Goal: Contribute content: Contribute content

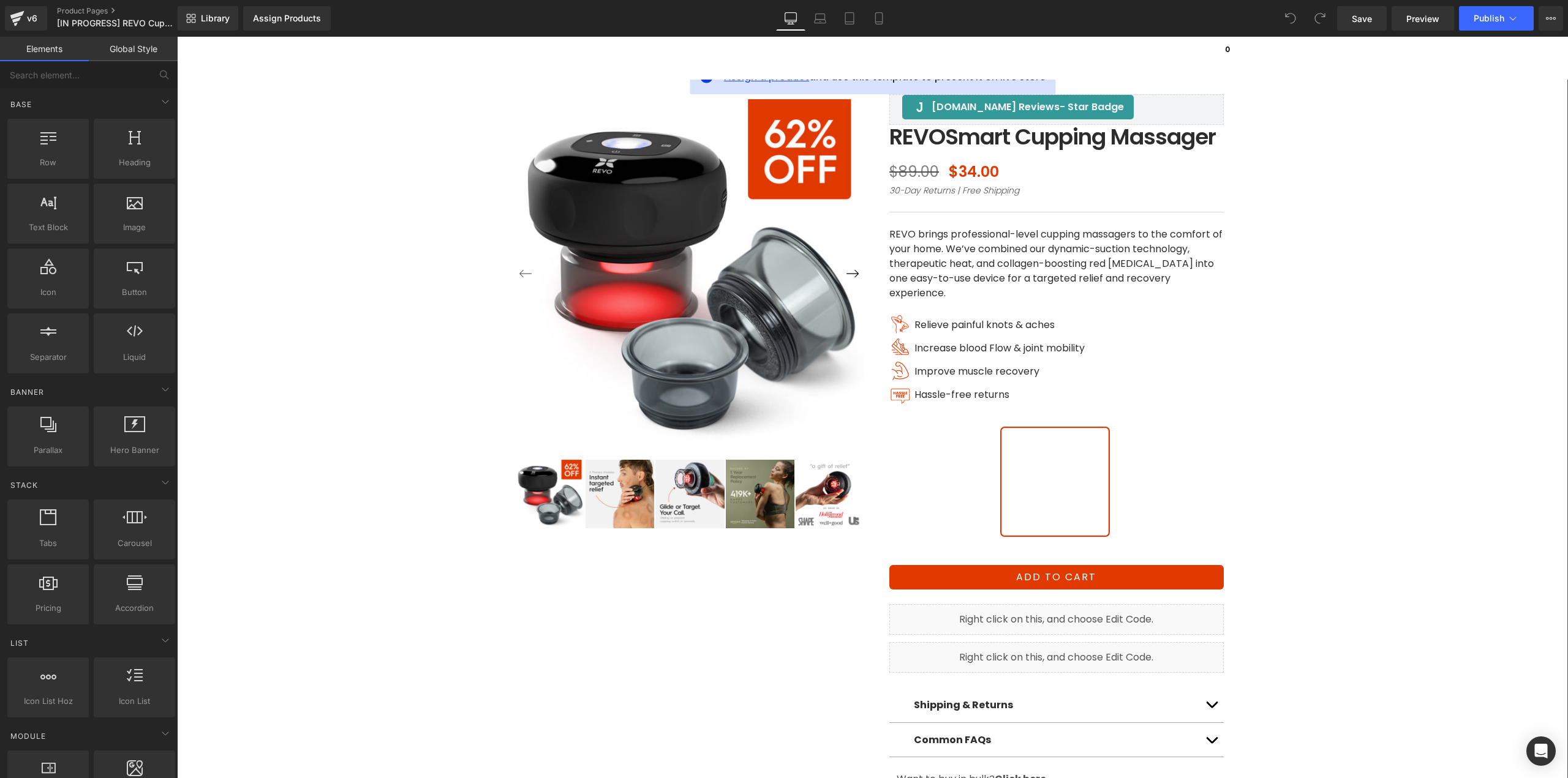
click at [746, 82] on span "Assign a product" at bounding box center [766, 77] width 85 height 14
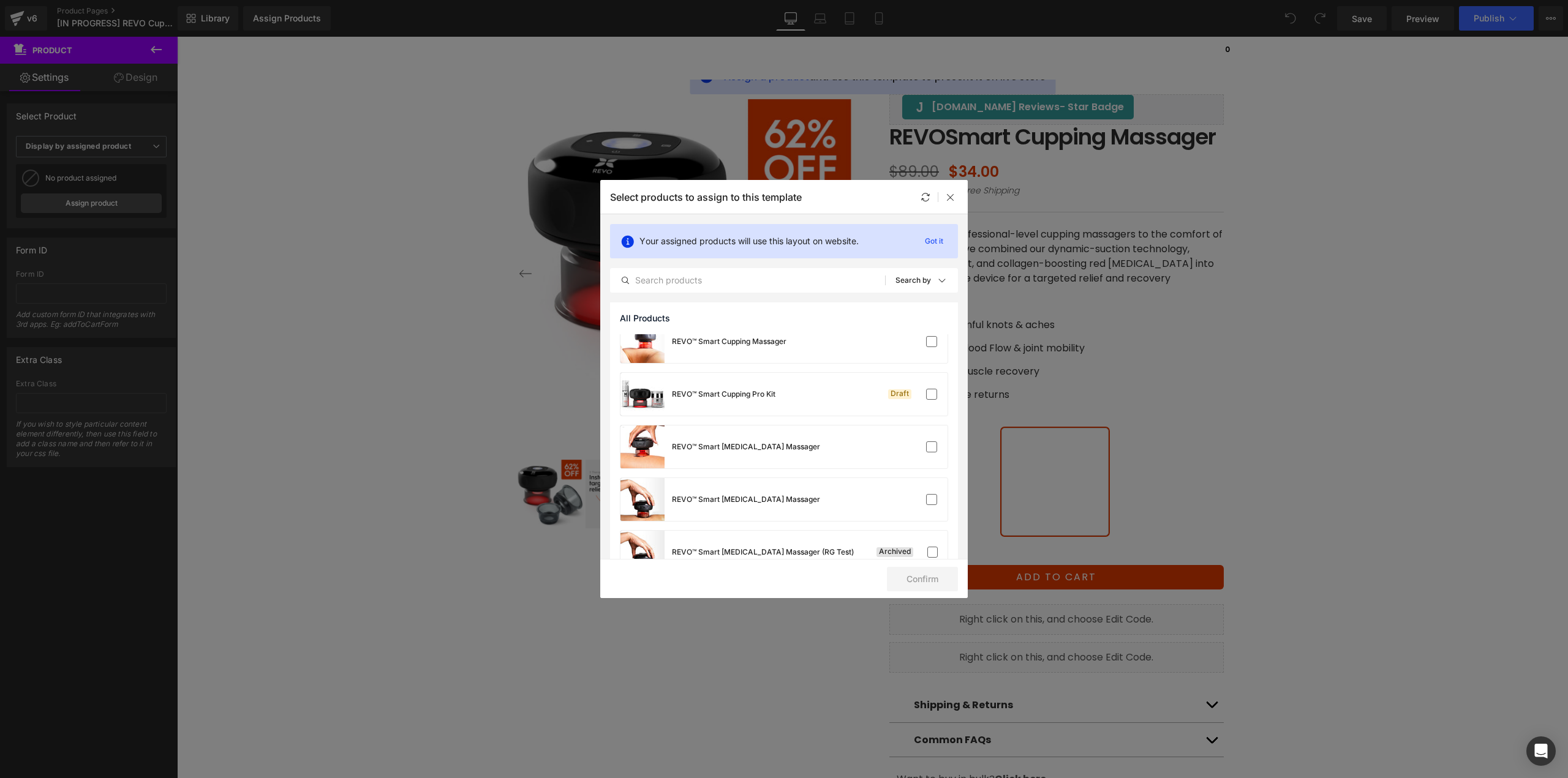
scroll to position [1224, 0]
click at [929, 448] on label at bounding box center [931, 448] width 11 height 11
click at [931, 448] on input "checkbox" at bounding box center [931, 448] width 0 height 0
click at [915, 578] on button "Confirm" at bounding box center [922, 578] width 71 height 25
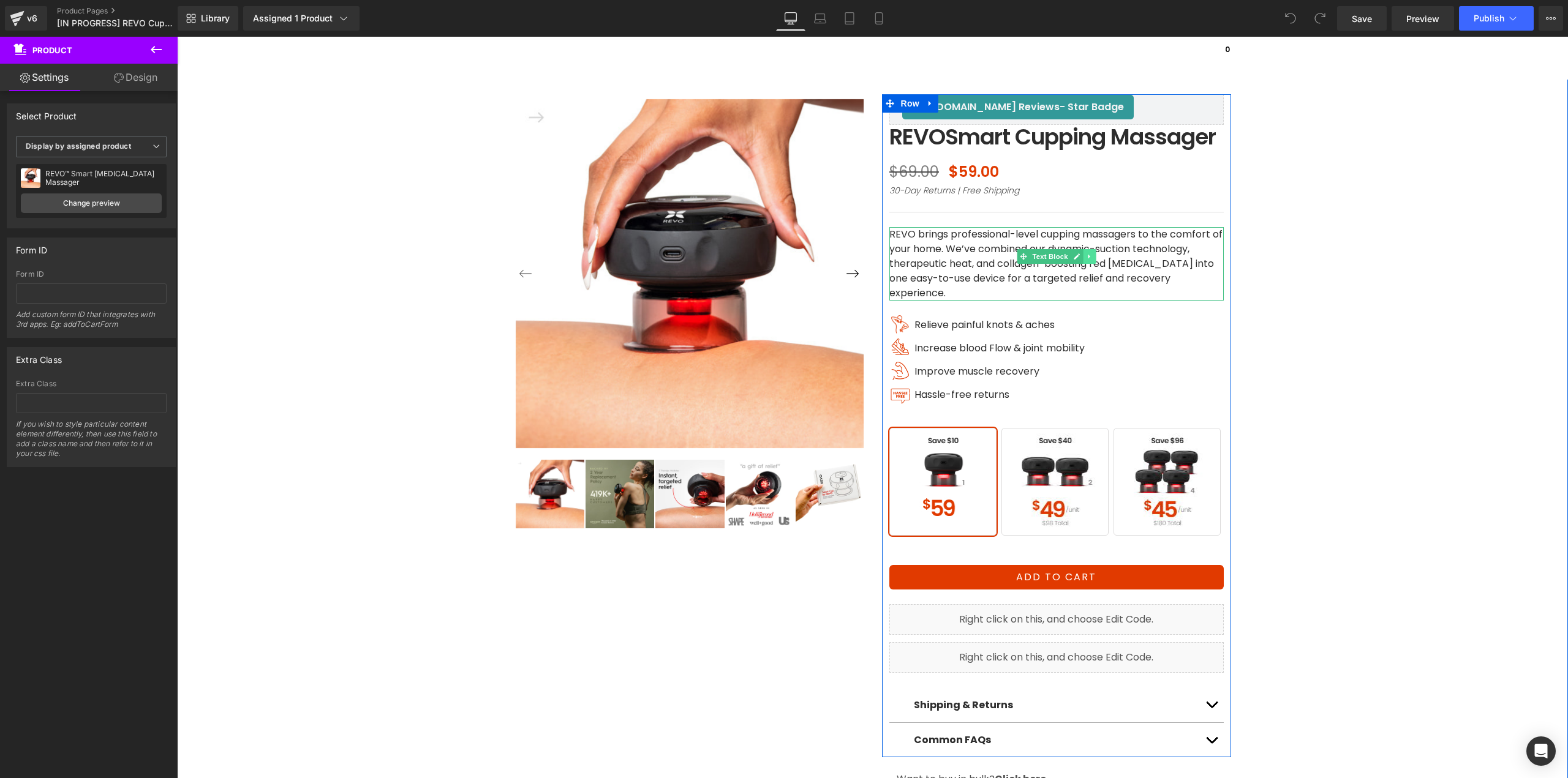
click at [1086, 260] on icon at bounding box center [1089, 256] width 6 height 7
click at [1079, 260] on icon at bounding box center [1082, 257] width 6 height 6
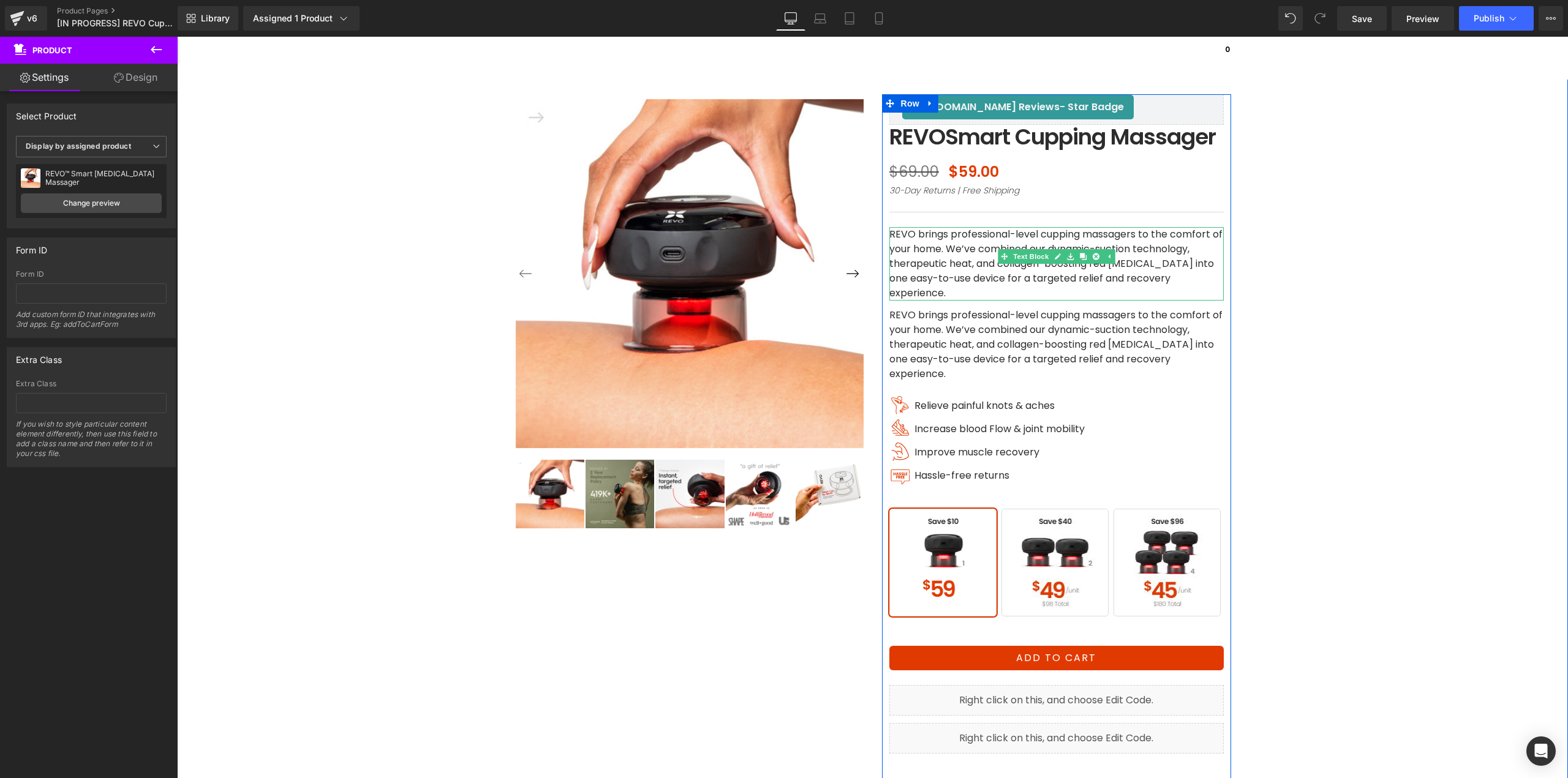
click at [1046, 301] on p "REVO brings professional-level cupping massagers to the comfort of your home. W…" at bounding box center [1056, 263] width 334 height 73
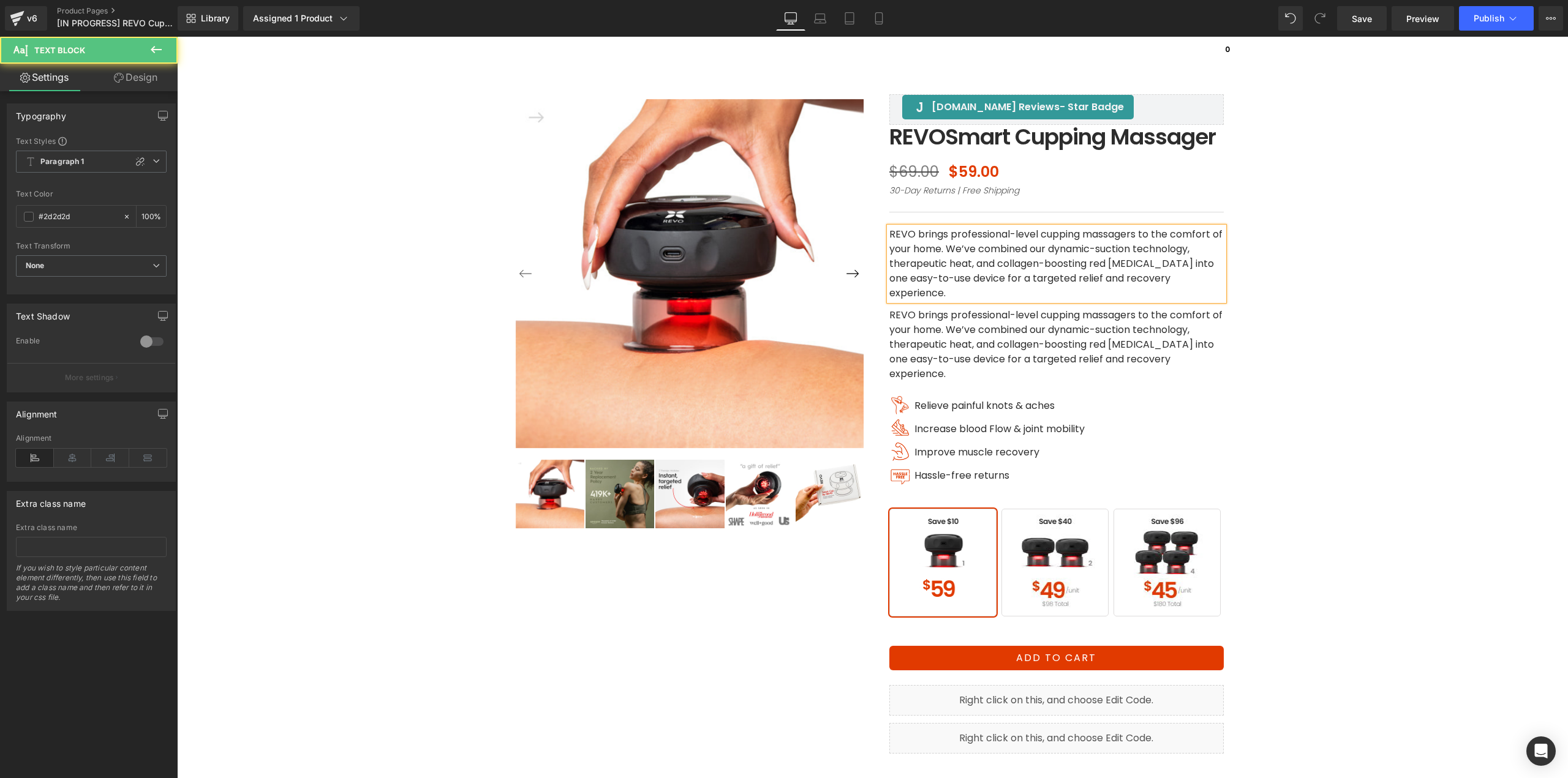
click at [1046, 301] on p "REVO brings professional-level cupping massagers to the comfort of your home. W…" at bounding box center [1056, 263] width 334 height 73
click at [1050, 294] on p "REVO brings professional-level cupping massagers to the comfort of your home. W…" at bounding box center [1056, 263] width 334 height 73
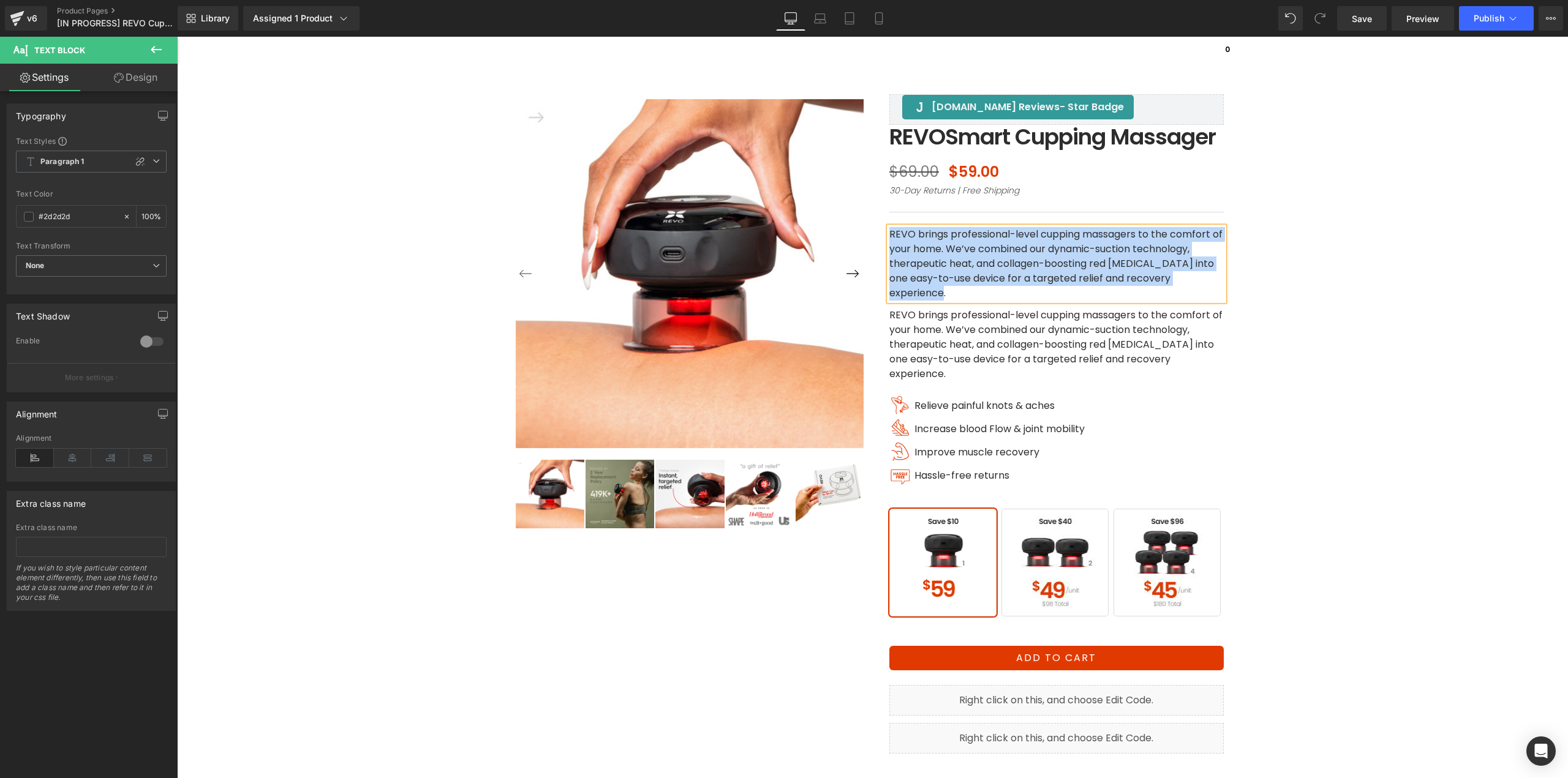
paste div
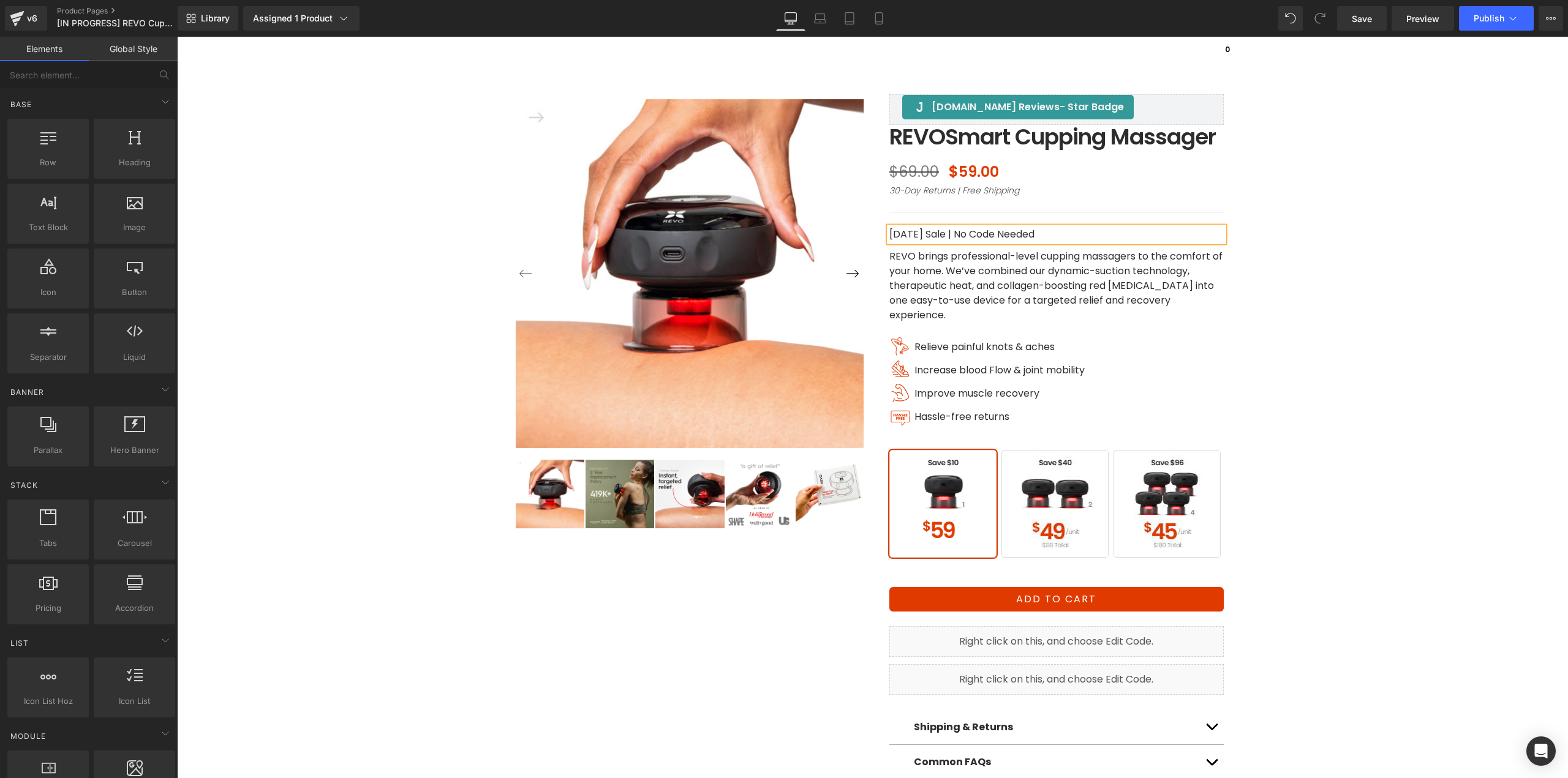
click at [1296, 304] on div "‹ ›" at bounding box center [872, 422] width 1379 height 773
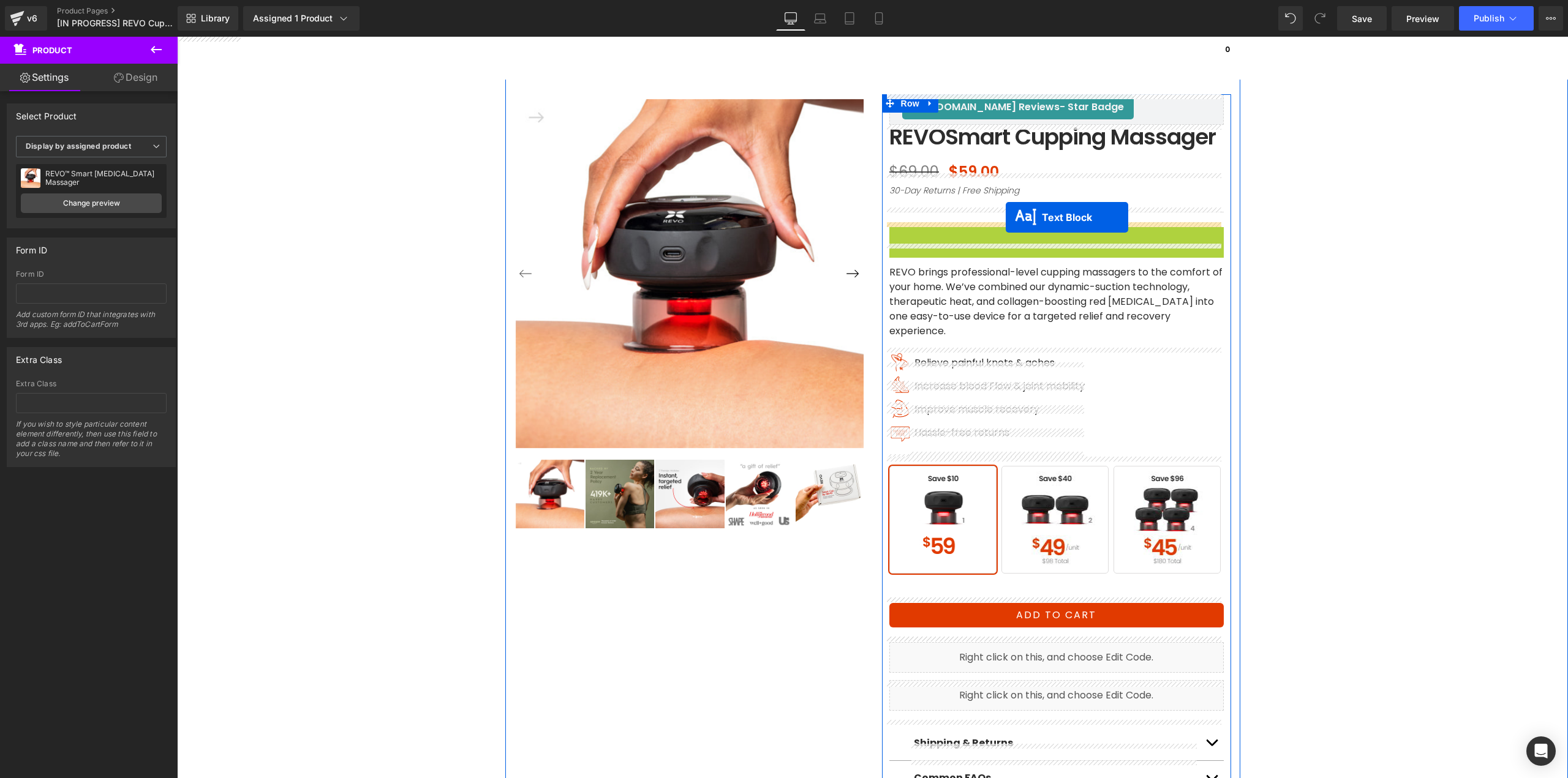
drag, startPoint x: 1025, startPoint y: 258, endPoint x: 1005, endPoint y: 217, distance: 45.6
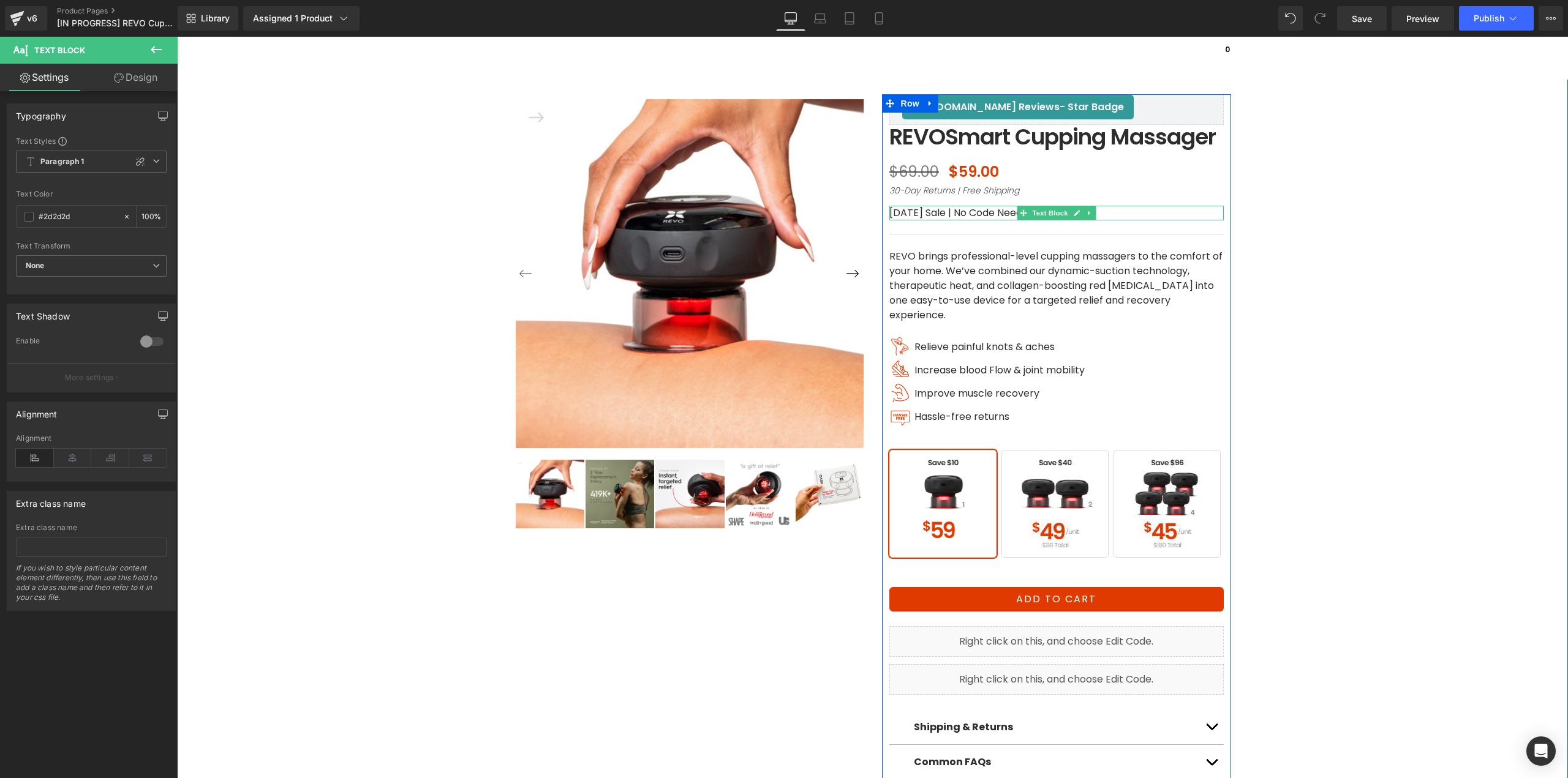
click at [950, 220] on p "Labor Day Sale | No Code Needed" at bounding box center [1056, 213] width 334 height 14
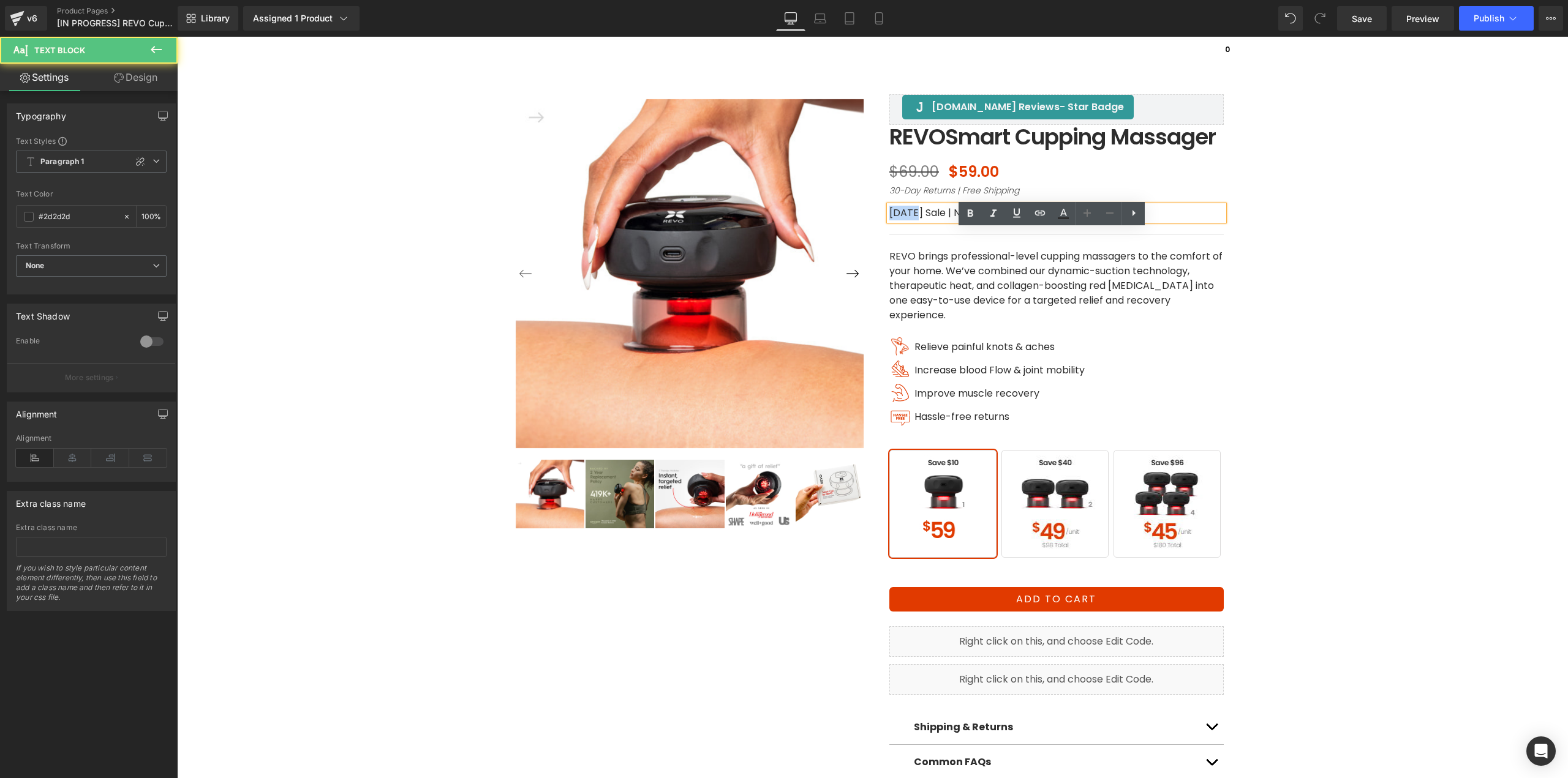
drag, startPoint x: 912, startPoint y: 236, endPoint x: 872, endPoint y: 239, distance: 40.1
click at [872, 239] on div "Judge.me Reviews - Star Badge Judge.me Reviews Judge.me Reviews - Star Badge Ju…" at bounding box center [1056, 422] width 368 height 773
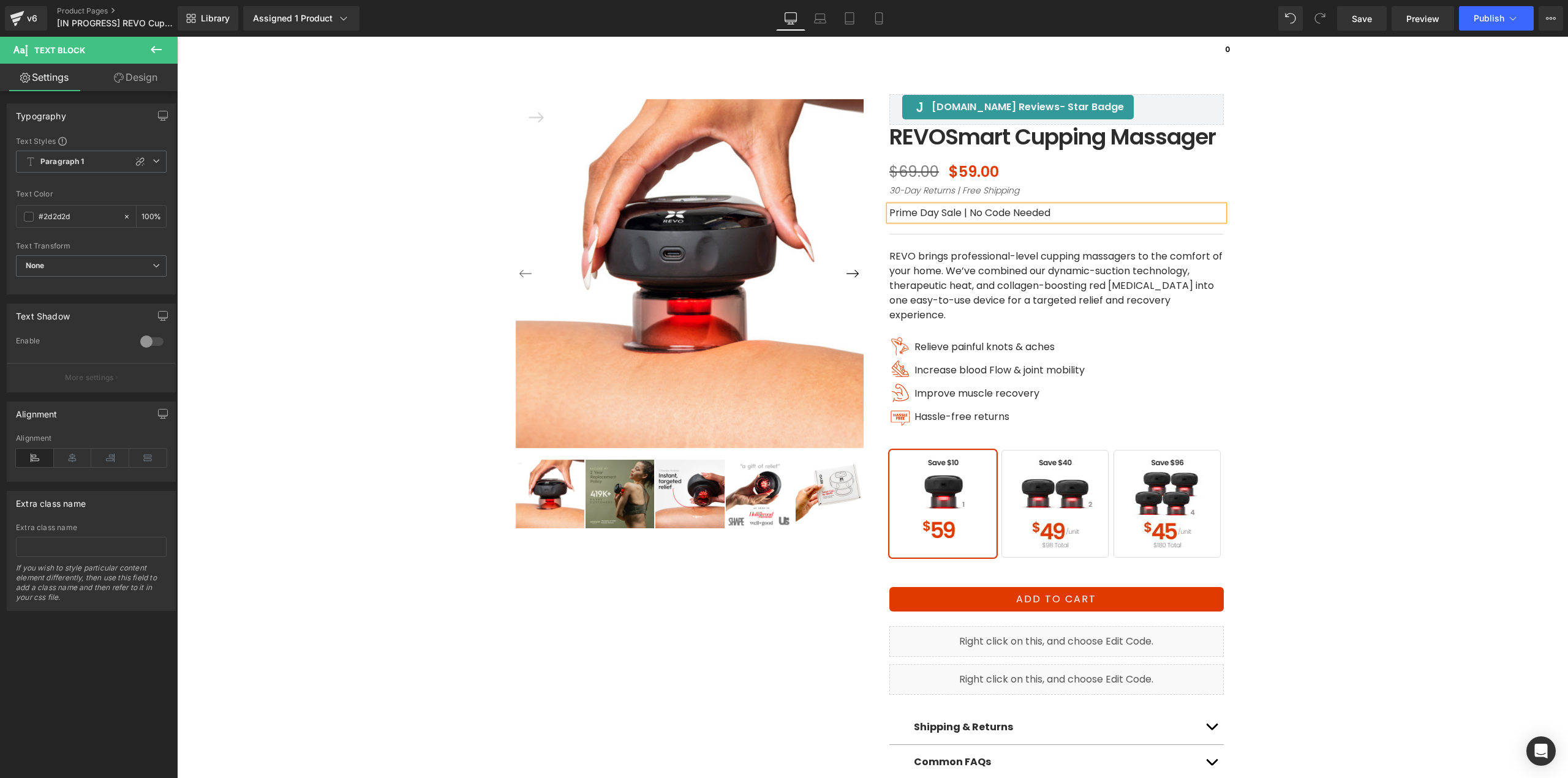
click at [1452, 321] on div "‹ ›" at bounding box center [872, 422] width 1379 height 773
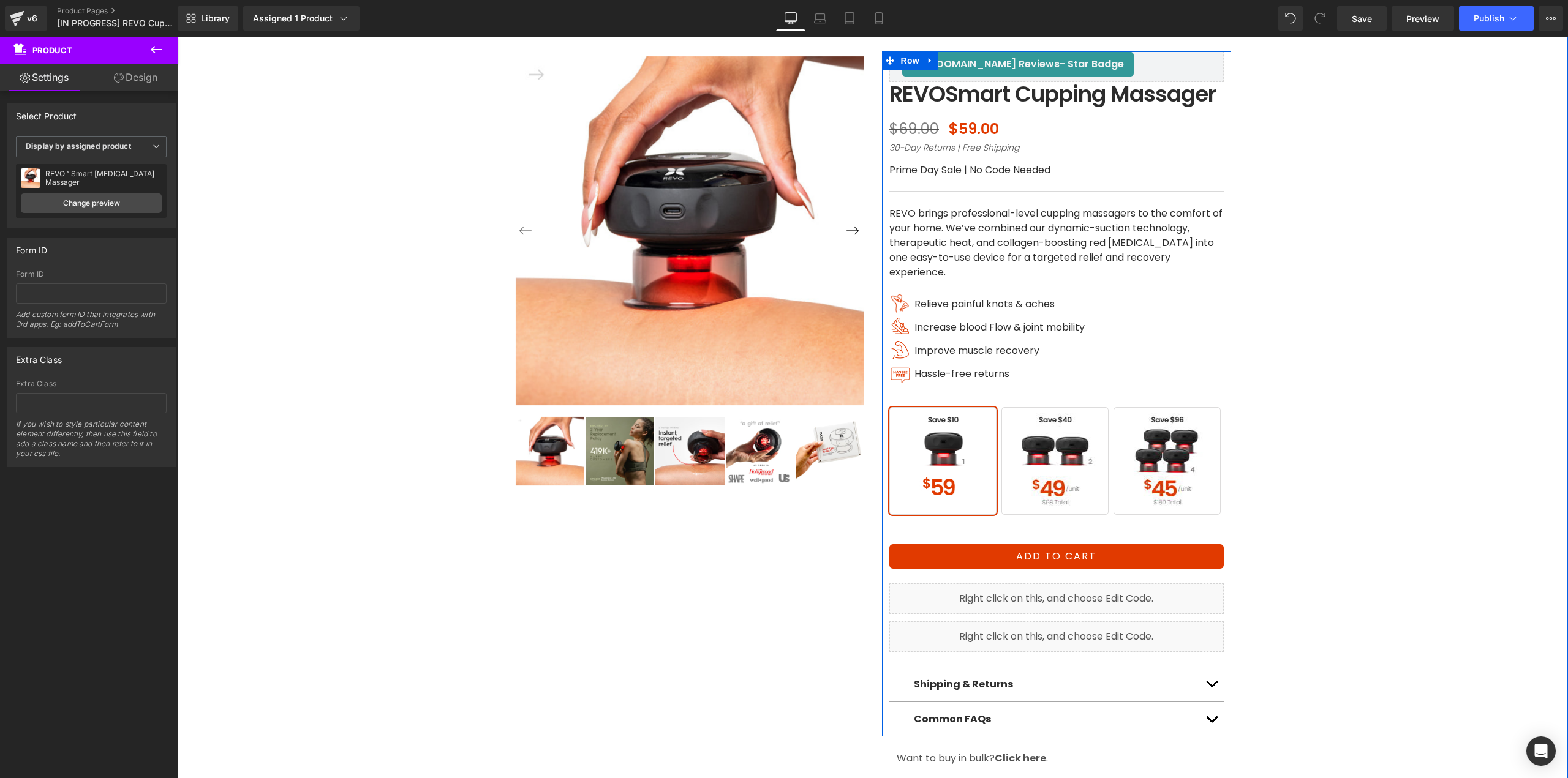
scroll to position [184, 0]
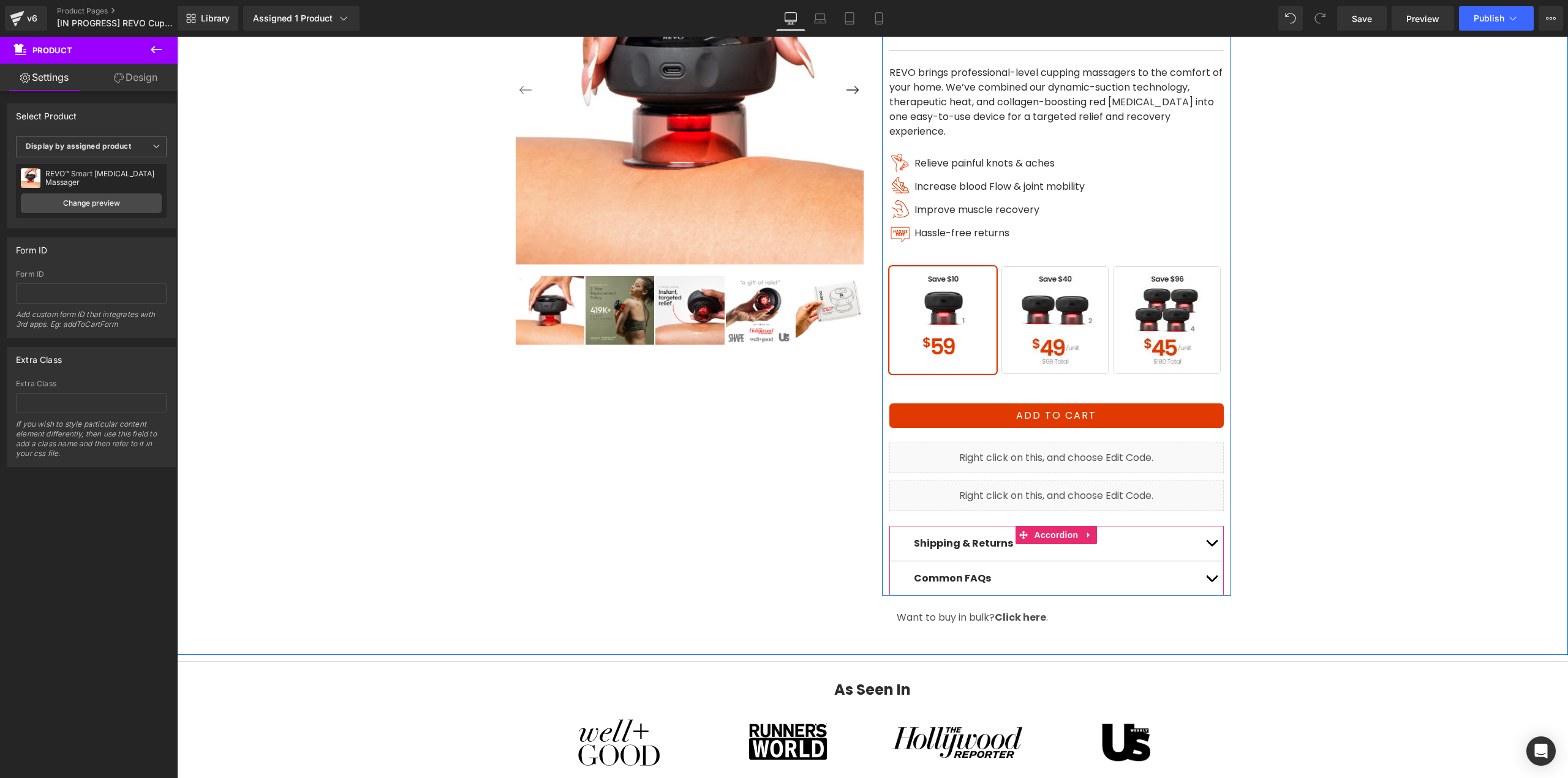
click at [1211, 582] on span "button" at bounding box center [1211, 582] width 0 height 0
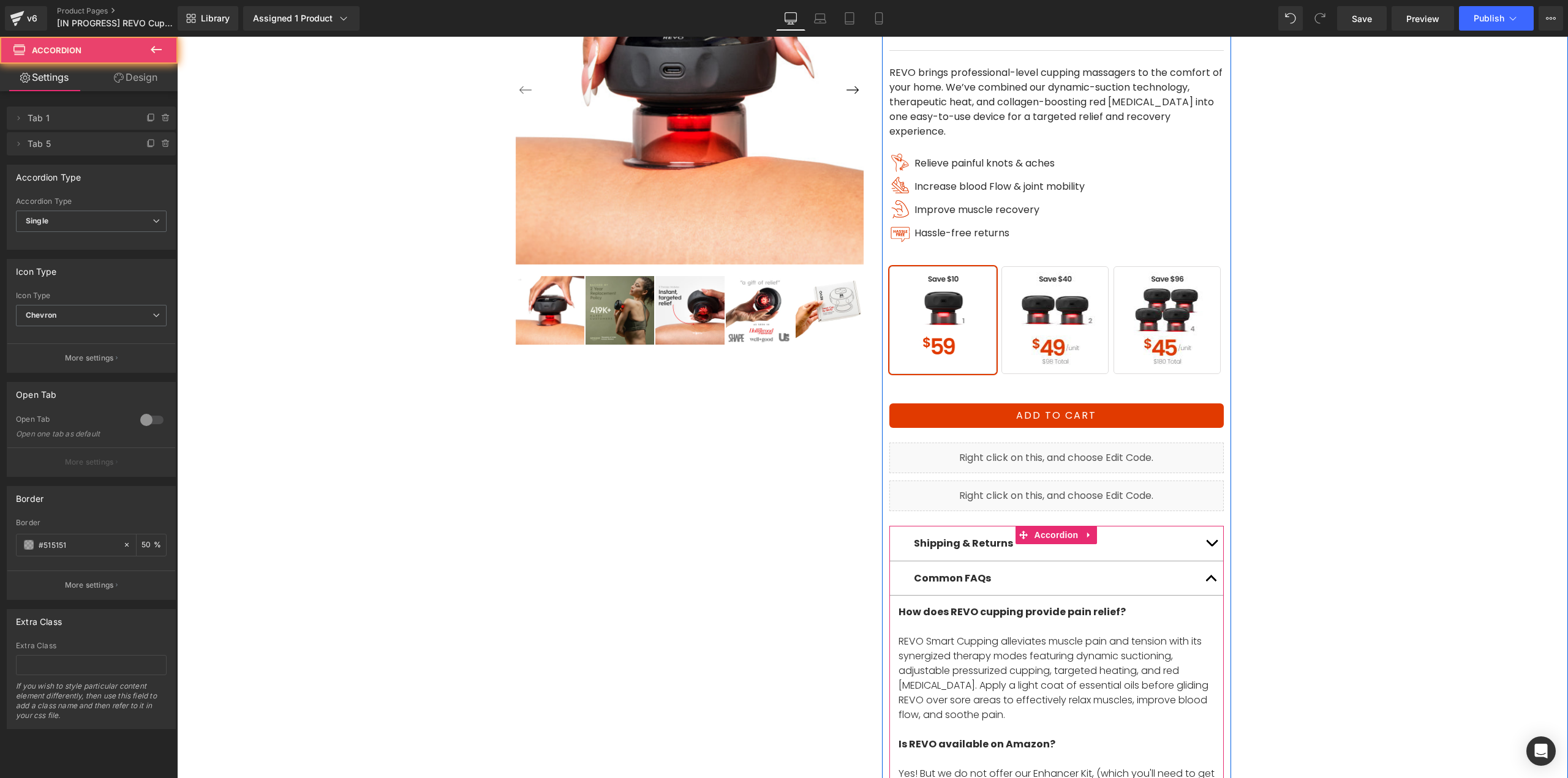
click at [1207, 589] on button "button" at bounding box center [1211, 578] width 25 height 34
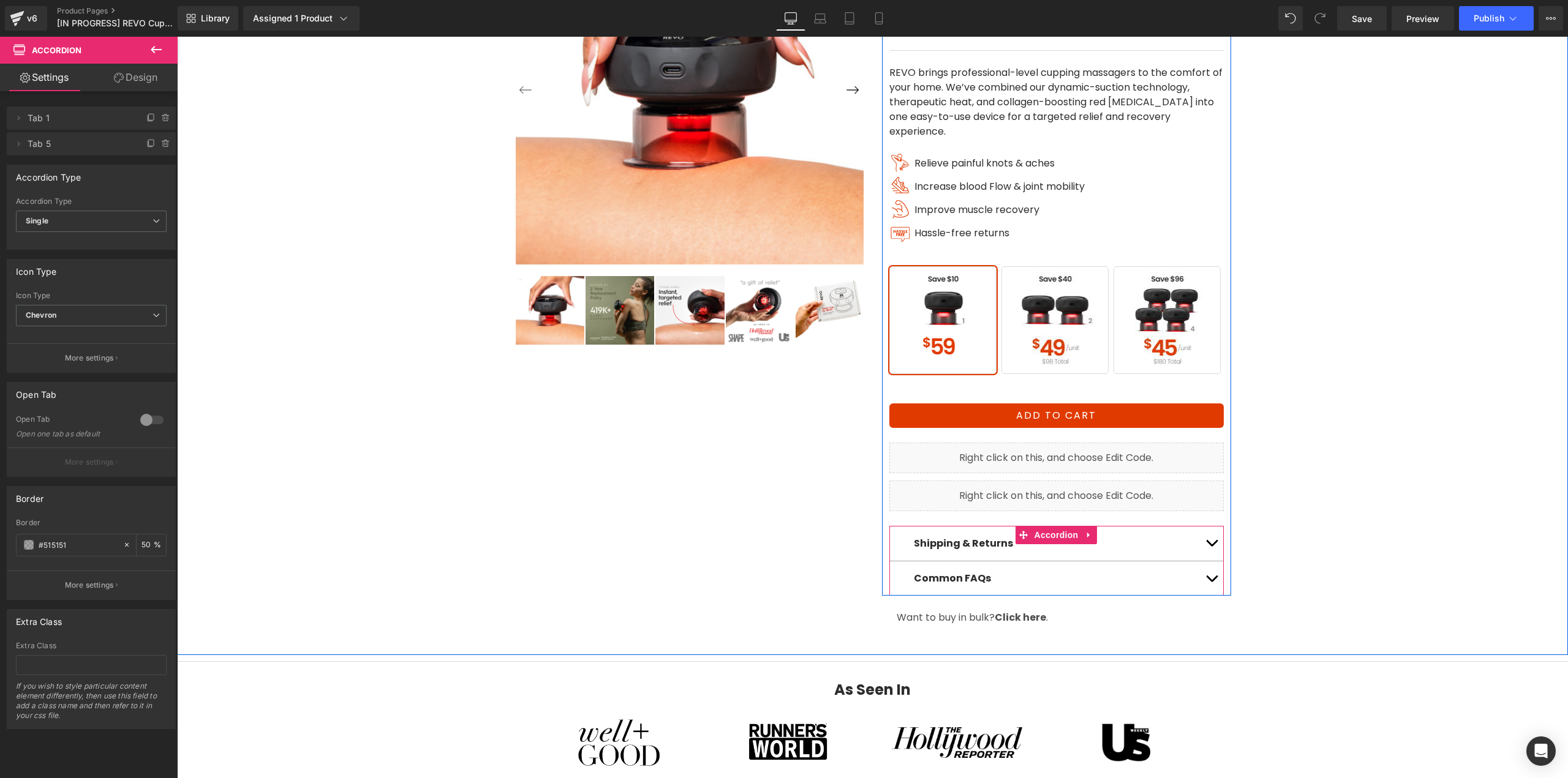
click at [1206, 552] on button "button" at bounding box center [1211, 543] width 25 height 35
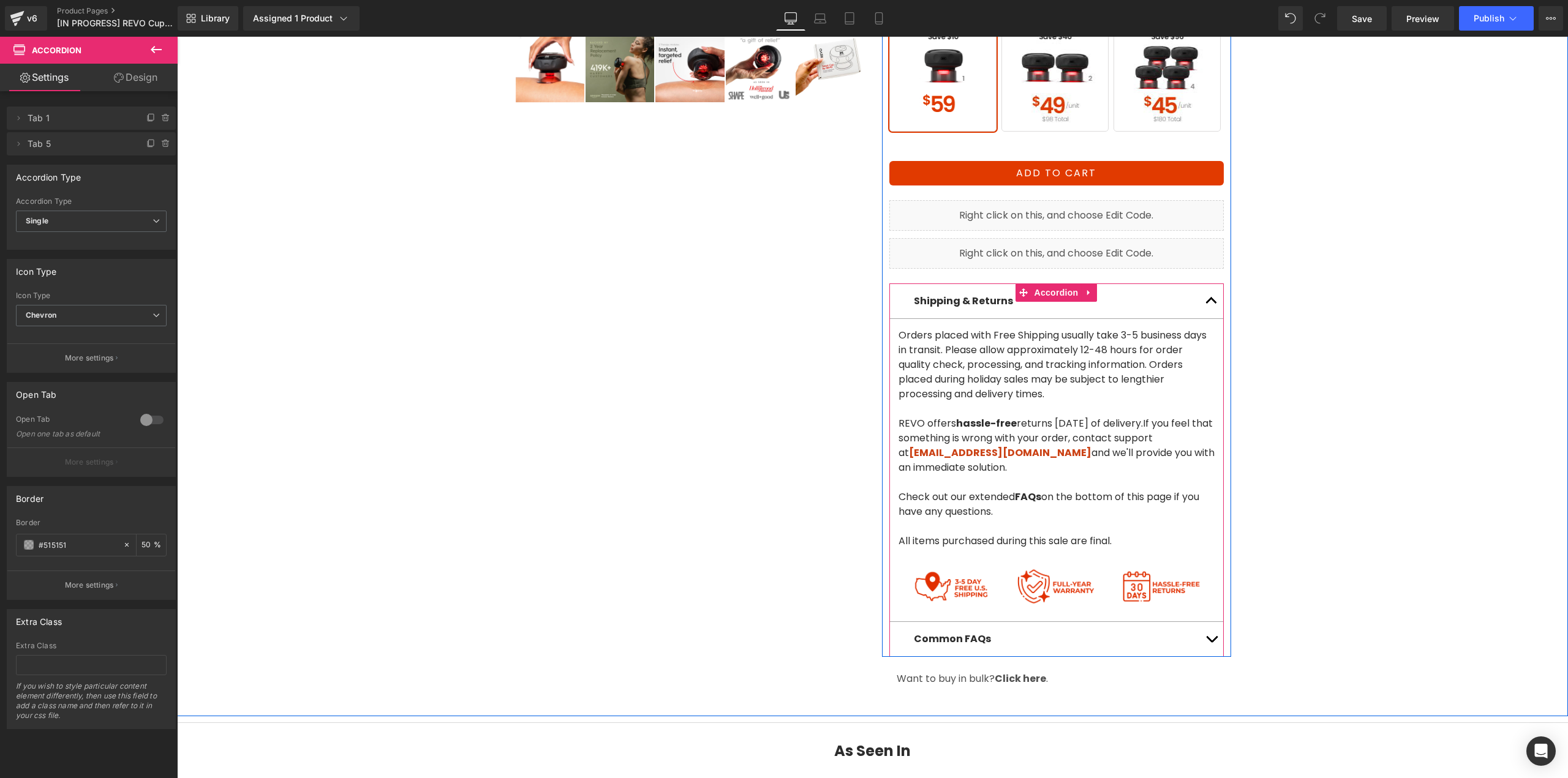
scroll to position [489, 0]
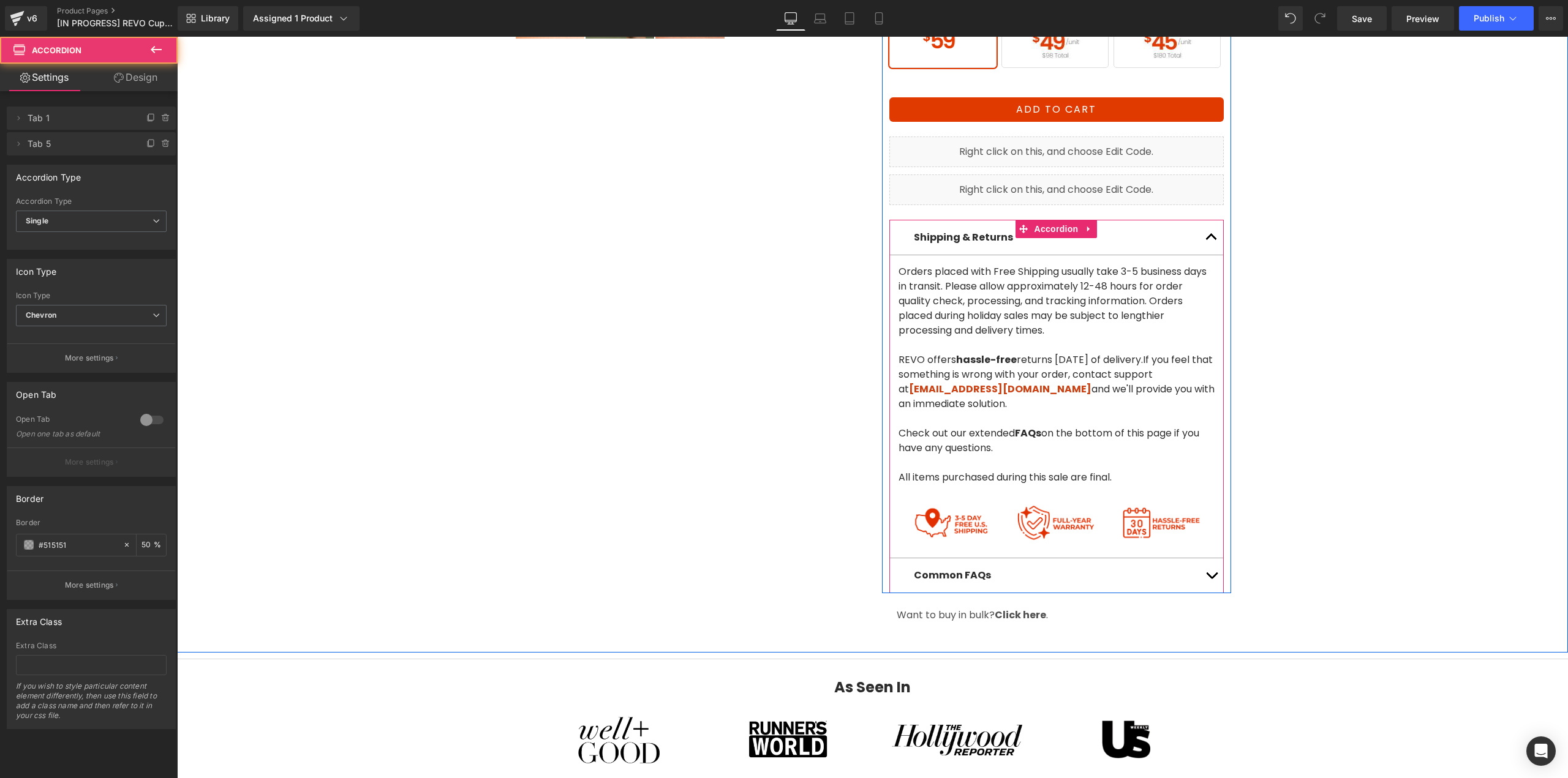
click at [1205, 588] on button "button" at bounding box center [1211, 575] width 25 height 34
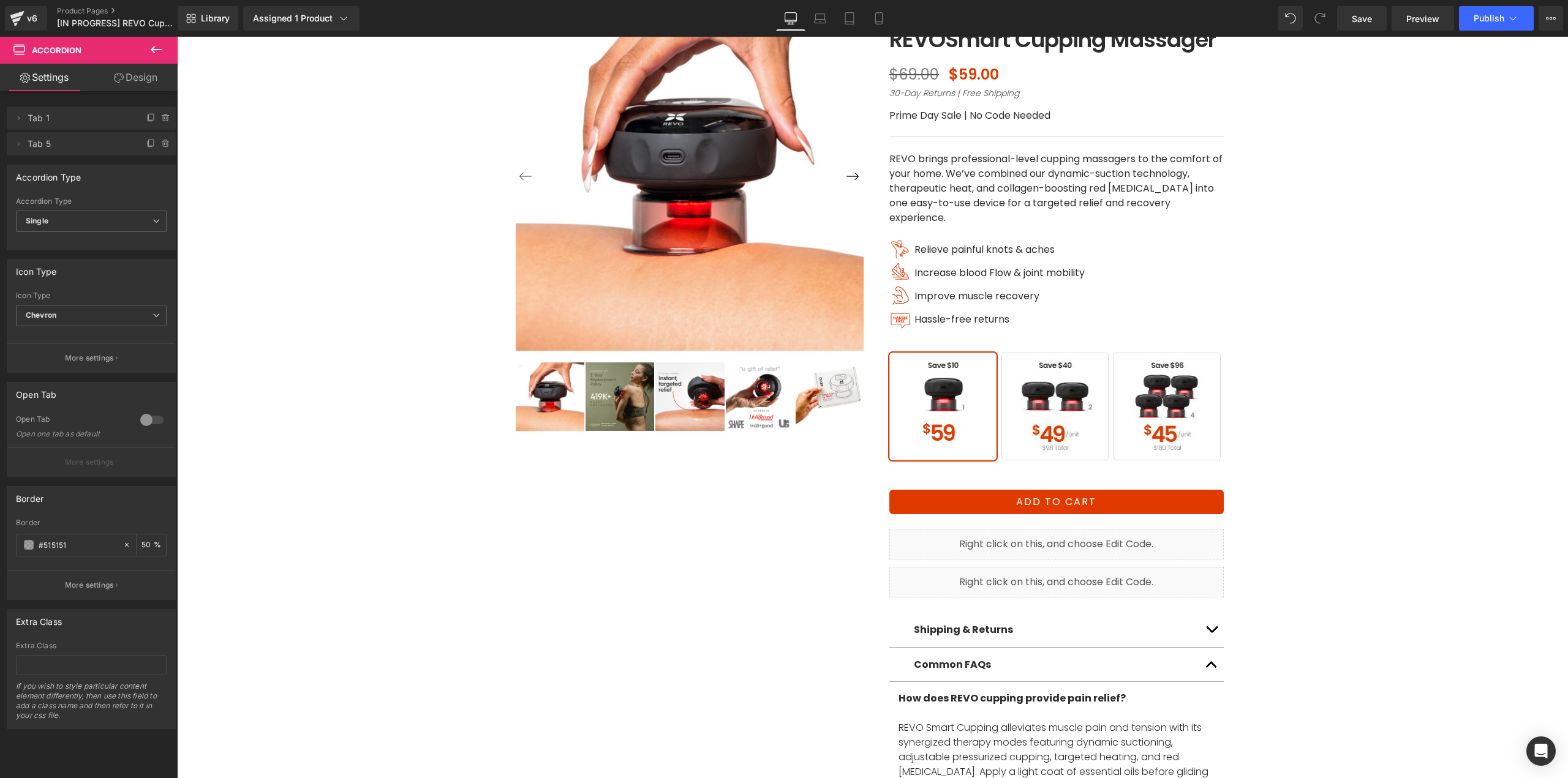
scroll to position [0, 0]
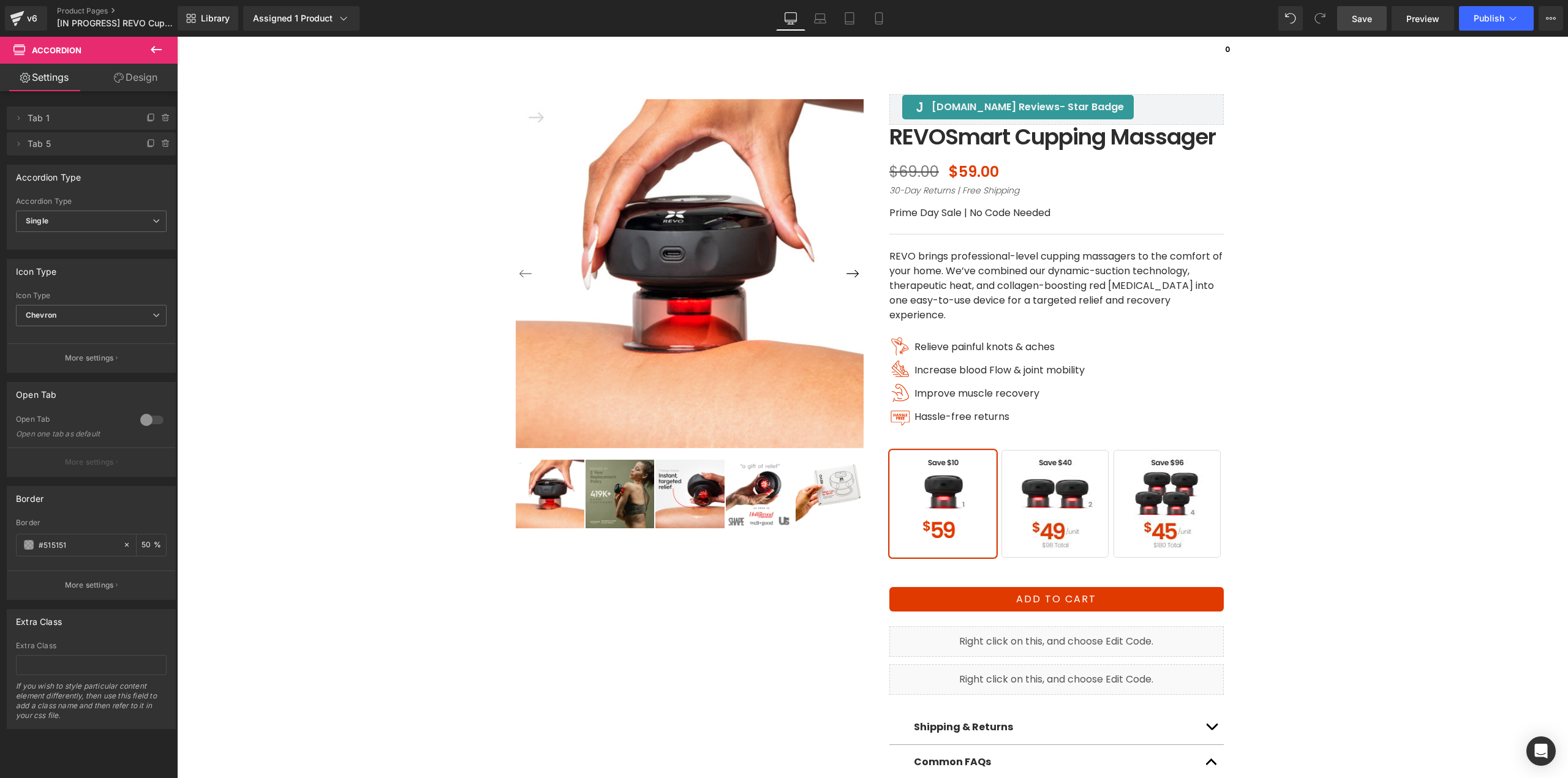
click at [1371, 17] on span "Save" at bounding box center [1361, 18] width 20 height 13
click at [1004, 220] on p "Prime Day Sale | No Code Needed" at bounding box center [1056, 213] width 334 height 14
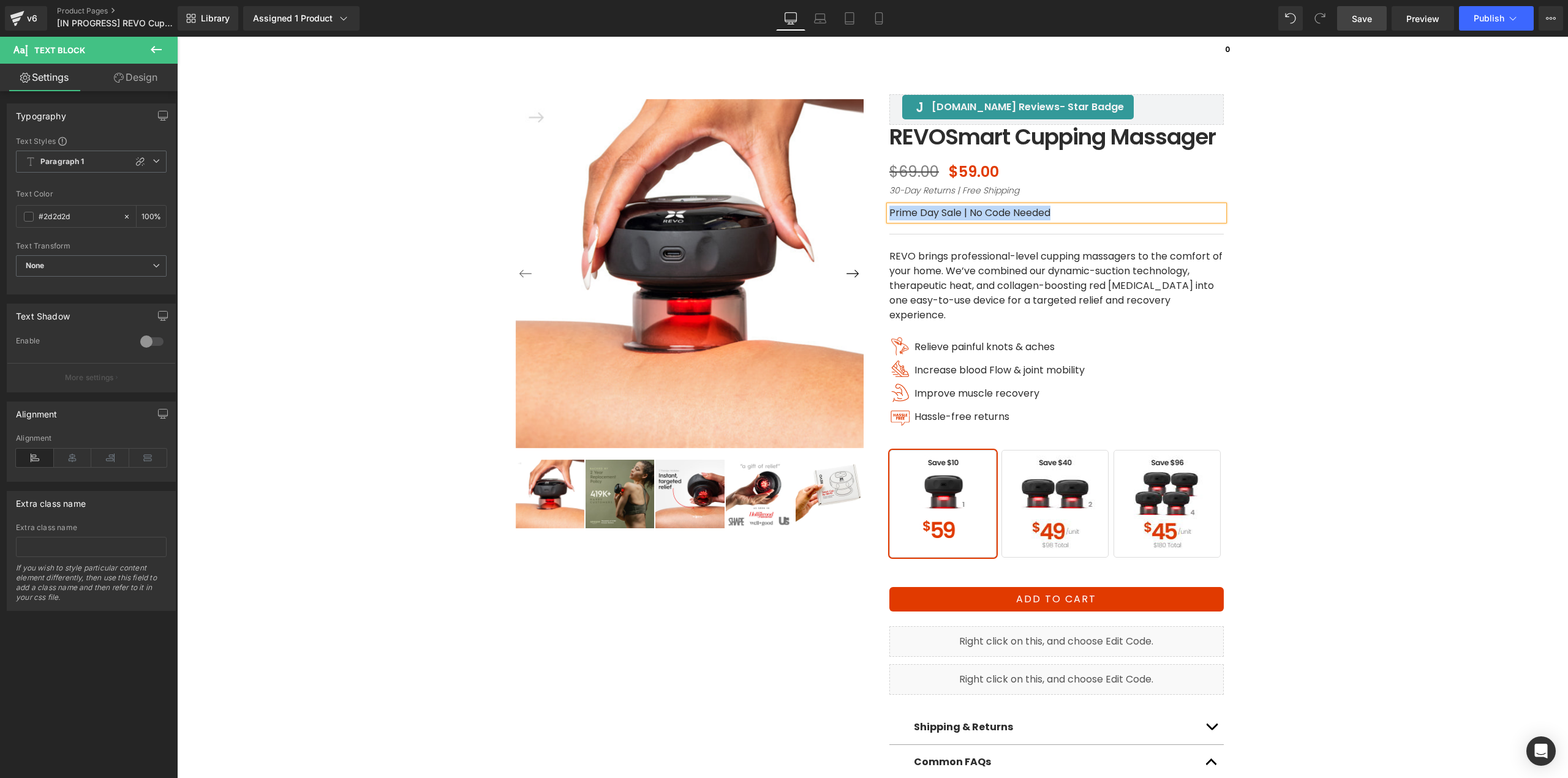
copy p "Prime Day Sale | No Code Needed"
click at [21, 17] on icon at bounding box center [17, 18] width 14 height 30
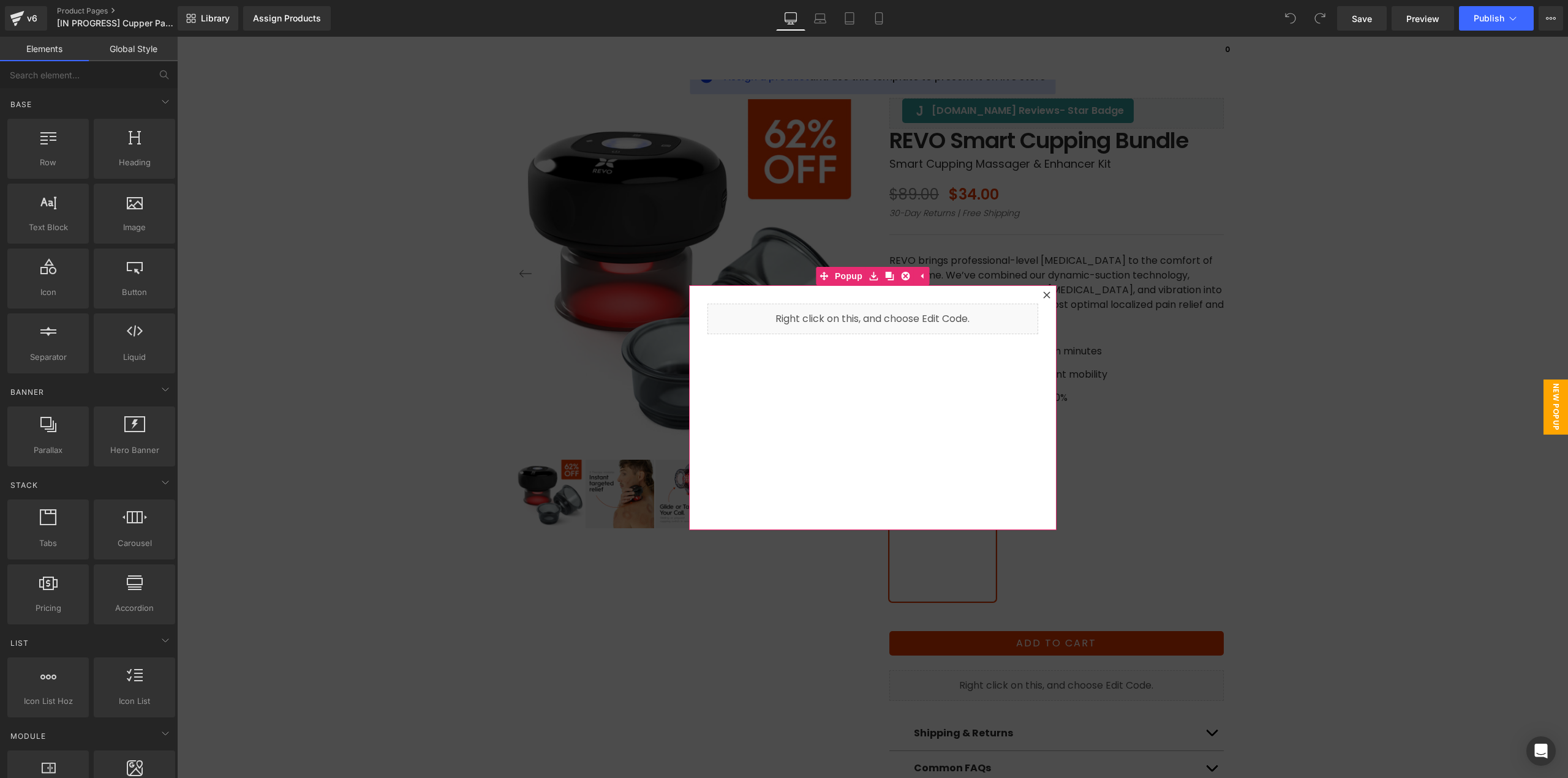
click at [1043, 294] on icon at bounding box center [1046, 294] width 7 height 7
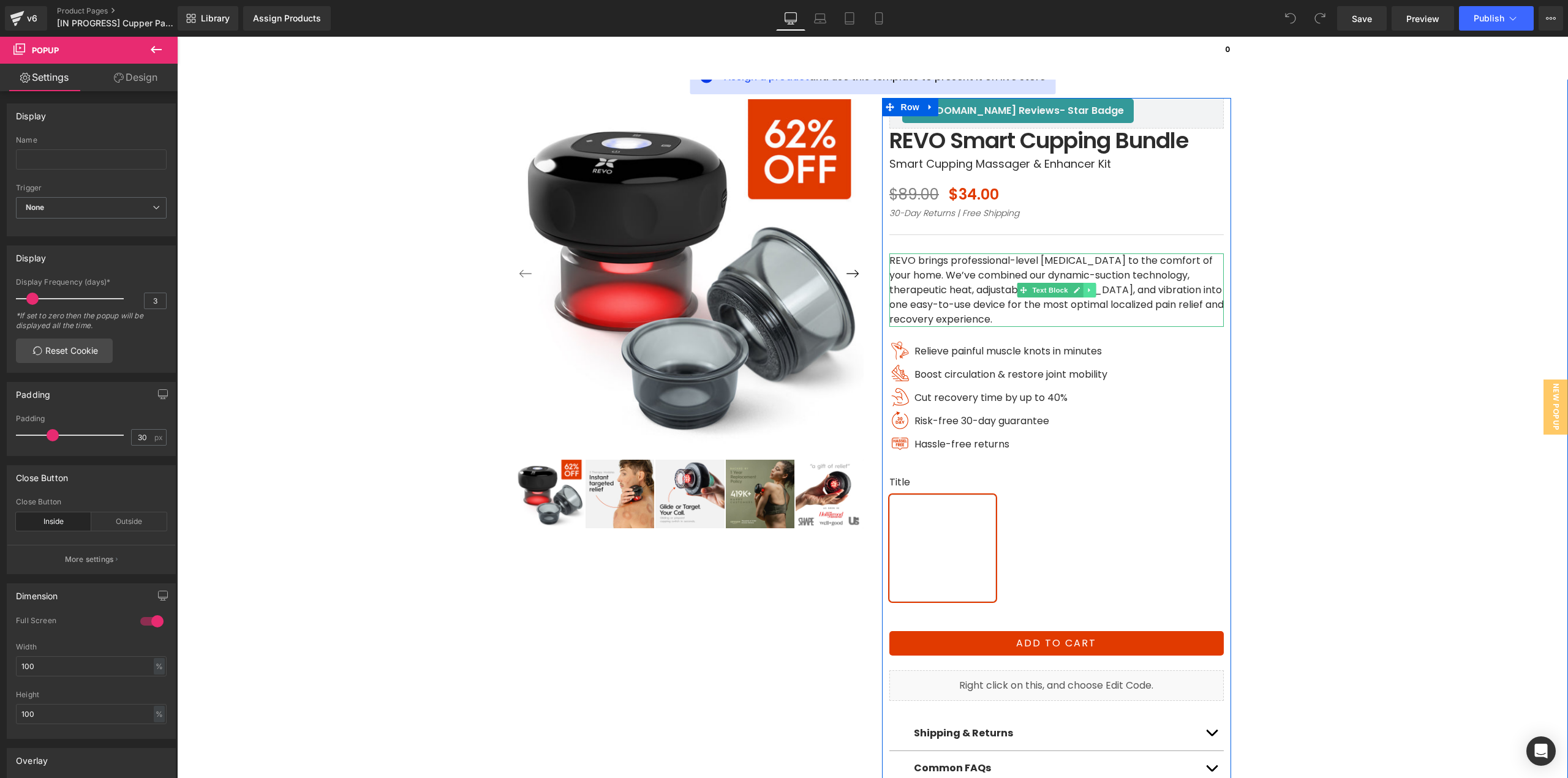
click at [1082, 294] on link at bounding box center [1089, 290] width 13 height 14
click at [1077, 290] on link at bounding box center [1083, 290] width 13 height 14
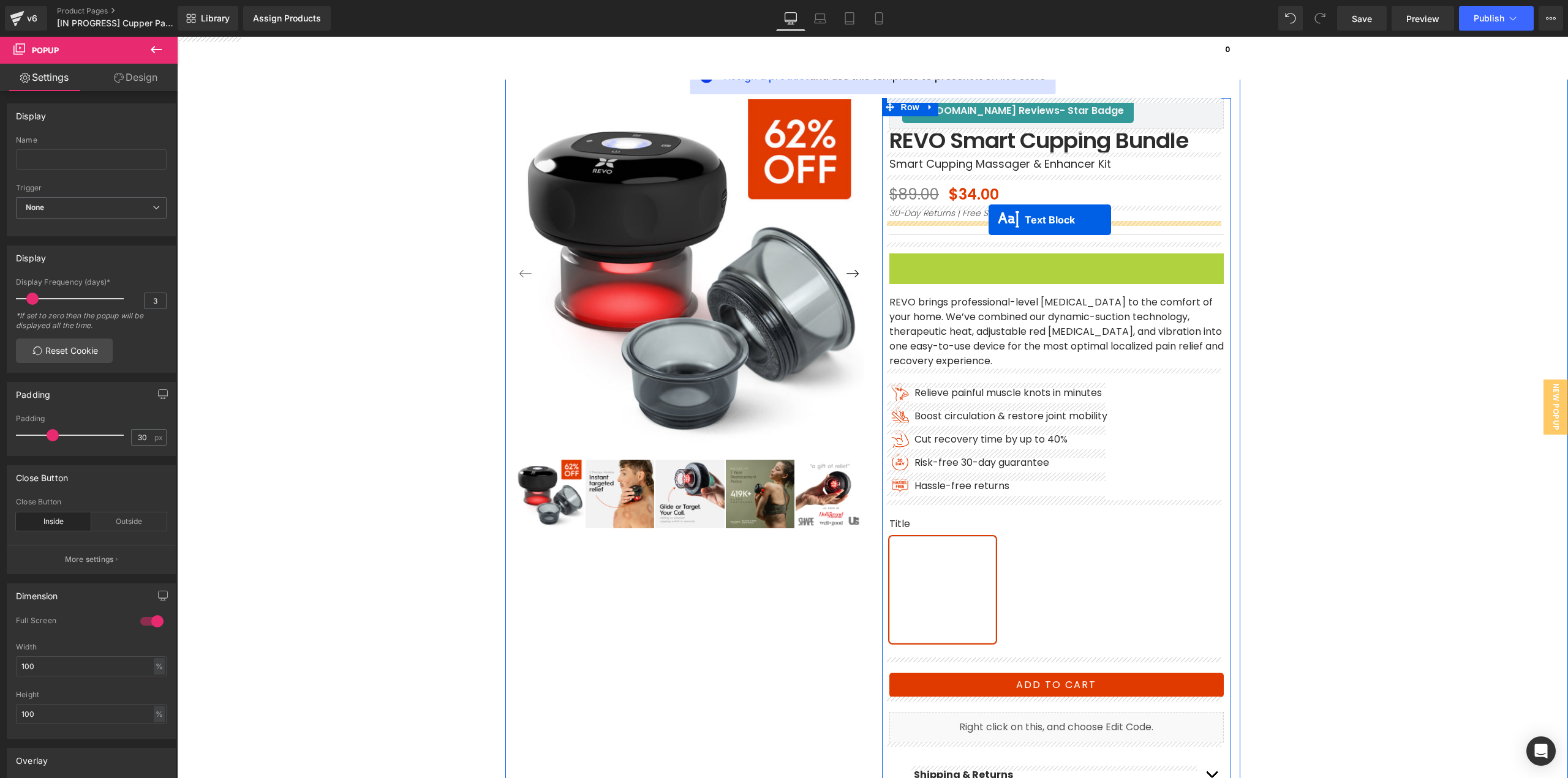
drag, startPoint x: 1027, startPoint y: 290, endPoint x: 989, endPoint y: 220, distance: 79.6
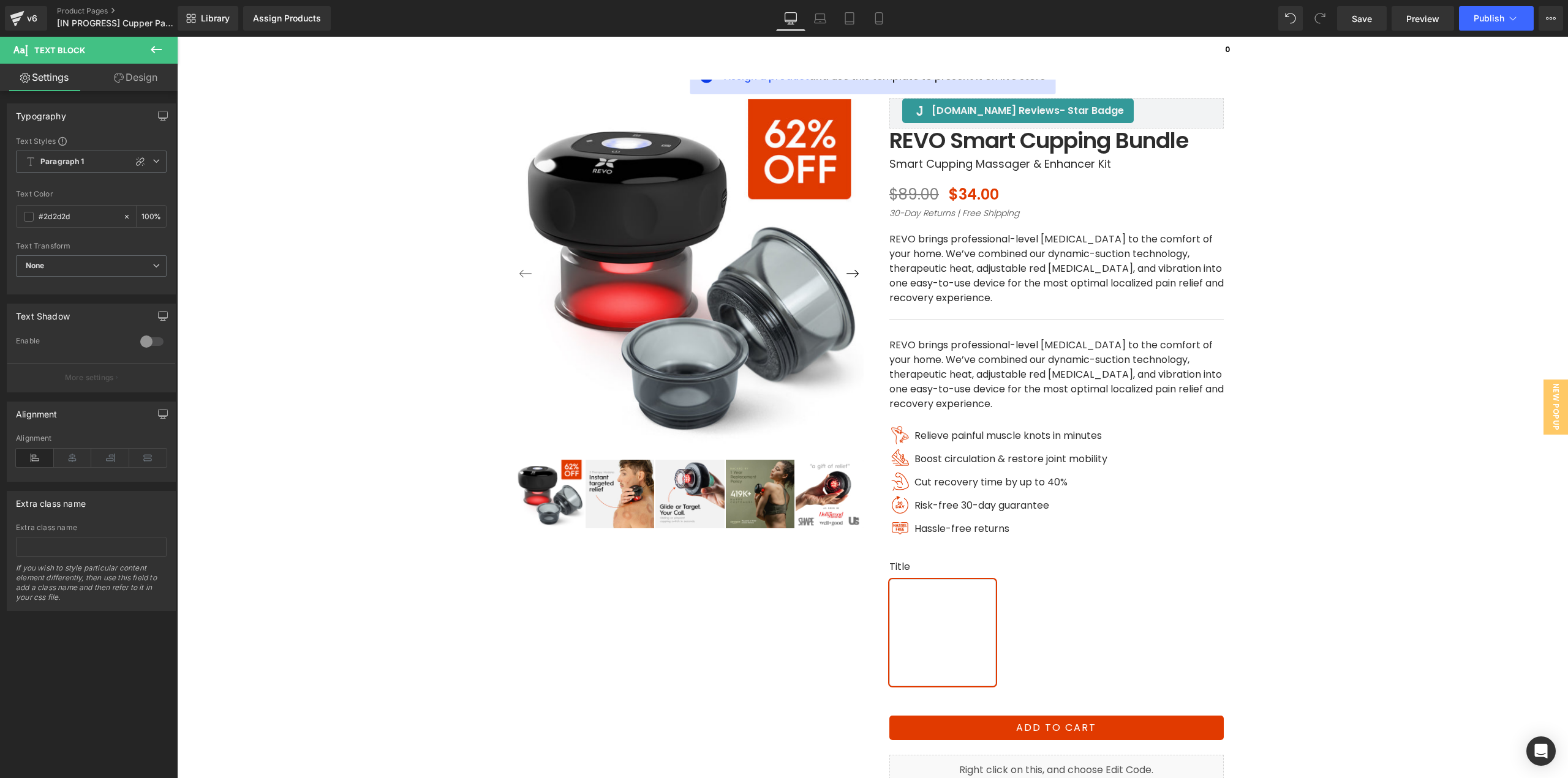
click at [1324, 181] on div at bounding box center [872, 468] width 1379 height 864
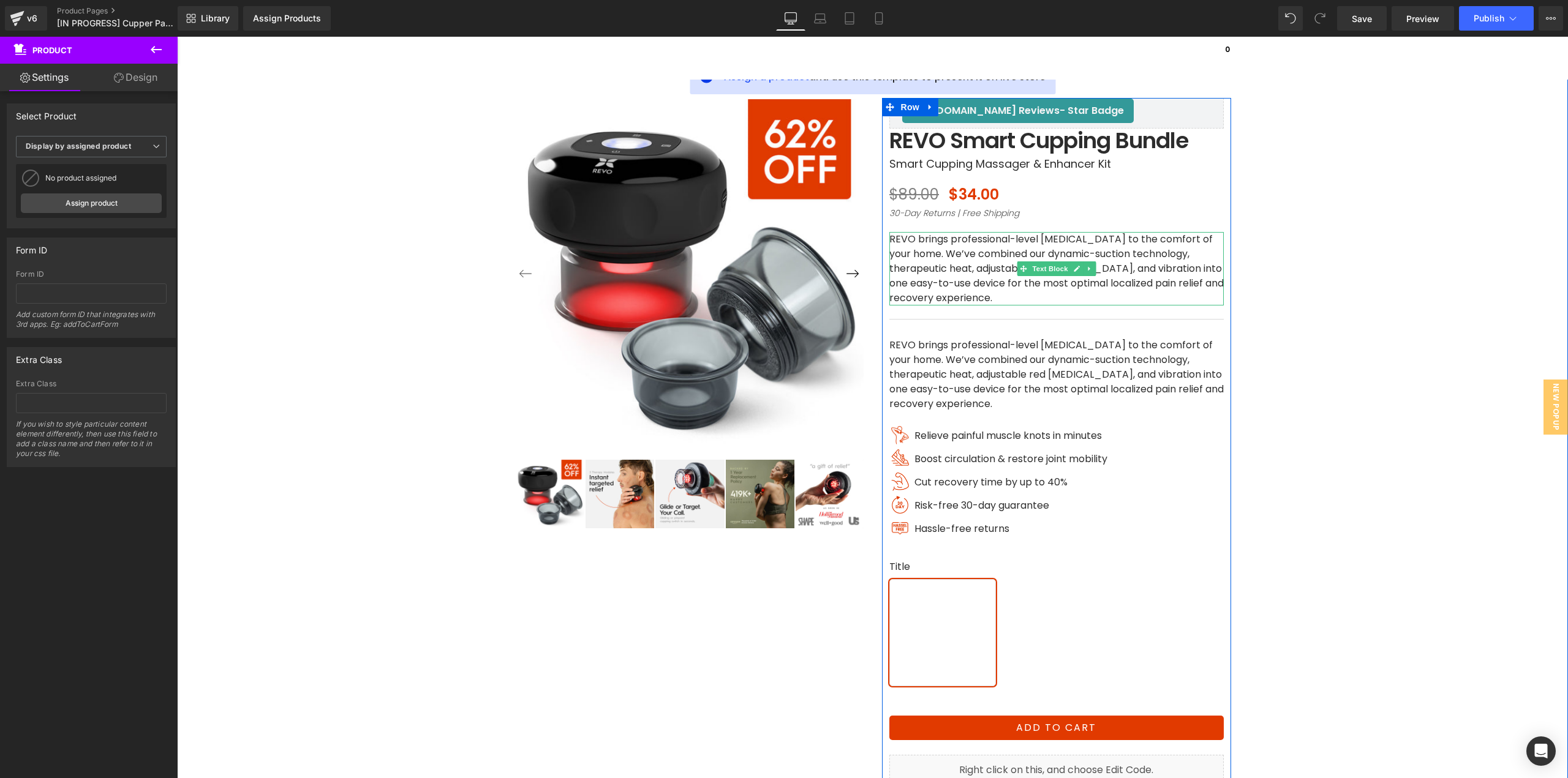
click at [989, 270] on p "REVO brings professional-level cupping therapy to the comfort of your home. We’…" at bounding box center [1056, 269] width 334 height 73
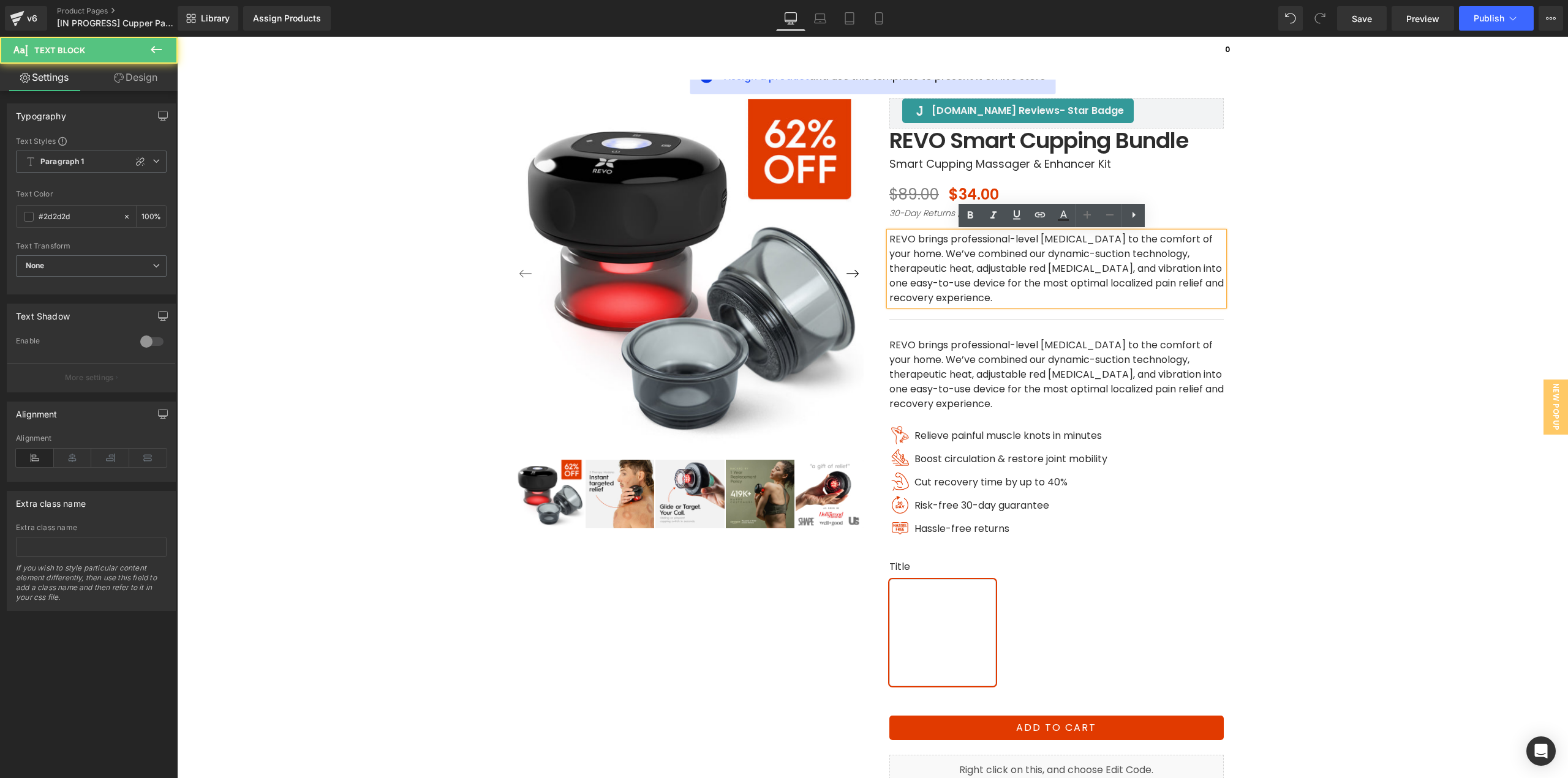
click at [989, 270] on p "REVO brings professional-level cupping therapy to the comfort of your home. We’…" at bounding box center [1056, 269] width 334 height 73
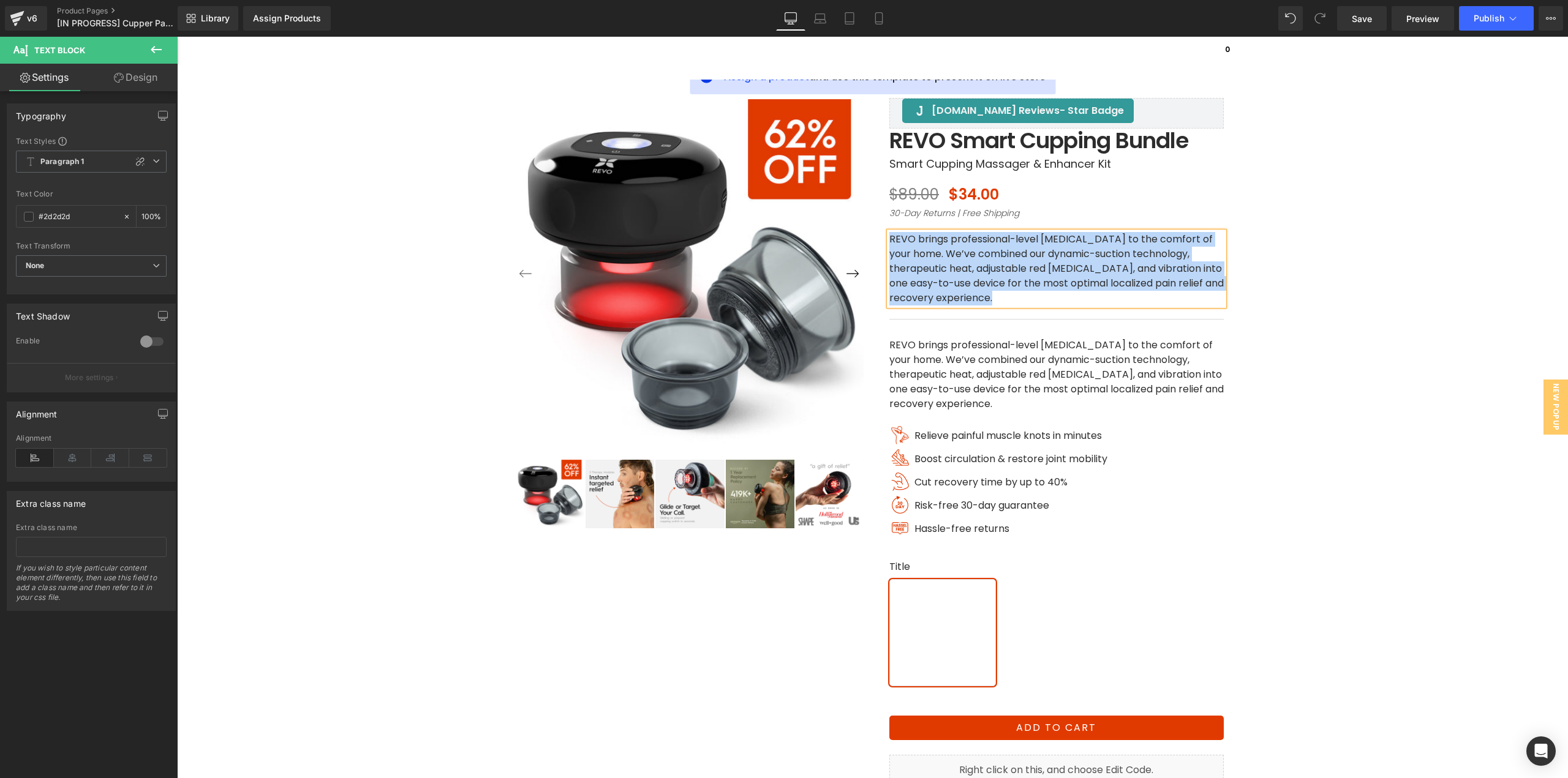
paste div
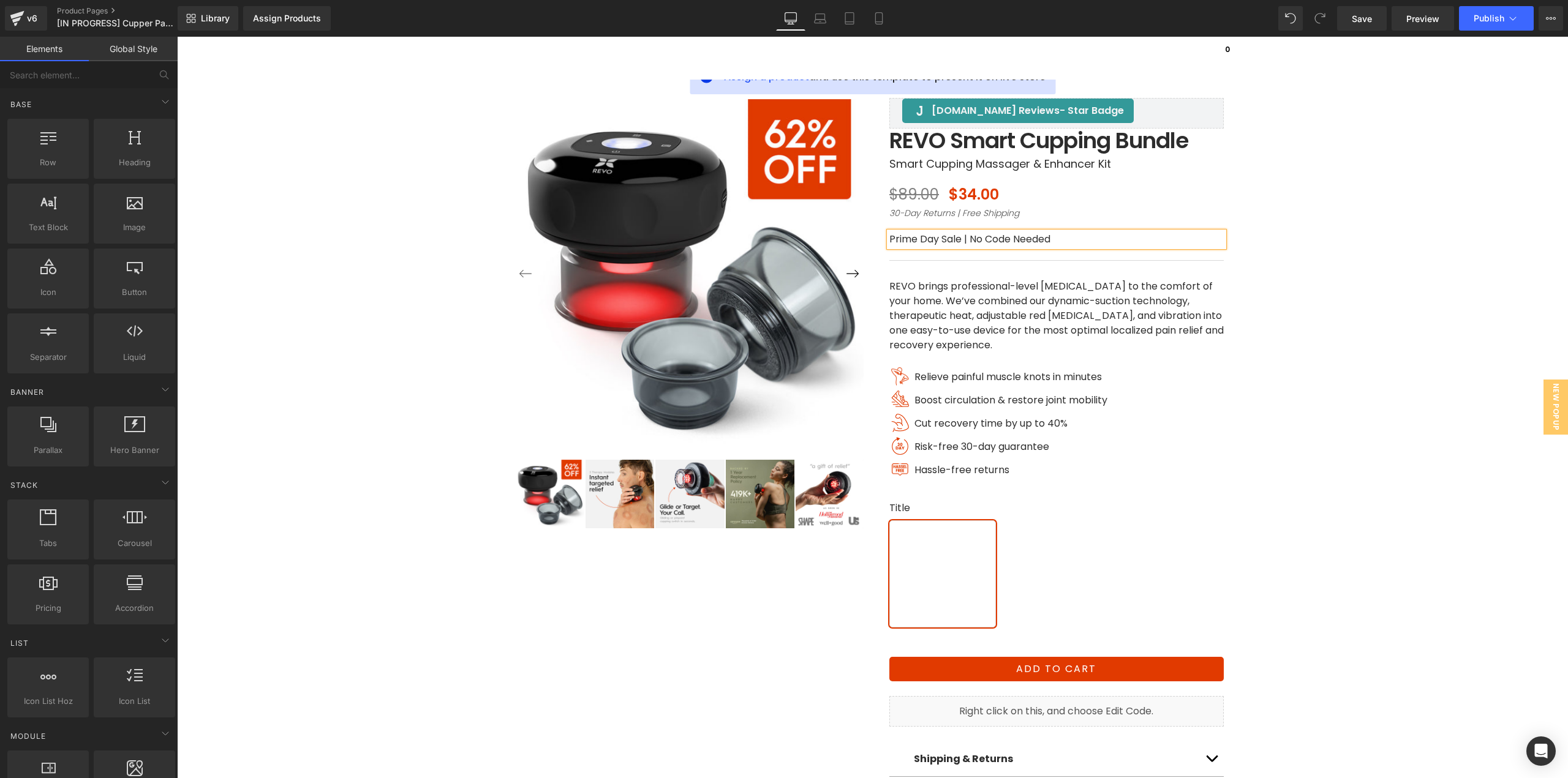
click at [1285, 290] on div at bounding box center [872, 438] width 1379 height 805
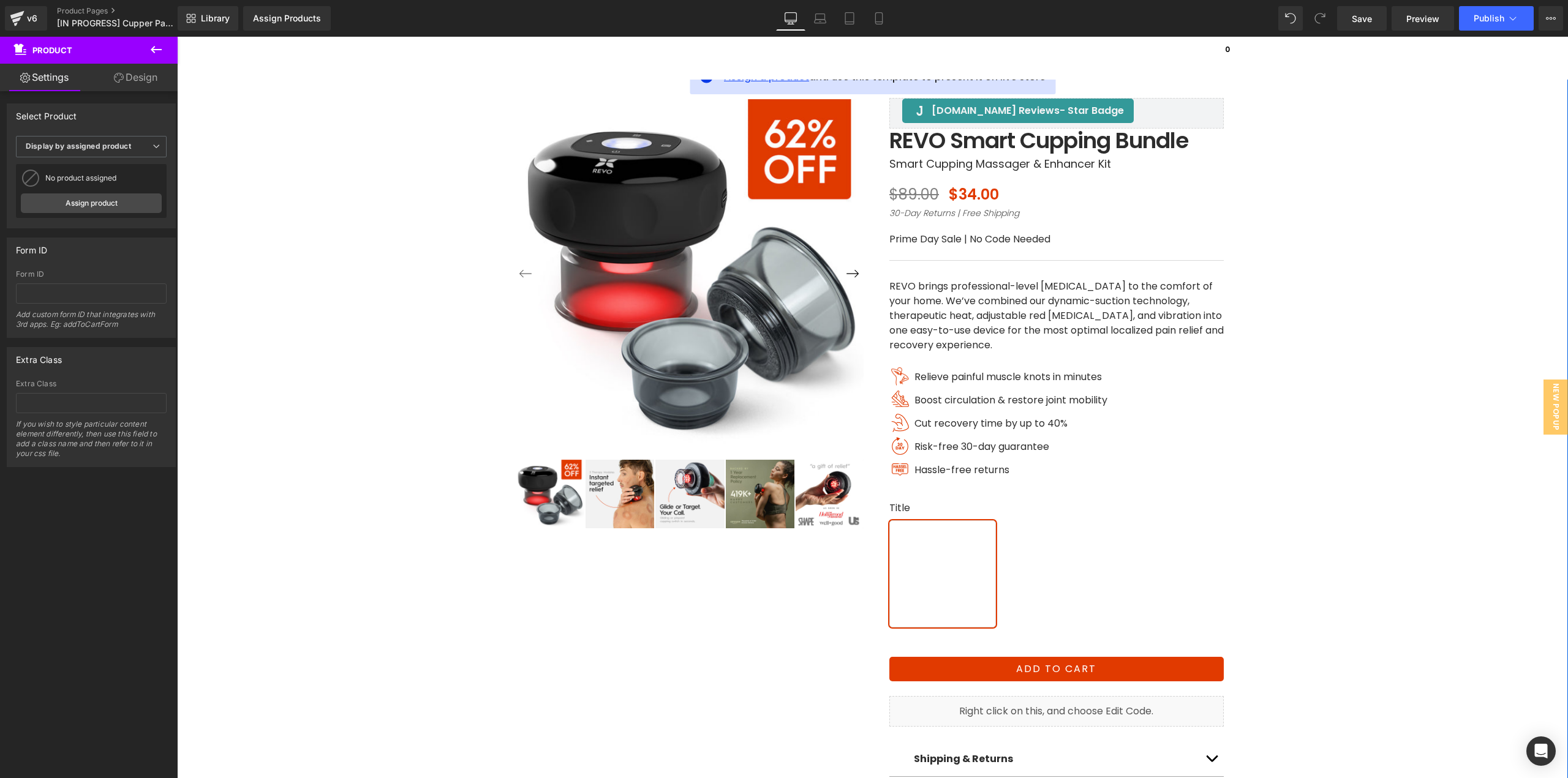
click at [751, 81] on span "Assign a product" at bounding box center [766, 77] width 85 height 14
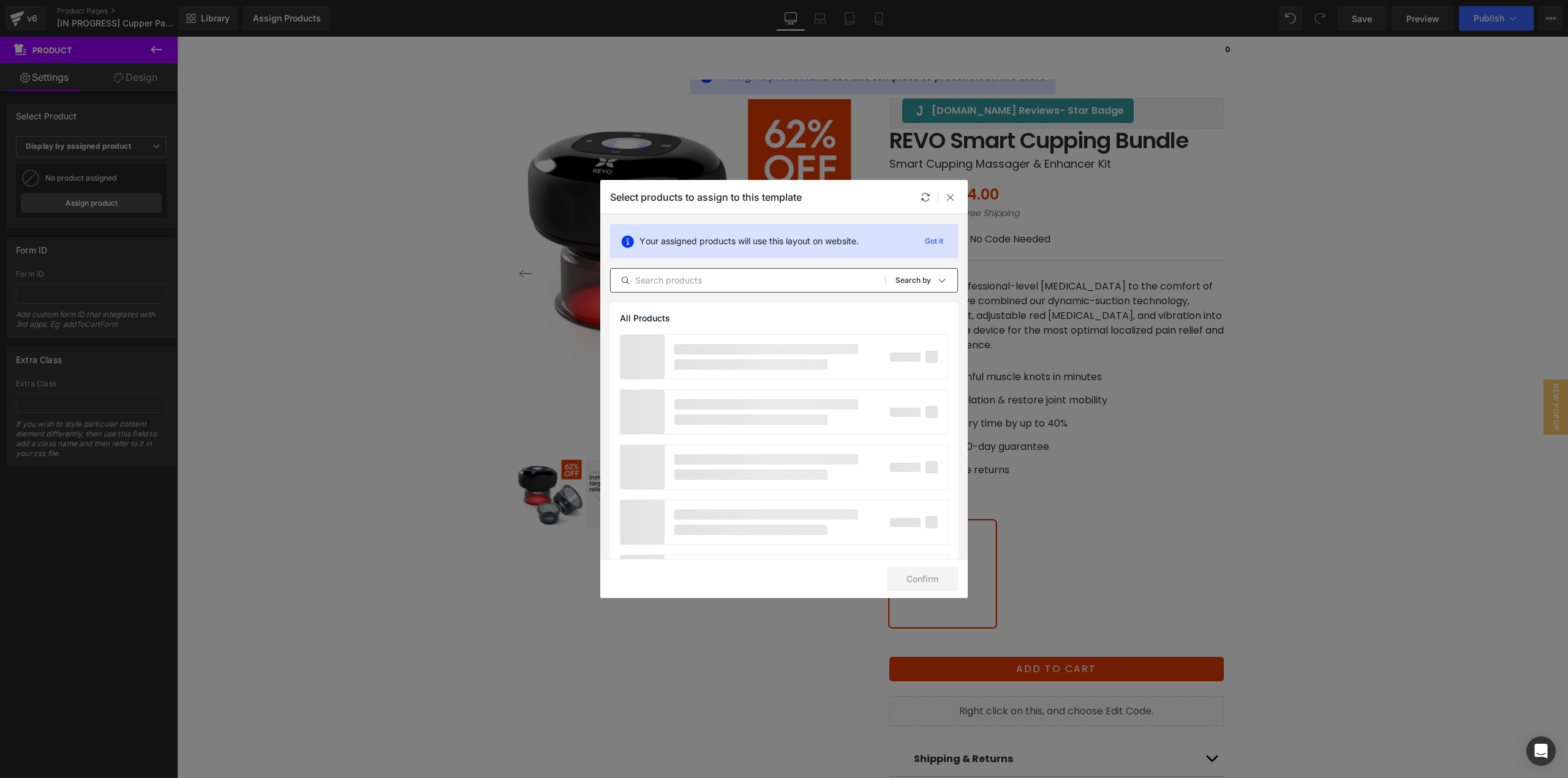
click at [753, 279] on input "text" at bounding box center [747, 280] width 275 height 14
type input "bund"
click at [926, 515] on label at bounding box center [931, 514] width 11 height 11
click at [931, 514] on input "checkbox" at bounding box center [931, 514] width 0 height 0
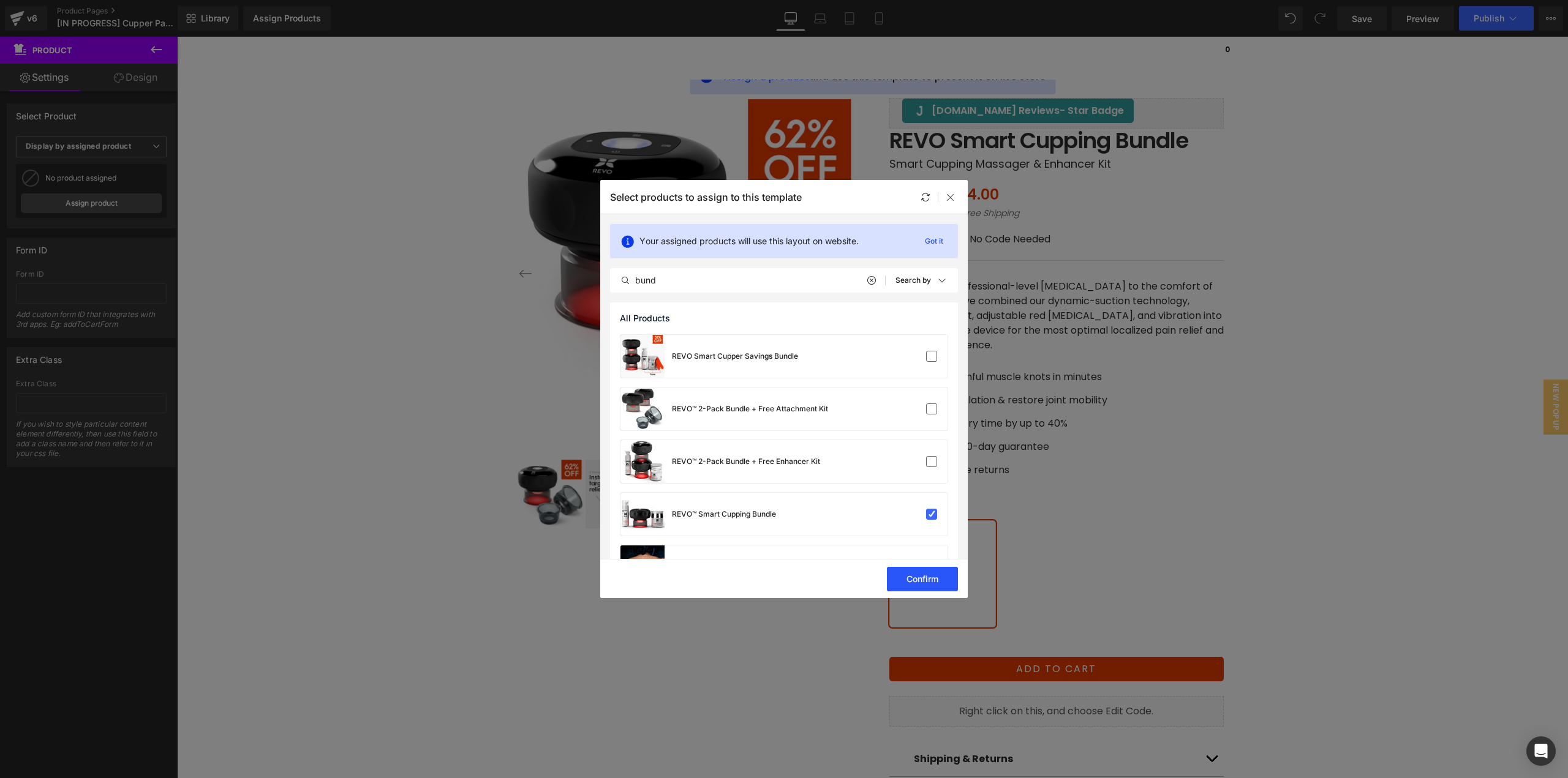
click at [928, 585] on button "Confirm" at bounding box center [922, 578] width 71 height 25
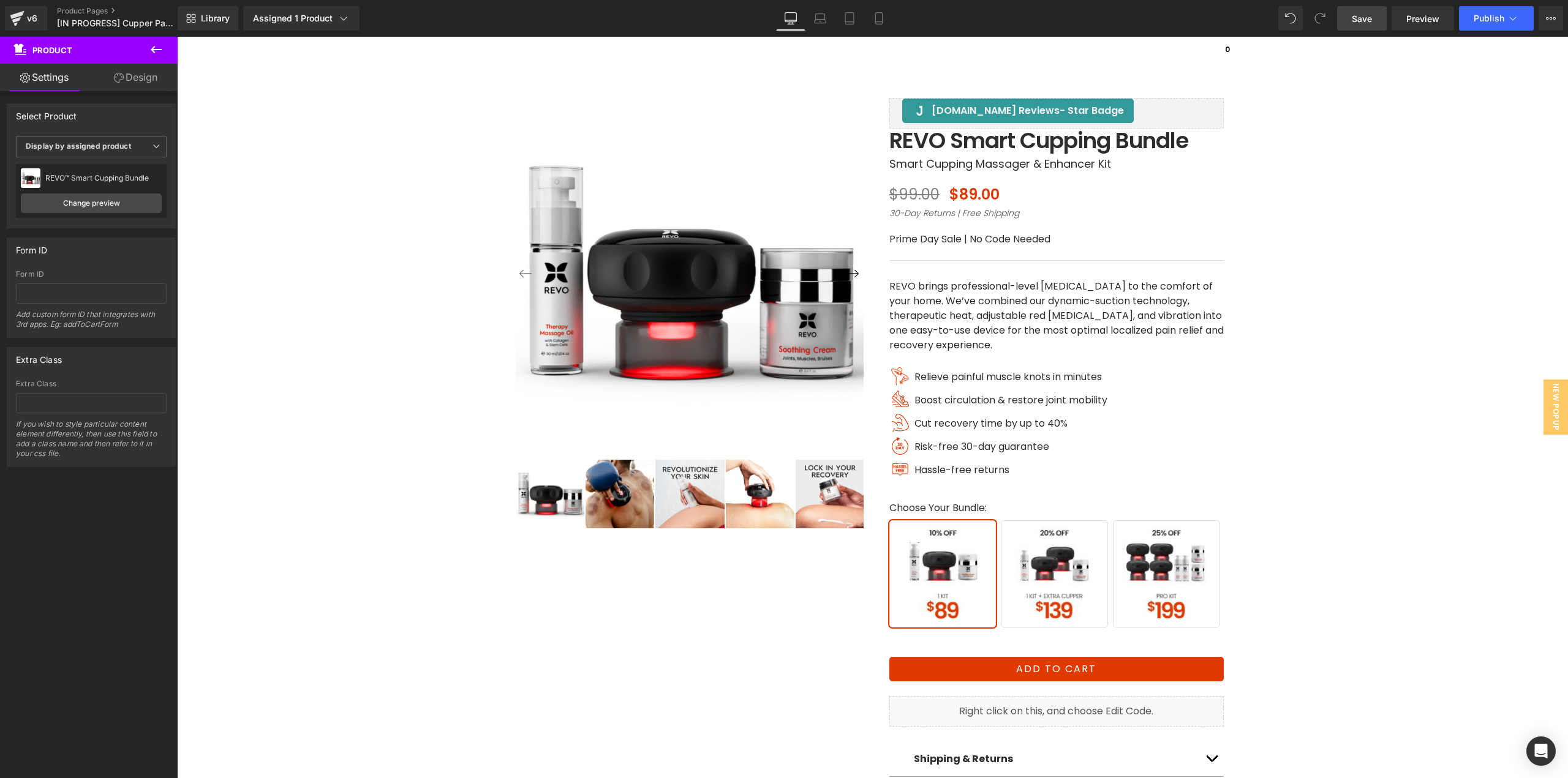
click at [1363, 18] on span "Save" at bounding box center [1361, 18] width 20 height 13
click at [88, 21] on span "[IN PROGRESS] Cupper Pain Relief Bundle PDP 09/25/2025" at bounding box center [116, 23] width 118 height 10
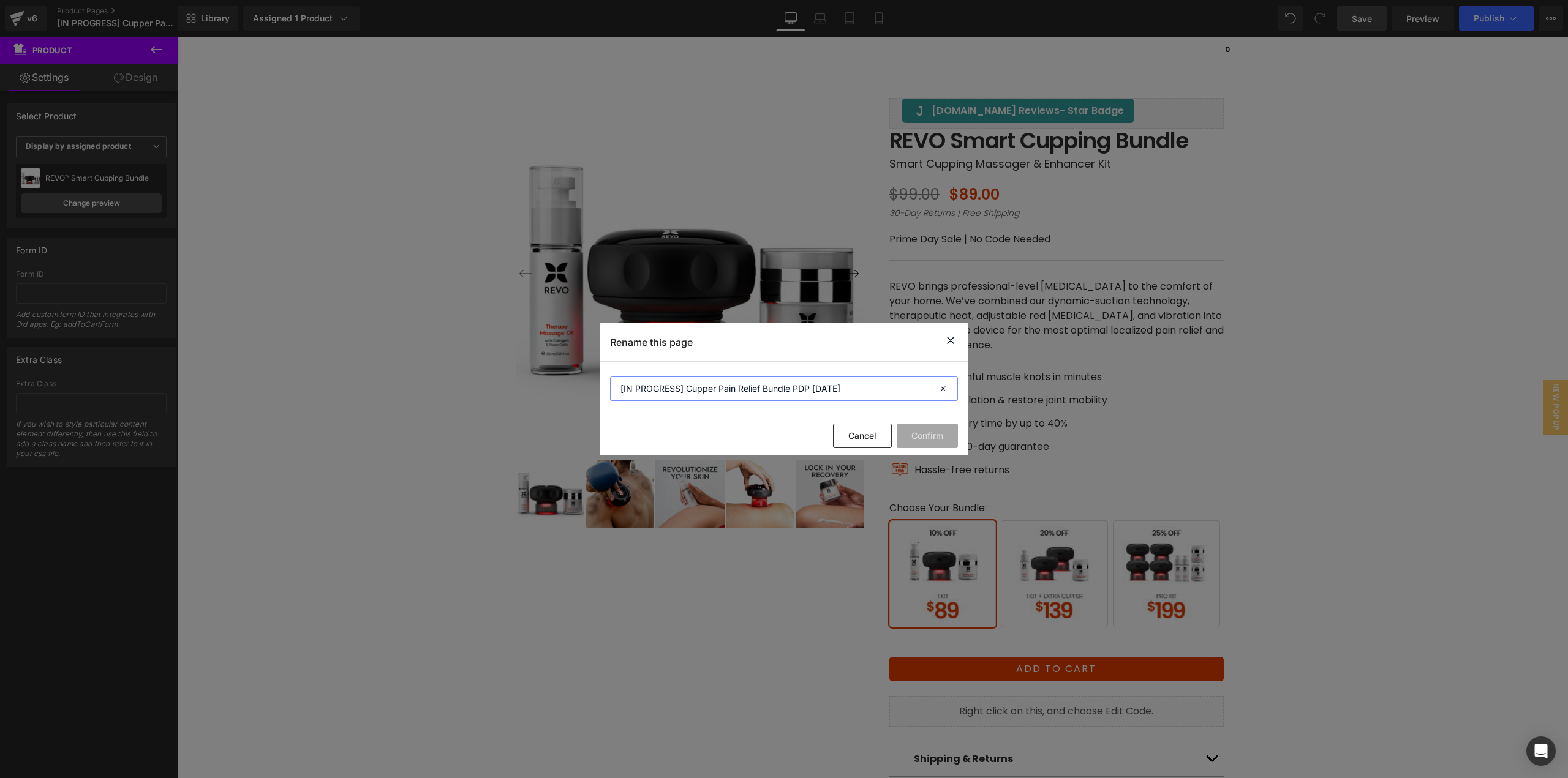
click at [801, 387] on input "[IN PROGRESS] Cupper Pain Relief Bundle PDP 09/25/2025" at bounding box center [783, 388] width 348 height 25
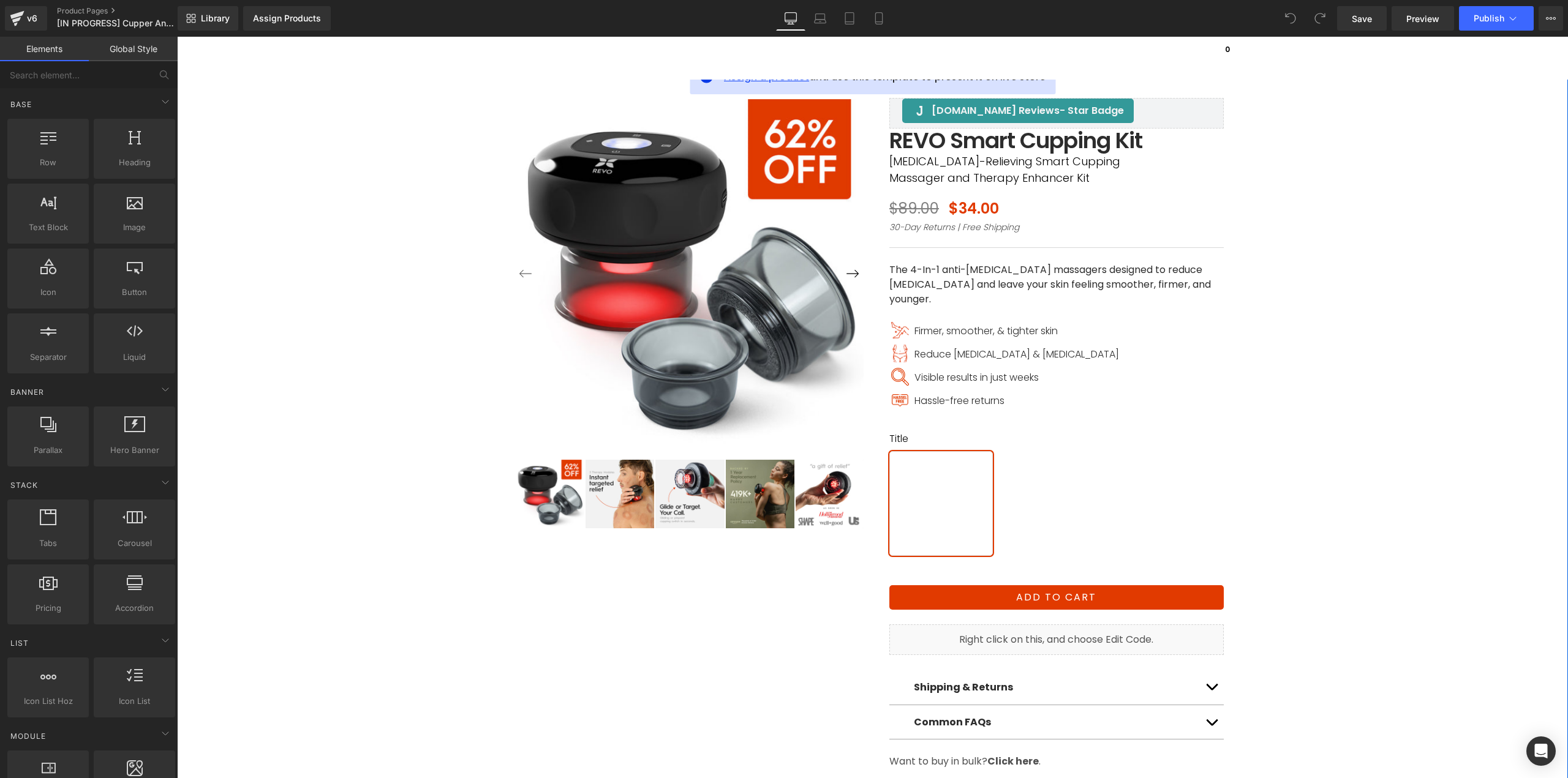
click at [747, 82] on span "Assign a product" at bounding box center [766, 77] width 85 height 14
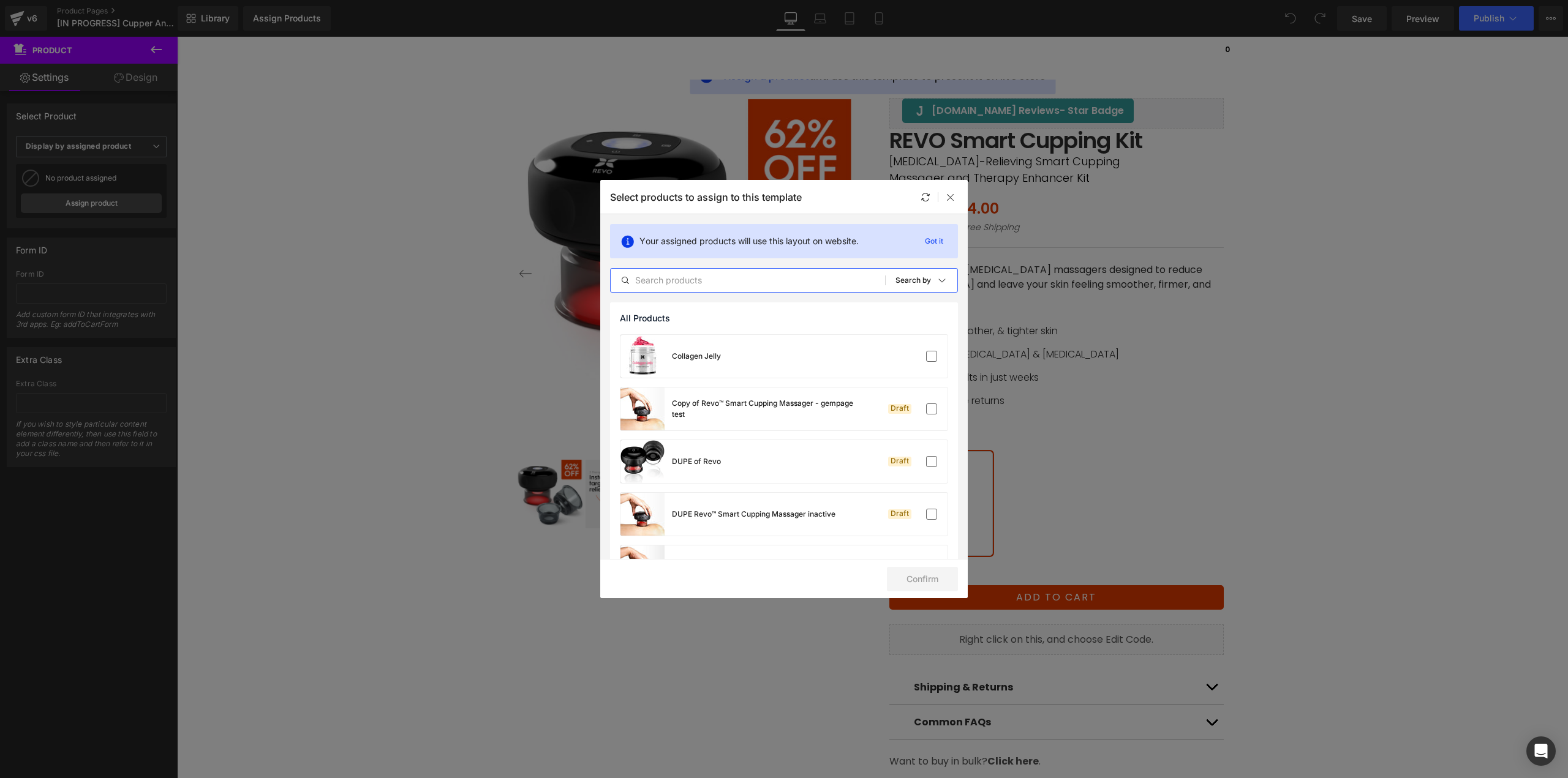
click at [743, 283] on input "text" at bounding box center [747, 280] width 275 height 14
click at [747, 282] on input "text" at bounding box center [747, 280] width 275 height 14
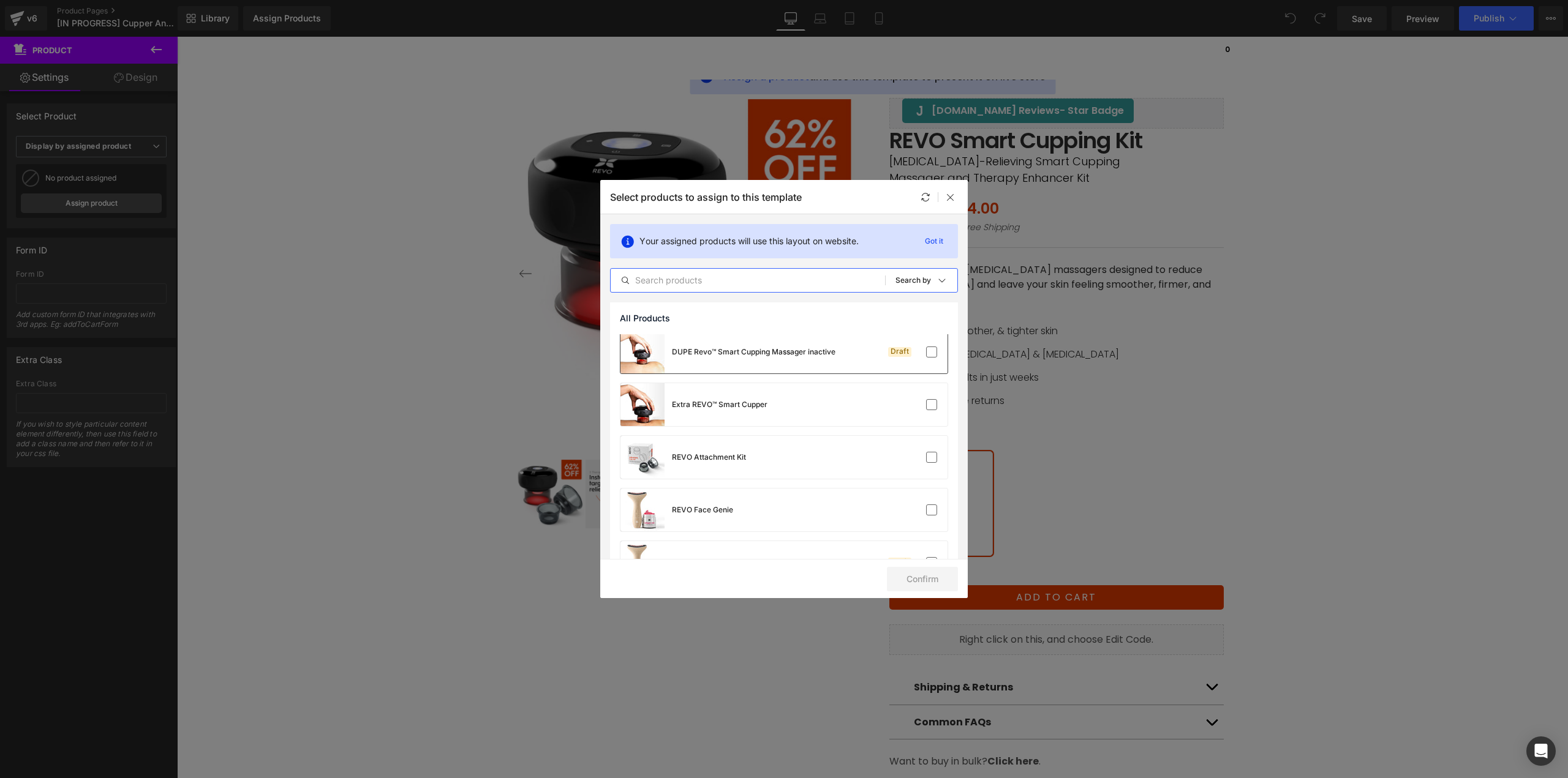
scroll to position [184, 0]
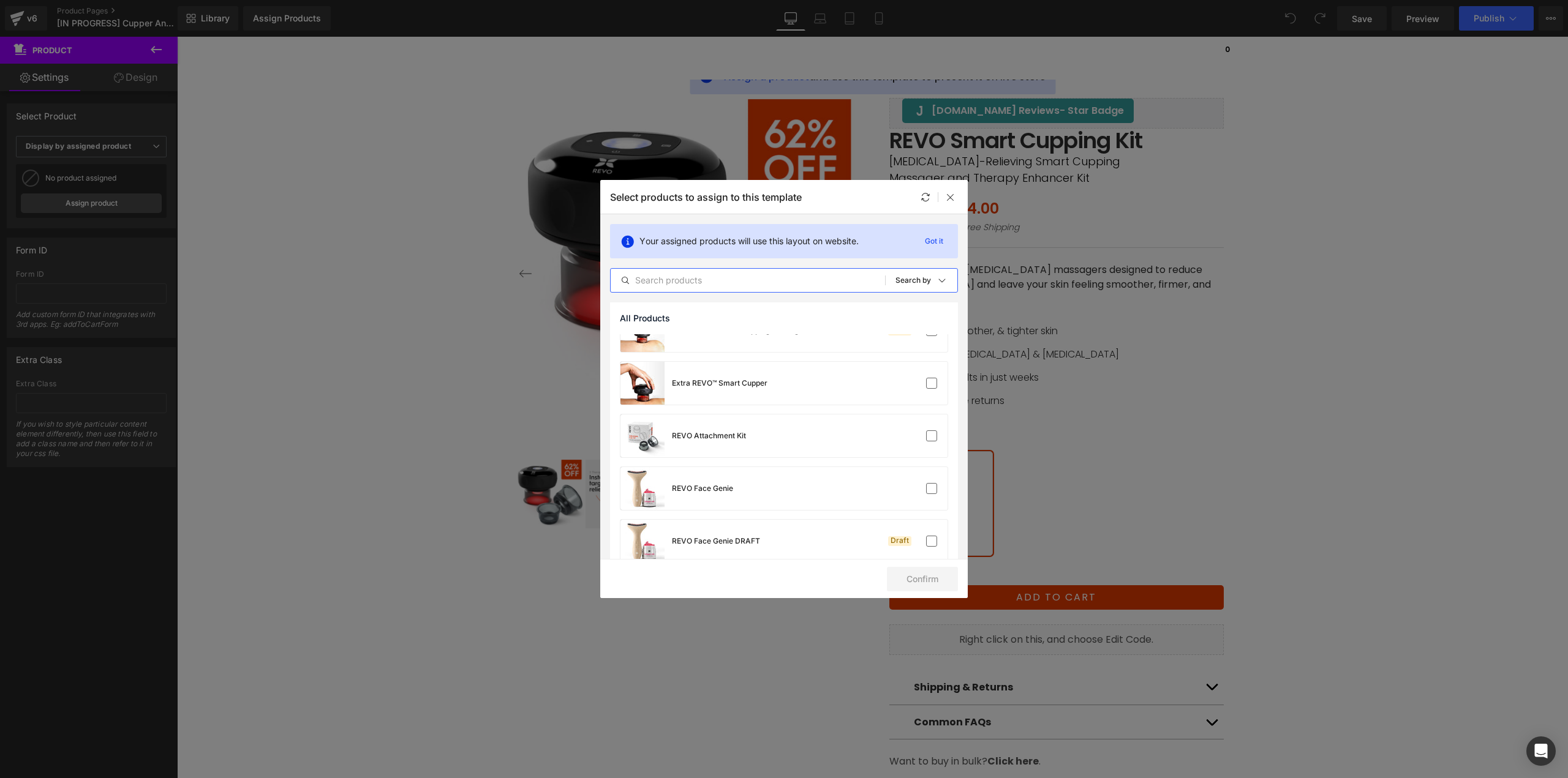
click at [703, 280] on input "text" at bounding box center [747, 280] width 275 height 14
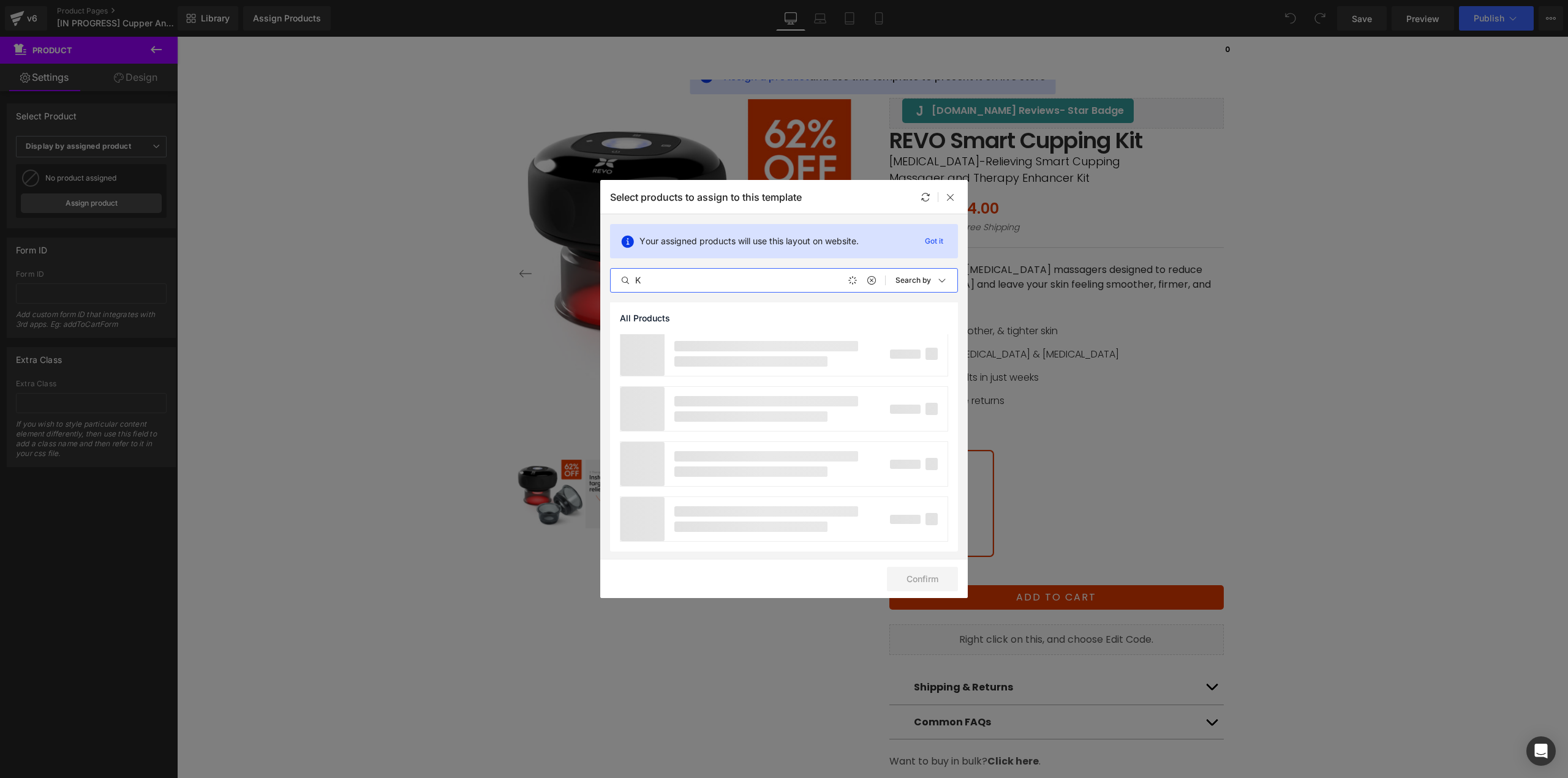
scroll to position [0, 0]
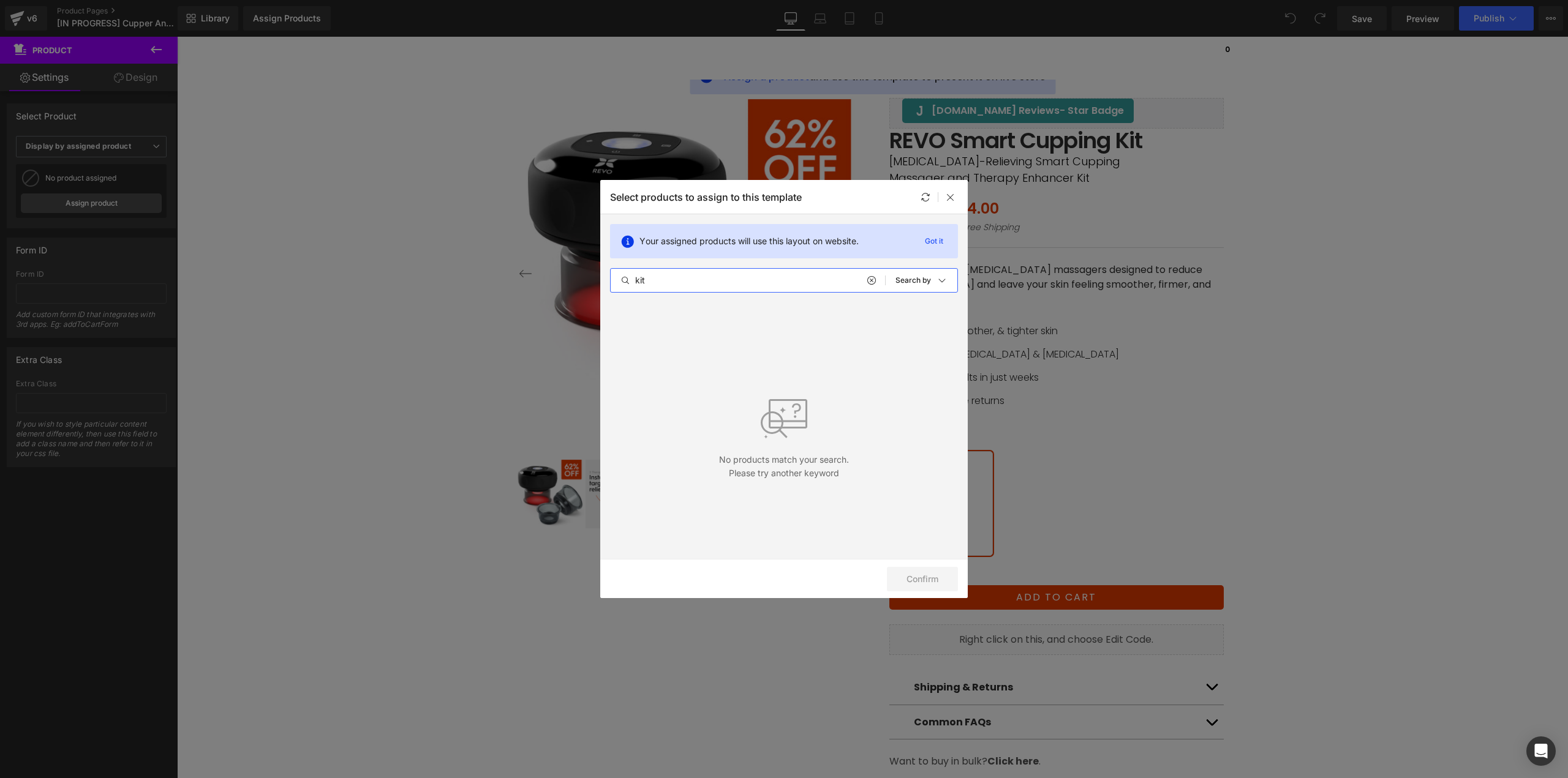
type input "kit"
click at [869, 284] on icon at bounding box center [871, 280] width 9 height 10
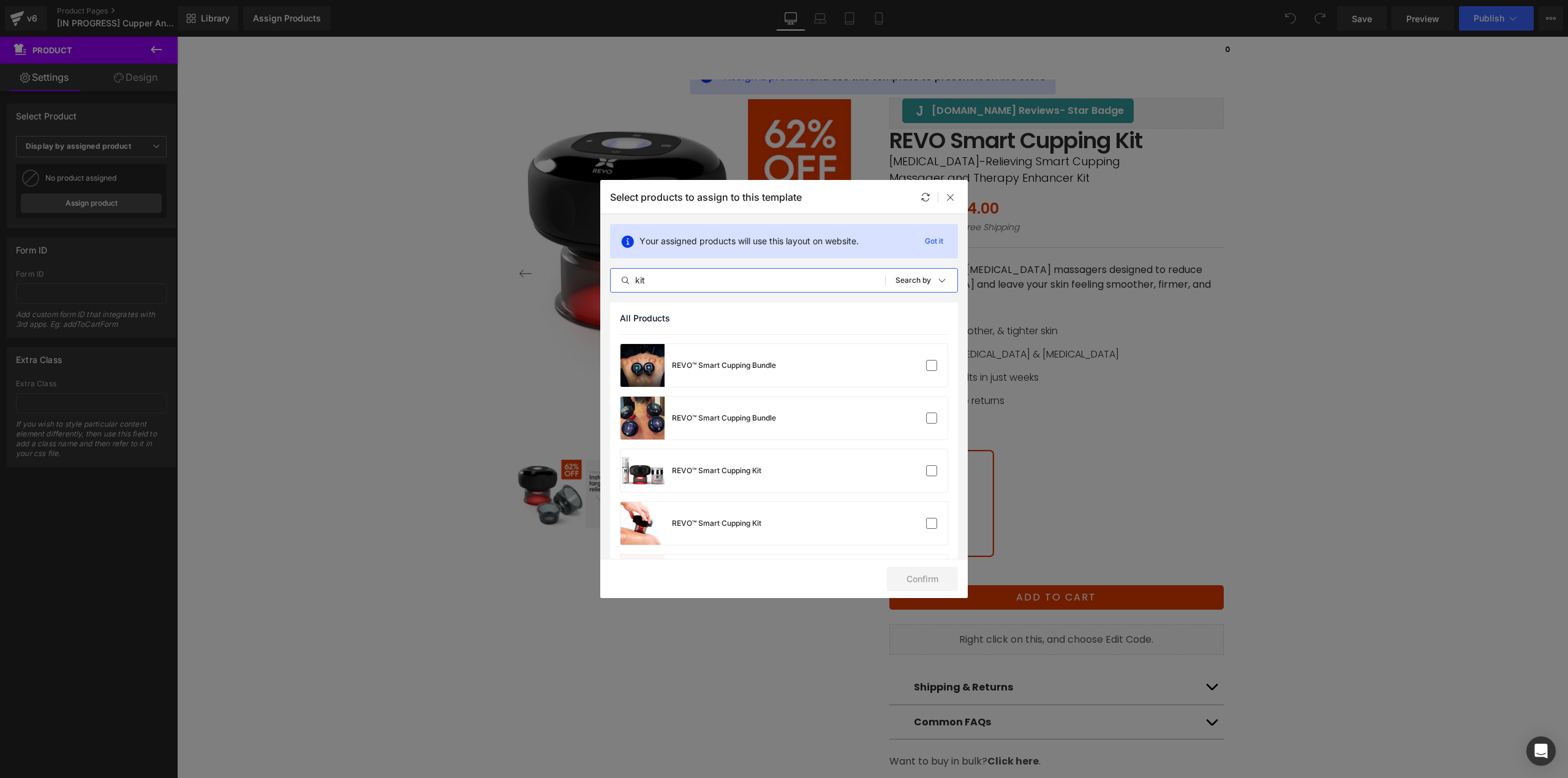
scroll to position [735, 0]
click at [813, 514] on div "REVO™ Smart Cupping Kit" at bounding box center [783, 516] width 327 height 43
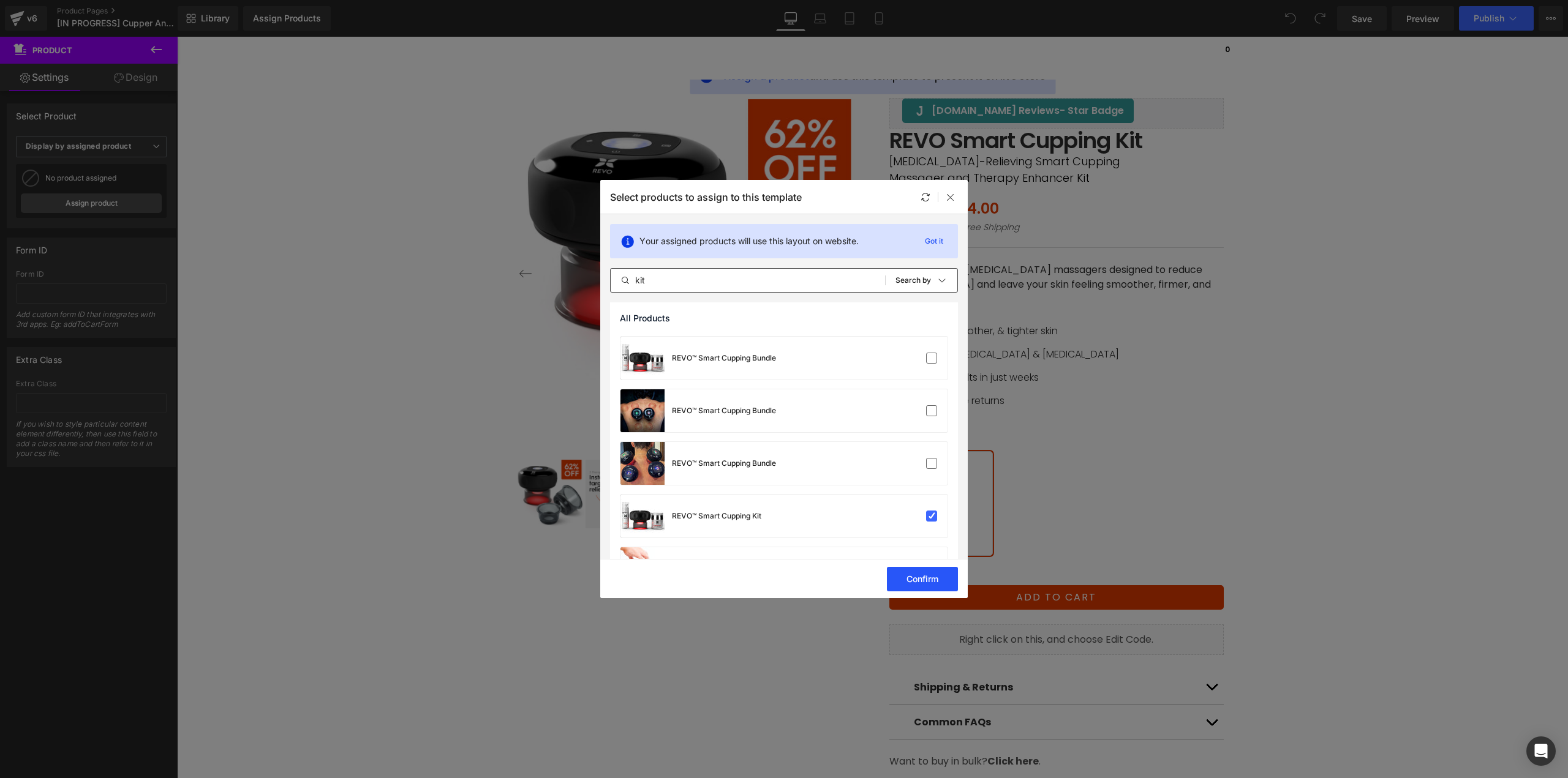
click at [911, 575] on button "Confirm" at bounding box center [922, 578] width 71 height 25
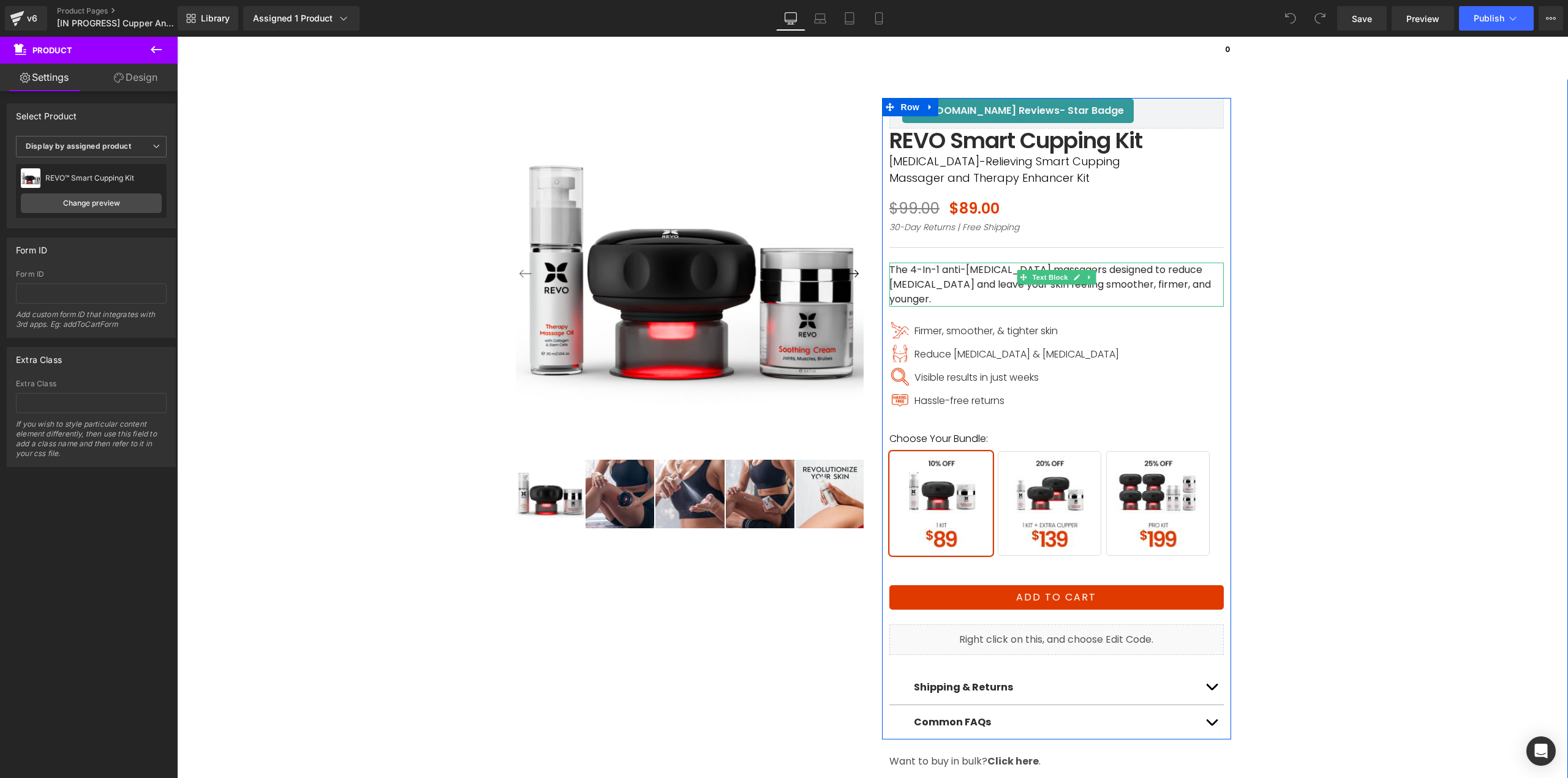
click at [1087, 278] on icon at bounding box center [1088, 277] width 2 height 4
click at [1080, 280] on icon at bounding box center [1082, 278] width 6 height 6
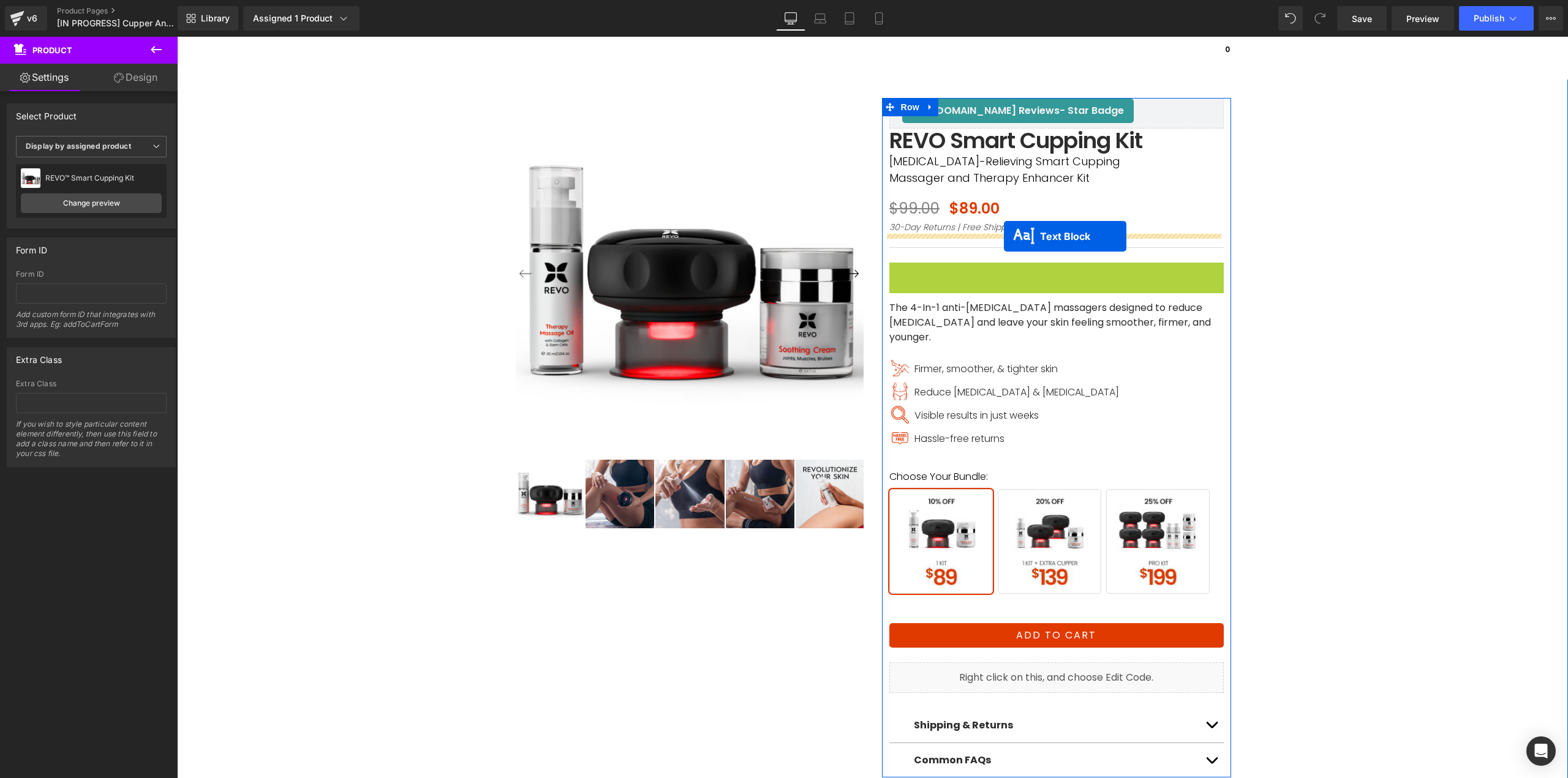
drag, startPoint x: 1020, startPoint y: 274, endPoint x: 1004, endPoint y: 236, distance: 41.2
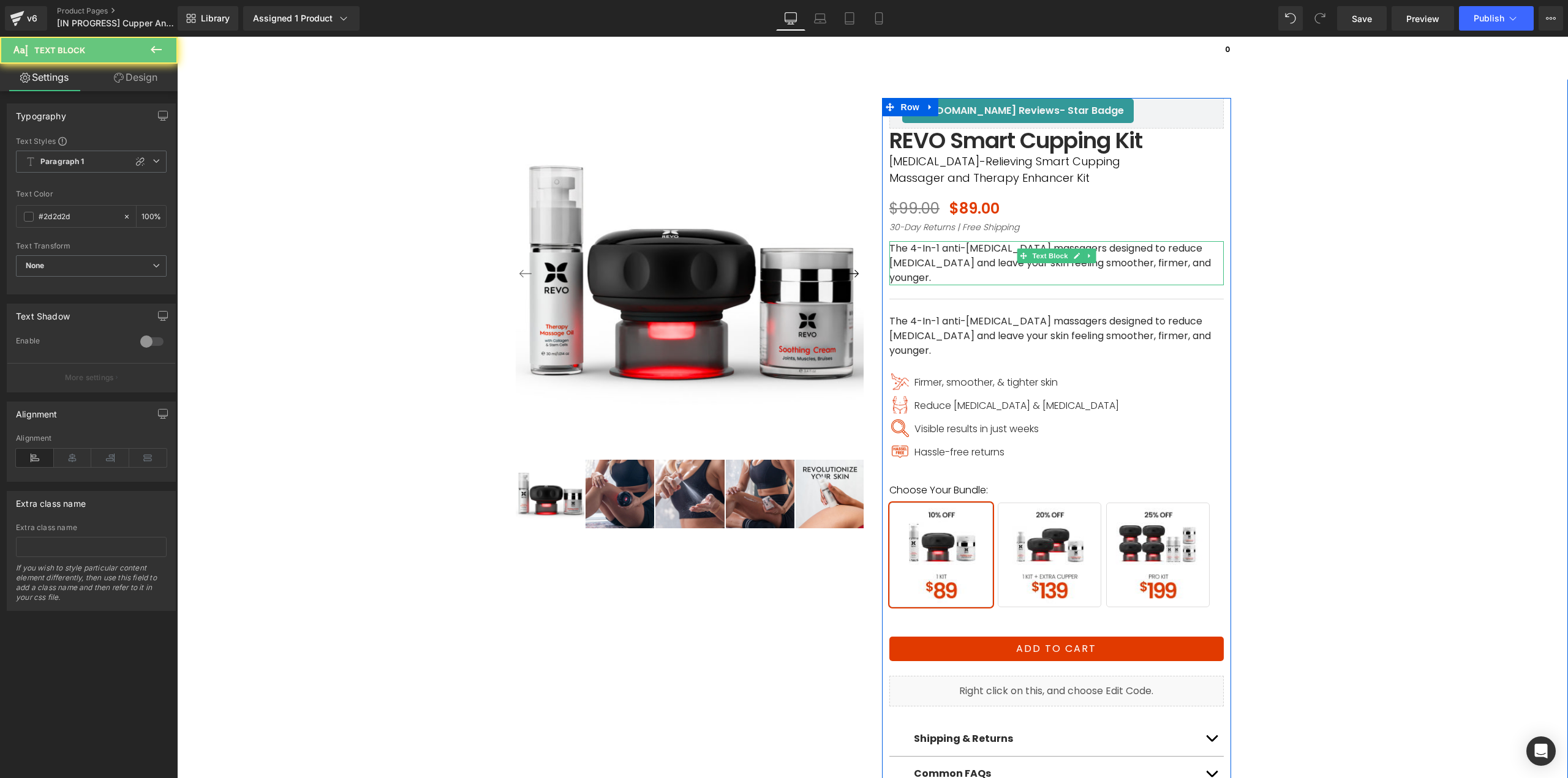
click at [971, 252] on p "The 4-In-1 anti-cellulite massagers designed to reduce cellulite and leave your…" at bounding box center [1056, 263] width 334 height 44
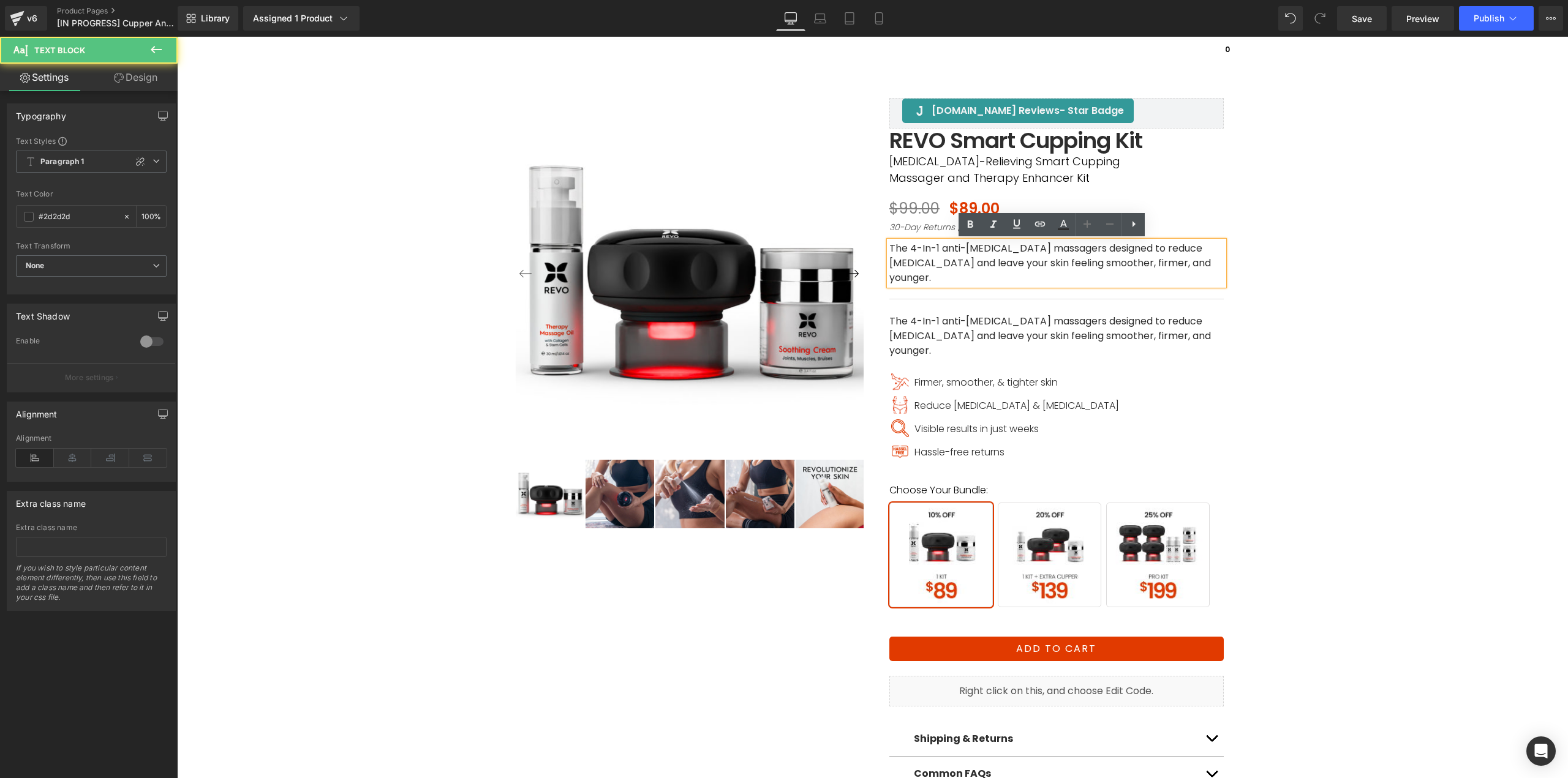
click at [973, 248] on p "The 4-In-1 anti-cellulite massagers designed to reduce cellulite and leave your…" at bounding box center [1056, 263] width 334 height 44
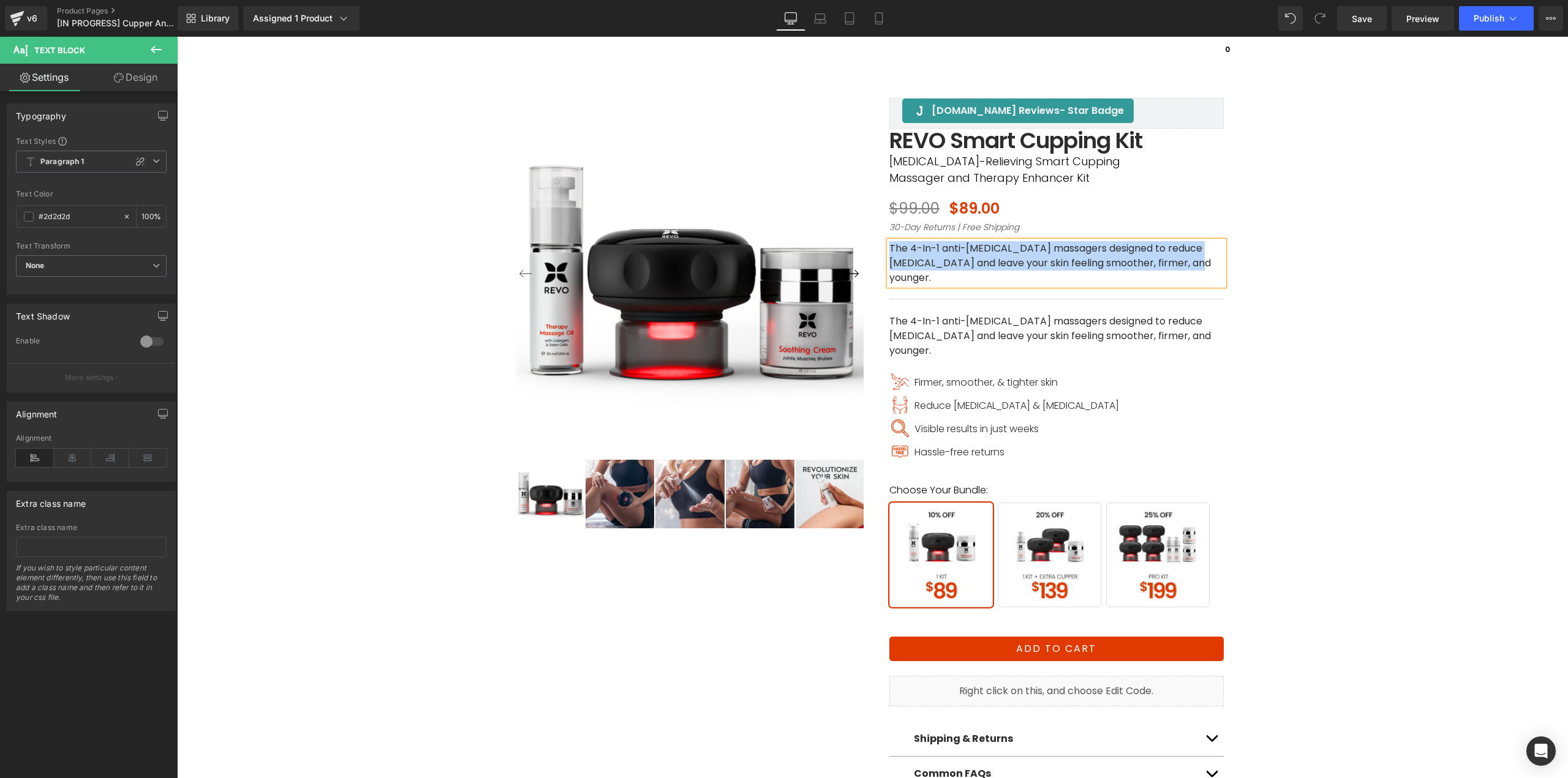
paste div
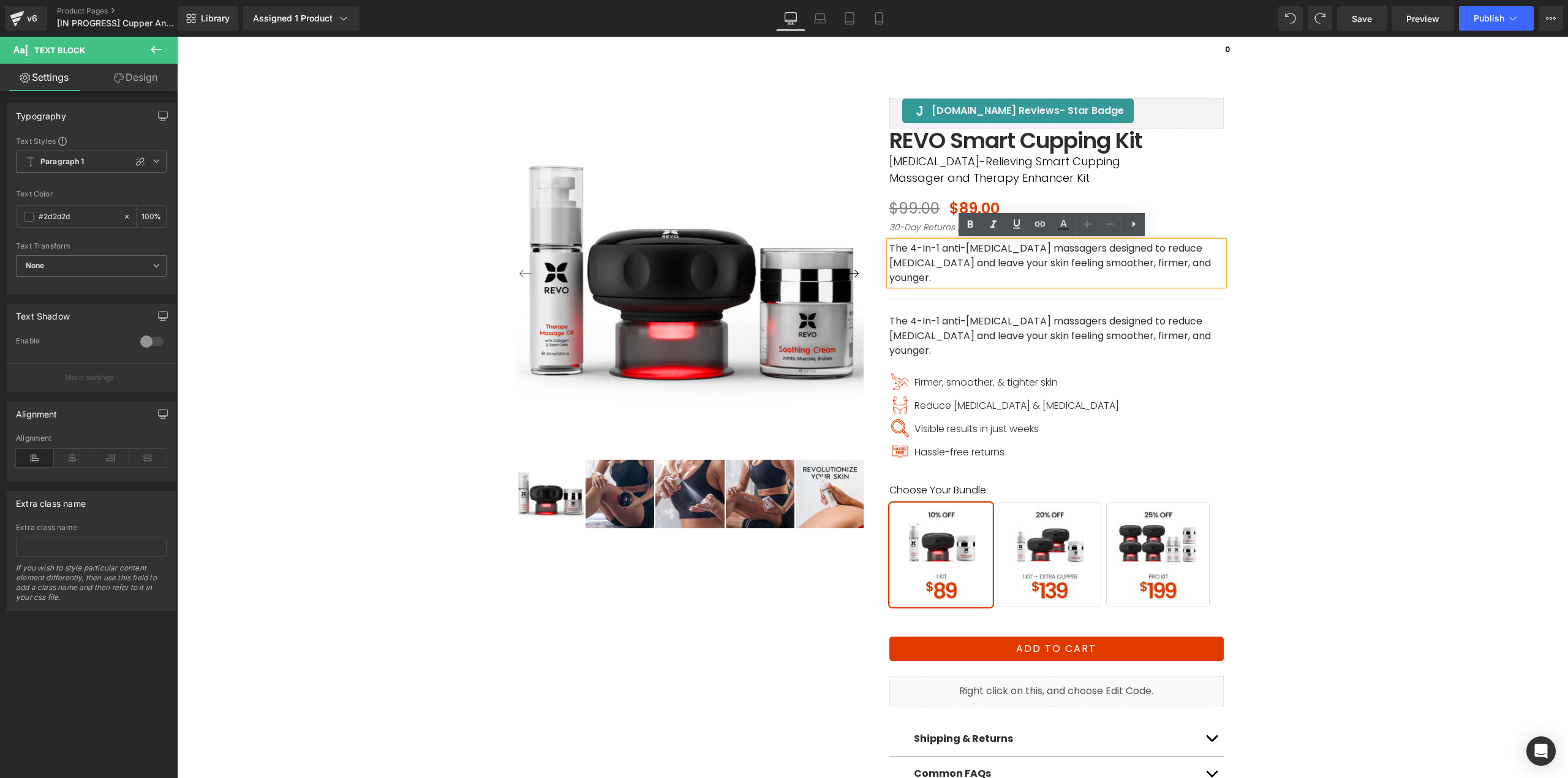
drag, startPoint x: 1197, startPoint y: 187, endPoint x: 1181, endPoint y: 193, distance: 17.1
click at [1197, 187] on div "Judge.me Reviews - Star Badge Judge.me Reviews Judge.me Reviews - Star Badge Ju…" at bounding box center [1056, 444] width 349 height 693
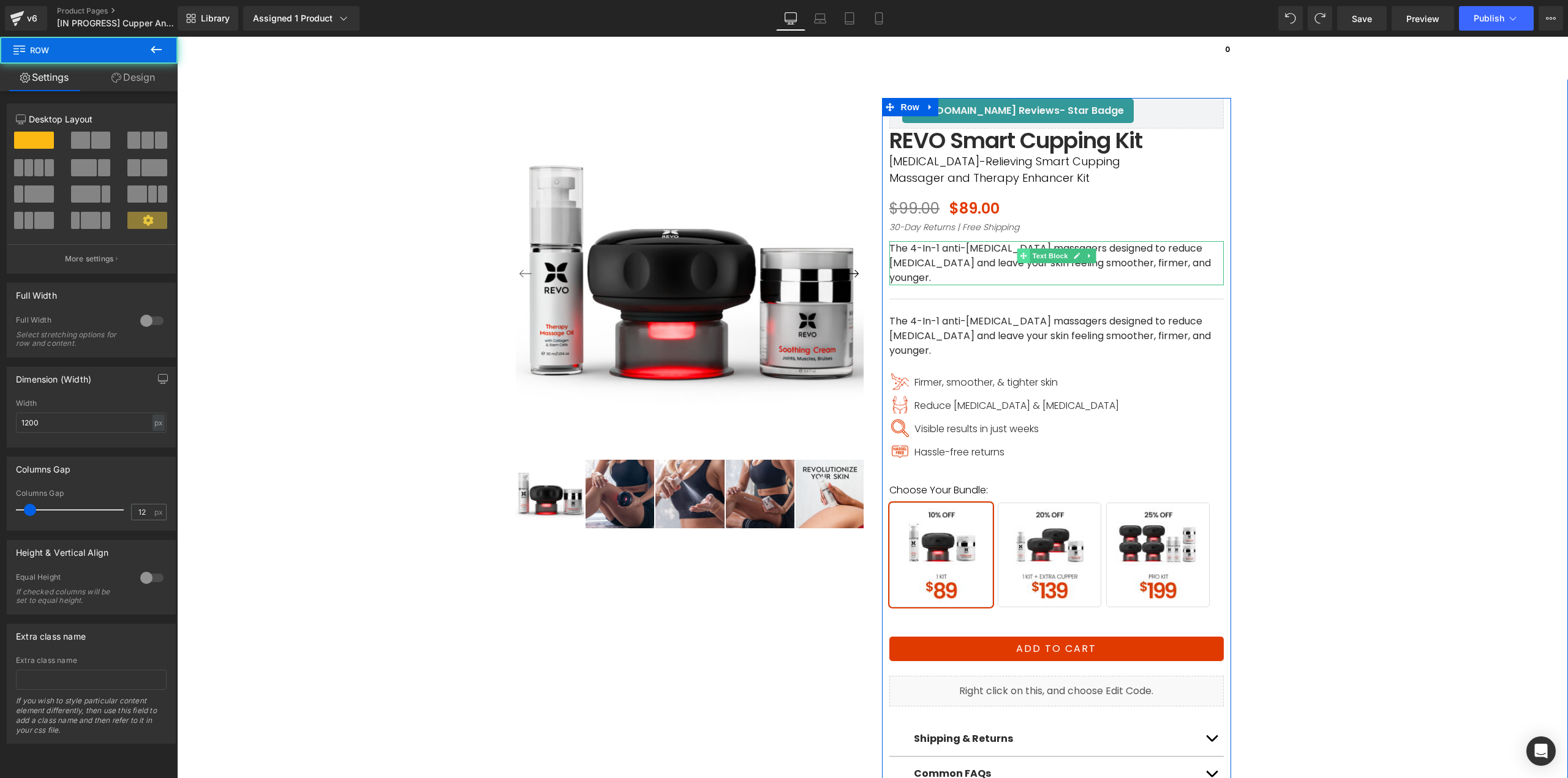
click at [1016, 260] on span at bounding box center [1023, 255] width 13 height 14
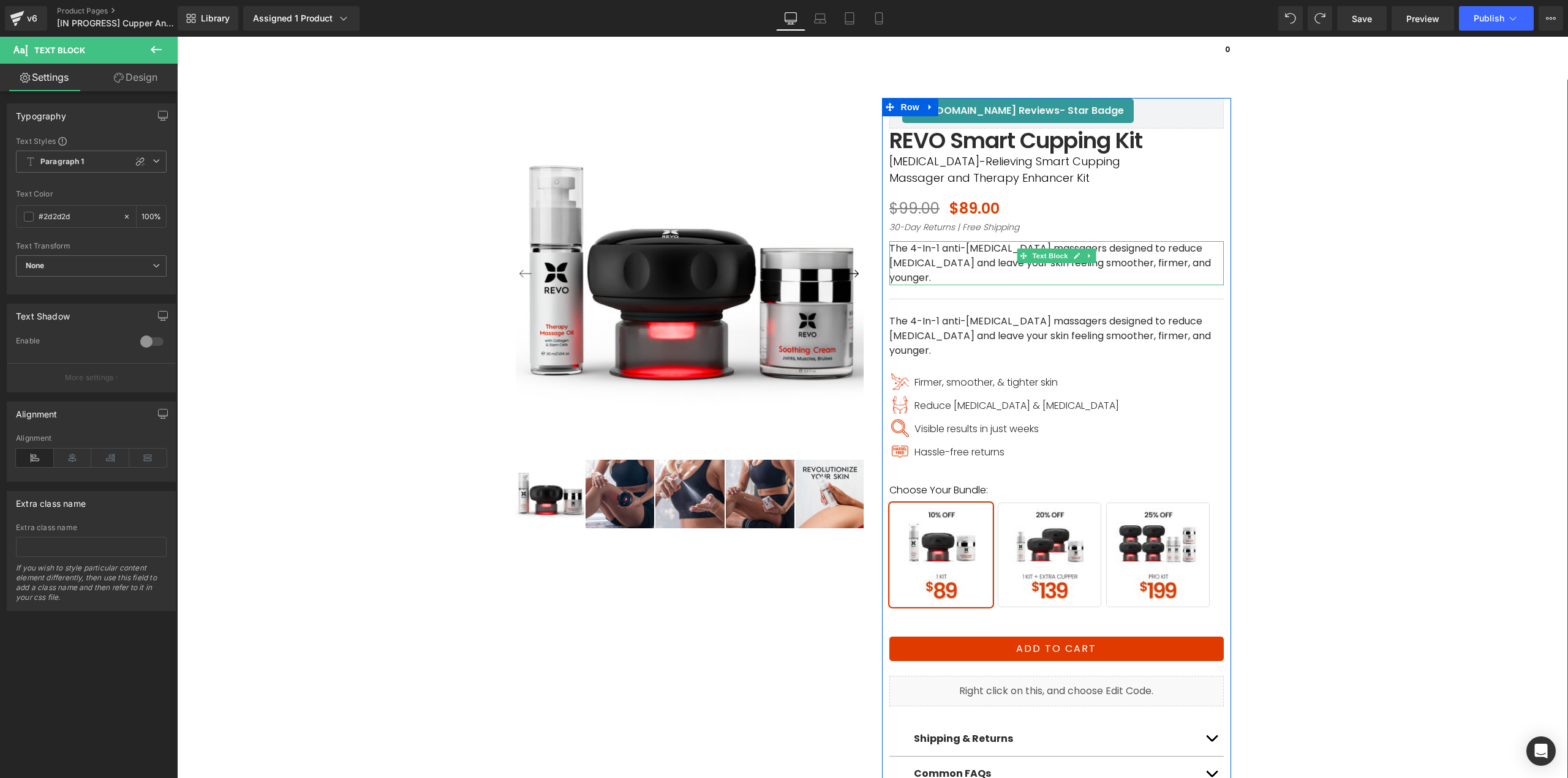
click at [990, 260] on p "The 4-In-1 anti-cellulite massagers designed to reduce cellulite and leave your…" at bounding box center [1056, 263] width 334 height 44
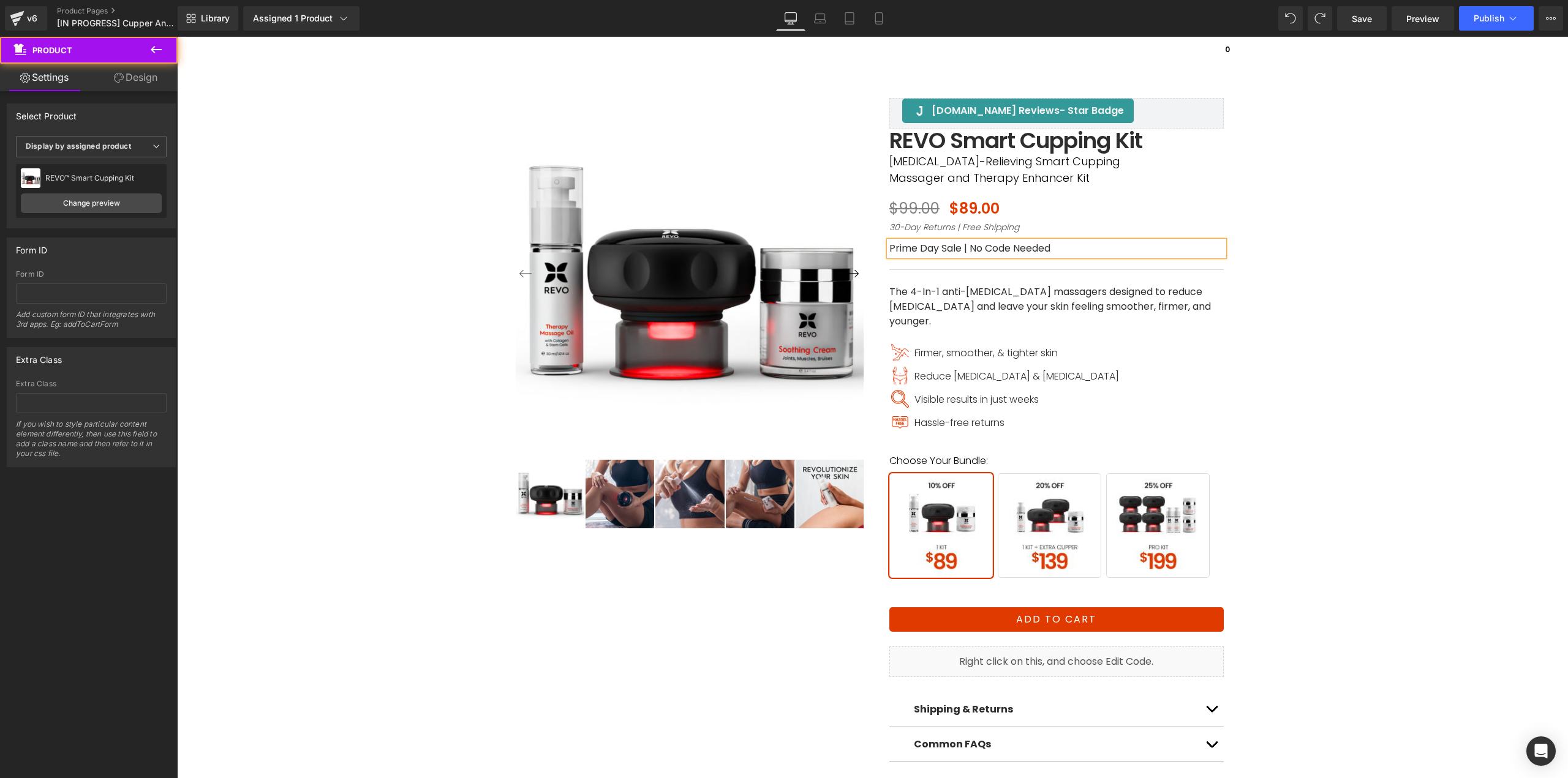
click at [1297, 242] on div "‹ ›" at bounding box center [872, 413] width 1379 height 755
click at [1368, 22] on span "Save" at bounding box center [1361, 18] width 20 height 13
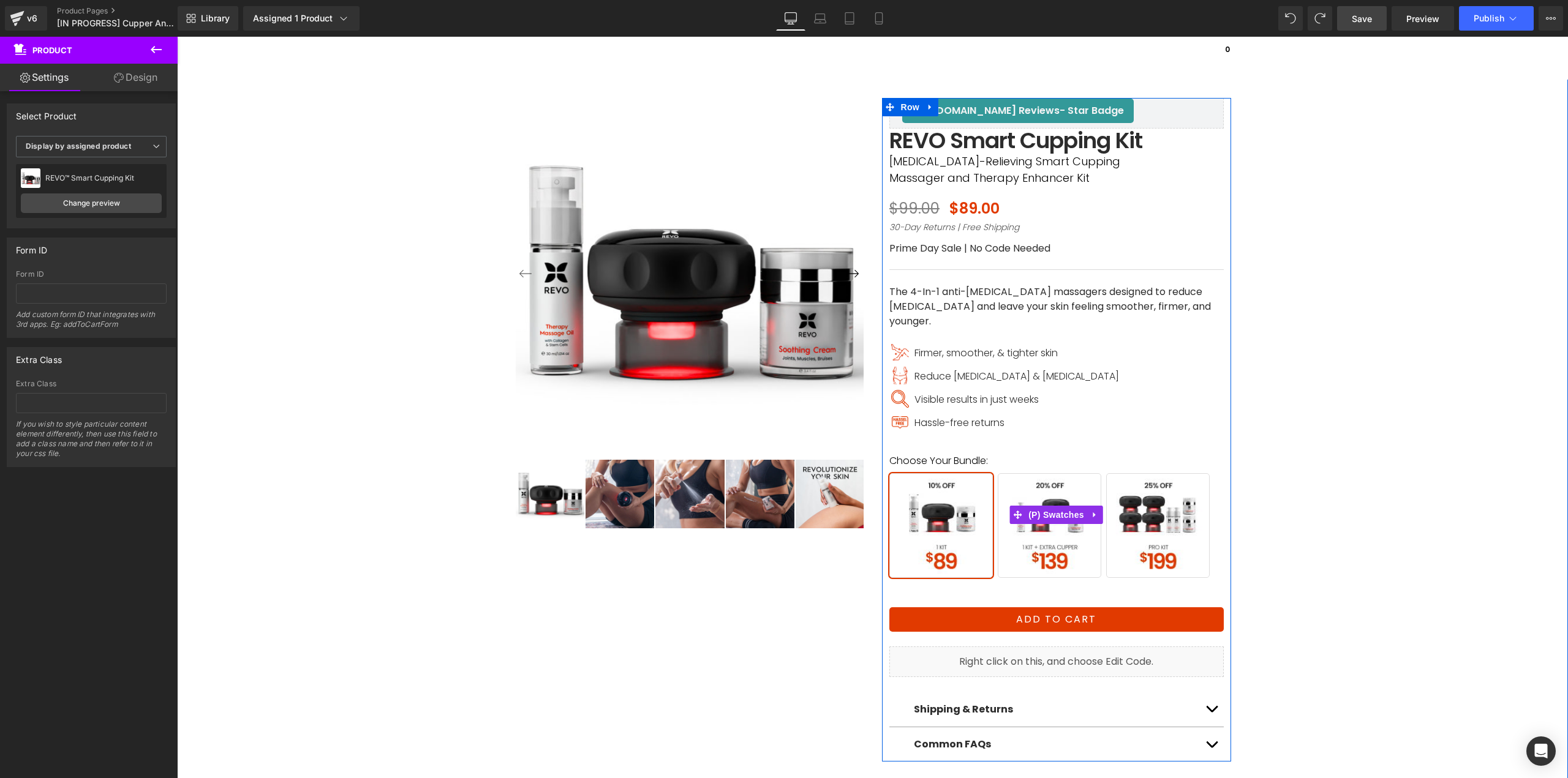
drag, startPoint x: 1043, startPoint y: 503, endPoint x: 992, endPoint y: 477, distance: 57.2
click at [1043, 505] on span "(P) Swatches" at bounding box center [1056, 514] width 62 height 18
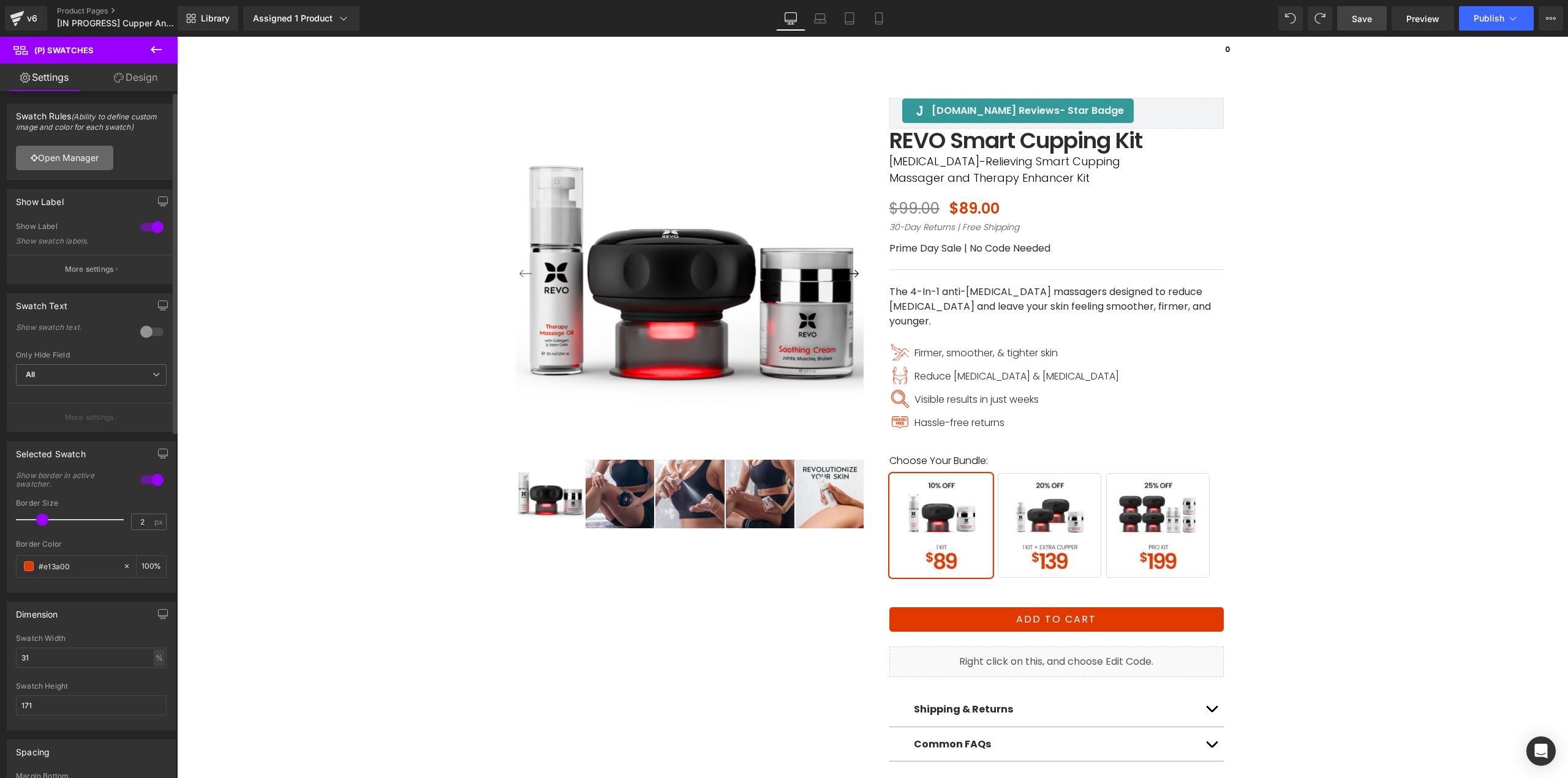
click at [101, 167] on link "Open Manager" at bounding box center [64, 158] width 97 height 25
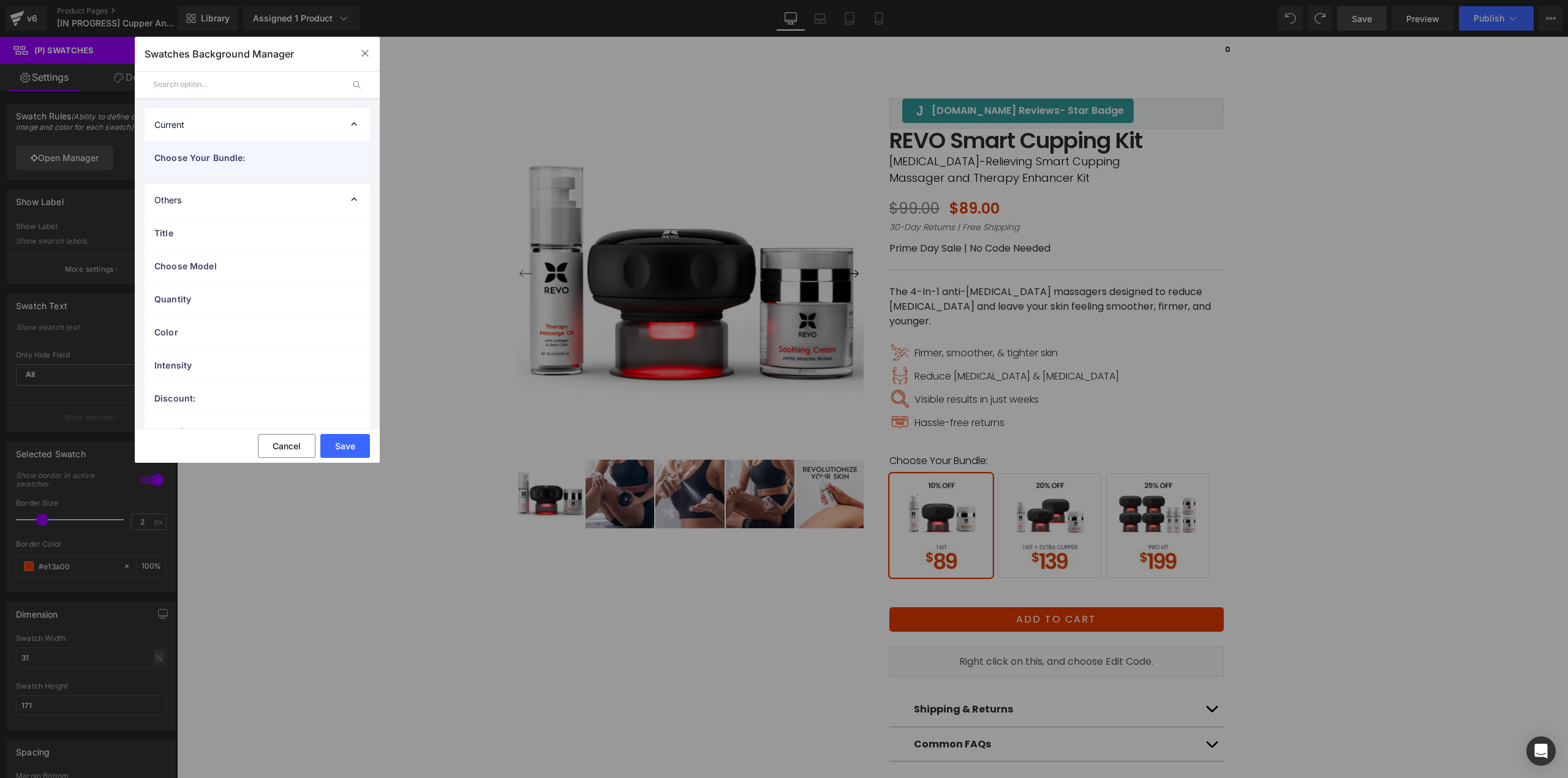
click at [229, 163] on span "Choose Your Bundle:" at bounding box center [245, 158] width 181 height 13
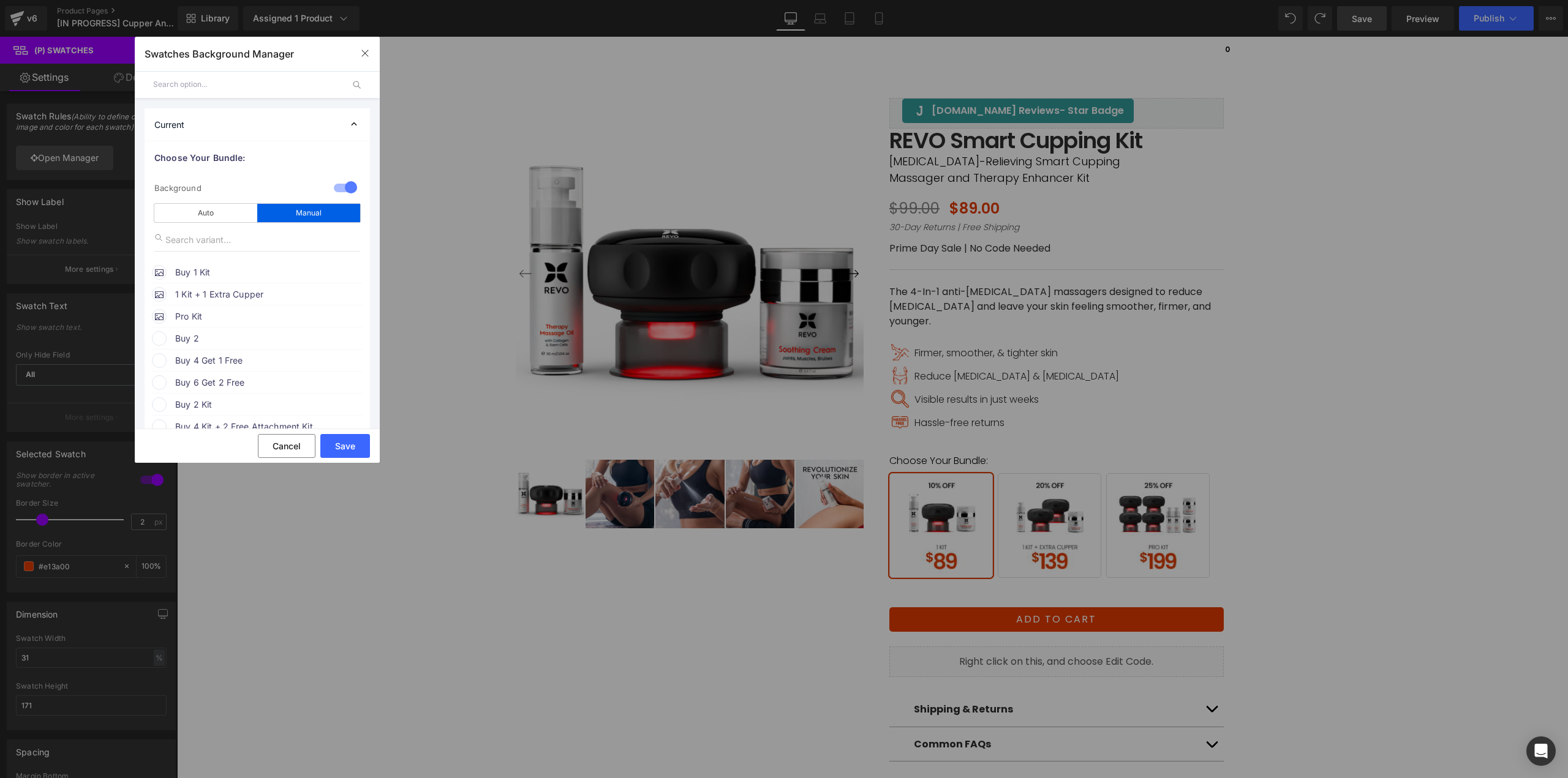
click at [219, 274] on span "Buy 1 Kit" at bounding box center [268, 272] width 186 height 14
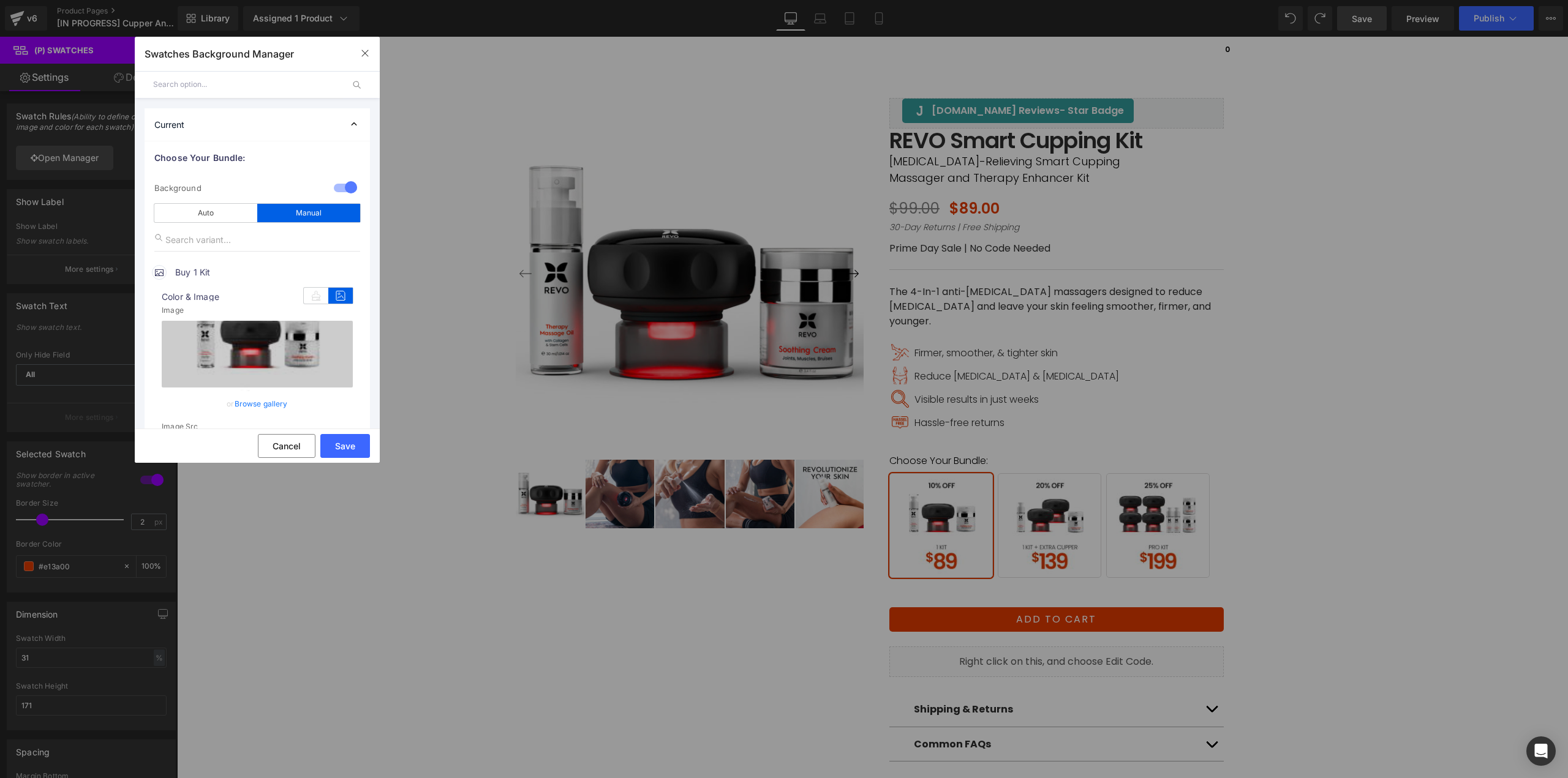
click at [264, 407] on link "Browse gallery" at bounding box center [261, 403] width 53 height 21
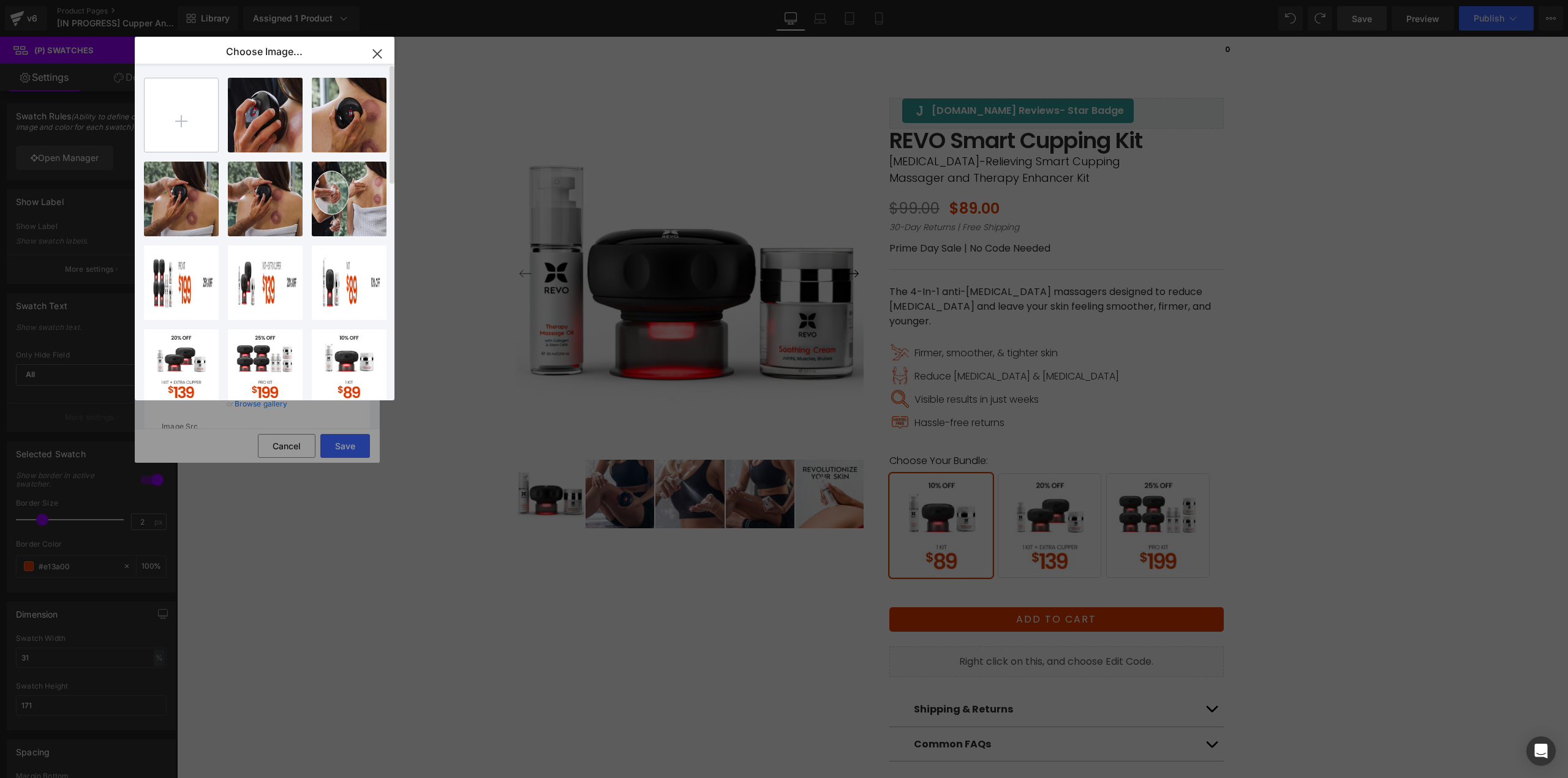
click at [174, 112] on input "file" at bounding box center [181, 115] width 73 height 73
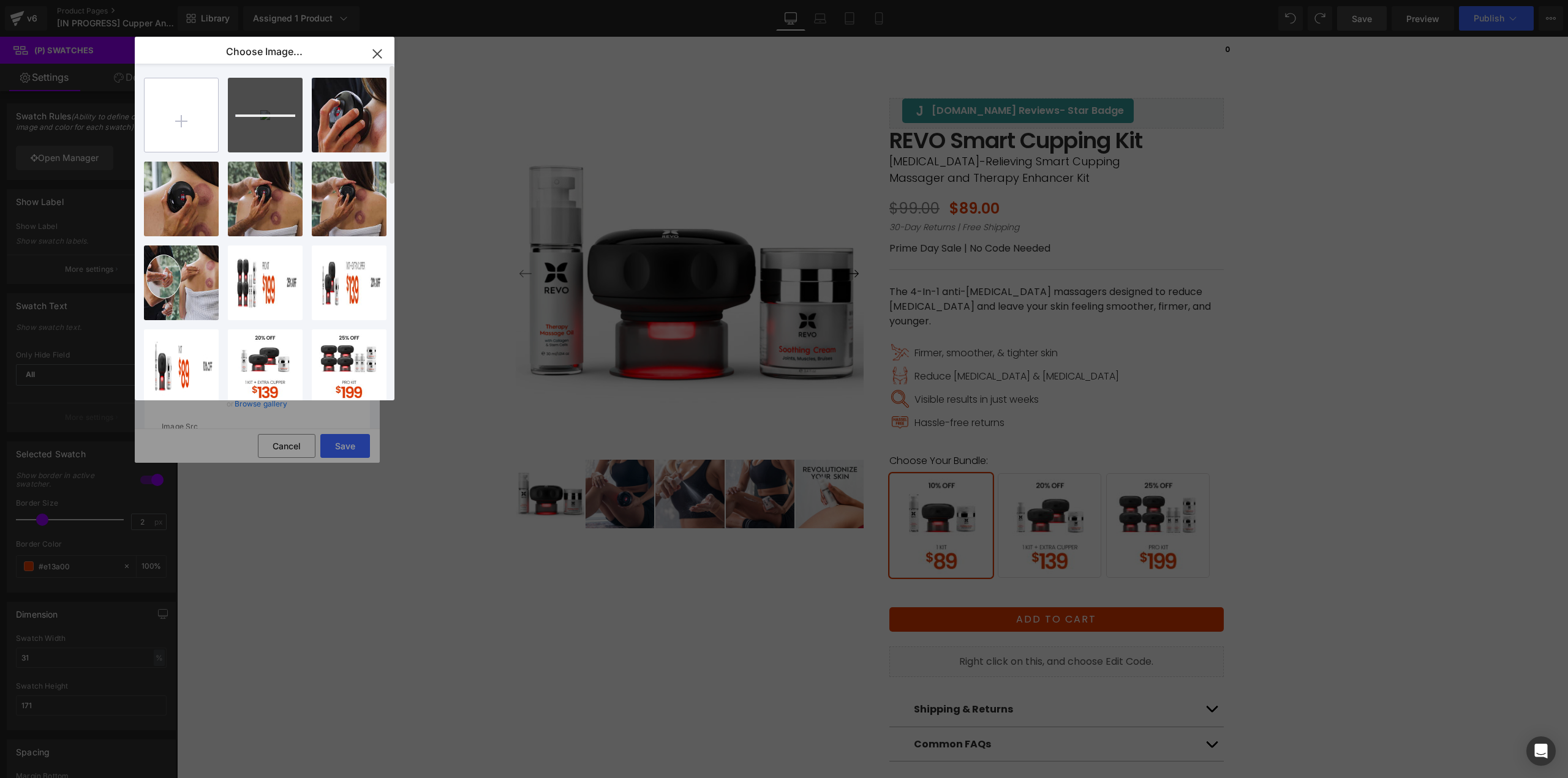
click at [185, 127] on input "file" at bounding box center [181, 115] width 73 height 73
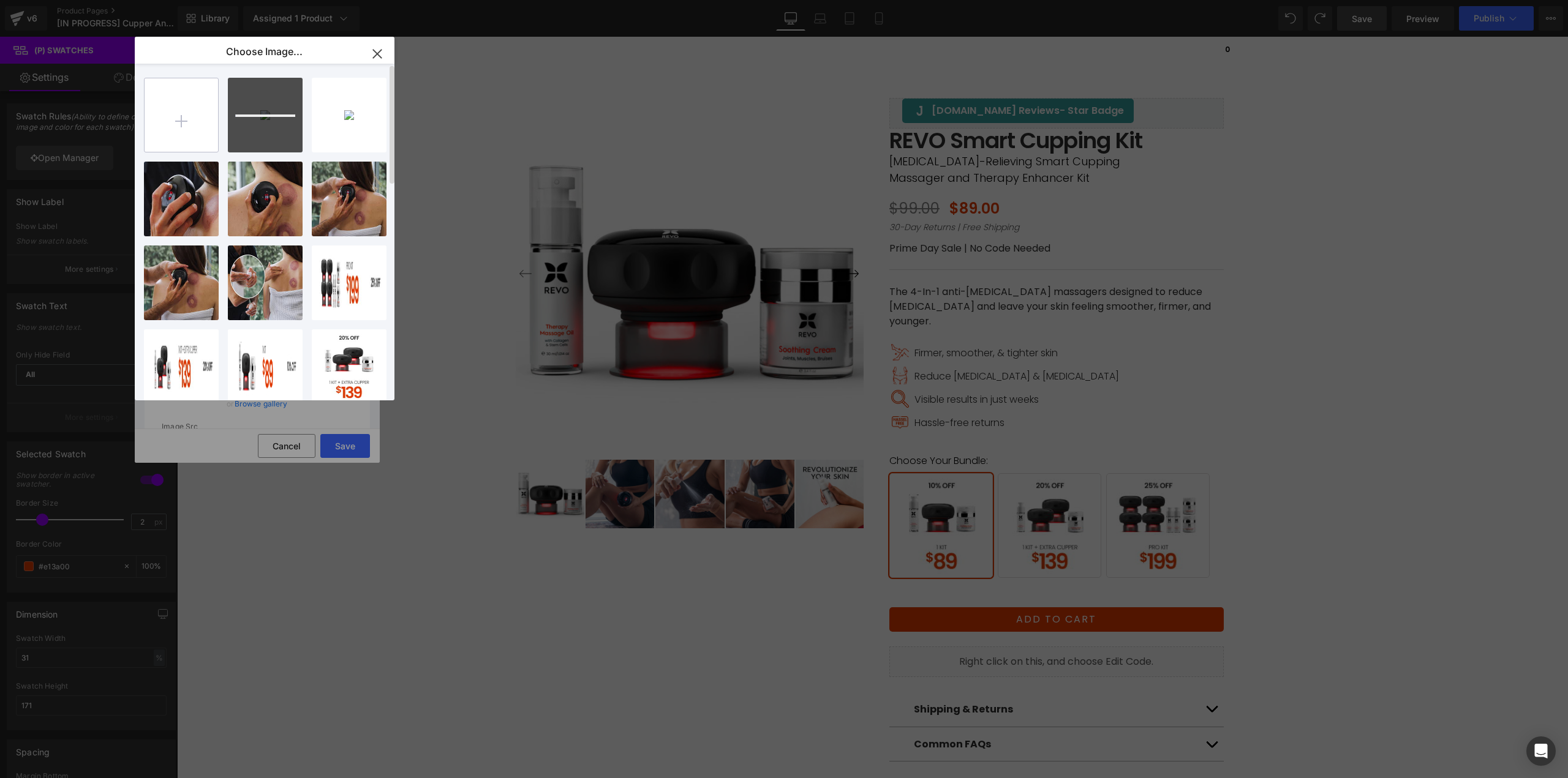
click at [196, 121] on input "file" at bounding box center [181, 115] width 73 height 73
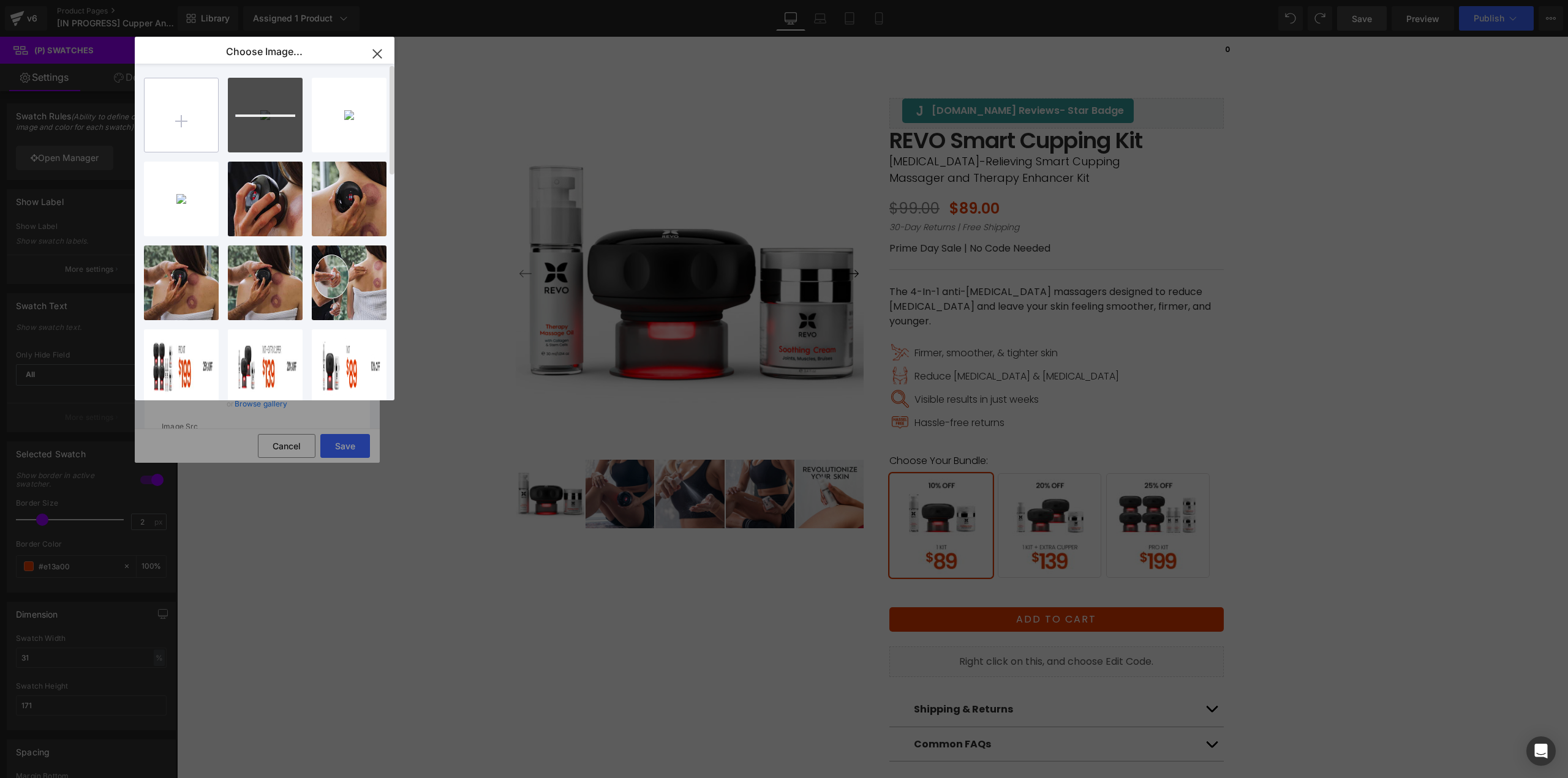
click at [192, 131] on input "file" at bounding box center [181, 115] width 73 height 73
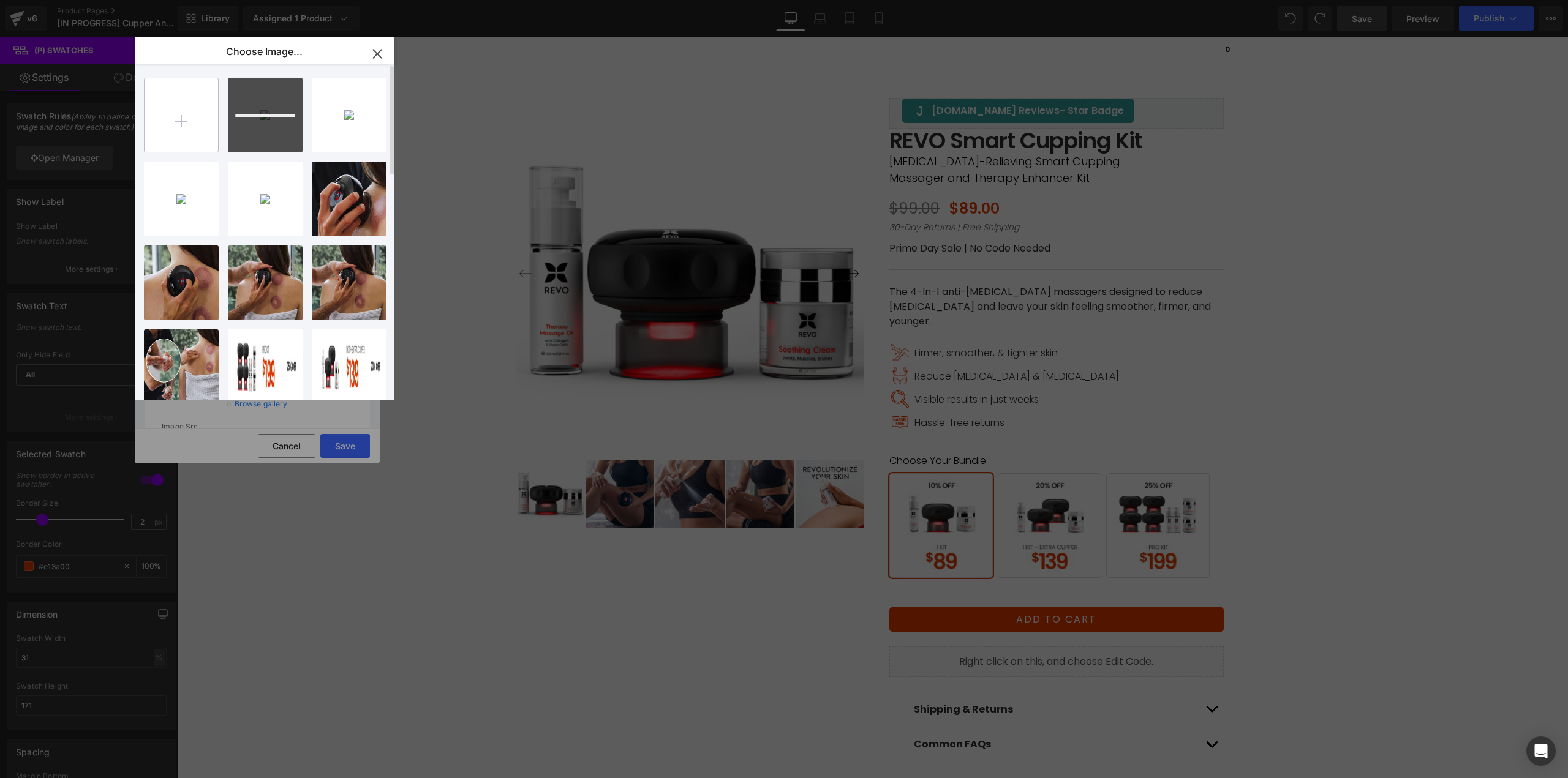
click at [171, 102] on input "file" at bounding box center [181, 115] width 73 height 73
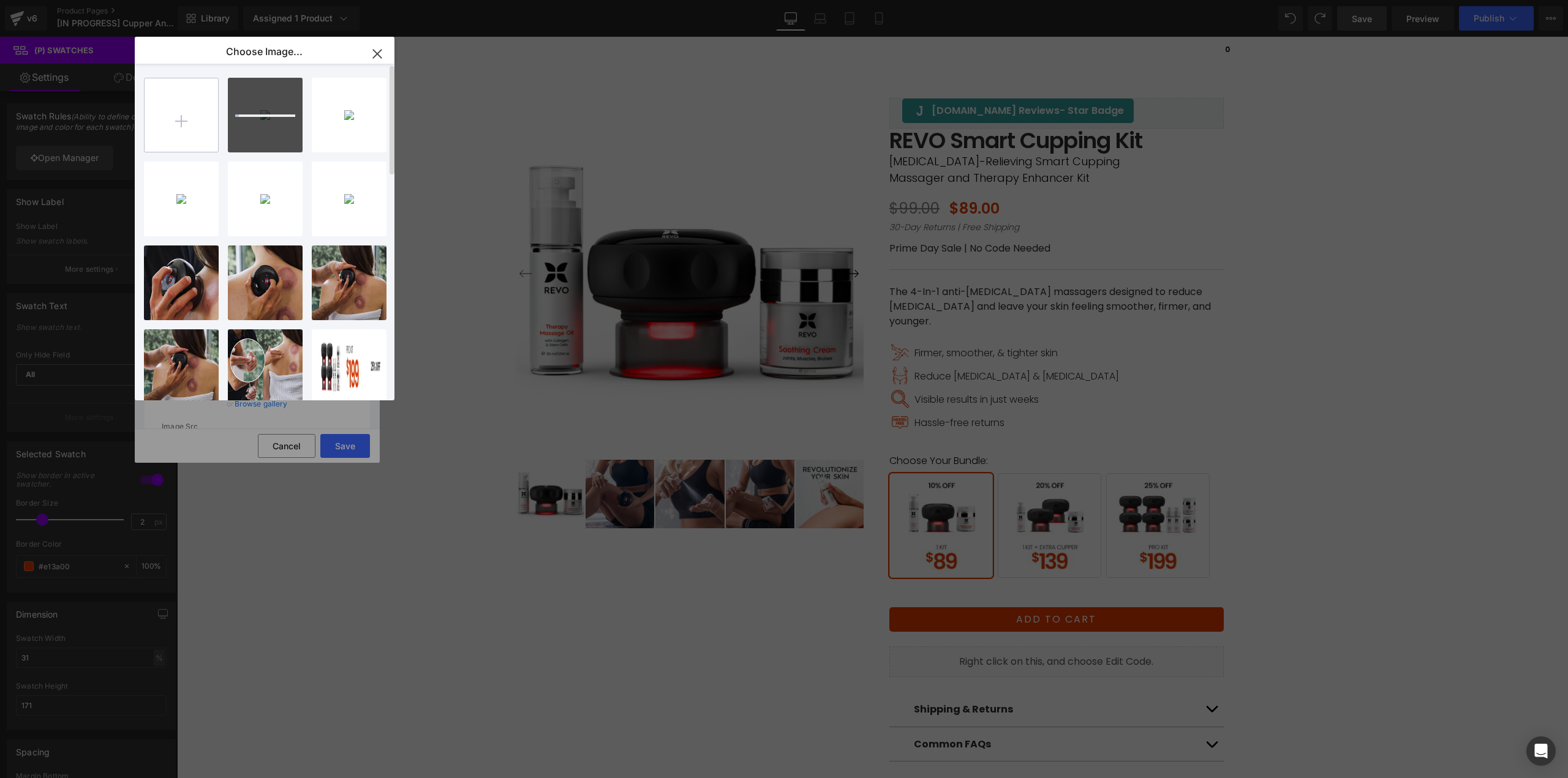
click at [198, 135] on input "file" at bounding box center [181, 115] width 73 height 73
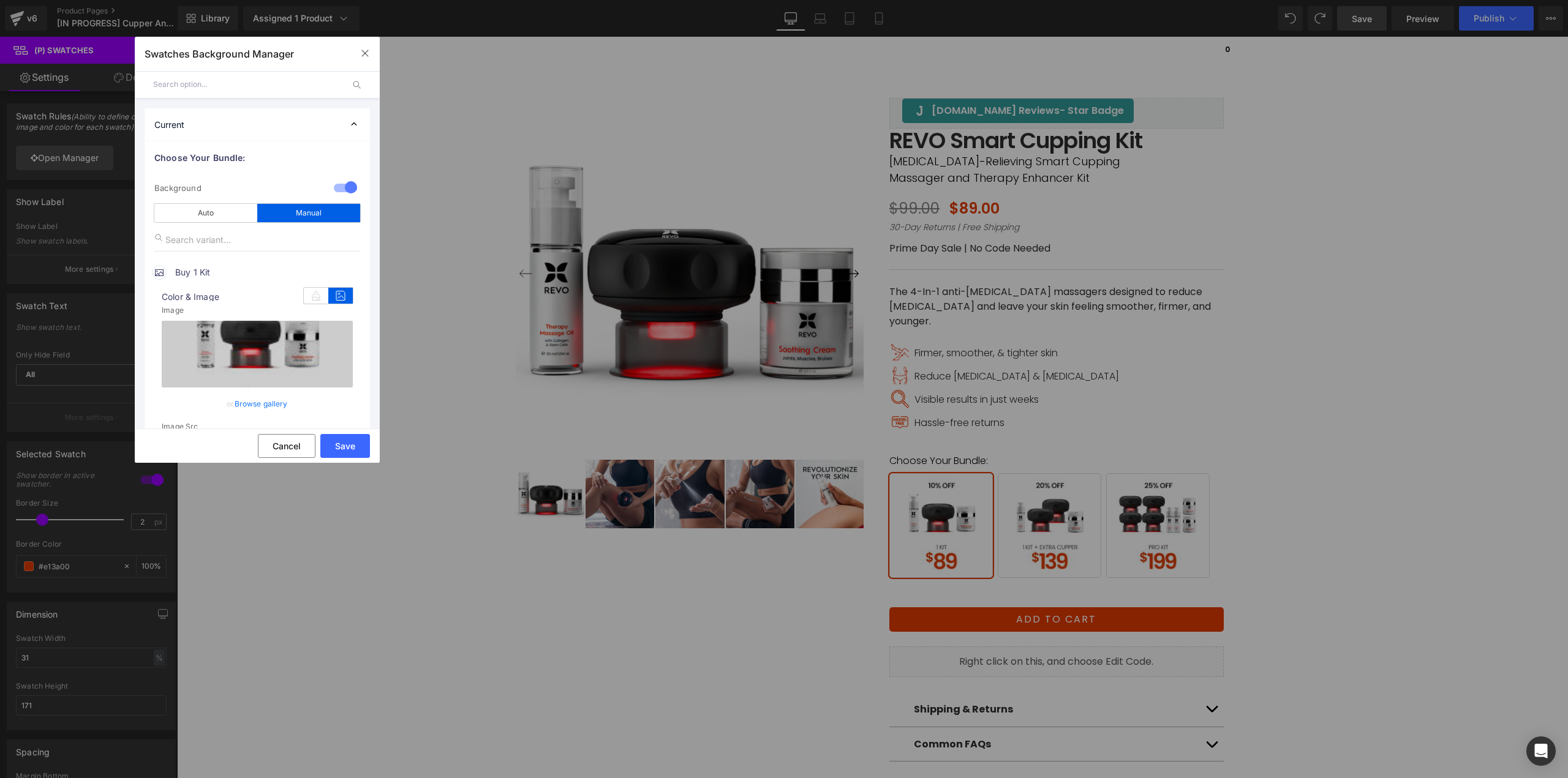
click at [294, 0] on div "Text Color Highlight Color #333333 Edit or remove link: Edit - Unlink - Cancel …" at bounding box center [784, 0] width 1568 height 0
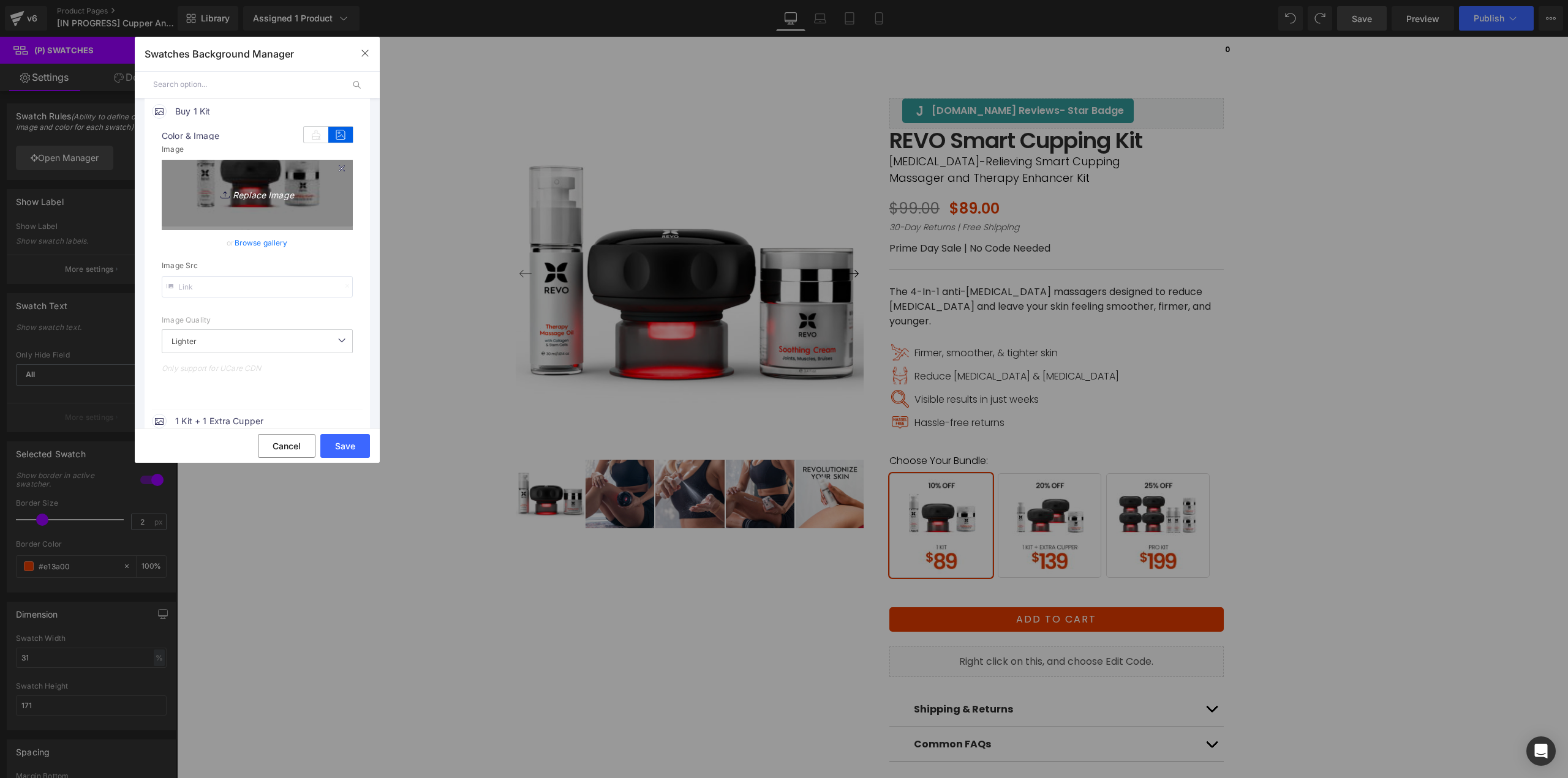
scroll to position [184, 0]
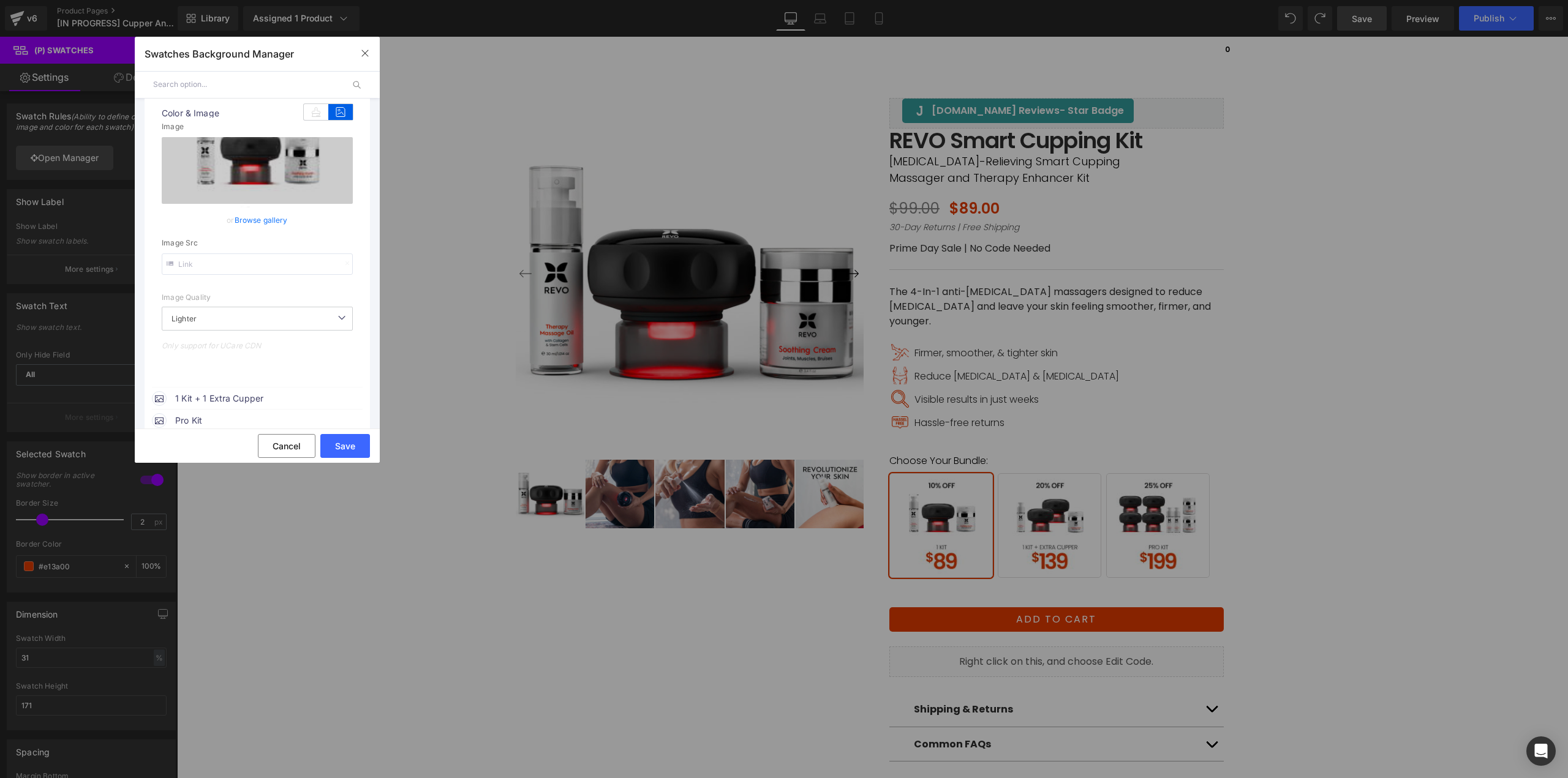
click at [264, 221] on link "Browse gallery" at bounding box center [261, 220] width 53 height 21
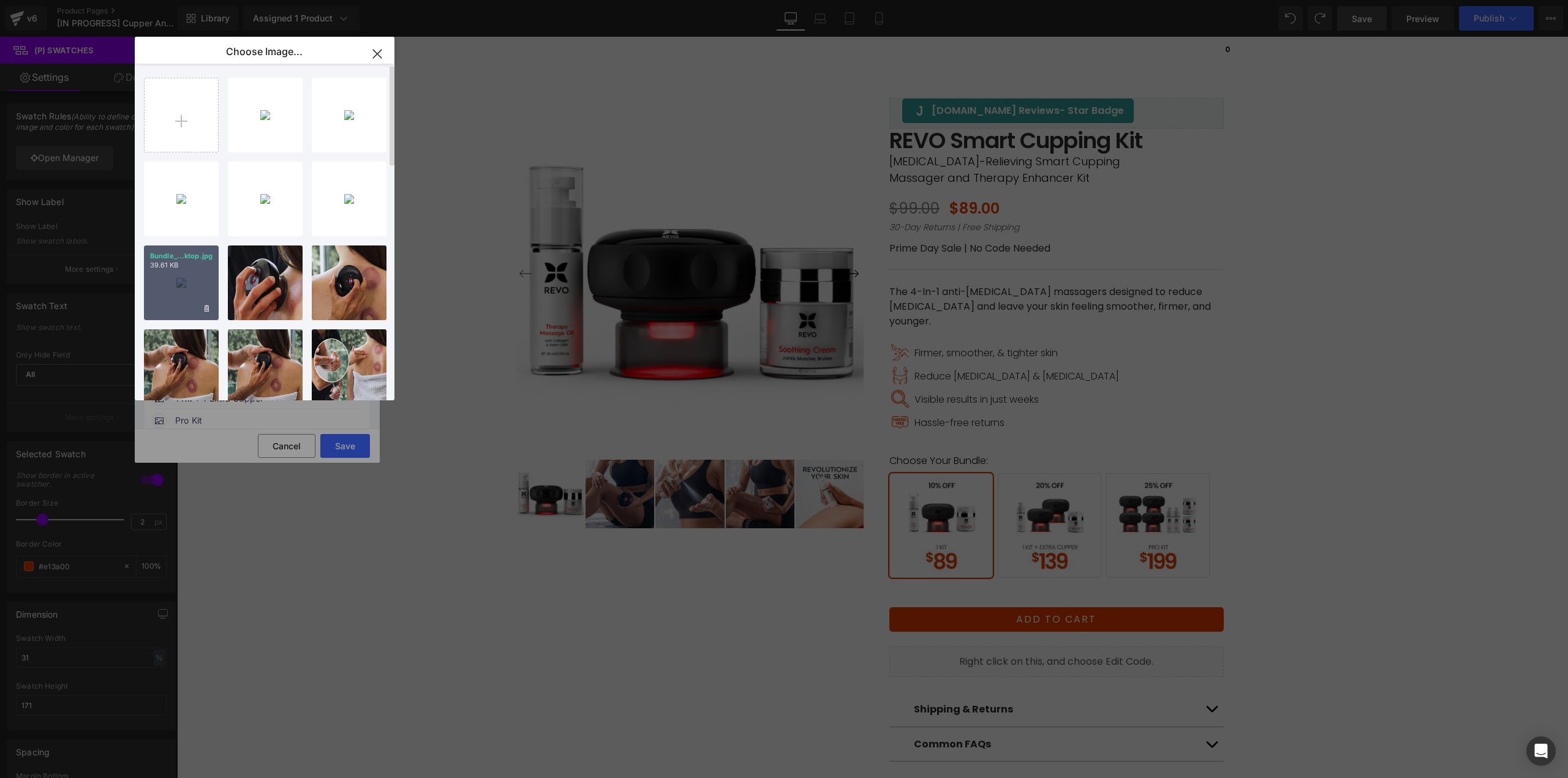
click at [174, 292] on div "Bundle_...ktop.jpg 39.61 KB" at bounding box center [181, 283] width 75 height 75
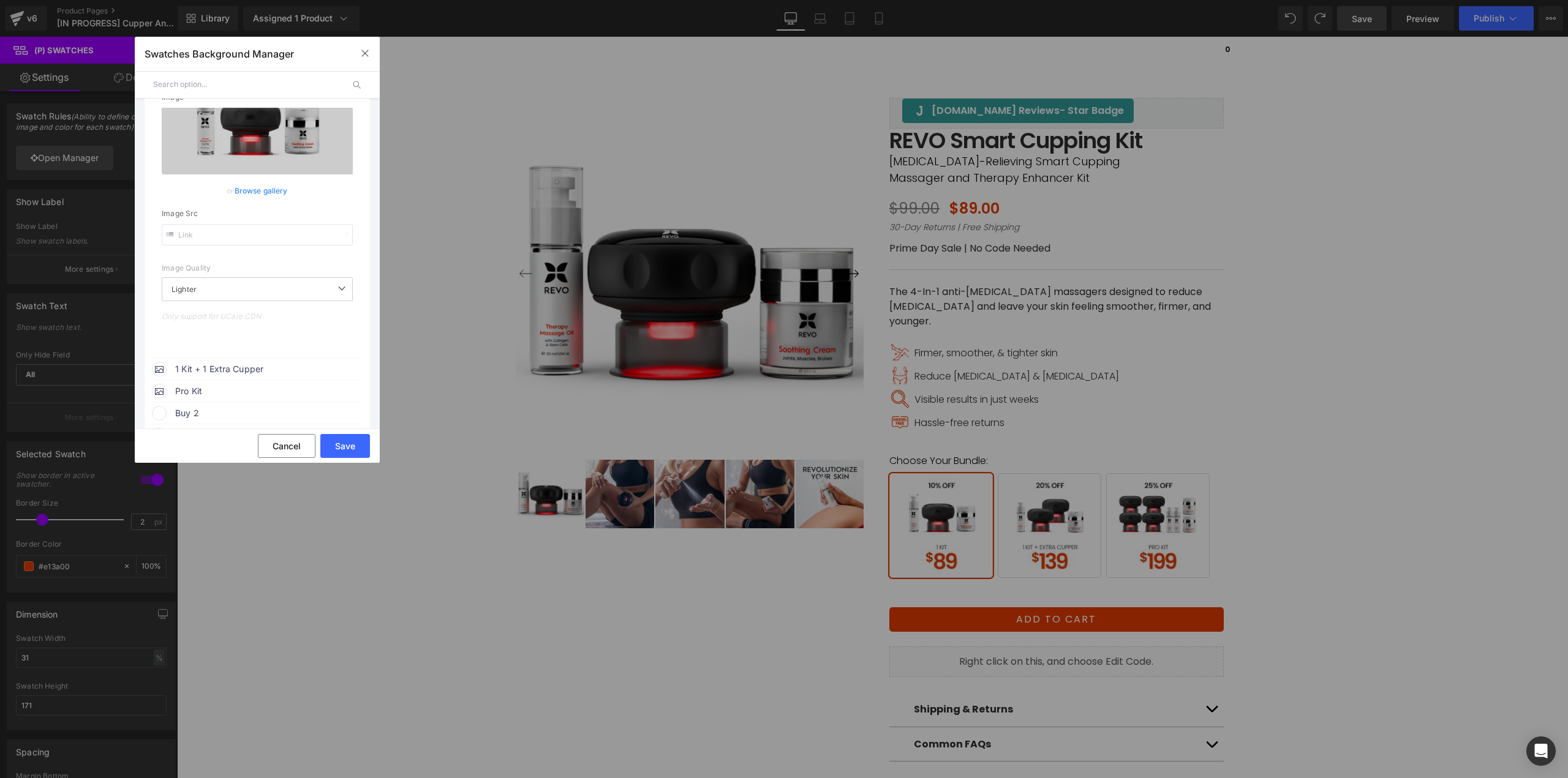
scroll to position [245, 0]
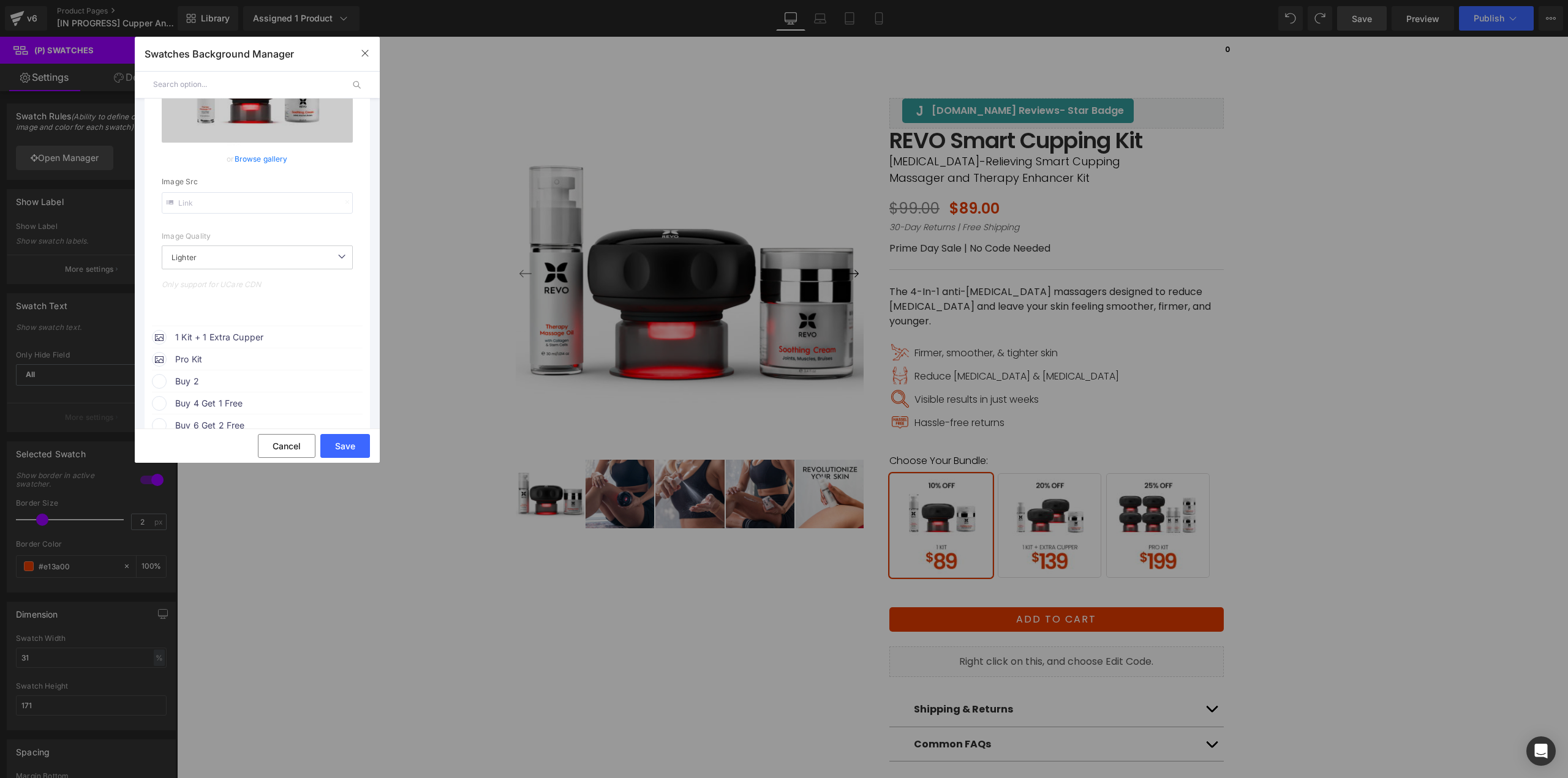
click at [256, 339] on span "1 Kit + 1 Extra Cupper" at bounding box center [268, 337] width 186 height 14
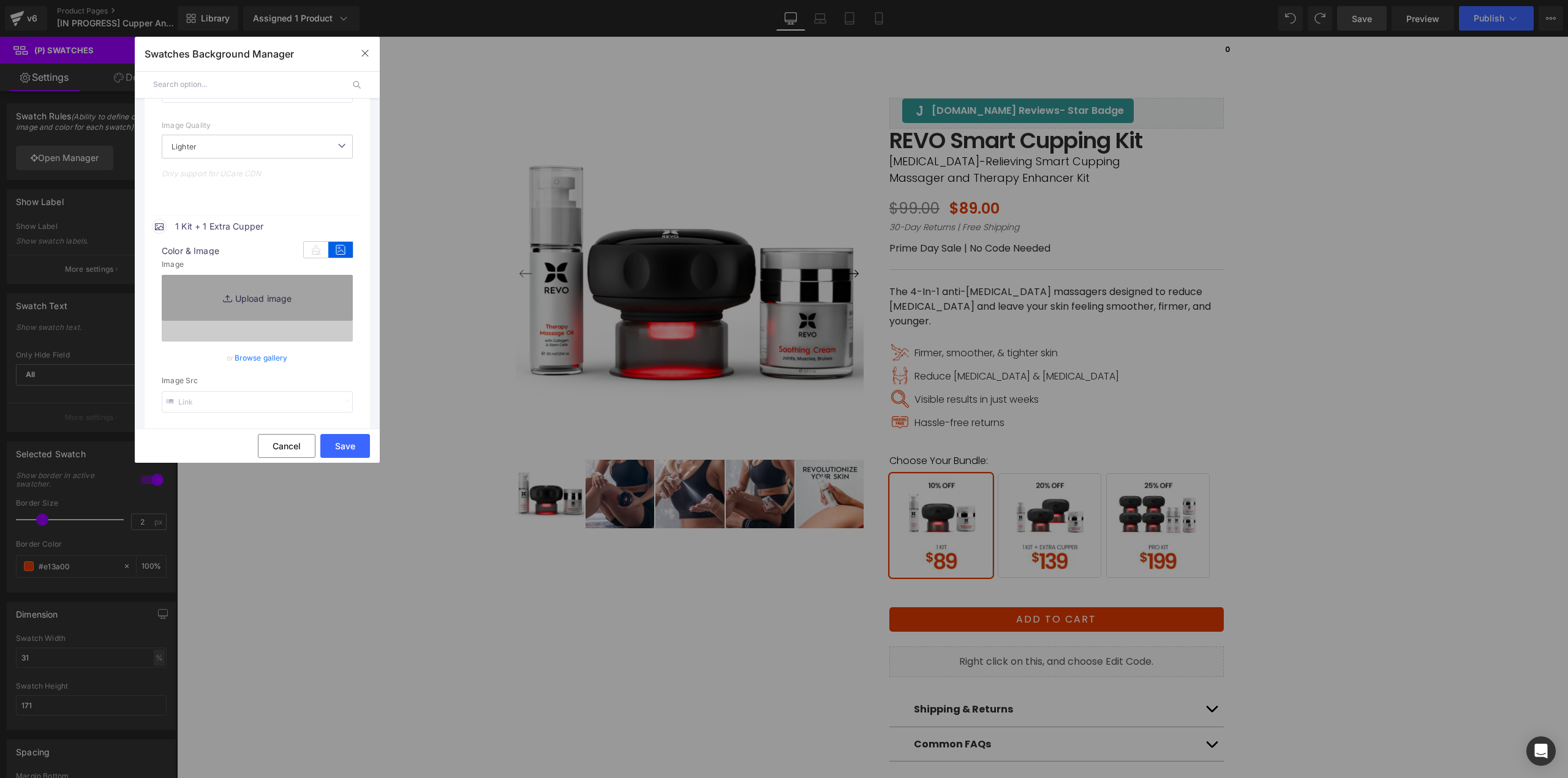
scroll to position [429, 0]
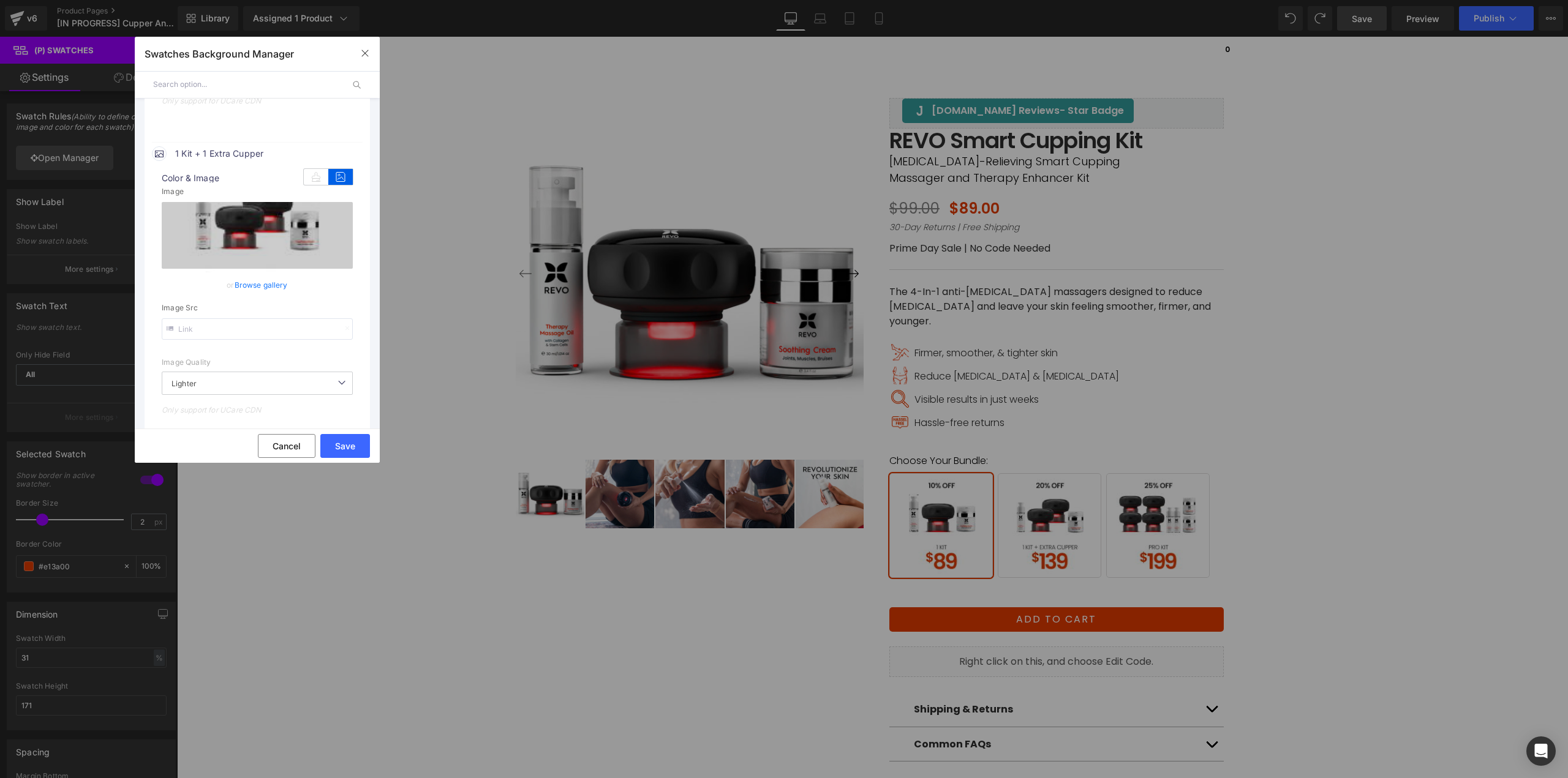
click at [262, 287] on link "Browse gallery" at bounding box center [261, 285] width 53 height 21
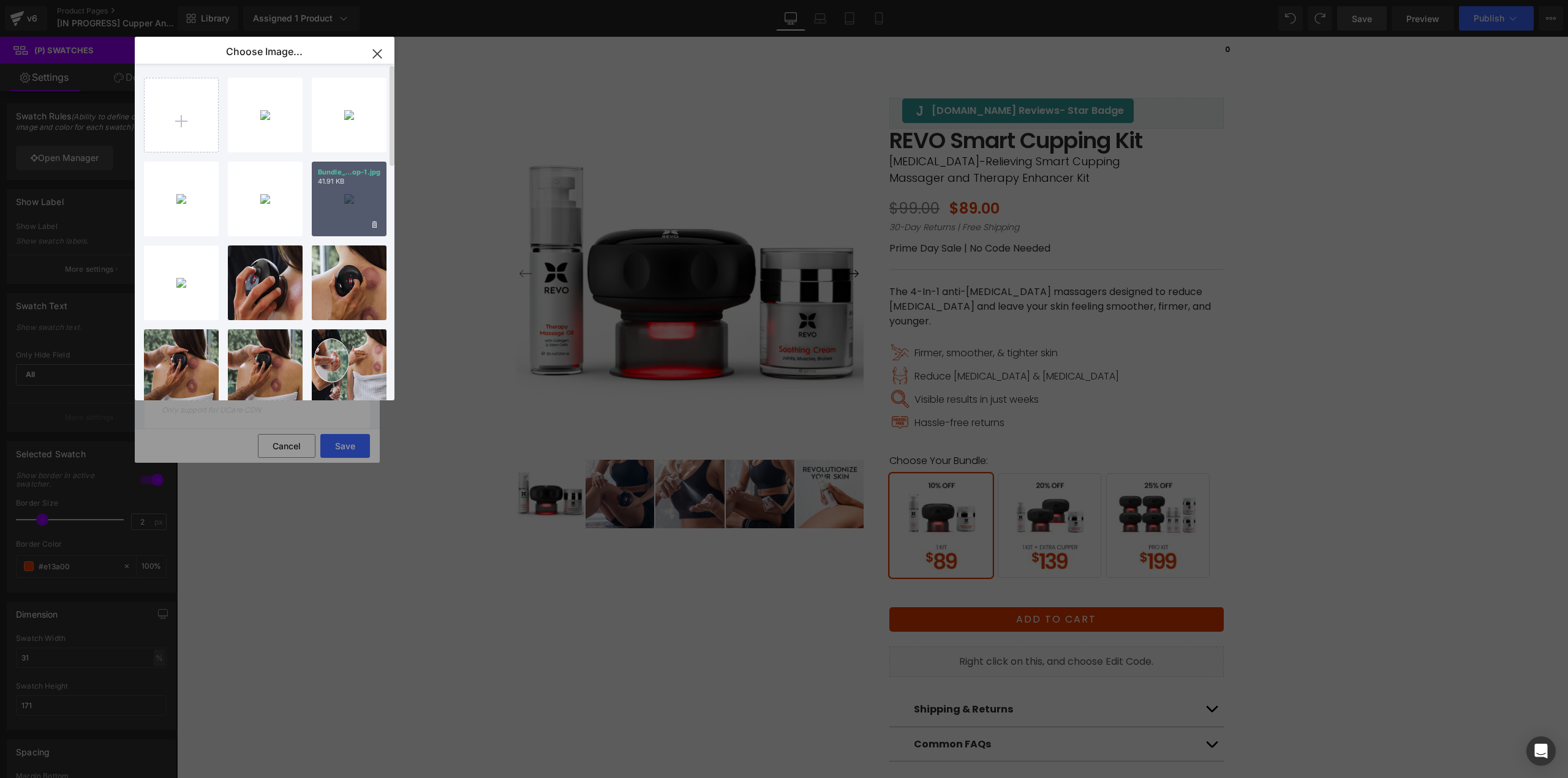
click at [361, 199] on div "Bundle_...op-1.jpg 41.91 KB" at bounding box center [349, 199] width 75 height 75
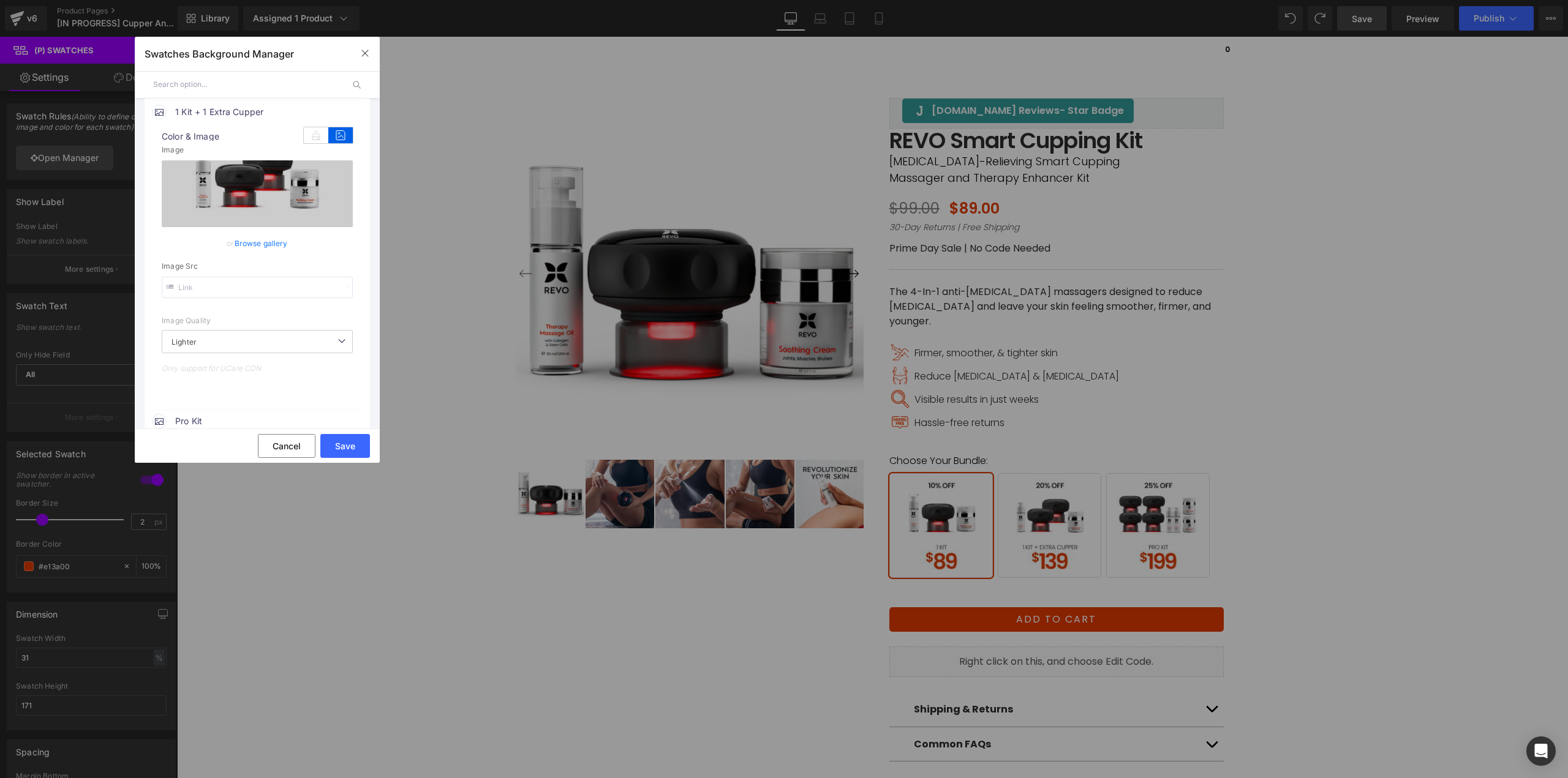
scroll to position [612, 0]
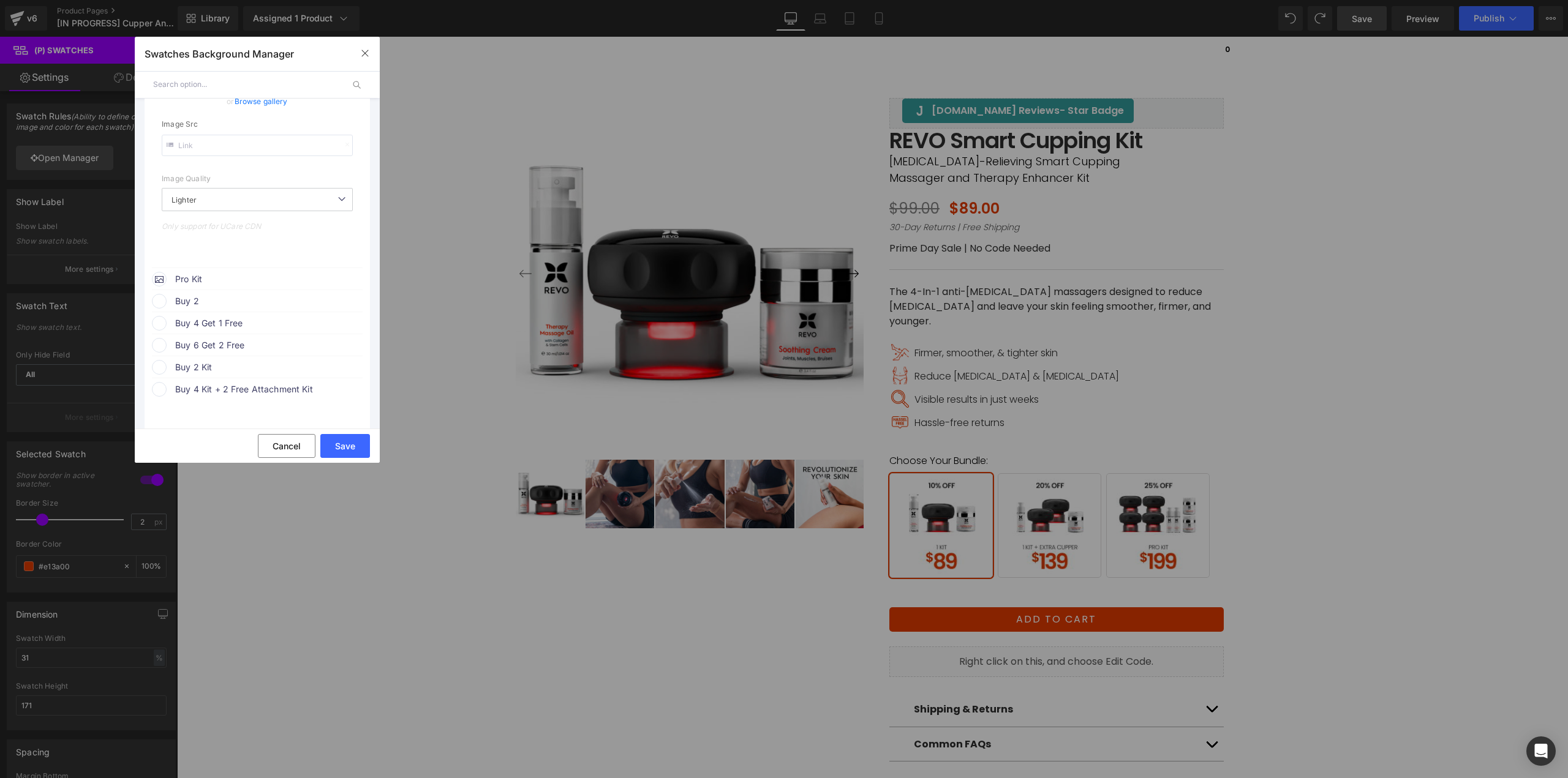
click at [235, 280] on span "Pro Kit" at bounding box center [268, 279] width 186 height 14
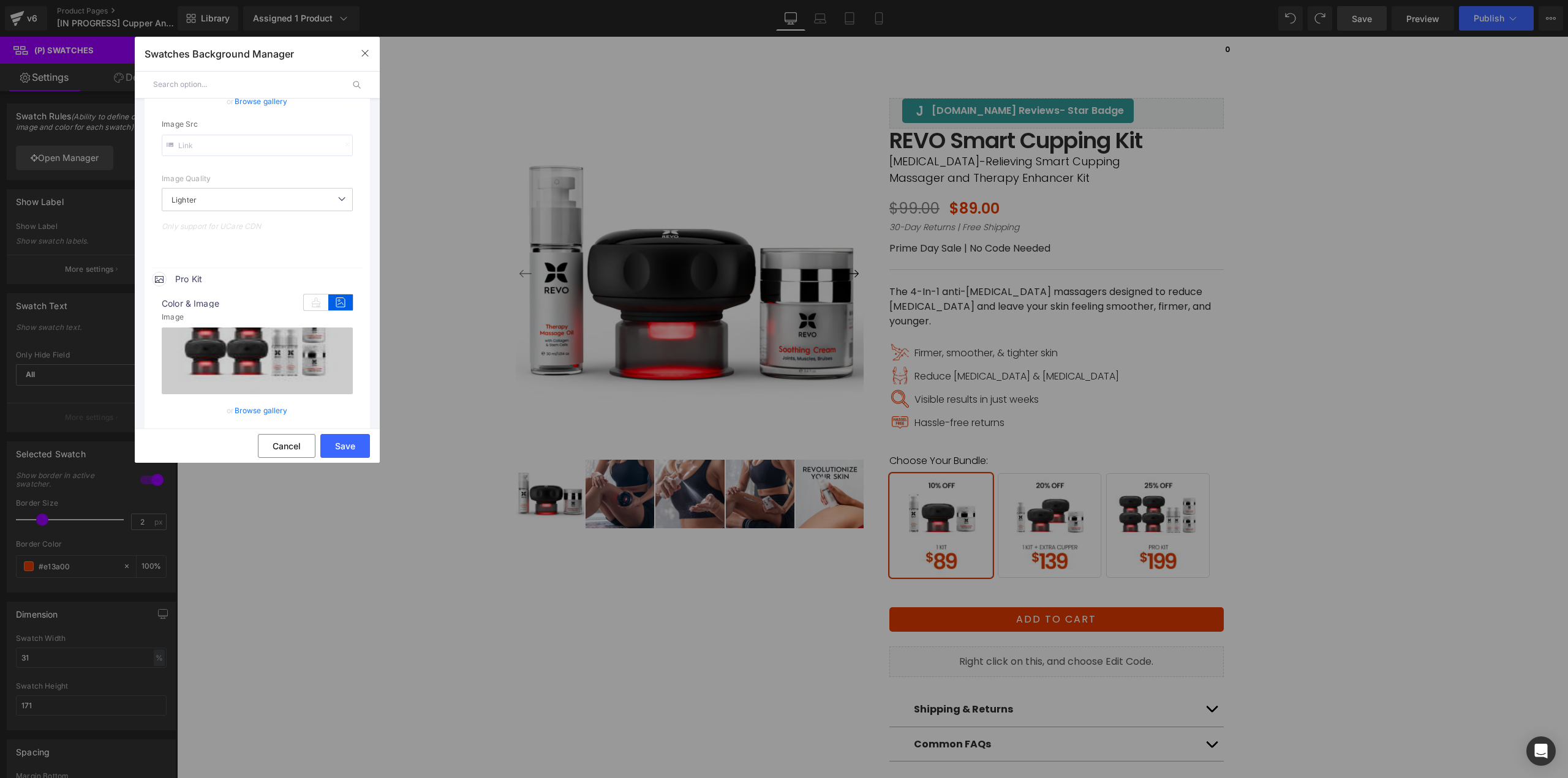
click at [263, 407] on link "Browse gallery" at bounding box center [261, 410] width 53 height 21
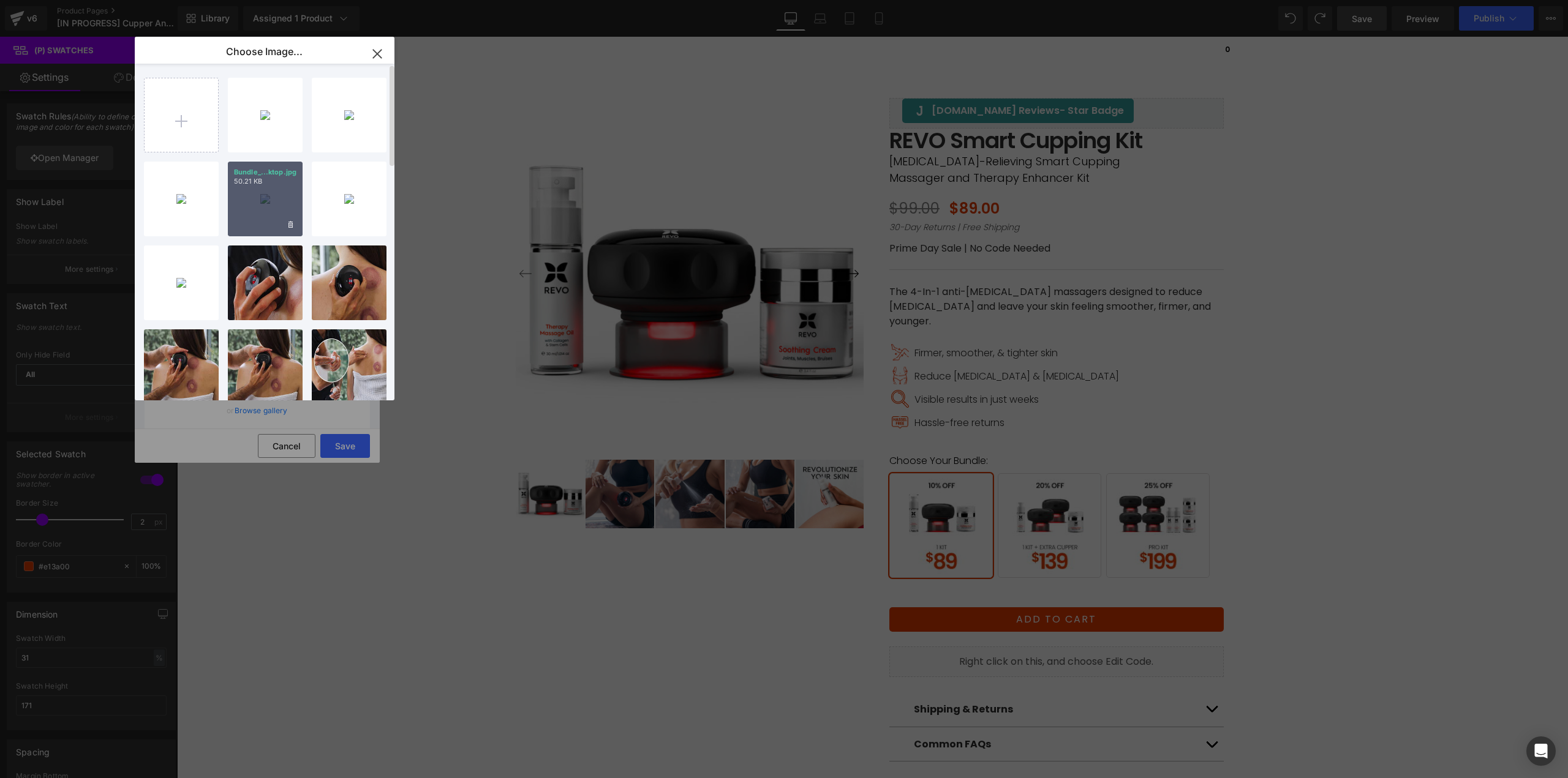
click at [270, 204] on div "Bundle_...ktop.jpg 50.21 KB" at bounding box center [265, 199] width 75 height 75
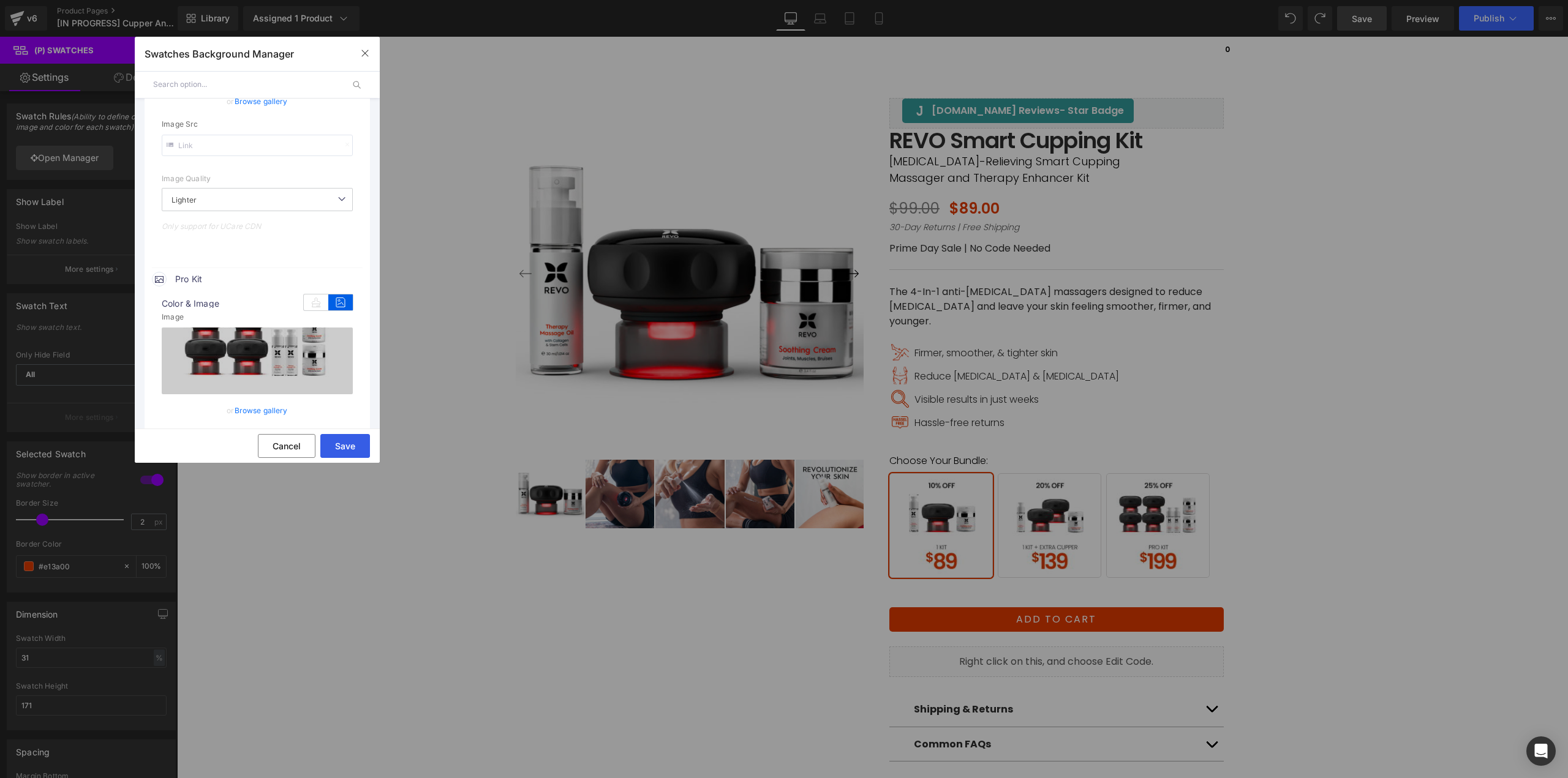
click at [349, 449] on button "Save" at bounding box center [345, 445] width 49 height 24
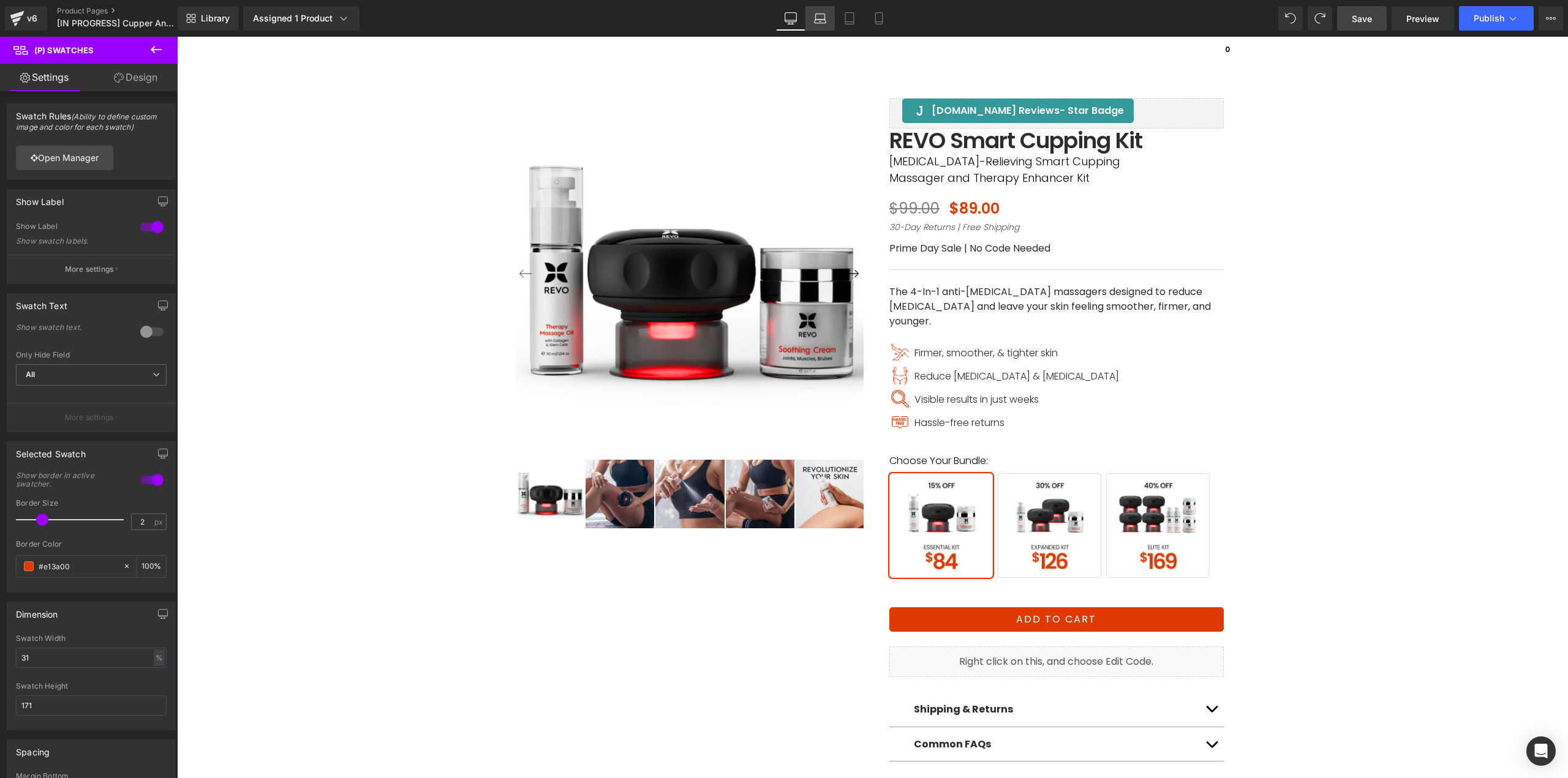
click at [825, 26] on link "Laptop" at bounding box center [820, 18] width 29 height 25
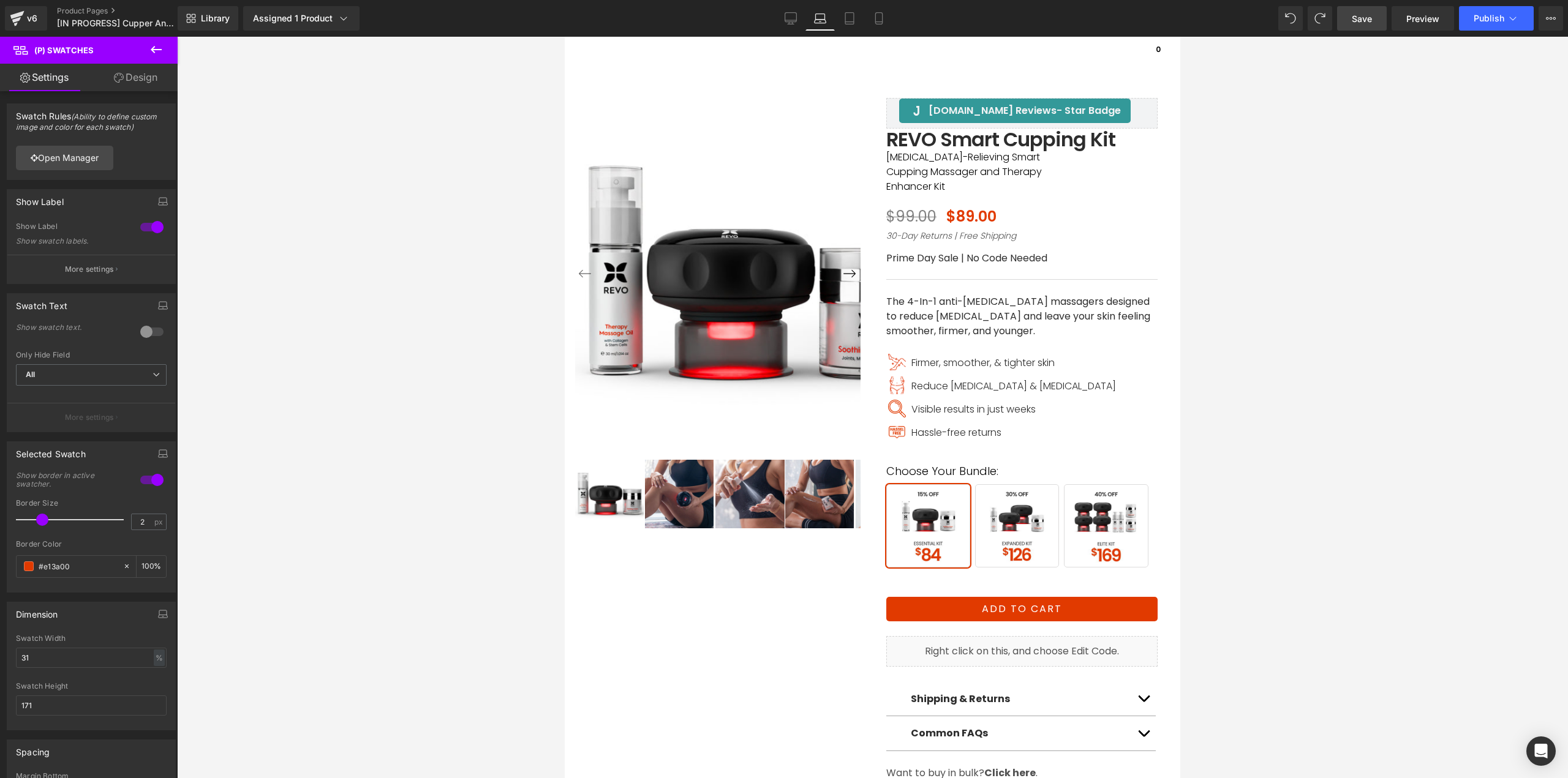
scroll to position [147, 0]
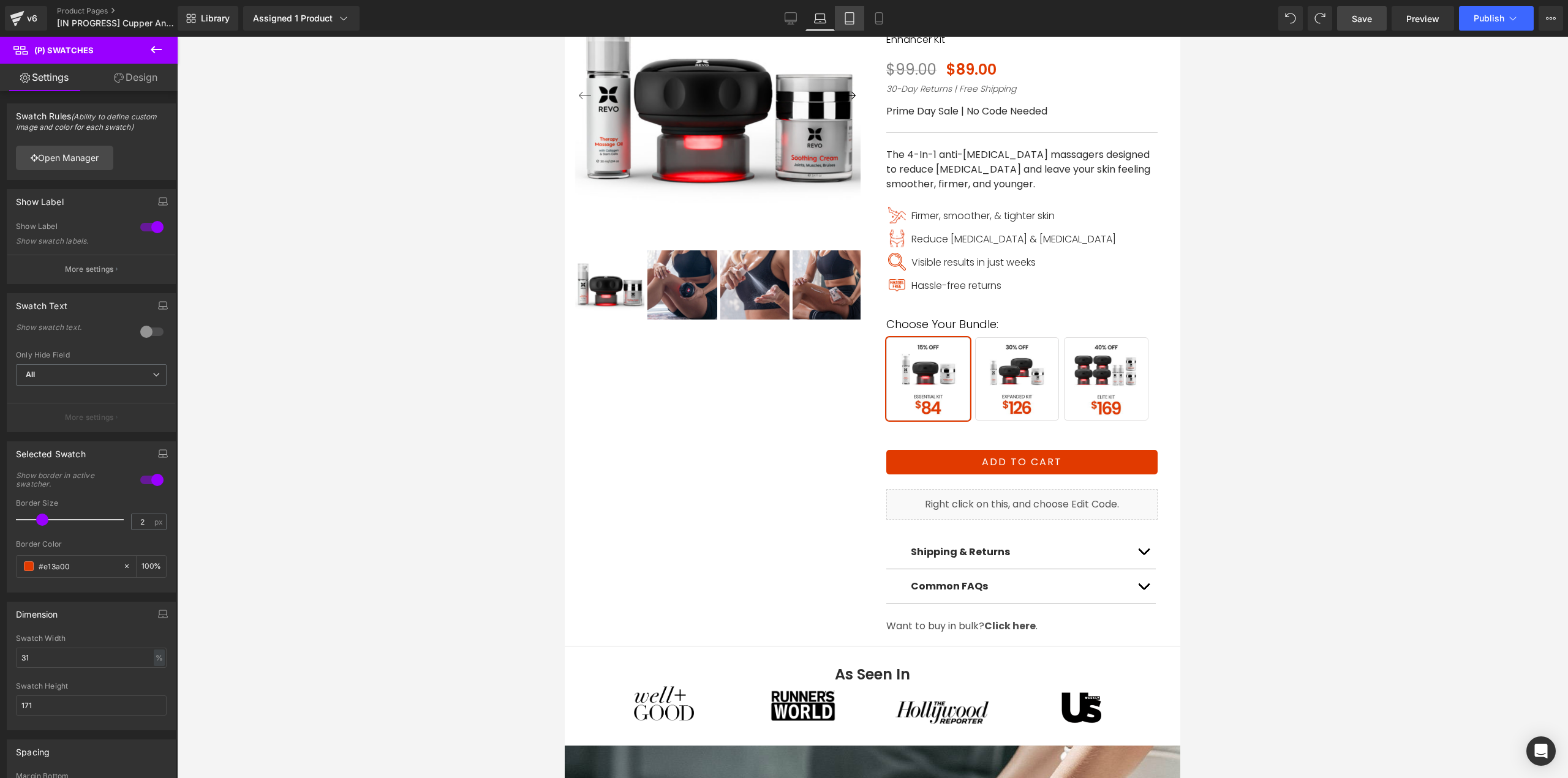
click at [848, 21] on icon at bounding box center [848, 18] width 12 height 12
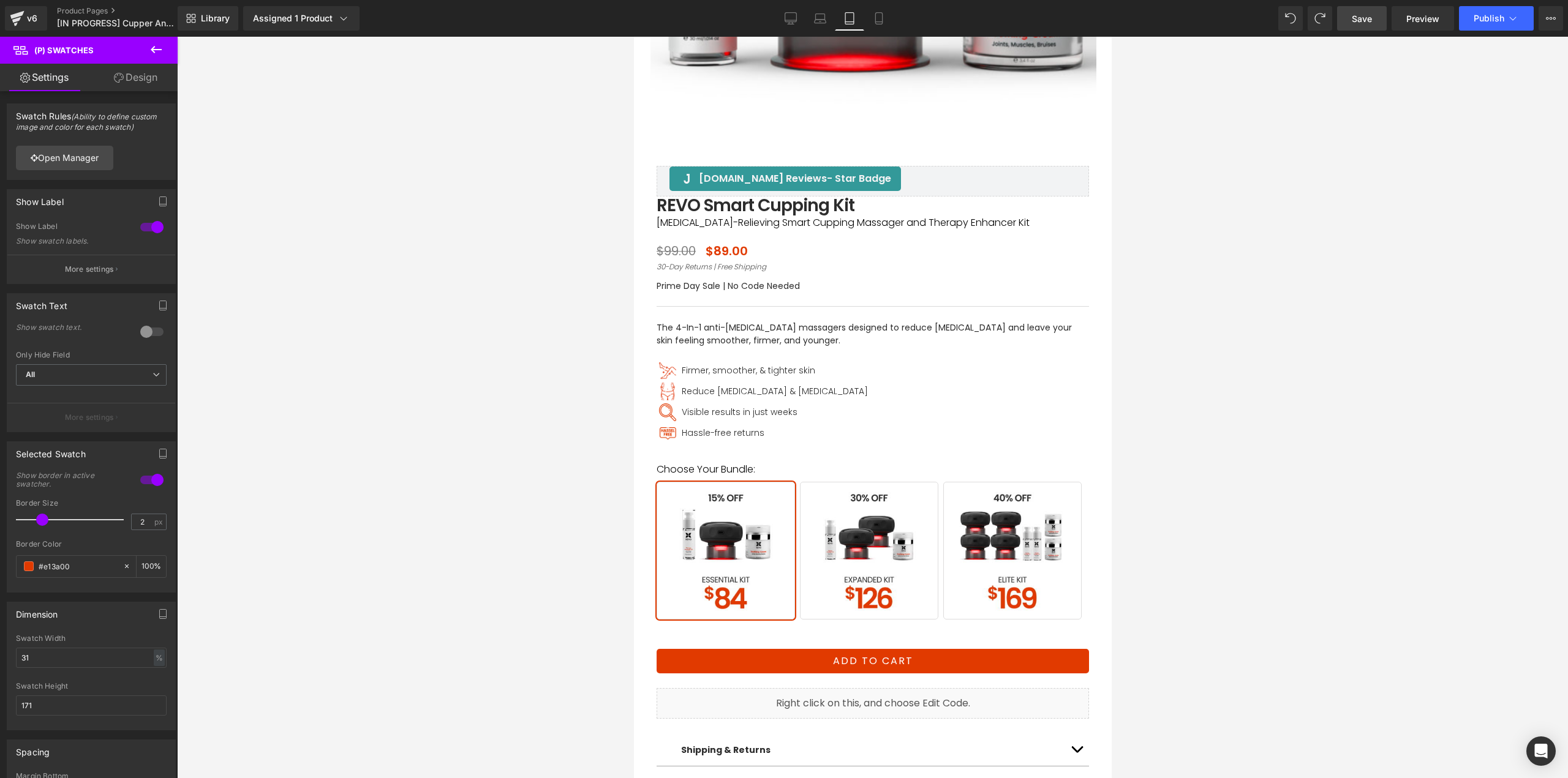
scroll to position [547, 0]
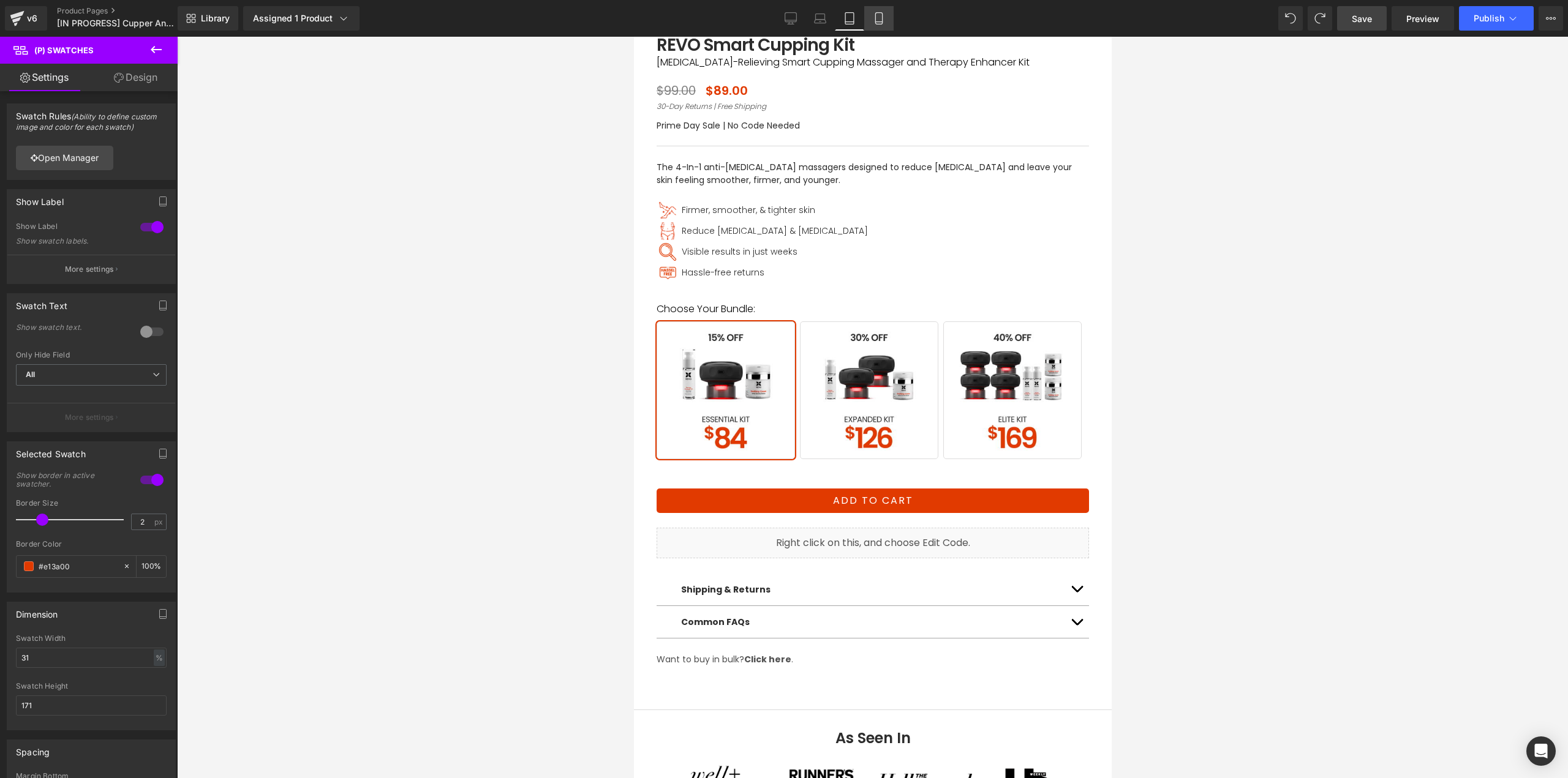
click at [884, 22] on icon at bounding box center [878, 18] width 12 height 12
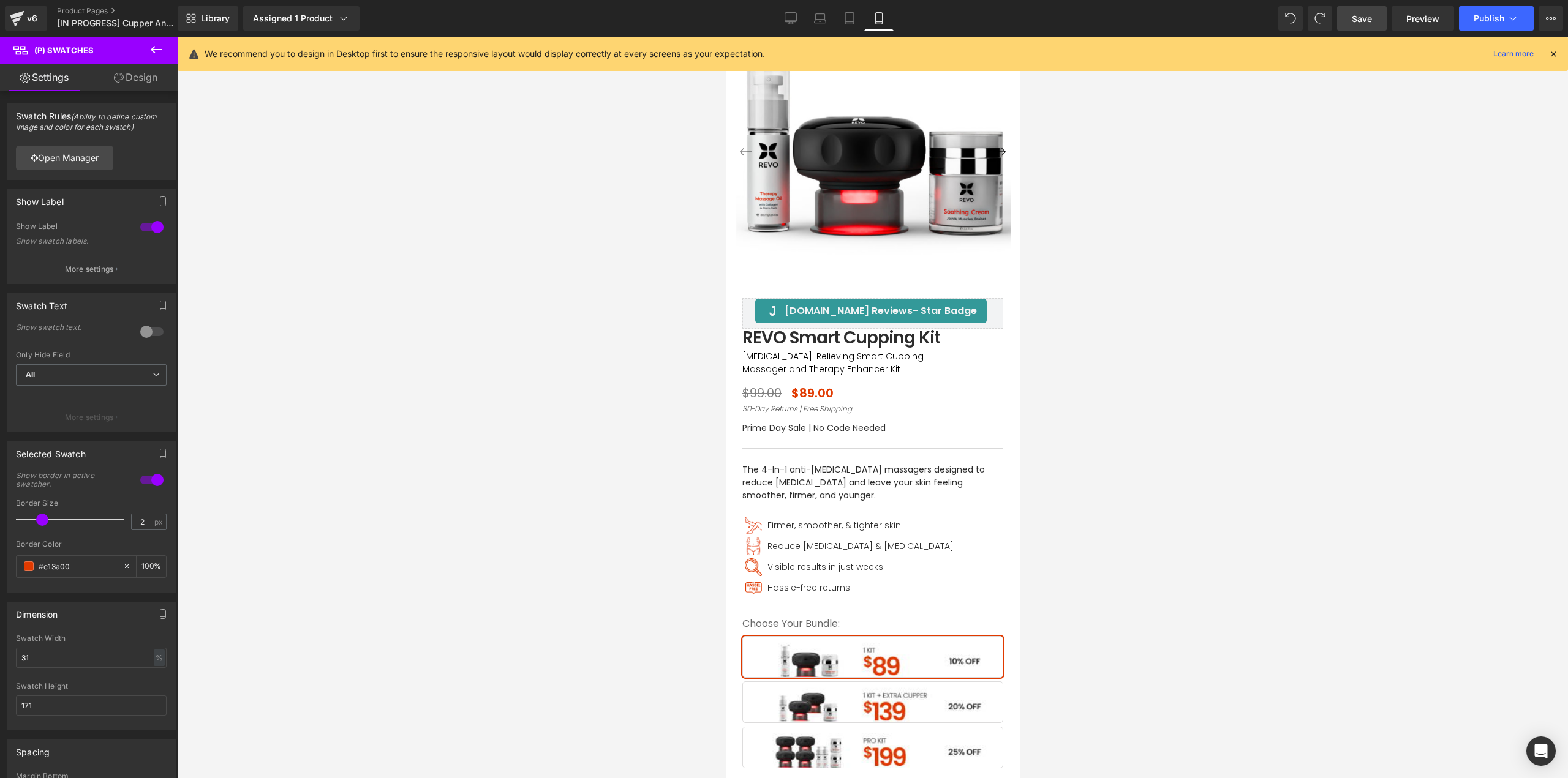
scroll to position [184, 0]
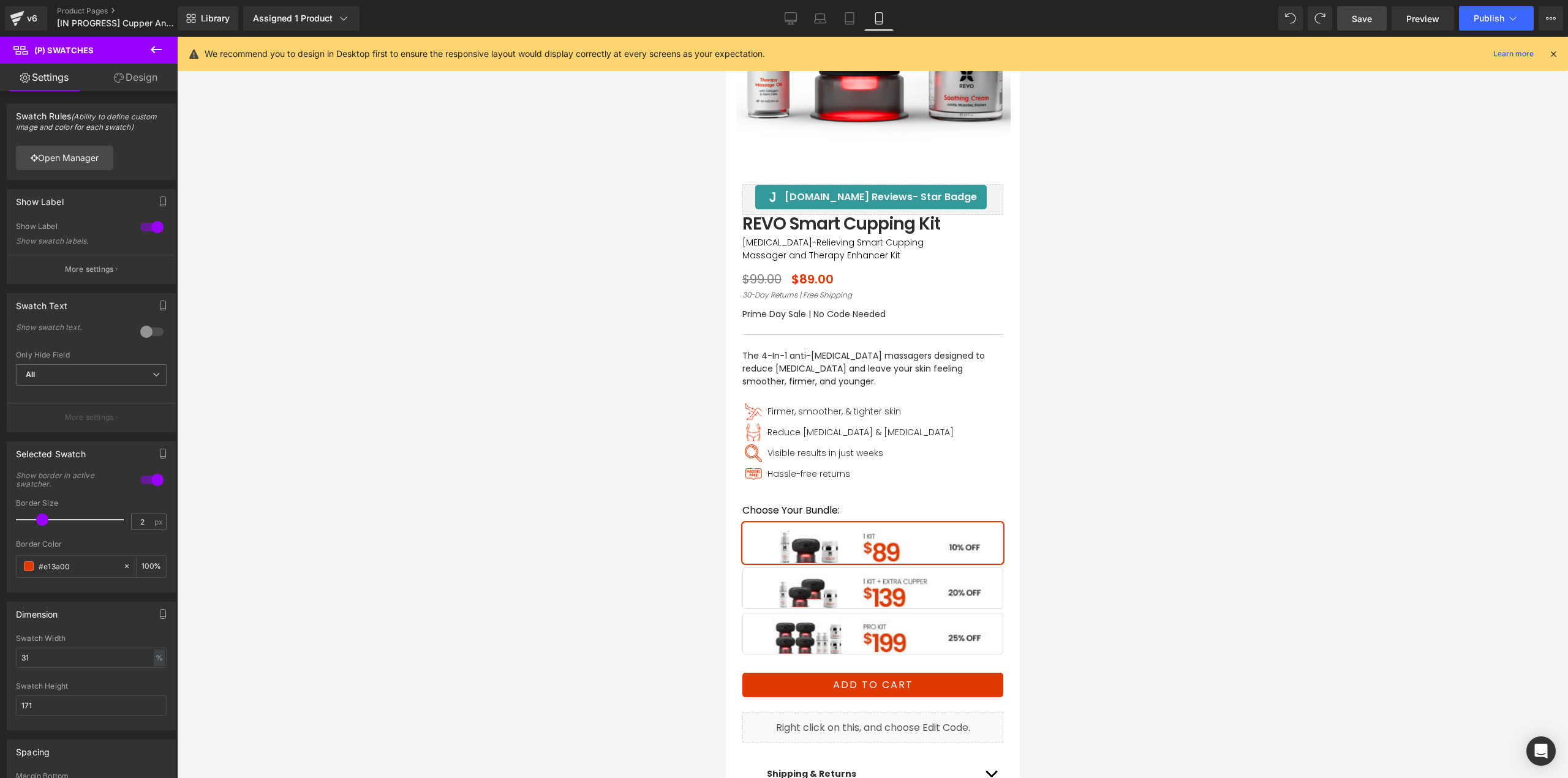
click at [877, 602] on span "1 Kit + 1 Extra Cupper" at bounding box center [872, 589] width 261 height 41
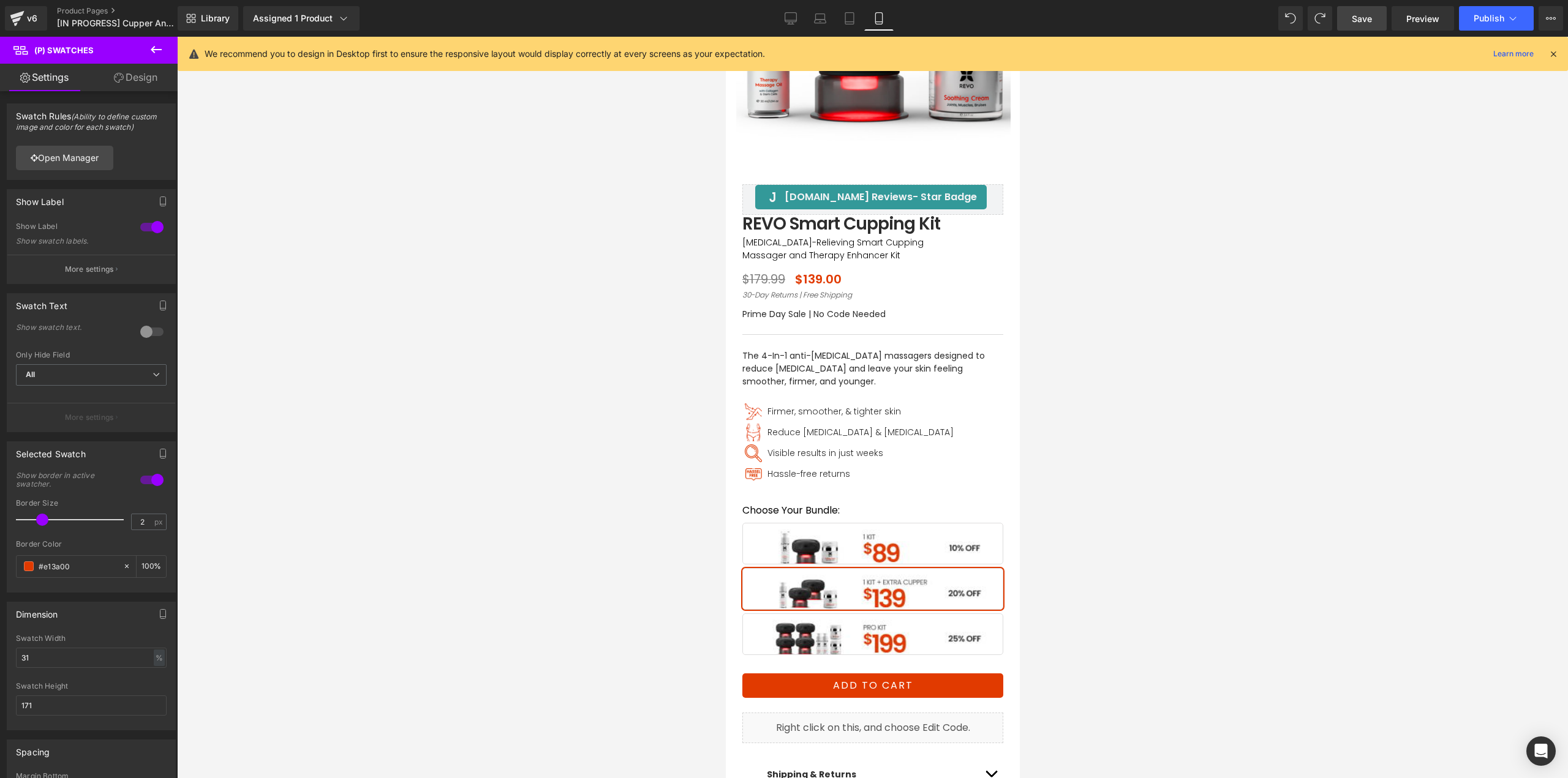
click at [866, 582] on span "1 Kit + 1 Extra Cupper" at bounding box center [872, 589] width 261 height 41
click at [1191, 581] on div at bounding box center [872, 407] width 1391 height 741
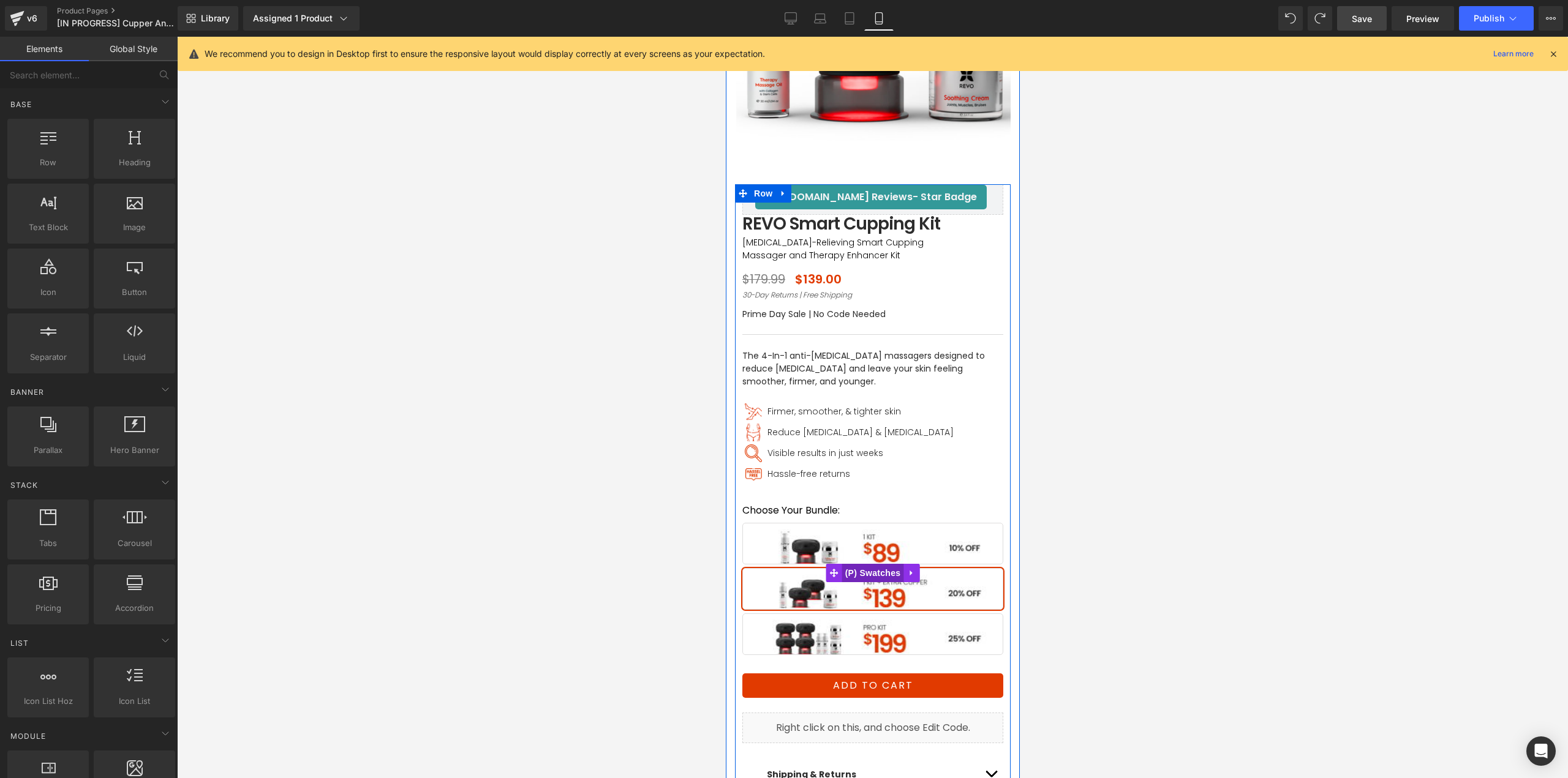
click at [863, 572] on span "(P) Swatches" at bounding box center [872, 573] width 62 height 18
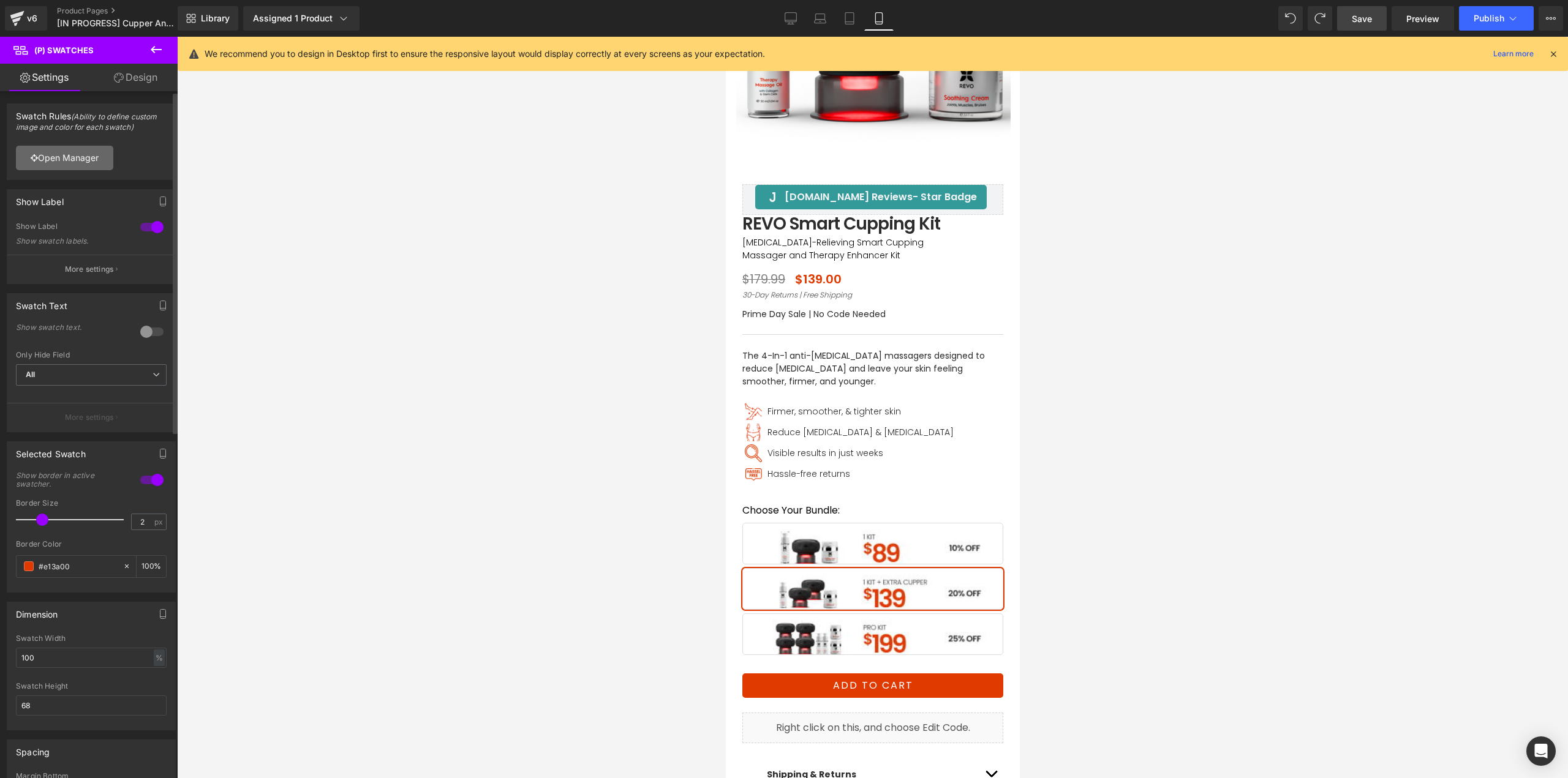
click at [86, 165] on link "Open Manager" at bounding box center [64, 158] width 97 height 25
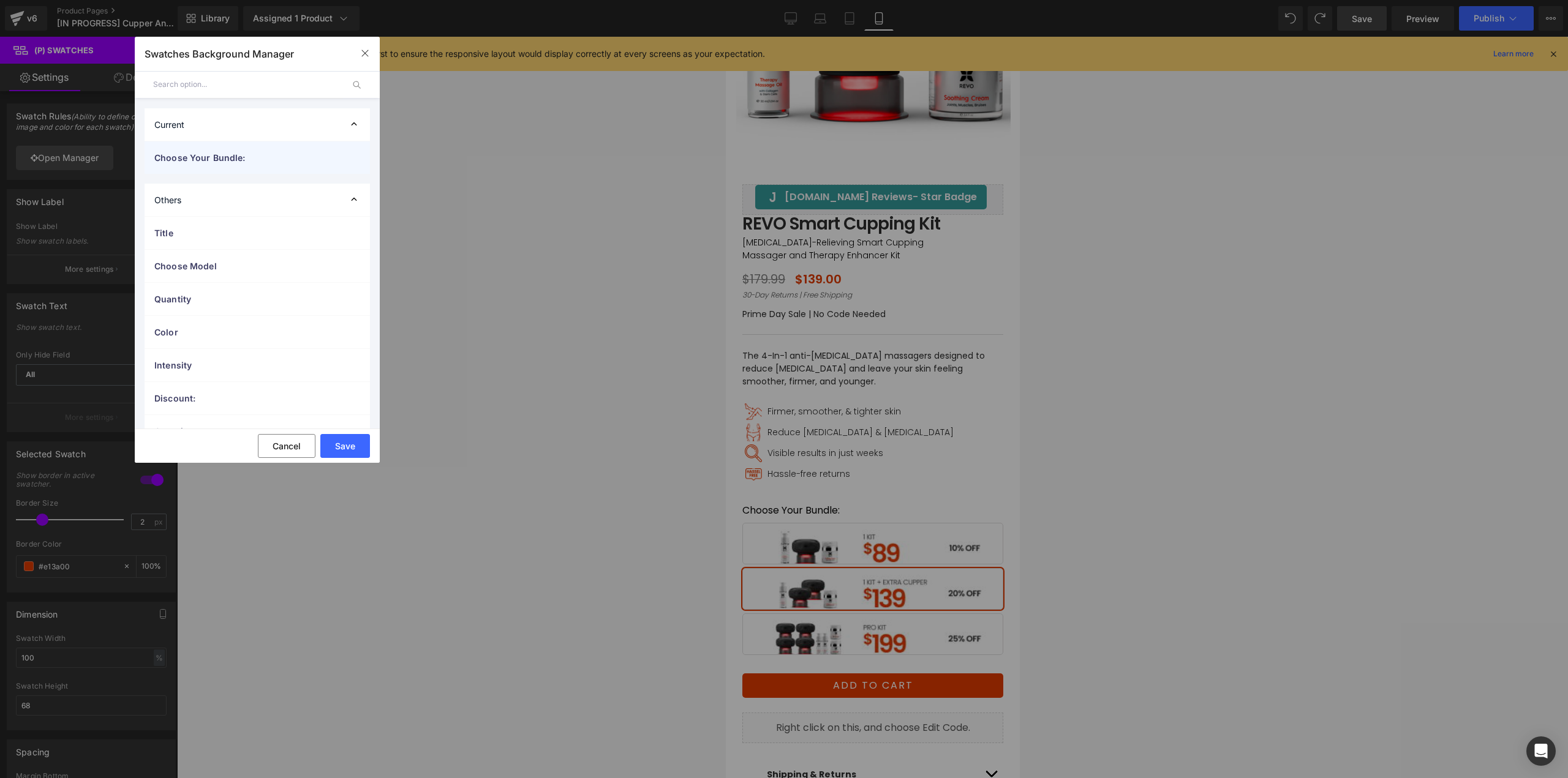
click at [203, 161] on span "Choose Your Bundle:" at bounding box center [245, 158] width 181 height 13
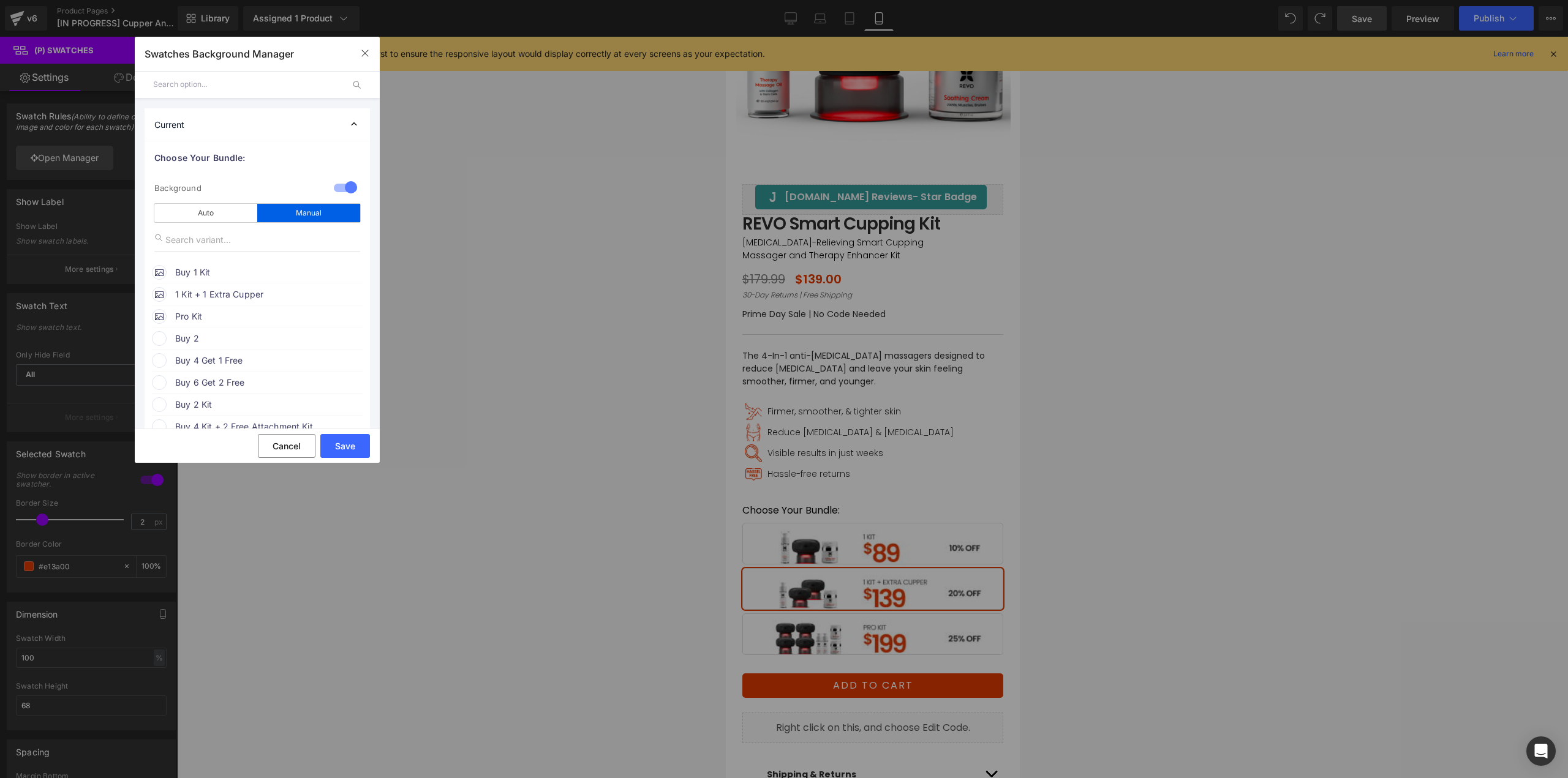
click at [219, 271] on span "Buy 1 Kit" at bounding box center [268, 272] width 186 height 14
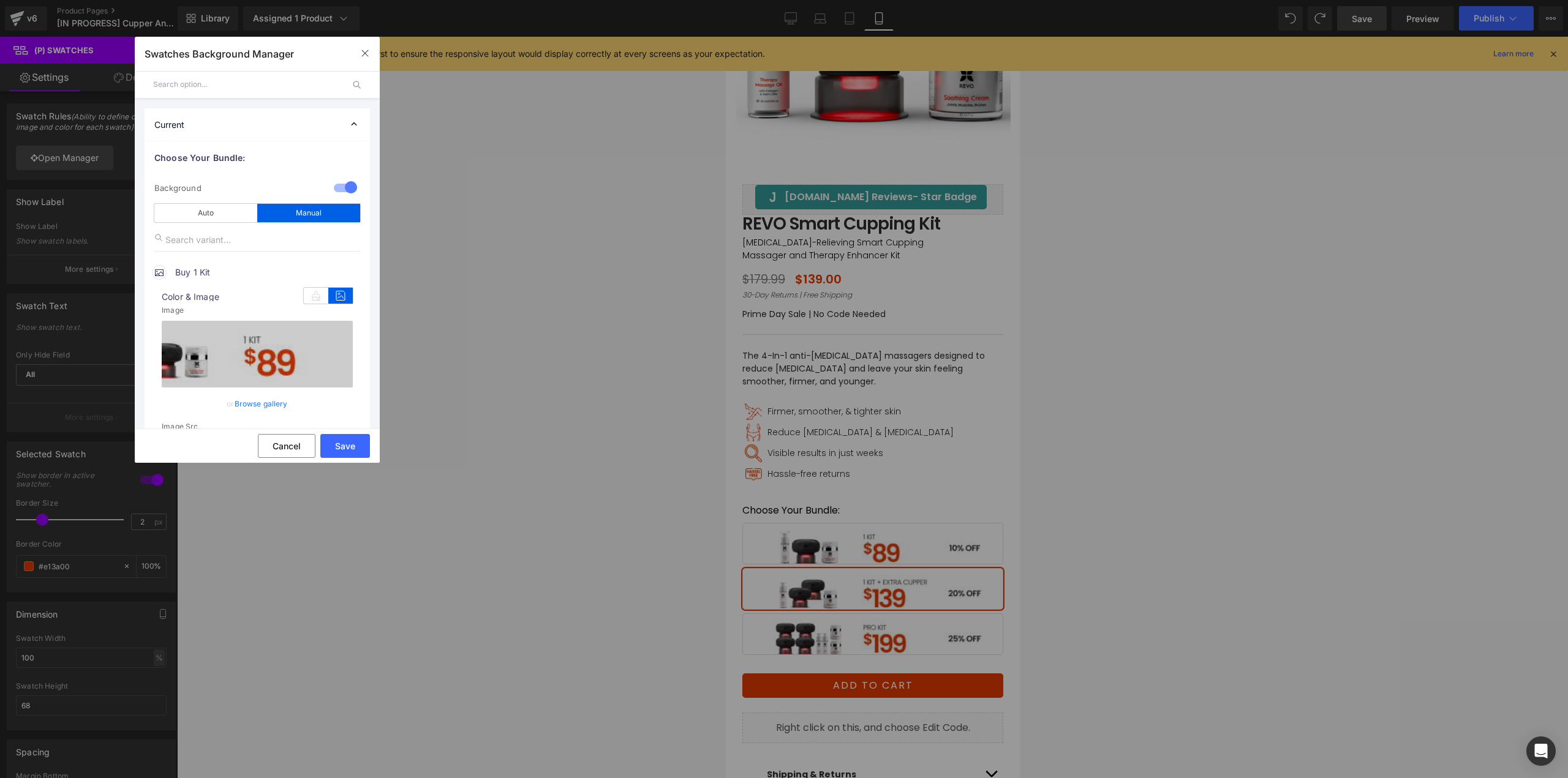
click at [270, 400] on link "Browse gallery" at bounding box center [261, 403] width 53 height 21
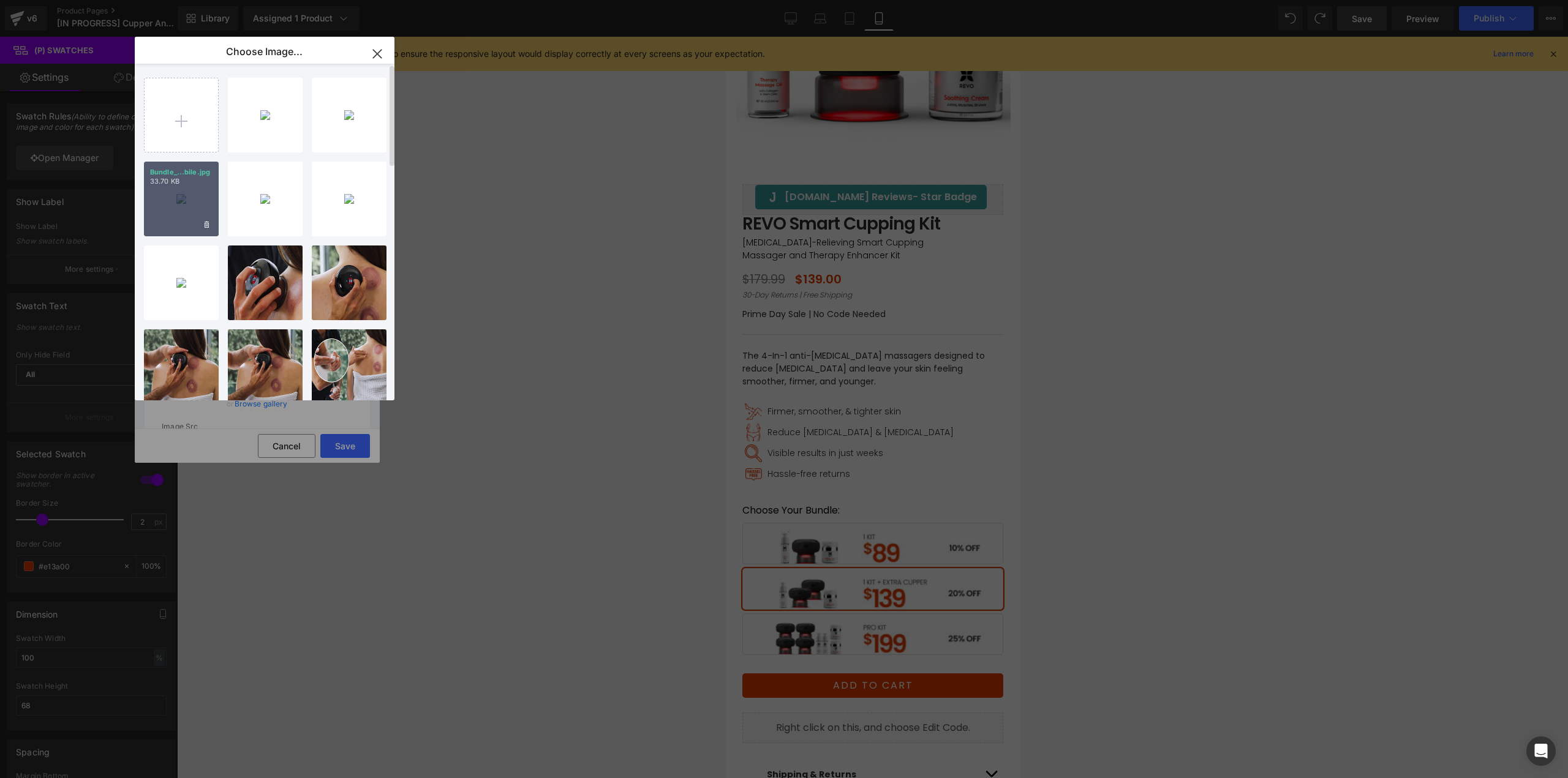
click at [175, 203] on div "Bundle_...bile.jpg 33.70 KB" at bounding box center [181, 199] width 75 height 75
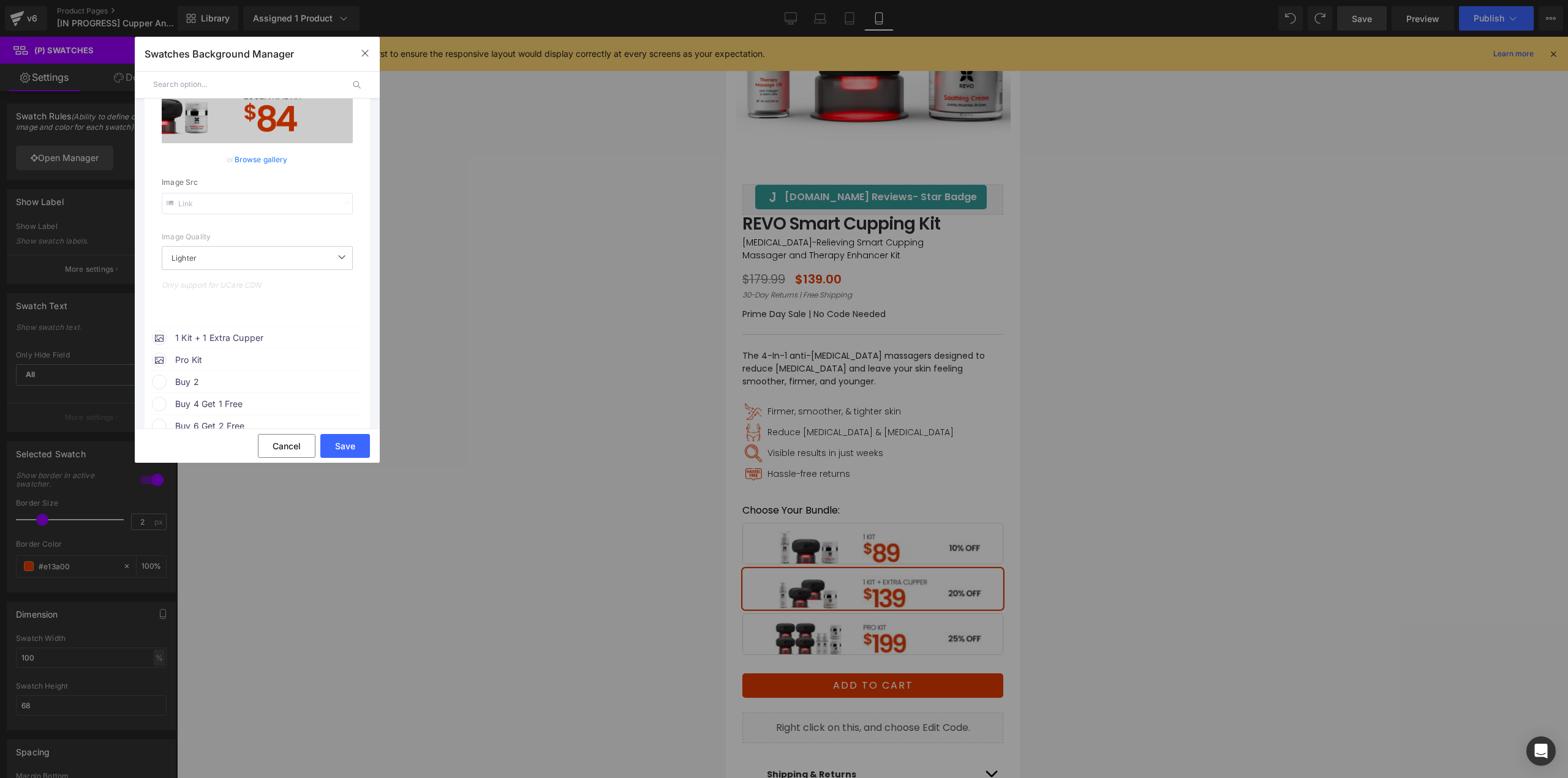
scroll to position [245, 0]
click at [259, 339] on span "1 Kit + 1 Extra Cupper" at bounding box center [268, 337] width 186 height 14
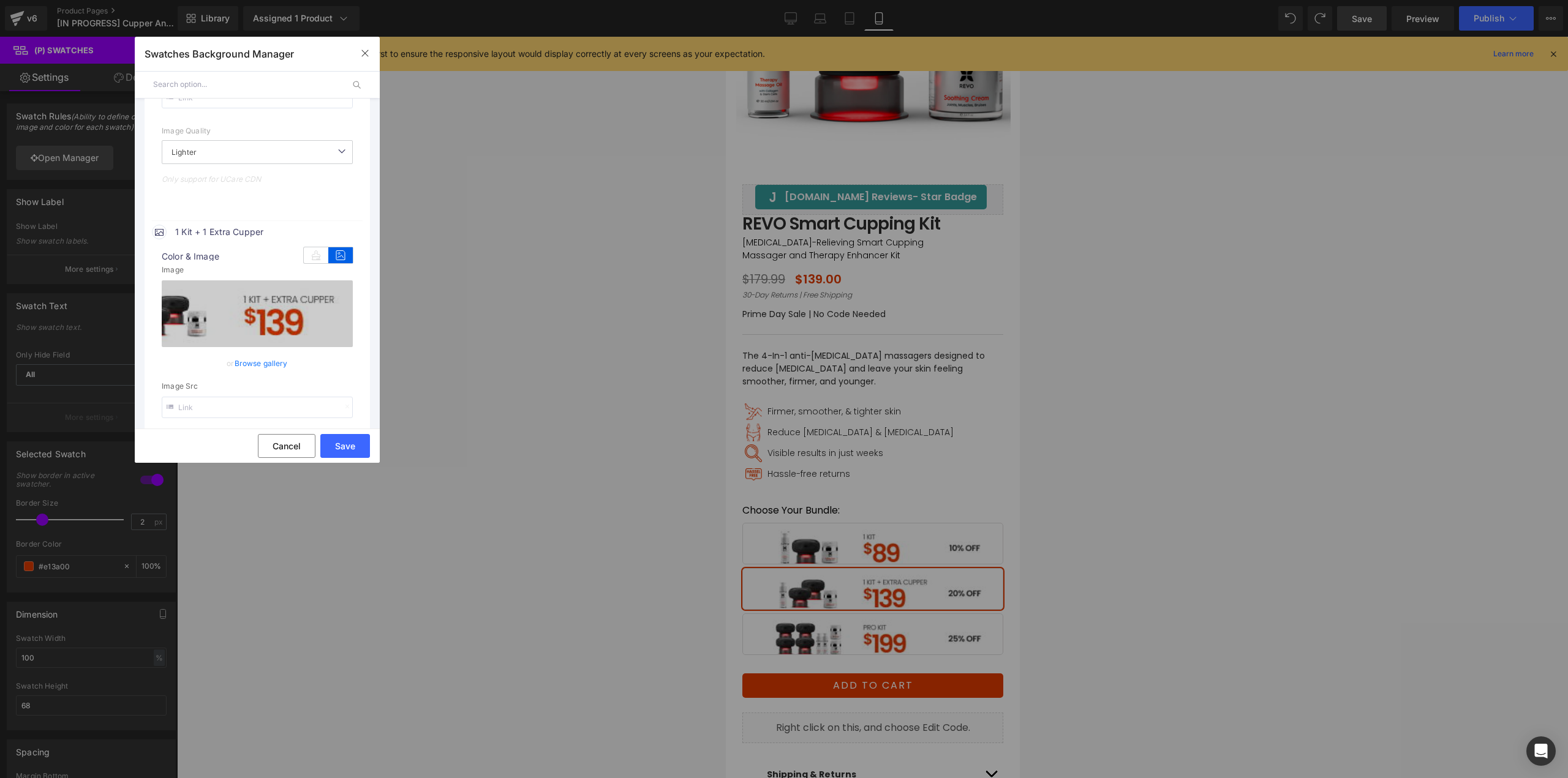
scroll to position [368, 0]
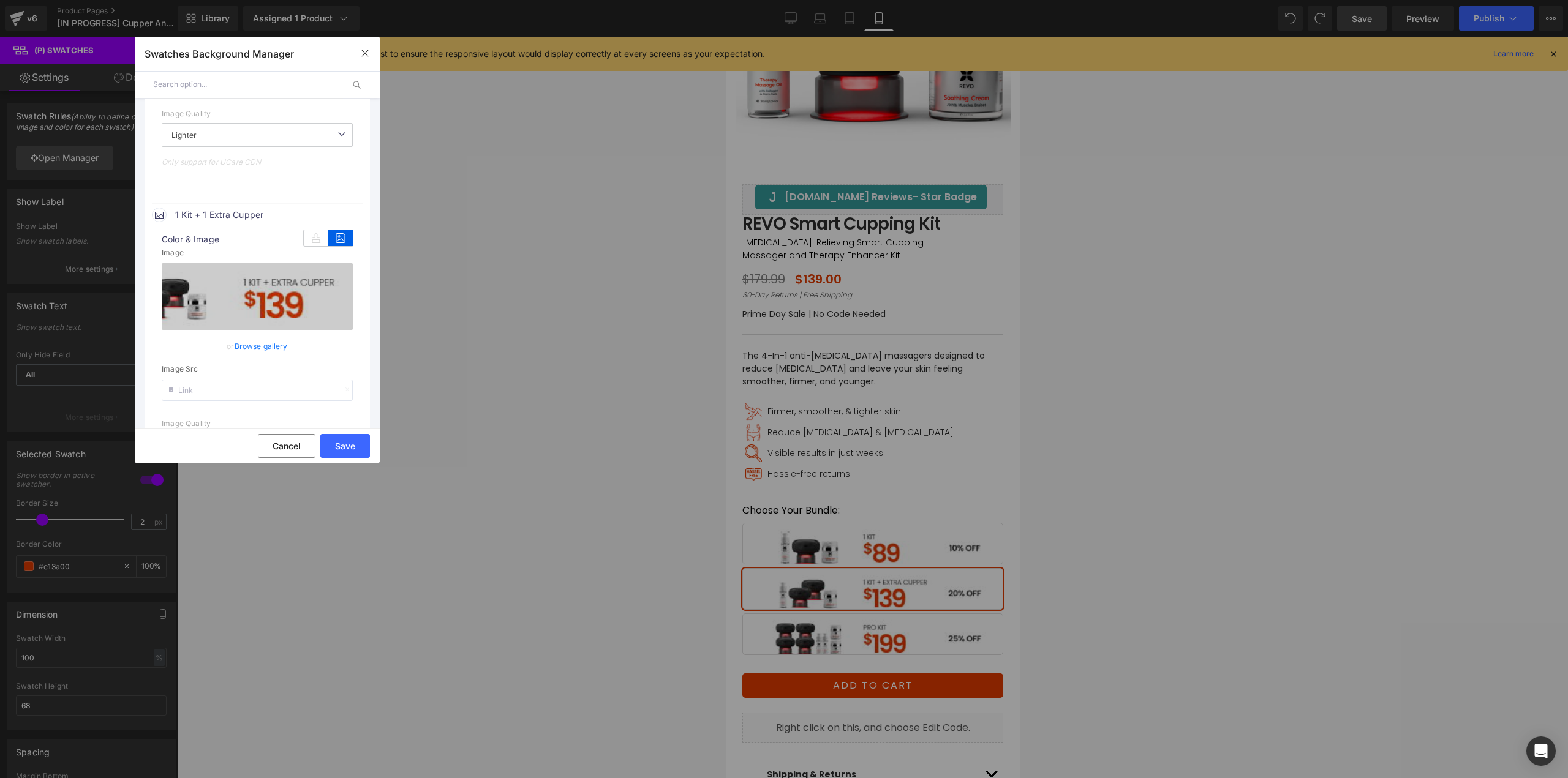
click at [272, 341] on link "Browse gallery" at bounding box center [261, 346] width 53 height 21
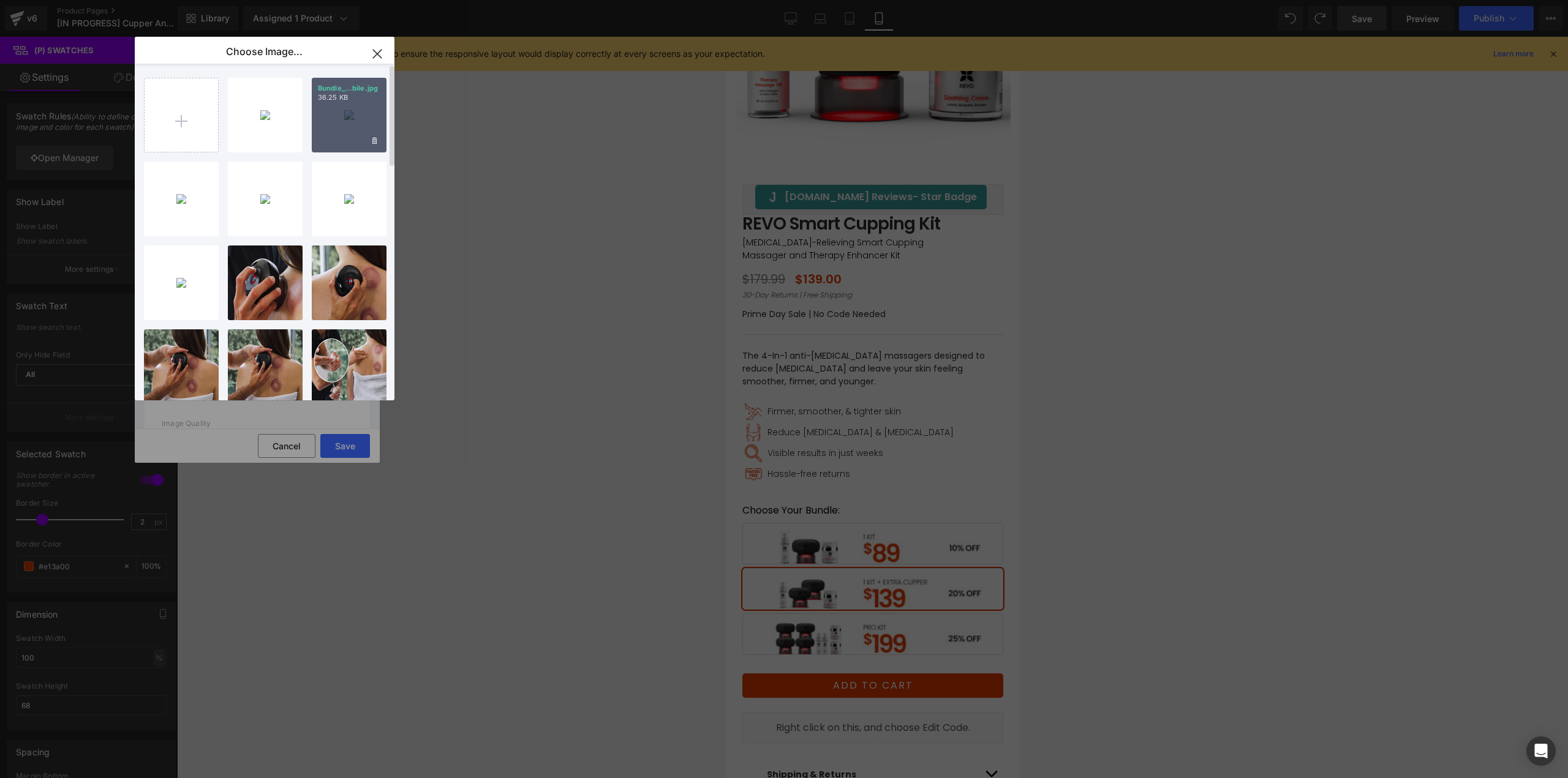
click at [337, 126] on div "Bundle_...bile.jpg 36.25 KB" at bounding box center [349, 115] width 75 height 75
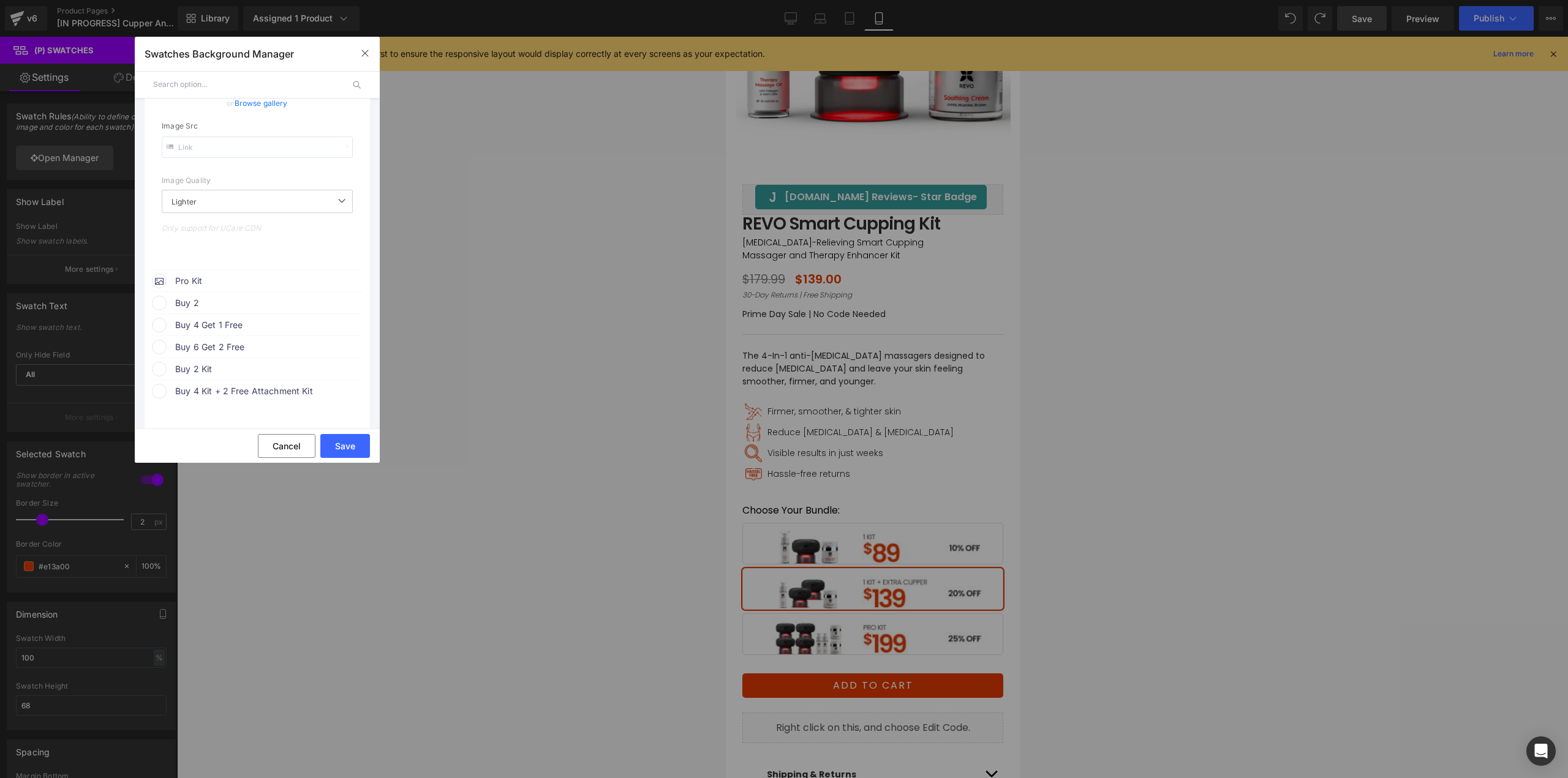
scroll to position [612, 0]
click at [224, 274] on span "Pro Kit" at bounding box center [268, 279] width 186 height 14
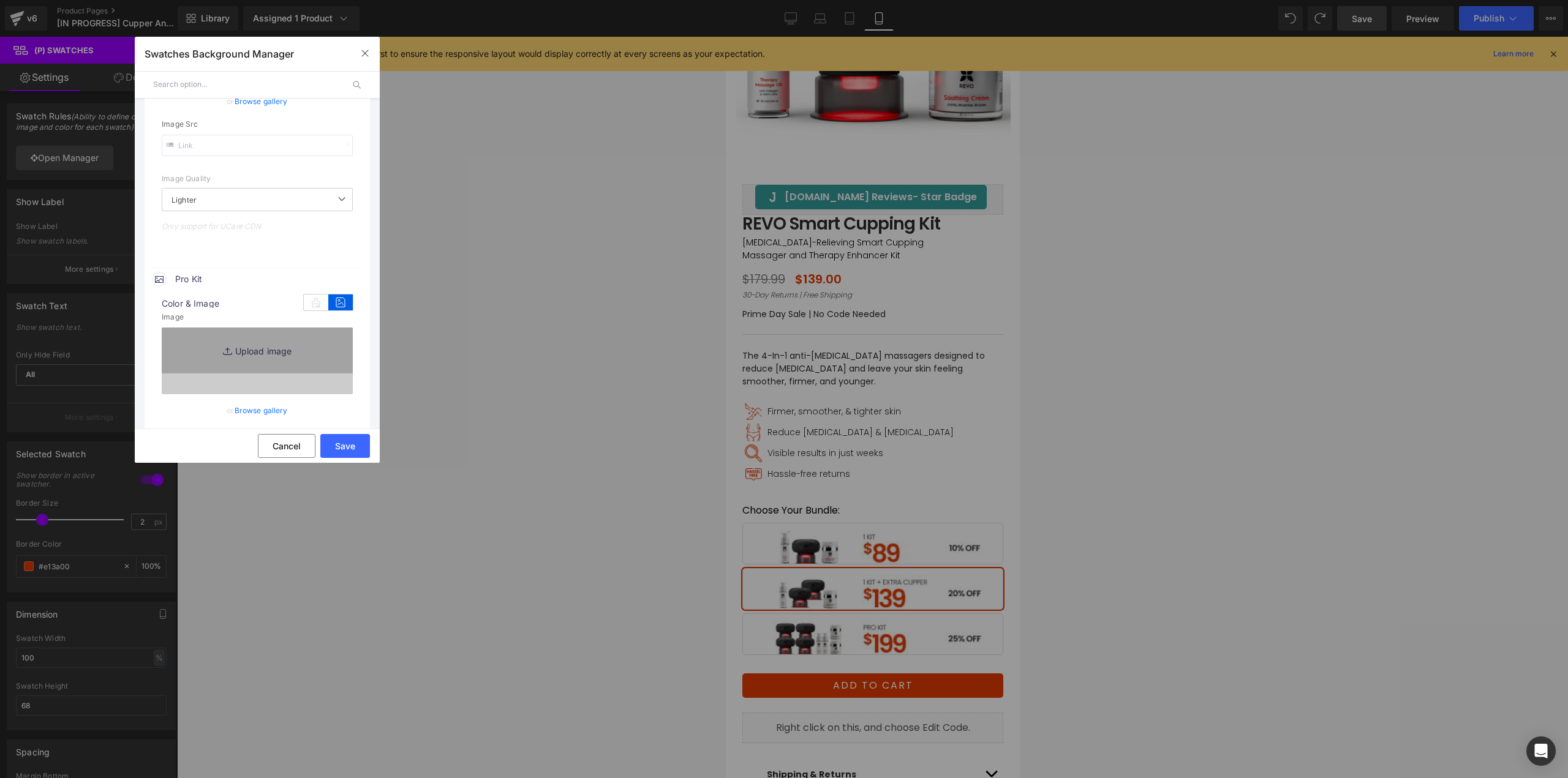
click at [256, 408] on link "Browse gallery" at bounding box center [261, 410] width 53 height 21
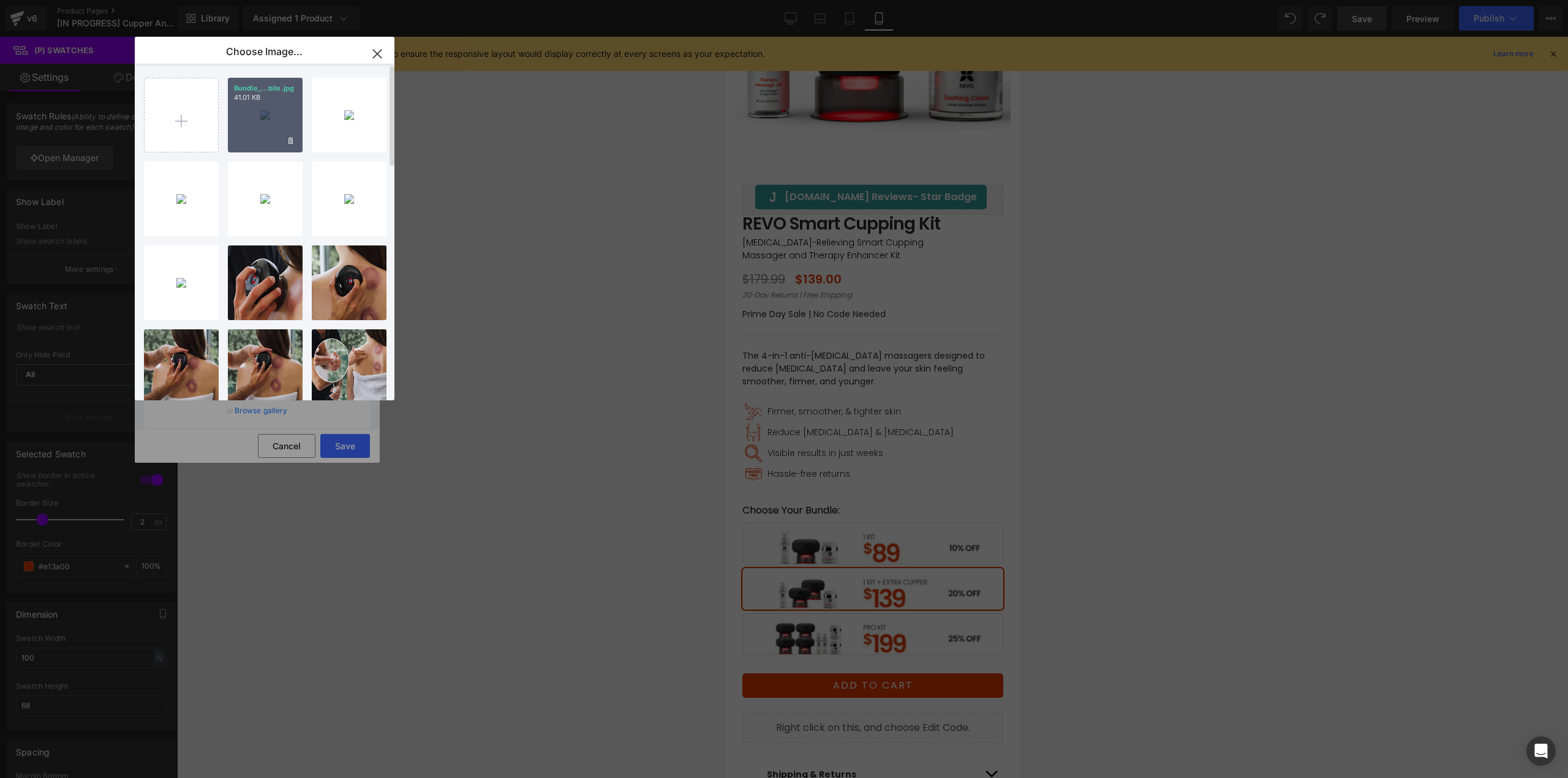
click at [266, 126] on div "Bundle_...bile.jpg 41.01 KB" at bounding box center [265, 115] width 75 height 75
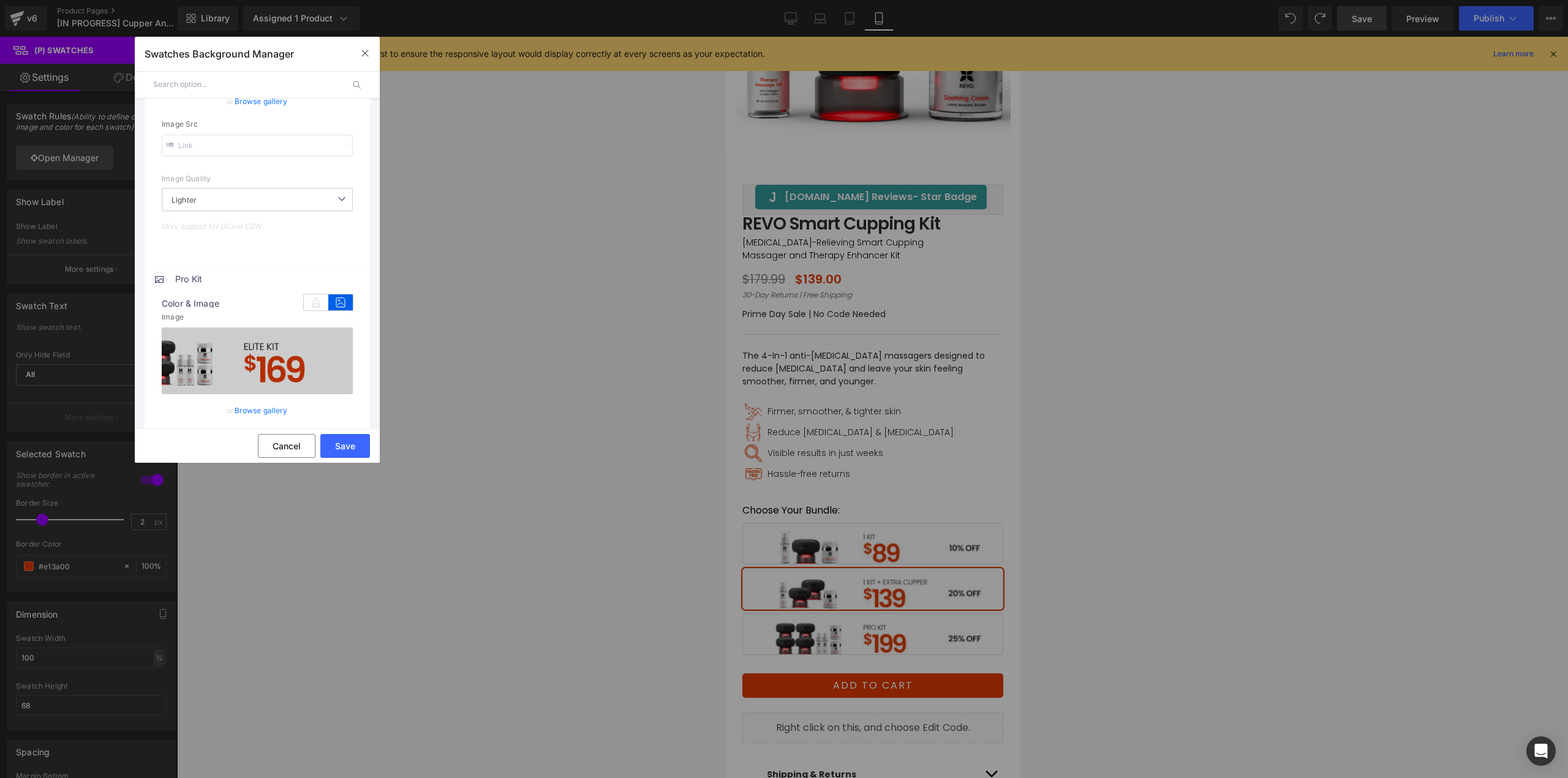
drag, startPoint x: 338, startPoint y: 450, endPoint x: 331, endPoint y: 450, distance: 7.0
click at [338, 450] on button "Save" at bounding box center [345, 445] width 49 height 24
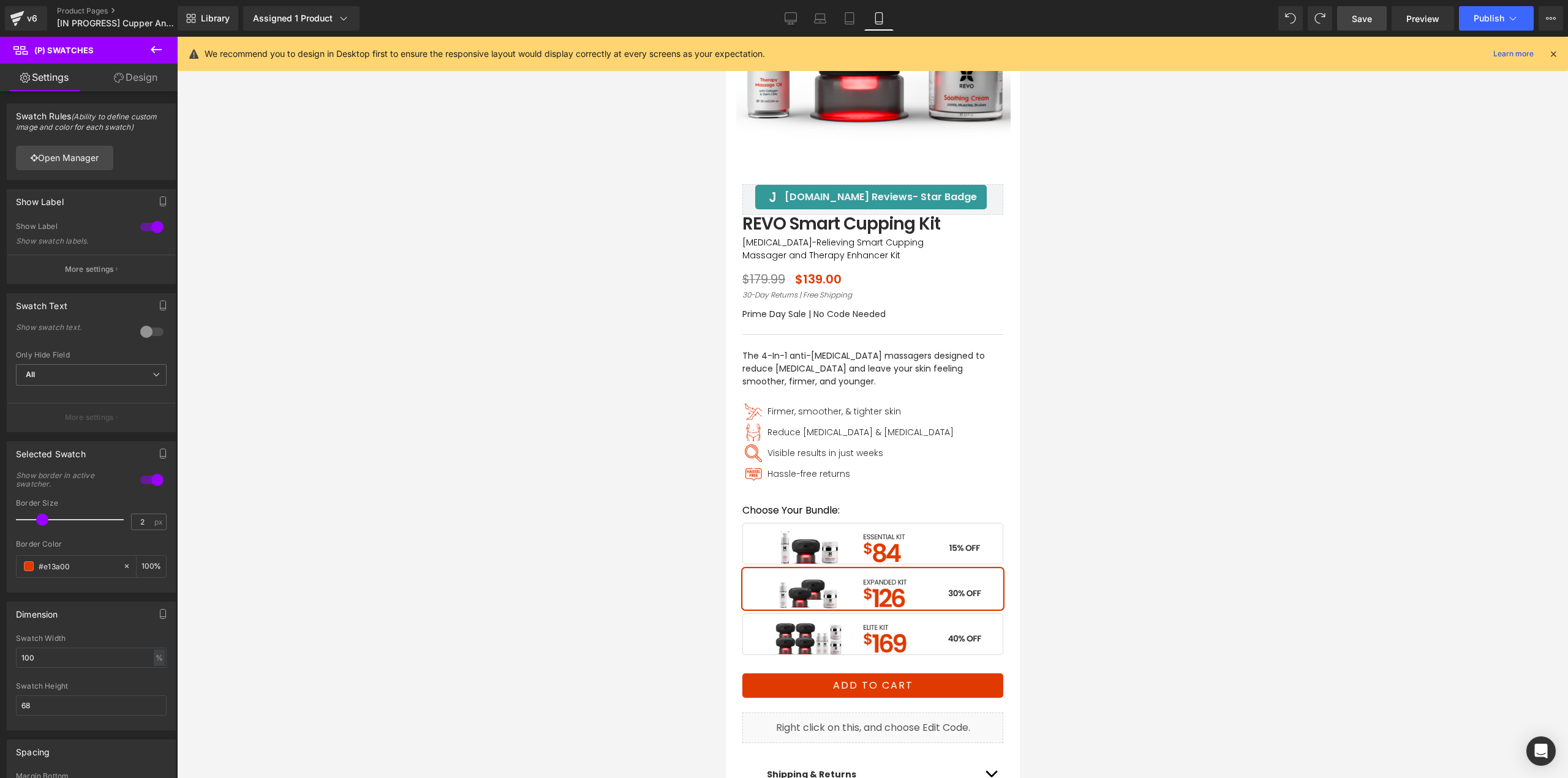
click at [1352, 17] on span "Save" at bounding box center [1361, 18] width 20 height 13
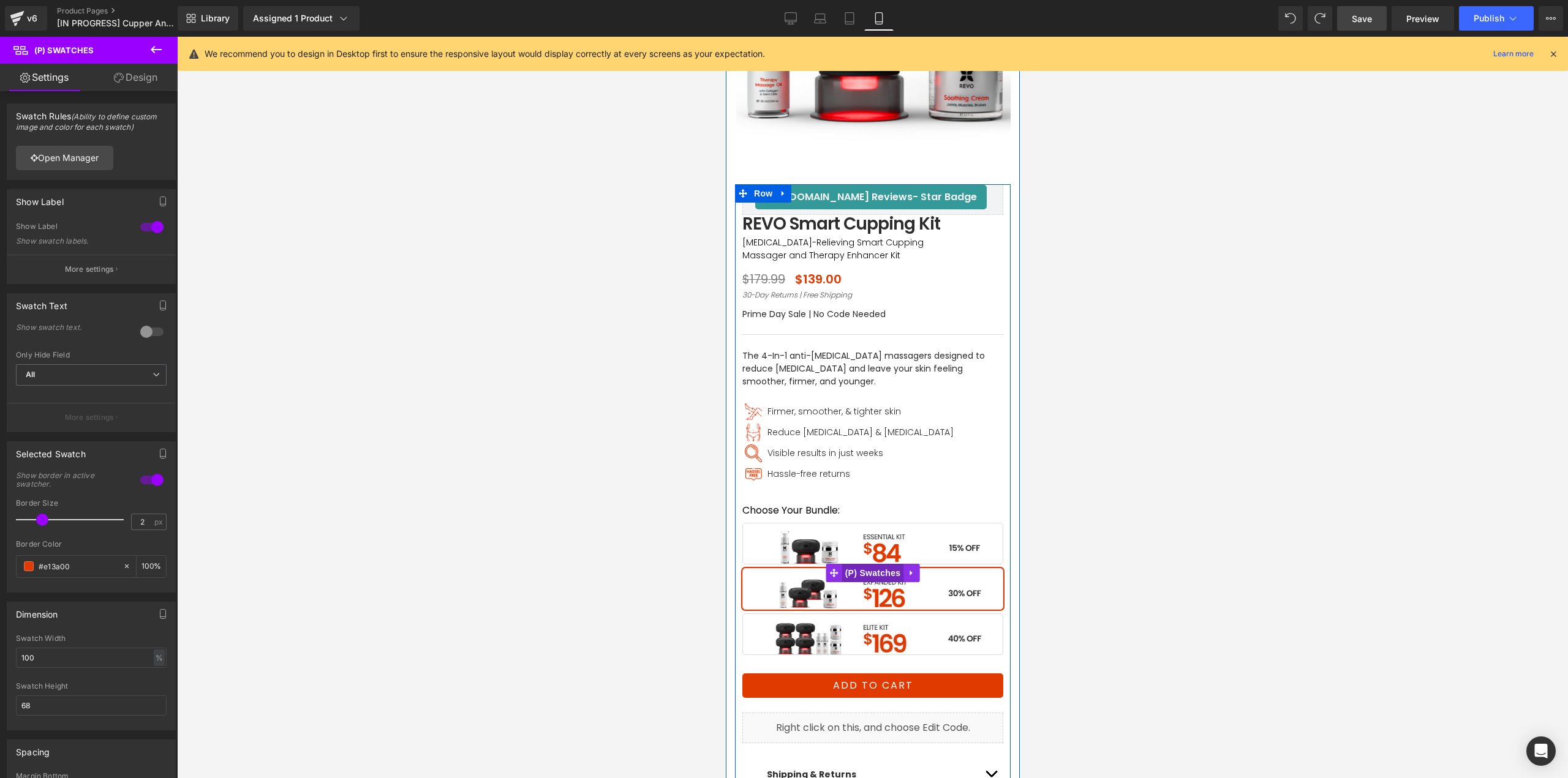
click at [864, 573] on span "(P) Swatches" at bounding box center [872, 573] width 62 height 18
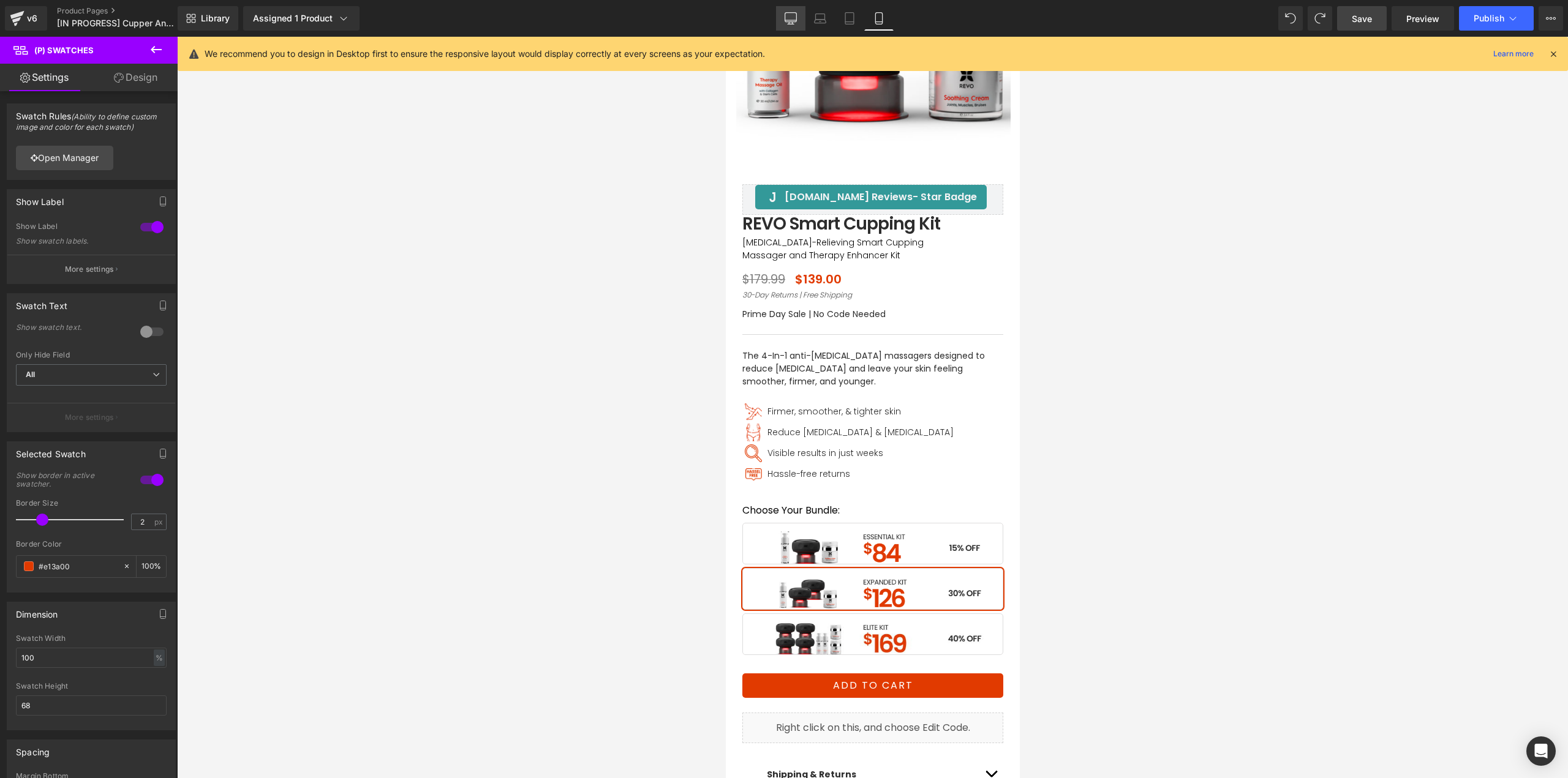
drag, startPoint x: 853, startPoint y: 21, endPoint x: 802, endPoint y: 23, distance: 51.0
click at [853, 22] on icon at bounding box center [849, 22] width 9 height 0
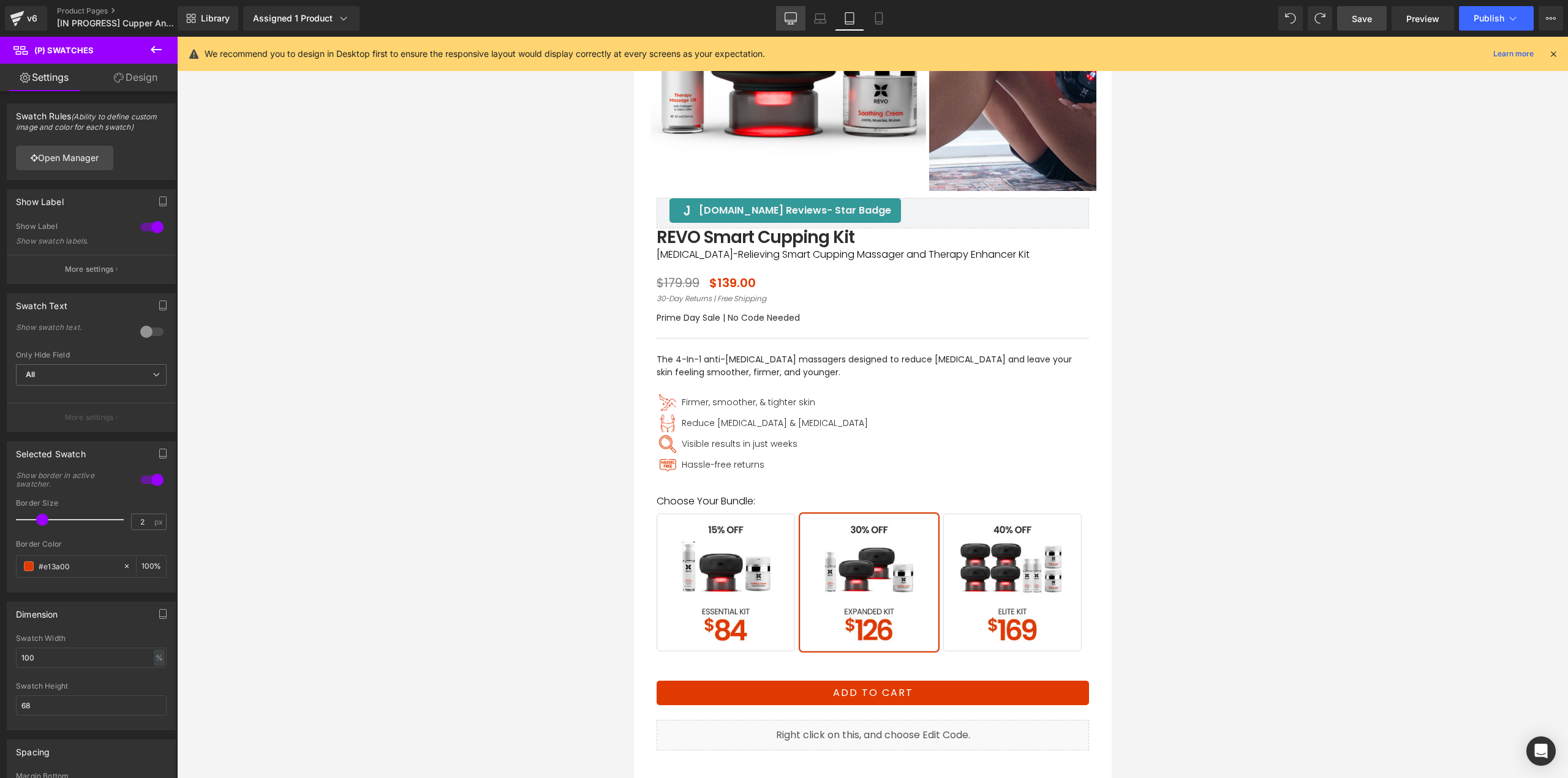
scroll to position [0, 0]
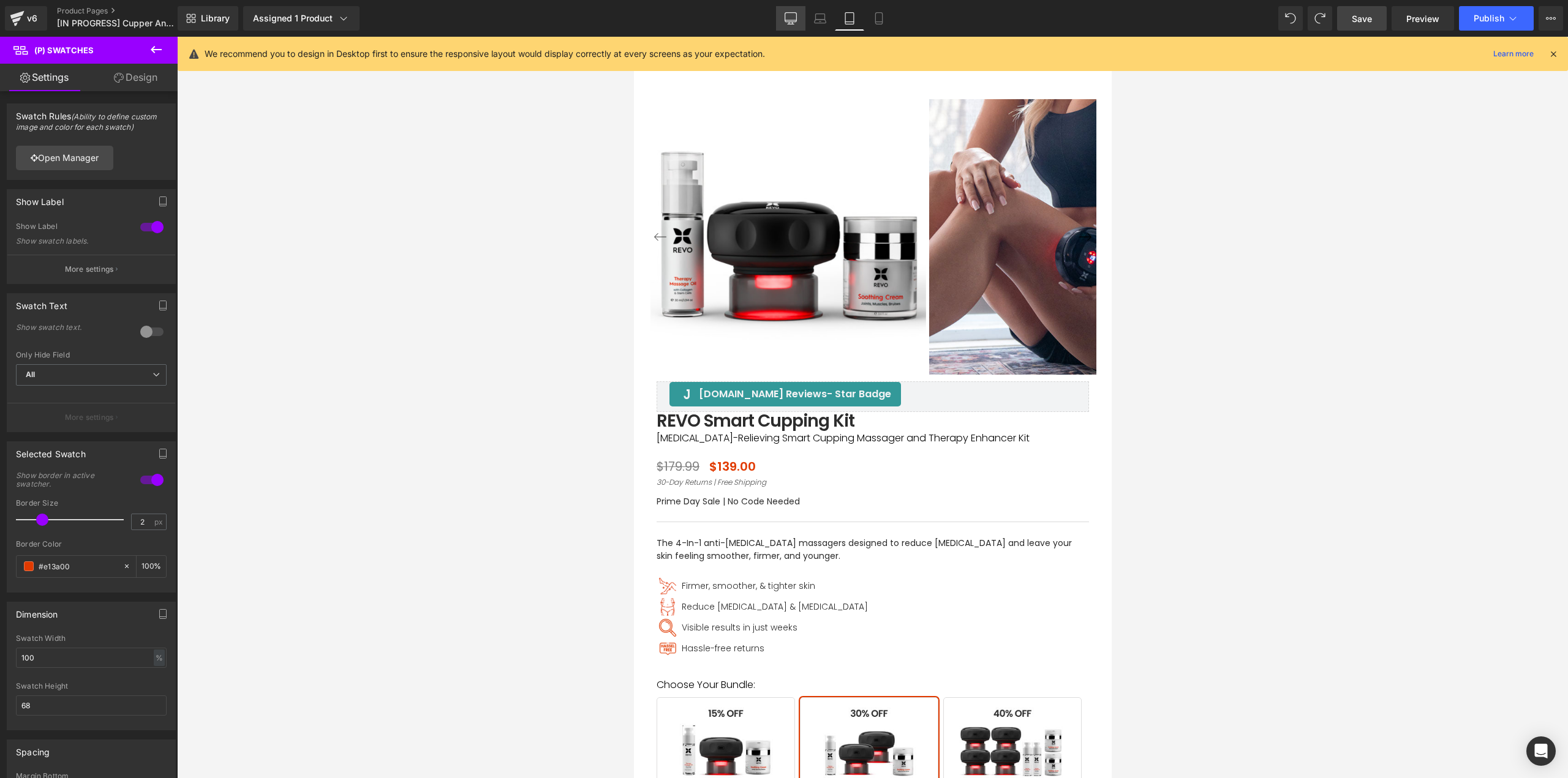
click at [794, 22] on icon at bounding box center [790, 18] width 12 height 12
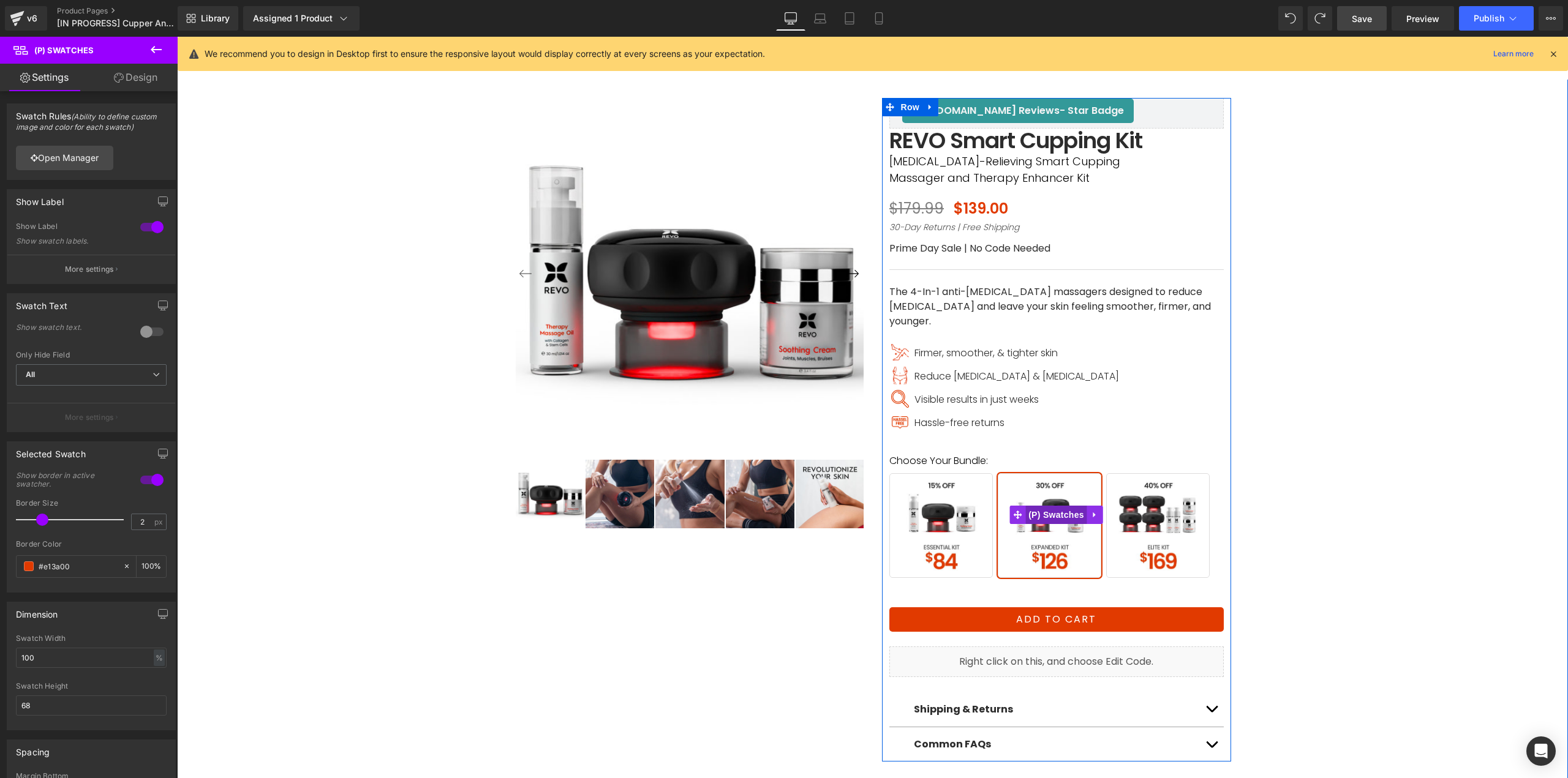
click at [1035, 505] on span "(P) Swatches" at bounding box center [1056, 514] width 62 height 18
click at [98, 157] on link "Open Manager" at bounding box center [64, 158] width 97 height 25
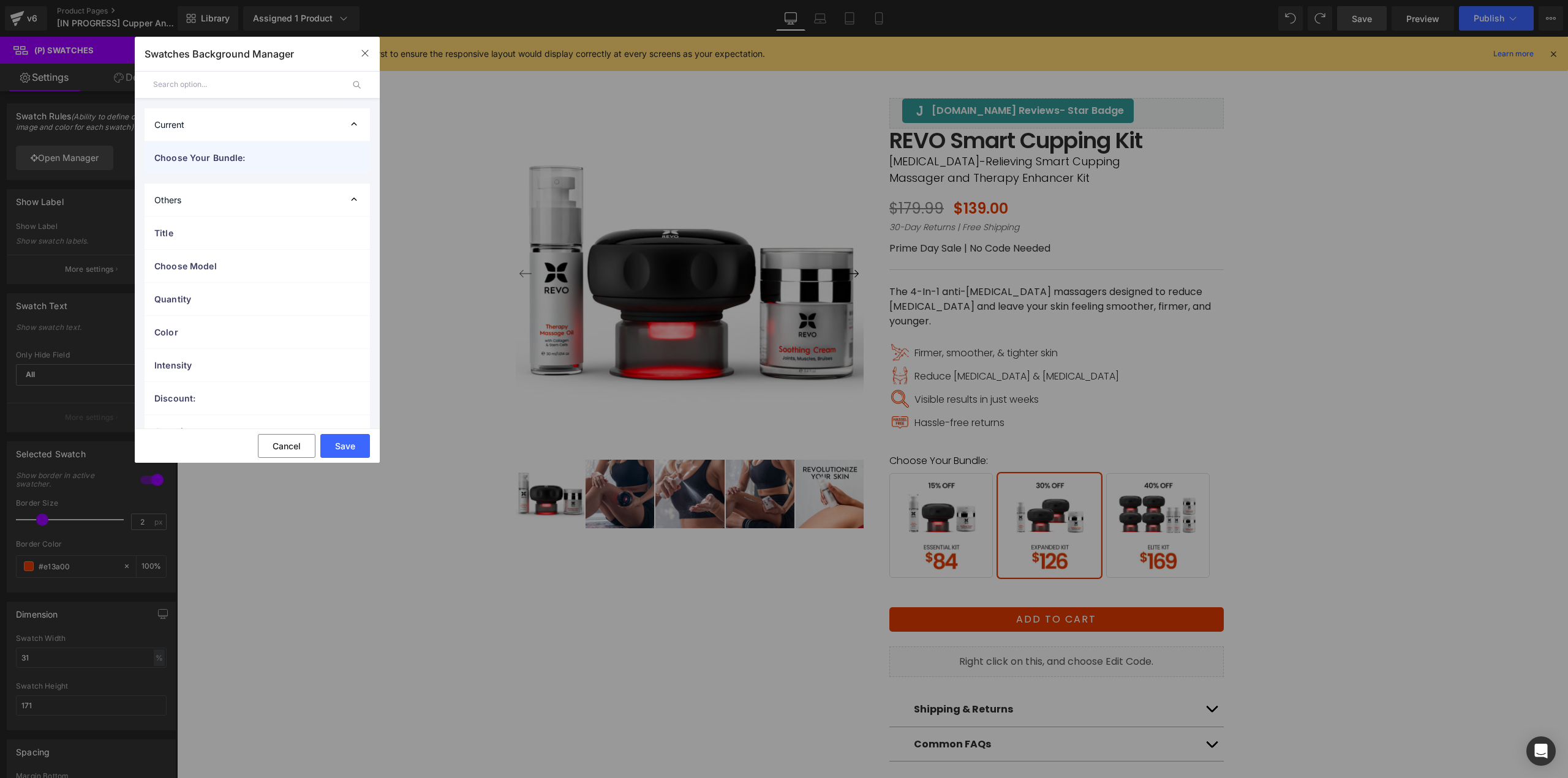
click at [222, 159] on span "Choose Your Bundle:" at bounding box center [245, 158] width 181 height 13
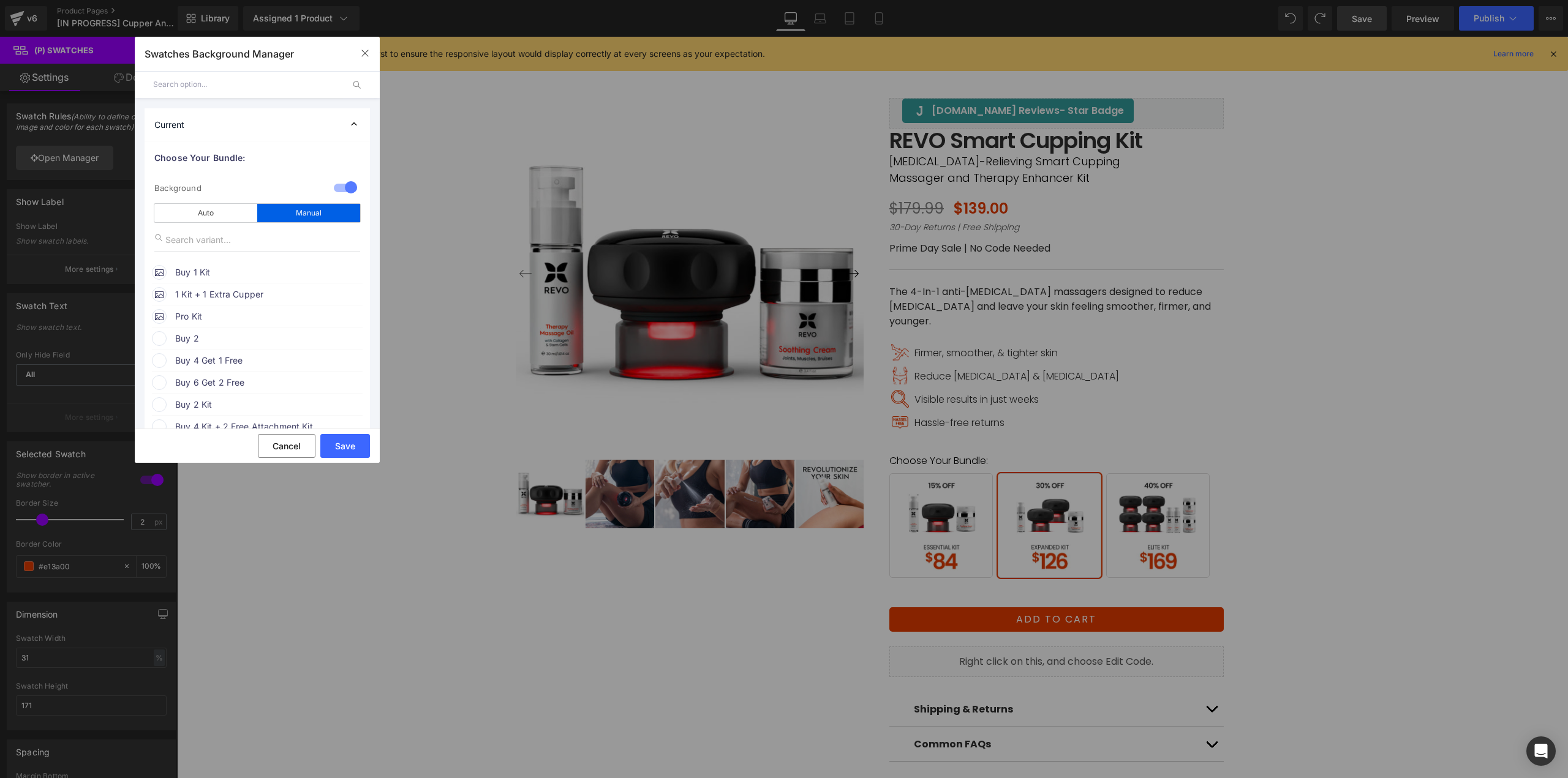
click at [239, 272] on span "Buy 1 Kit" at bounding box center [268, 272] width 186 height 14
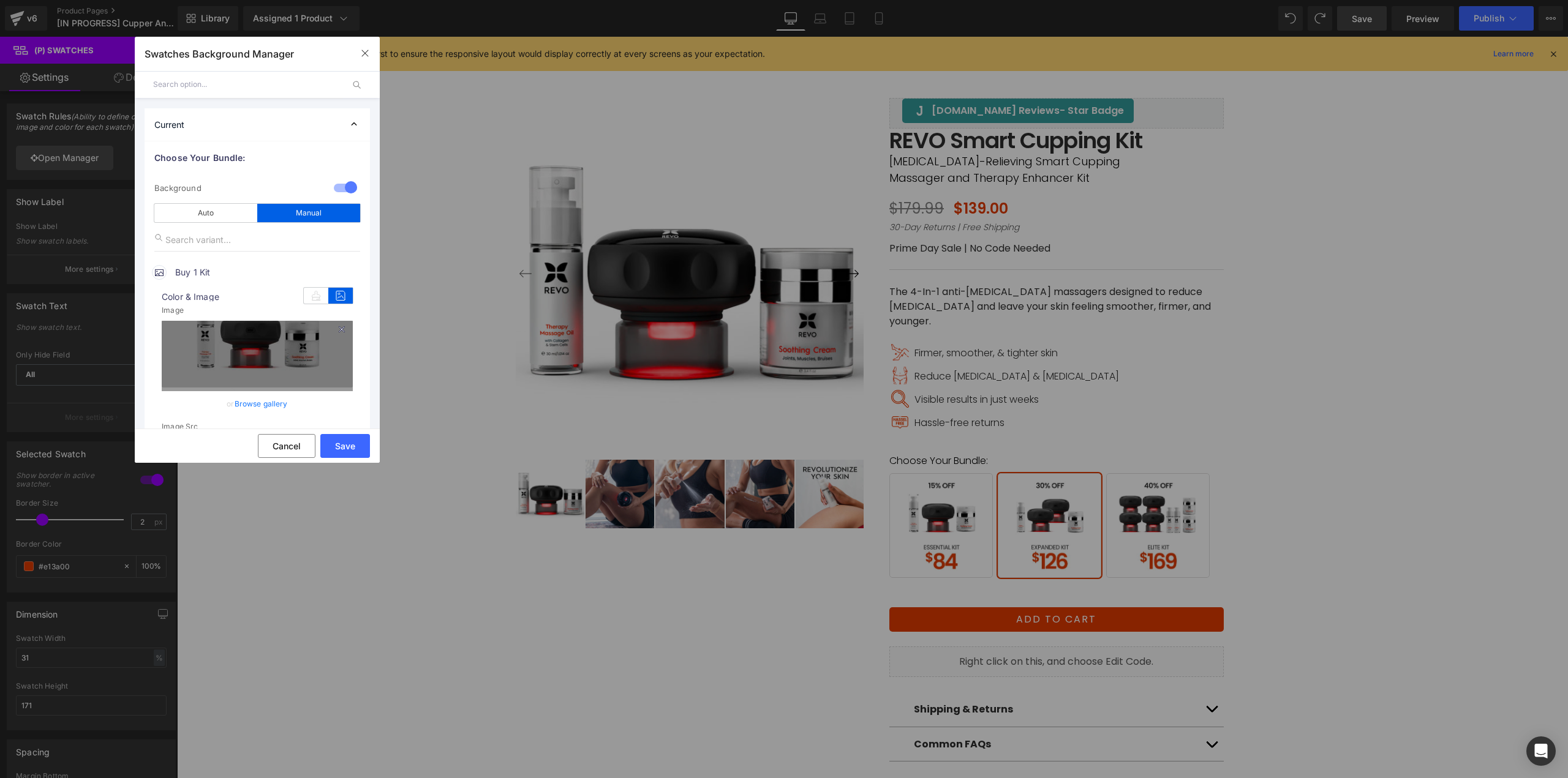
click at [338, 328] on icon at bounding box center [341, 329] width 6 height 6
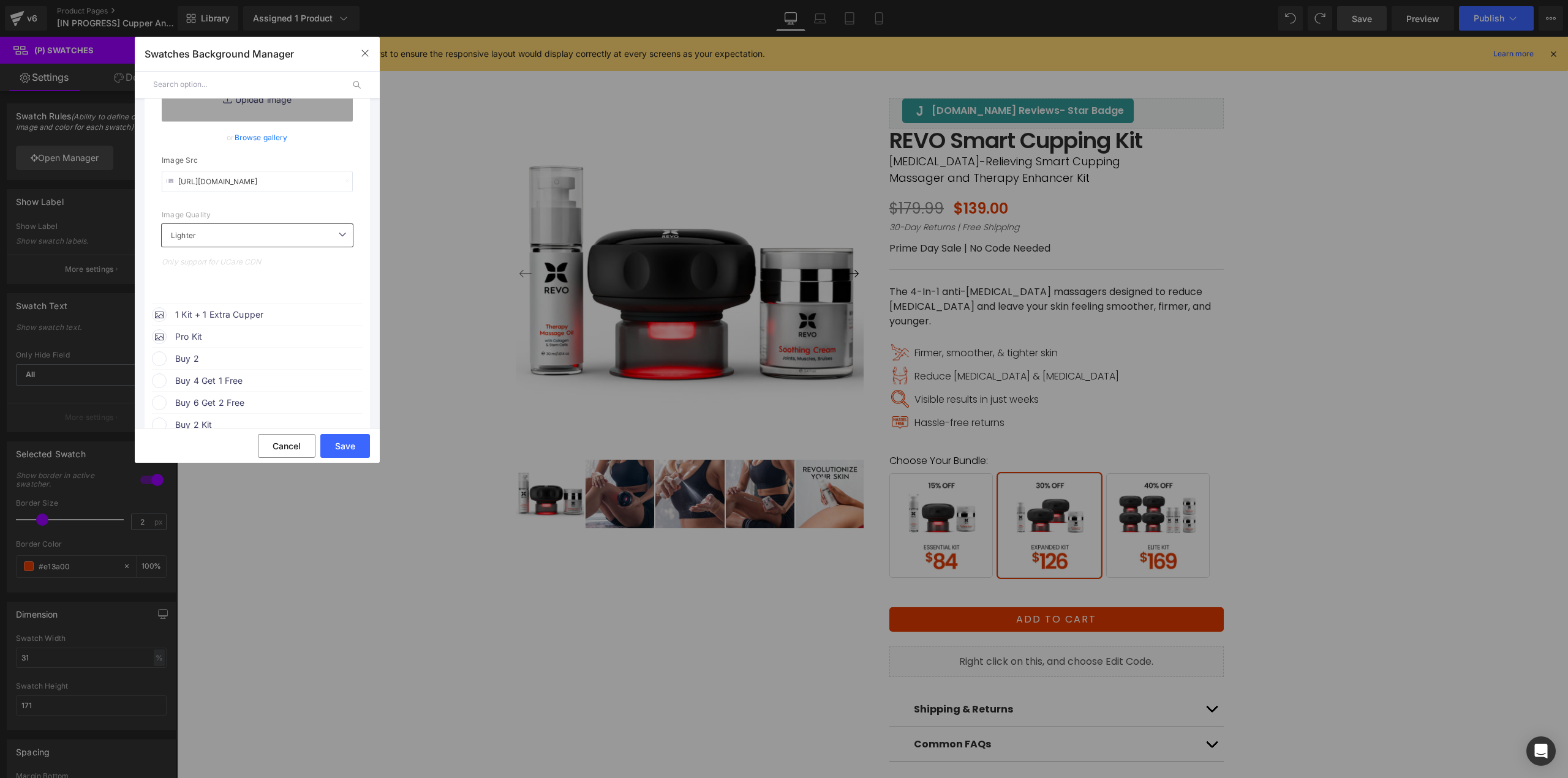
click at [254, 309] on span "1 Kit + 1 Extra Cupper" at bounding box center [268, 314] width 186 height 14
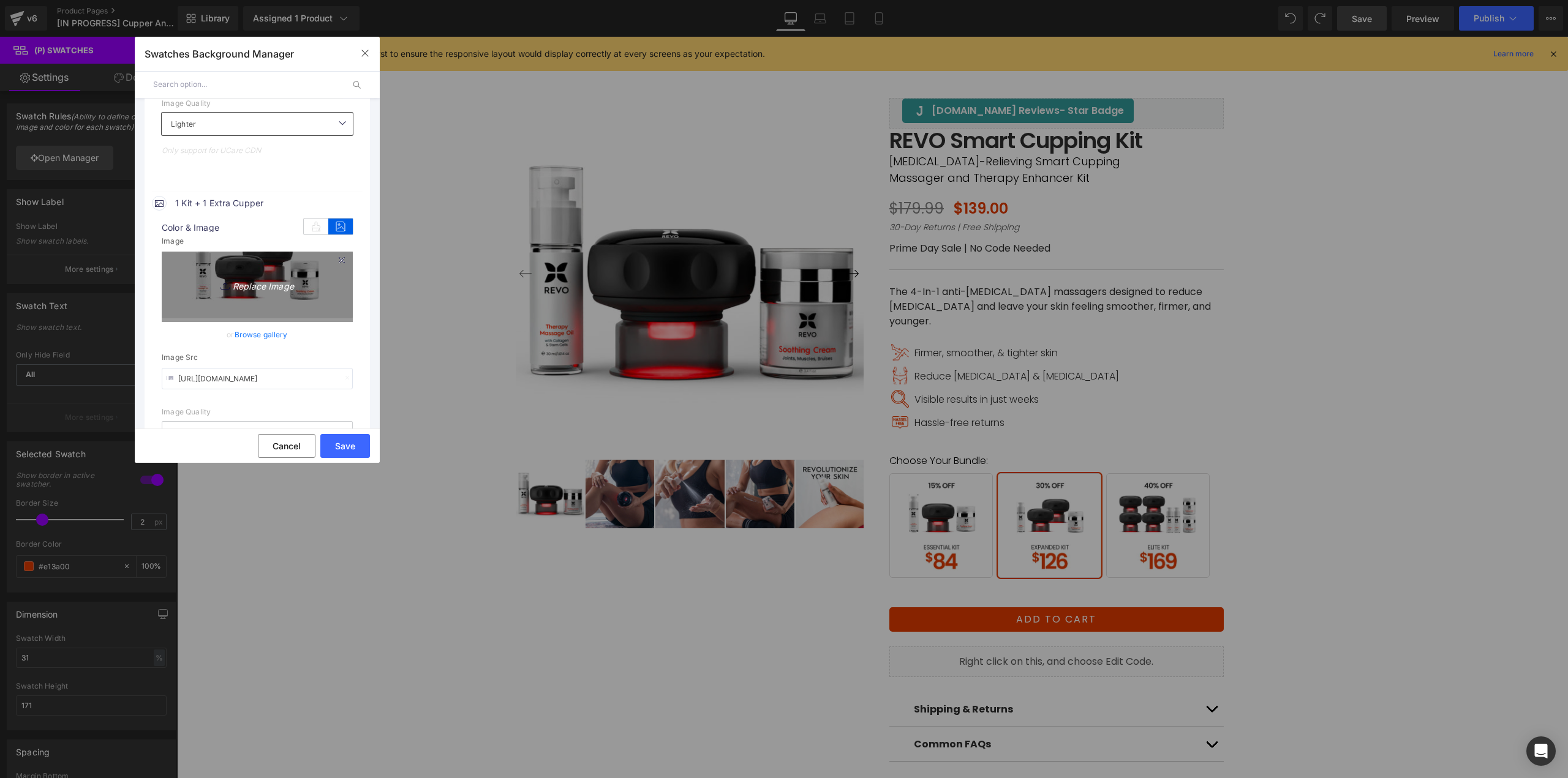
scroll to position [368, 0]
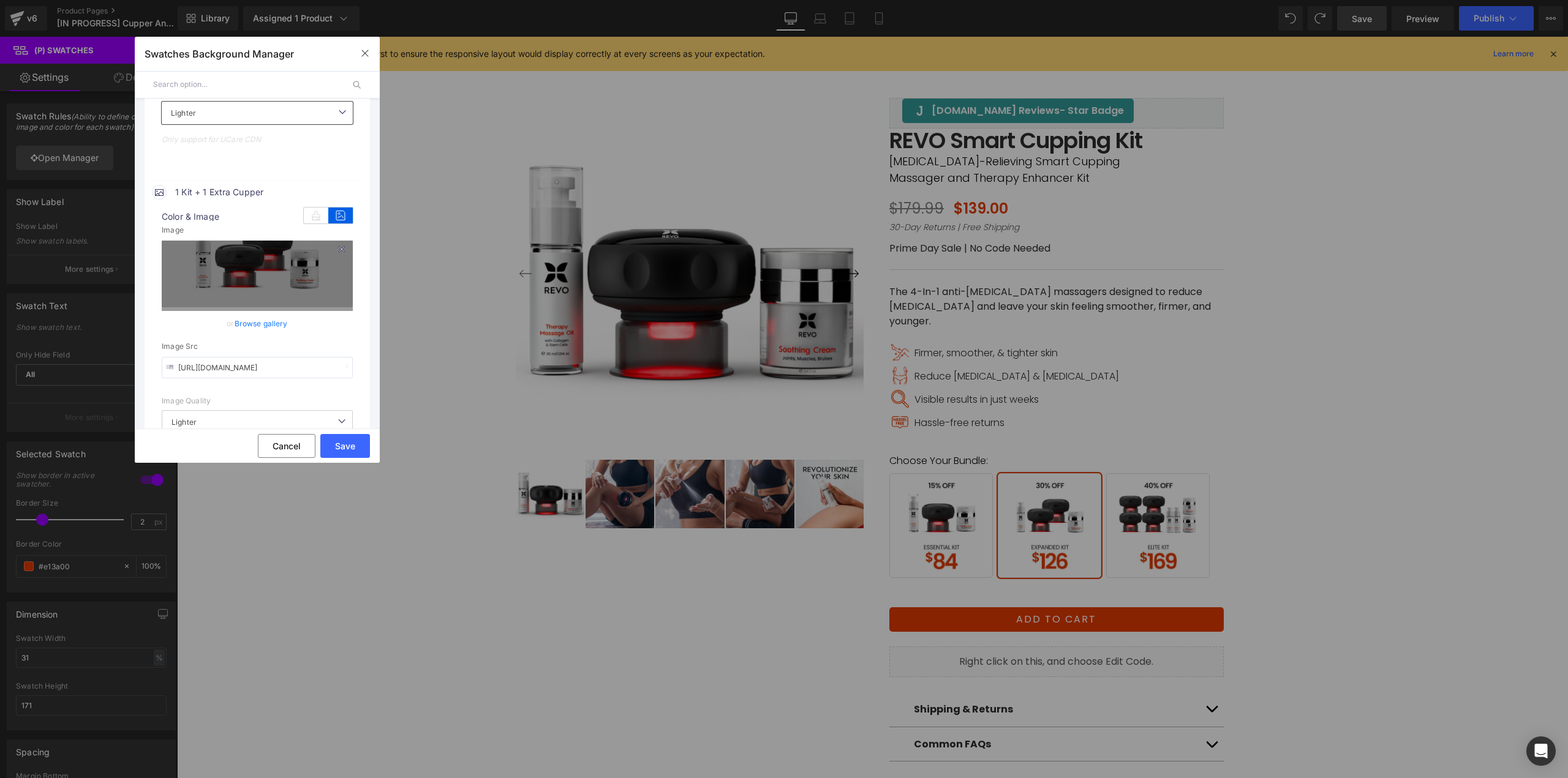
drag, startPoint x: 336, startPoint y: 246, endPoint x: 329, endPoint y: 255, distance: 11.4
click at [336, 247] on icon at bounding box center [341, 249] width 14 height 14
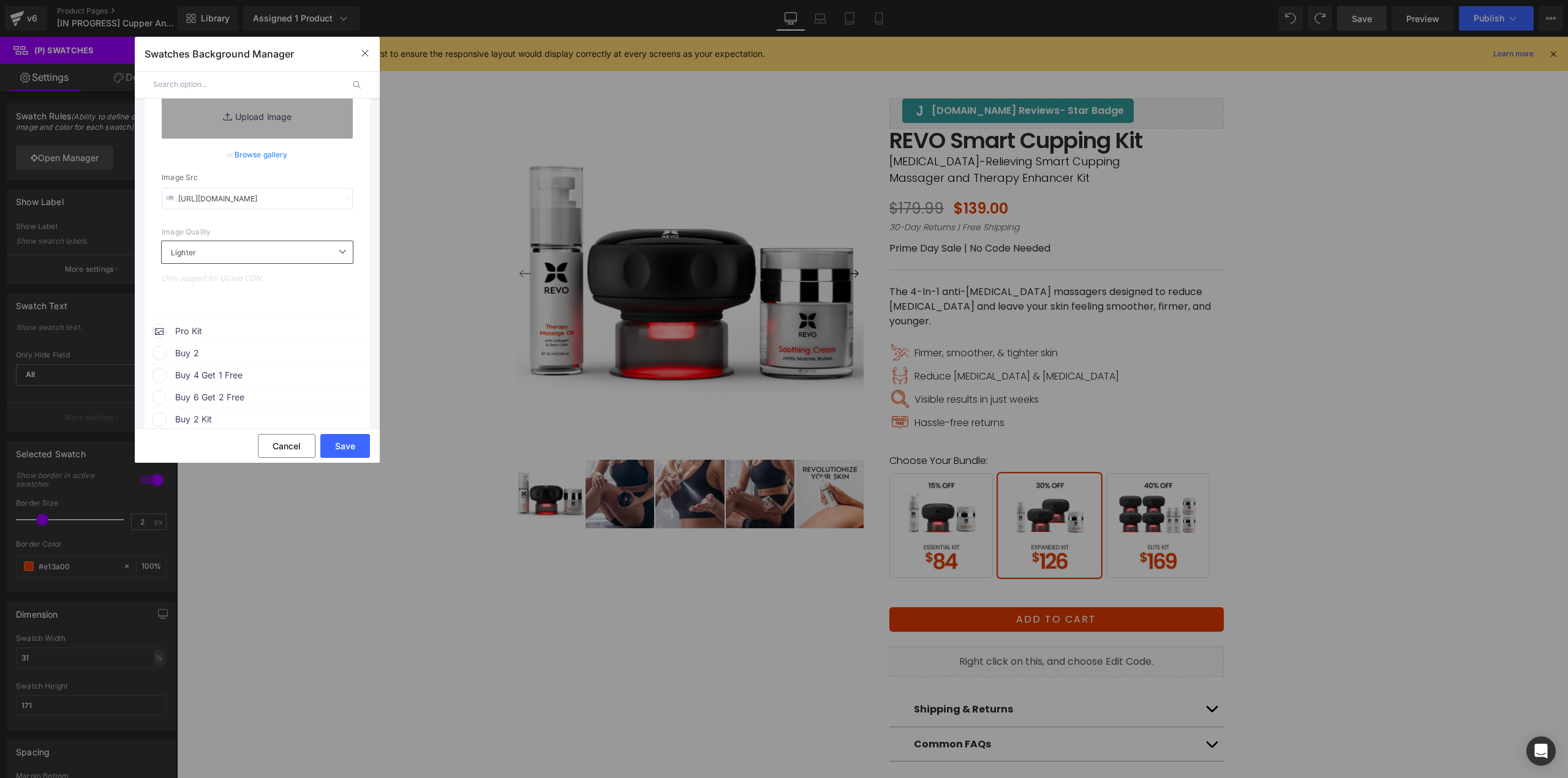
scroll to position [550, 0]
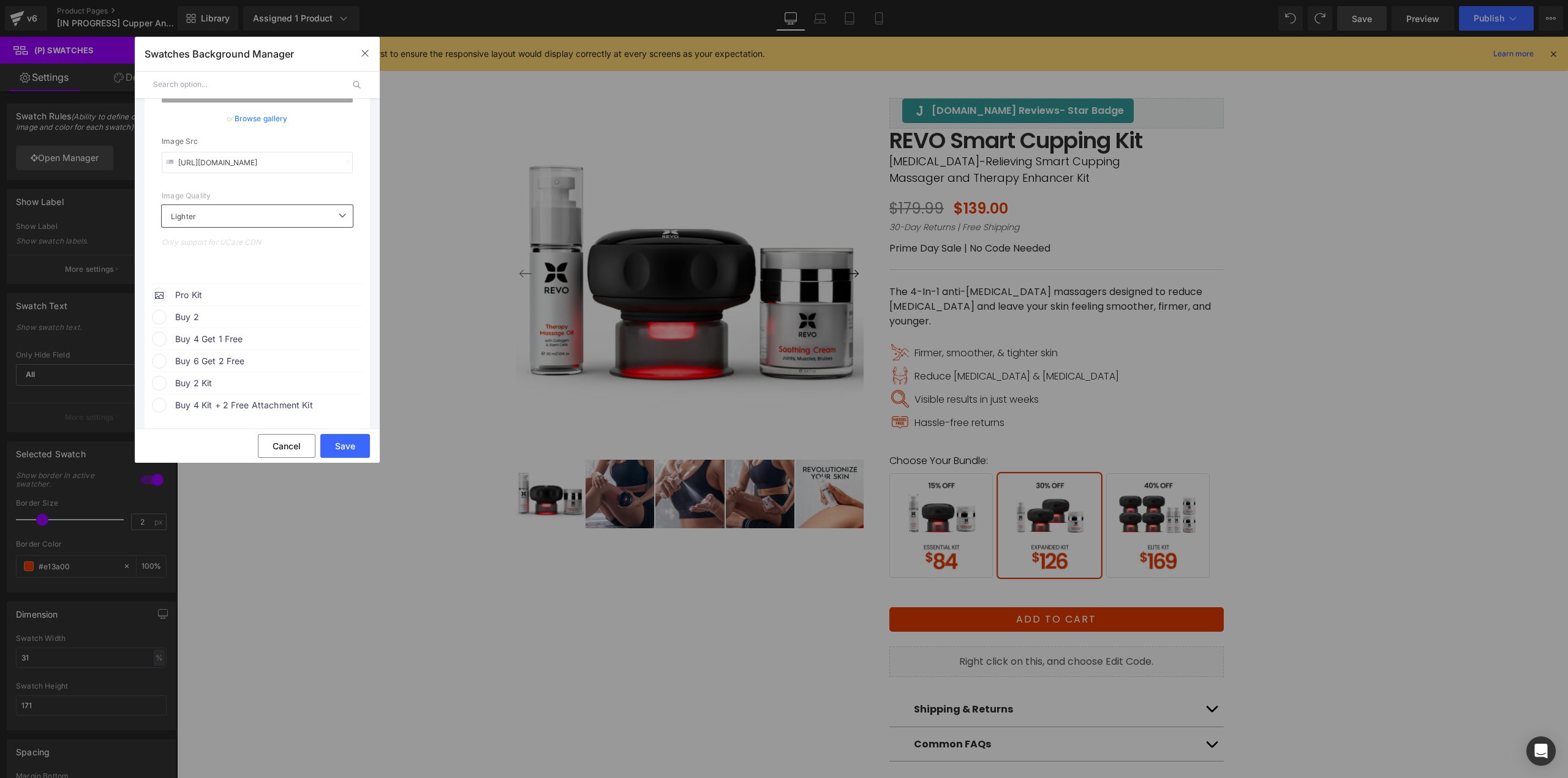
click at [216, 286] on div "Pro Kit" at bounding box center [257, 293] width 211 height 18
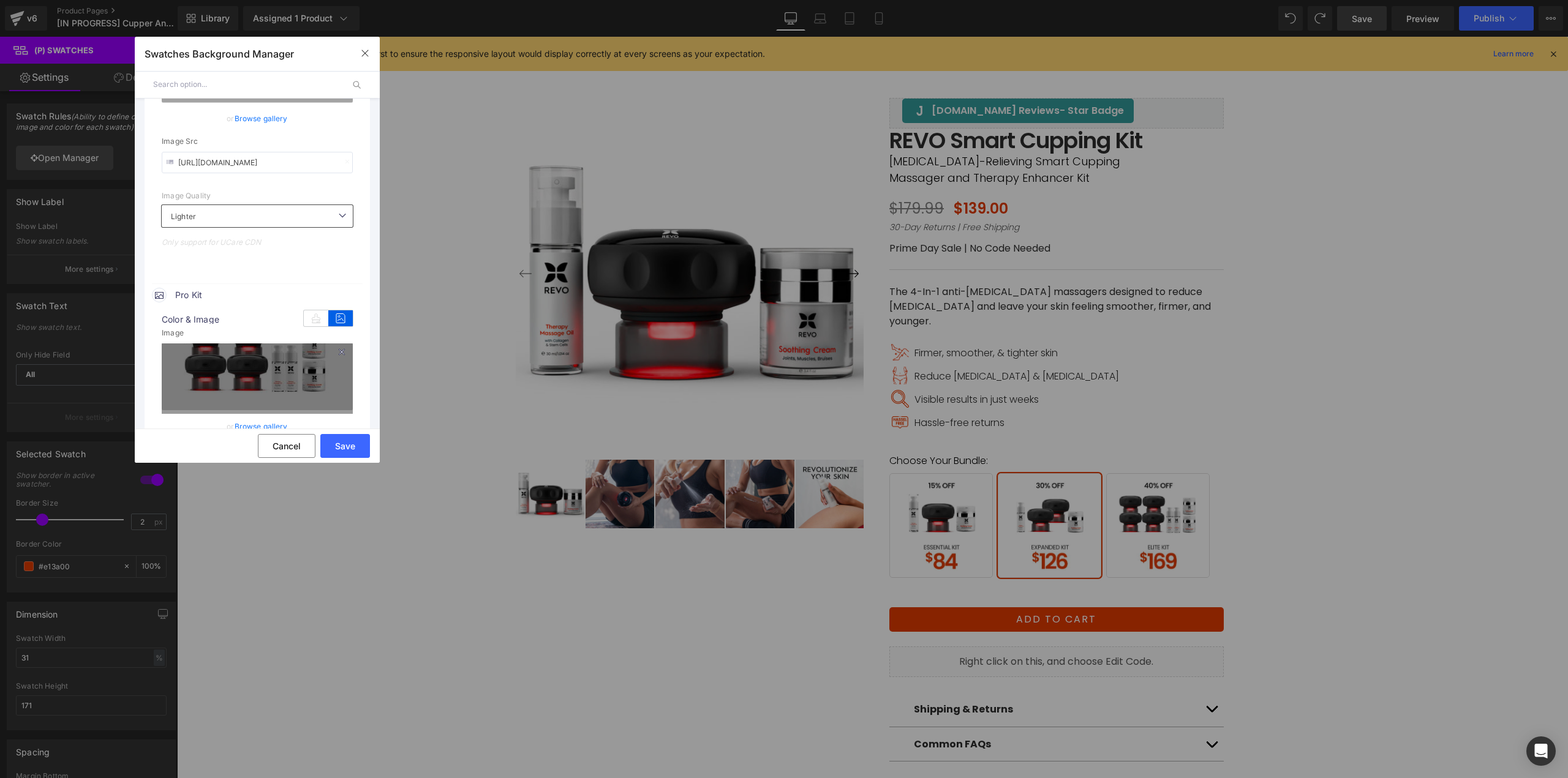
click at [335, 352] on icon at bounding box center [341, 352] width 14 height 14
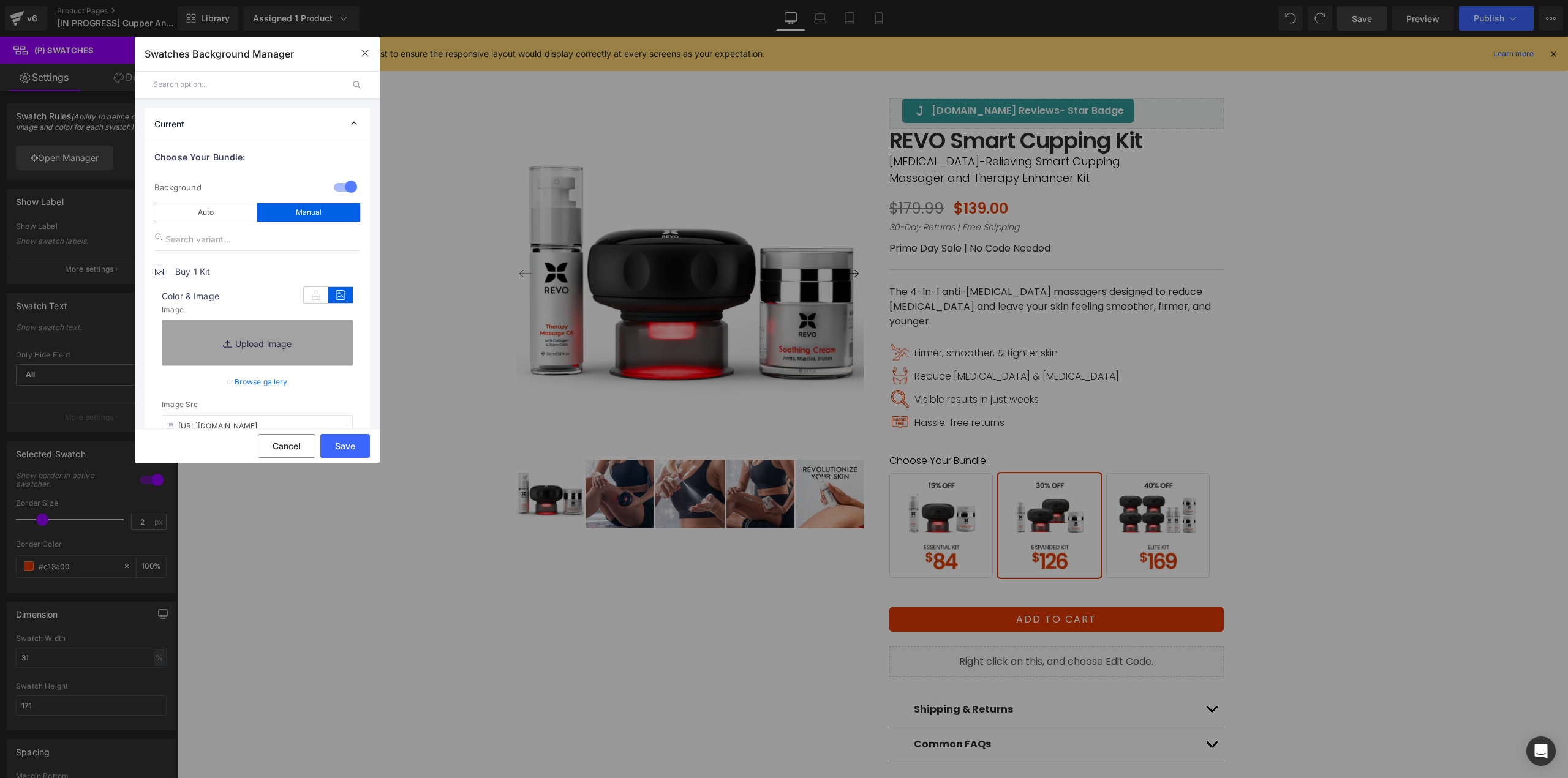
scroll to position [0, 0]
click at [266, 383] on link "Browse gallery" at bounding box center [261, 382] width 53 height 21
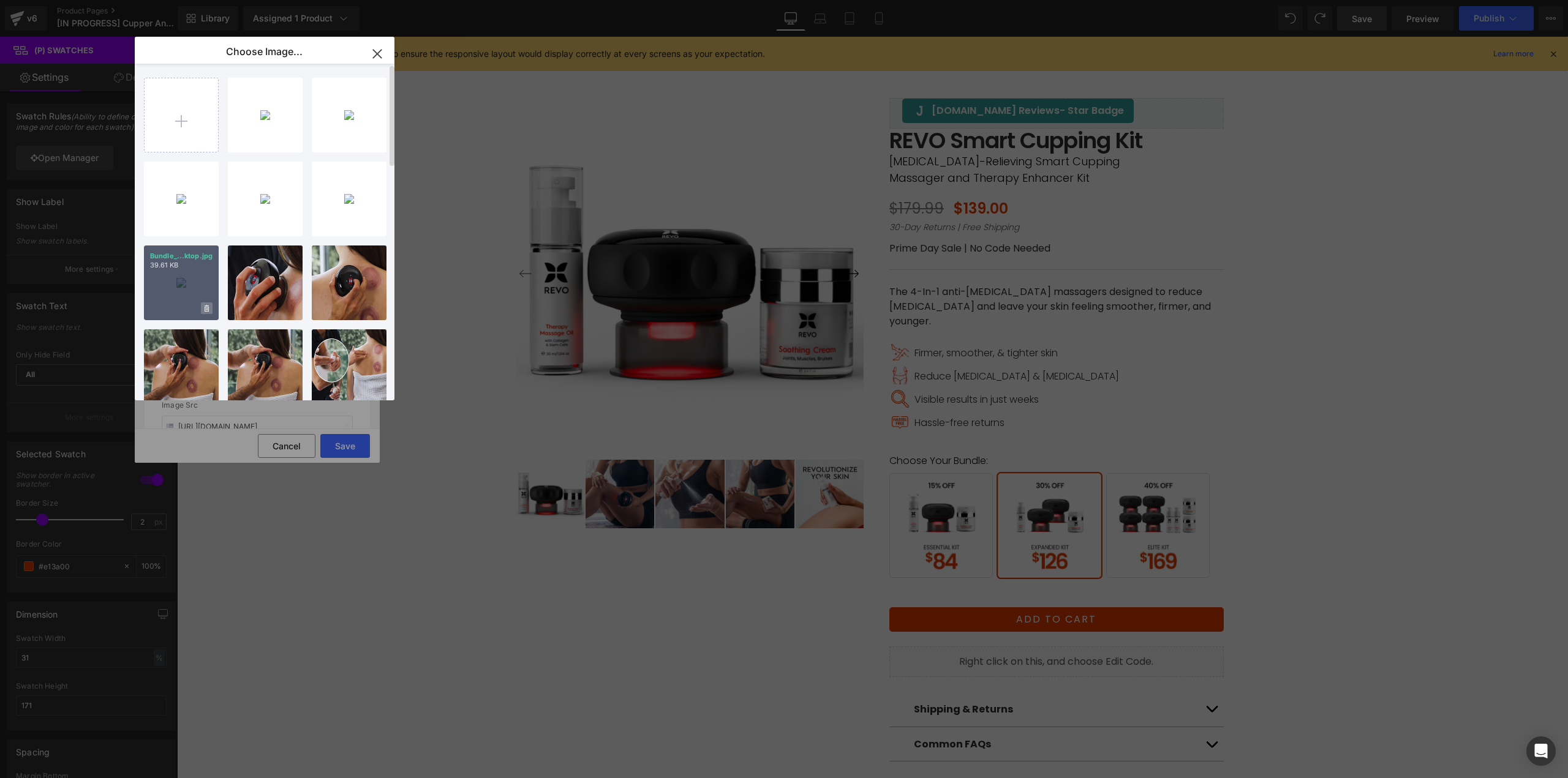
click at [210, 305] on span at bounding box center [206, 308] width 12 height 12
click at [171, 309] on span "Yes" at bounding box center [165, 308] width 30 height 13
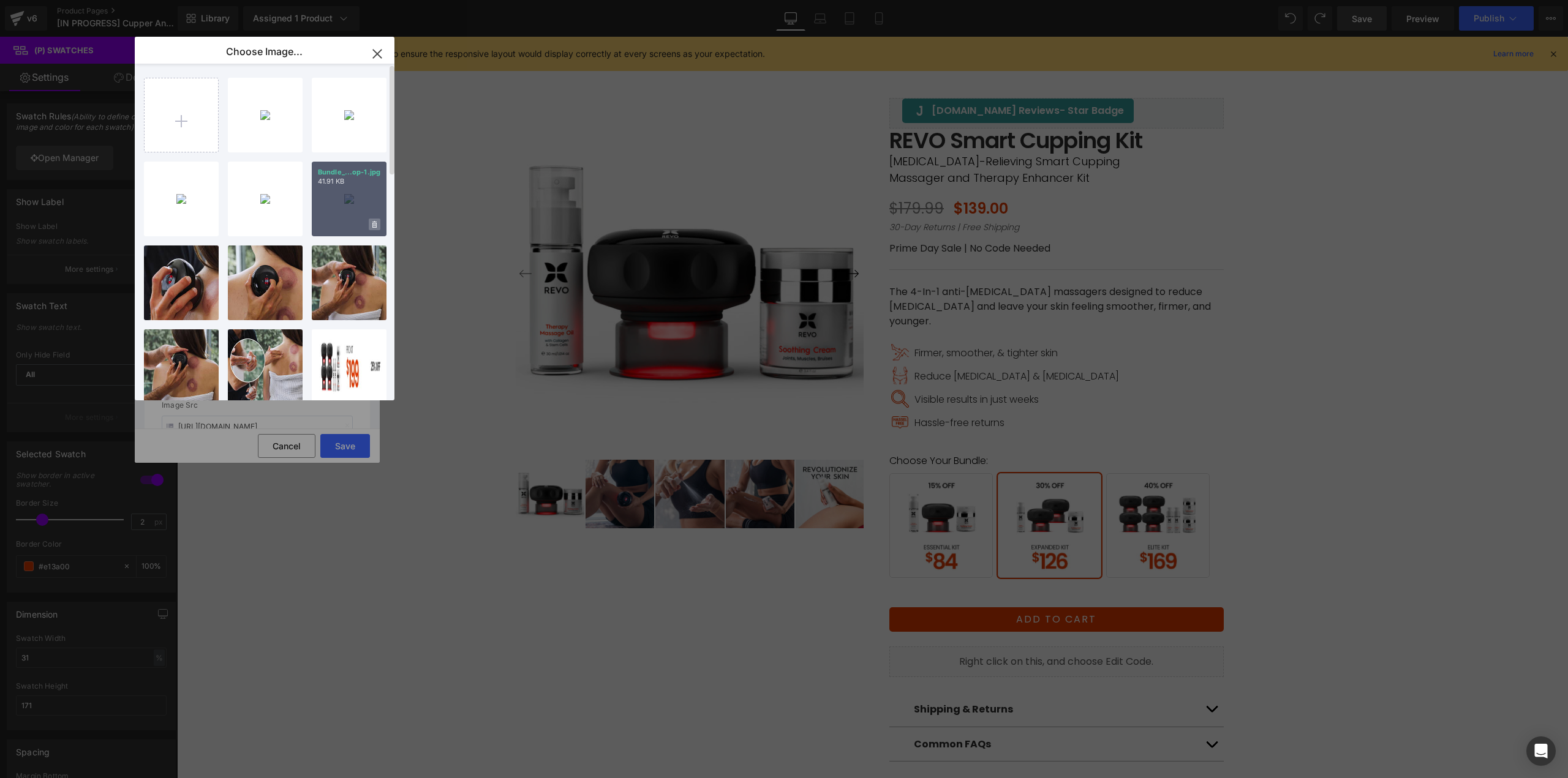
click at [373, 224] on icon at bounding box center [374, 224] width 4 height 6
click at [326, 226] on span "Yes" at bounding box center [333, 224] width 30 height 13
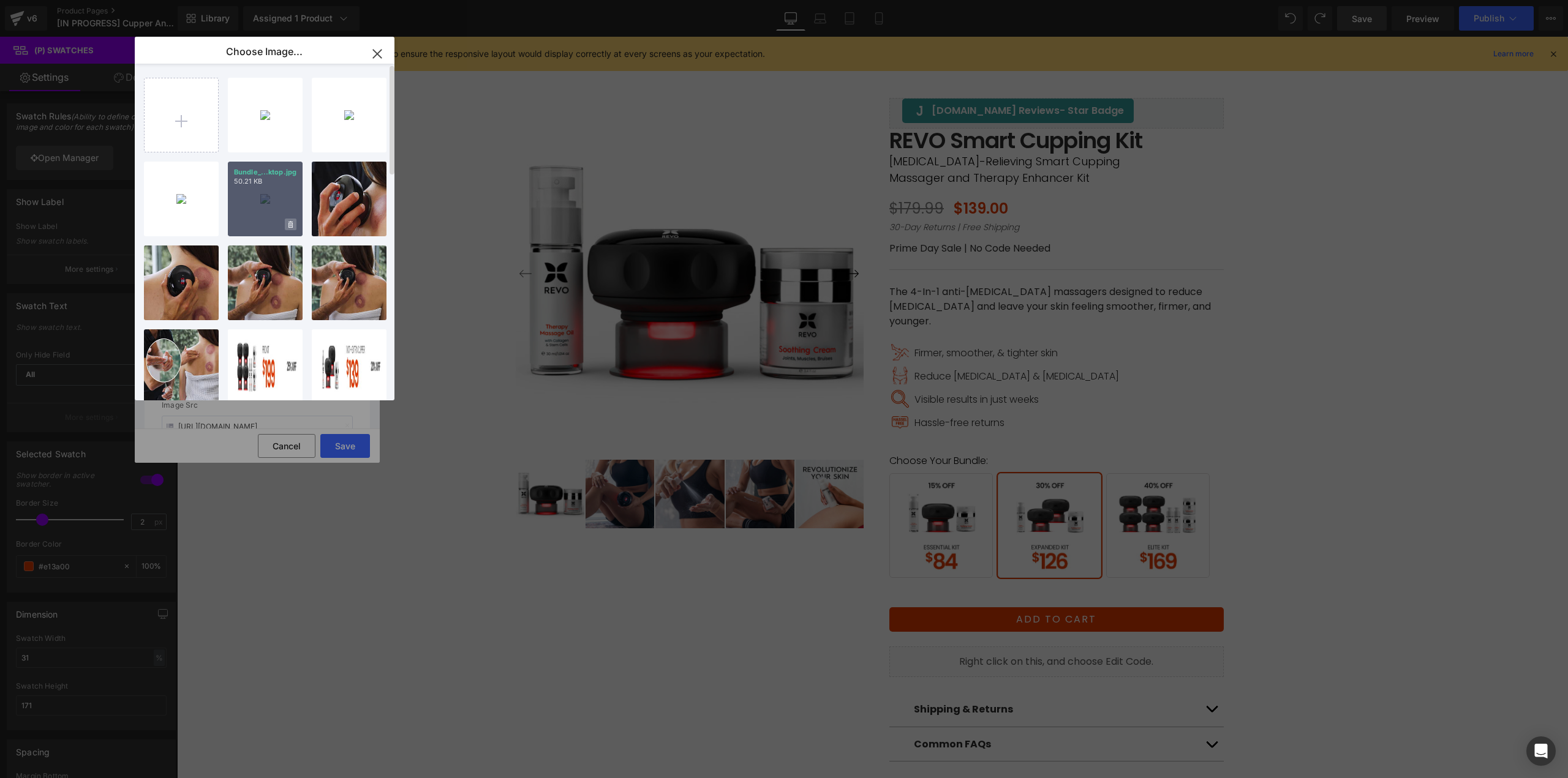
click at [294, 227] on span at bounding box center [291, 224] width 12 height 12
drag, startPoint x: 252, startPoint y: 227, endPoint x: 213, endPoint y: 224, distance: 39.1
click at [251, 227] on span "Yes" at bounding box center [249, 224] width 30 height 13
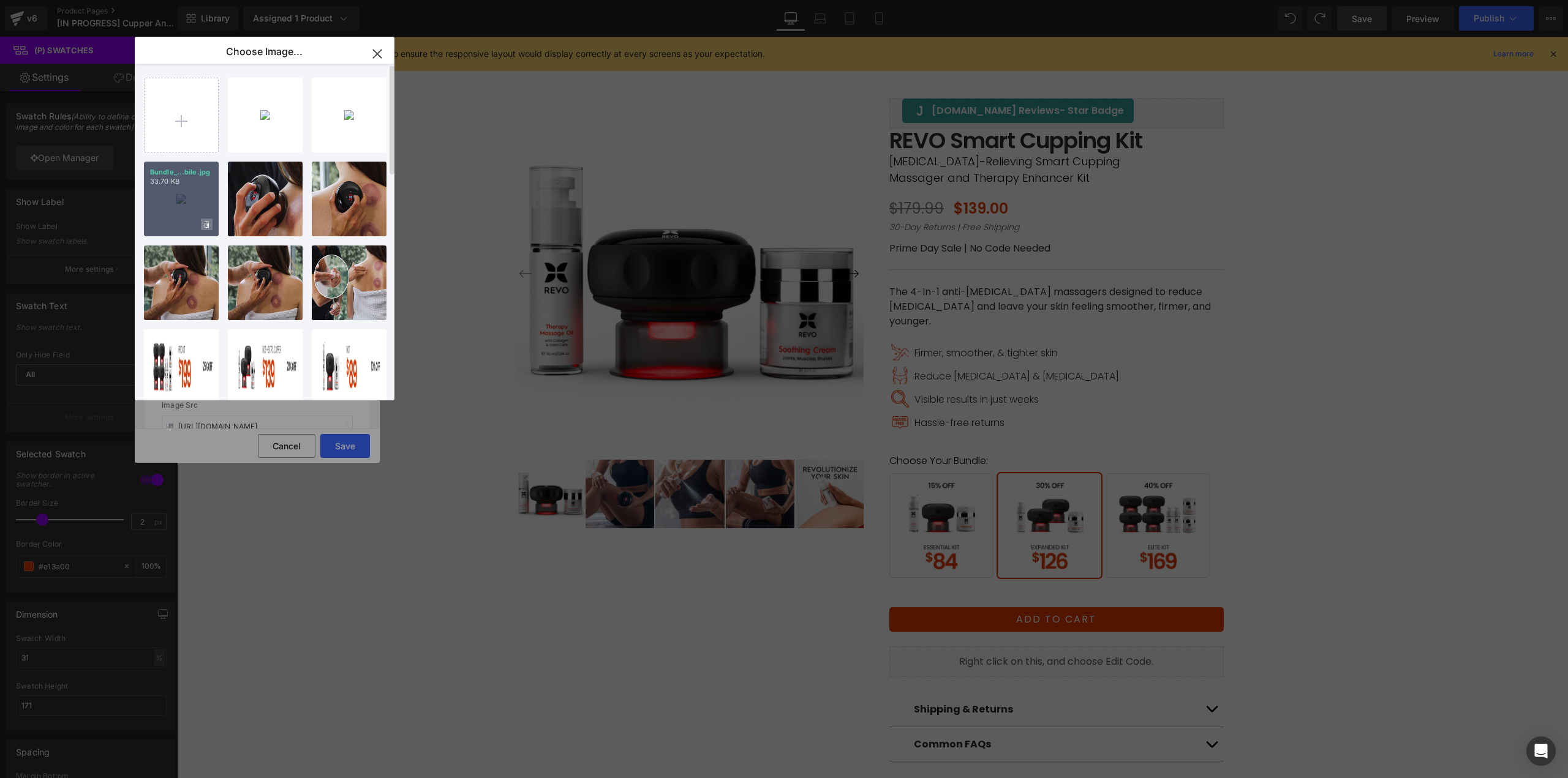
click at [203, 224] on span at bounding box center [206, 224] width 12 height 12
drag, startPoint x: 165, startPoint y: 223, endPoint x: 254, endPoint y: 181, distance: 98.4
click at [166, 223] on span "Yes" at bounding box center [165, 224] width 30 height 13
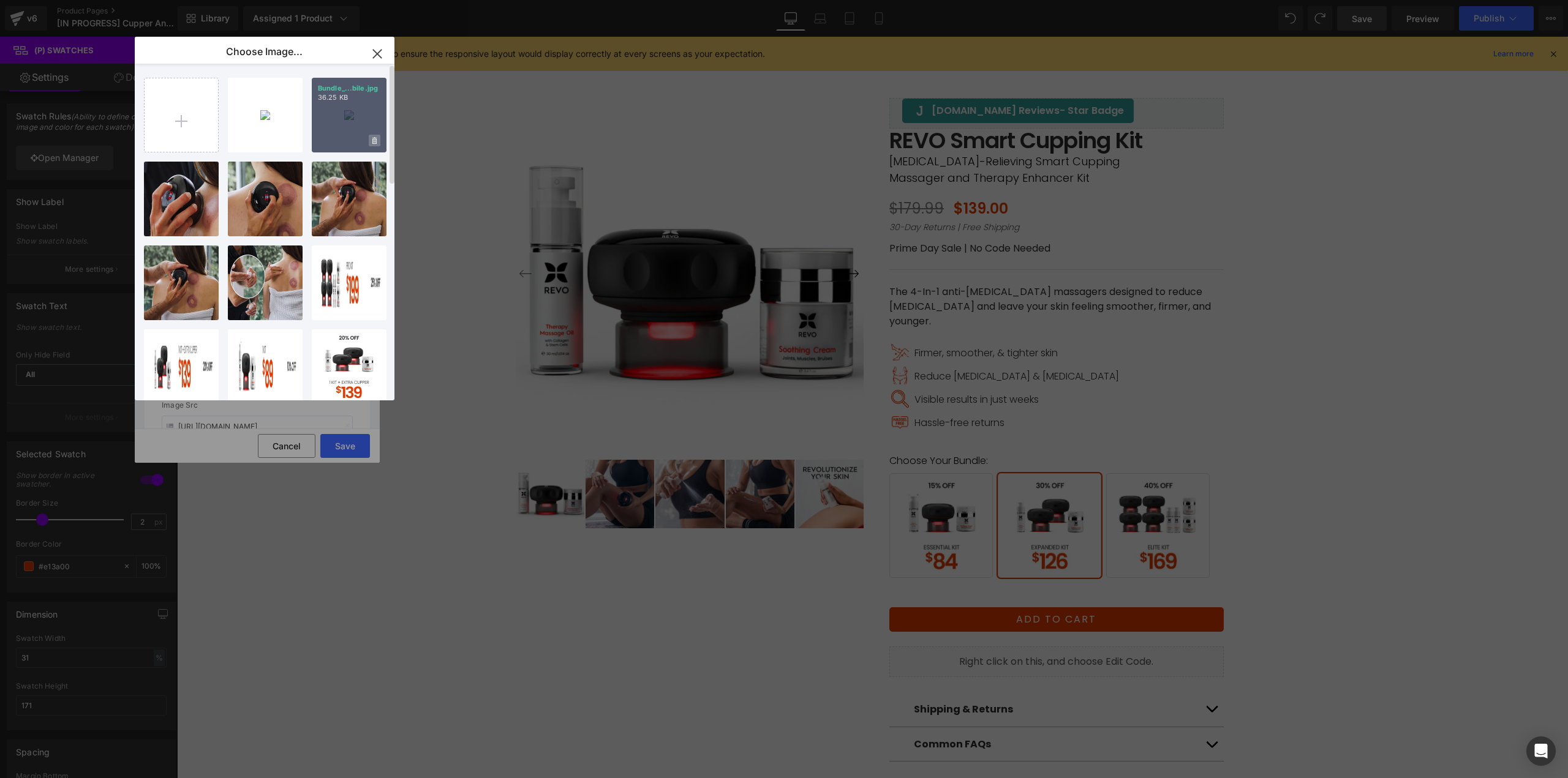
click at [373, 143] on icon at bounding box center [374, 140] width 4 height 6
click at [328, 144] on span "Yes" at bounding box center [333, 140] width 30 height 13
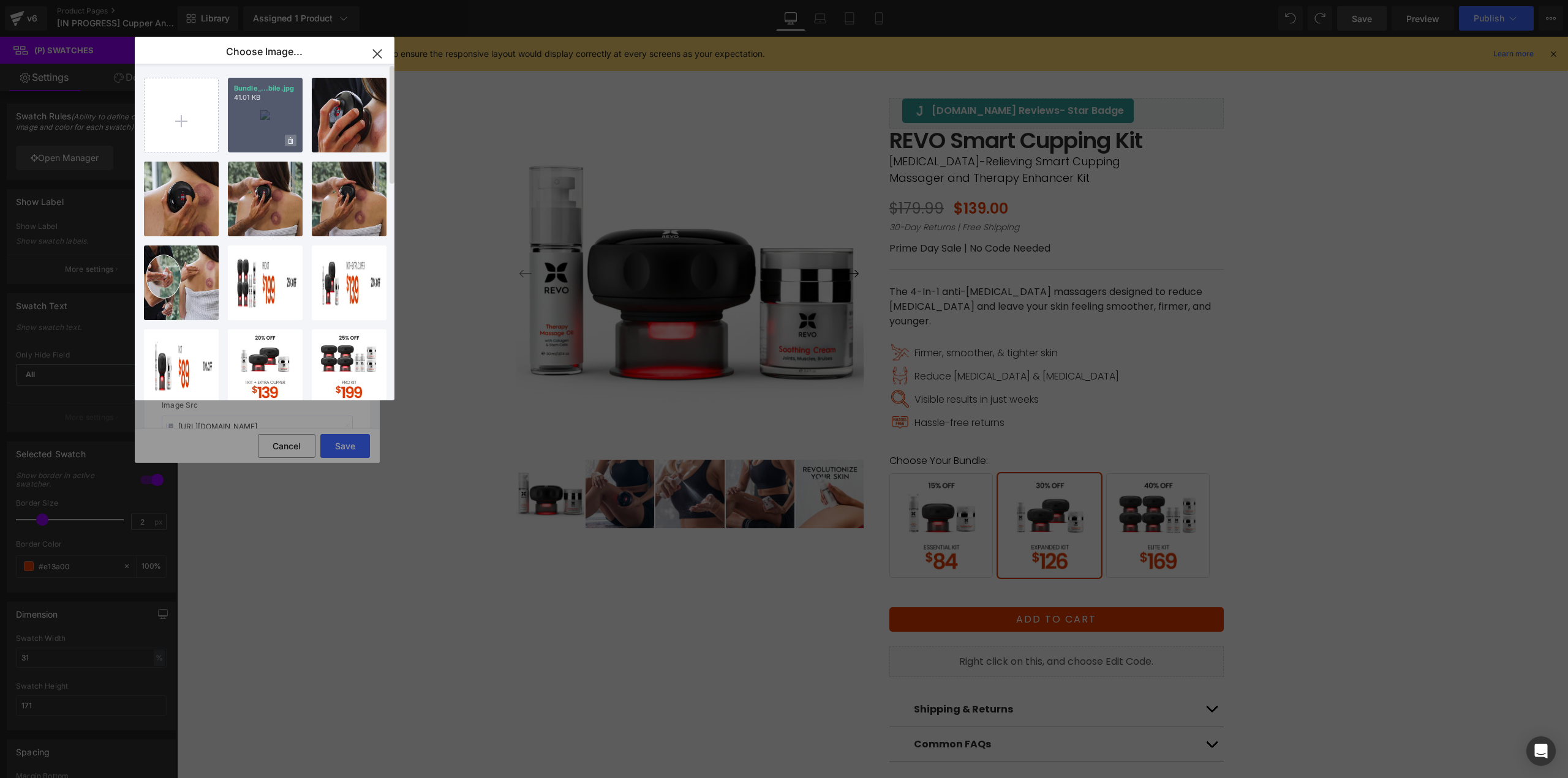
click at [294, 145] on span at bounding box center [291, 140] width 12 height 12
click at [254, 142] on span "Yes" at bounding box center [249, 140] width 30 height 13
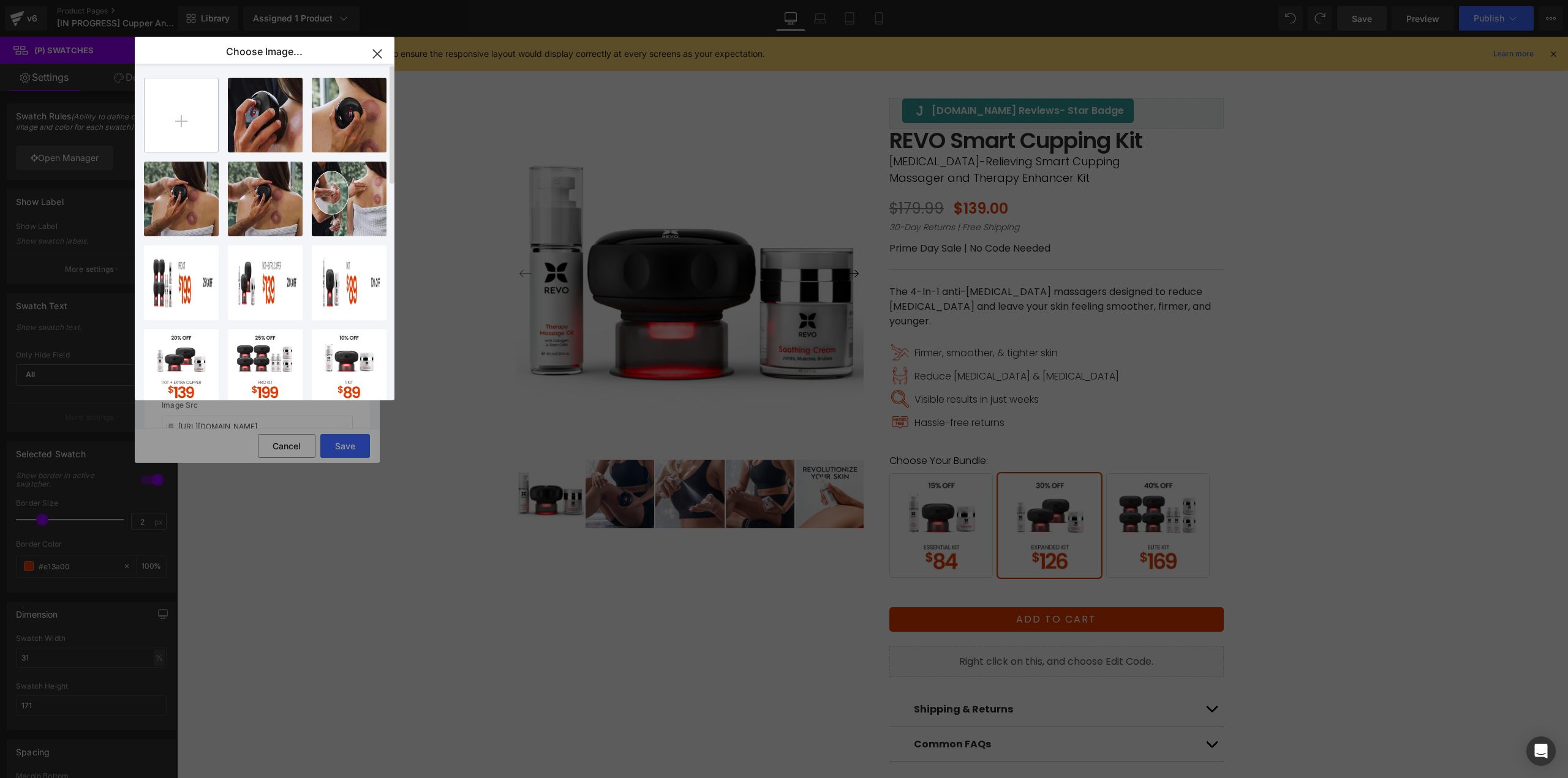
click at [201, 136] on input "file" at bounding box center [181, 115] width 73 height 73
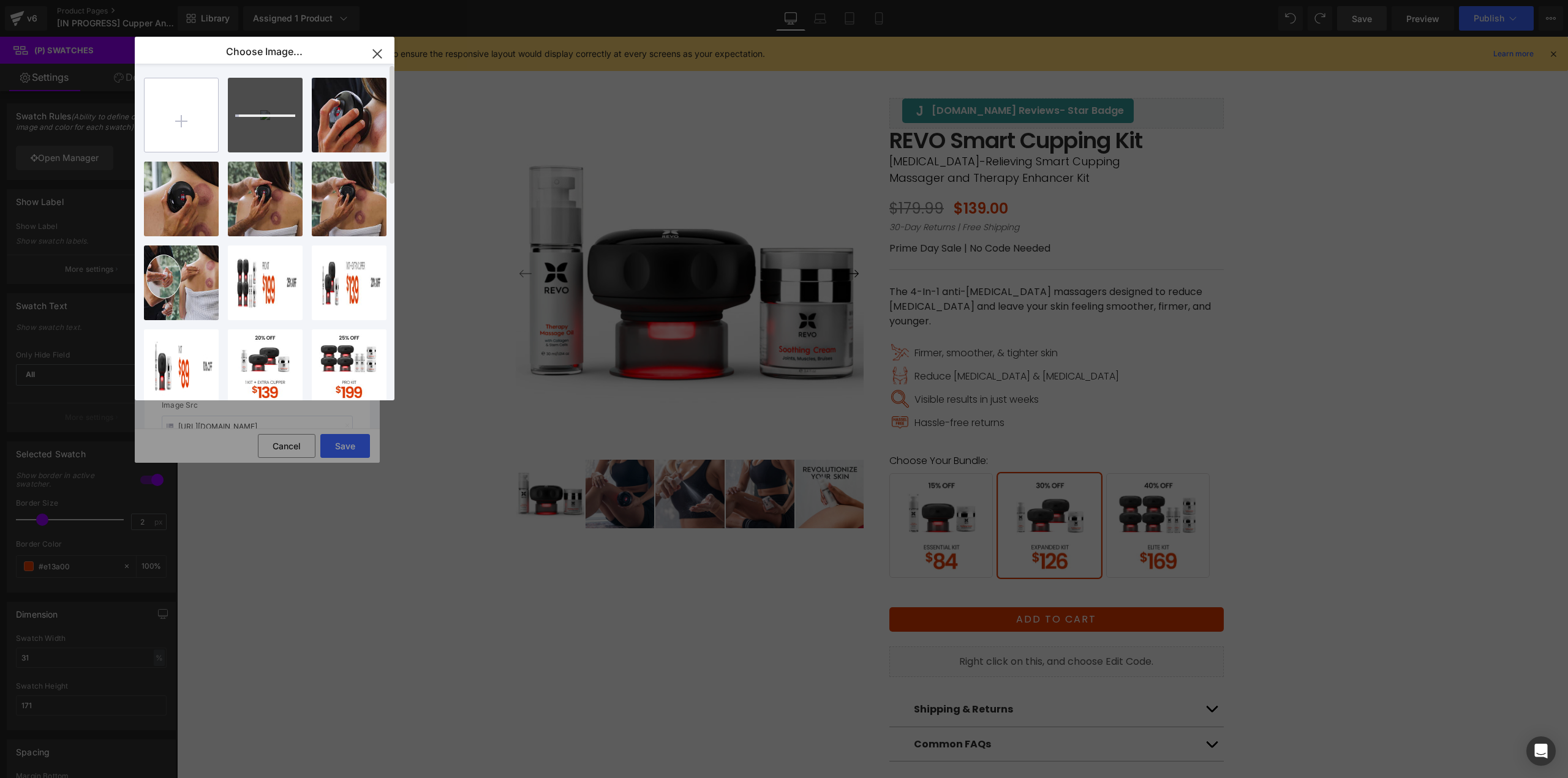
click at [196, 124] on input "file" at bounding box center [181, 115] width 73 height 73
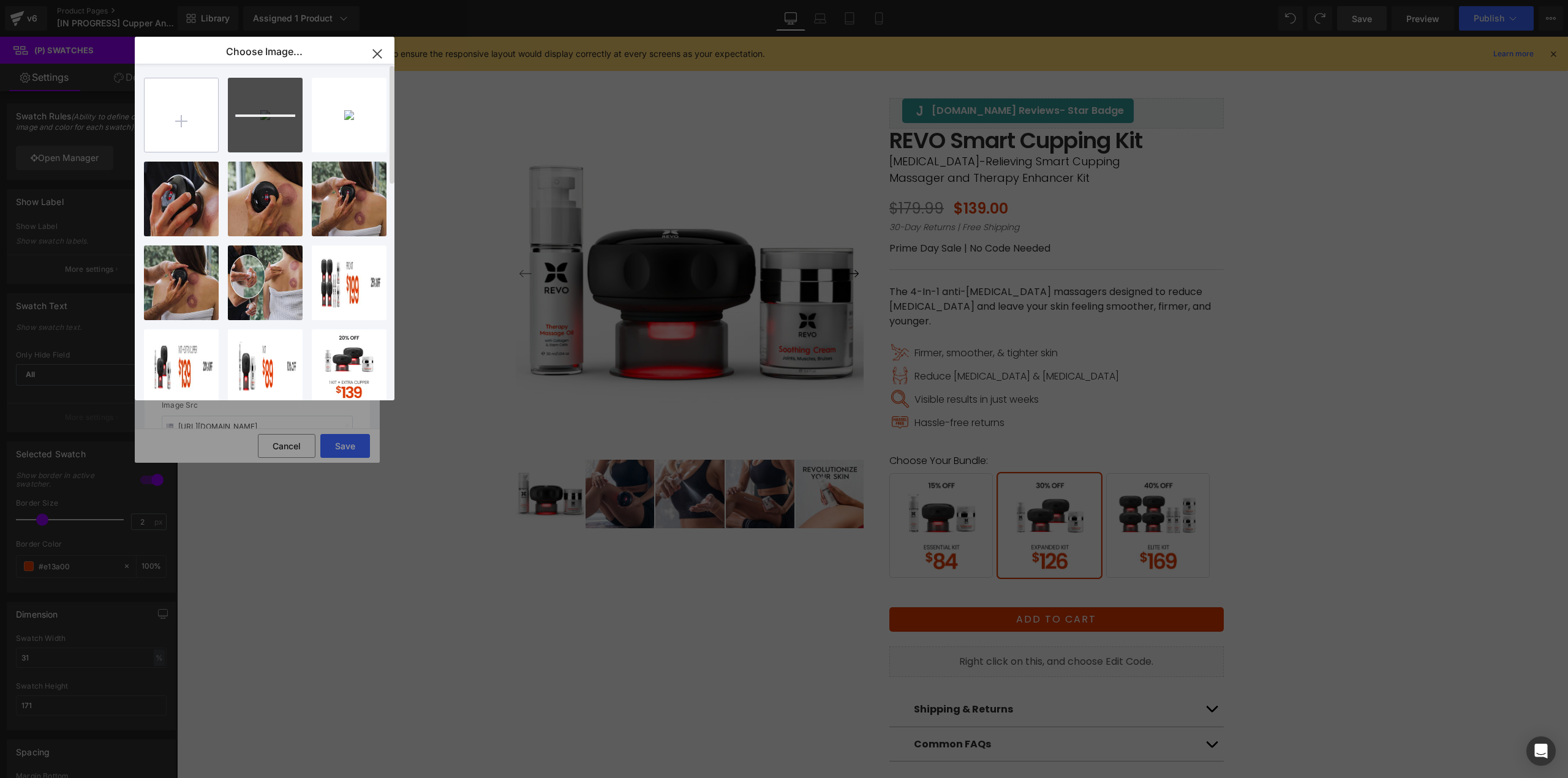
click at [193, 119] on input "file" at bounding box center [181, 115] width 73 height 73
type input "C:\fakepath\Bundle_ProKit_Desktop.jpg"
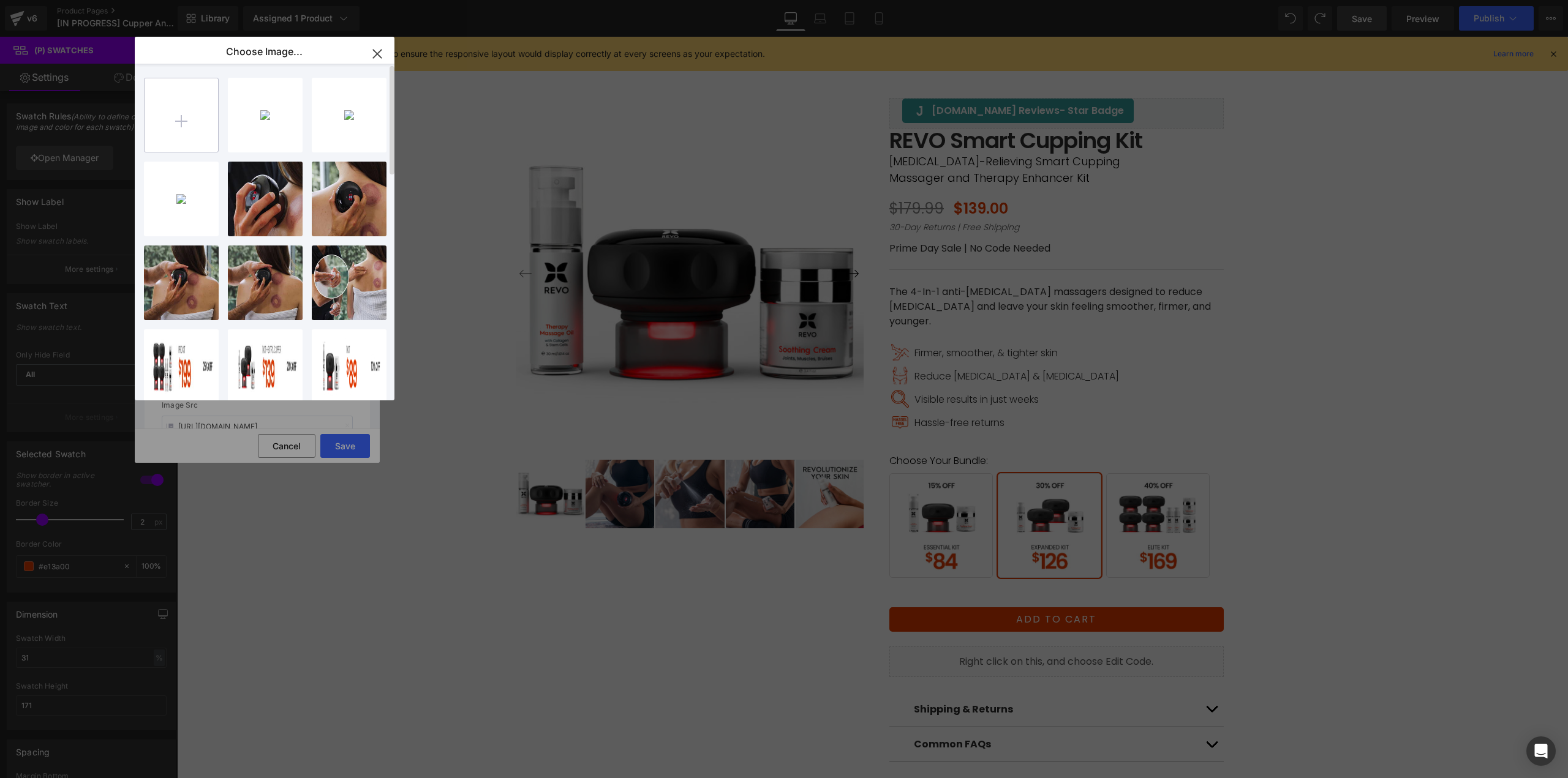
click at [177, 126] on input "file" at bounding box center [181, 115] width 73 height 73
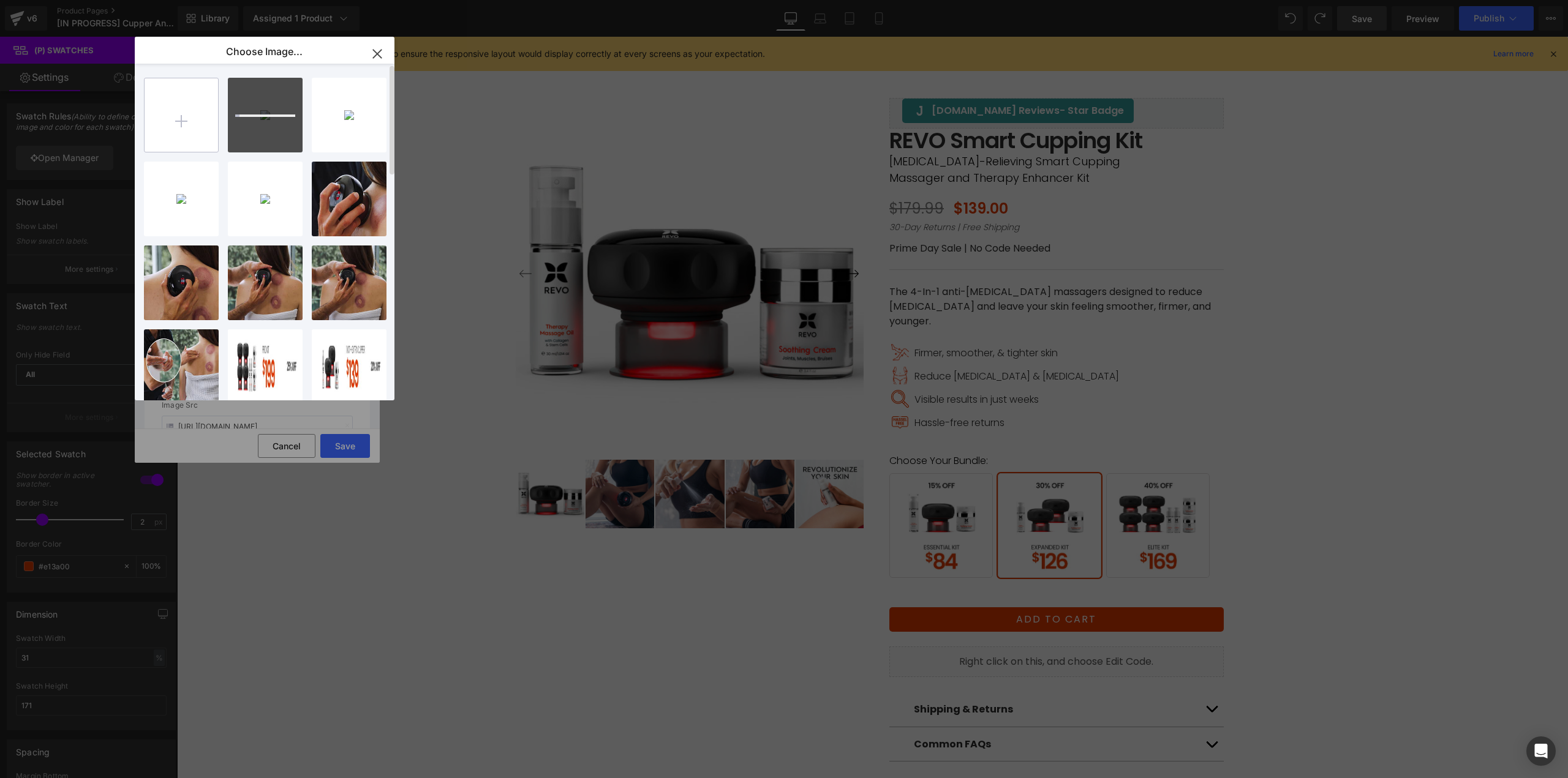
click at [190, 123] on input "file" at bounding box center [181, 115] width 73 height 73
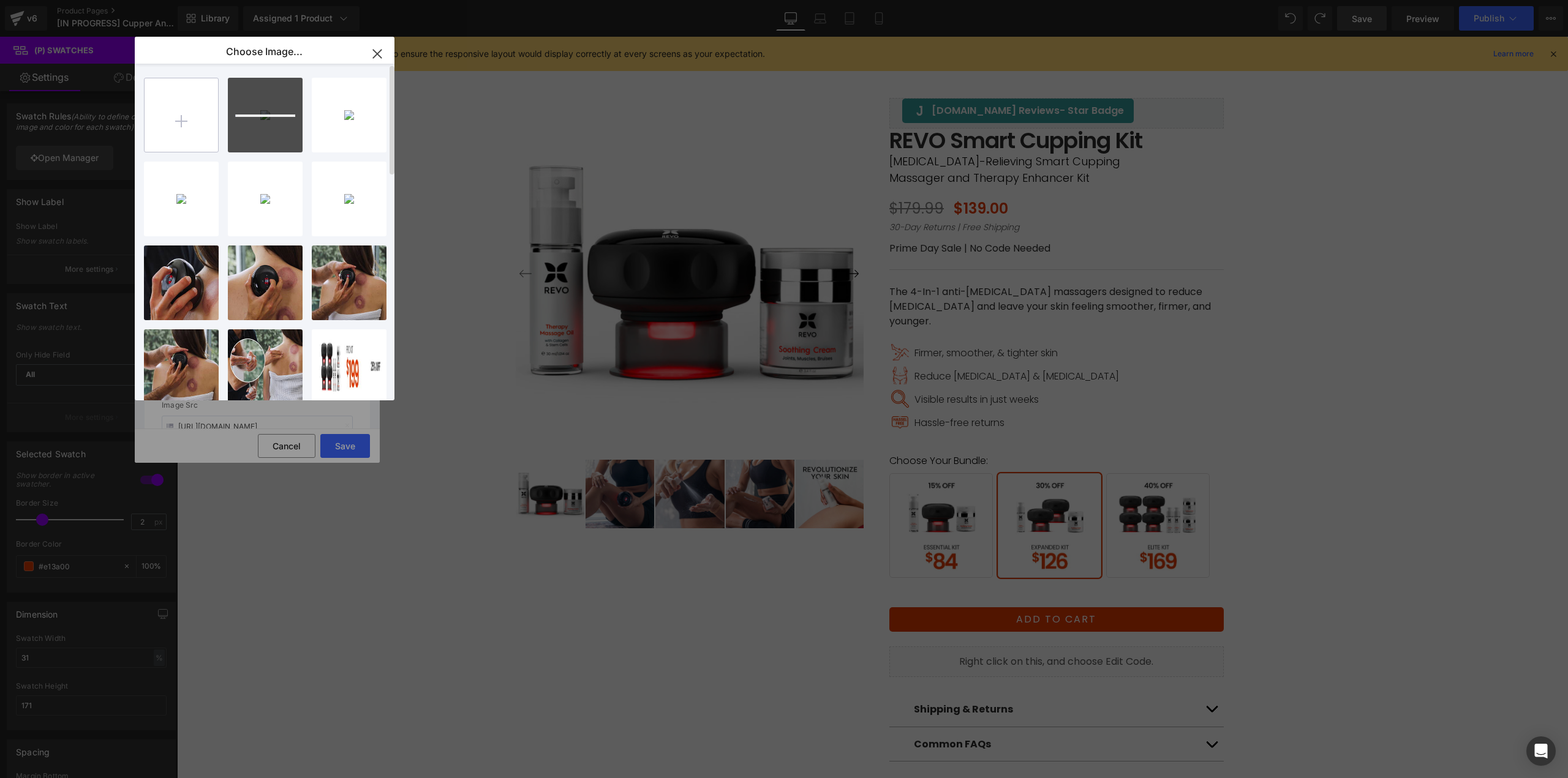
click at [180, 111] on input "file" at bounding box center [181, 115] width 73 height 73
type input "C:\fakepath\Bundle_ProKit_Mobile.jpg"
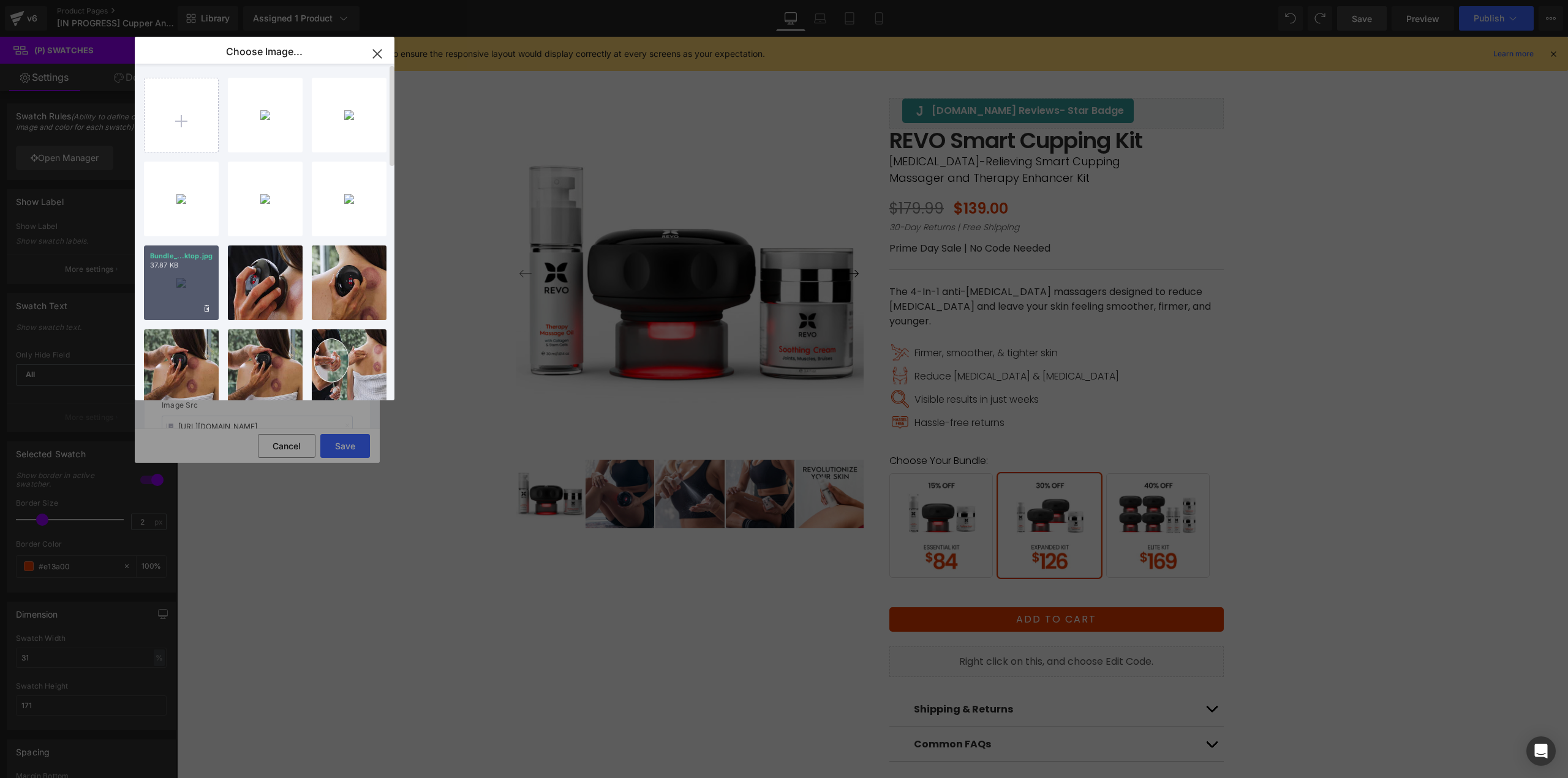
click at [171, 294] on div "Bundle_...ktop.jpg 37.87 KB" at bounding box center [181, 283] width 75 height 75
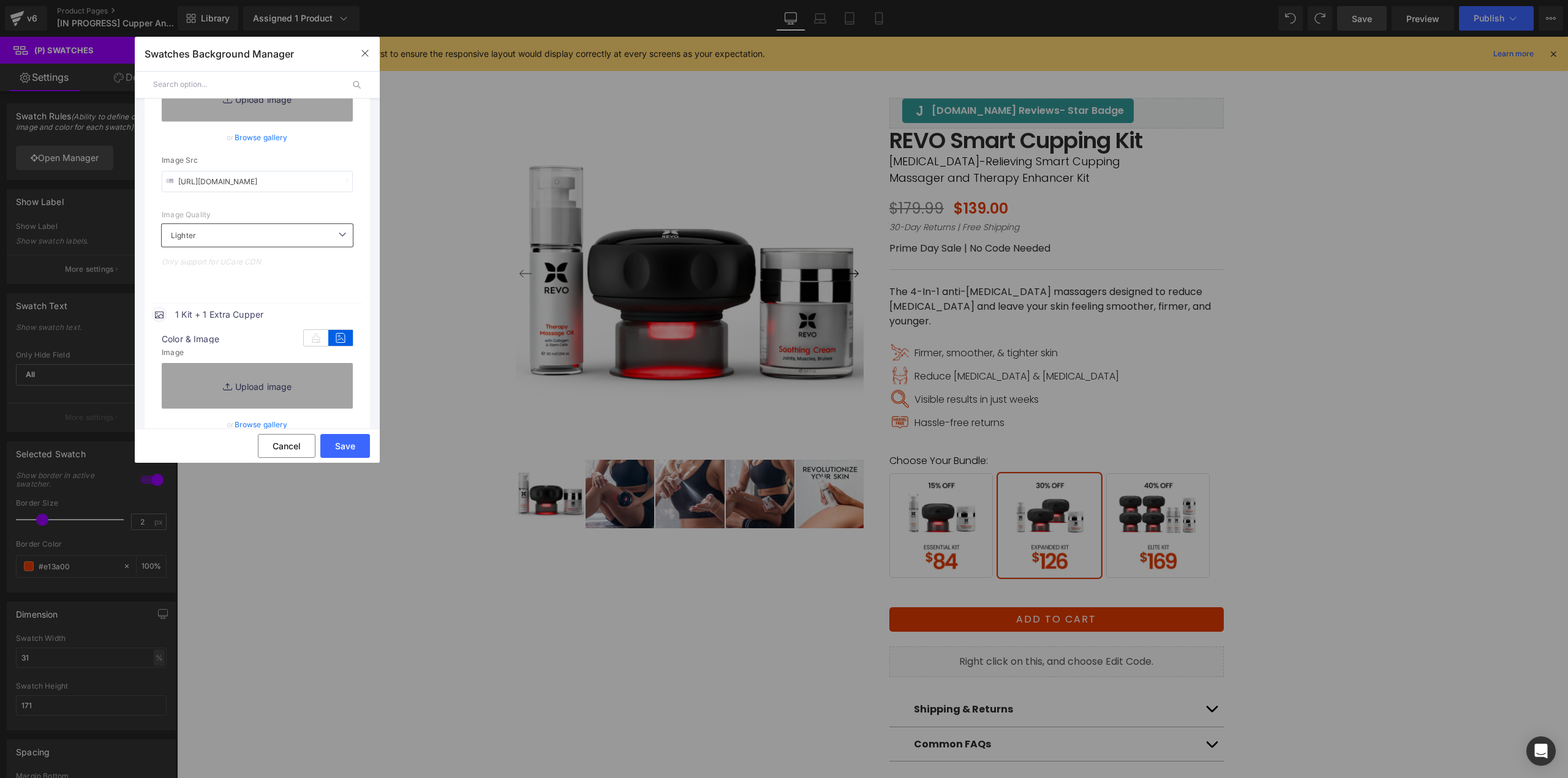
scroll to position [429, 0]
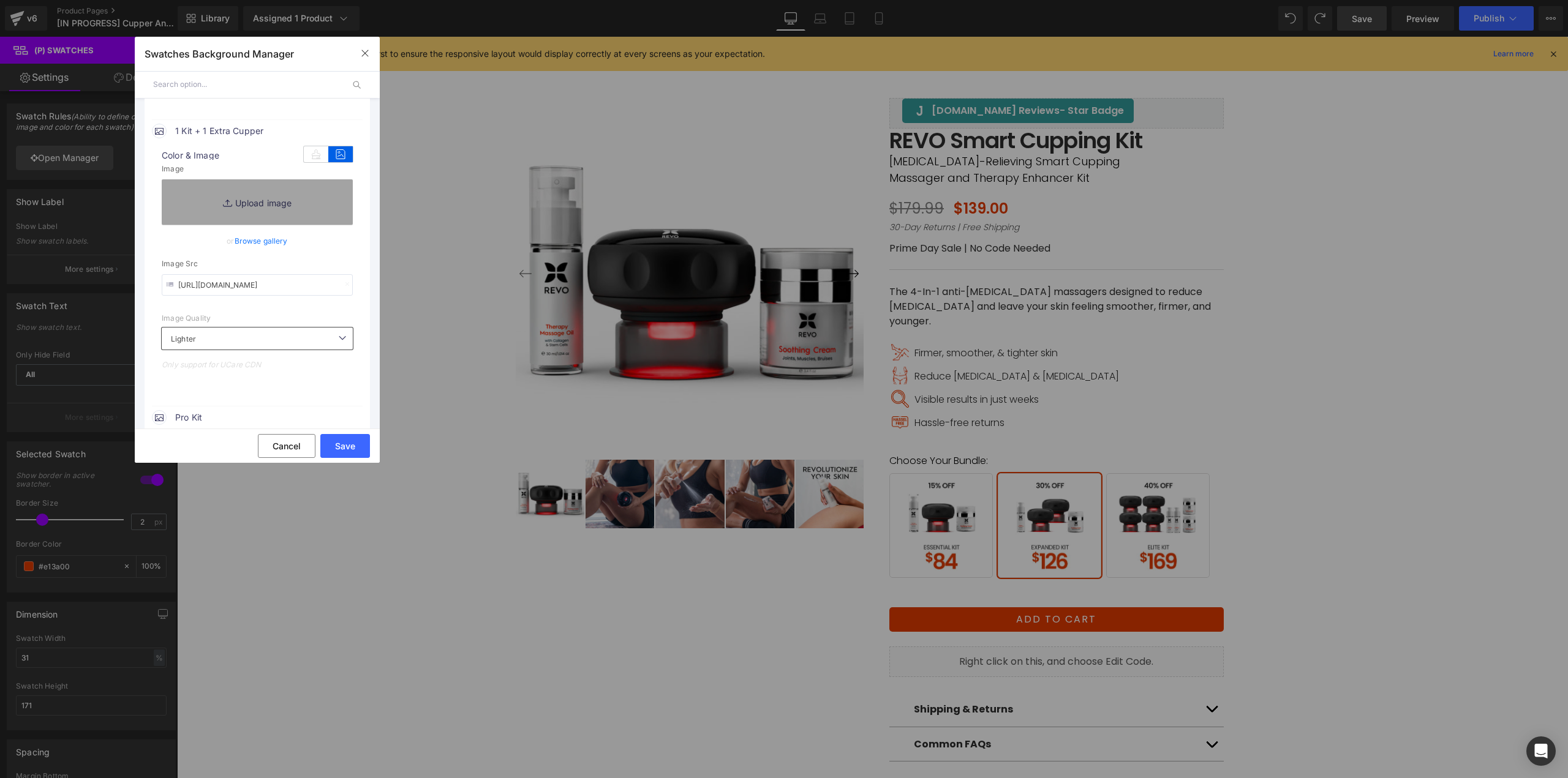
click at [271, 236] on link "Browse gallery" at bounding box center [261, 240] width 53 height 21
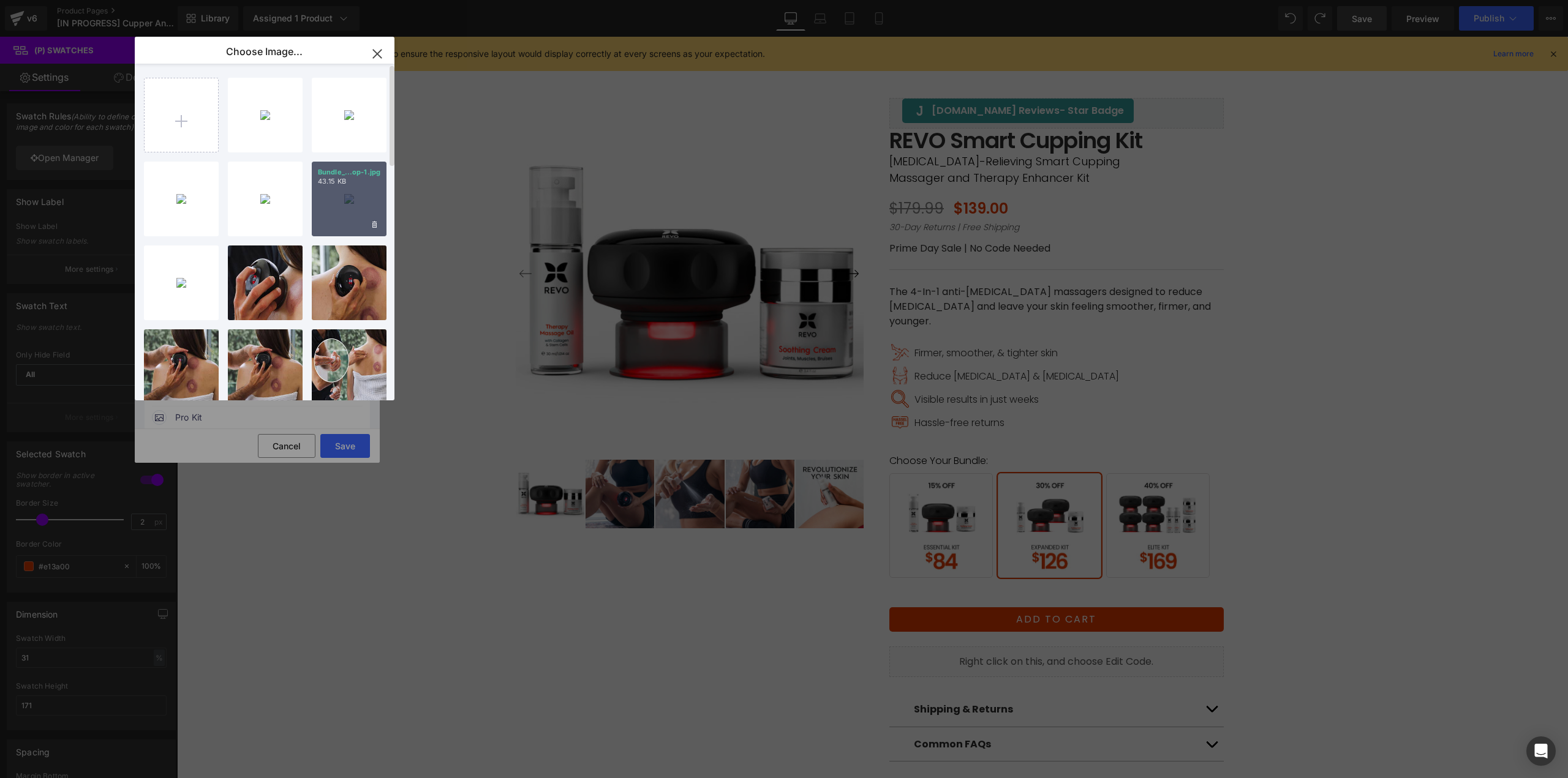
click at [350, 208] on div "Bundle_...op-1.jpg 43.15 KB" at bounding box center [349, 199] width 75 height 75
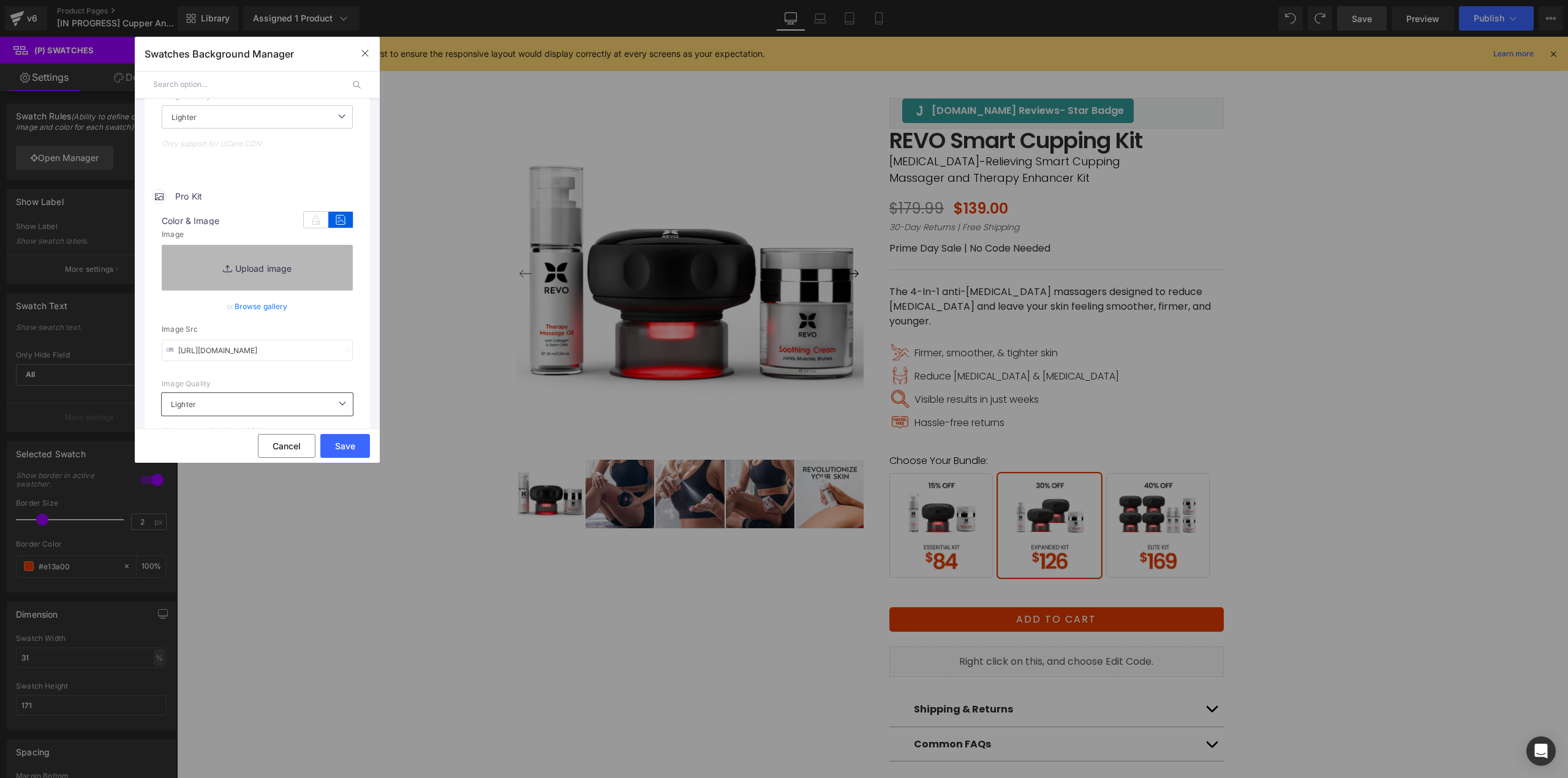
scroll to position [673, 0]
click at [252, 312] on link "Browse gallery" at bounding box center [261, 305] width 53 height 21
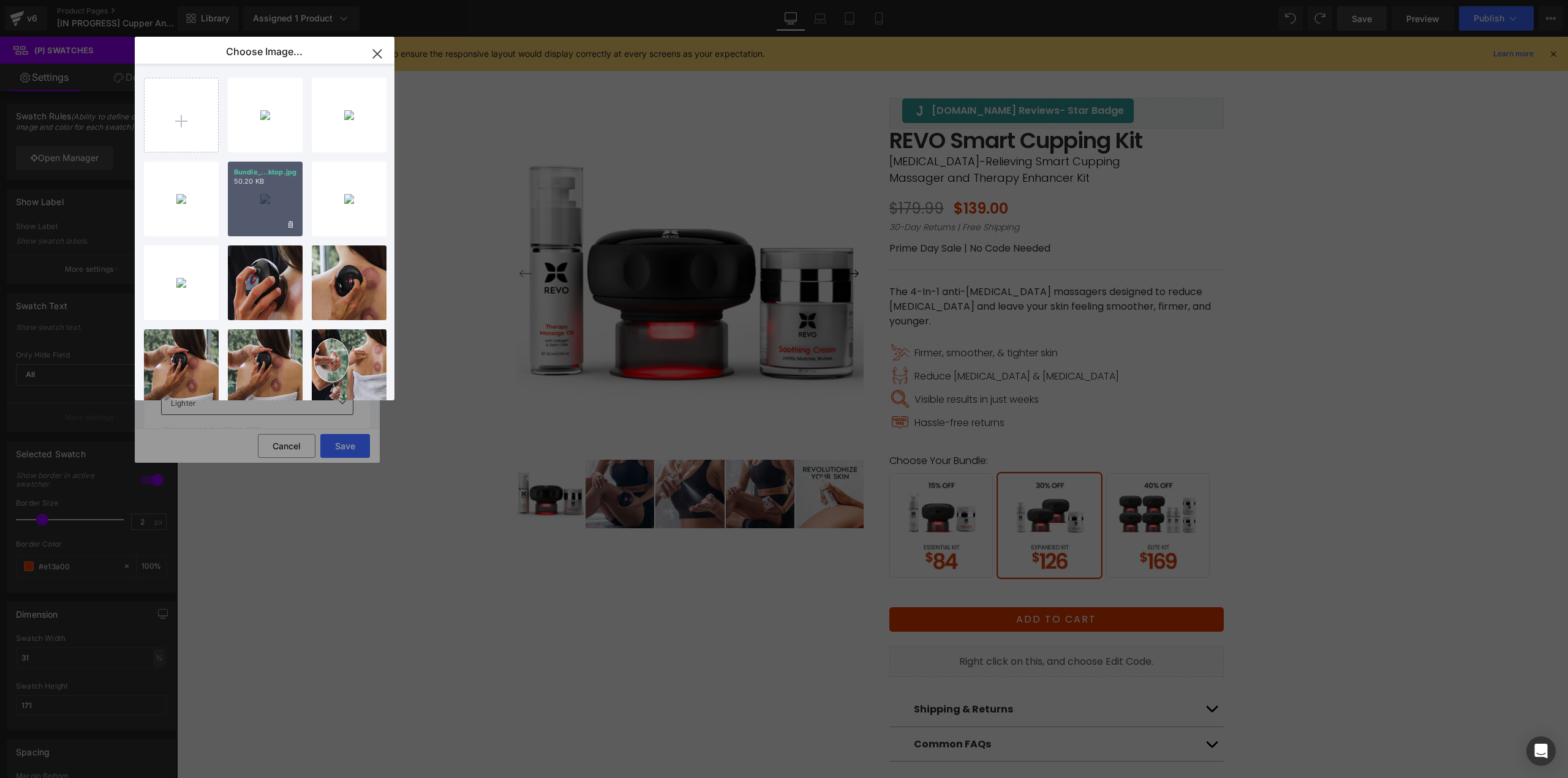
click at [267, 198] on div "Bundle_...ktop.jpg 50.20 KB" at bounding box center [265, 199] width 75 height 75
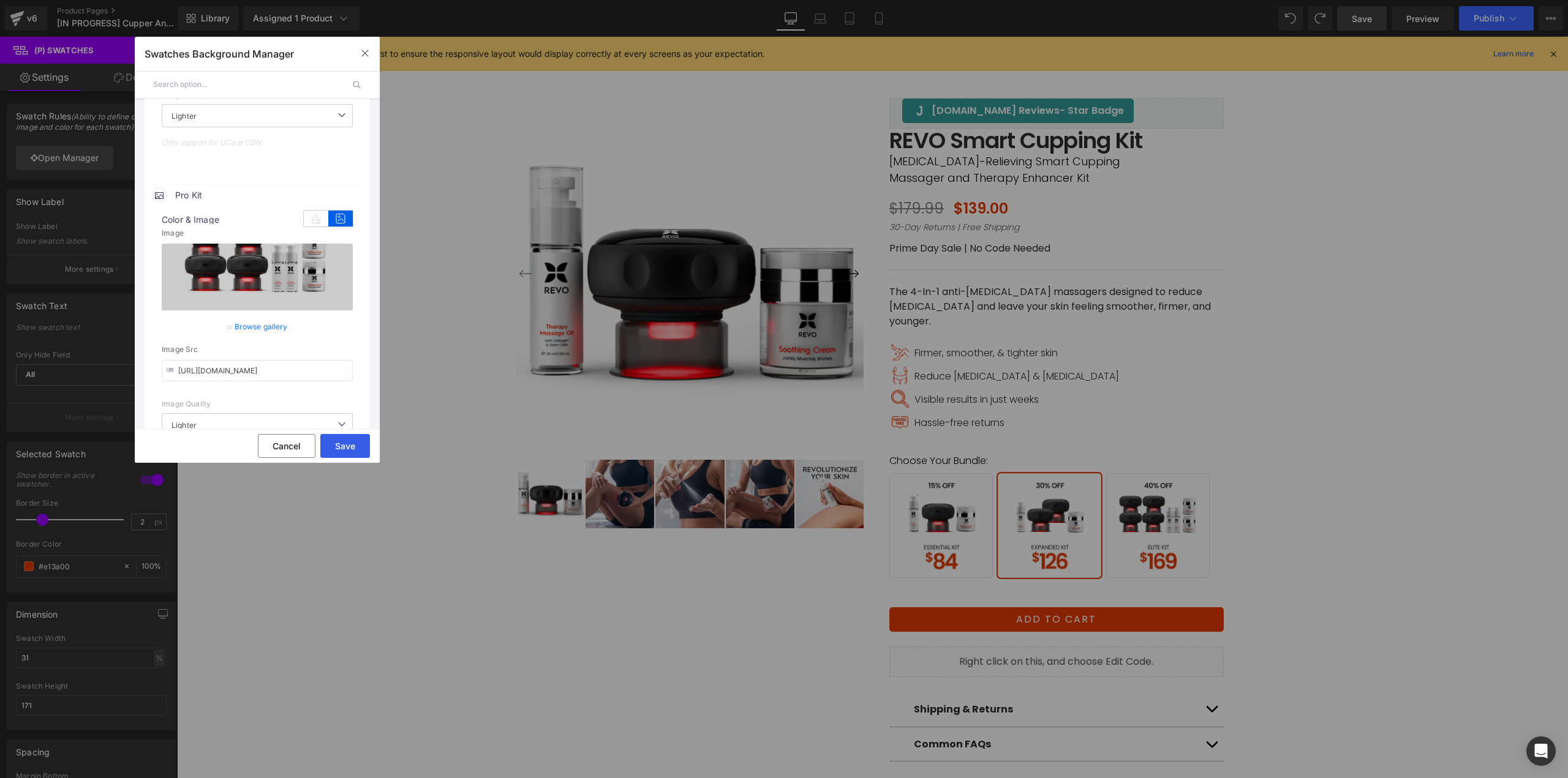
drag, startPoint x: 346, startPoint y: 438, endPoint x: 164, endPoint y: 397, distance: 186.6
click at [346, 438] on button "Save" at bounding box center [345, 445] width 49 height 24
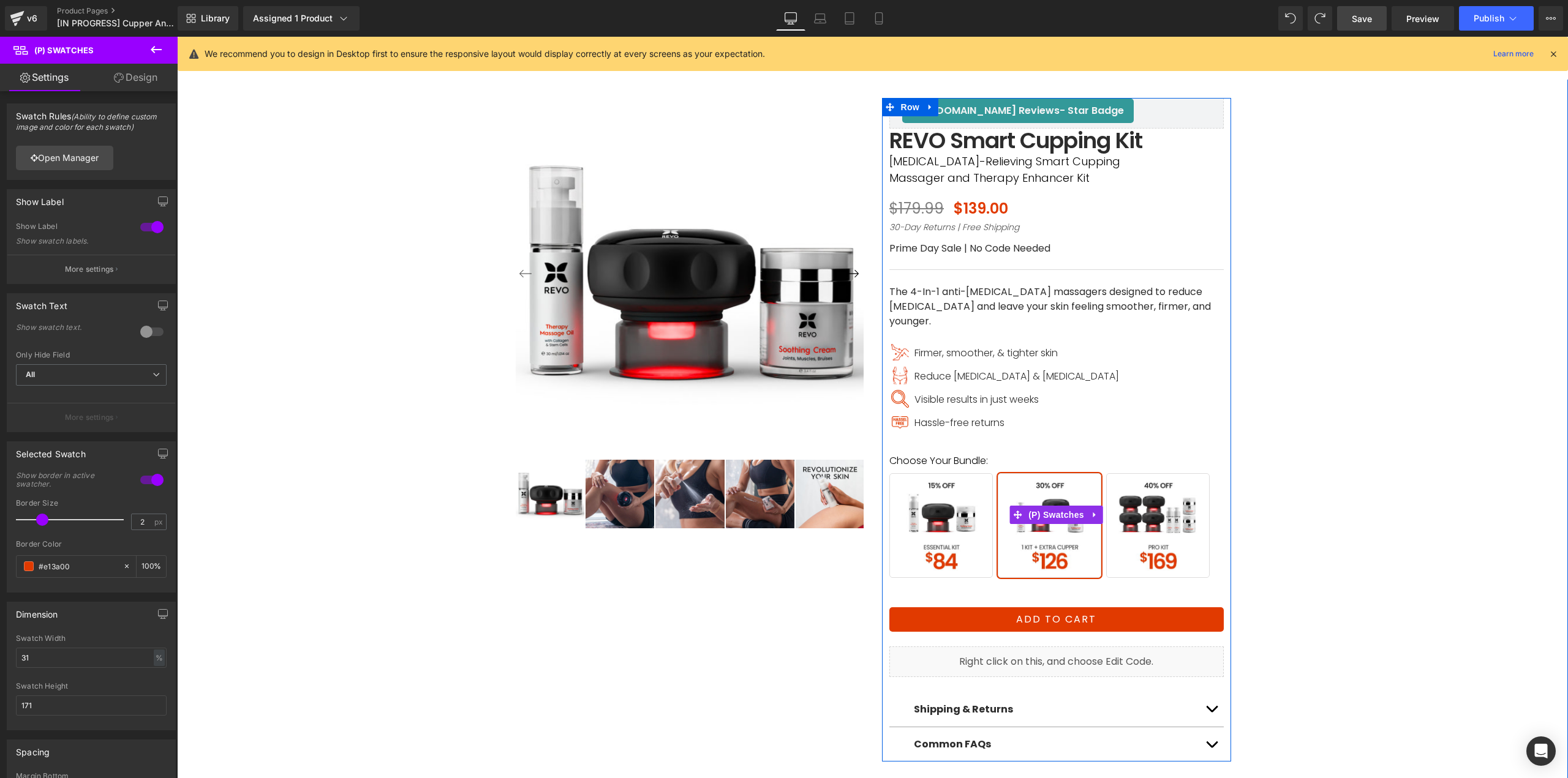
drag, startPoint x: 1037, startPoint y: 498, endPoint x: 1005, endPoint y: 488, distance: 33.5
click at [1037, 505] on span "(P) Swatches" at bounding box center [1056, 514] width 62 height 18
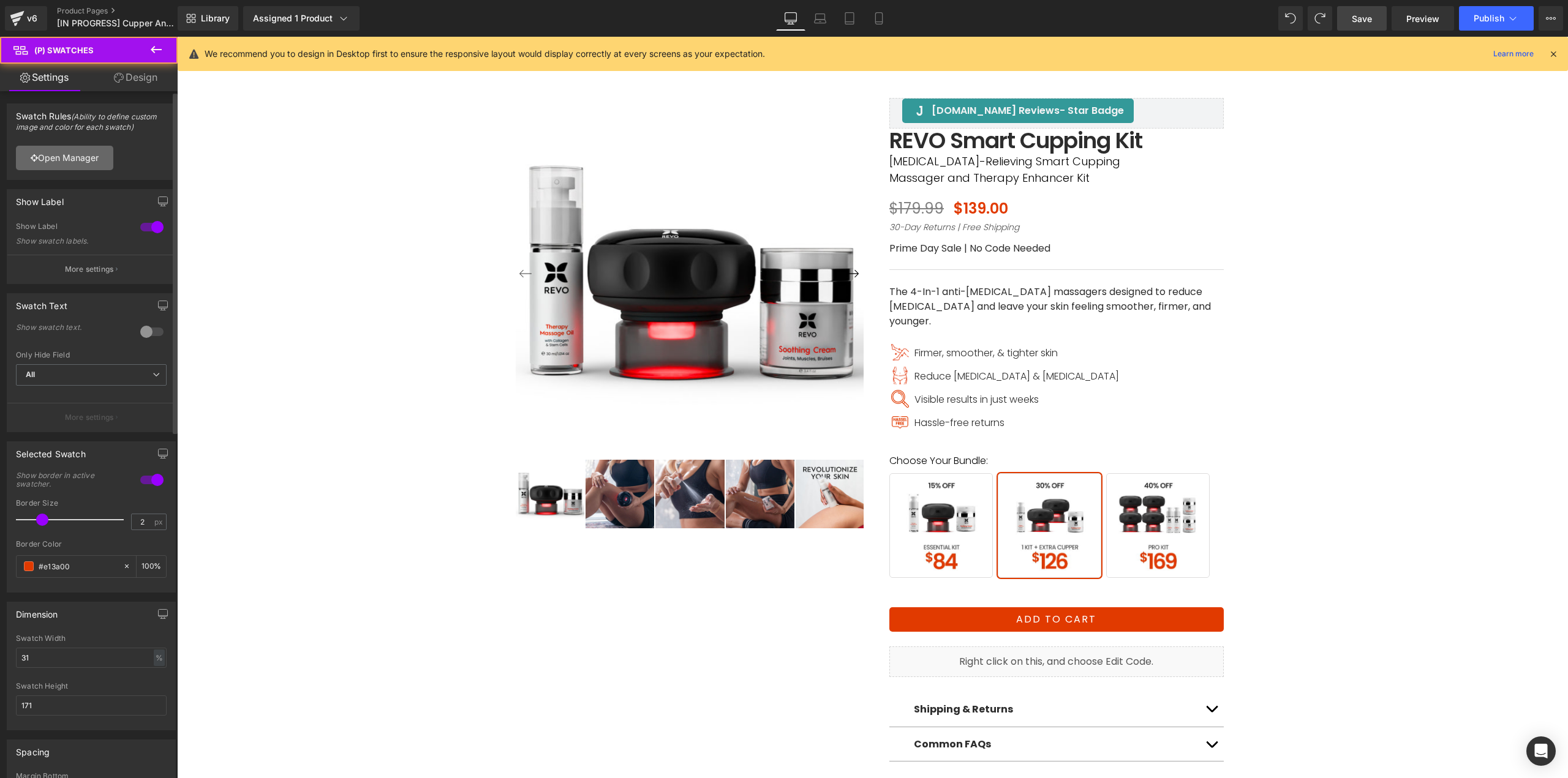
click at [77, 147] on link "Open Manager" at bounding box center [64, 158] width 97 height 25
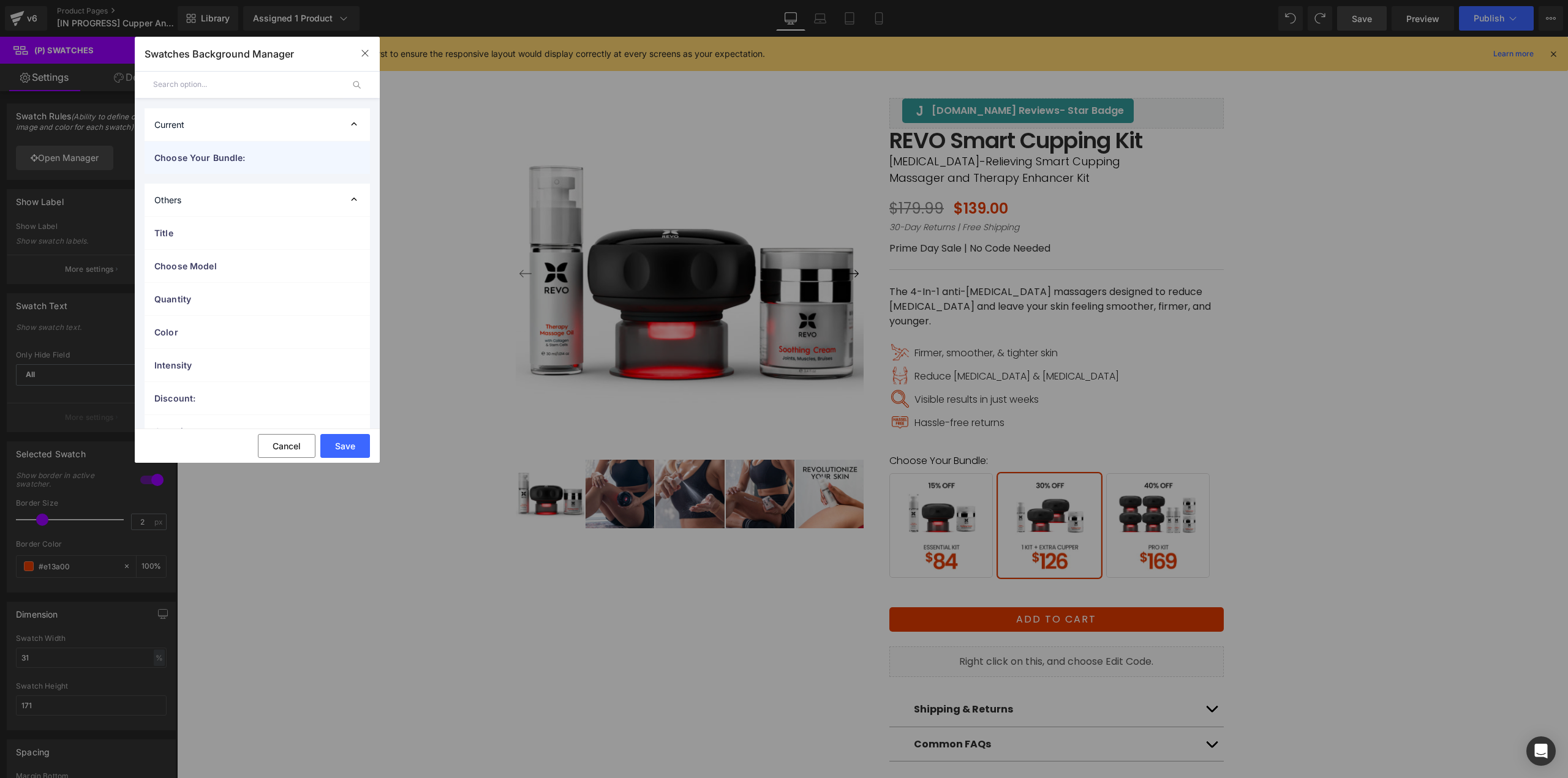
click at [219, 168] on div "Choose Your Bundle:" at bounding box center [257, 158] width 225 height 33
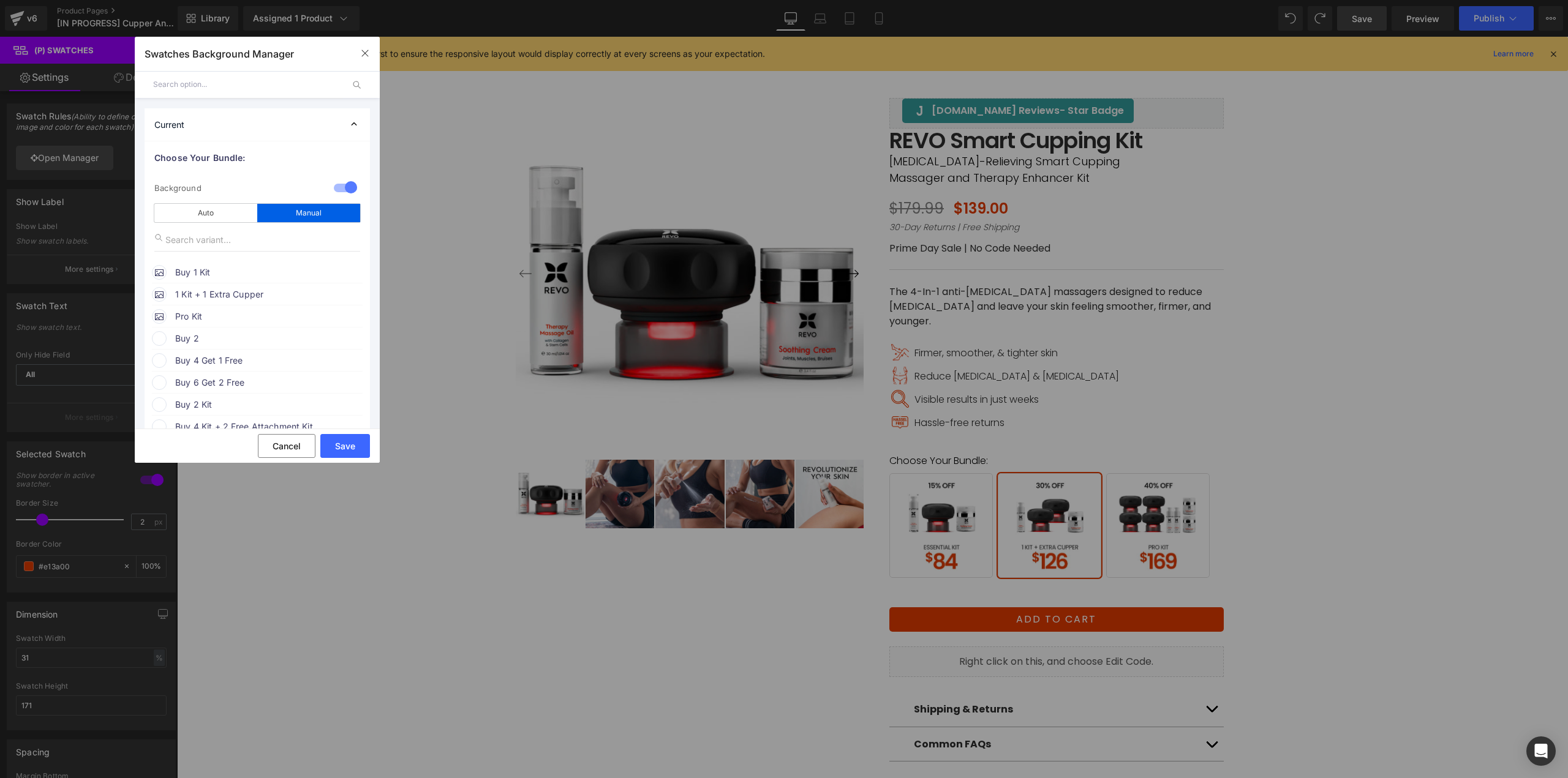
click at [217, 265] on span "Buy 1 Kit" at bounding box center [268, 272] width 186 height 14
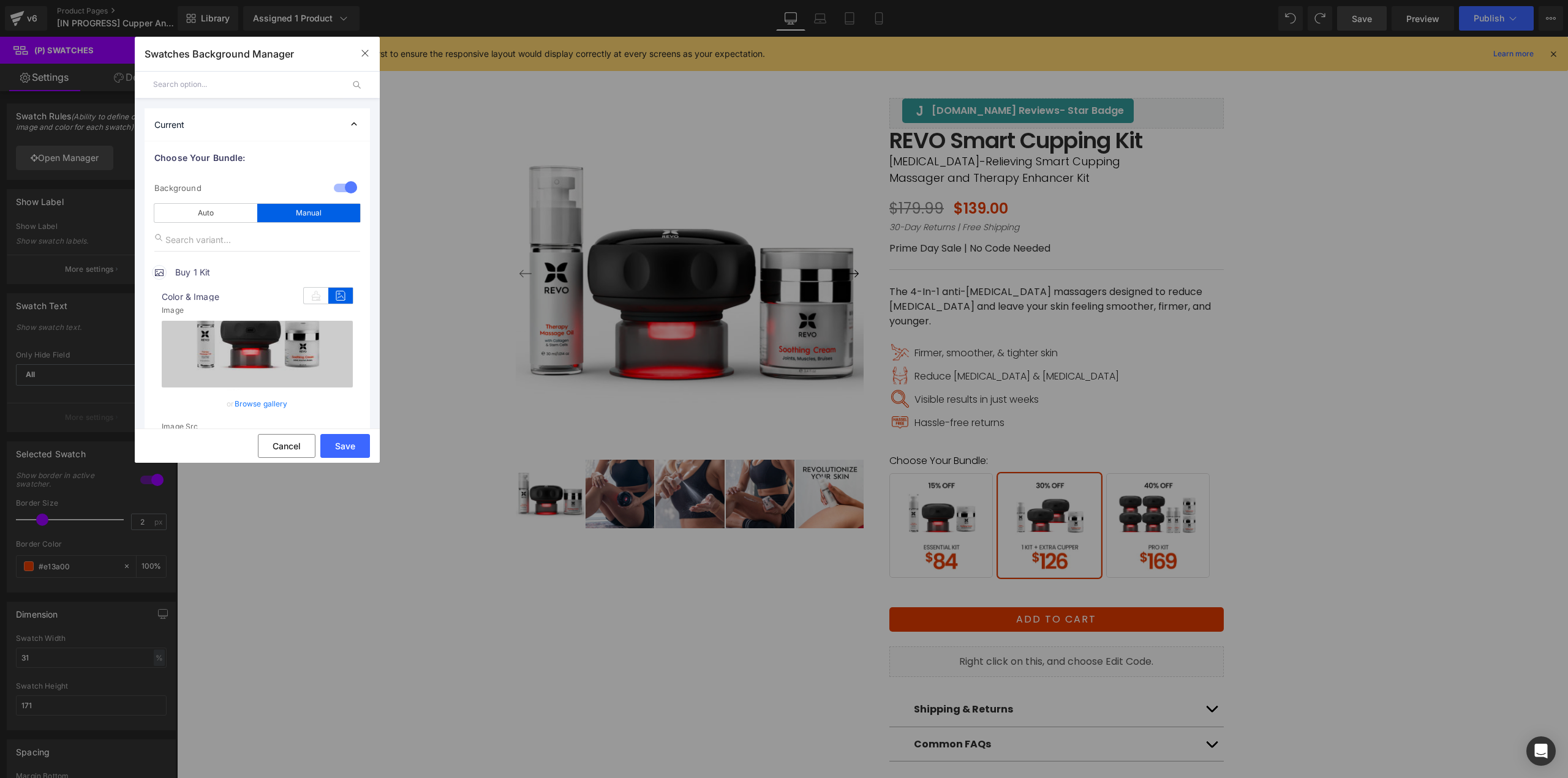
click at [263, 406] on link "Browse gallery" at bounding box center [261, 403] width 53 height 21
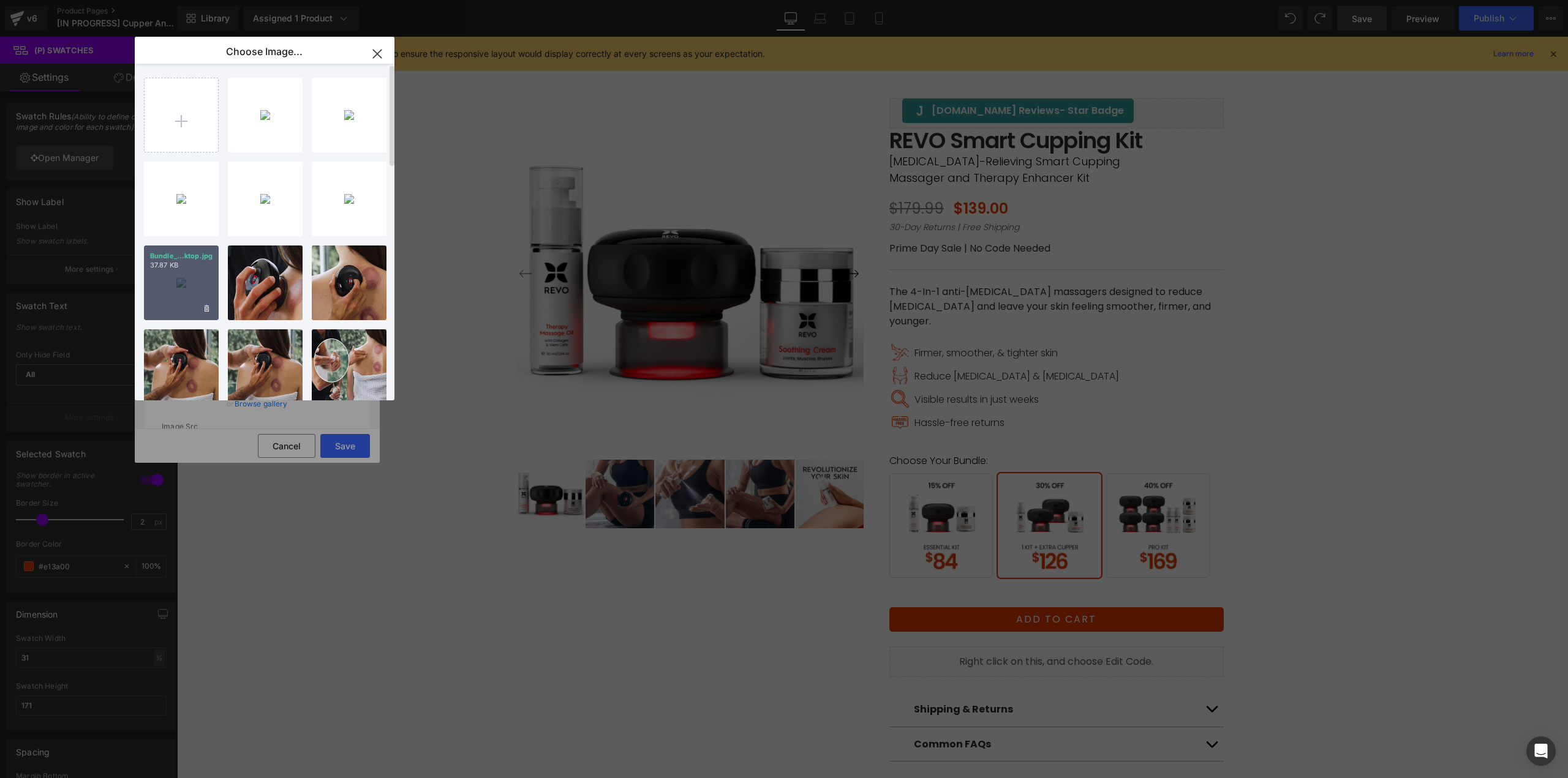
click at [190, 296] on div "Bundle_...ktop.jpg 37.87 KB" at bounding box center [181, 283] width 75 height 75
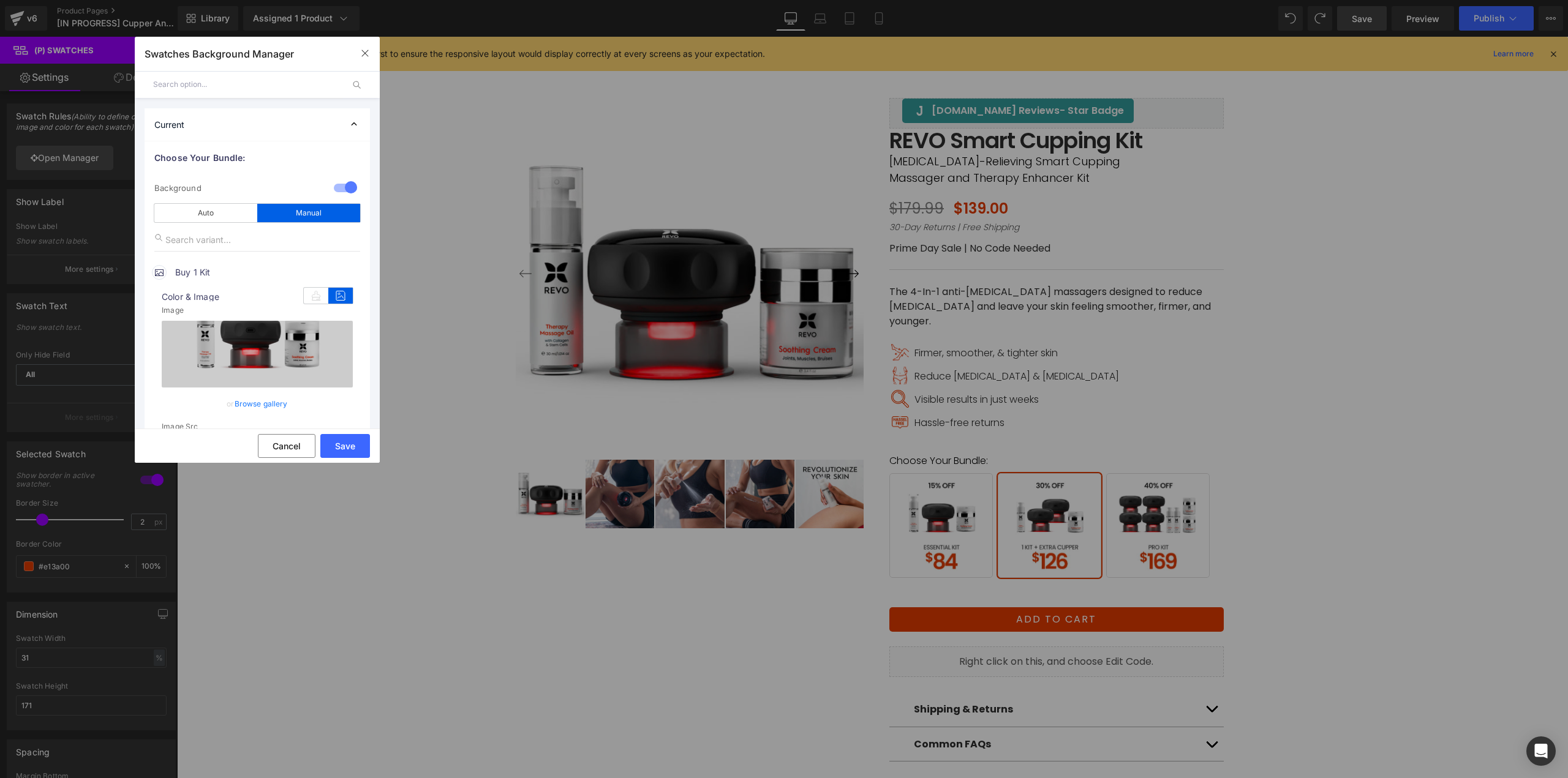
click at [190, 296] on span "Color & Image" at bounding box center [257, 297] width 191 height 9
click at [350, 445] on button "Save" at bounding box center [345, 445] width 49 height 24
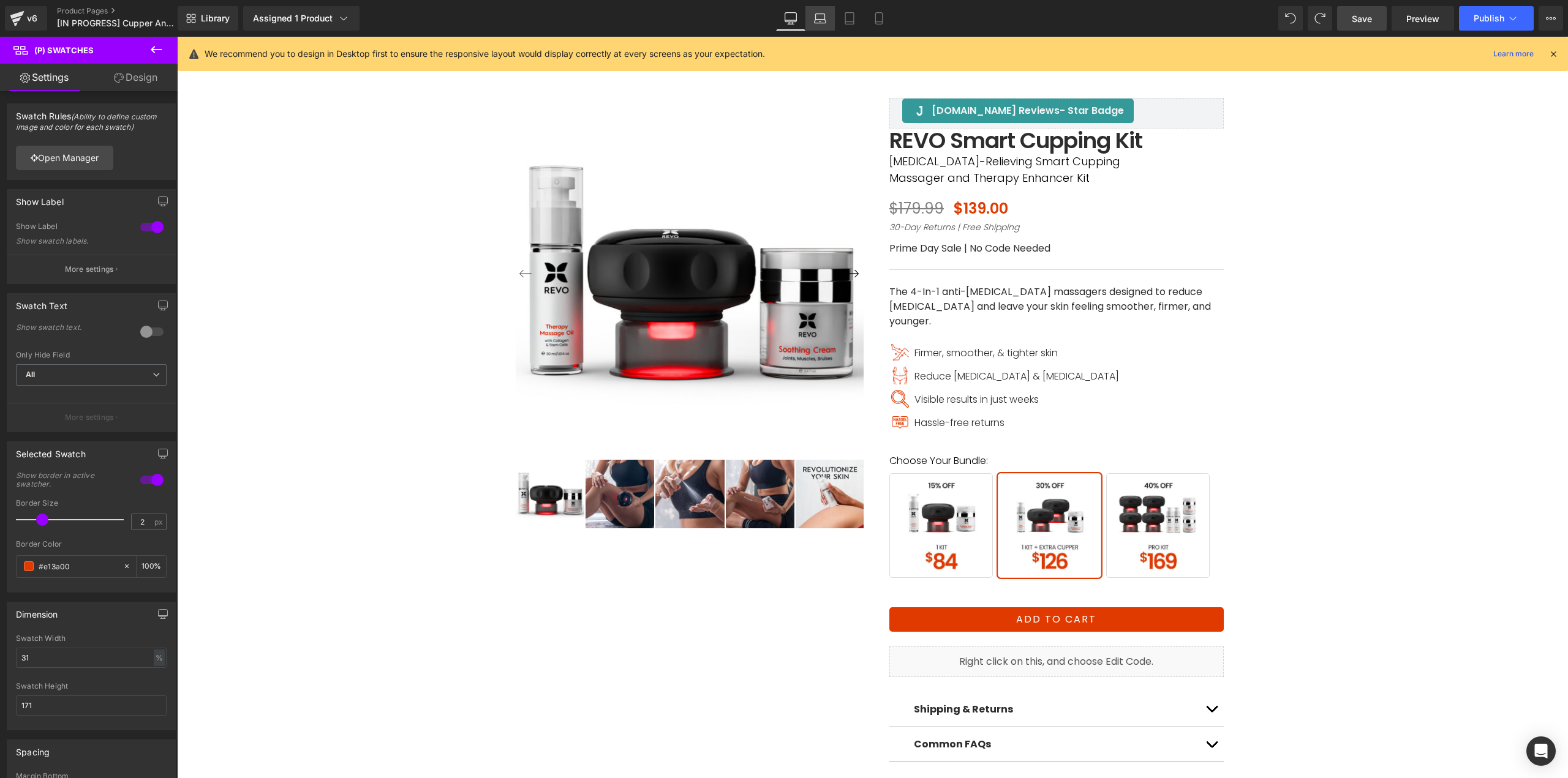
click at [813, 22] on icon at bounding box center [819, 18] width 12 height 12
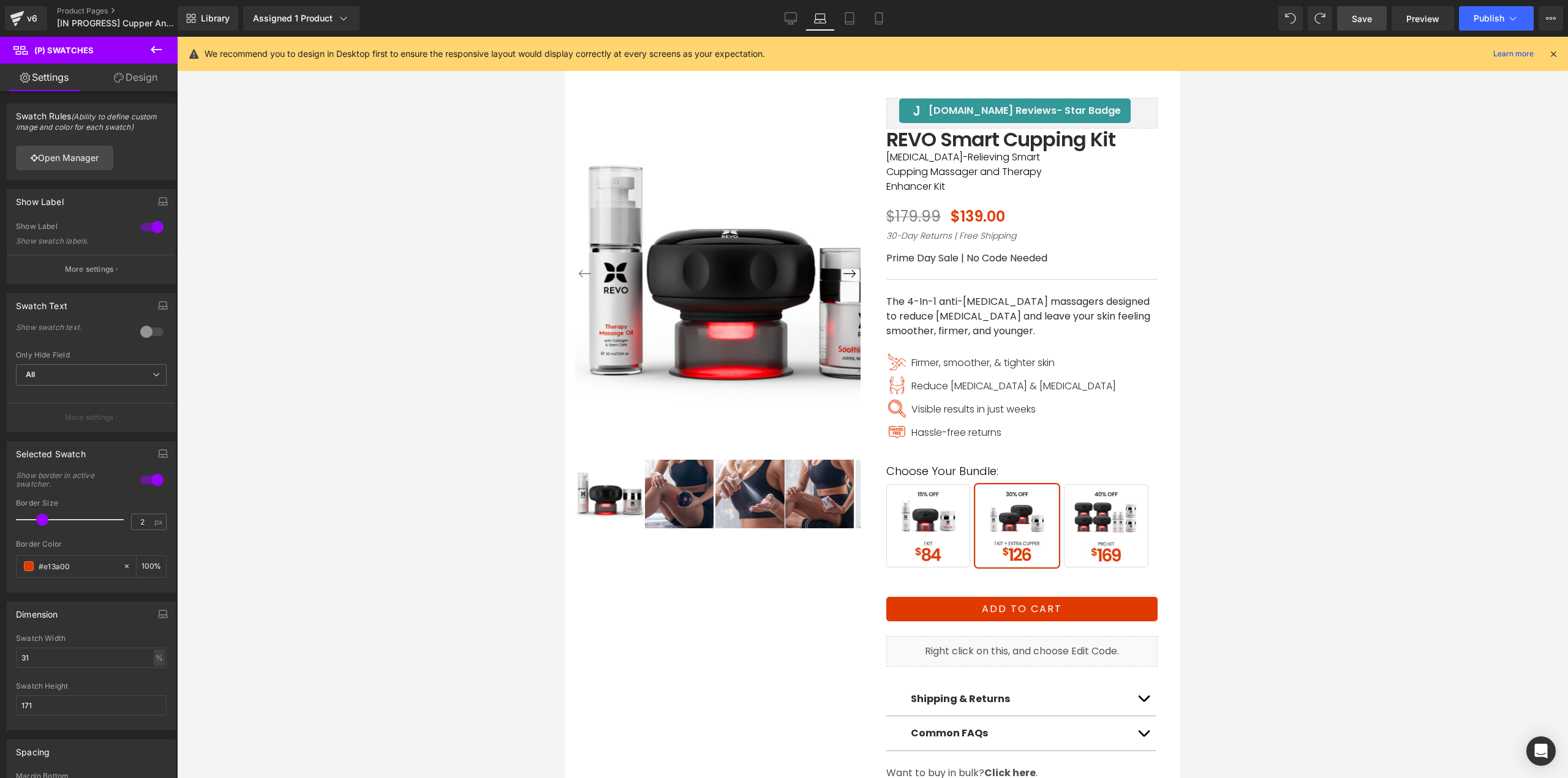
scroll to position [10, 0]
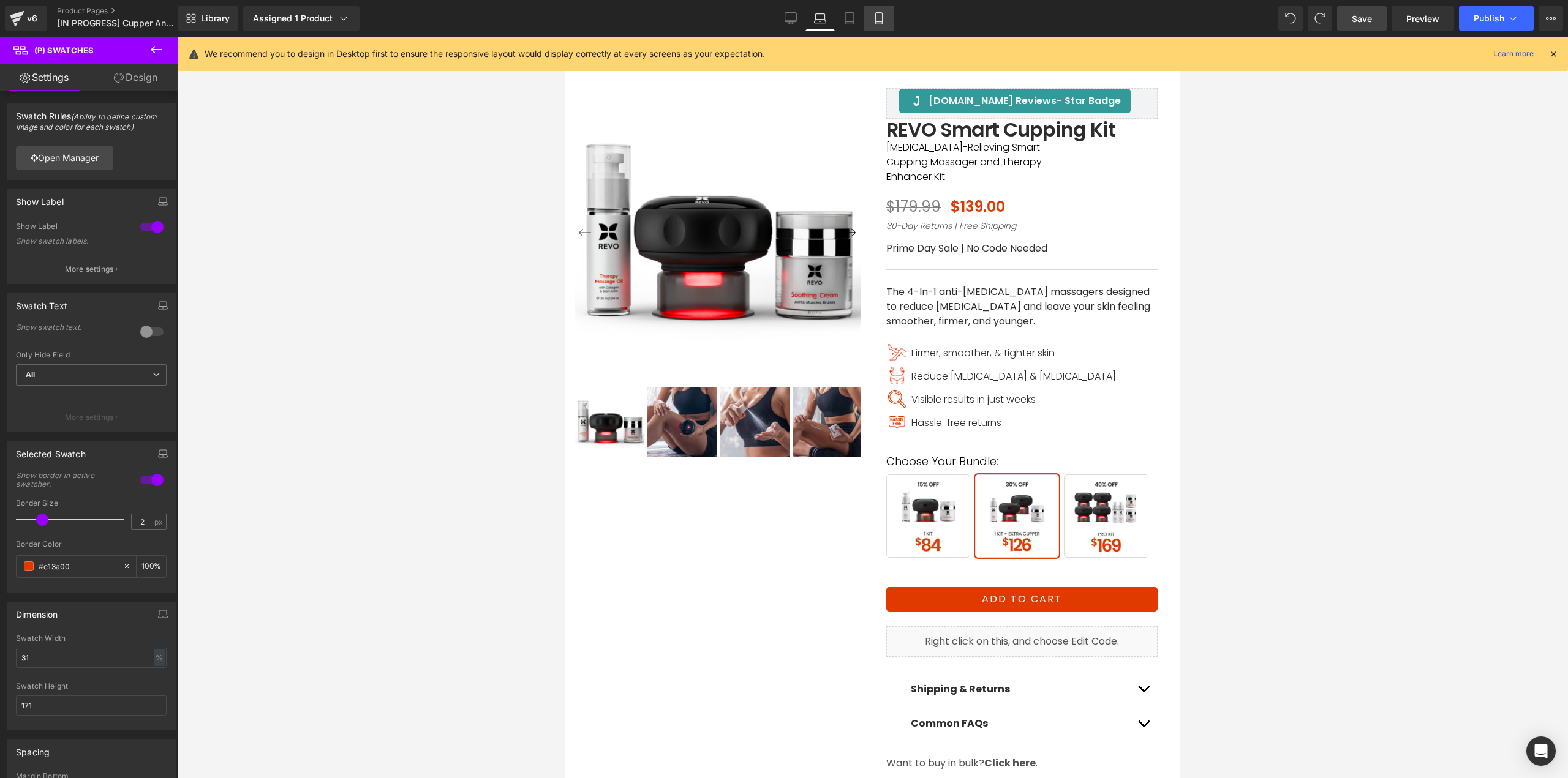
click at [880, 15] on icon at bounding box center [878, 18] width 12 height 12
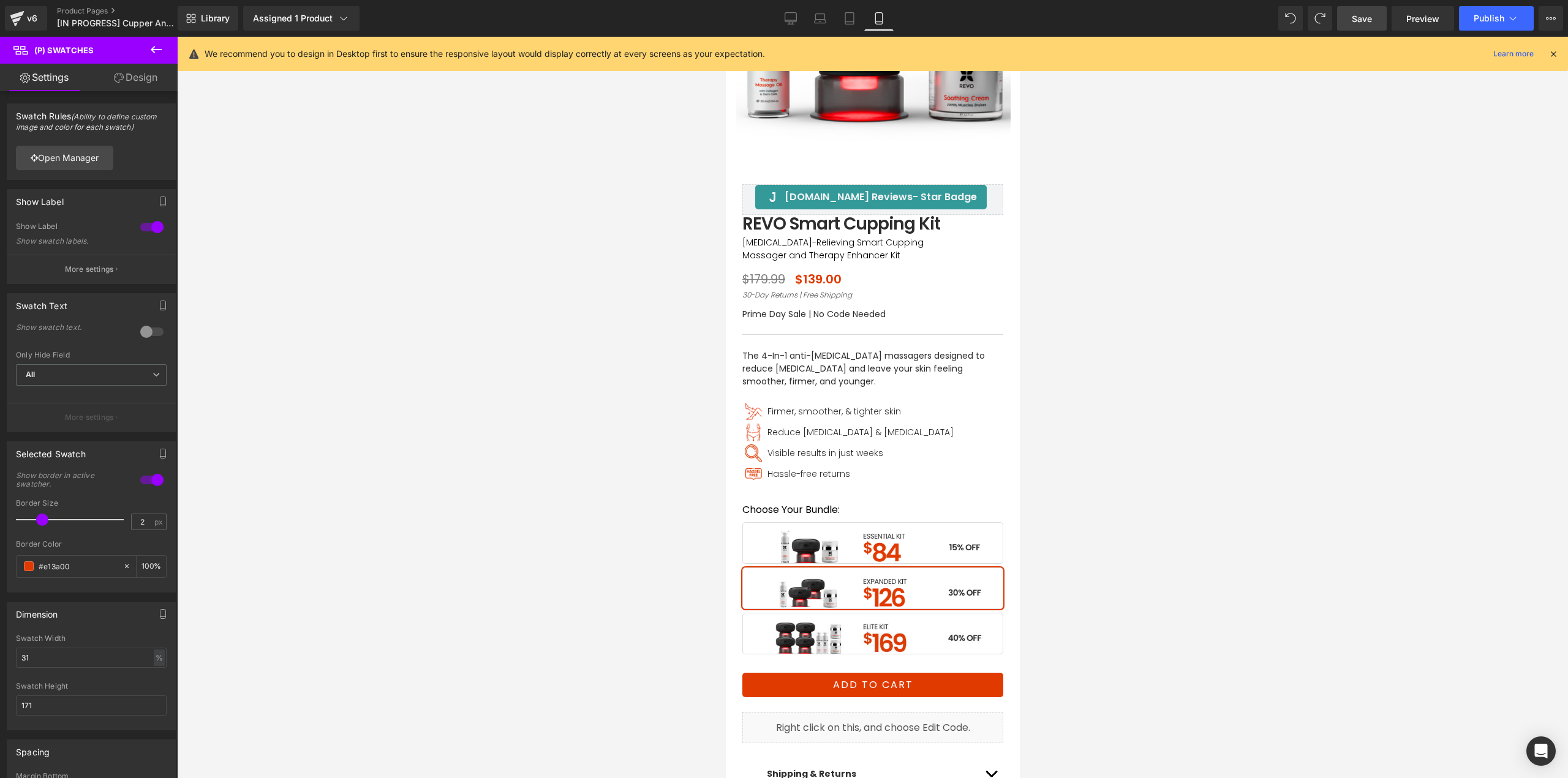
scroll to position [368, 0]
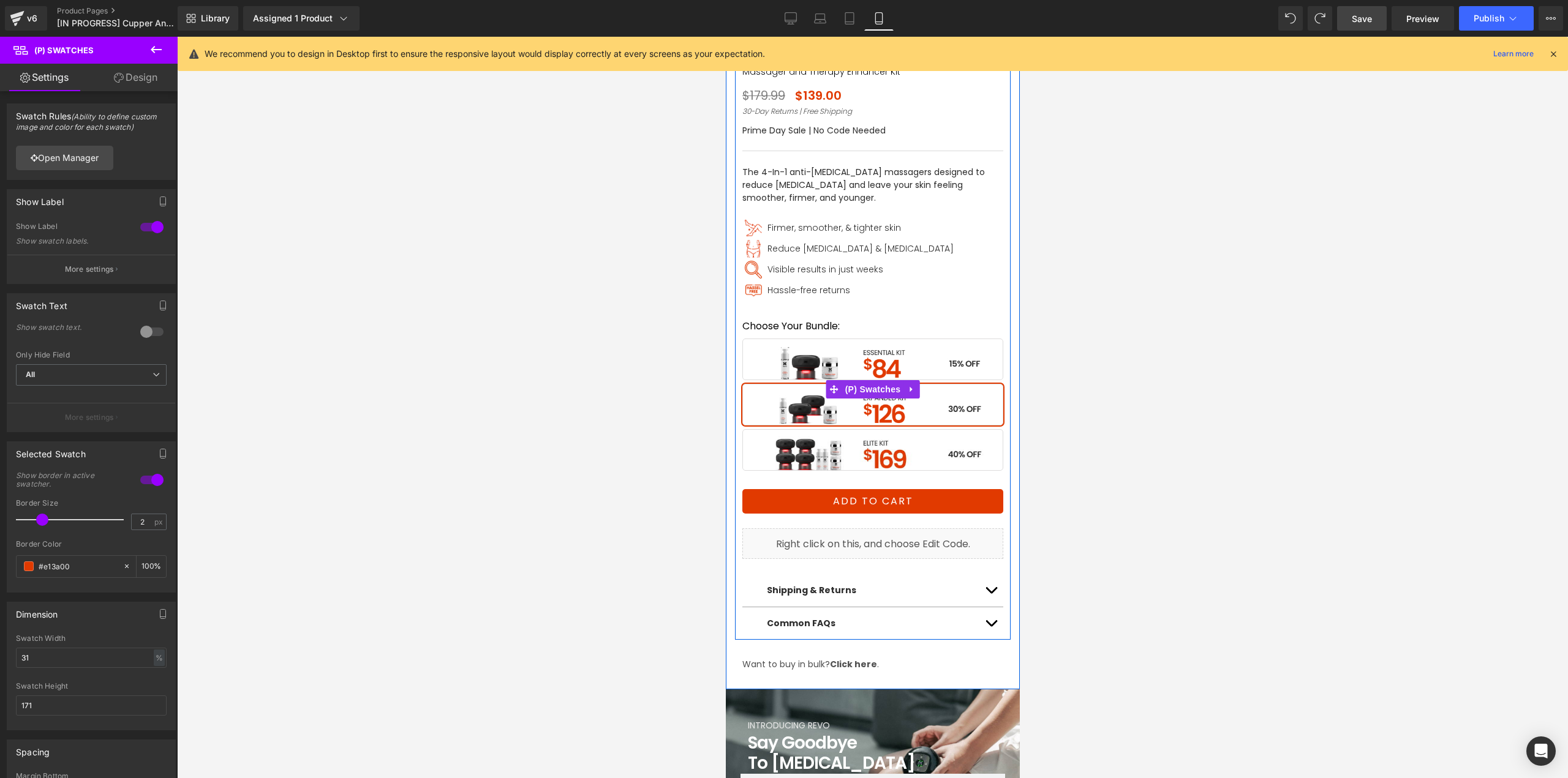
click at [883, 413] on span "1 Kit + 1 Extra Cupper" at bounding box center [872, 405] width 261 height 41
click at [882, 391] on span "(P) Swatches" at bounding box center [872, 389] width 62 height 18
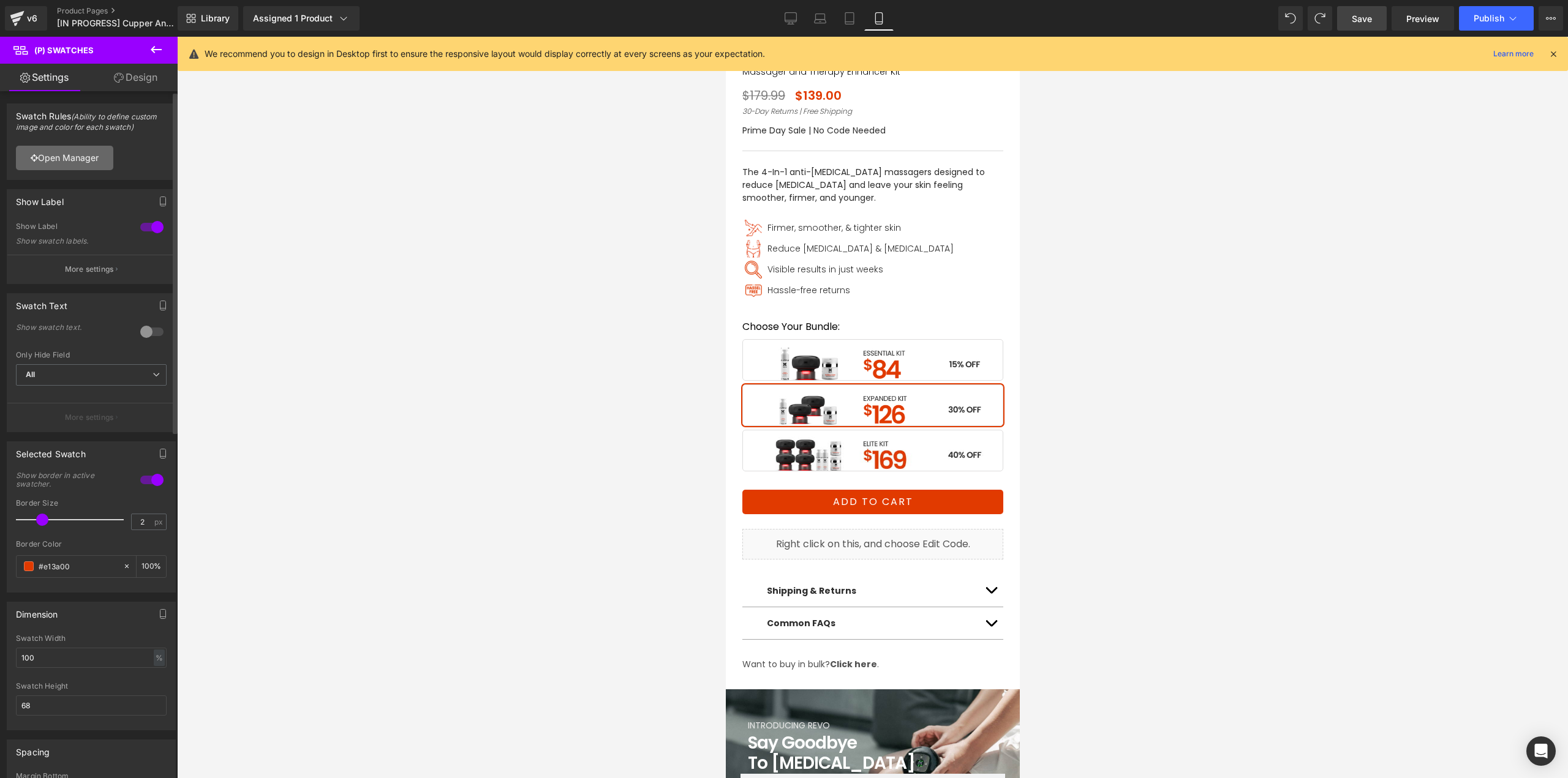
click at [89, 158] on link "Open Manager" at bounding box center [64, 158] width 97 height 25
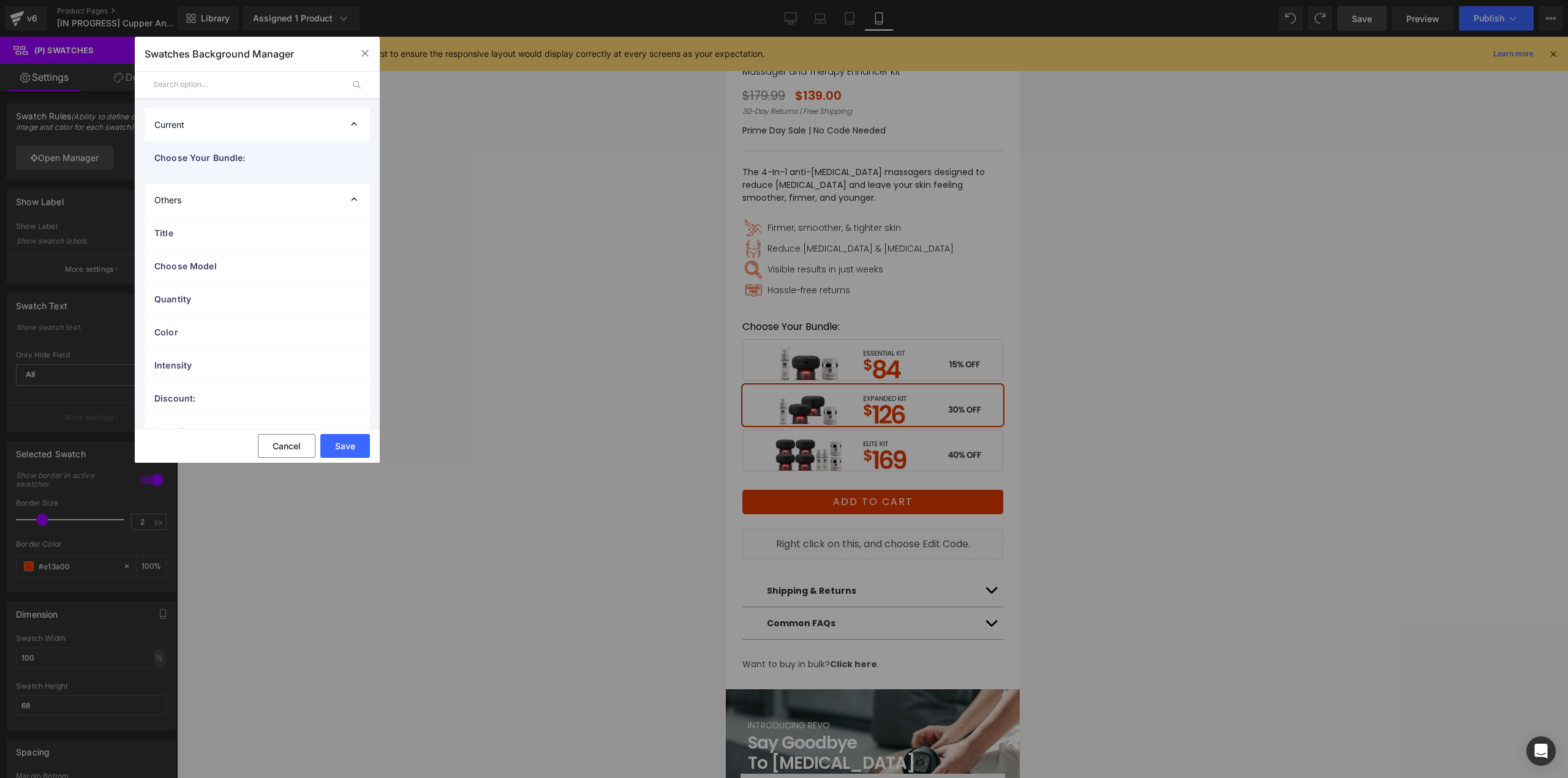
click at [197, 153] on span "Choose Your Bundle:" at bounding box center [245, 158] width 181 height 13
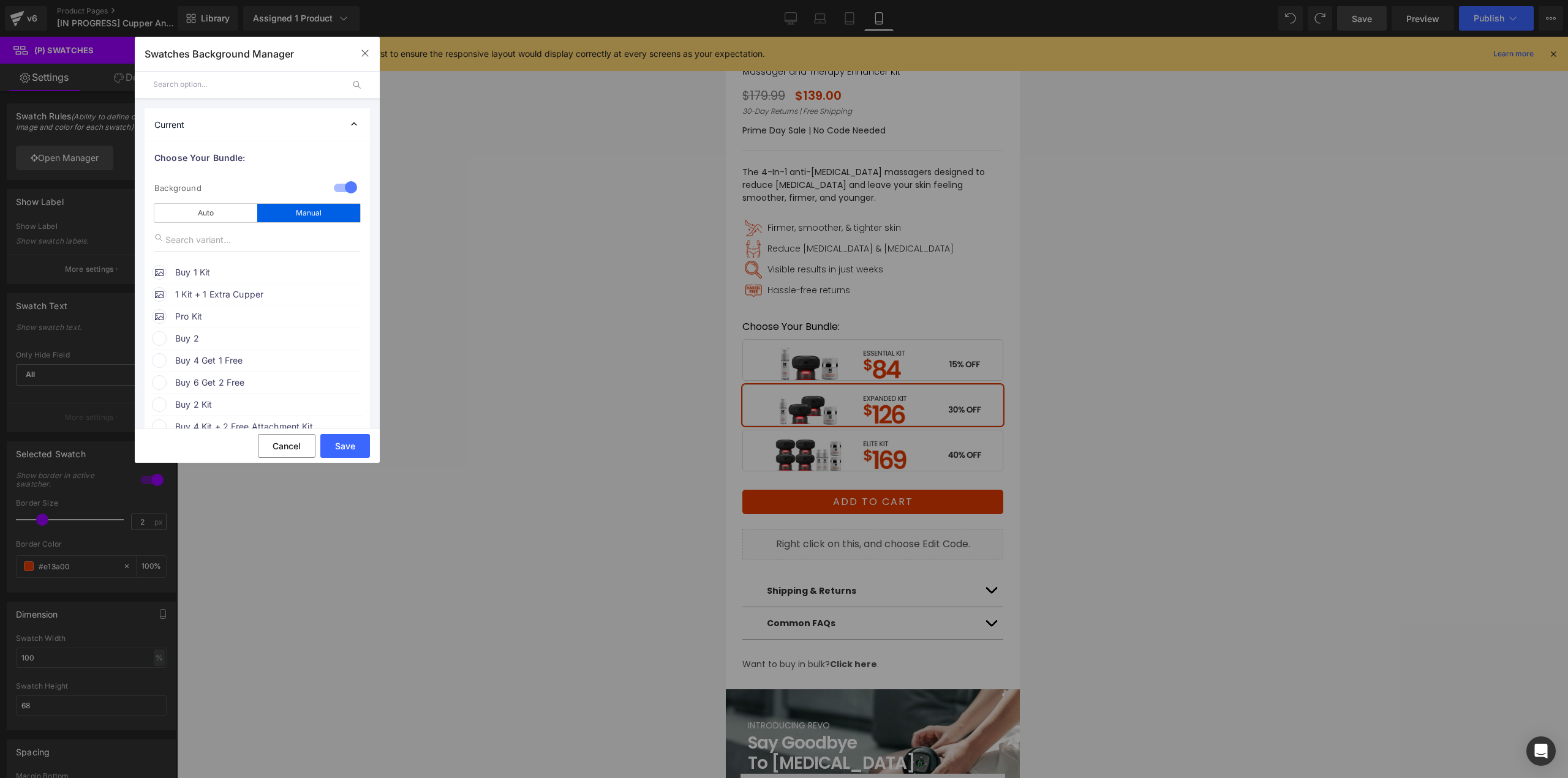
click at [229, 269] on span "Buy 1 Kit" at bounding box center [268, 272] width 186 height 14
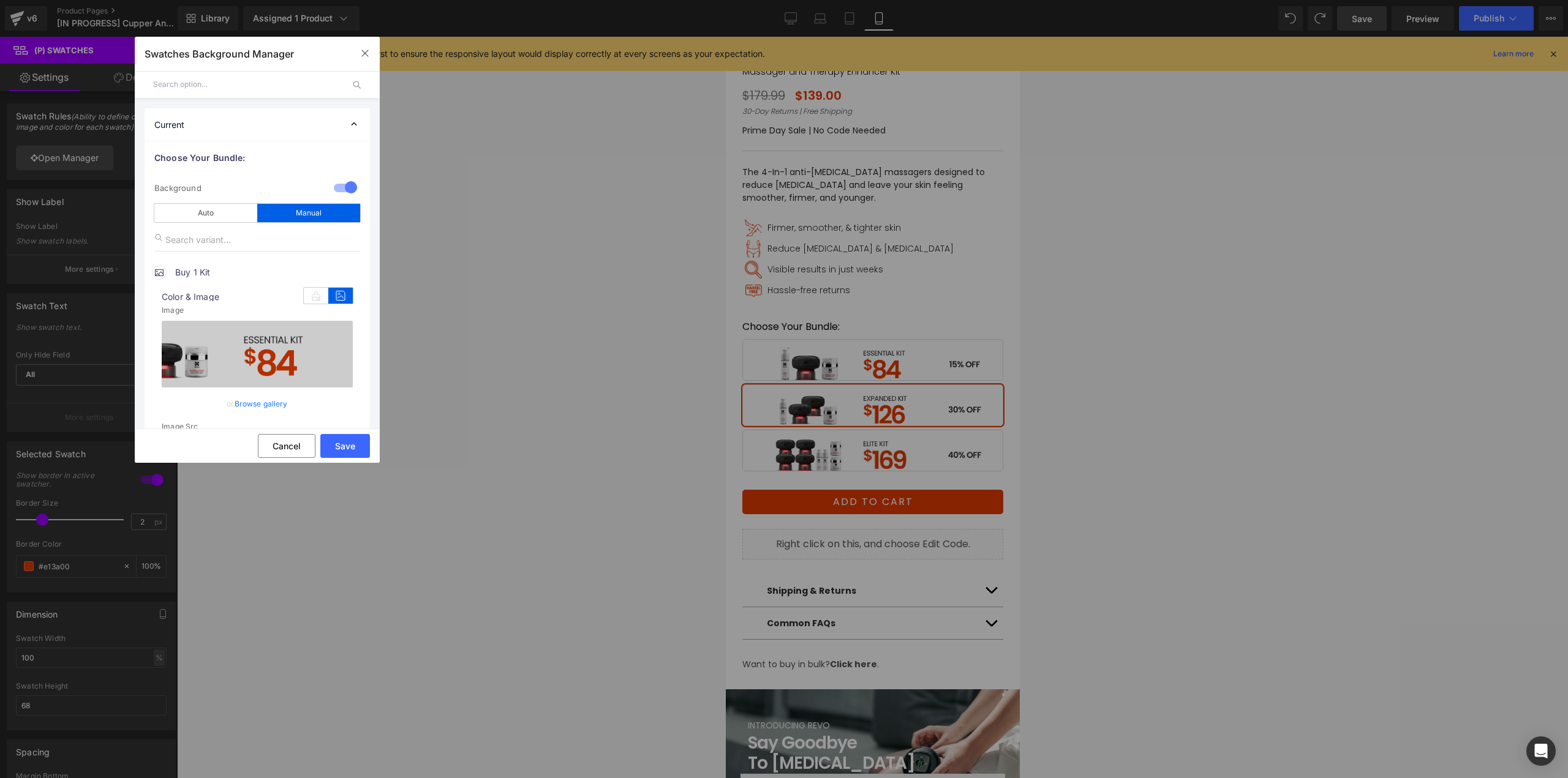
click at [276, 401] on link "Browse gallery" at bounding box center [261, 403] width 53 height 21
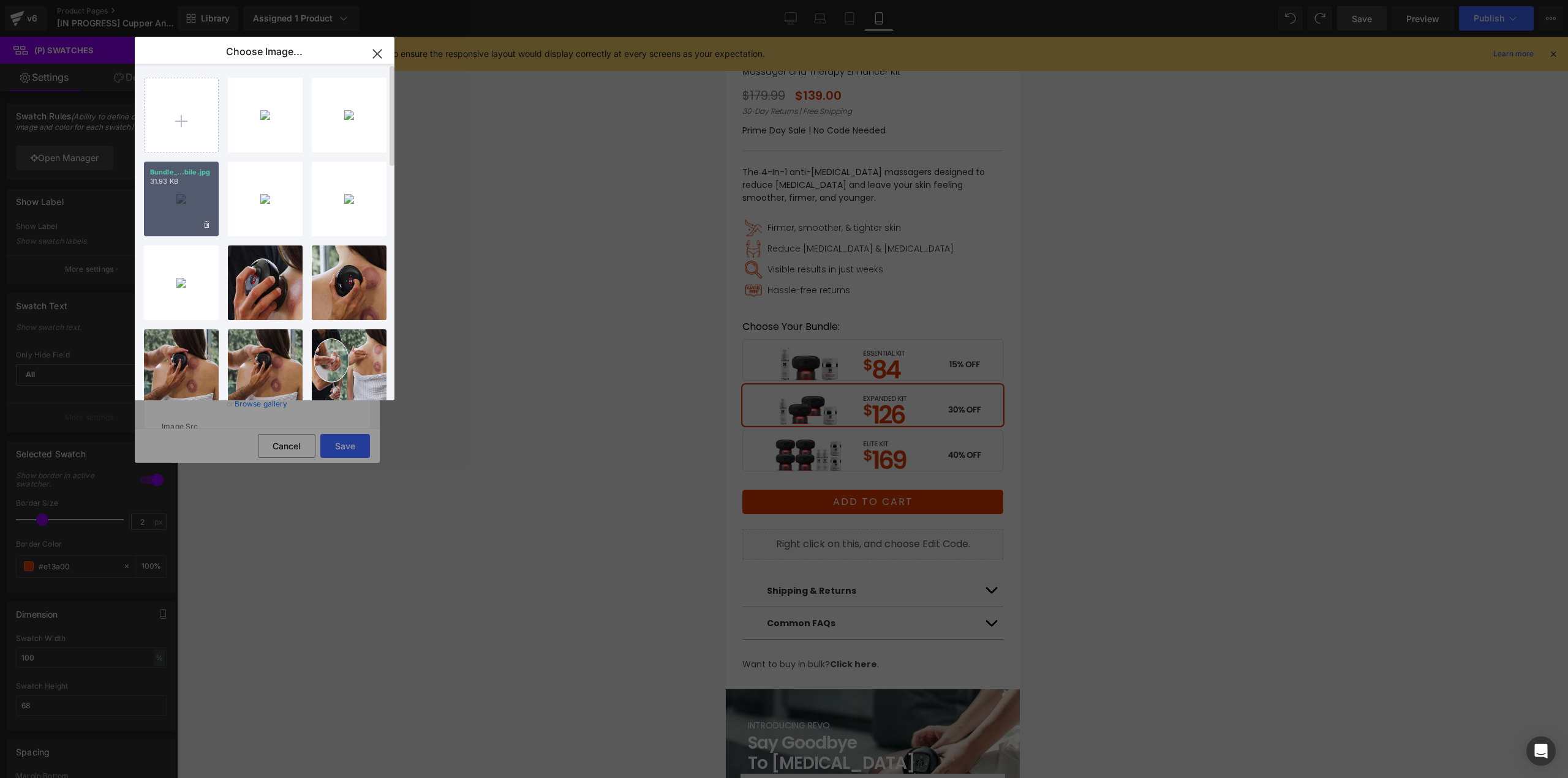
click at [177, 211] on div "Bundle_...bile.jpg 31.93 KB" at bounding box center [181, 199] width 75 height 75
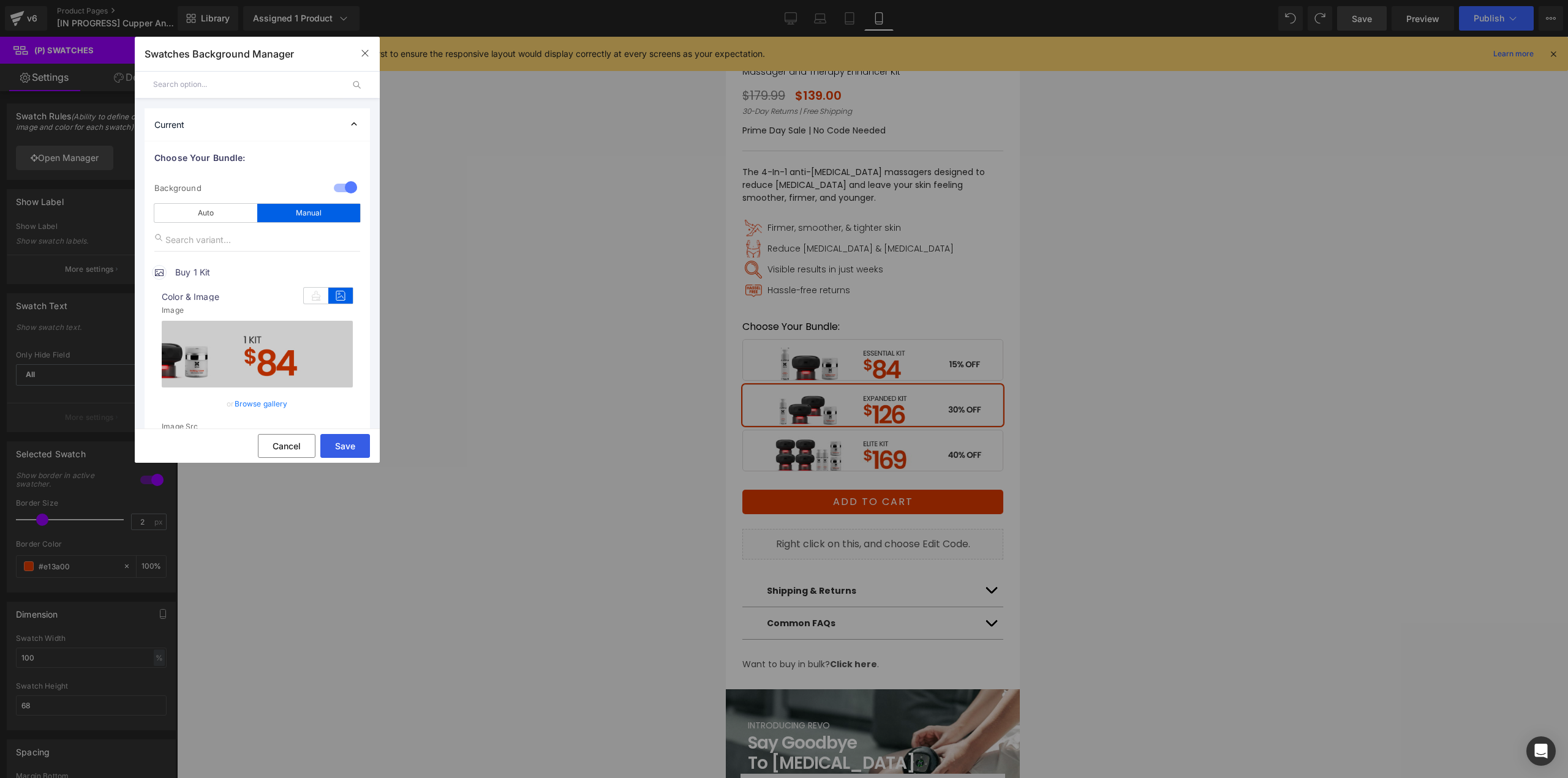
click at [338, 443] on button "Save" at bounding box center [345, 445] width 49 height 24
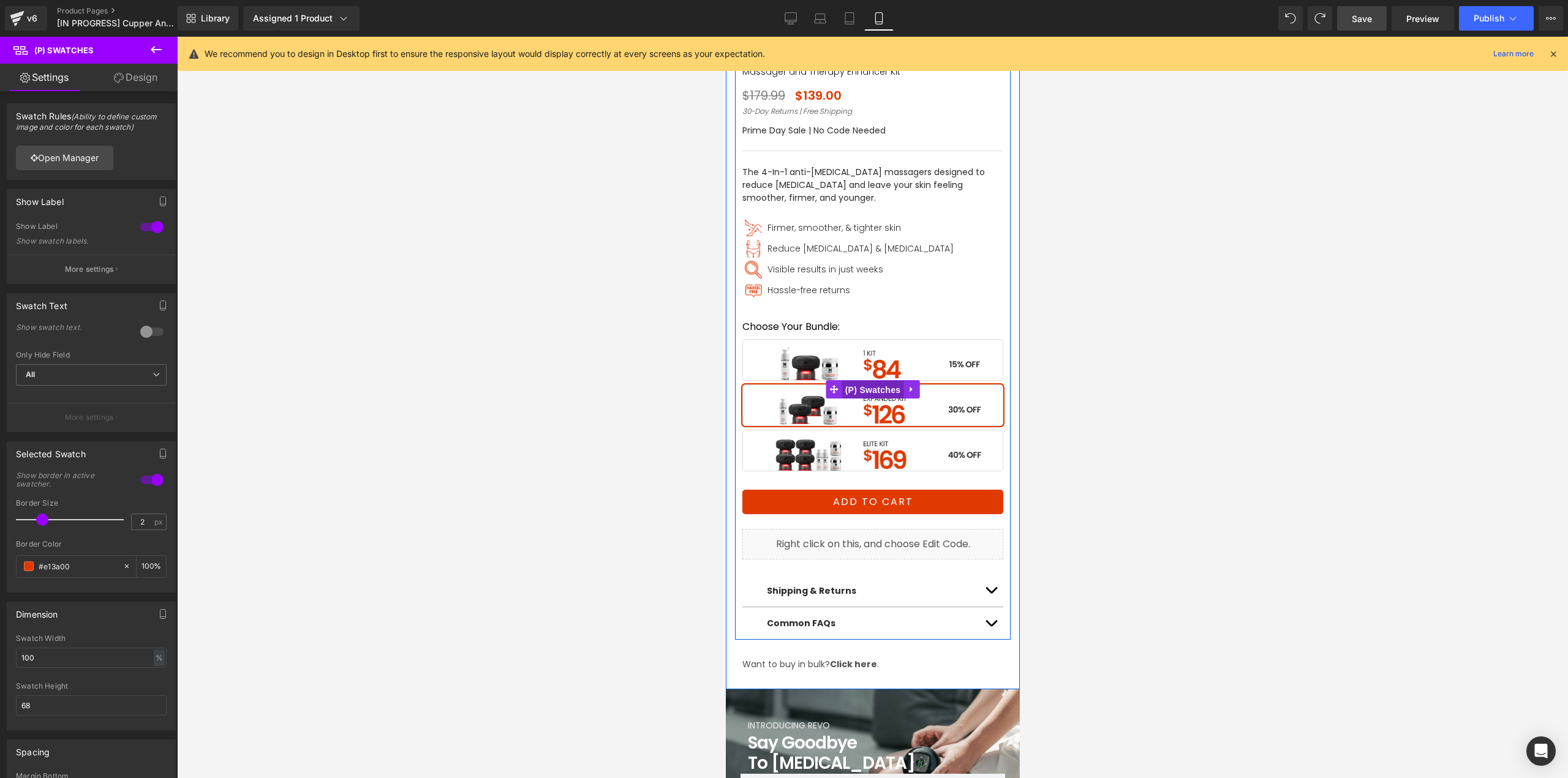
click at [868, 391] on span "(P) Swatches" at bounding box center [872, 390] width 62 height 18
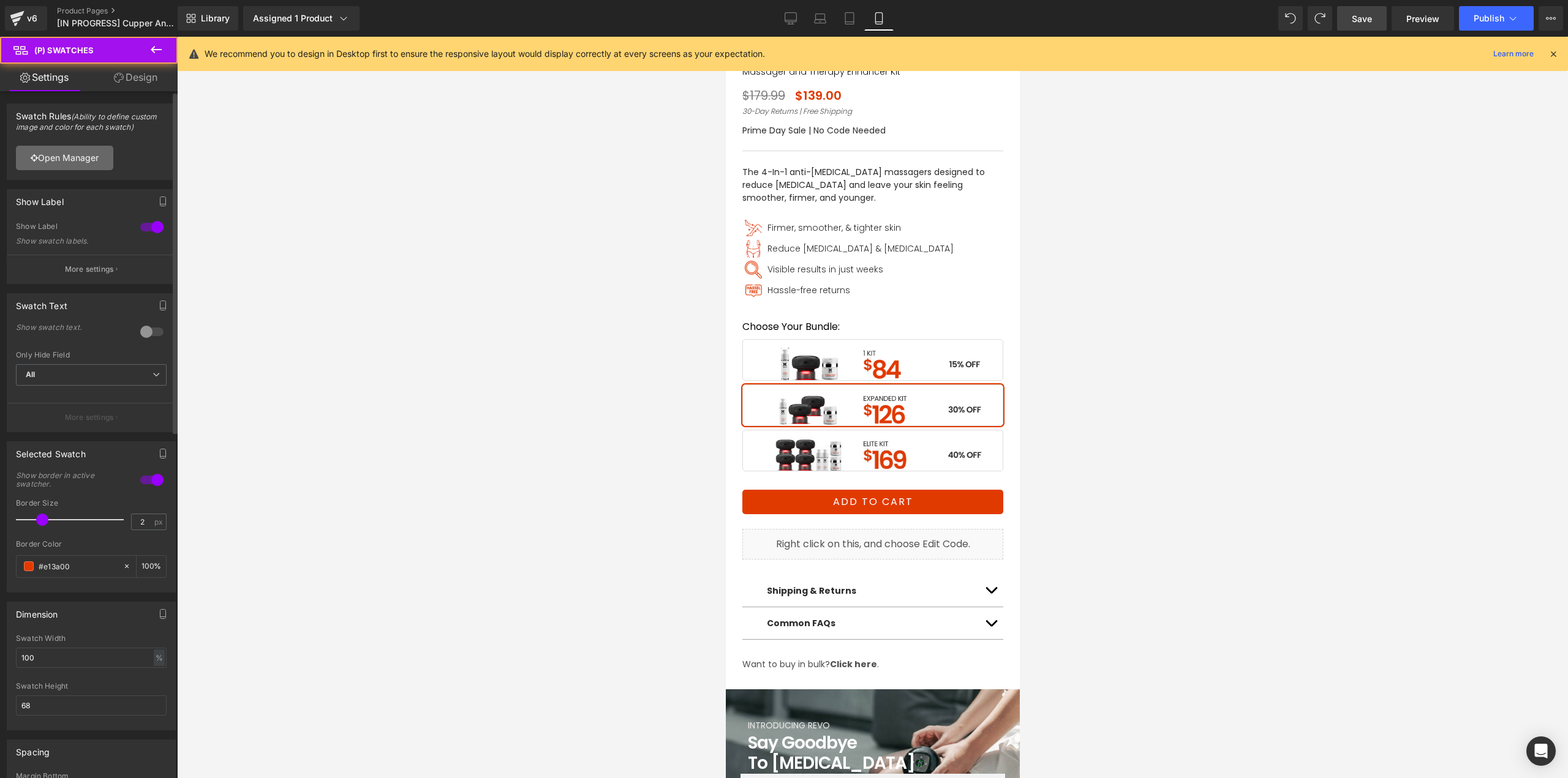
click at [94, 159] on link "Open Manager" at bounding box center [64, 158] width 97 height 25
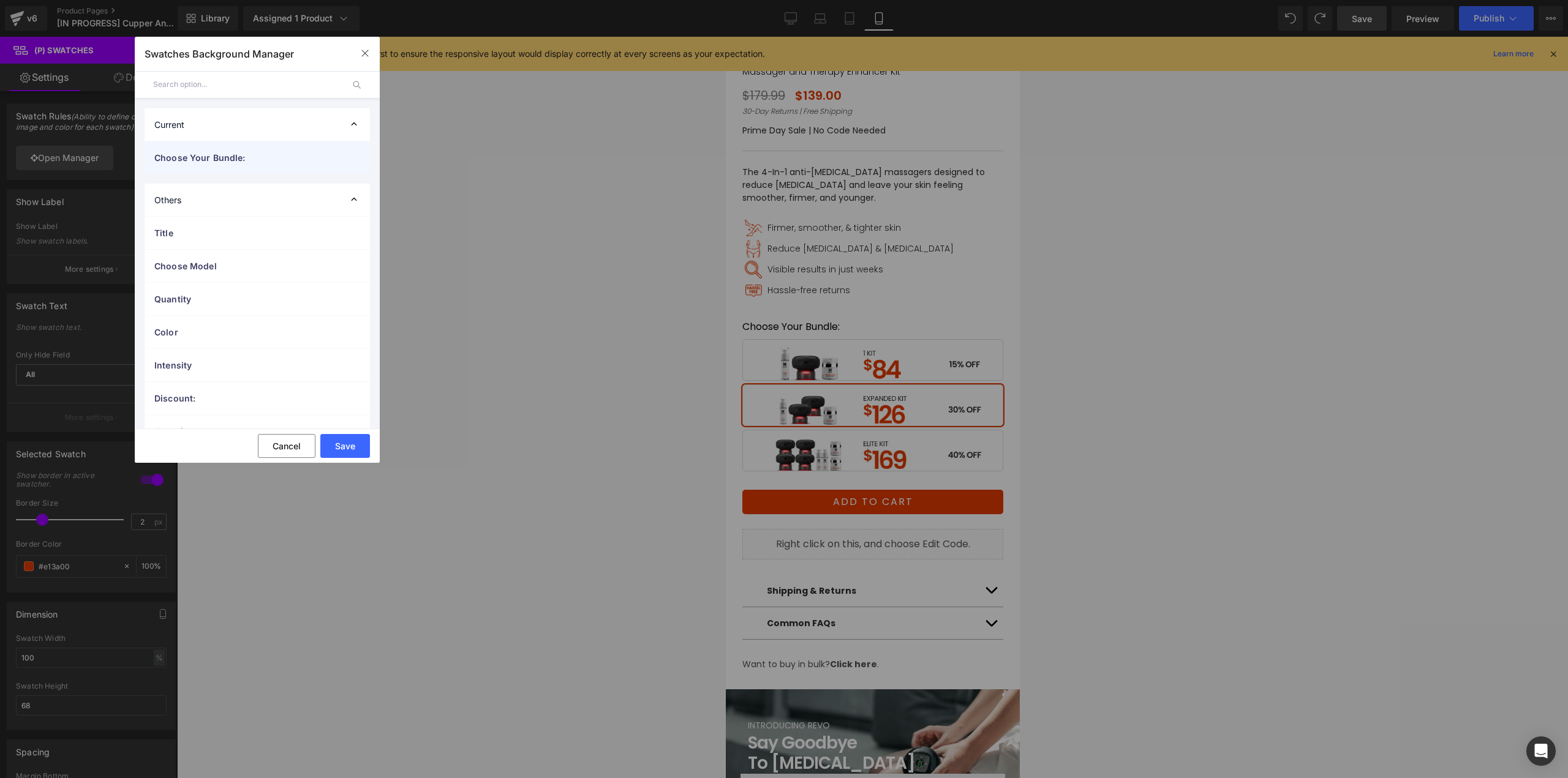
click at [207, 163] on span "Choose Your Bundle:" at bounding box center [245, 158] width 181 height 13
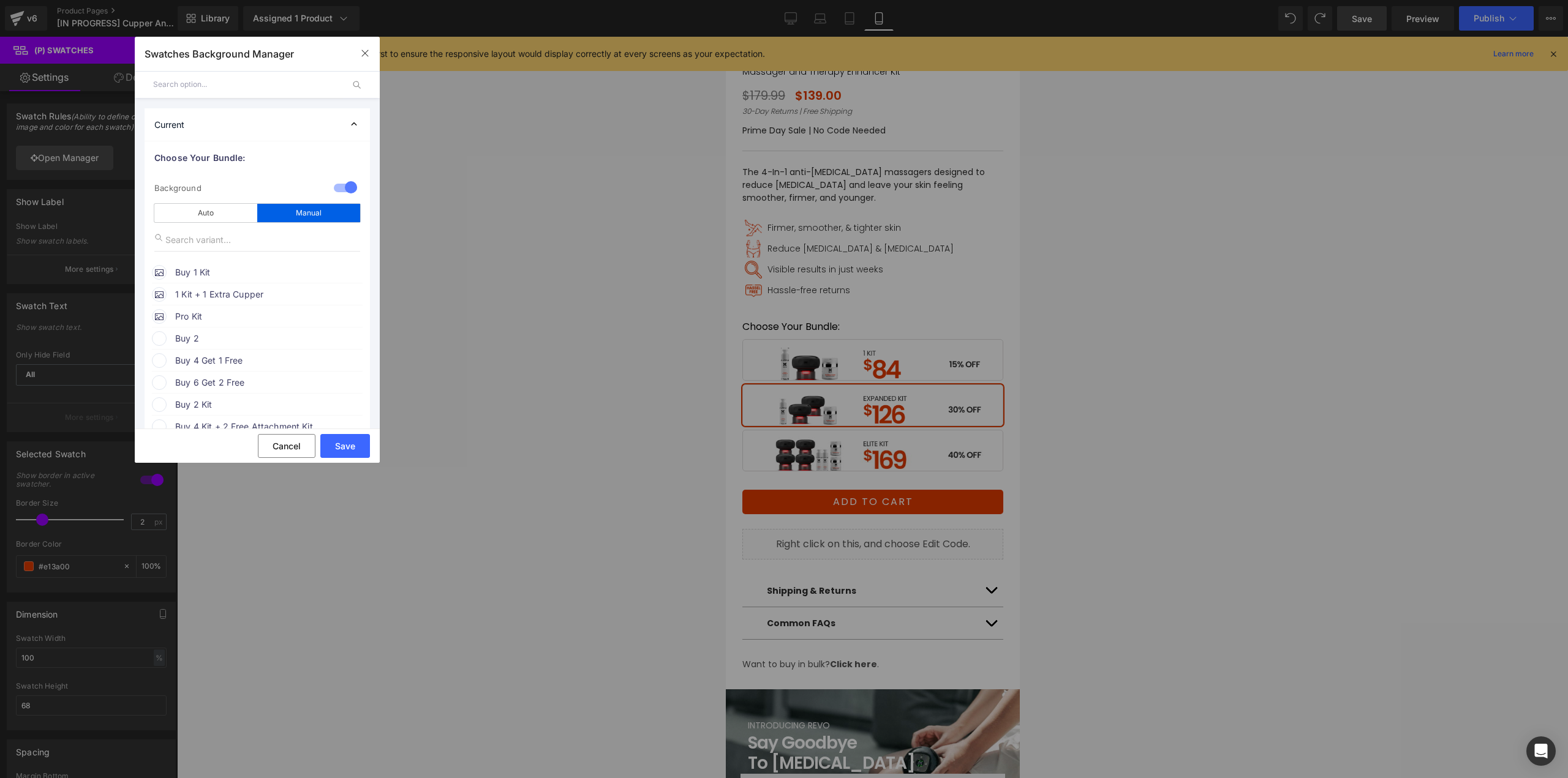
click at [209, 293] on span "1 Kit + 1 Extra Cupper" at bounding box center [268, 294] width 186 height 14
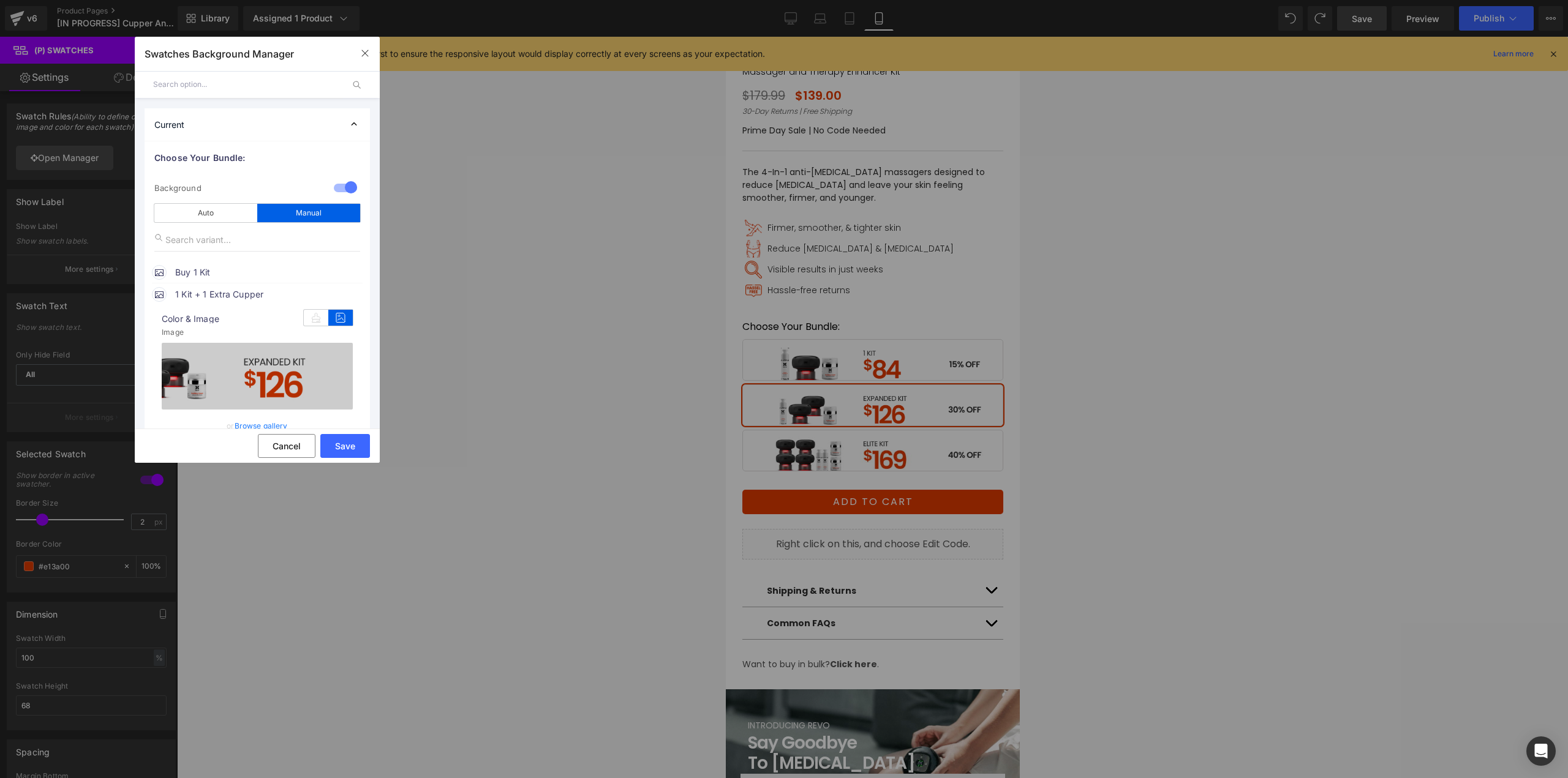
click at [267, 421] on link "Browse gallery" at bounding box center [261, 426] width 53 height 21
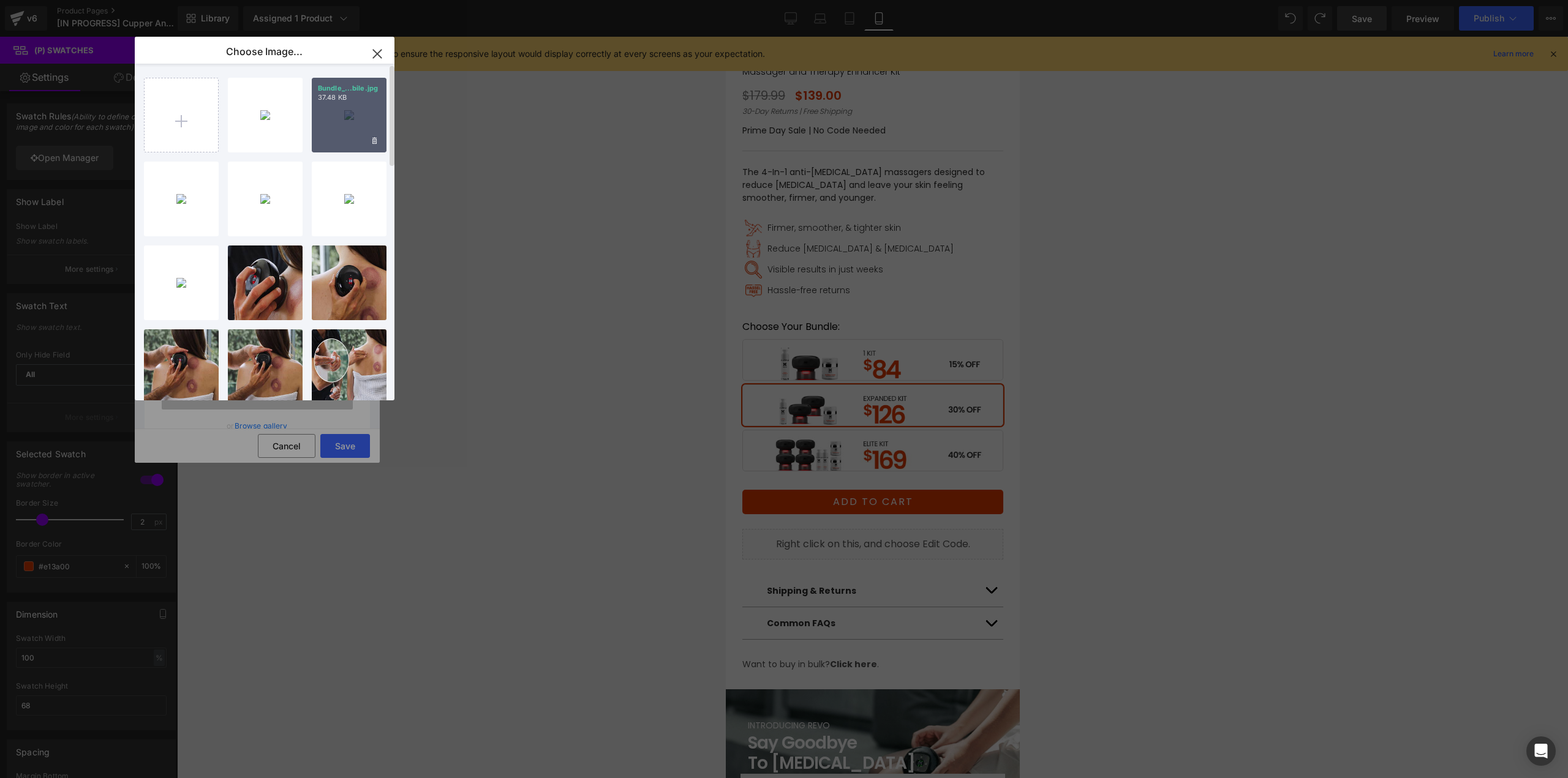
click at [341, 134] on div "Bundle_...bile.jpg 37.48 KB" at bounding box center [349, 115] width 75 height 75
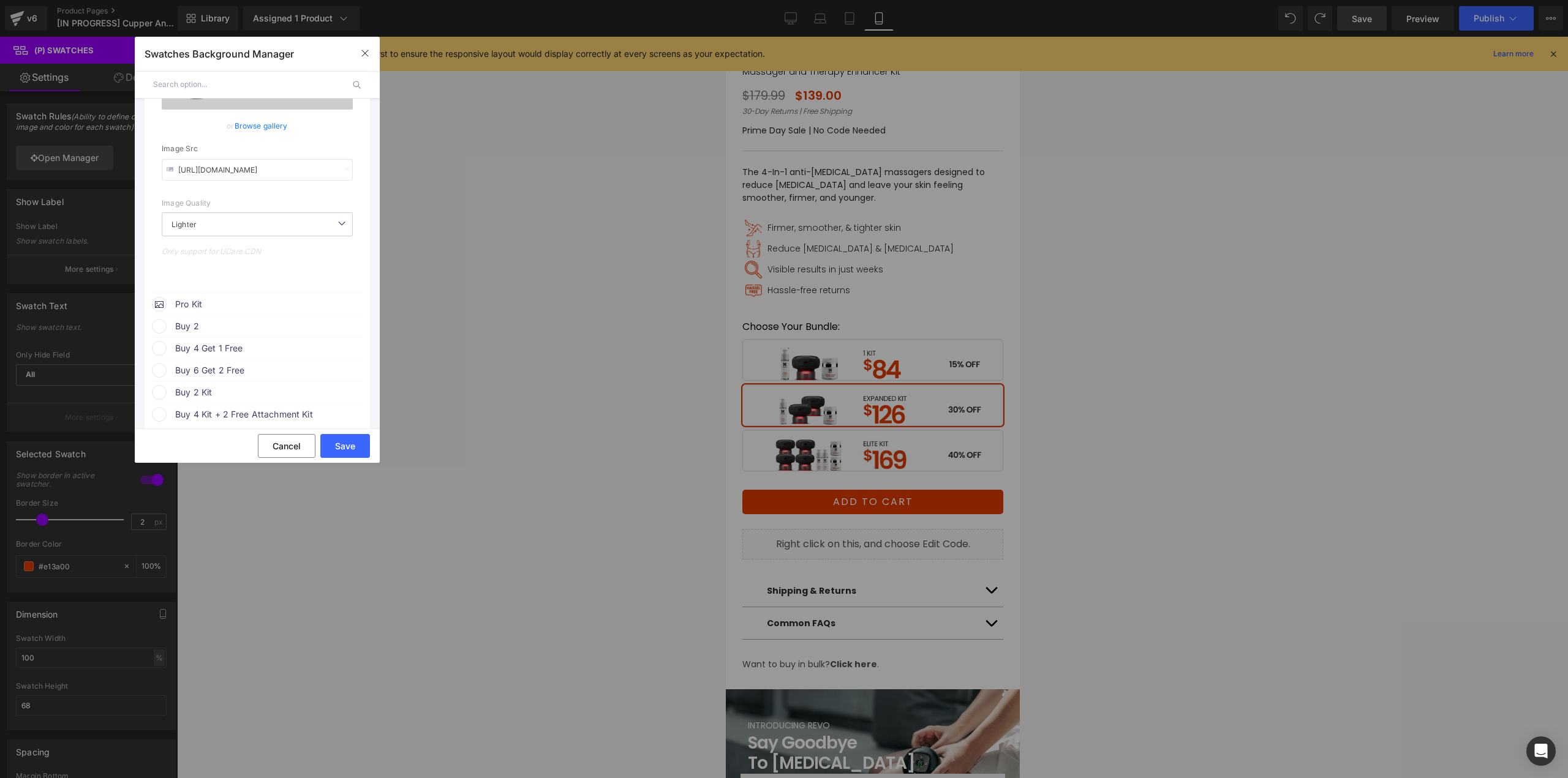
scroll to position [306, 0]
click at [246, 294] on span "Pro Kit" at bounding box center [268, 298] width 186 height 14
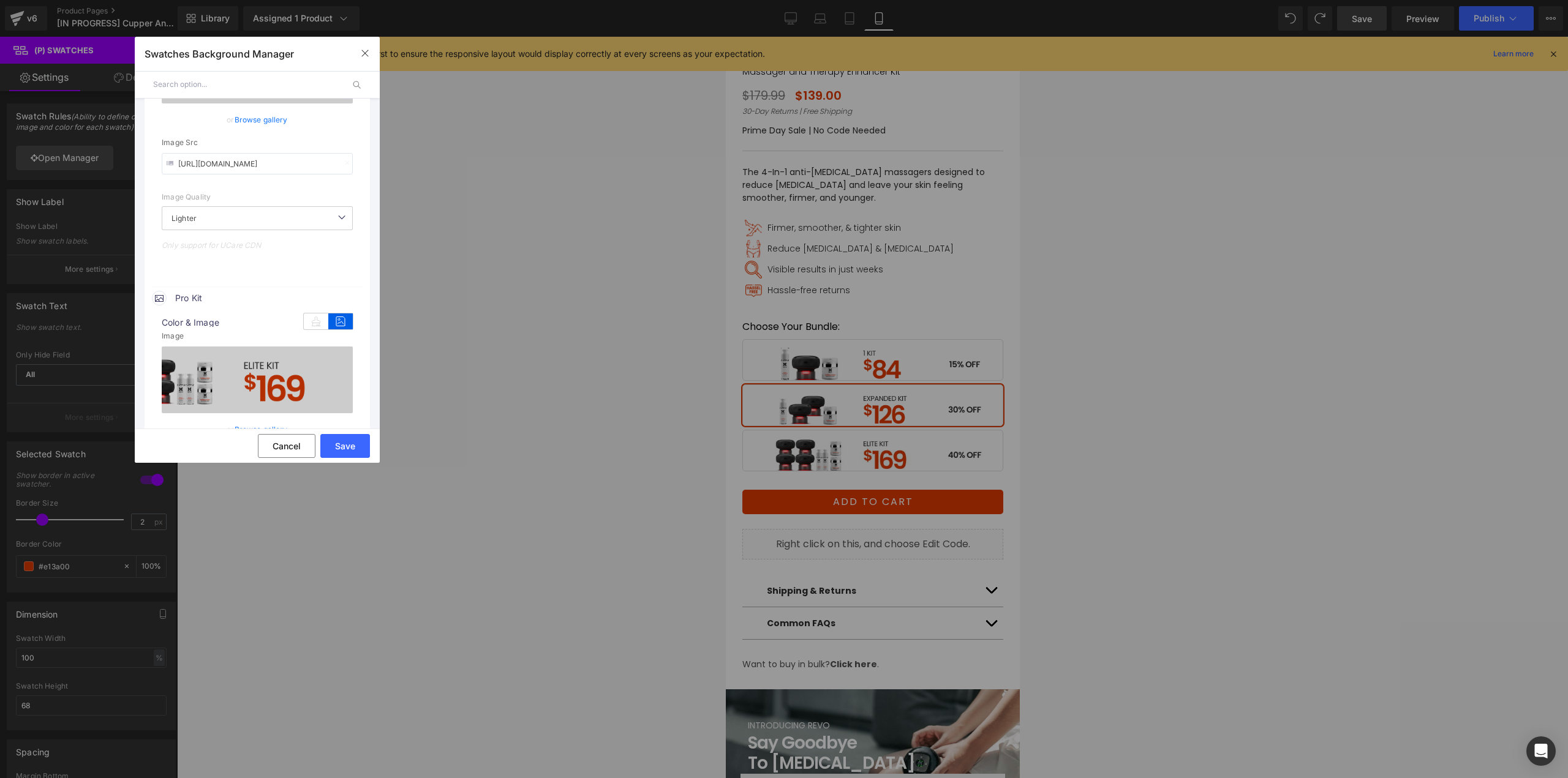
click at [270, 422] on link "Browse gallery" at bounding box center [261, 429] width 53 height 21
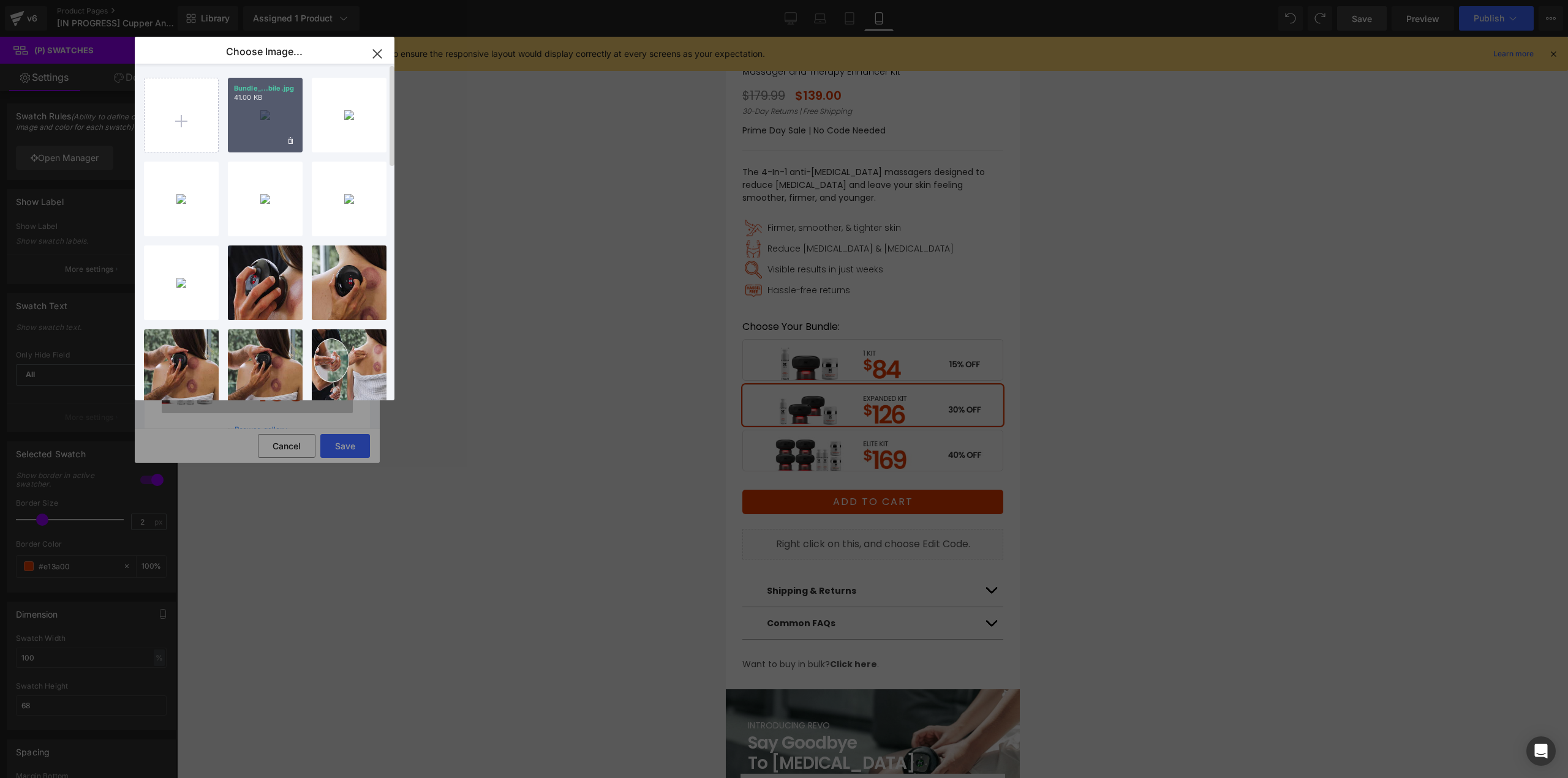
click at [268, 115] on div "Bundle_...bile.jpg 41.00 KB" at bounding box center [265, 115] width 75 height 75
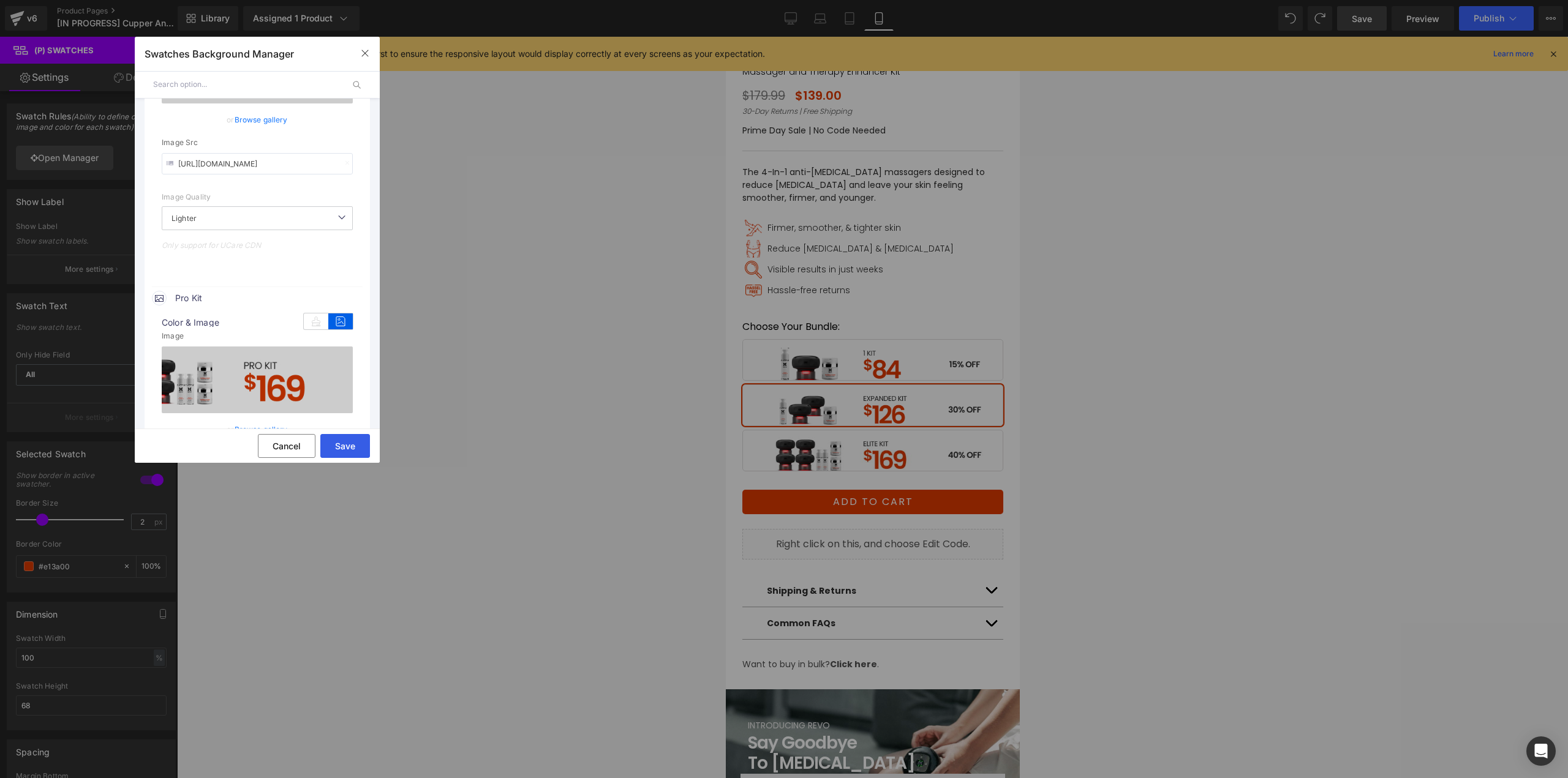
click at [345, 449] on button "Save" at bounding box center [345, 445] width 49 height 24
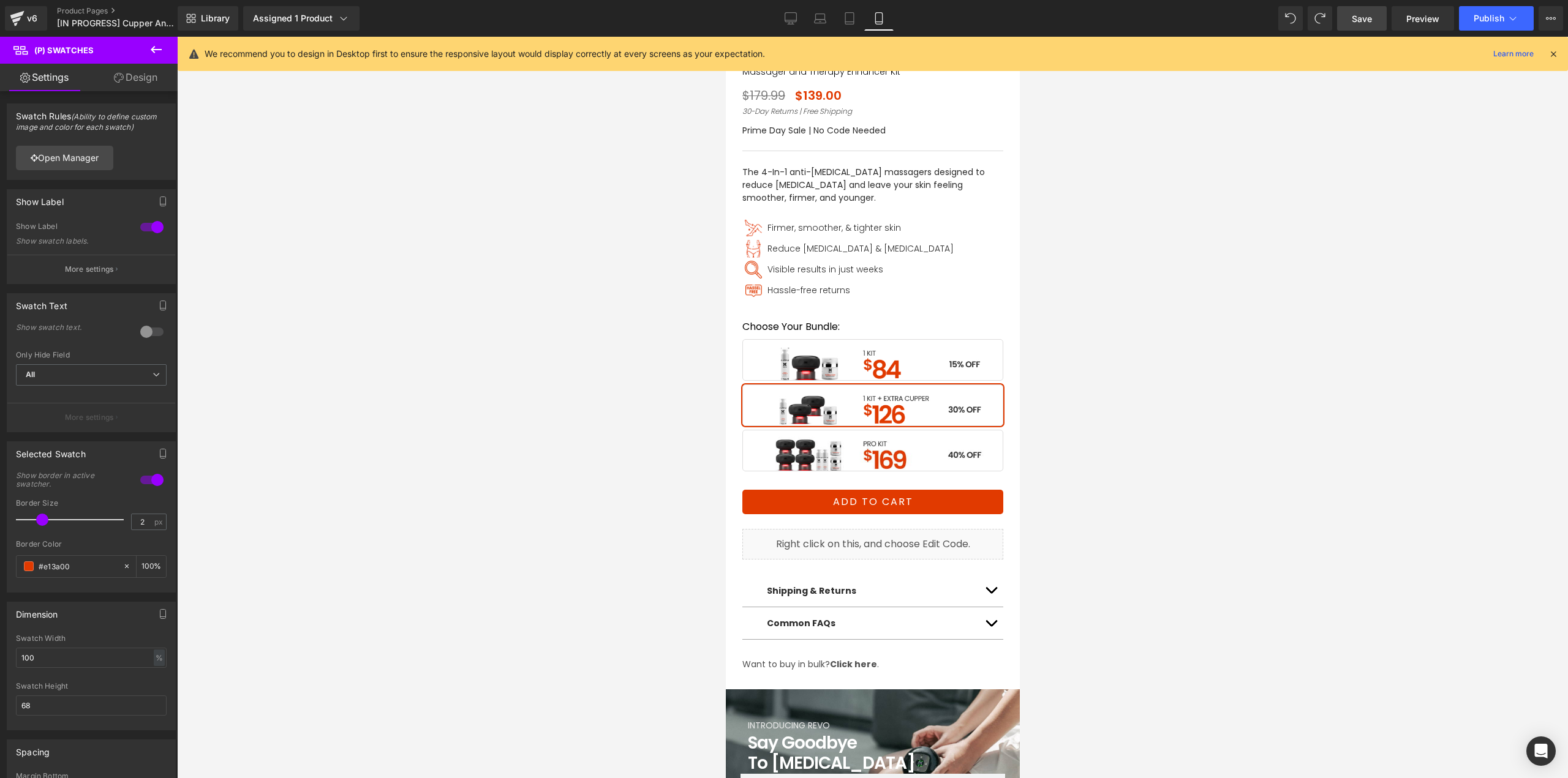
click at [1364, 15] on span "Save" at bounding box center [1361, 18] width 20 height 13
drag, startPoint x: 1416, startPoint y: 18, endPoint x: 1318, endPoint y: 10, distance: 98.3
click at [1414, 18] on span "Preview" at bounding box center [1422, 18] width 33 height 13
drag, startPoint x: 1371, startPoint y: 24, endPoint x: 139, endPoint y: 79, distance: 1233.2
click at [1371, 24] on span "Save" at bounding box center [1361, 18] width 20 height 13
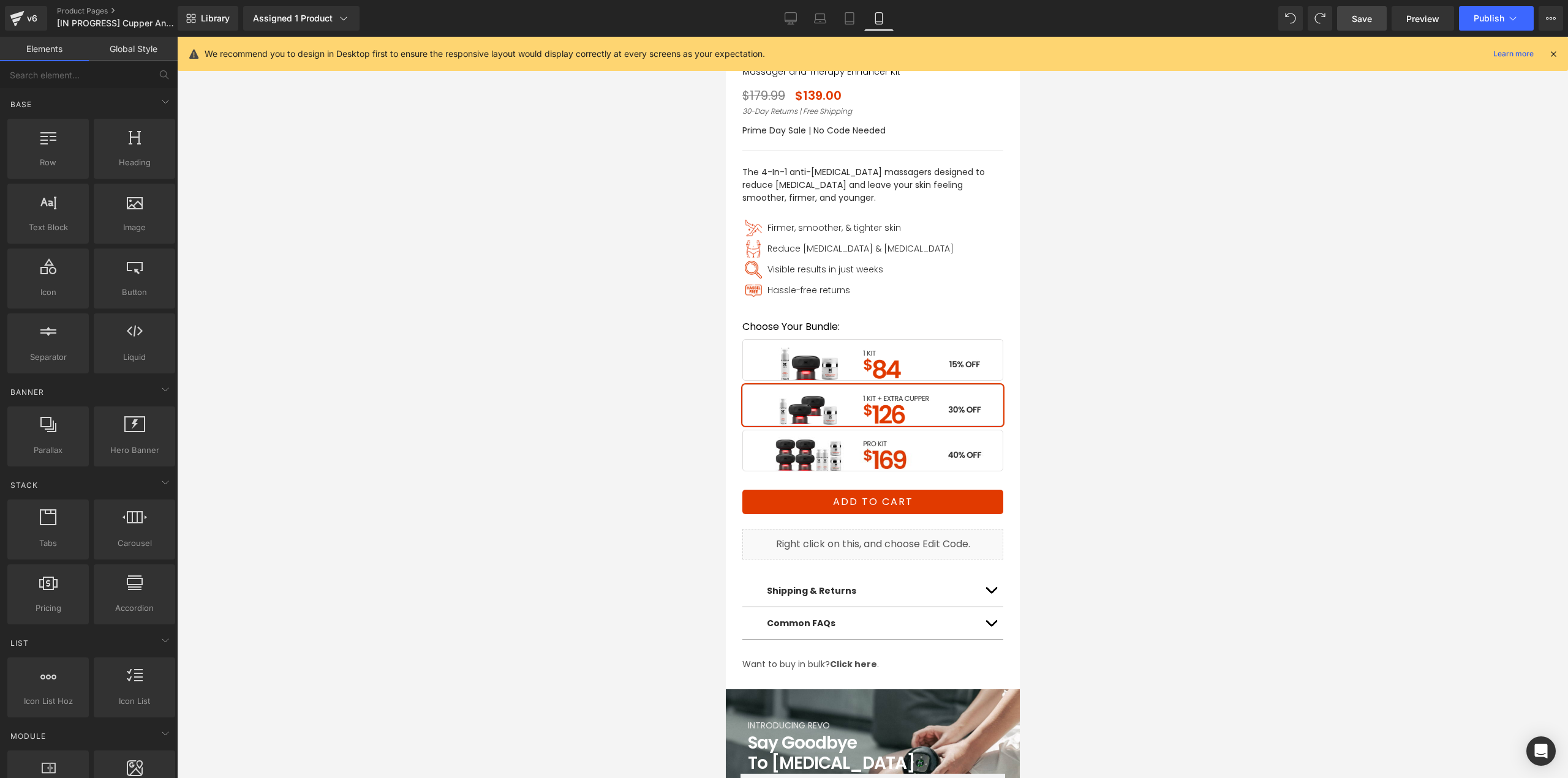
click at [1066, 407] on div at bounding box center [872, 407] width 1391 height 741
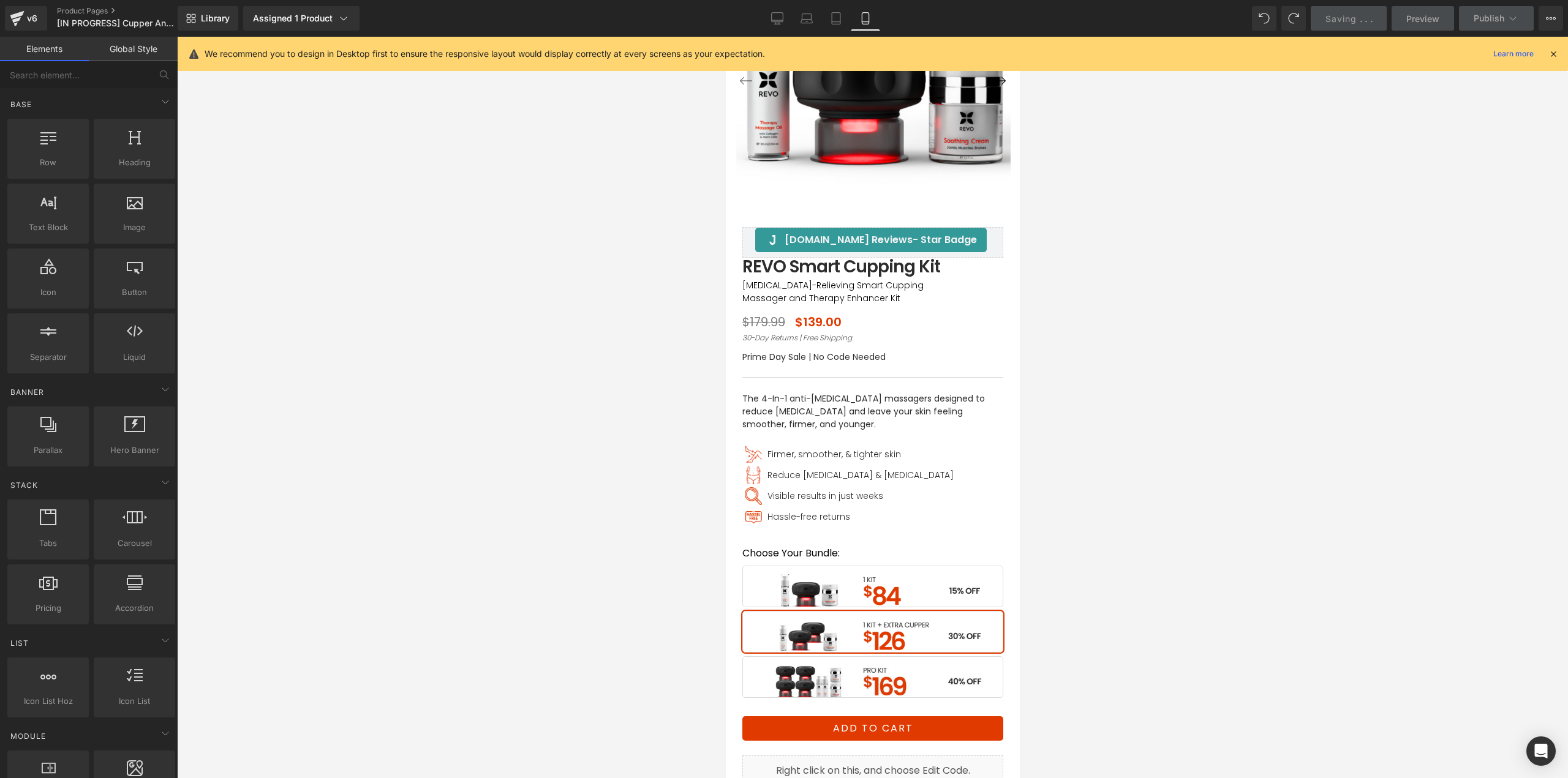
scroll to position [123, 0]
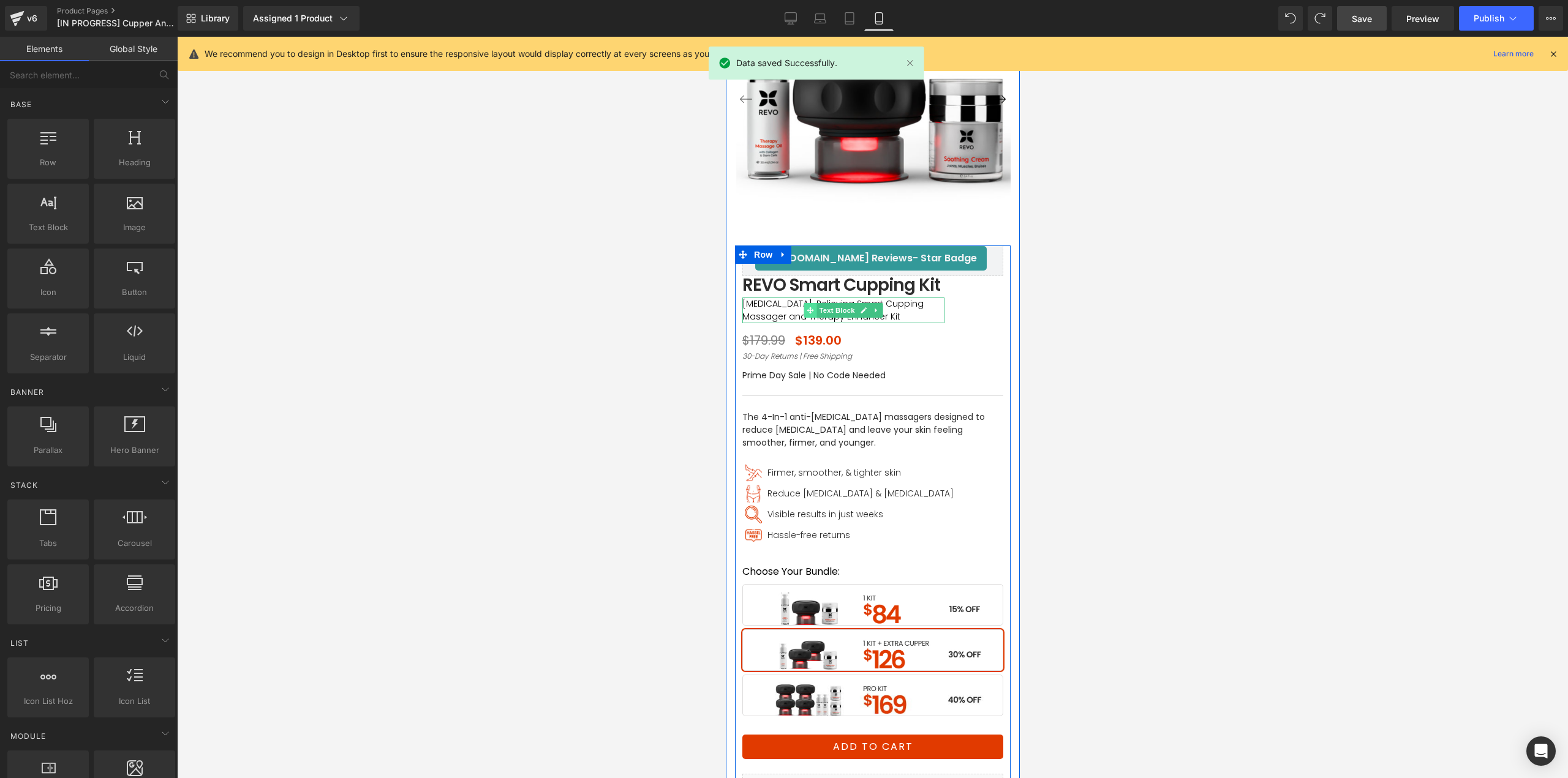
click at [803, 307] on span at bounding box center [809, 310] width 13 height 14
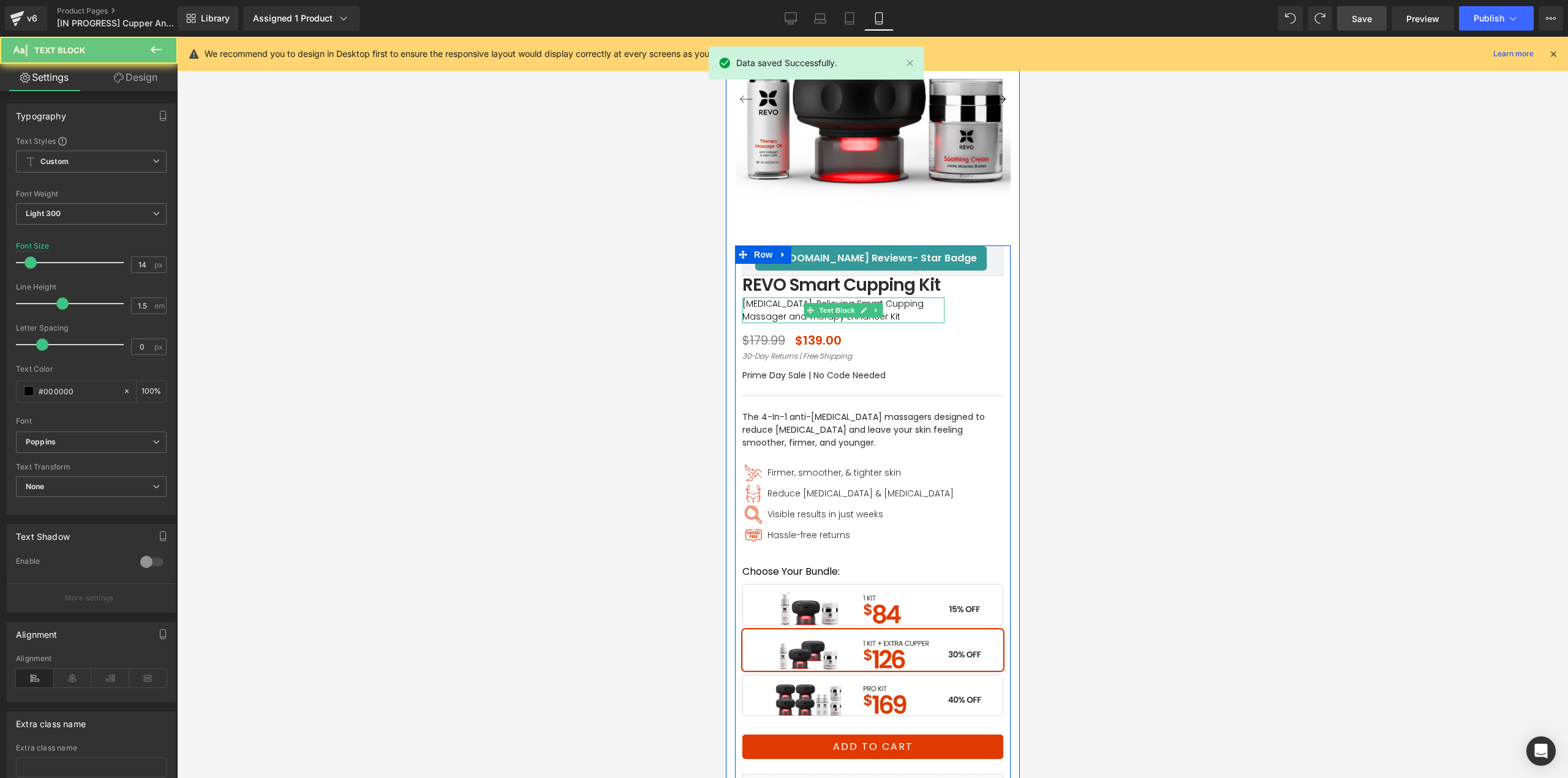
click at [774, 308] on p "Cellulite-Relieving Smart Cupping Massager and Therapy Enhancer Kit" at bounding box center [843, 310] width 202 height 25
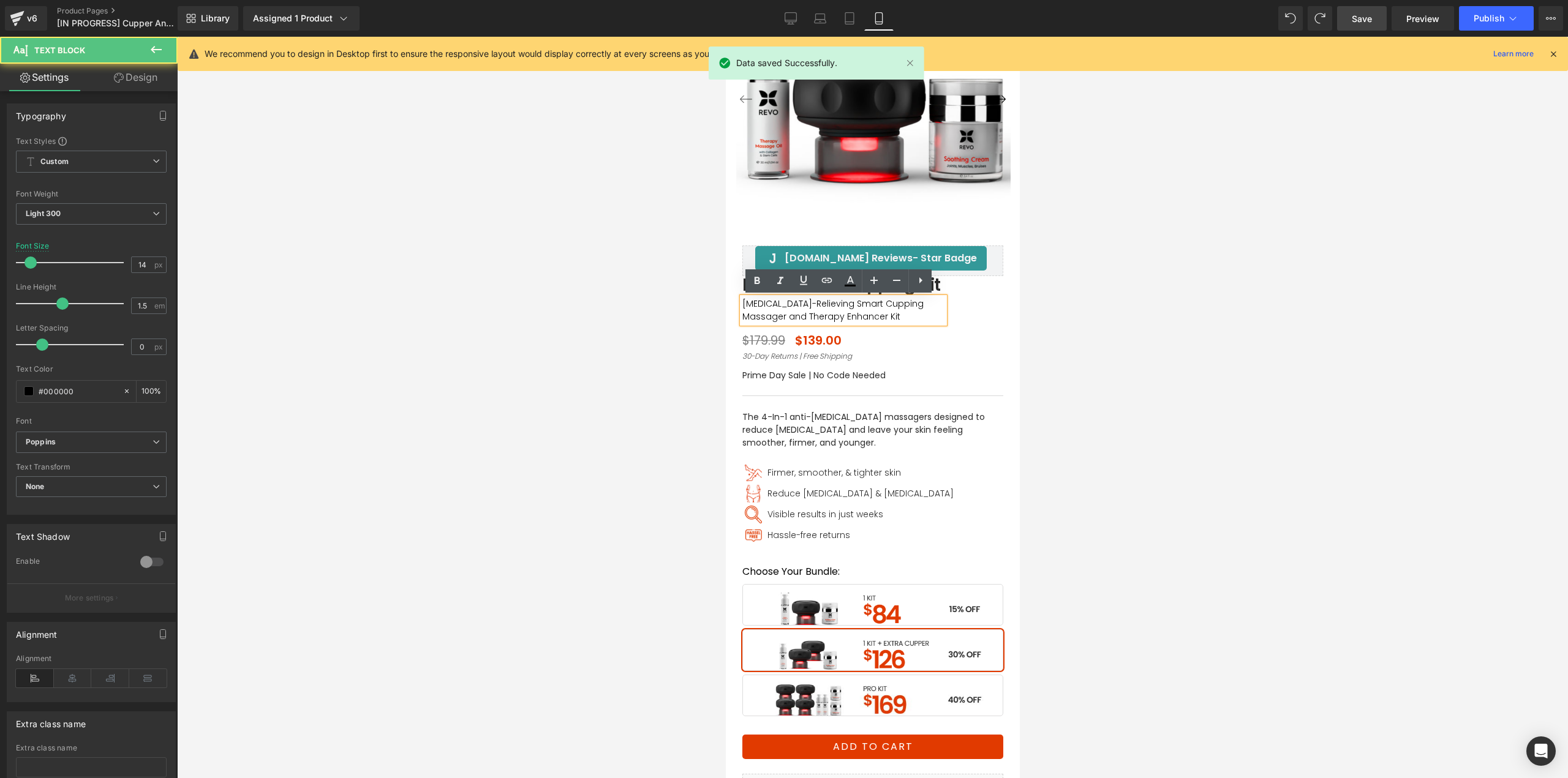
click at [776, 308] on p "Cellulite-Relieving Smart Cupping Massager and Therapy Enhancer Kit" at bounding box center [843, 310] width 202 height 25
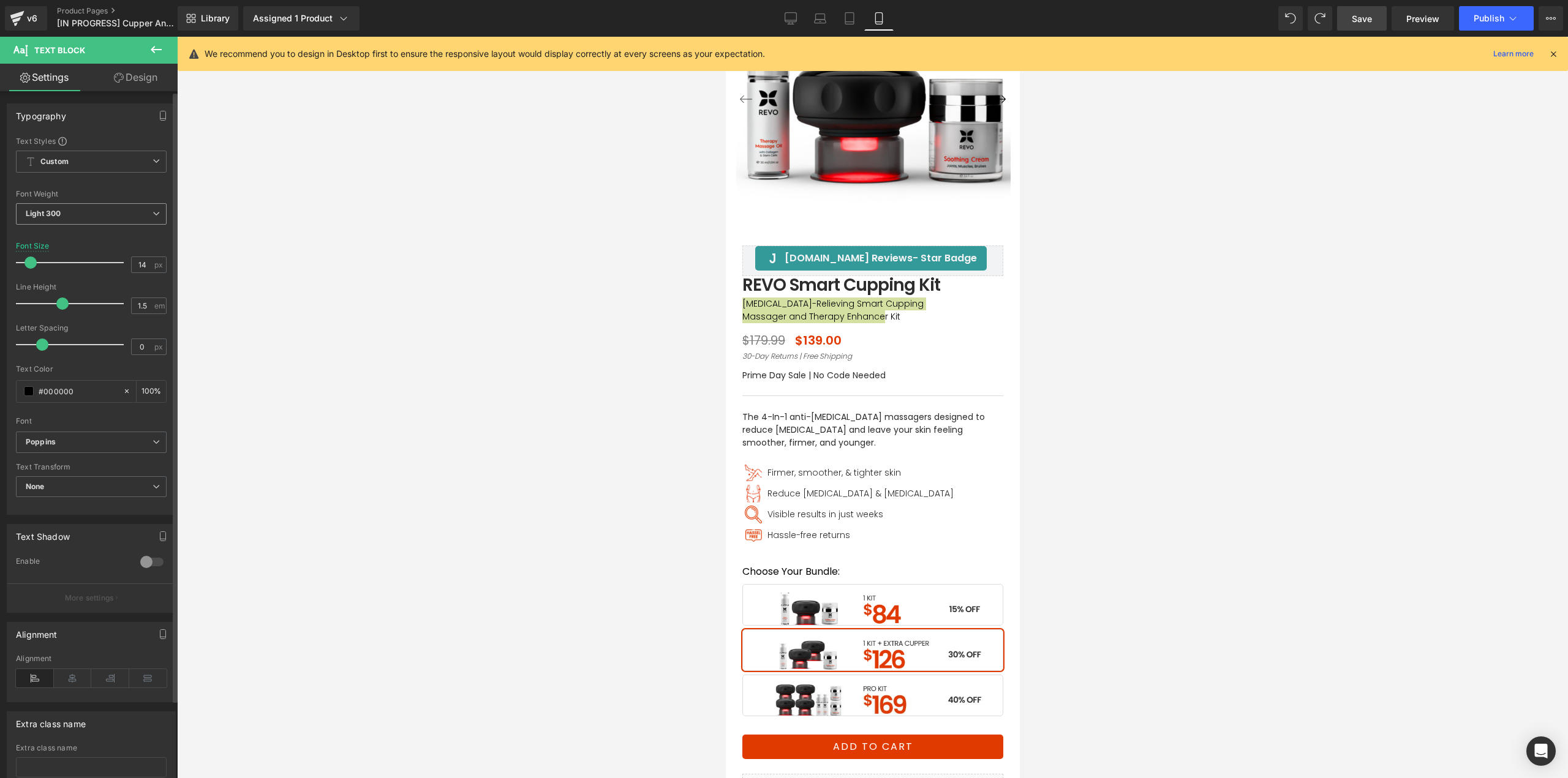
click at [75, 225] on div "Light 300 Thin 100 Semi Thin 200 Light 300 Regular 400 Medium 500 Semi Bold 600…" at bounding box center [91, 216] width 150 height 28
click at [76, 222] on span "Light 300" at bounding box center [91, 213] width 150 height 21
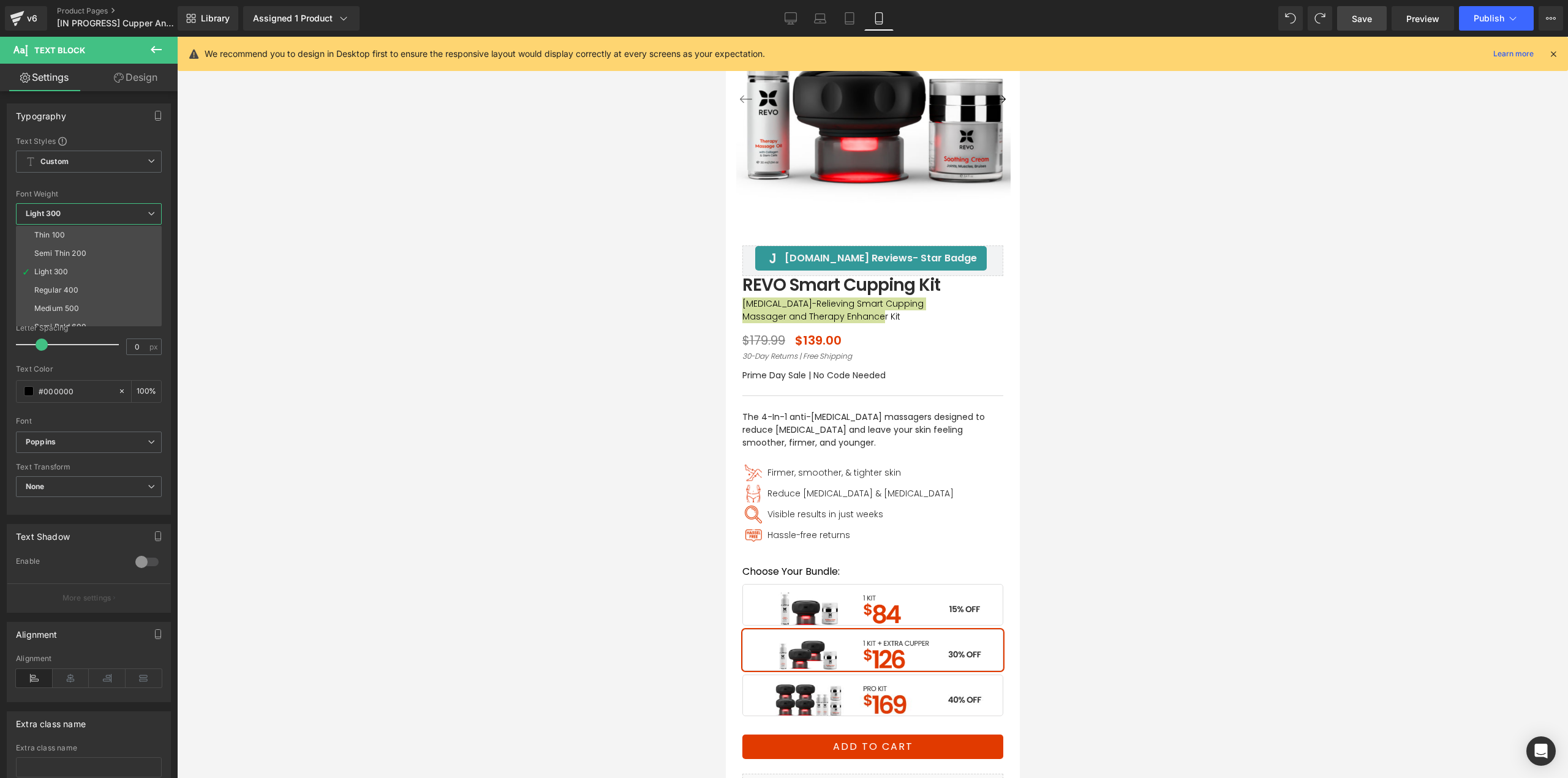
drag, startPoint x: 65, startPoint y: 288, endPoint x: 438, endPoint y: 319, distance: 374.3
click at [68, 289] on div "Regular 400" at bounding box center [57, 290] width 45 height 9
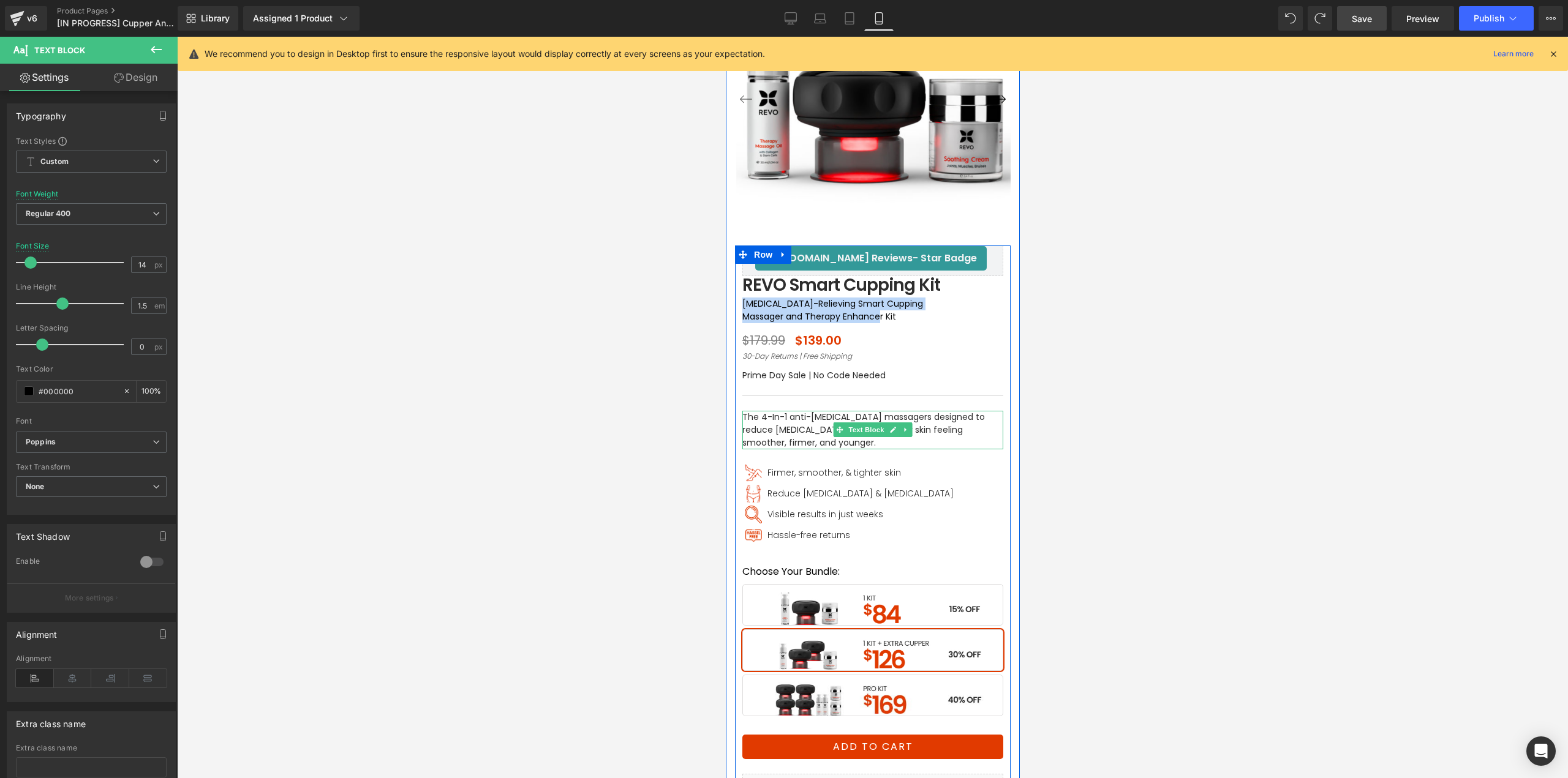
click at [766, 423] on p "The 4-In-1 anti-cellulite massagers designed to reduce cellulite and leave your…" at bounding box center [872, 430] width 261 height 38
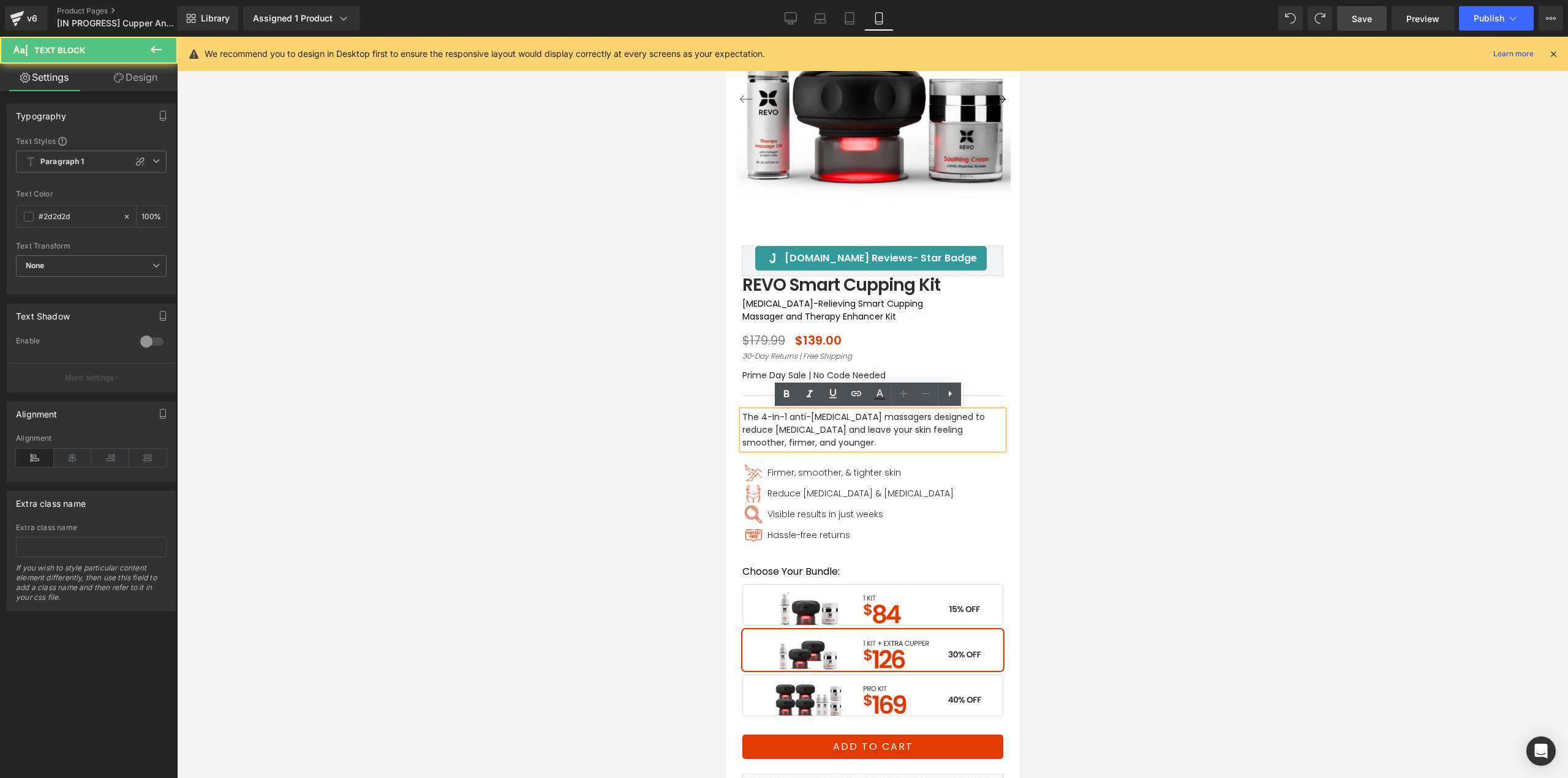
click at [776, 422] on p "The 4-In-1 anti-cellulite massagers designed to reduce cellulite and leave your…" at bounding box center [872, 430] width 261 height 38
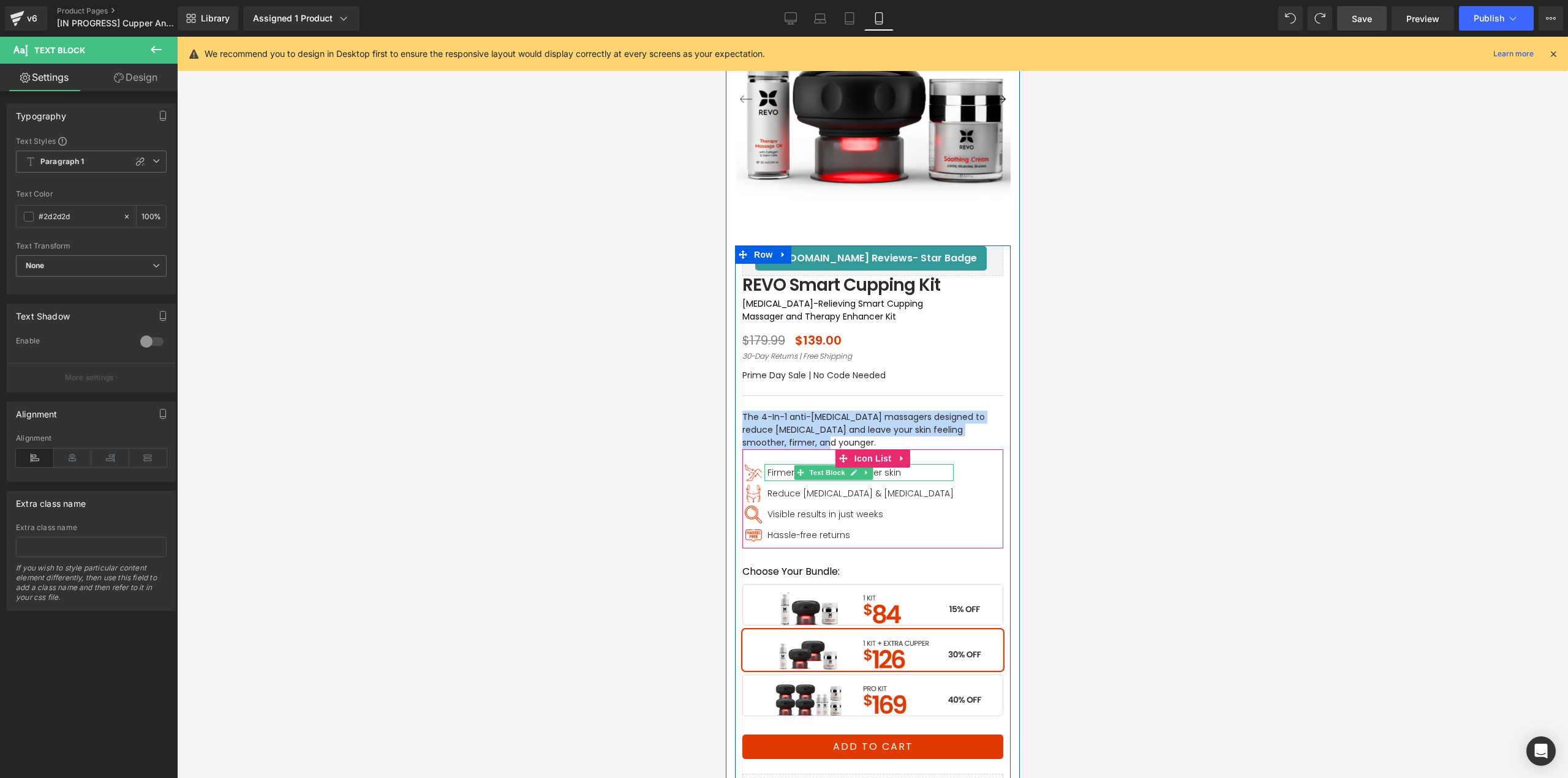
click at [772, 475] on span "Firmer, smoother, & tighter skin" at bounding box center [833, 472] width 134 height 12
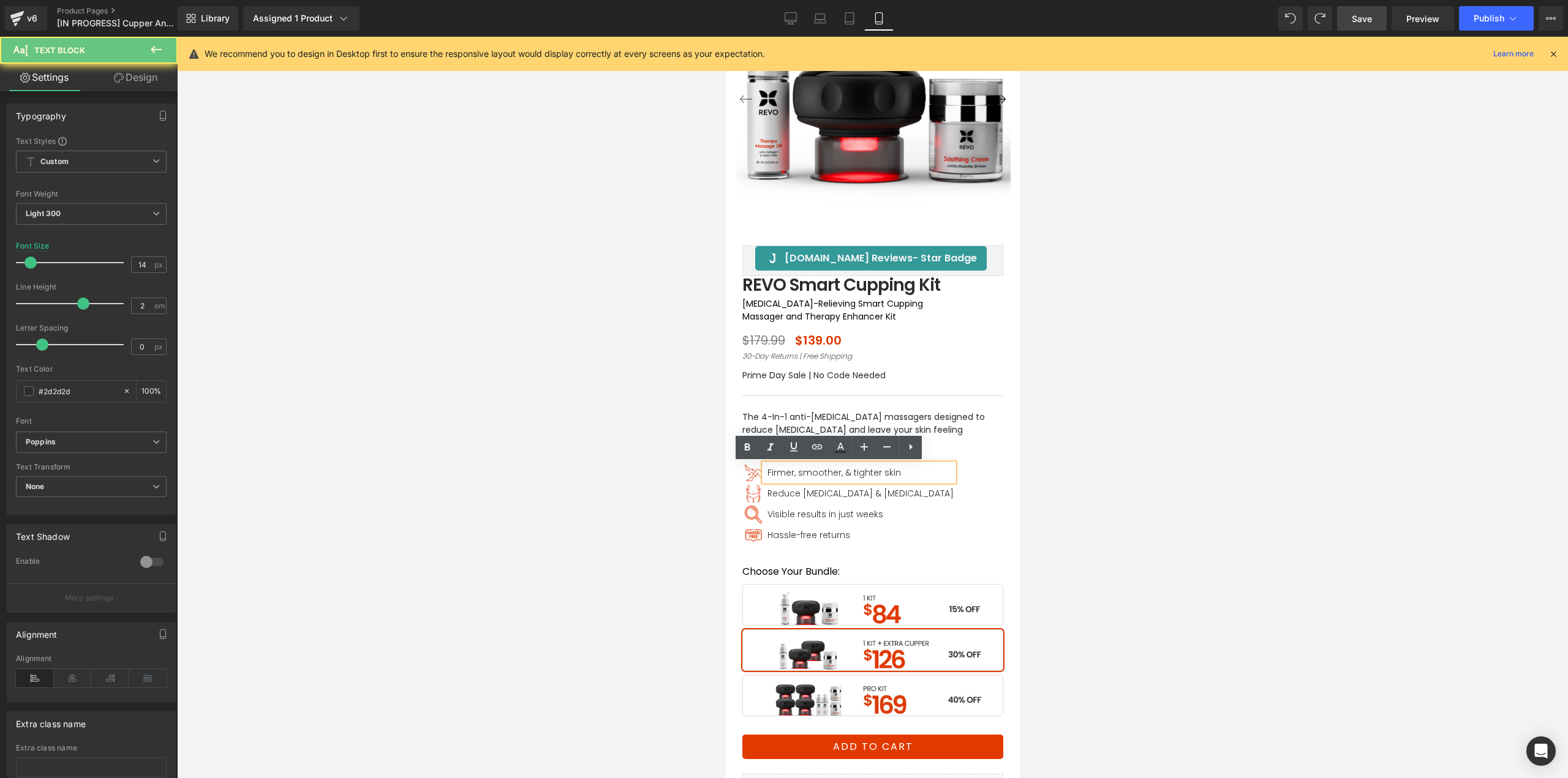
click at [772, 472] on span "Firmer, smoother, & tighter skin" at bounding box center [833, 472] width 134 height 12
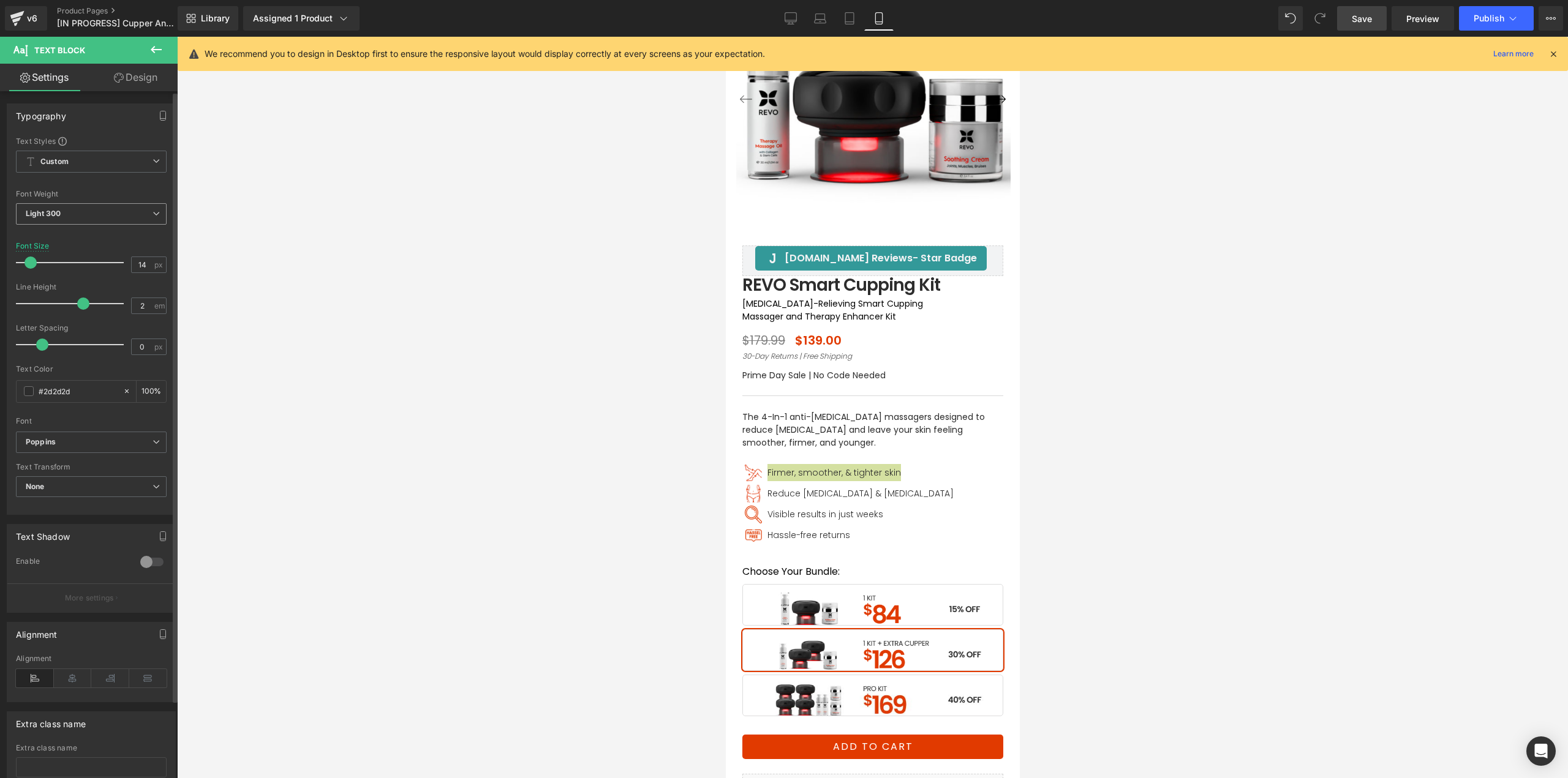
click at [92, 218] on span "Light 300" at bounding box center [91, 213] width 150 height 21
click at [66, 285] on li "Regular 400" at bounding box center [92, 290] width 151 height 18
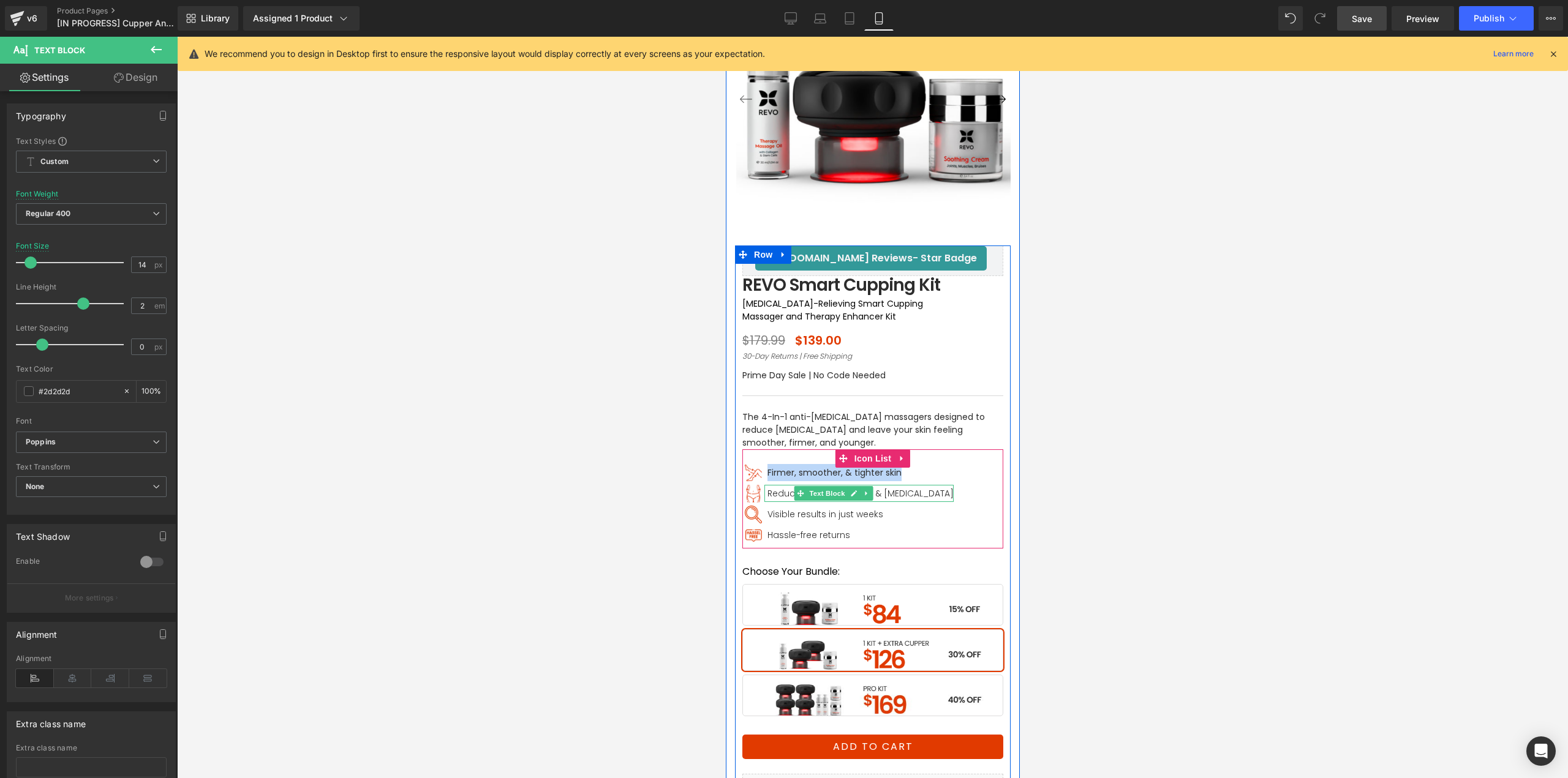
click at [766, 492] on span "Reduce cellulite & stretch marks" at bounding box center [860, 492] width 186 height 12
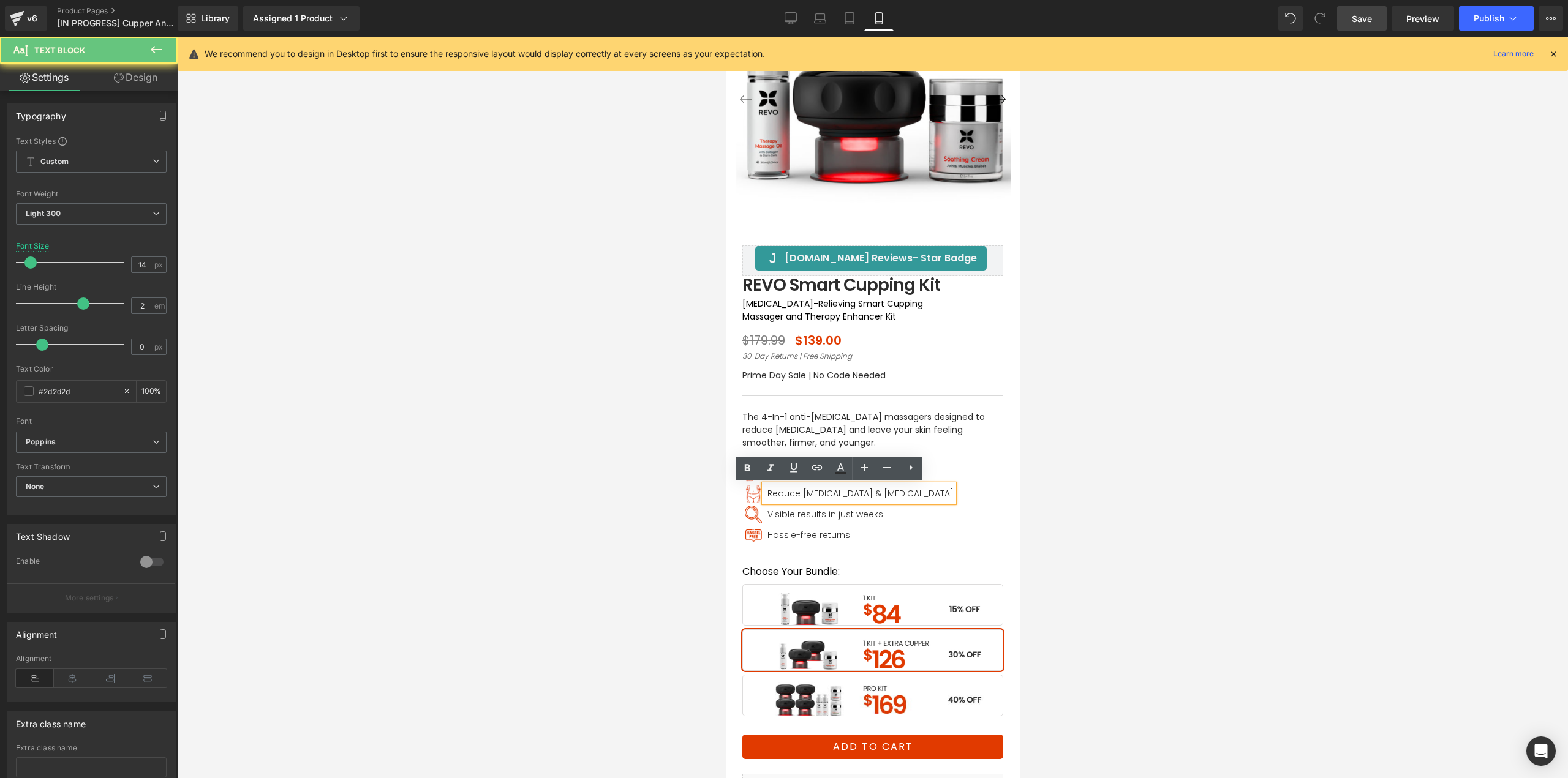
click at [771, 492] on span "Reduce cellulite & stretch marks" at bounding box center [860, 492] width 186 height 12
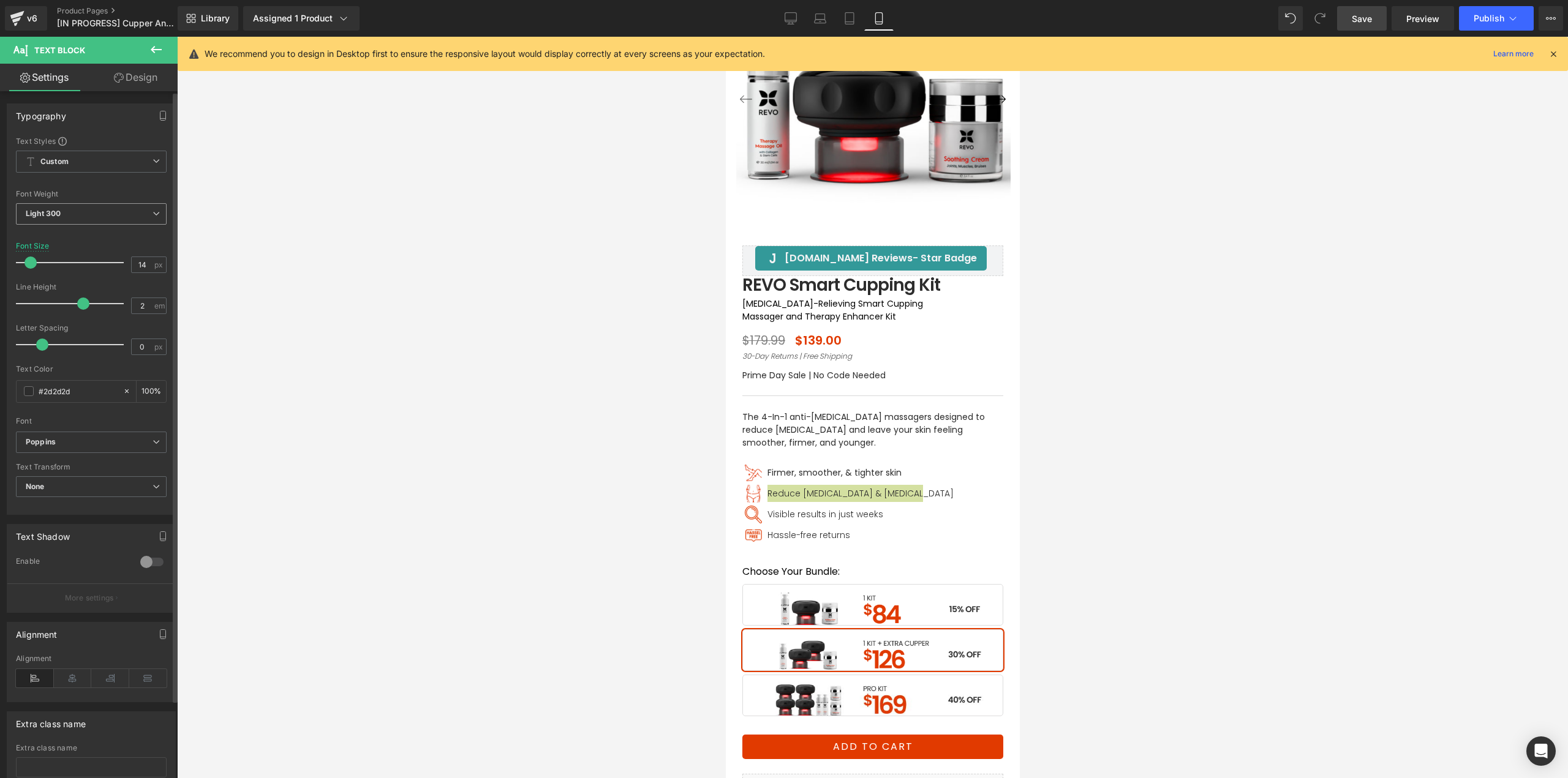
click at [86, 216] on span "Light 300" at bounding box center [91, 213] width 150 height 21
drag, startPoint x: 65, startPoint y: 284, endPoint x: 90, endPoint y: 289, distance: 25.5
click at [65, 285] on li "Regular 400" at bounding box center [92, 290] width 151 height 18
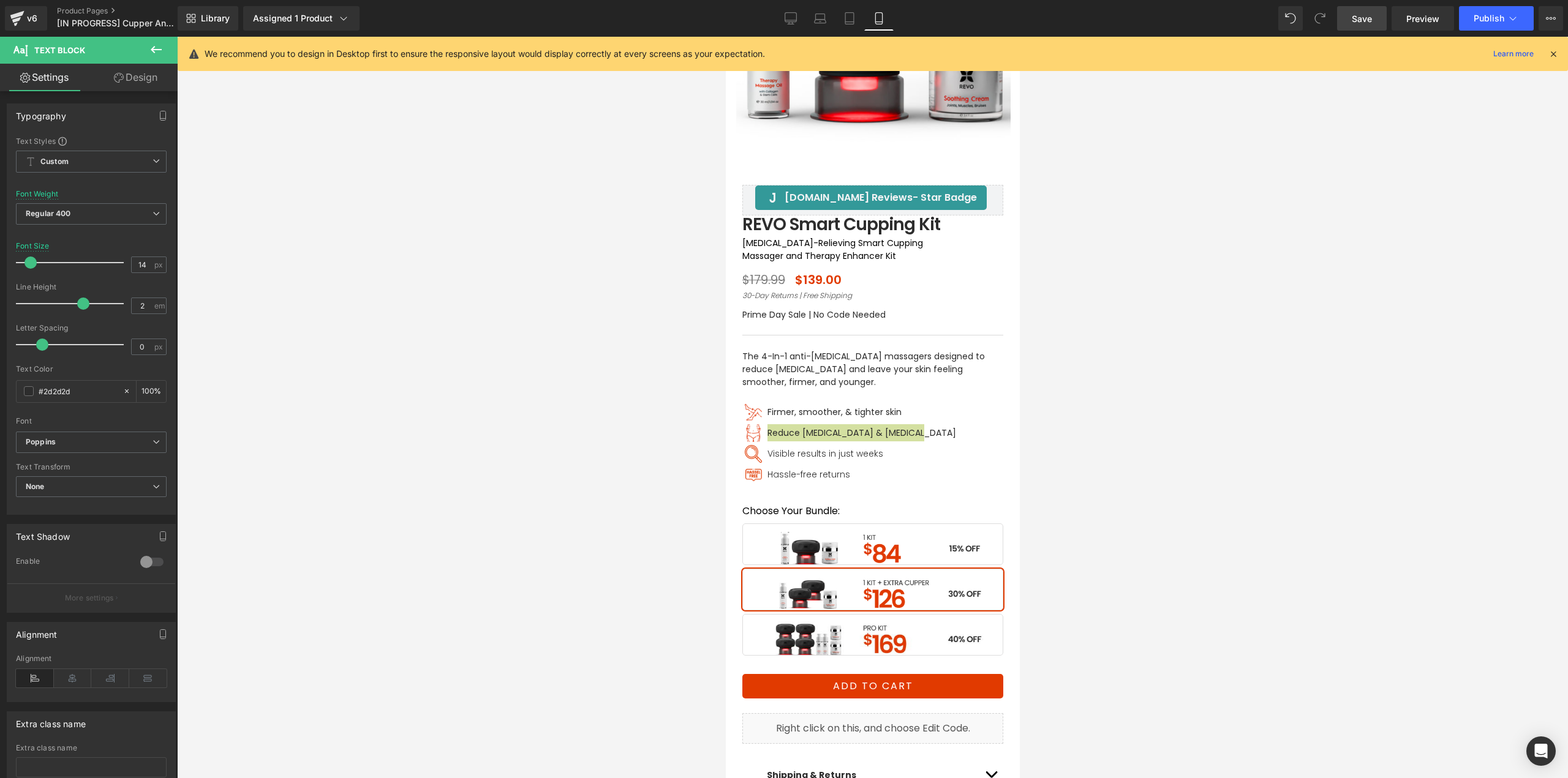
scroll to position [184, 0]
click at [801, 452] on div "Visible results in just weeks Text Block" at bounding box center [859, 453] width 192 height 18
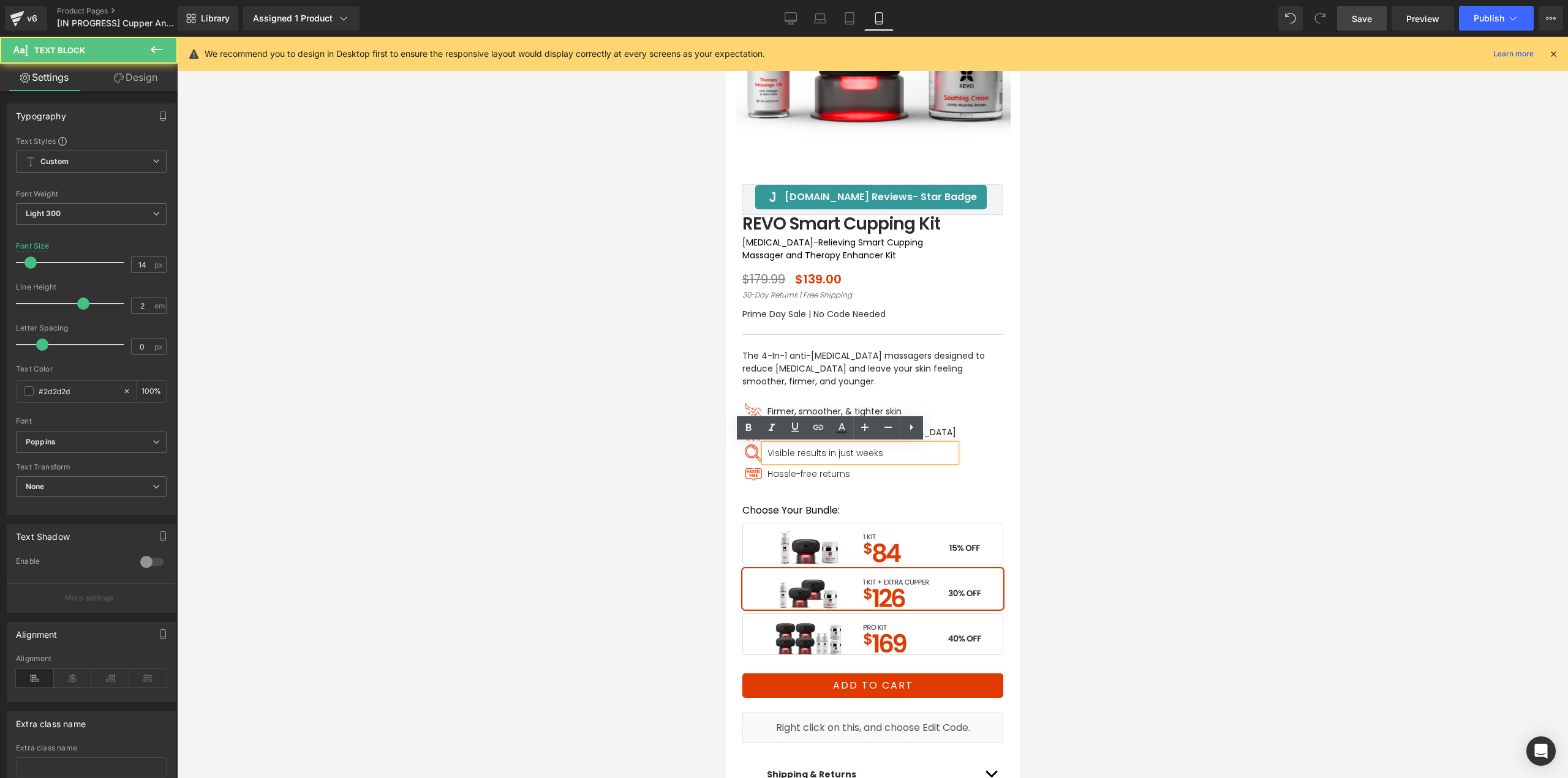
click at [785, 451] on span "Visible results in just weeks" at bounding box center [824, 453] width 115 height 12
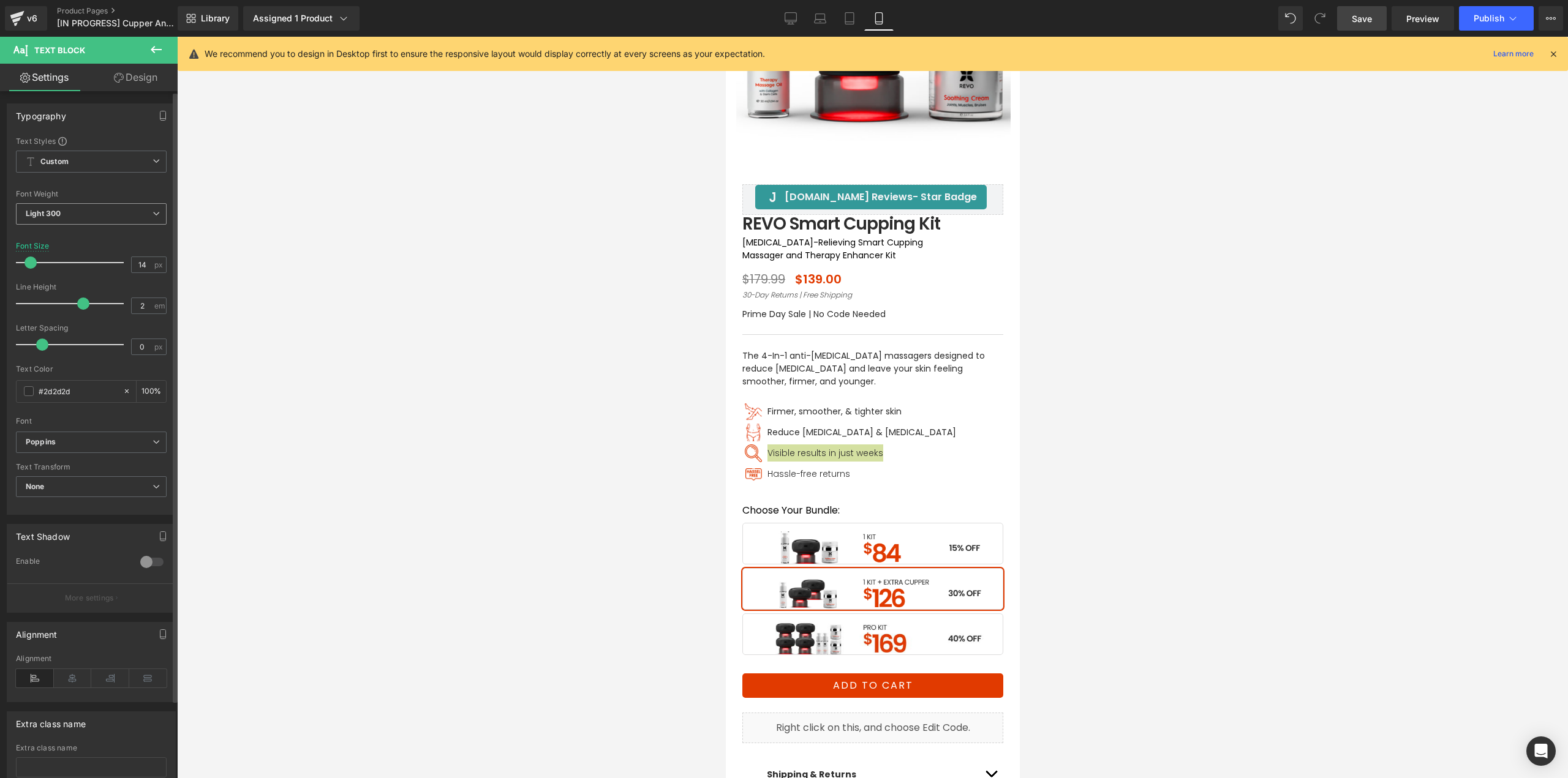
drag, startPoint x: 105, startPoint y: 210, endPoint x: 92, endPoint y: 222, distance: 17.7
click at [103, 210] on span "Light 300" at bounding box center [91, 213] width 150 height 21
drag, startPoint x: 53, startPoint y: 289, endPoint x: 104, endPoint y: 305, distance: 53.5
click at [53, 289] on div "Regular 400" at bounding box center [57, 290] width 45 height 9
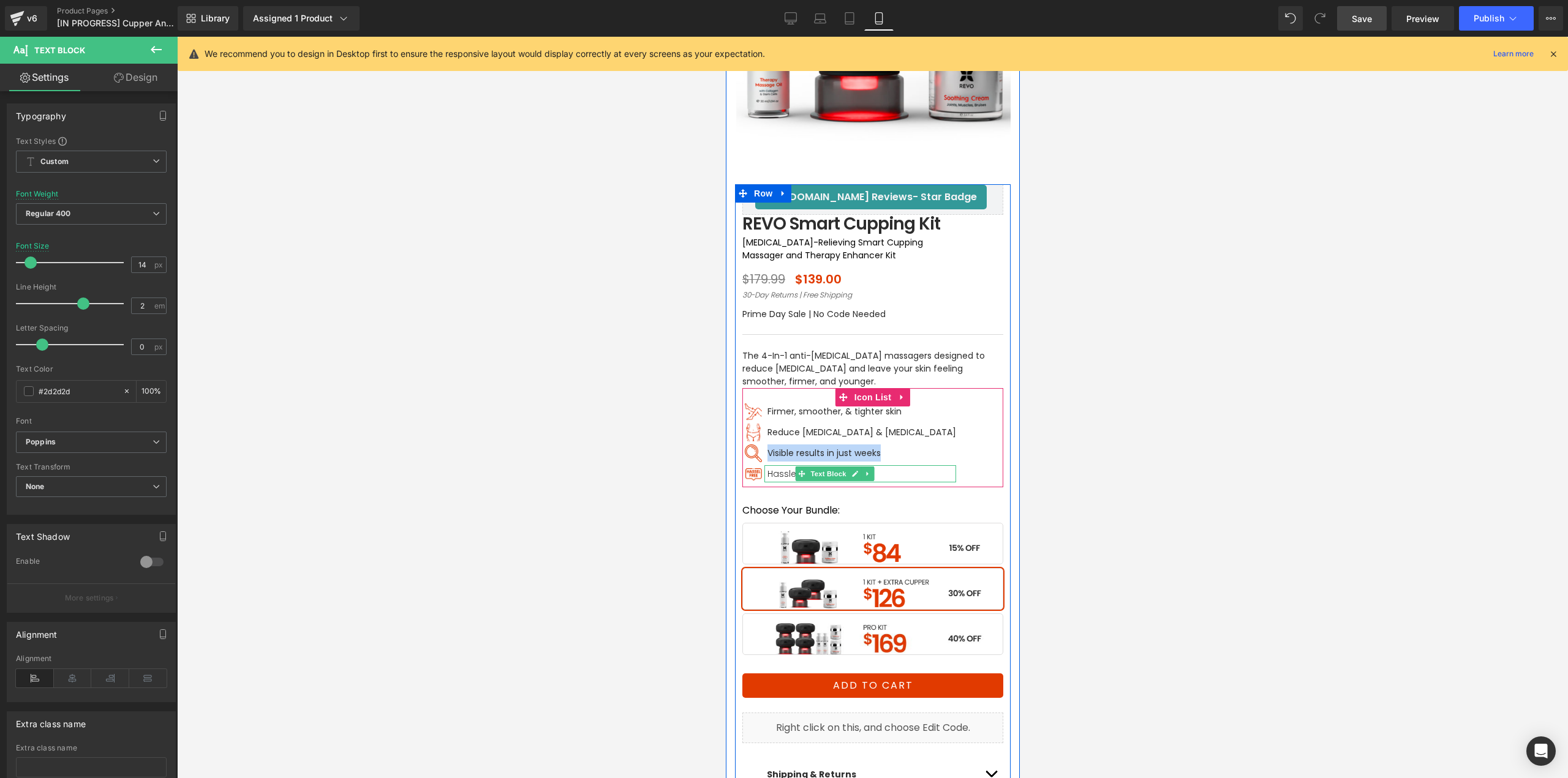
click at [766, 472] on span "Hassle-free returns" at bounding box center [808, 473] width 83 height 12
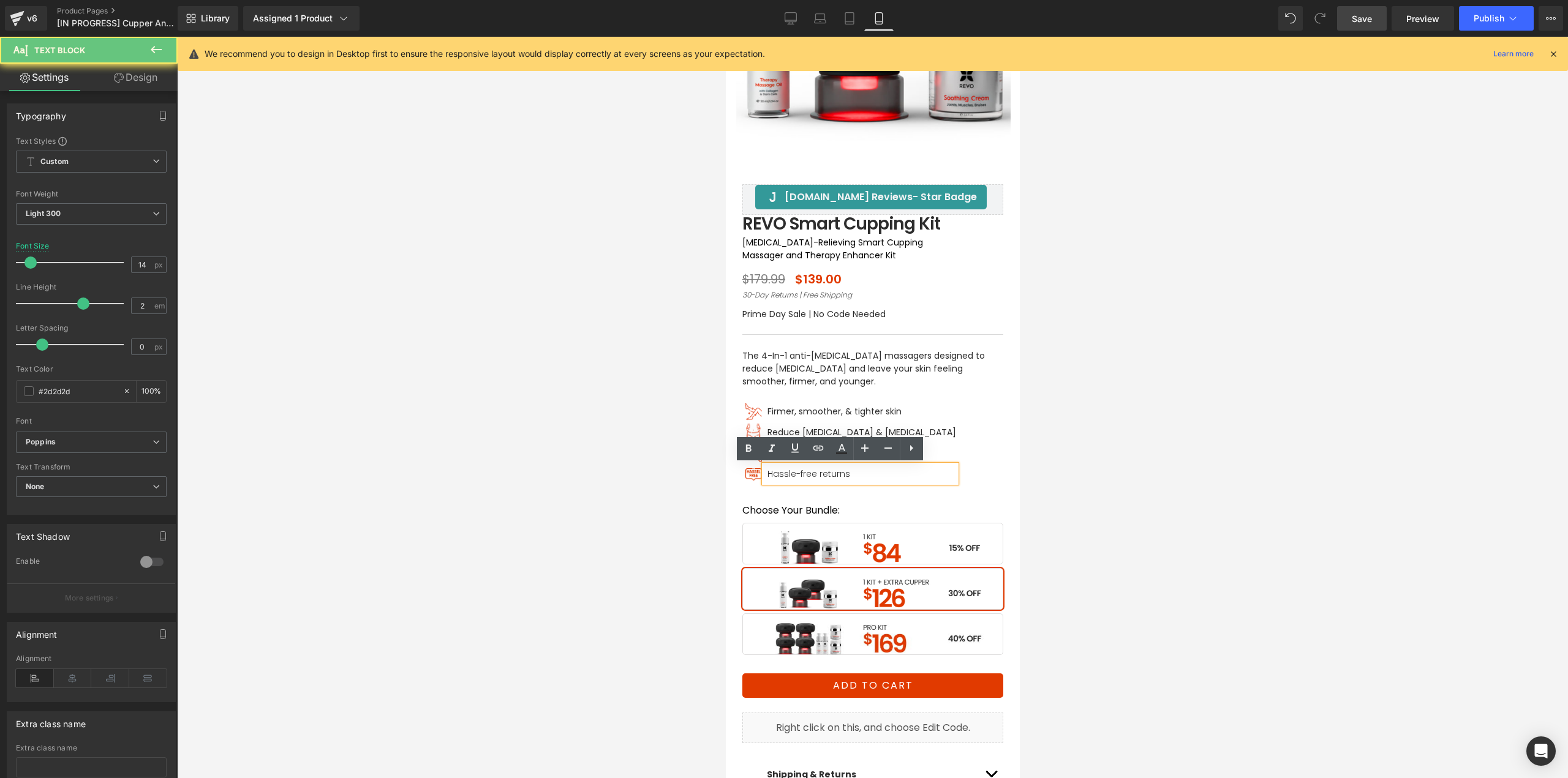
click at [774, 473] on span "Hassle-free returns" at bounding box center [808, 473] width 83 height 12
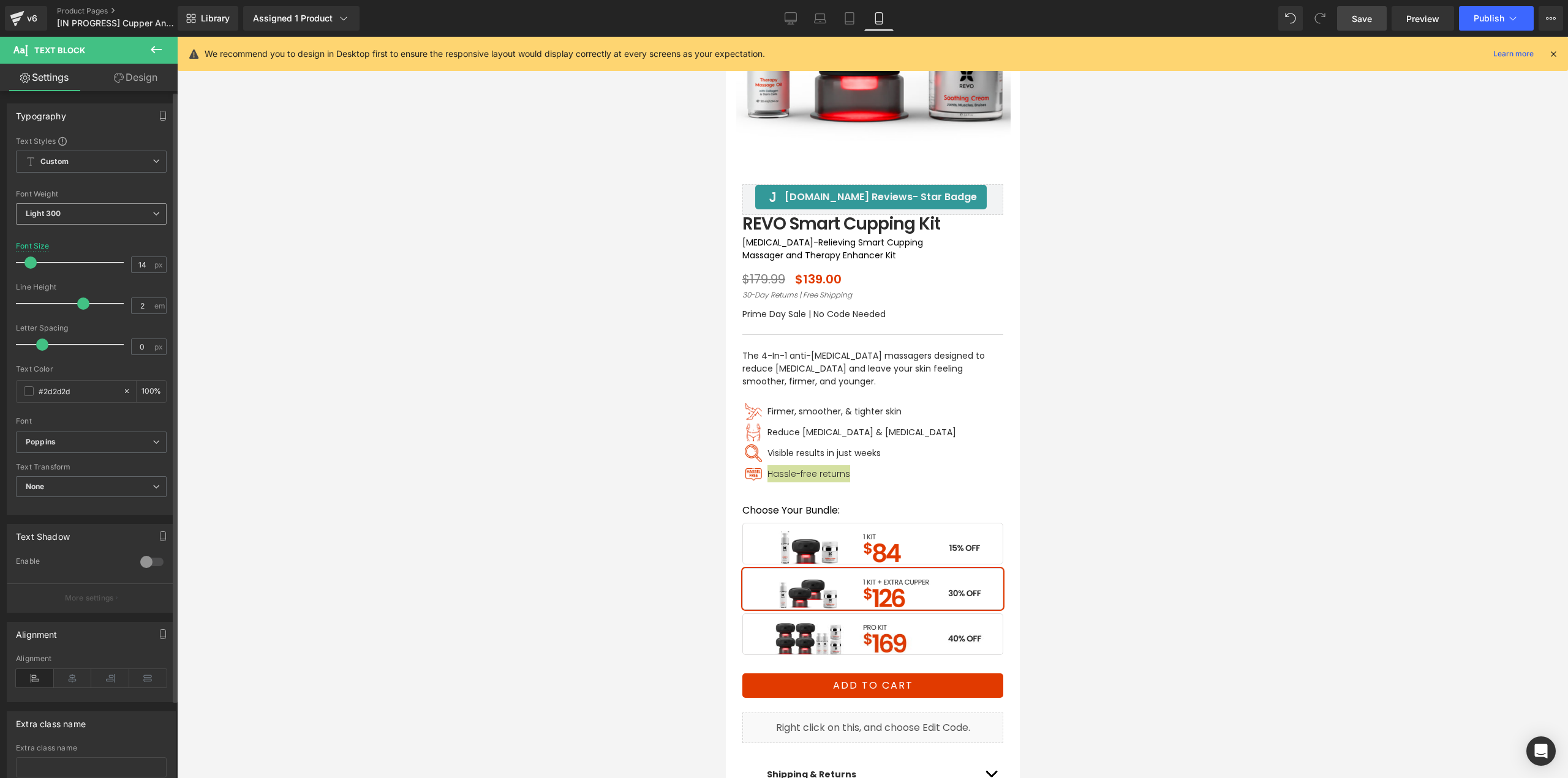
click at [81, 216] on span "Light 300" at bounding box center [91, 213] width 150 height 21
click at [54, 289] on div "Regular 400" at bounding box center [57, 290] width 45 height 9
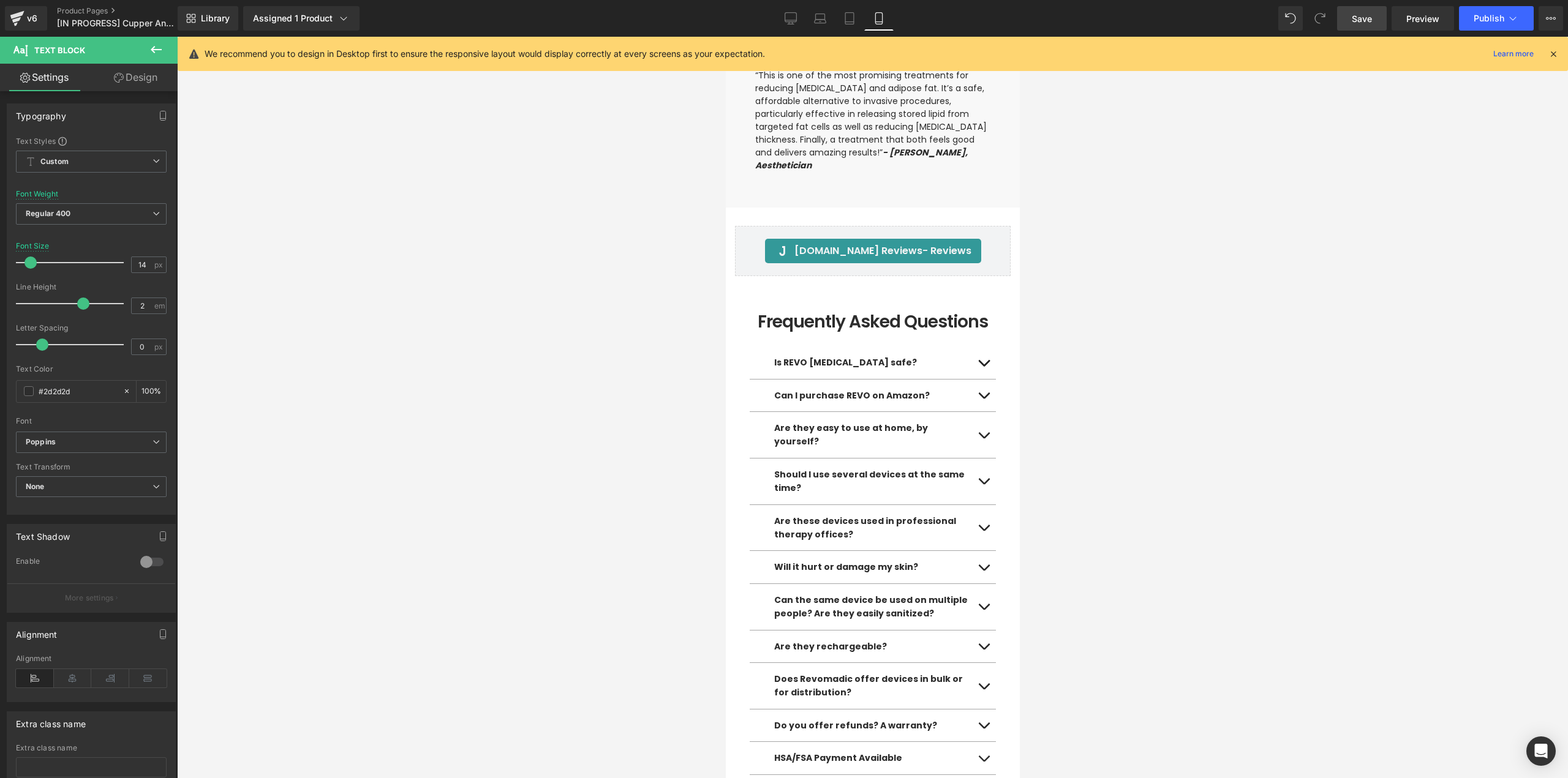
scroll to position [4468, 0]
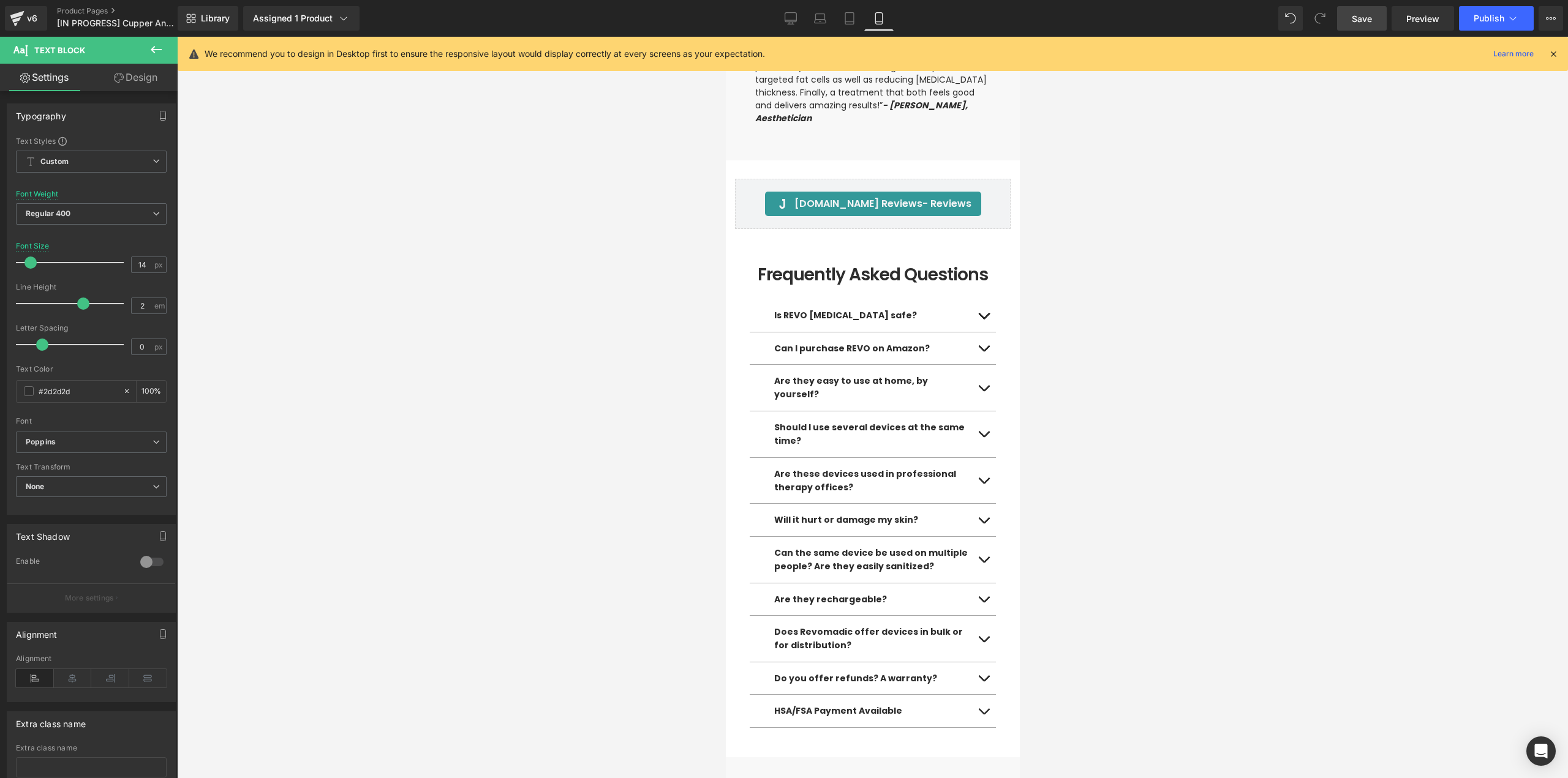
click at [1367, 25] on link "Save" at bounding box center [1362, 18] width 49 height 25
click at [833, 13] on icon at bounding box center [836, 18] width 9 height 12
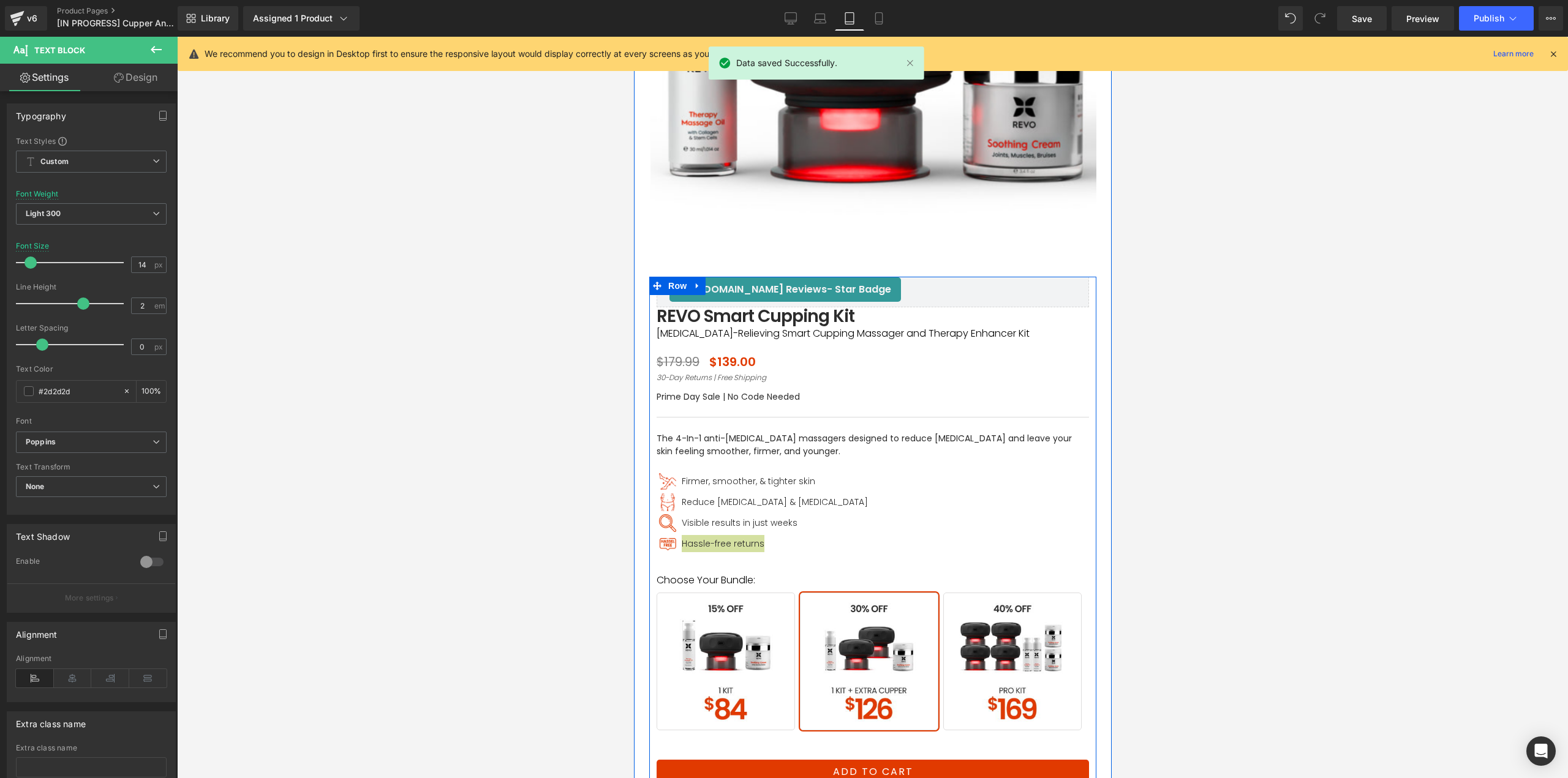
scroll to position [219, 0]
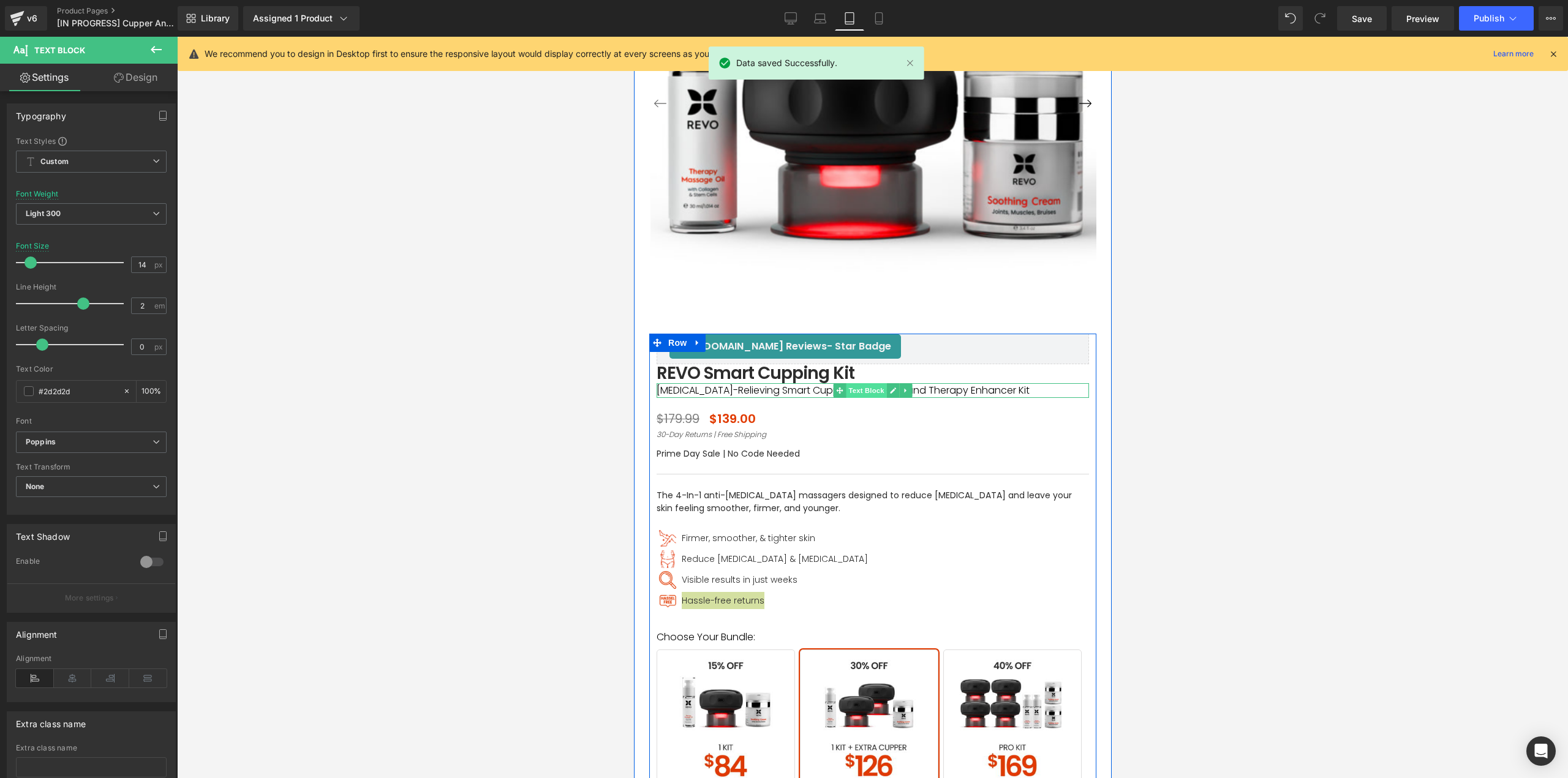
click at [871, 391] on span "Text Block" at bounding box center [865, 391] width 41 height 14
click at [889, 391] on icon at bounding box center [892, 391] width 6 height 6
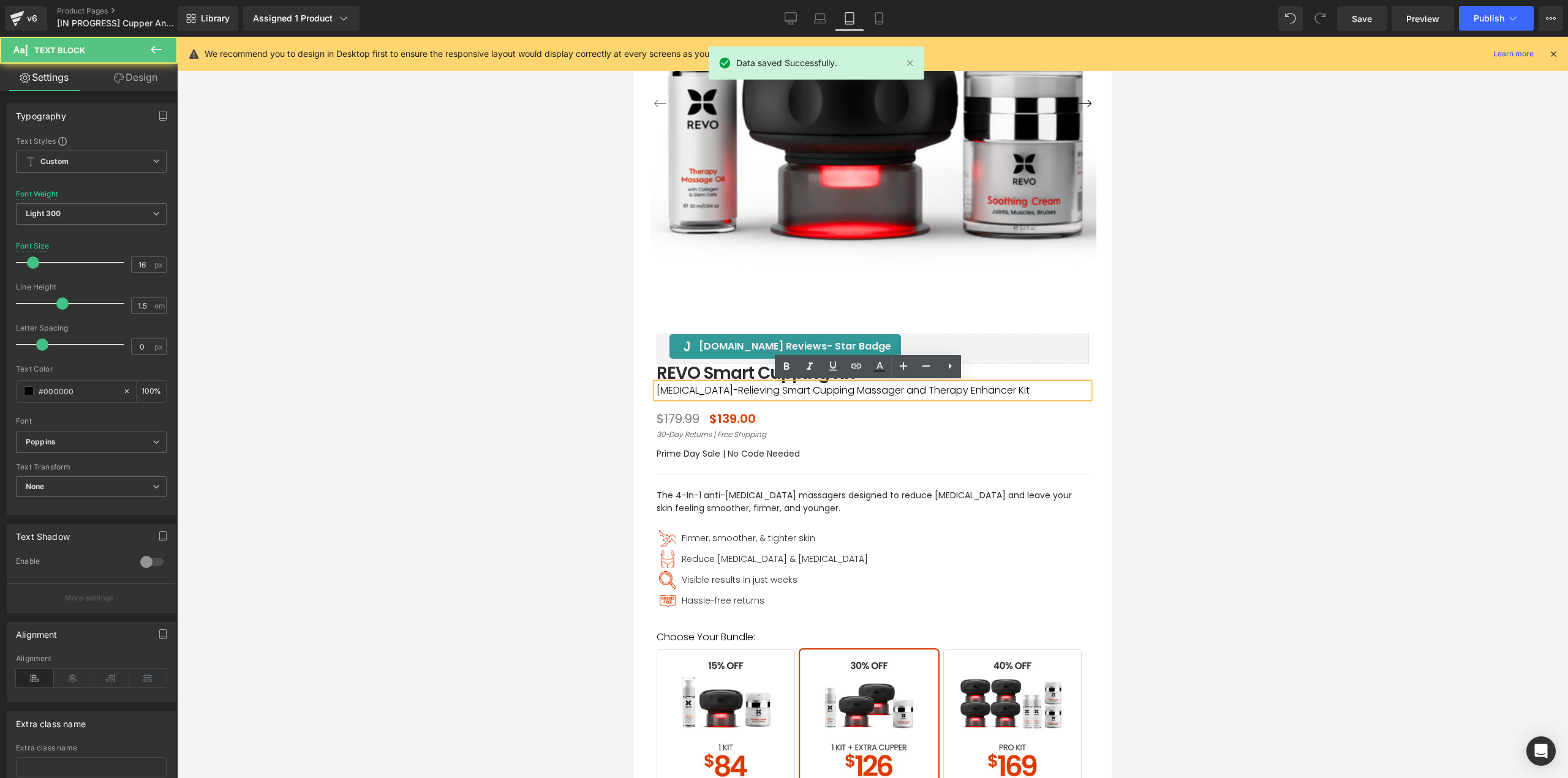
click at [888, 391] on p "Cellulite-Relieving Smart Cupping Massager and Therapy Enhancer Kit" at bounding box center [872, 391] width 432 height 14
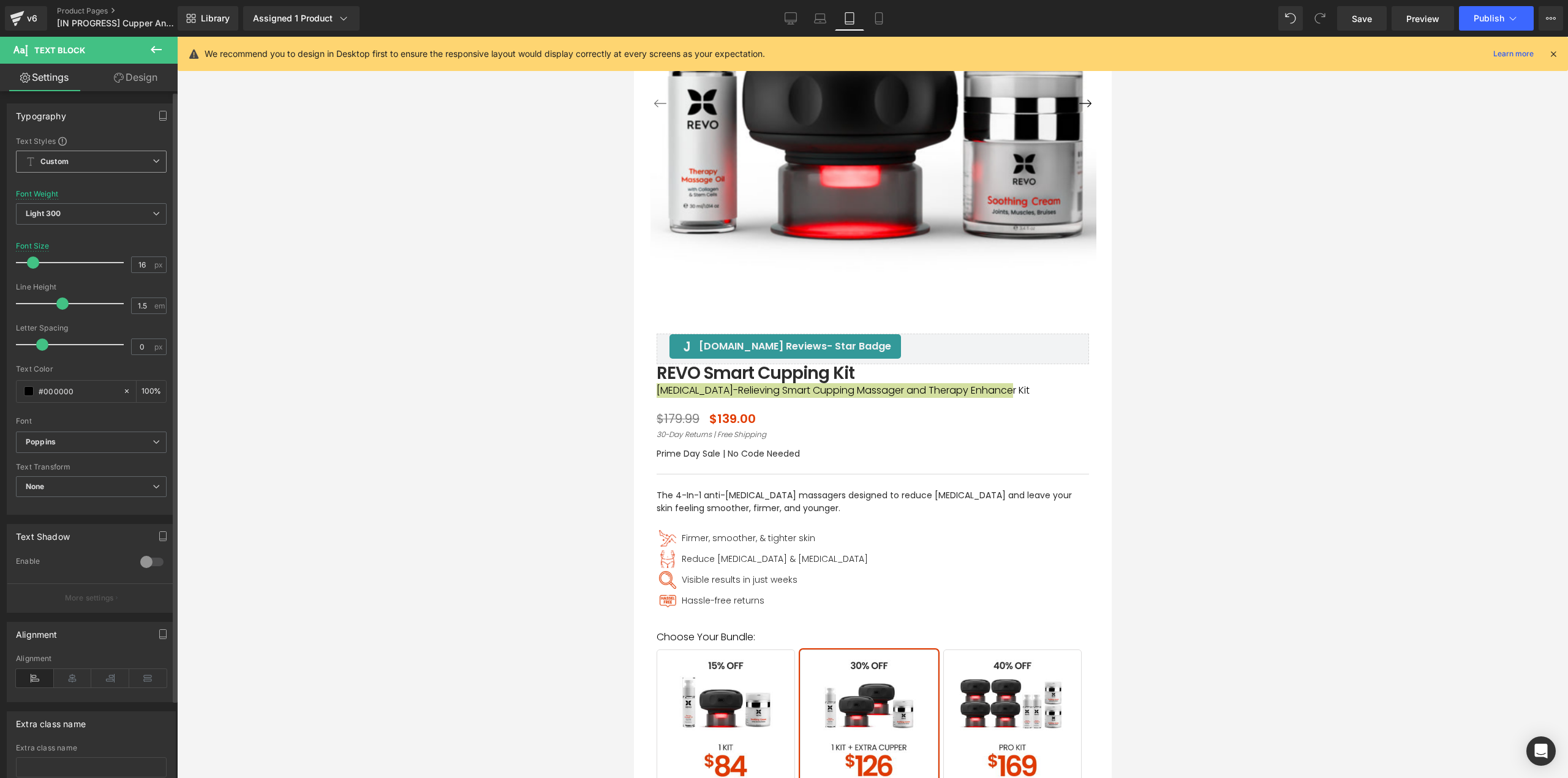
click at [94, 157] on span "Custom" at bounding box center [91, 161] width 150 height 22
click at [92, 158] on span "Custom" at bounding box center [88, 161] width 146 height 22
click at [86, 209] on span "Light 300" at bounding box center [91, 213] width 150 height 21
drag, startPoint x: 64, startPoint y: 294, endPoint x: 371, endPoint y: 316, distance: 307.8
click at [65, 294] on div "Regular 400" at bounding box center [57, 290] width 45 height 9
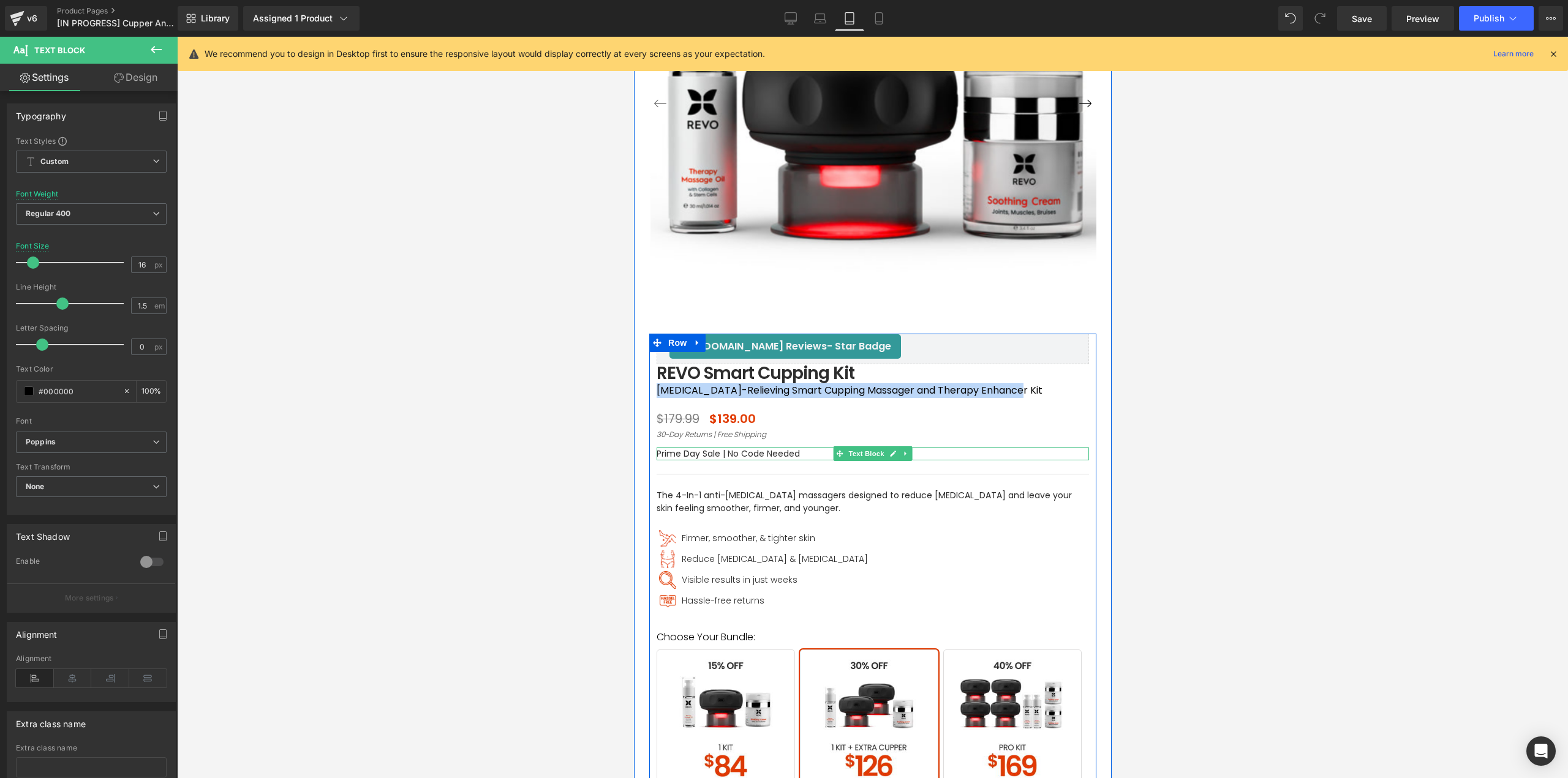
click at [685, 453] on p "Prime Day Sale | No Code Needed" at bounding box center [872, 453] width 432 height 13
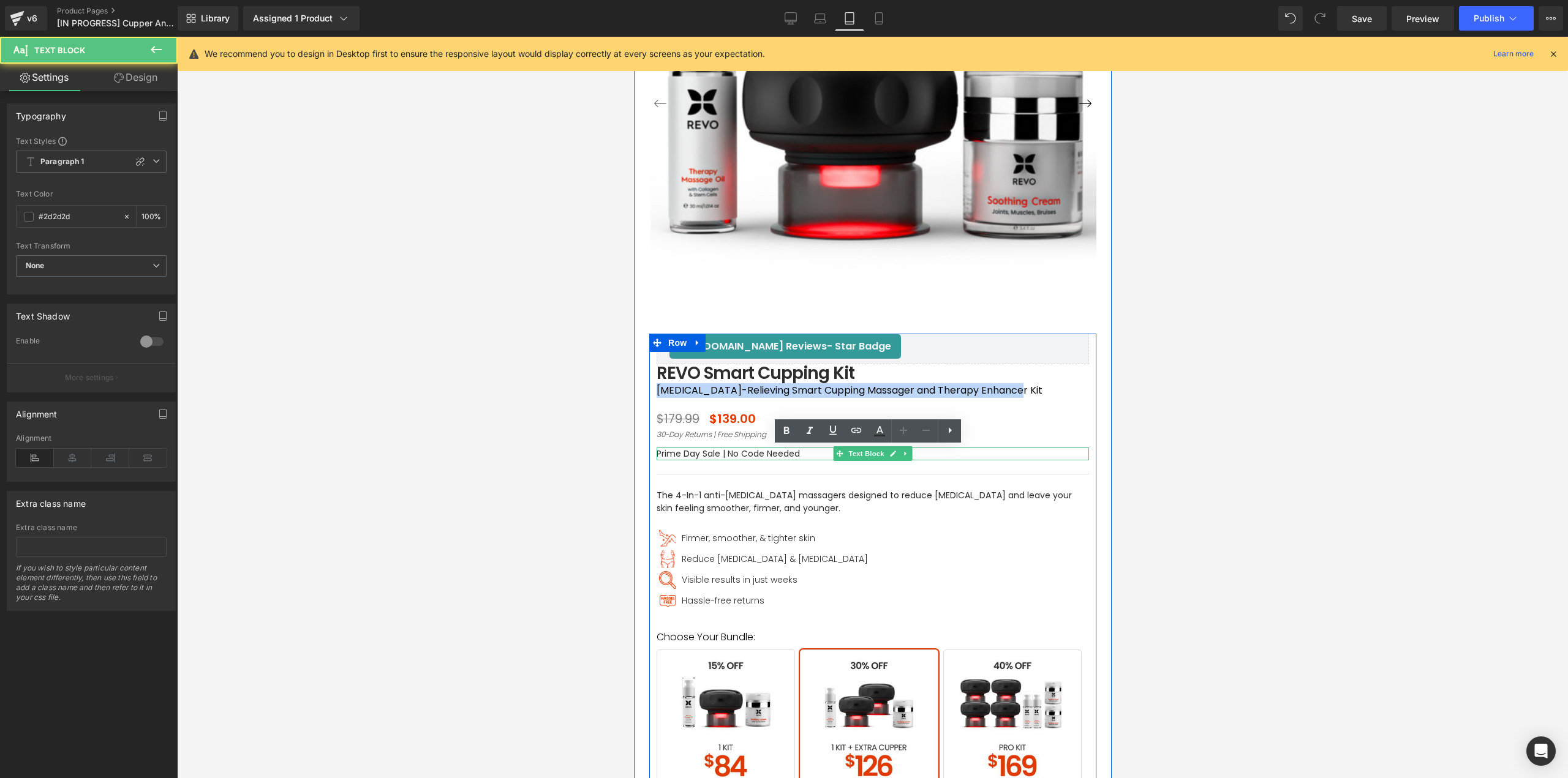
click at [685, 453] on p "Prime Day Sale | No Code Needed" at bounding box center [872, 453] width 432 height 13
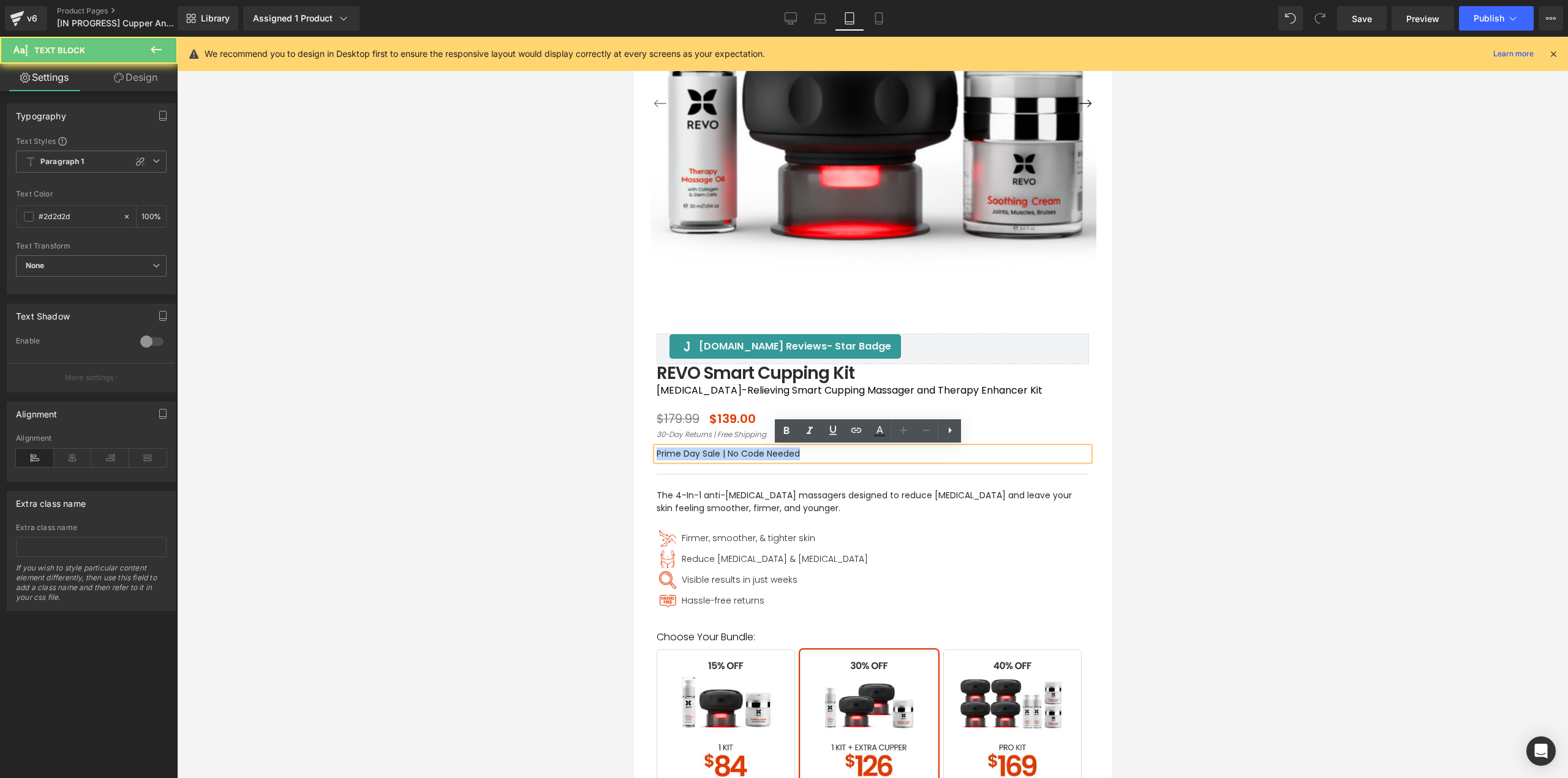
click at [685, 453] on p "Prime Day Sale | No Code Needed" at bounding box center [872, 453] width 432 height 13
click at [684, 539] on span "Firmer, smoother, & tighter skin" at bounding box center [748, 538] width 134 height 12
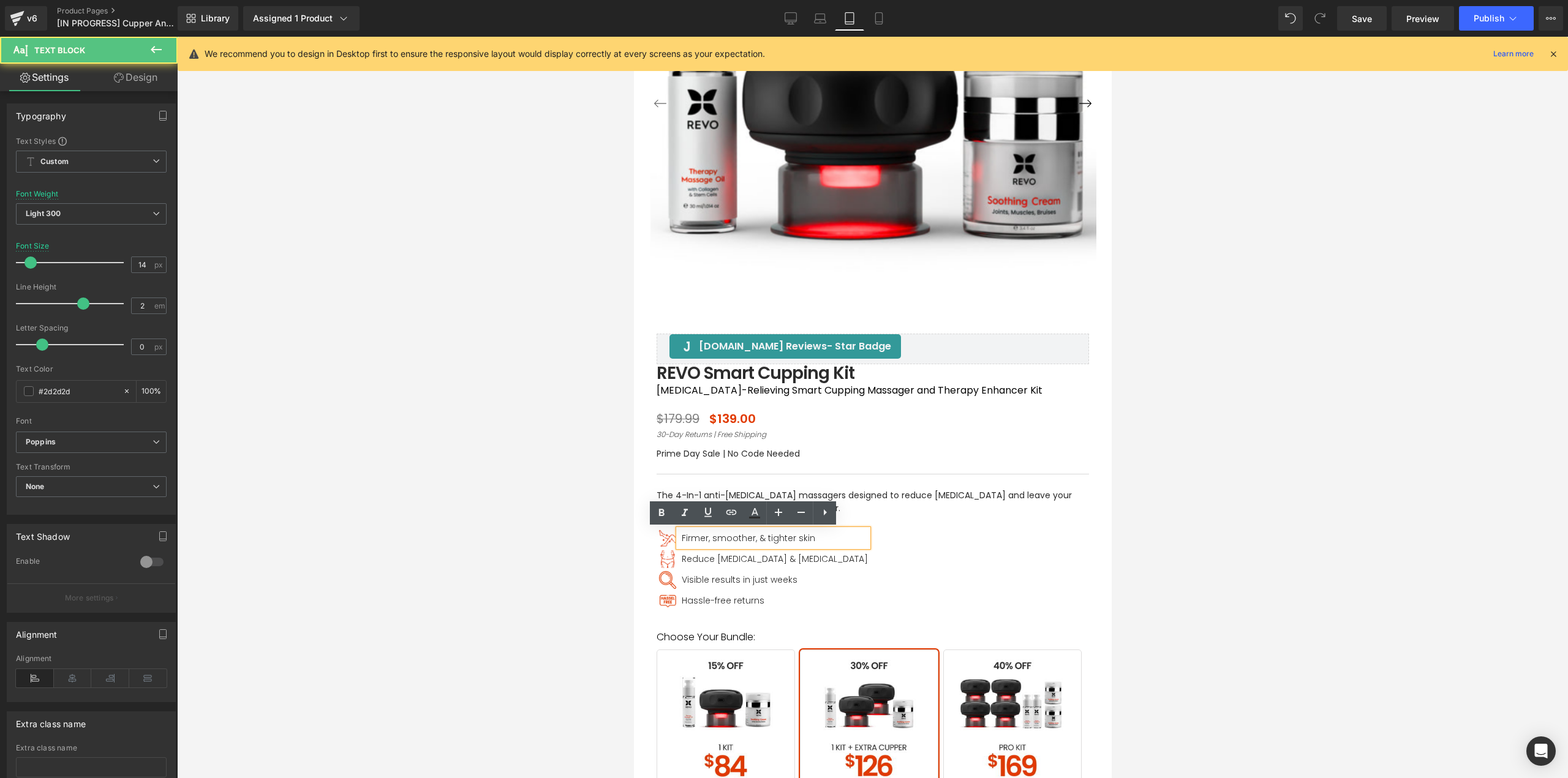
click at [687, 537] on span "Firmer, smoother, & tighter skin" at bounding box center [748, 538] width 134 height 12
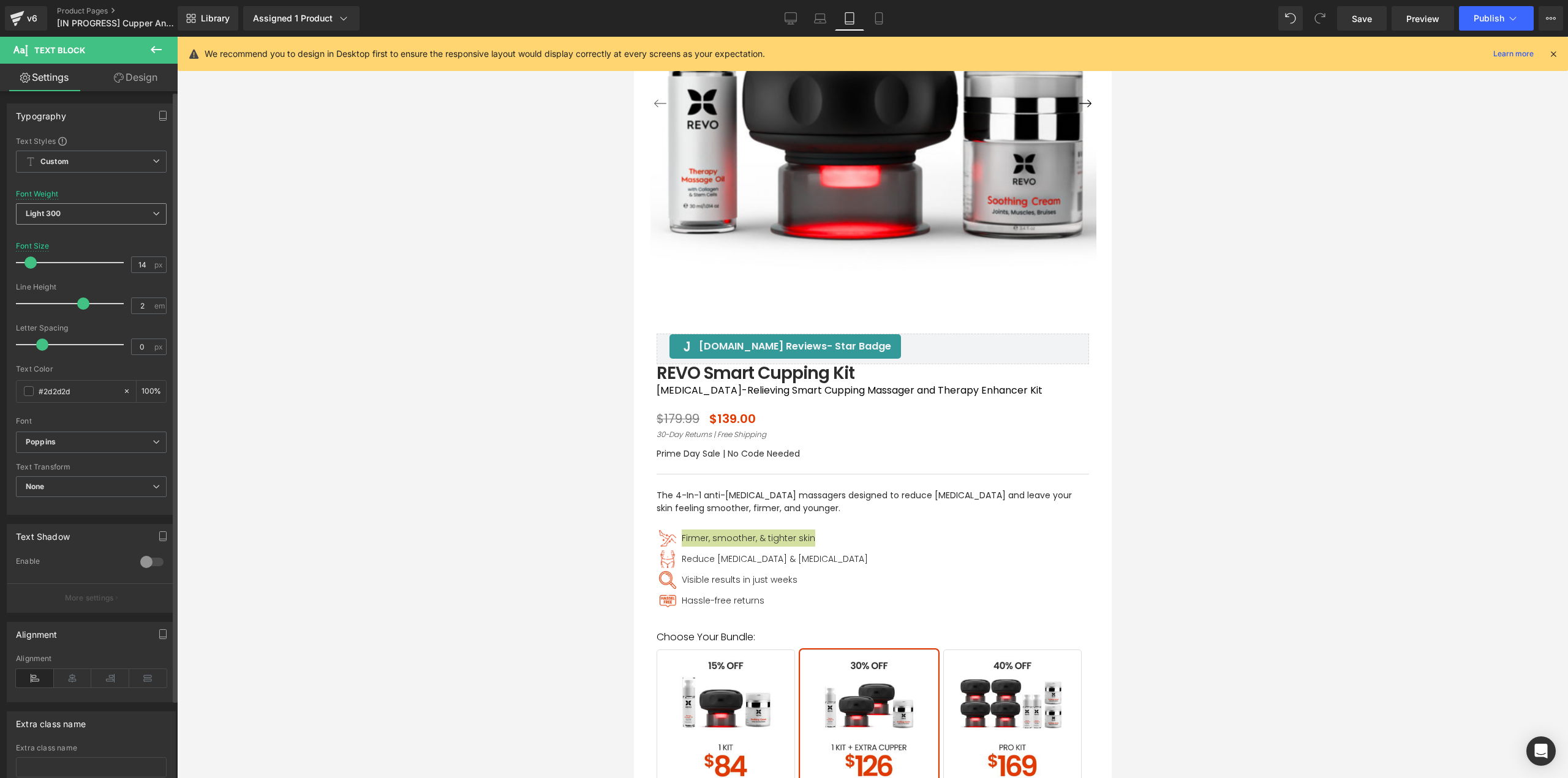
click at [65, 216] on span "Light 300" at bounding box center [91, 213] width 150 height 21
click at [62, 288] on div "Regular 400" at bounding box center [57, 290] width 45 height 9
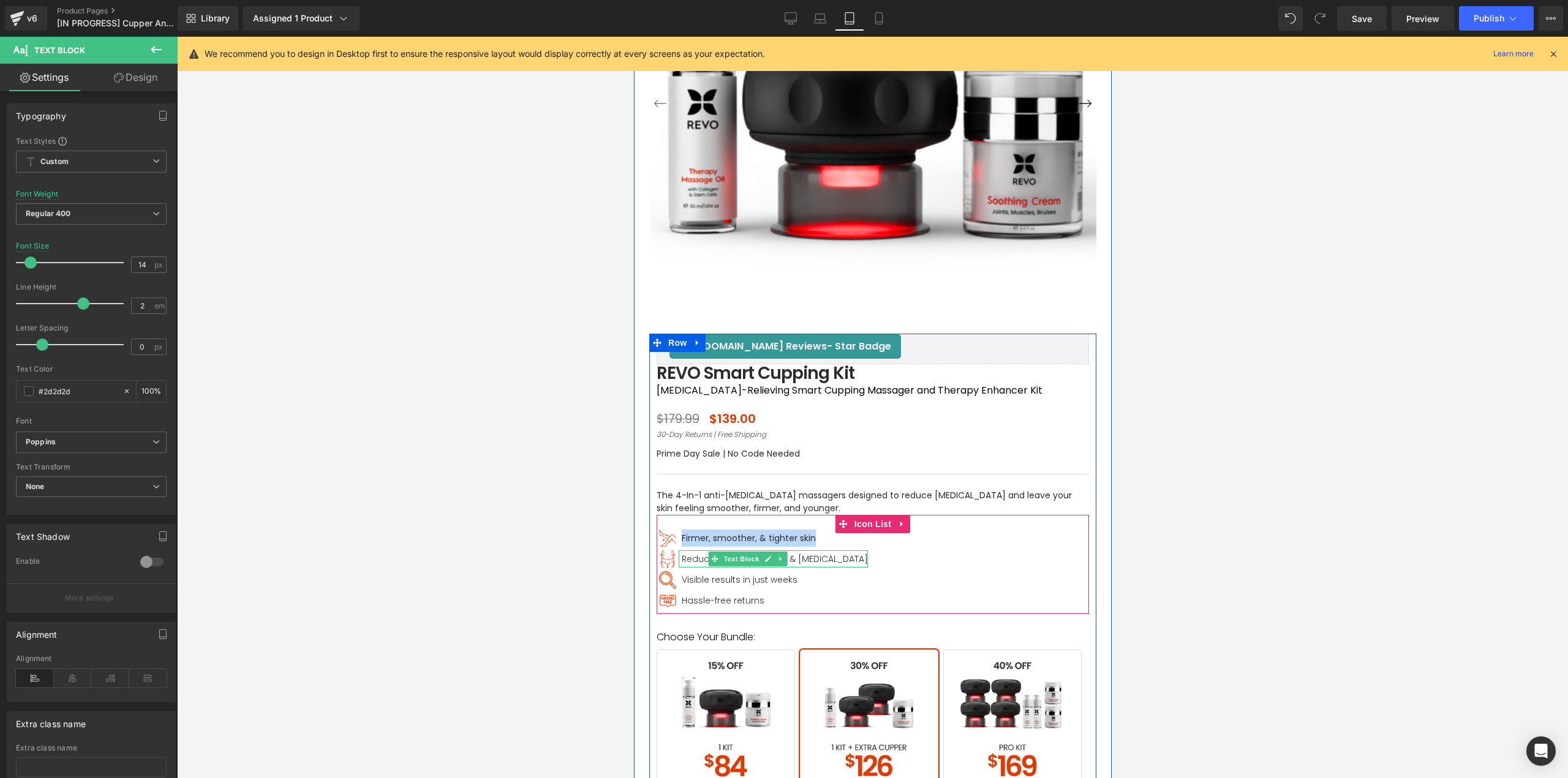
click at [685, 561] on span "Reduce cellulite & stretch marks" at bounding box center [774, 558] width 186 height 12
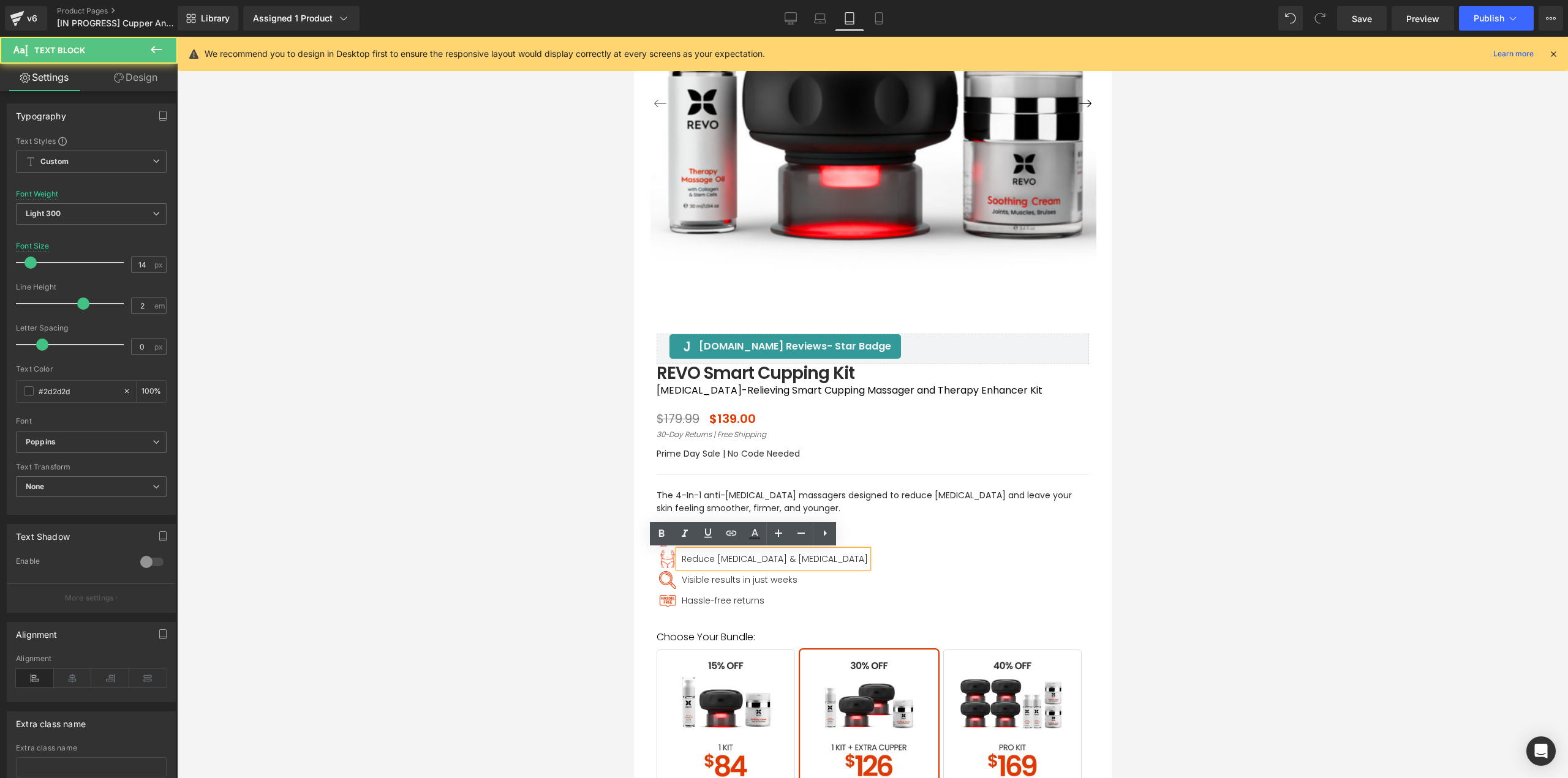
click at [689, 559] on span "Reduce cellulite & stretch marks" at bounding box center [774, 558] width 186 height 12
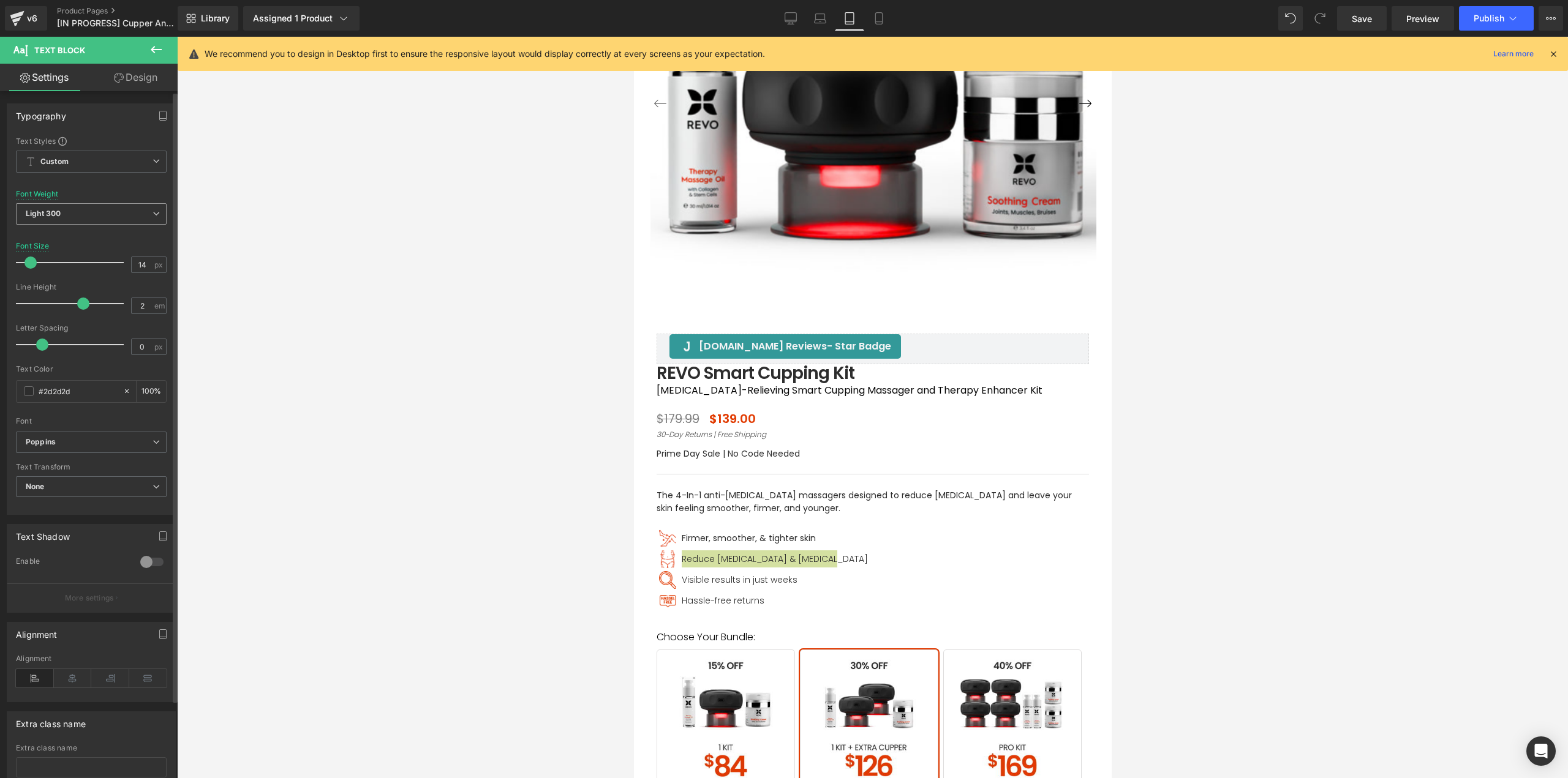
click at [55, 212] on b "Light 300" at bounding box center [43, 213] width 35 height 10
drag, startPoint x: 57, startPoint y: 290, endPoint x: 216, endPoint y: 373, distance: 179.4
click at [58, 290] on div "Regular 400" at bounding box center [57, 290] width 45 height 9
click at [686, 580] on span "Visible results in just weeks" at bounding box center [739, 579] width 115 height 12
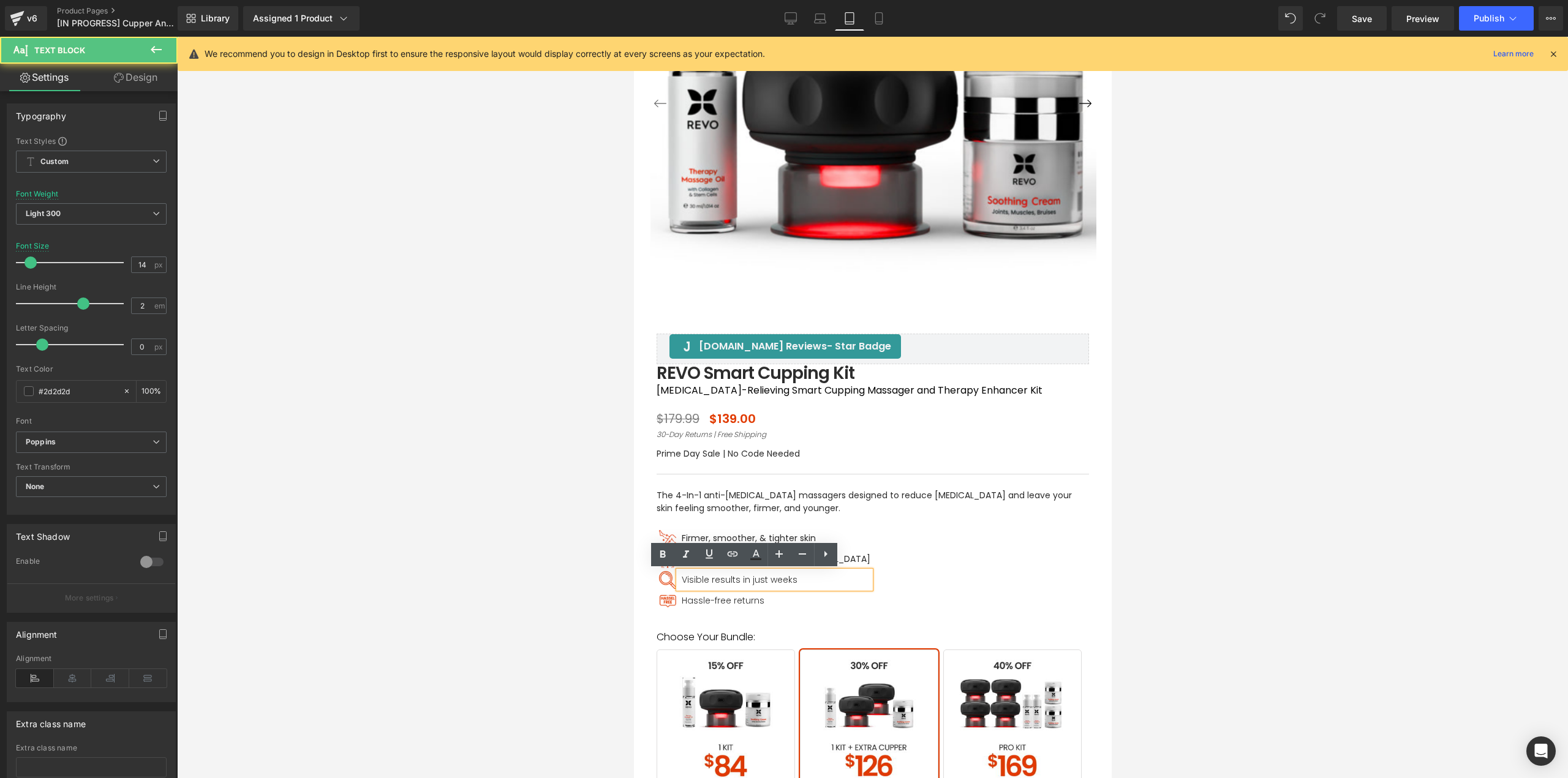
click at [691, 580] on span "Visible results in just weeks" at bounding box center [739, 579] width 115 height 12
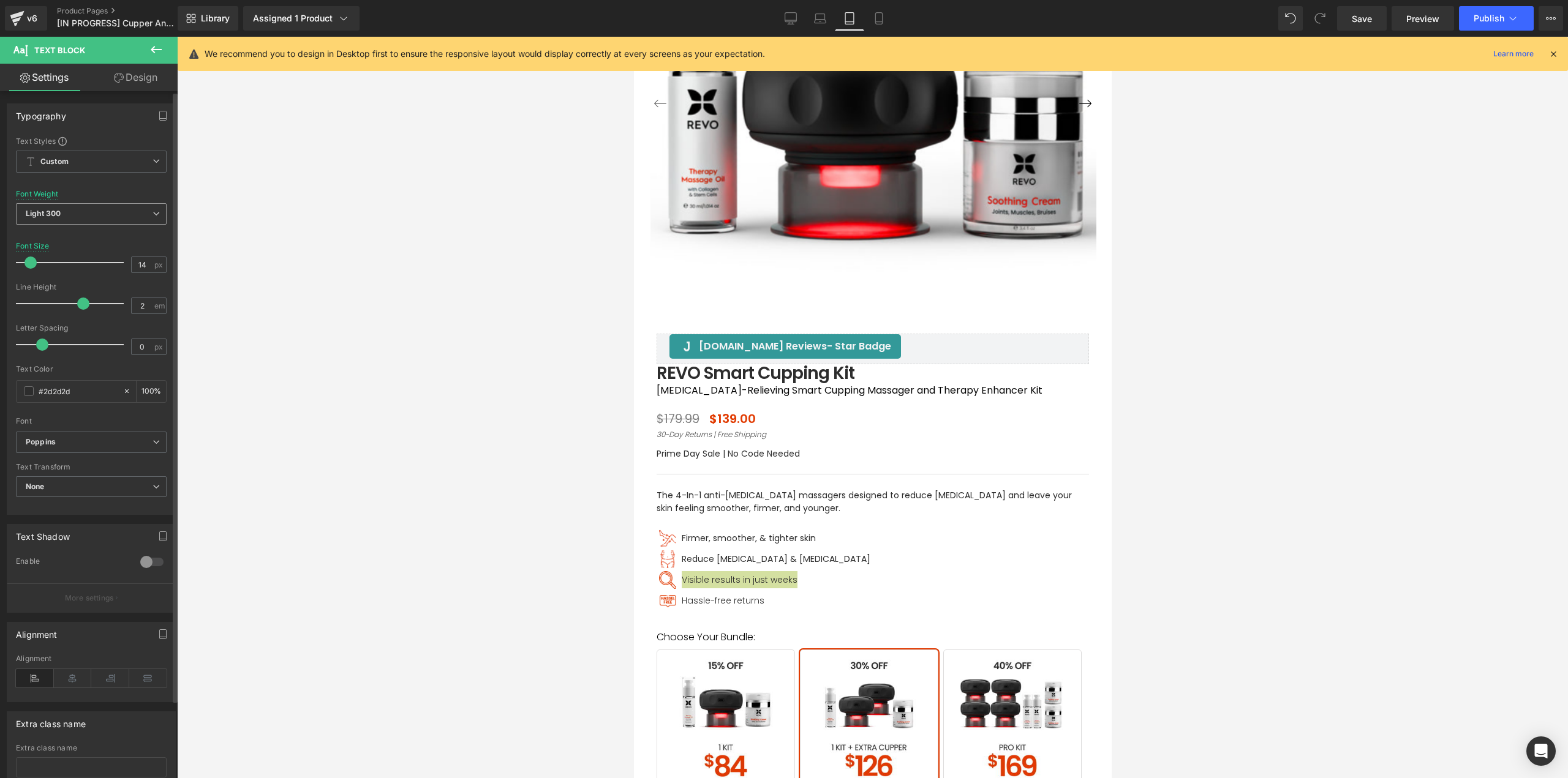
click at [52, 216] on b "Light 300" at bounding box center [43, 213] width 35 height 10
click at [64, 288] on div "Regular 400" at bounding box center [57, 290] width 45 height 9
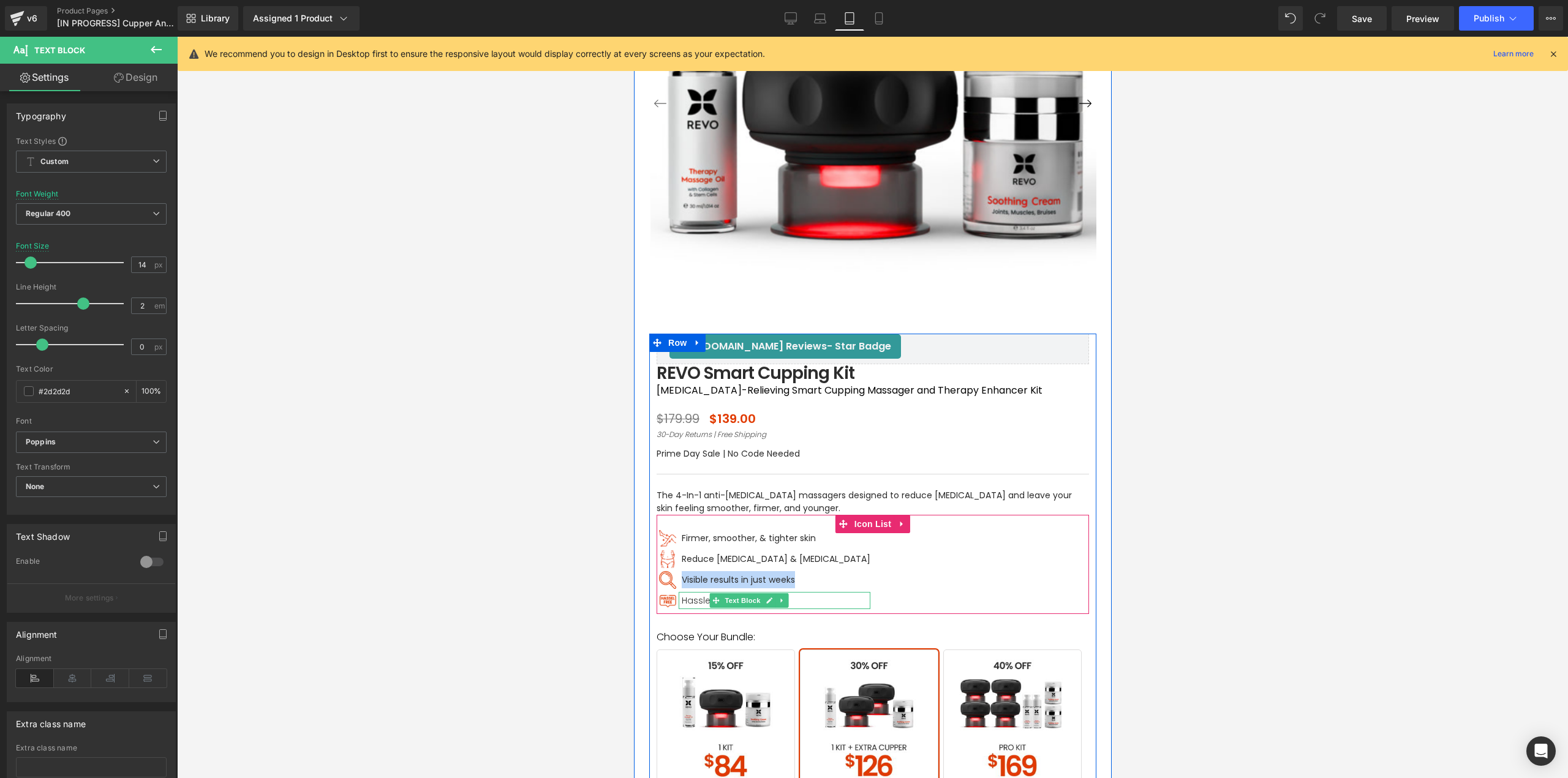
click at [700, 601] on span "Hassle-free returns" at bounding box center [723, 600] width 83 height 12
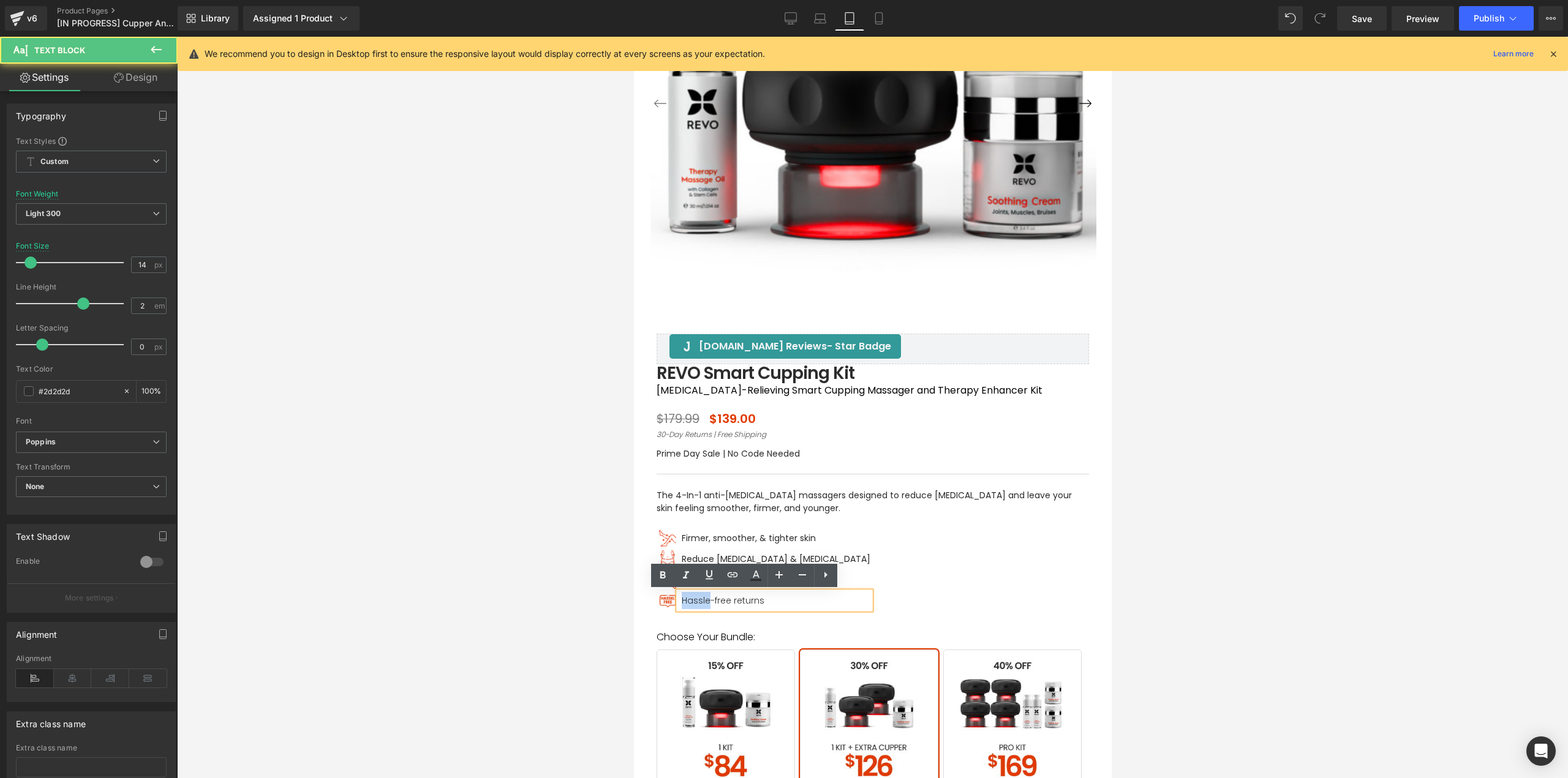
click at [700, 601] on span "Hassle-free returns" at bounding box center [723, 600] width 83 height 12
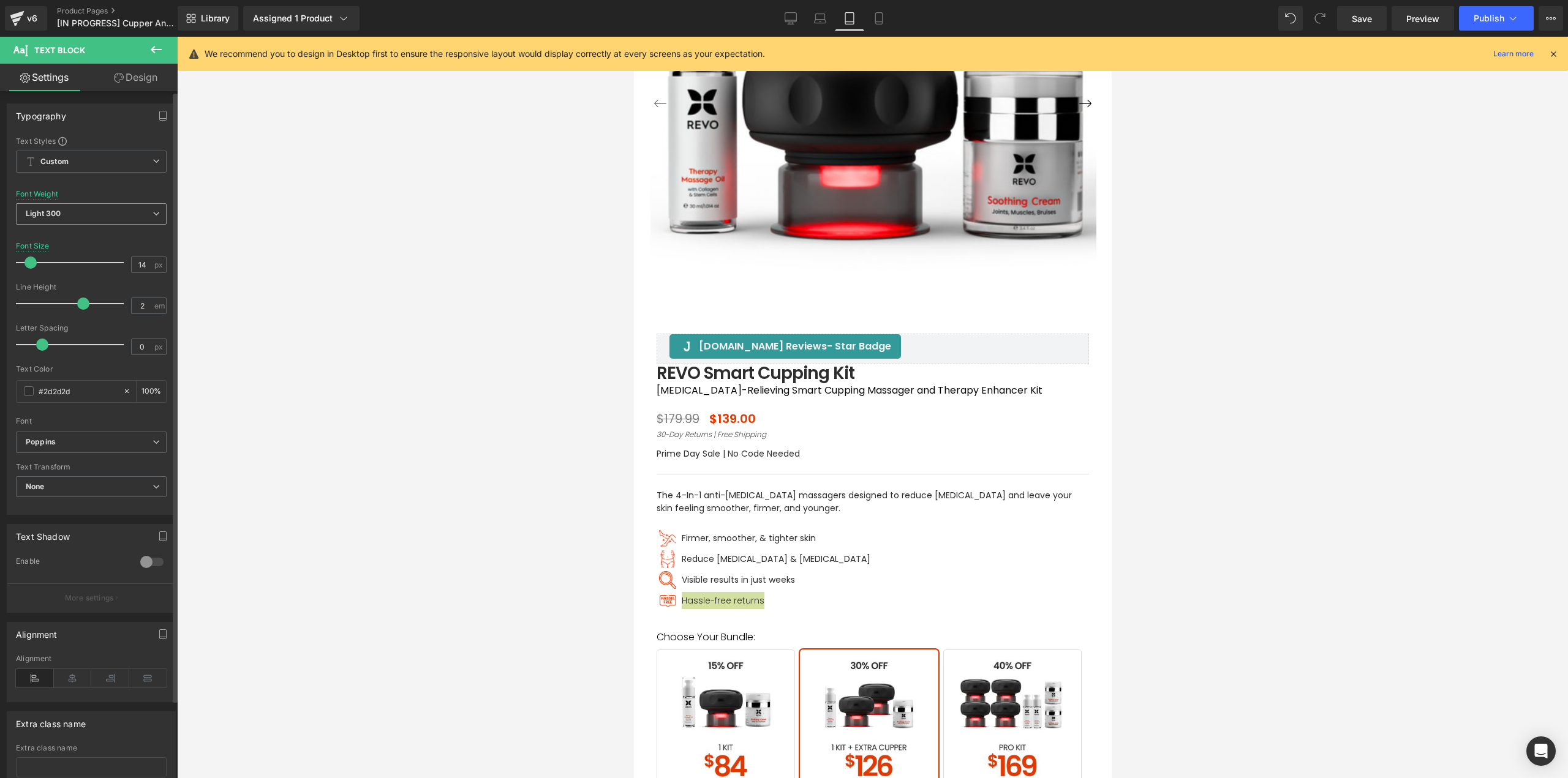
click at [65, 214] on span "Light 300" at bounding box center [91, 213] width 150 height 21
drag, startPoint x: 74, startPoint y: 288, endPoint x: 107, endPoint y: 295, distance: 33.7
click at [74, 289] on div "Regular 400" at bounding box center [57, 290] width 45 height 9
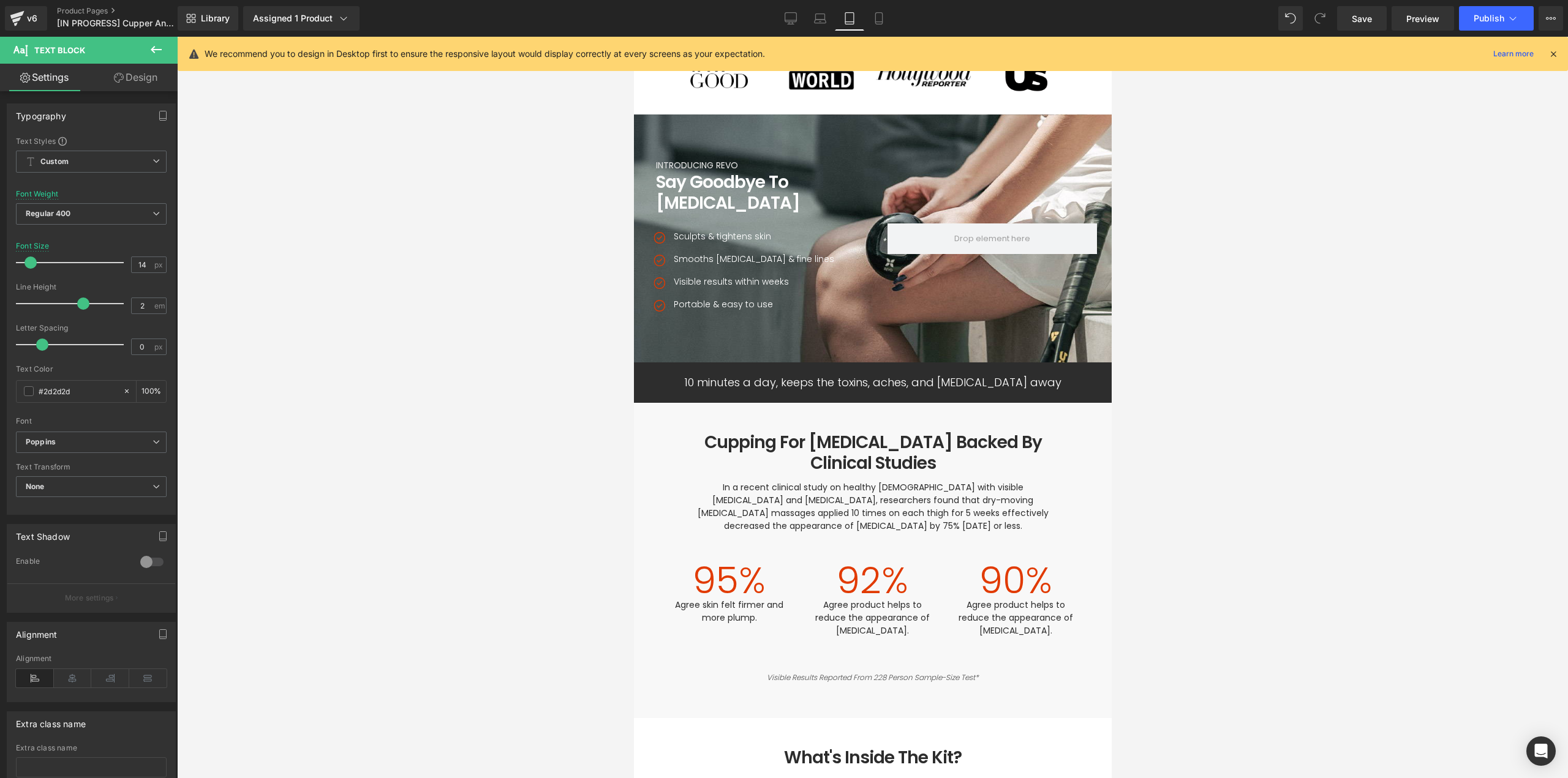
scroll to position [1259, 0]
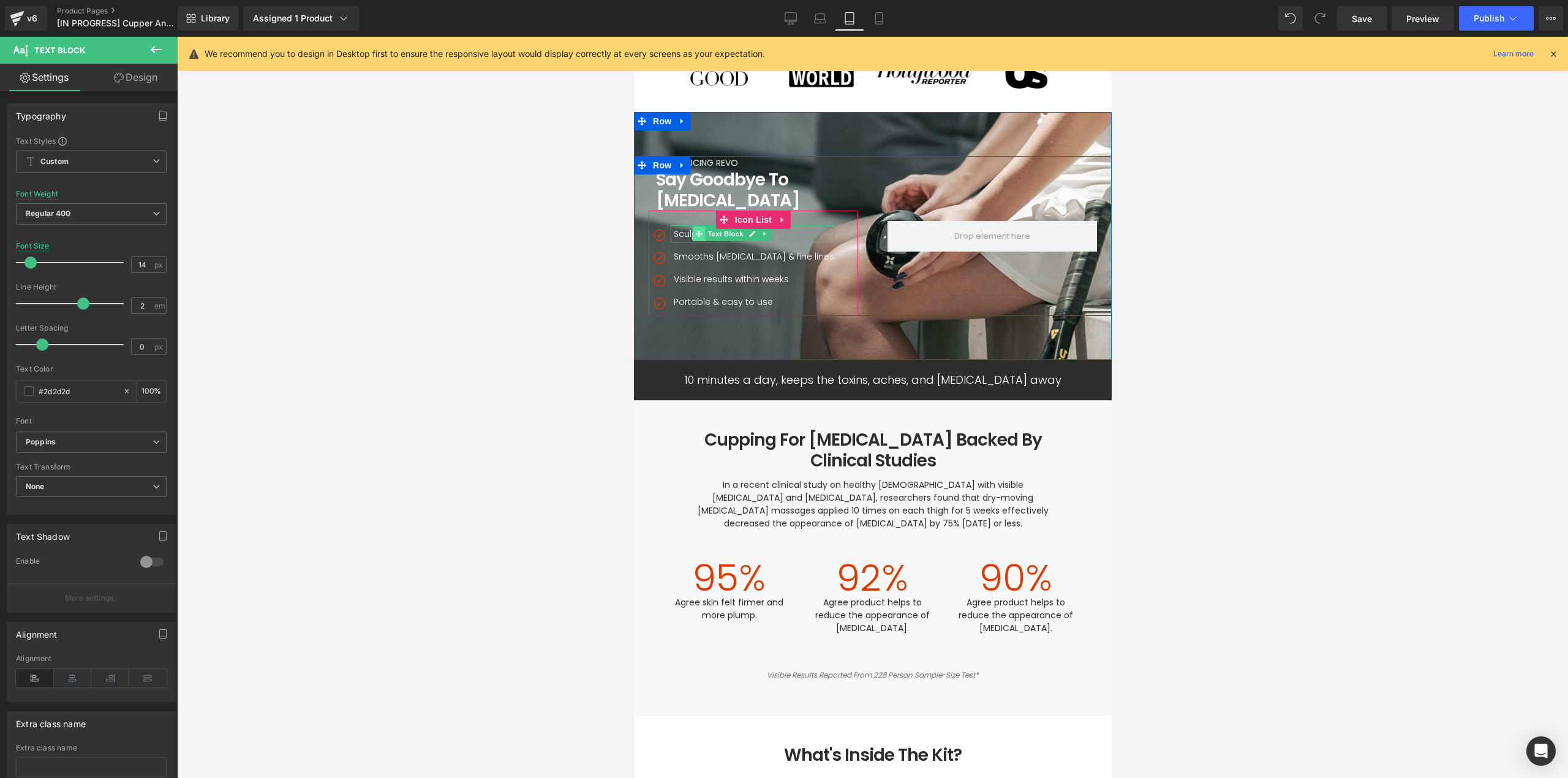
click at [692, 234] on span at bounding box center [698, 234] width 13 height 14
click at [678, 234] on p "Sculpts & tightens skin" at bounding box center [754, 234] width 161 height 18
click at [696, 235] on icon at bounding box center [698, 233] width 6 height 7
click at [683, 233] on p "Sculpts & tightens skin" at bounding box center [754, 234] width 161 height 18
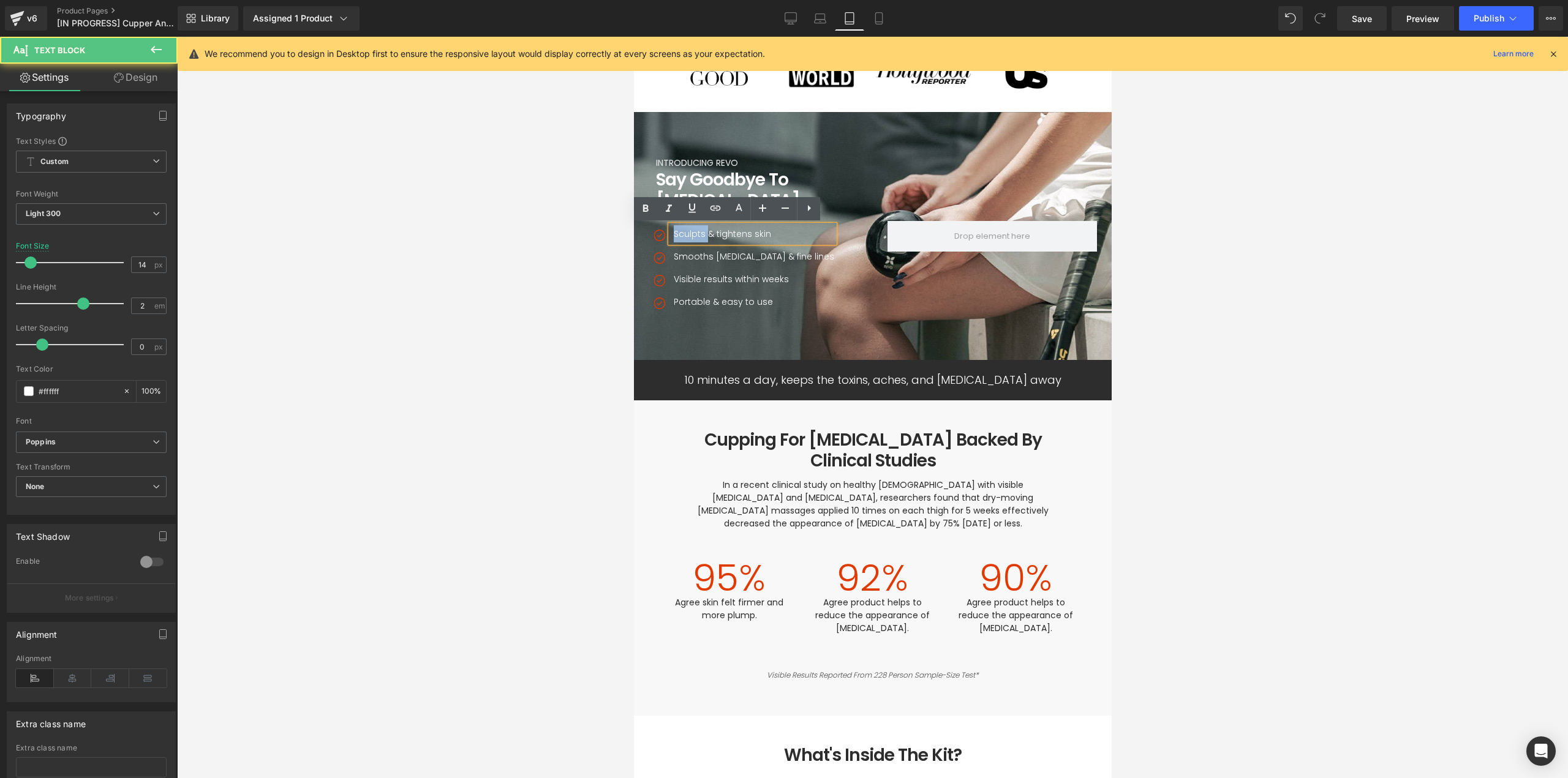
click at [683, 232] on p "Sculpts & tightens skin" at bounding box center [754, 234] width 161 height 18
click at [77, 216] on span "Light 300" at bounding box center [91, 213] width 150 height 21
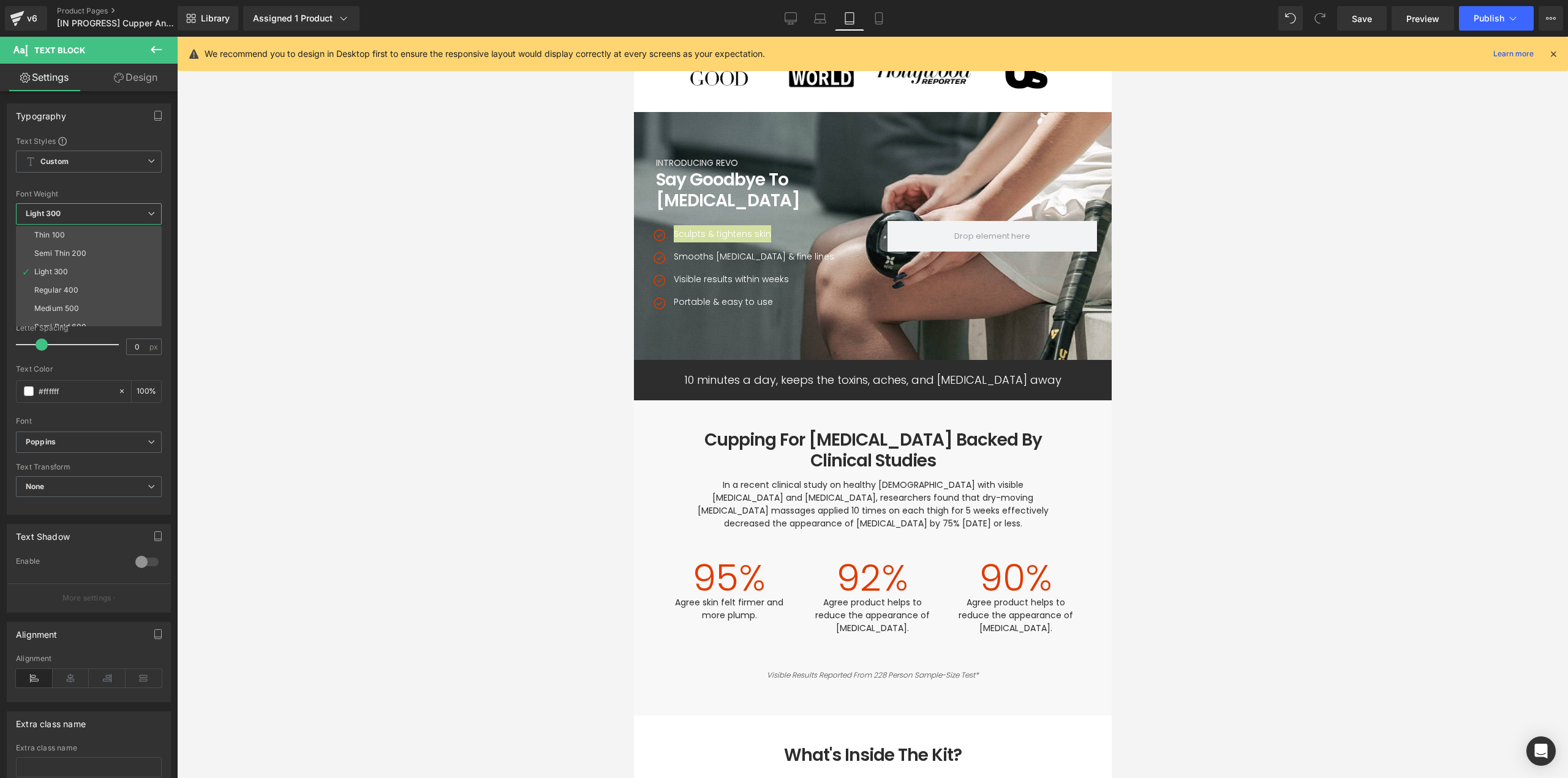
drag, startPoint x: 60, startPoint y: 284, endPoint x: 558, endPoint y: 305, distance: 498.4
click at [66, 286] on li "Regular 400" at bounding box center [92, 290] width 151 height 18
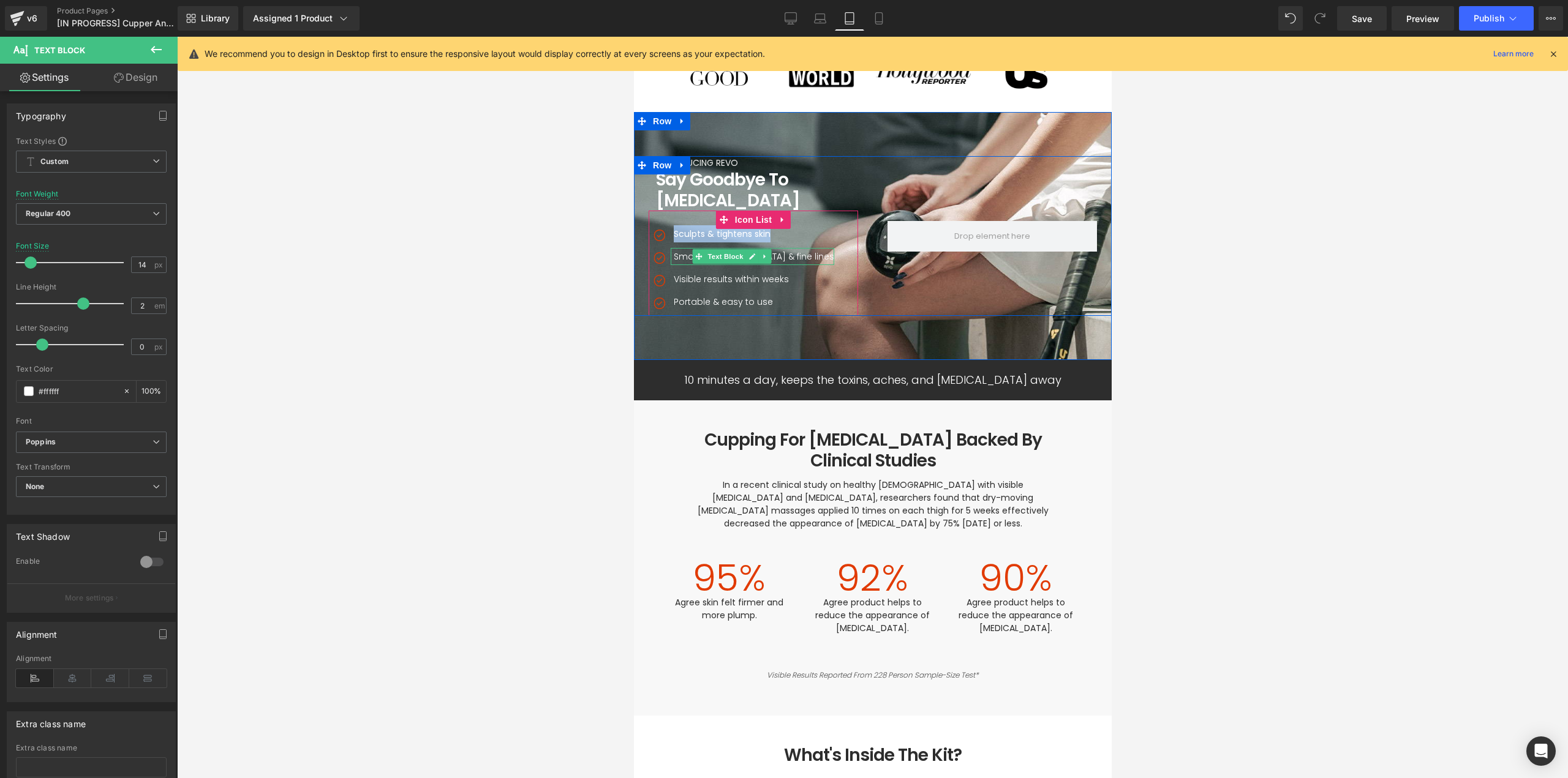
click at [673, 258] on p "Smooths cellulite & fine lines" at bounding box center [754, 257] width 161 height 18
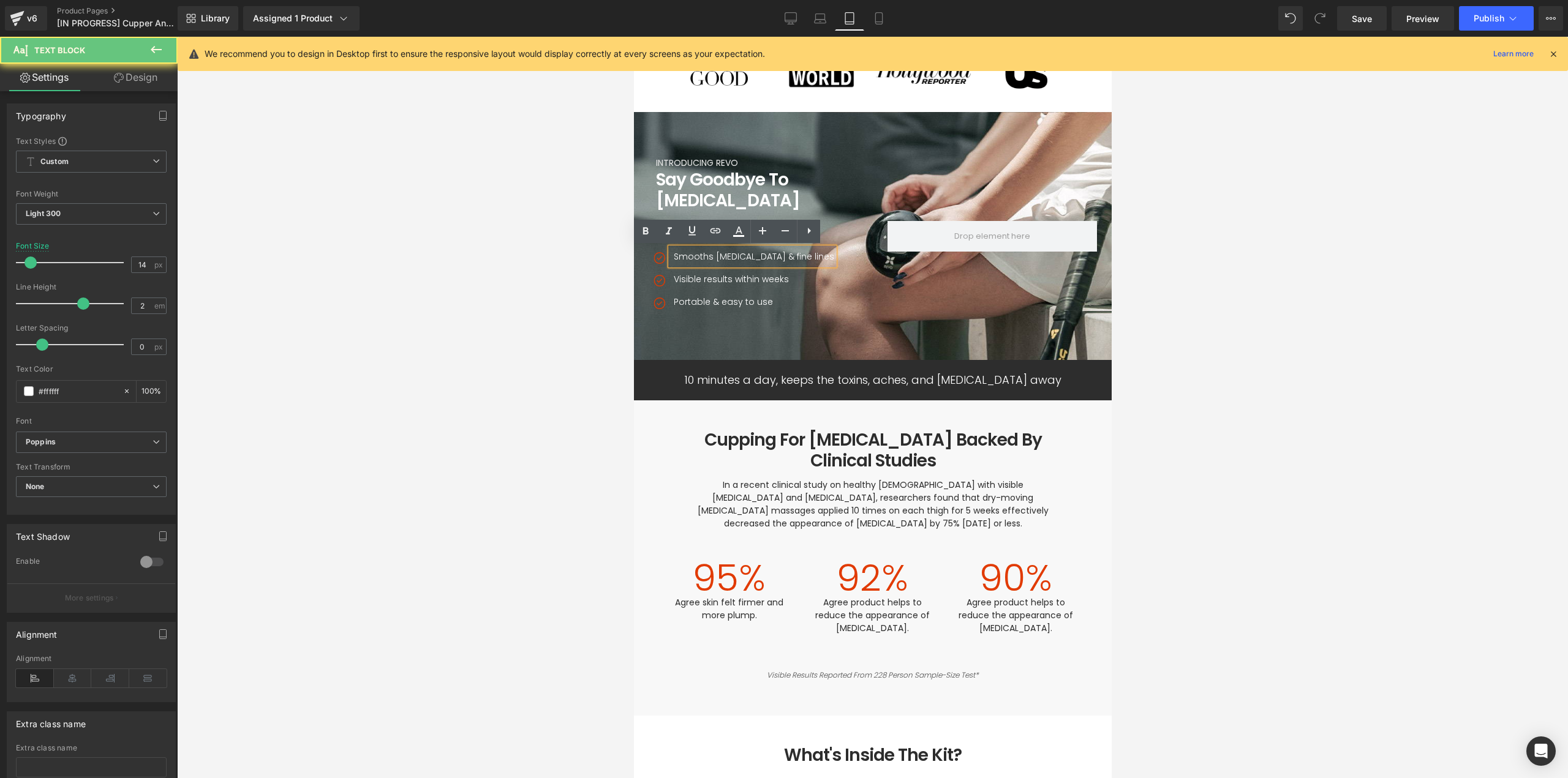
click at [675, 255] on p "Smooths cellulite & fine lines" at bounding box center [754, 257] width 161 height 18
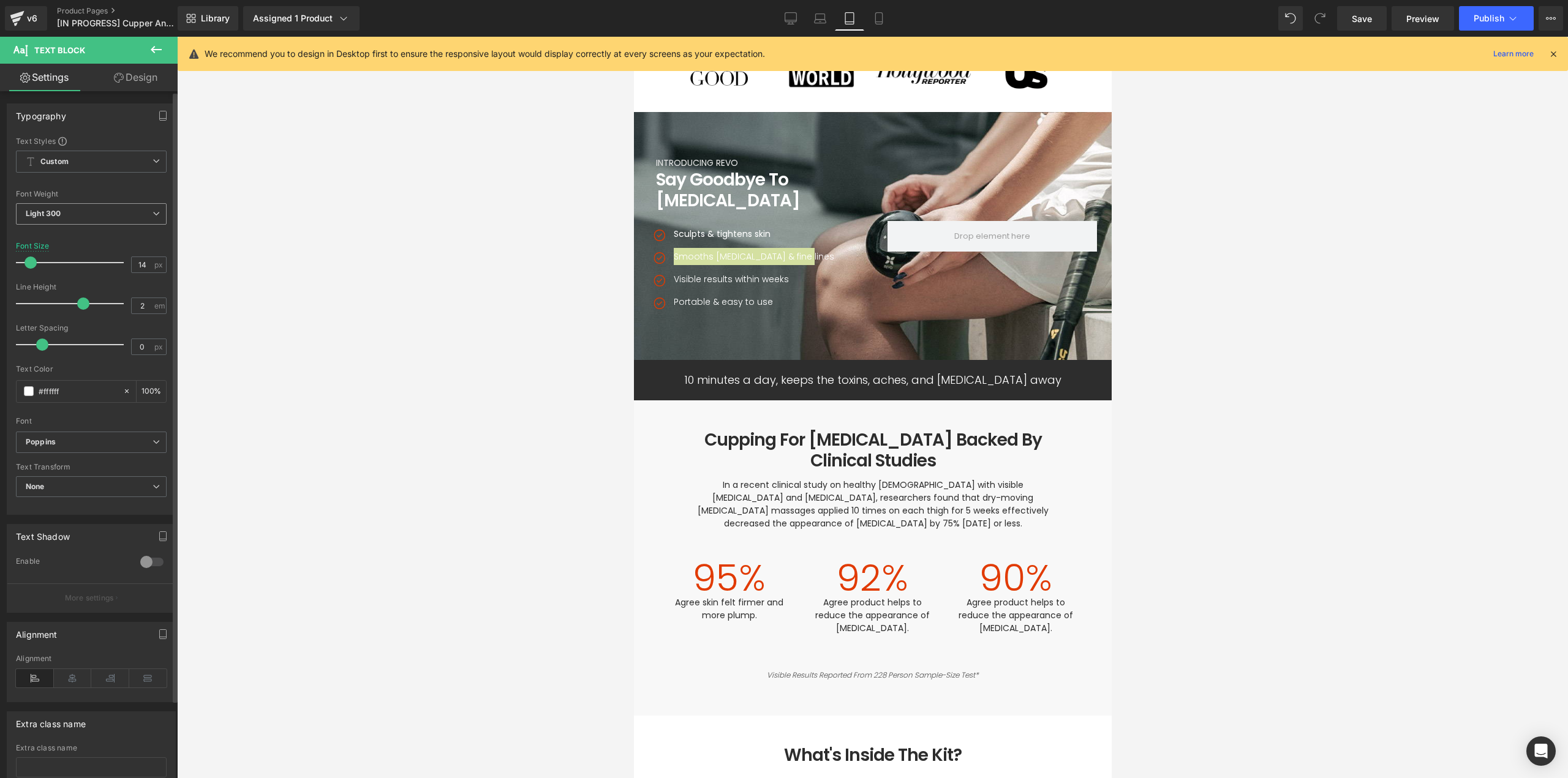
click at [73, 224] on span "Light 300" at bounding box center [91, 213] width 150 height 21
click at [67, 286] on div "Regular 400" at bounding box center [57, 290] width 45 height 9
click at [670, 280] on div at bounding box center [672, 279] width 3 height 18
click at [673, 278] on p "Visible results within weeks" at bounding box center [754, 279] width 162 height 18
click at [35, 216] on b "Light 300" at bounding box center [43, 213] width 35 height 10
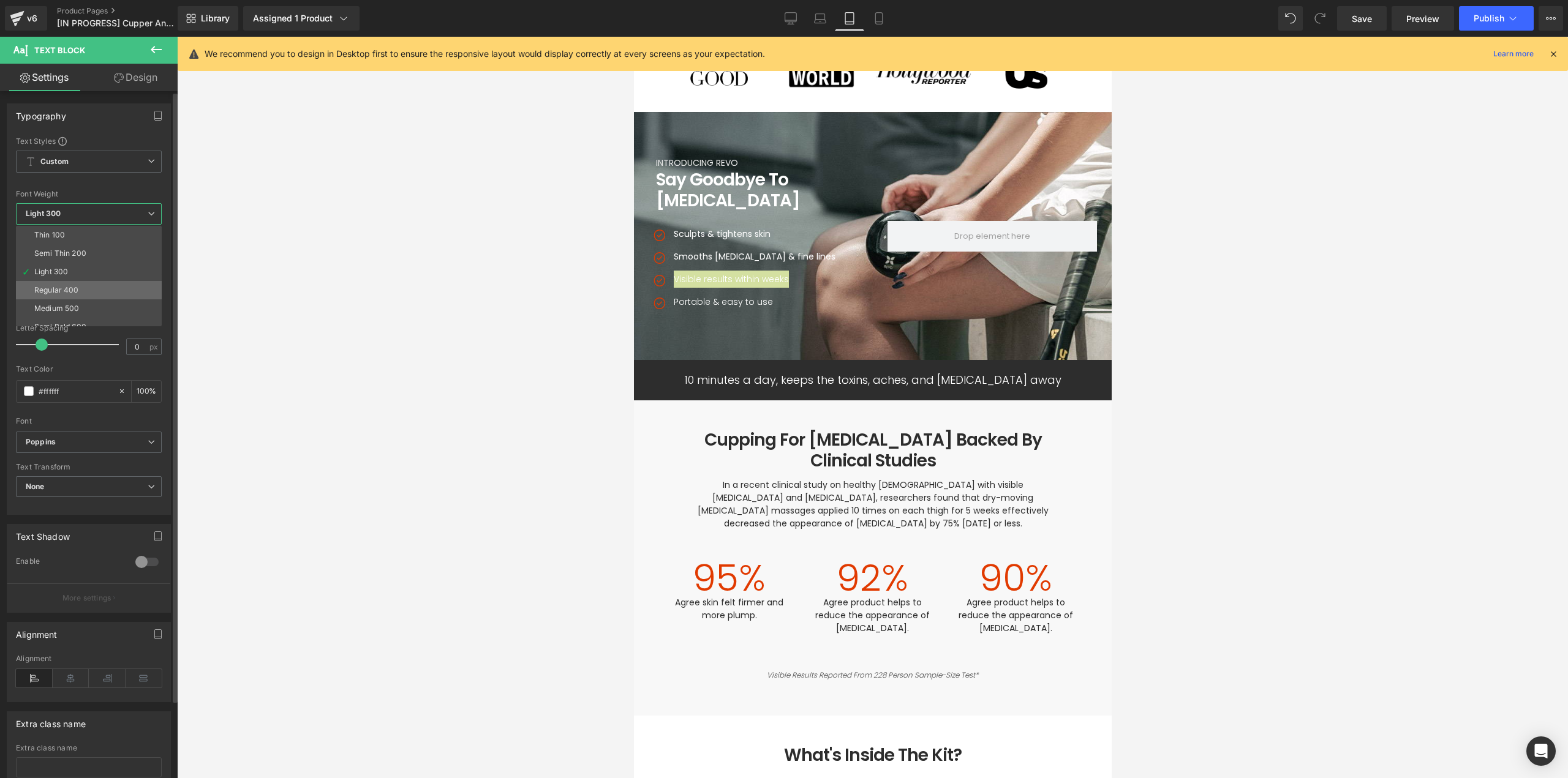
click at [44, 291] on div "Regular 400" at bounding box center [57, 290] width 45 height 9
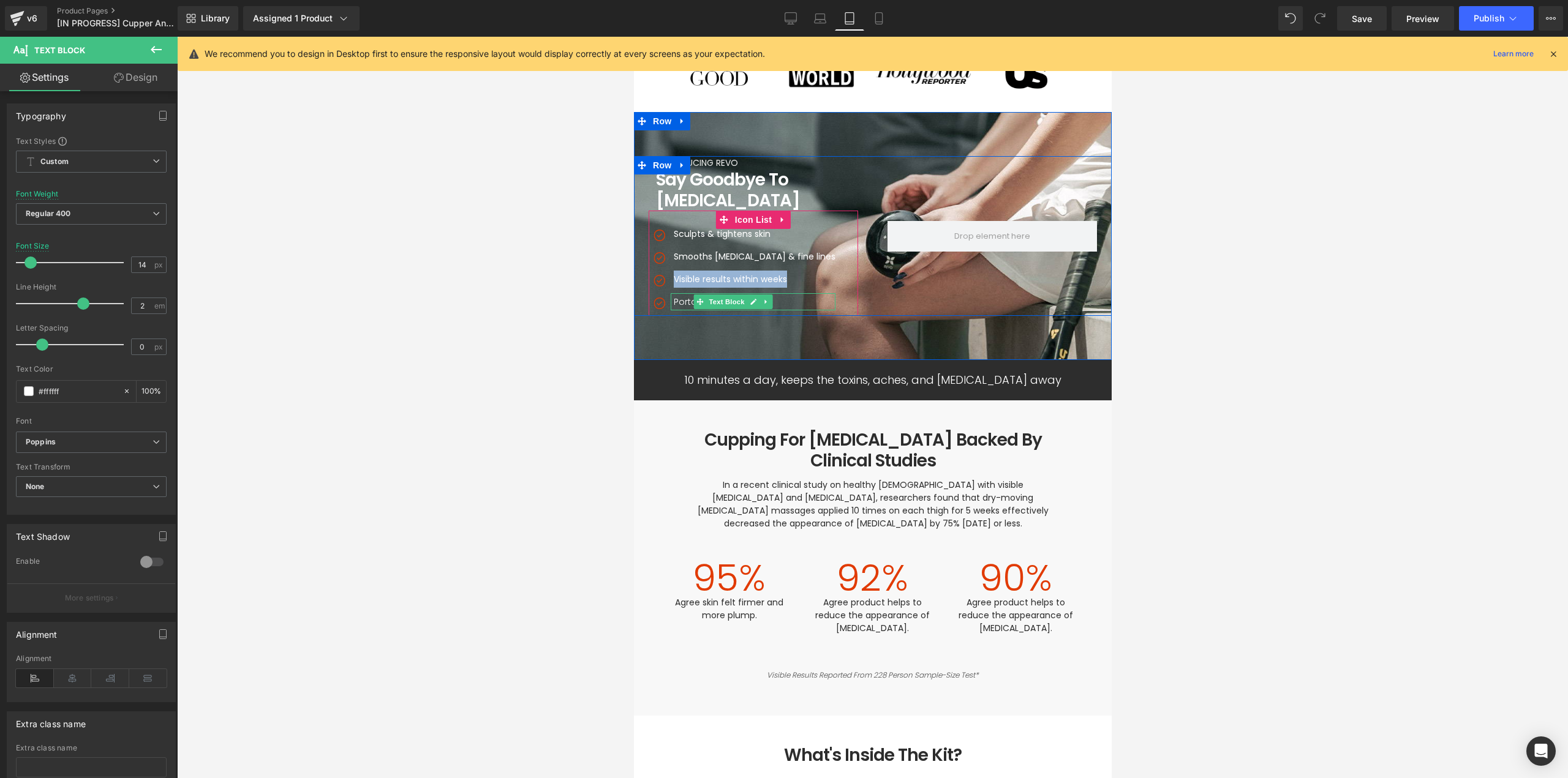
click at [673, 301] on p "Portable & easy to use" at bounding box center [754, 302] width 162 height 18
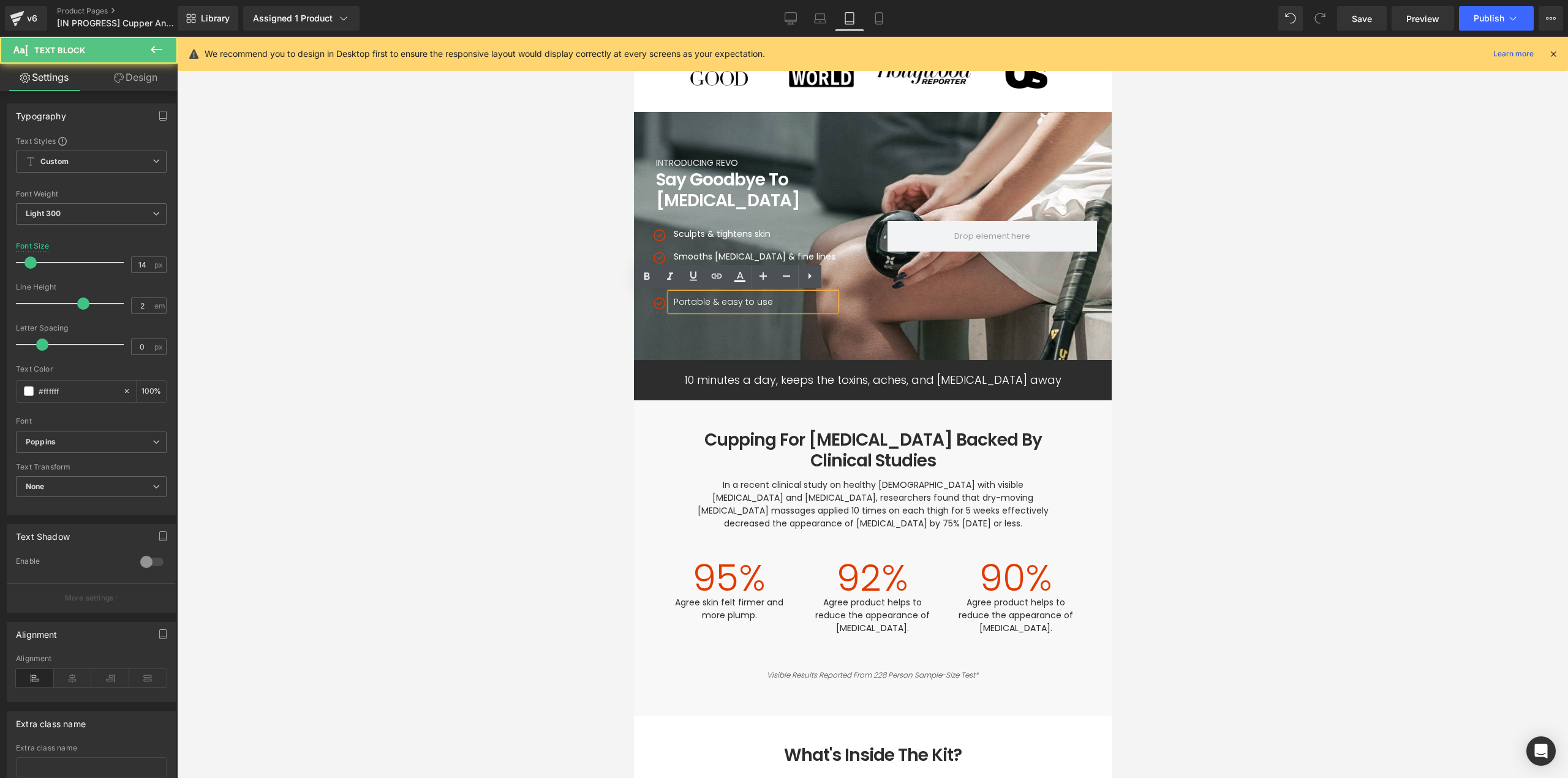
click at [691, 301] on p "Portable & easy to use" at bounding box center [754, 302] width 162 height 18
click at [46, 210] on b "Light 300" at bounding box center [43, 213] width 35 height 10
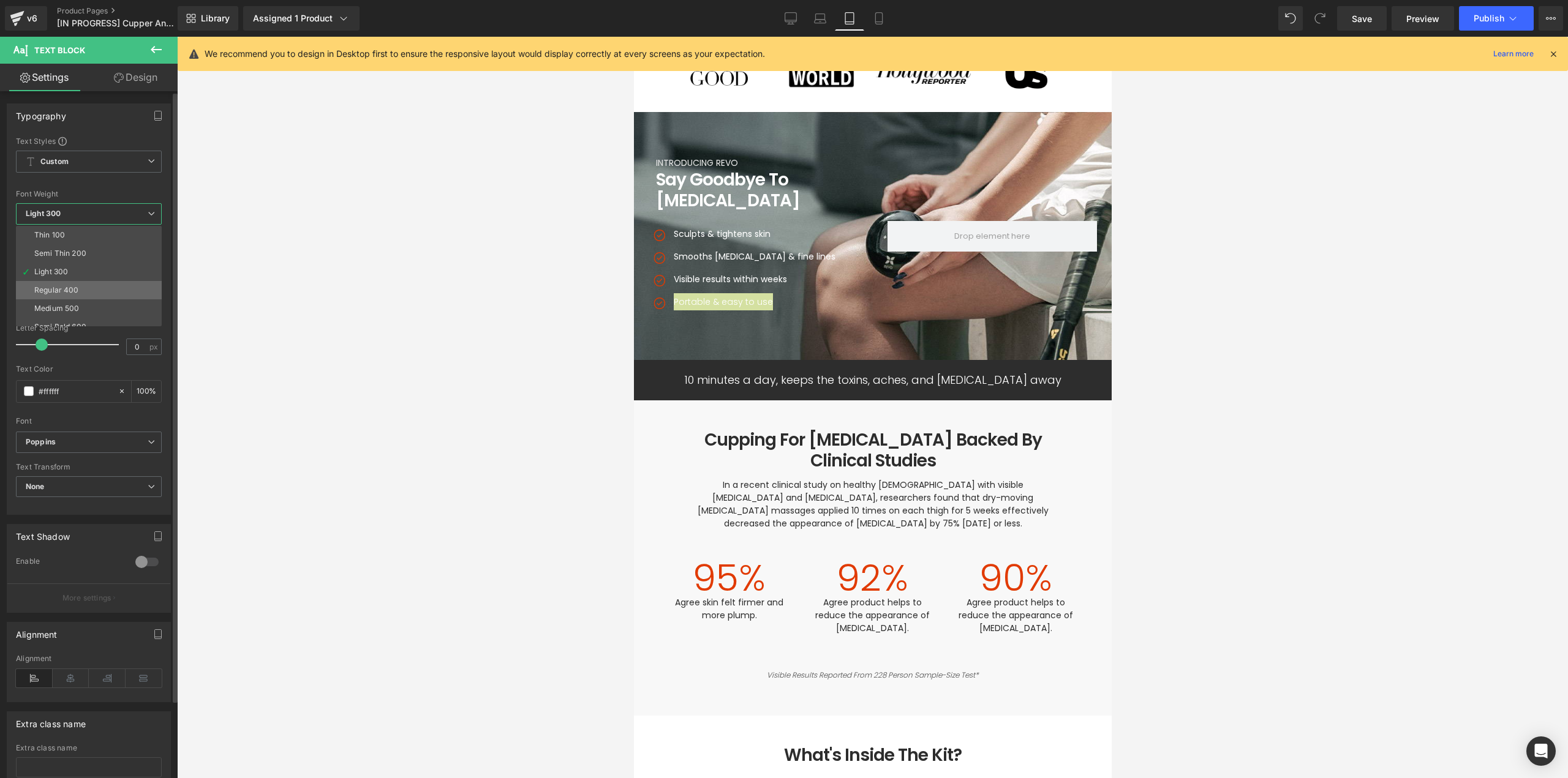
click at [73, 286] on div "Regular 400" at bounding box center [57, 290] width 45 height 9
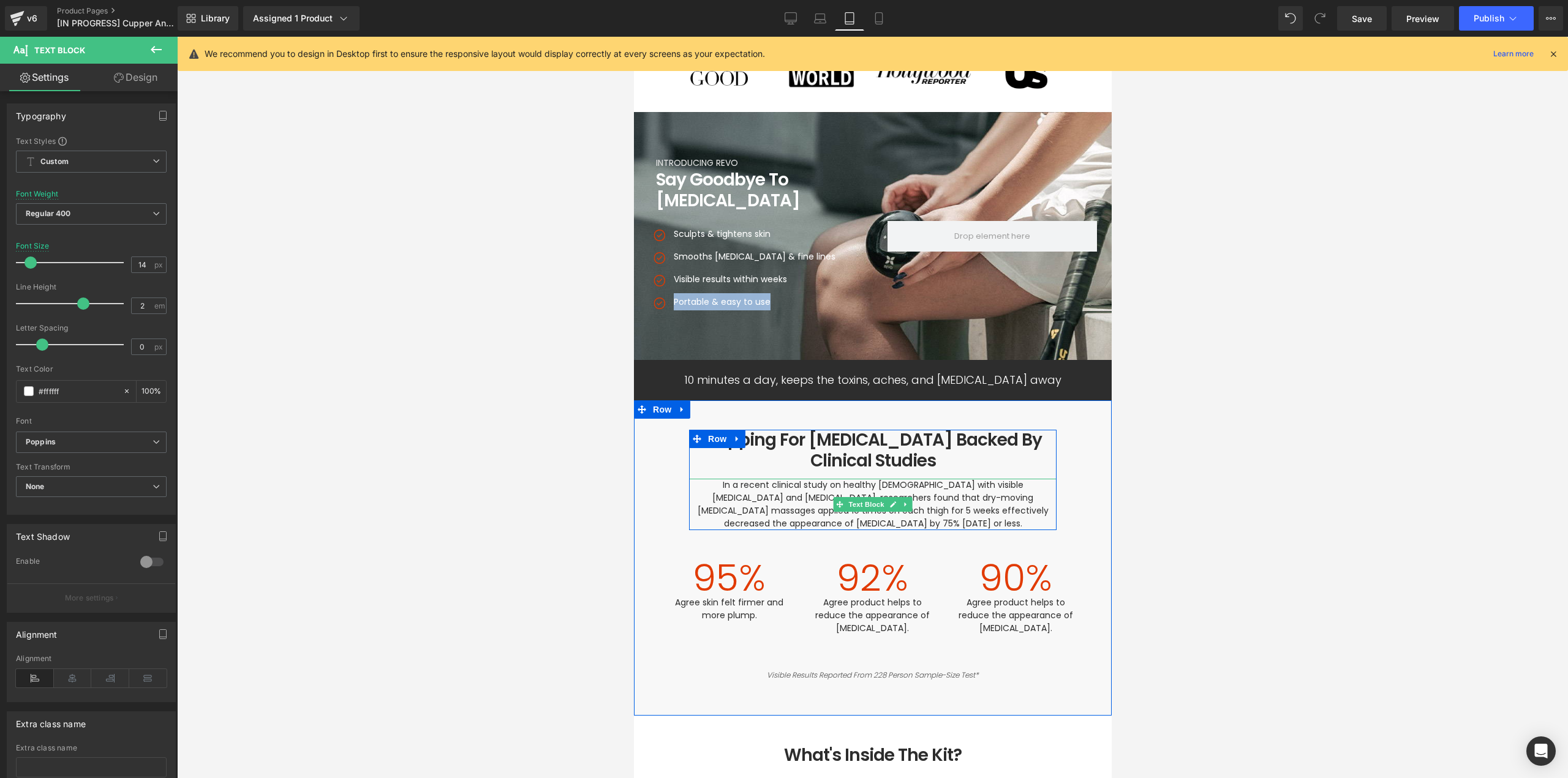
click at [763, 489] on span "In a recent clinical study on healthy females with visible cellulite and stretc…" at bounding box center [874, 504] width 353 height 51
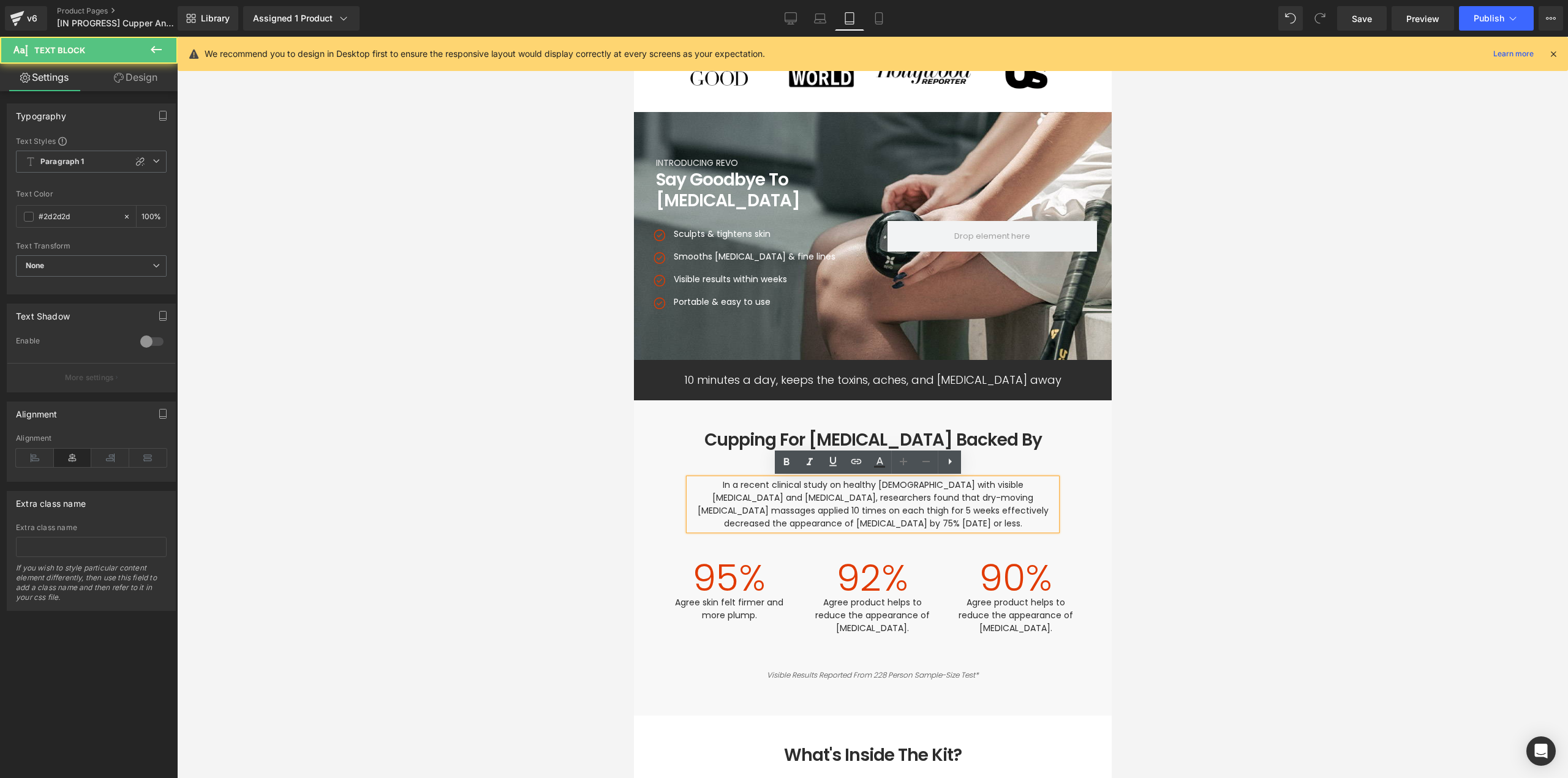
click at [774, 488] on span "In a recent clinical study on healthy females with visible cellulite and stretc…" at bounding box center [874, 504] width 353 height 51
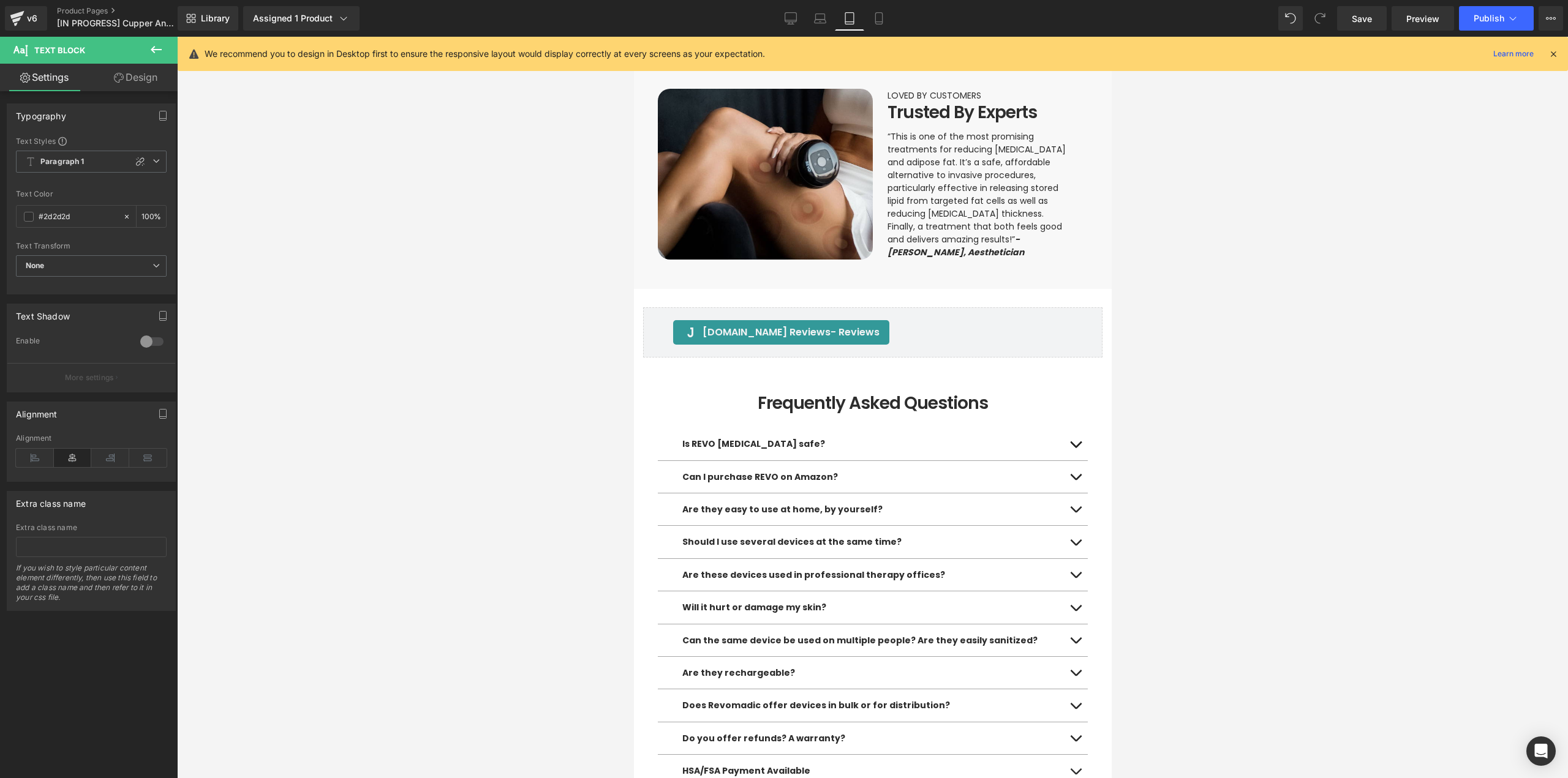
scroll to position [3218, 0]
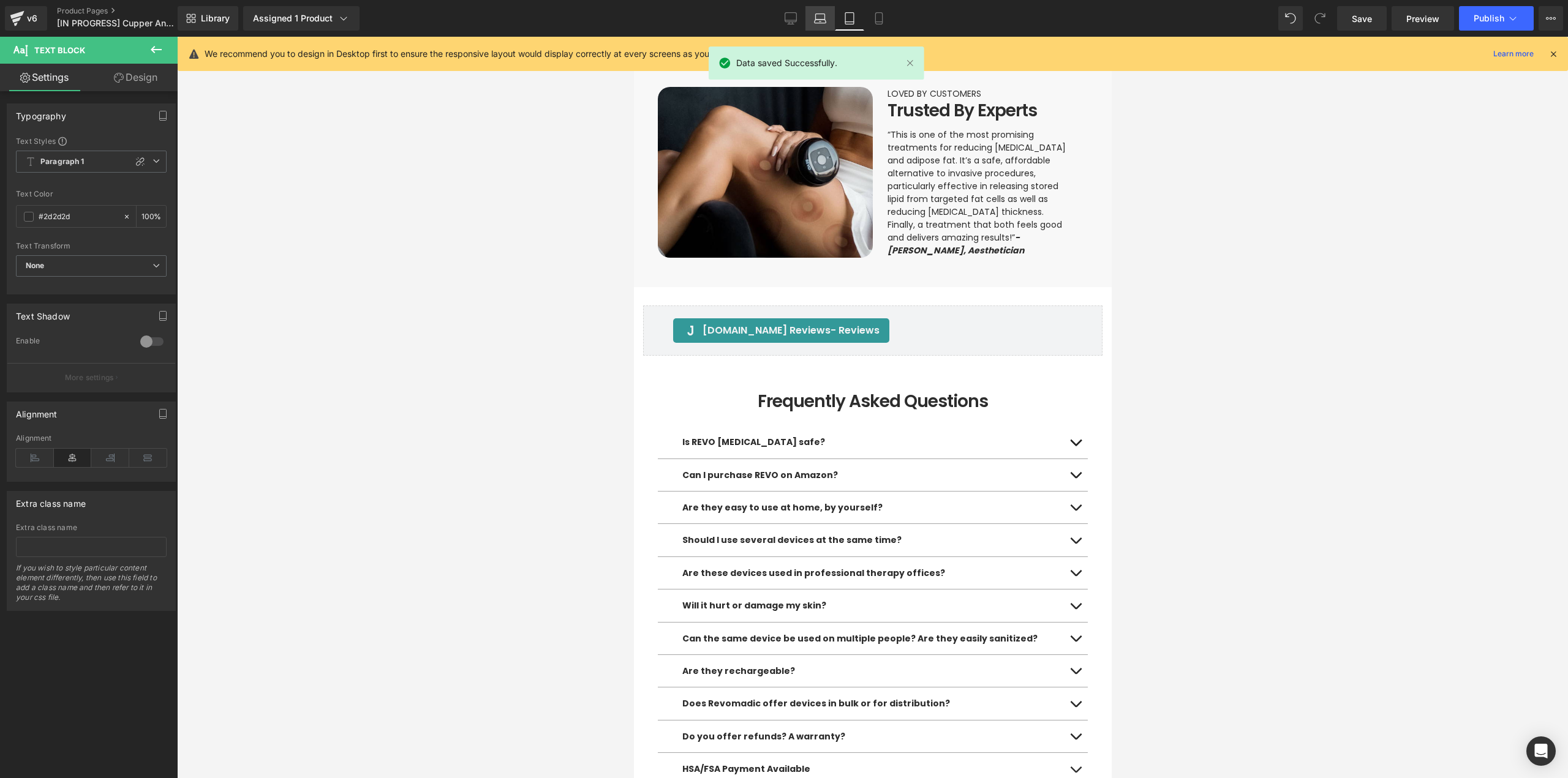
click at [803, 21] on link "Desktop" at bounding box center [790, 18] width 29 height 25
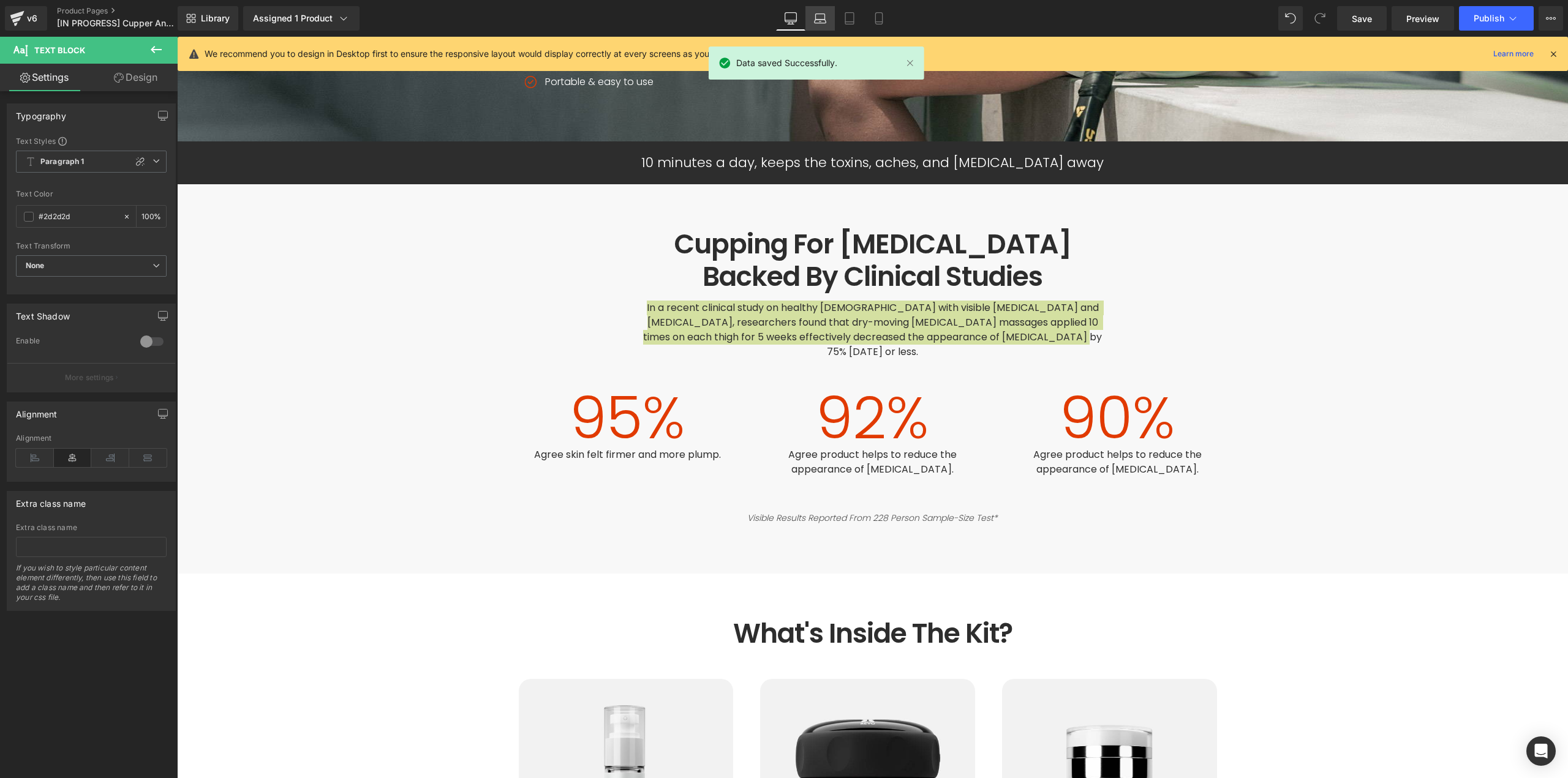
click at [821, 23] on icon at bounding box center [820, 21] width 12 height 4
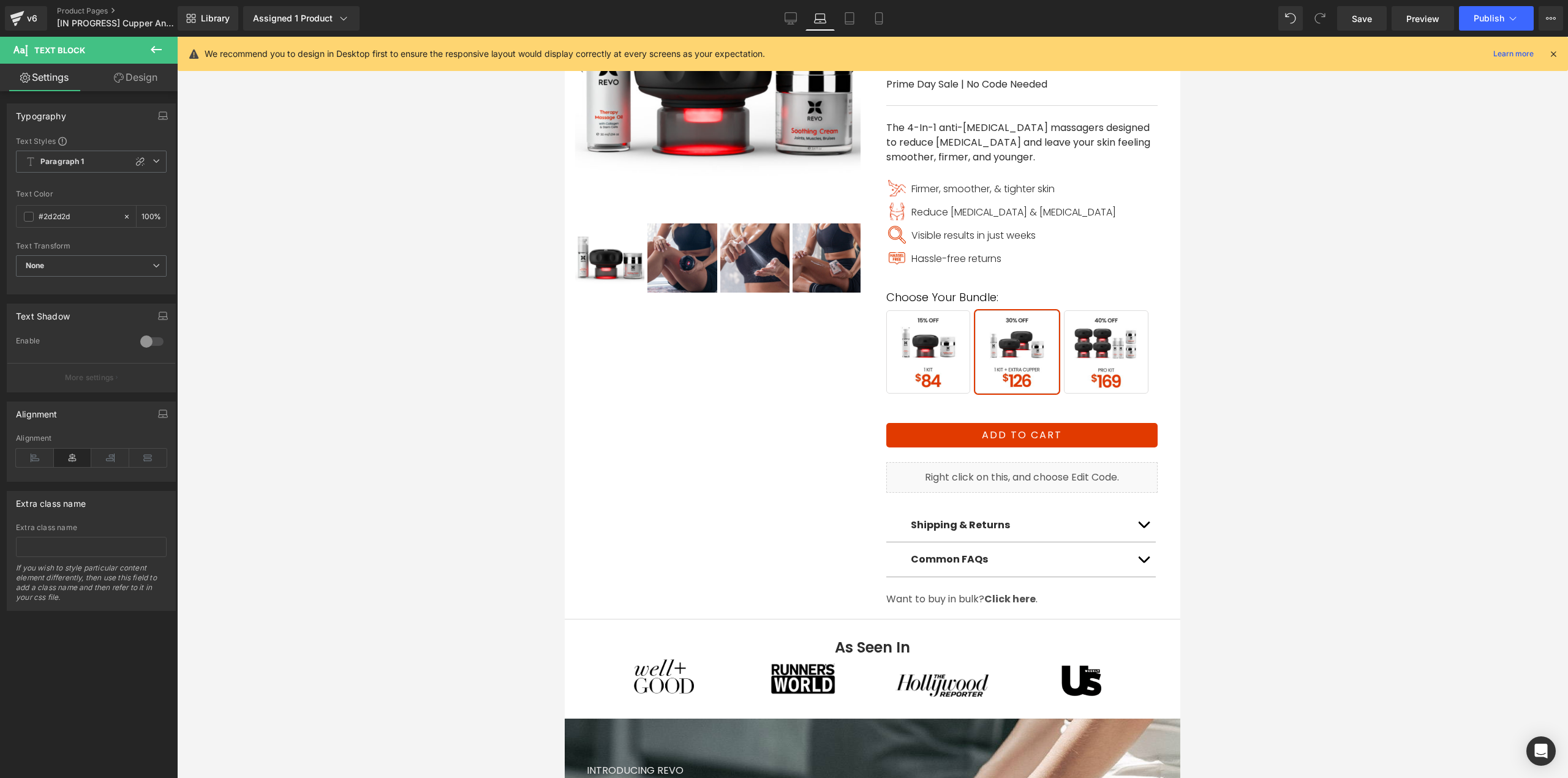
scroll to position [0, 0]
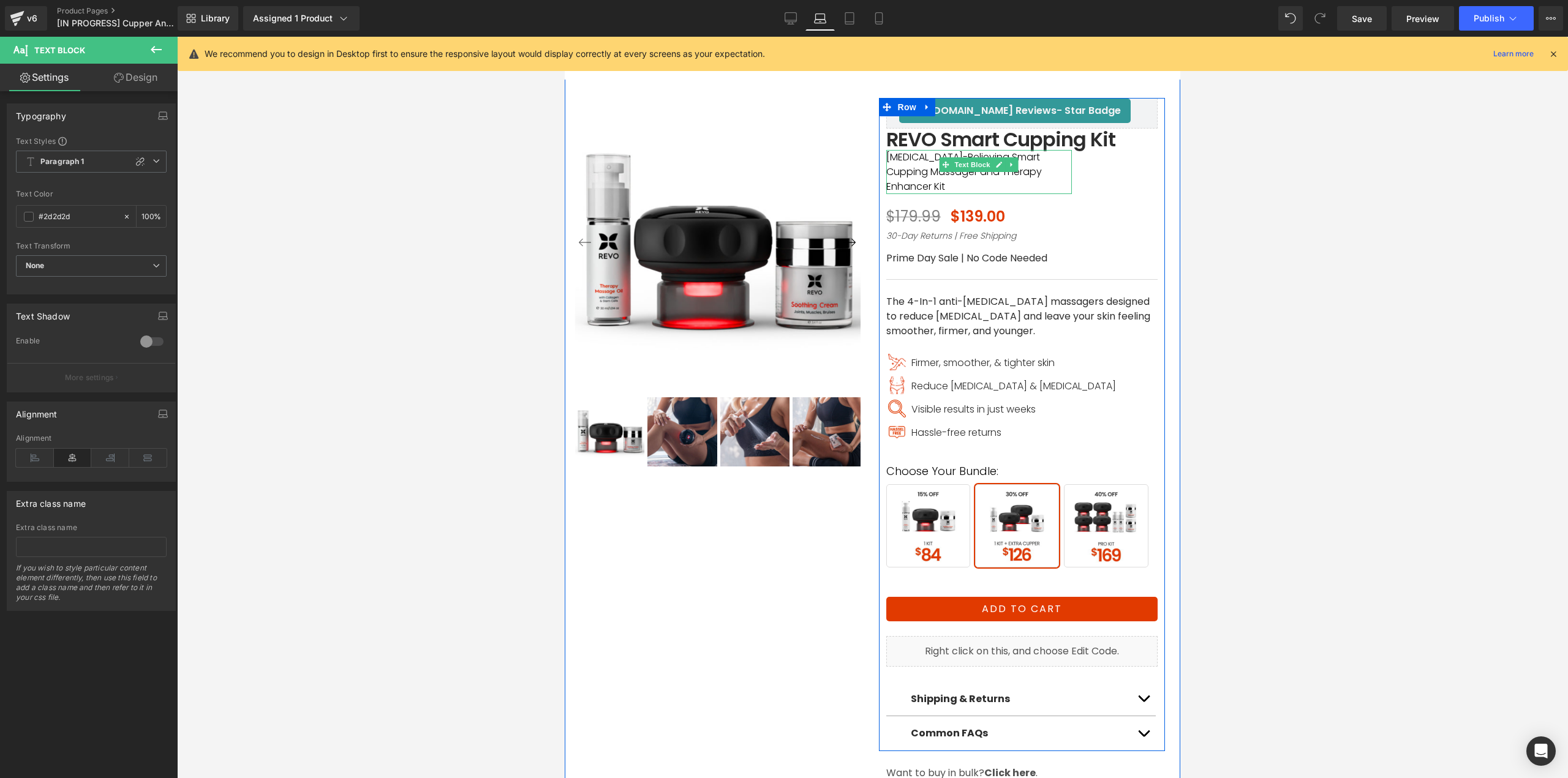
click at [912, 164] on p "Cellulite-Relieving Smart Cupping Massager and Therapy Enhancer Kit" at bounding box center [979, 171] width 186 height 44
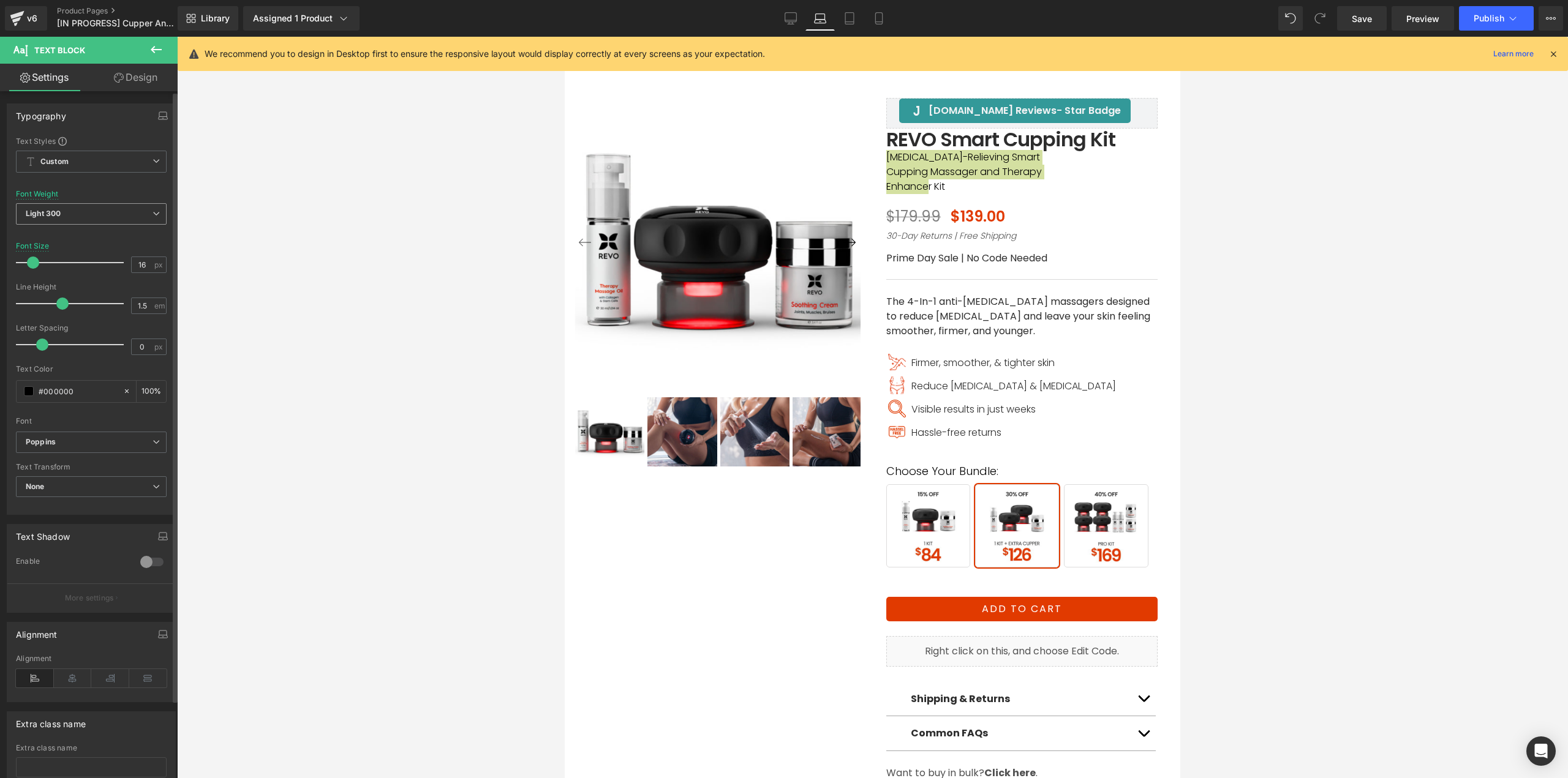
drag, startPoint x: 96, startPoint y: 212, endPoint x: 70, endPoint y: 225, distance: 29.1
click at [96, 212] on span "Light 300" at bounding box center [91, 213] width 150 height 21
click at [49, 292] on div "Regular 400" at bounding box center [57, 290] width 45 height 9
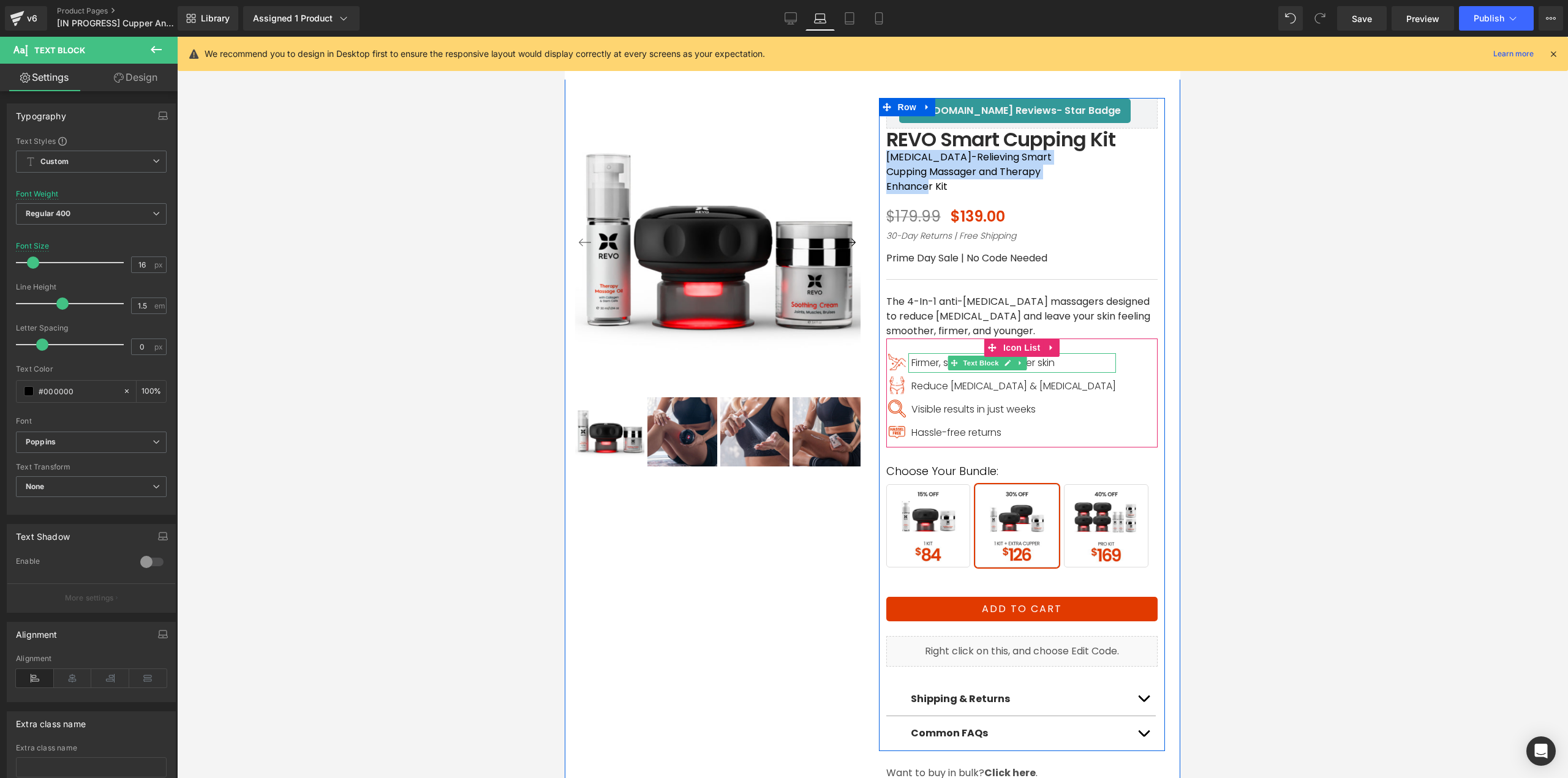
drag, startPoint x: 935, startPoint y: 347, endPoint x: 920, endPoint y: 346, distance: 15.0
click at [934, 356] on span "Firmer, smoother, & tighter skin" at bounding box center [983, 363] width 143 height 14
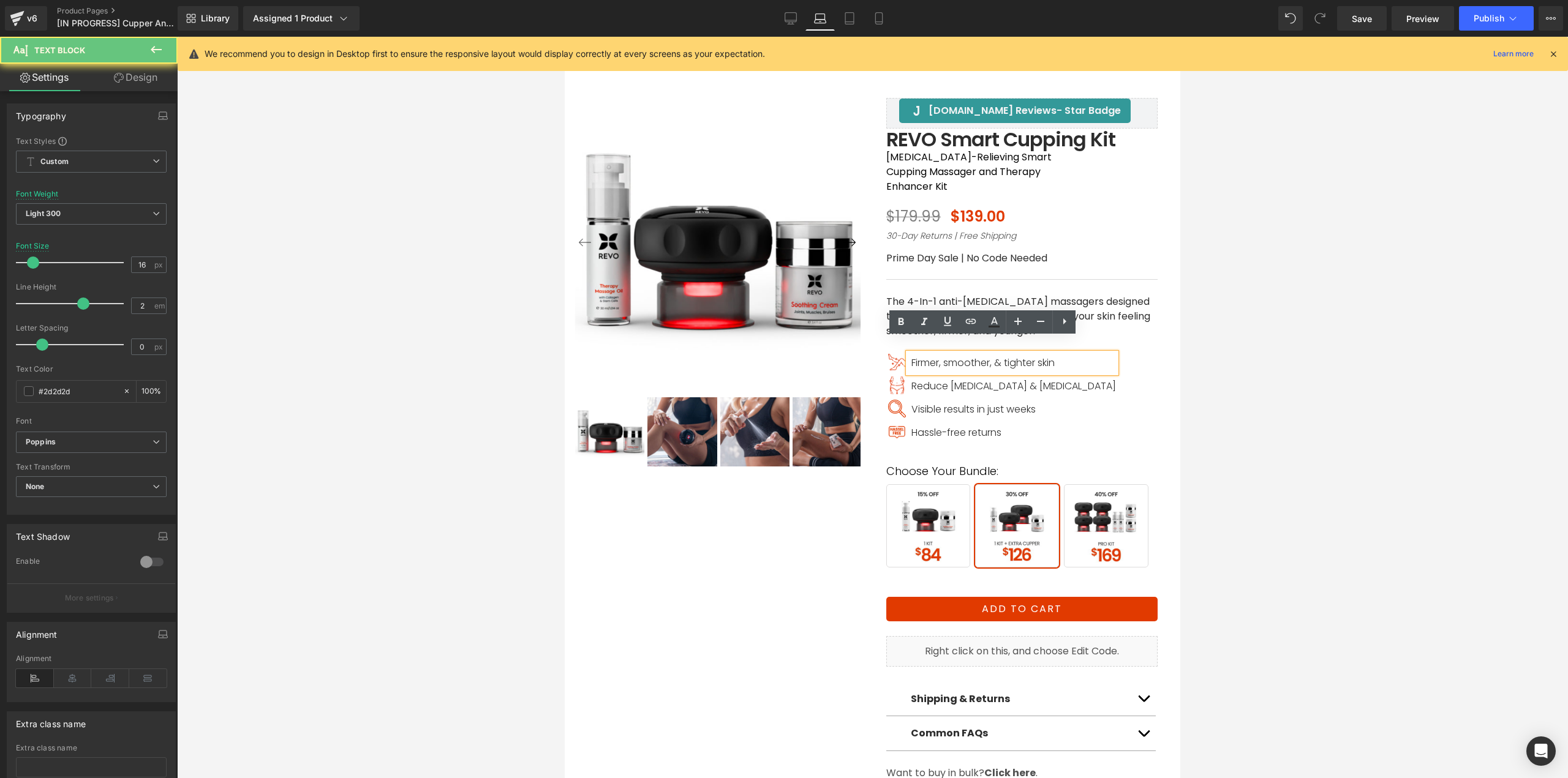
click at [920, 356] on span "Firmer, smoother, & tighter skin" at bounding box center [983, 363] width 143 height 14
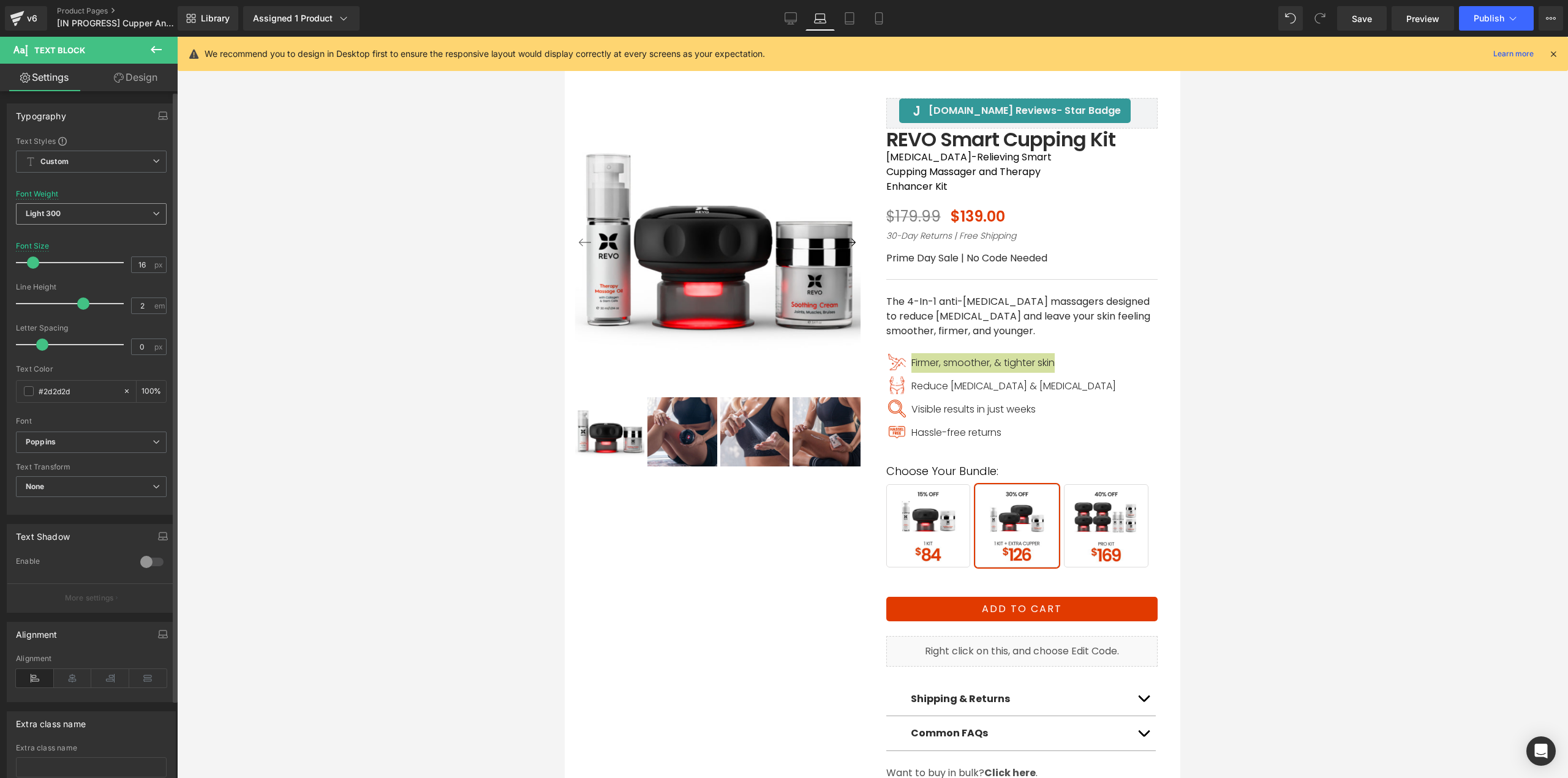
click at [76, 208] on span "Light 300" at bounding box center [91, 213] width 150 height 21
click at [68, 288] on div "Regular 400" at bounding box center [57, 290] width 45 height 9
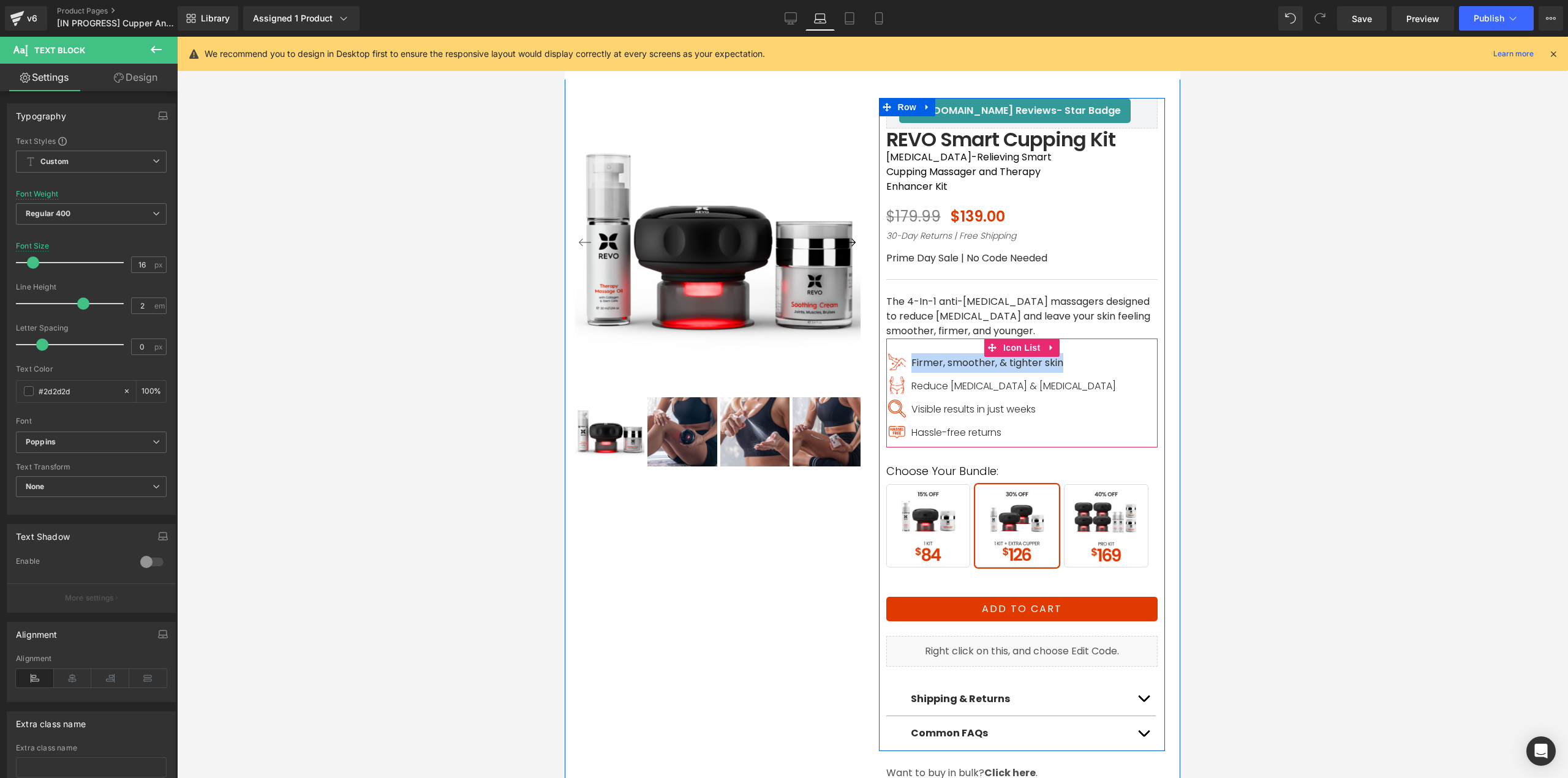
click at [929, 379] on span "Reduce cellulite & stretch marks" at bounding box center [1013, 386] width 205 height 14
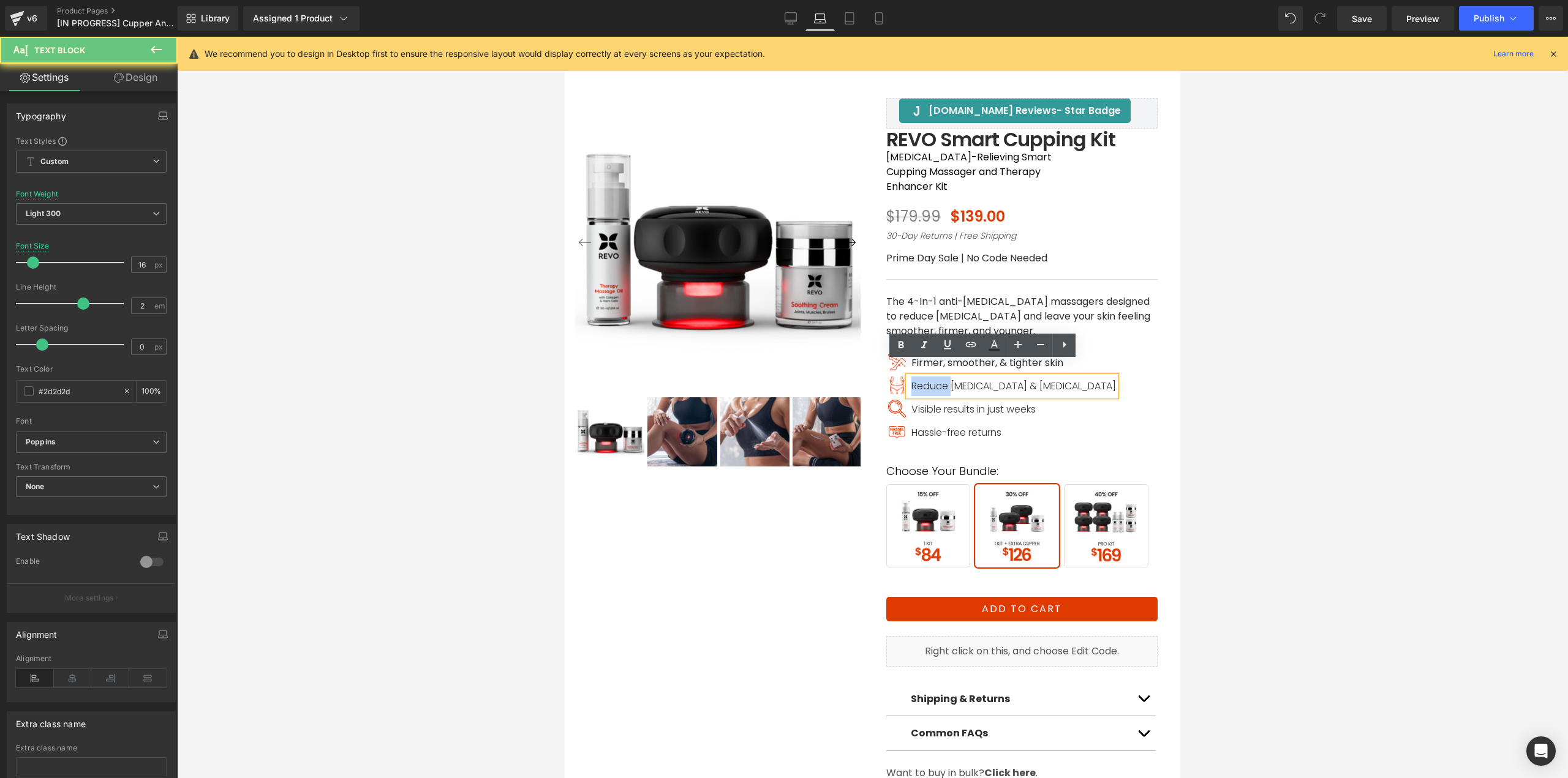
click at [928, 379] on span "Reduce cellulite & stretch marks" at bounding box center [1013, 386] width 205 height 14
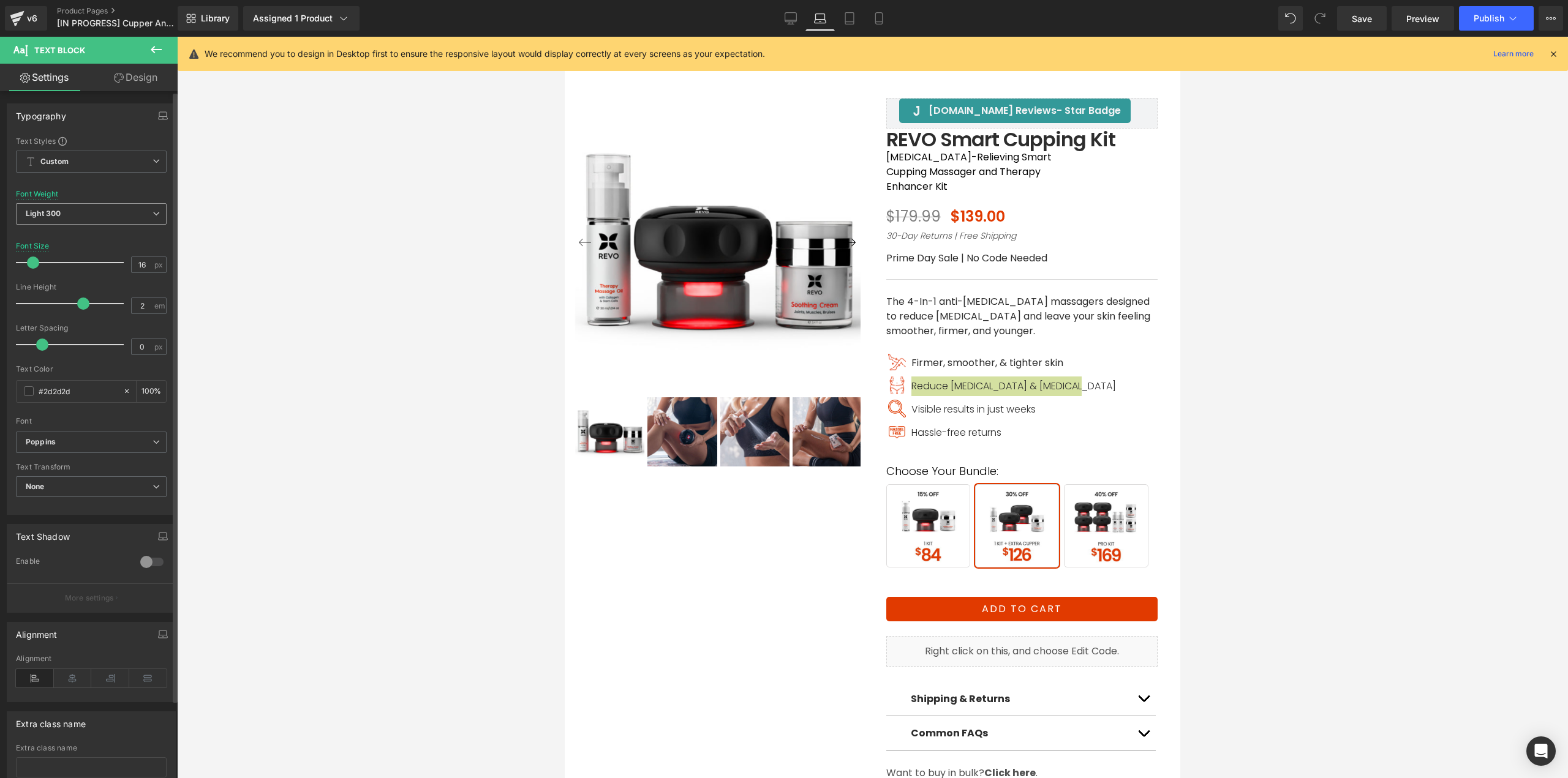
click at [70, 214] on span "Light 300" at bounding box center [91, 213] width 150 height 21
click at [59, 294] on li "Regular 400" at bounding box center [92, 290] width 151 height 18
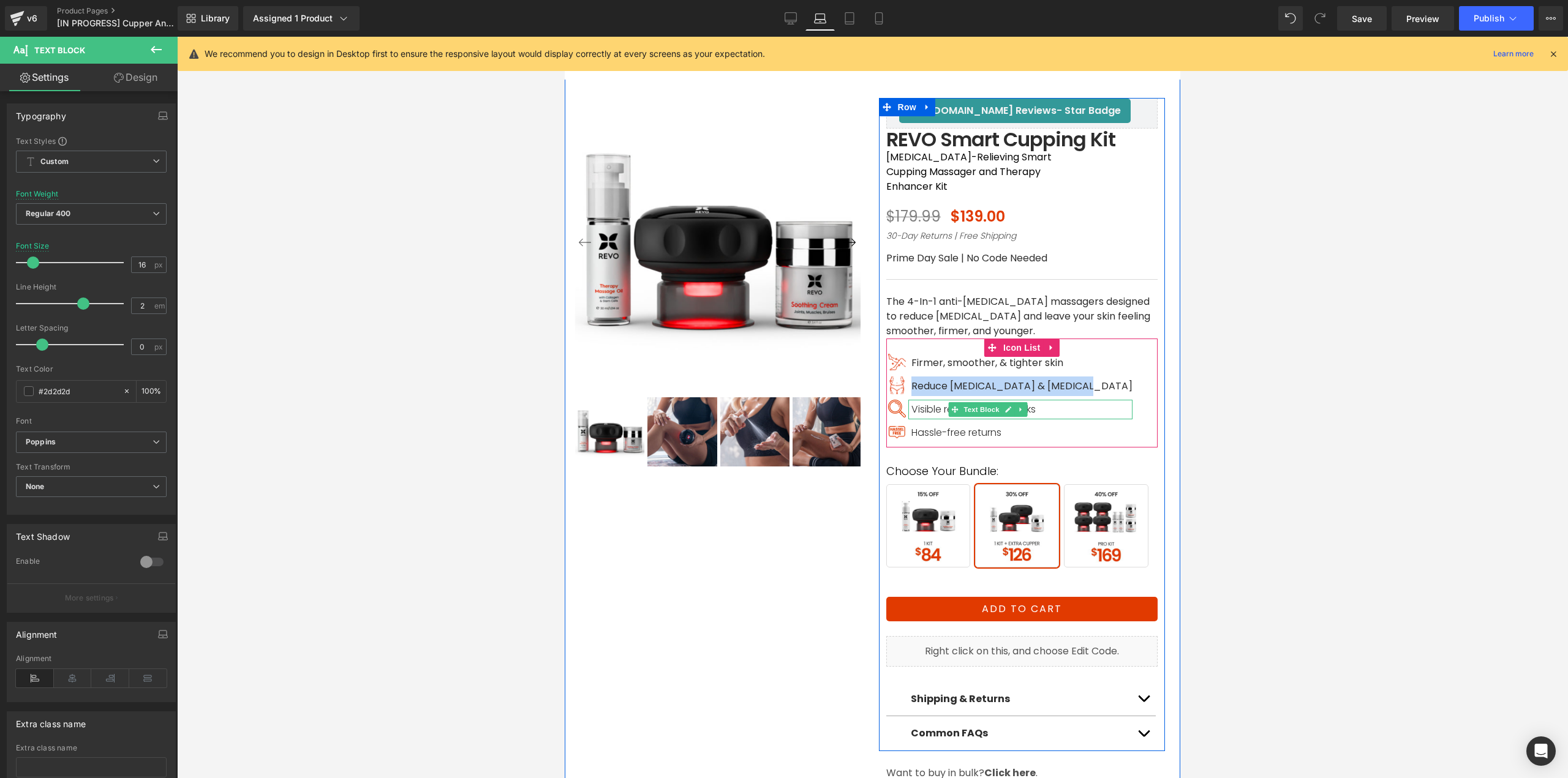
click at [921, 402] on span "Visible results in just weeks" at bounding box center [973, 409] width 124 height 14
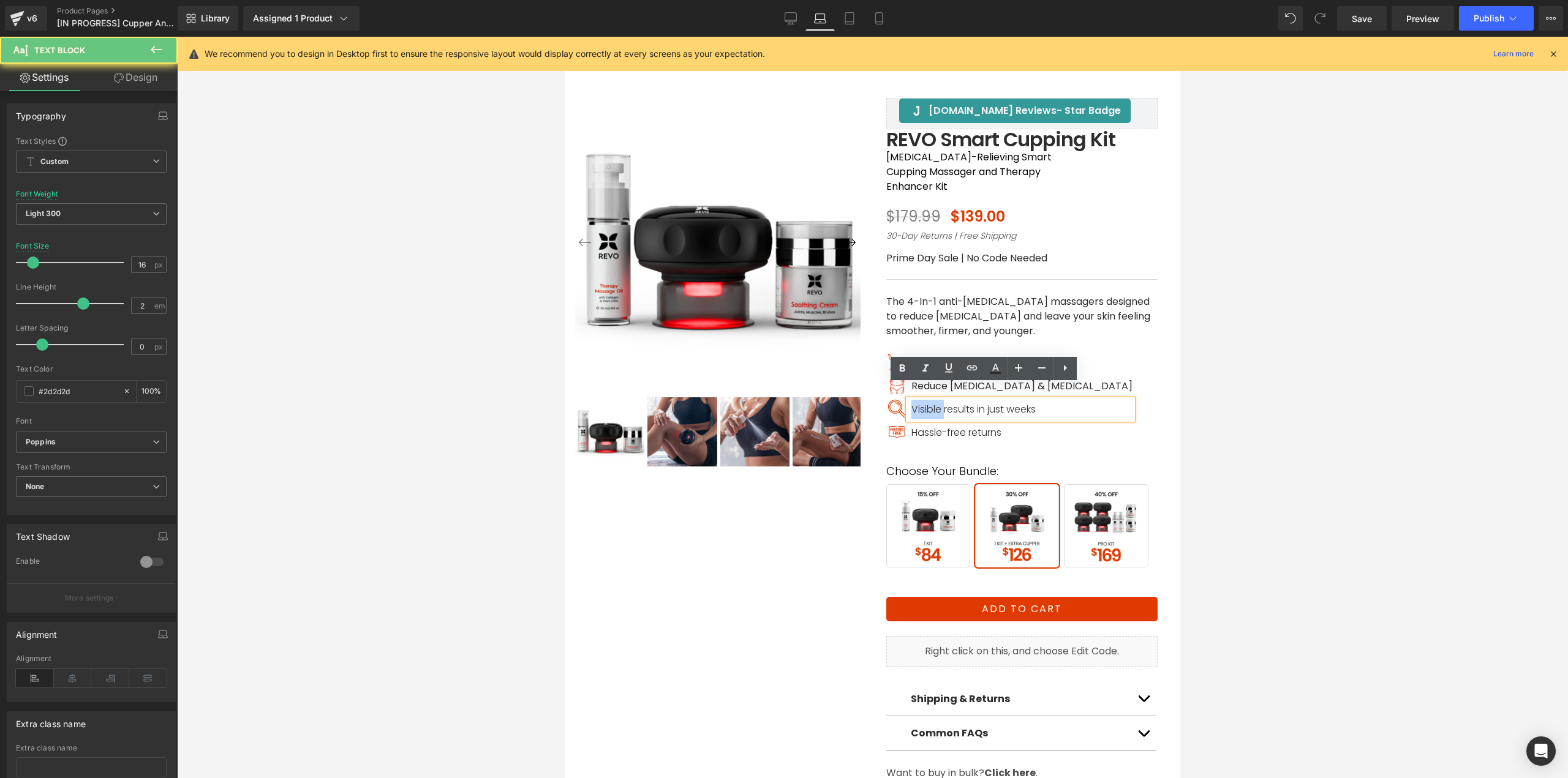
click at [921, 402] on span "Visible results in just weeks" at bounding box center [973, 409] width 124 height 14
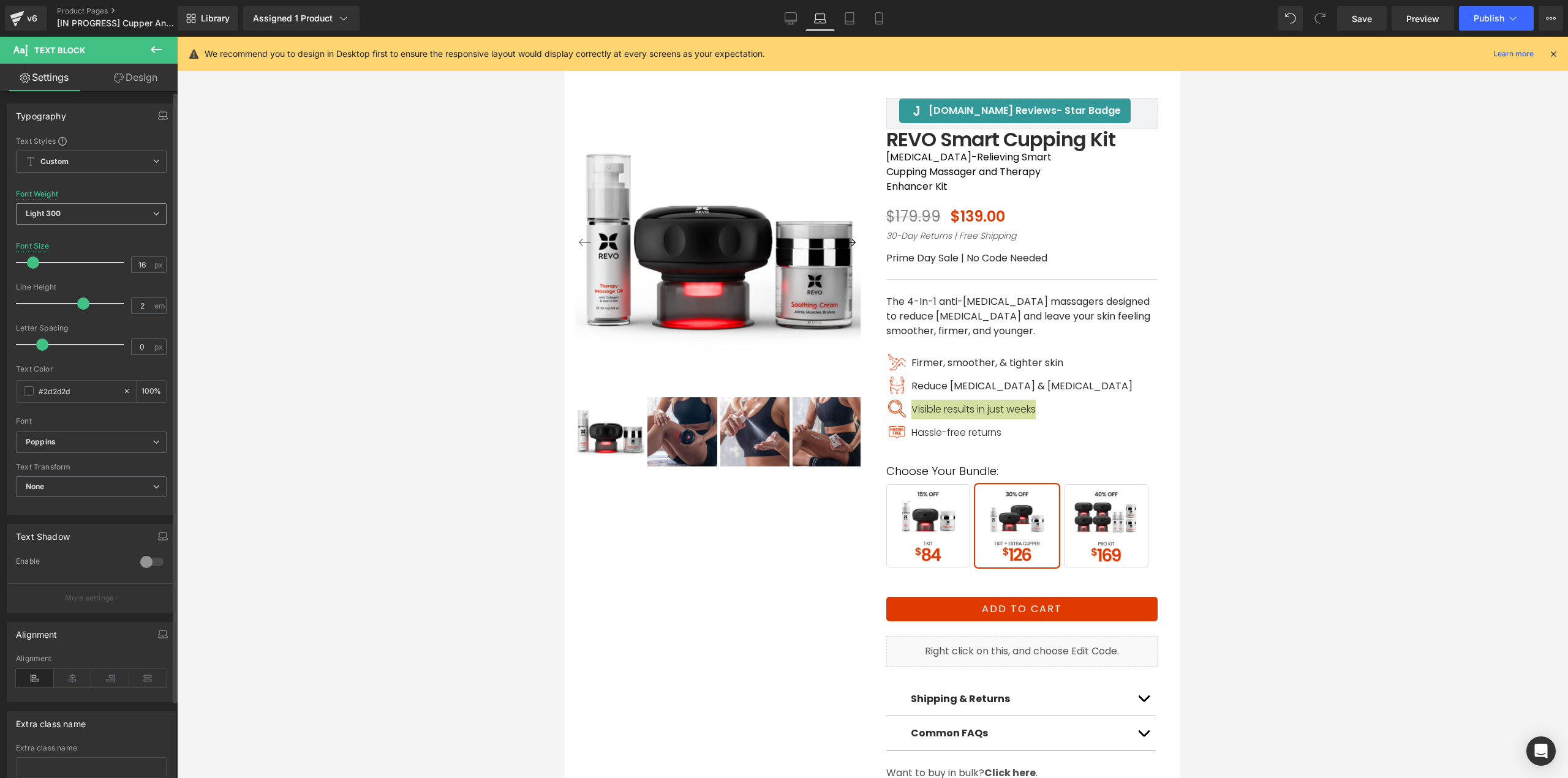
click at [57, 214] on b "Light 300" at bounding box center [43, 213] width 35 height 10
drag, startPoint x: 58, startPoint y: 288, endPoint x: 79, endPoint y: 320, distance: 38.3
click at [58, 288] on div "Regular 400" at bounding box center [57, 290] width 45 height 9
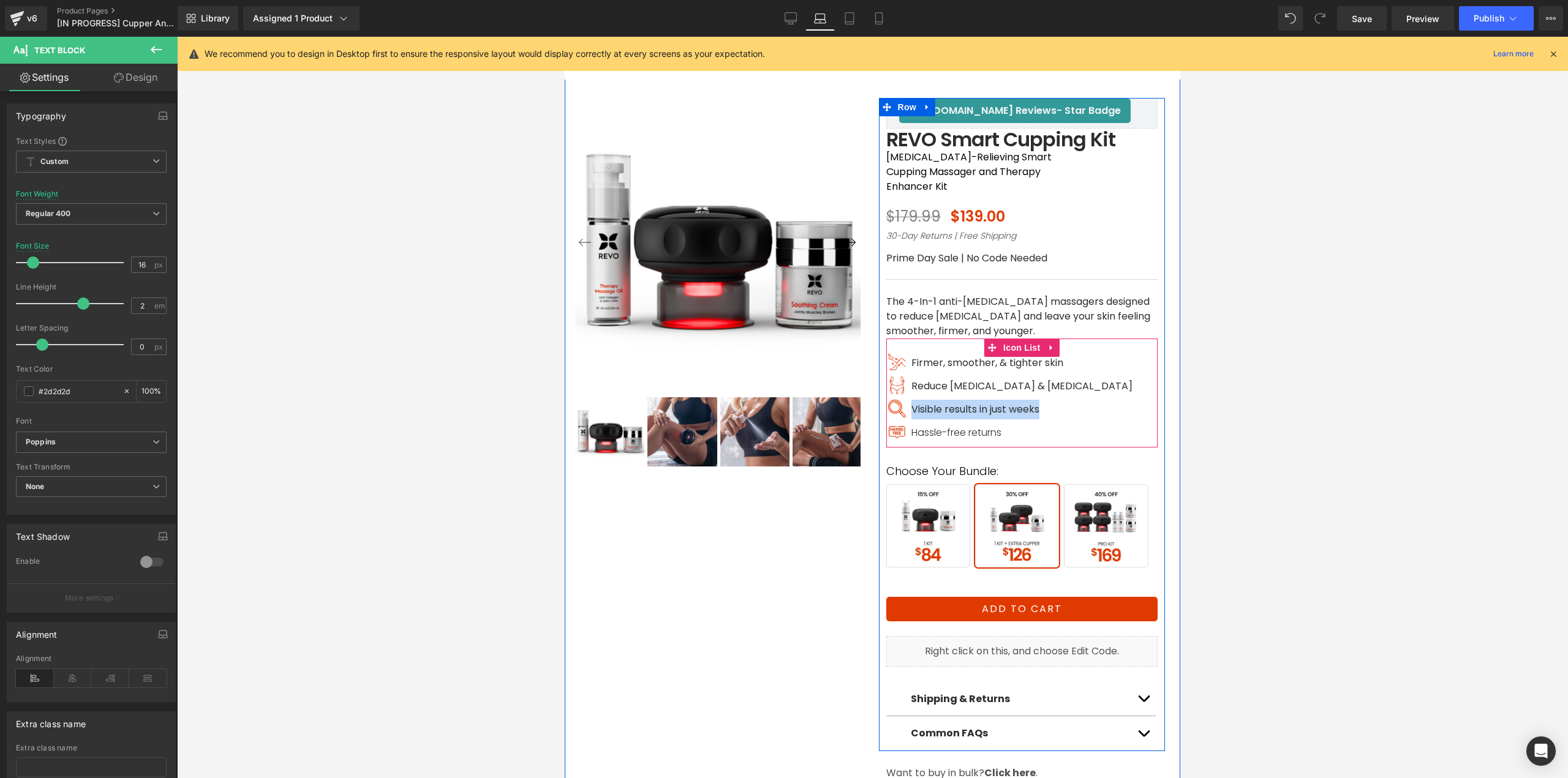
click at [911, 426] on span "Hassle-free returns" at bounding box center [956, 433] width 90 height 14
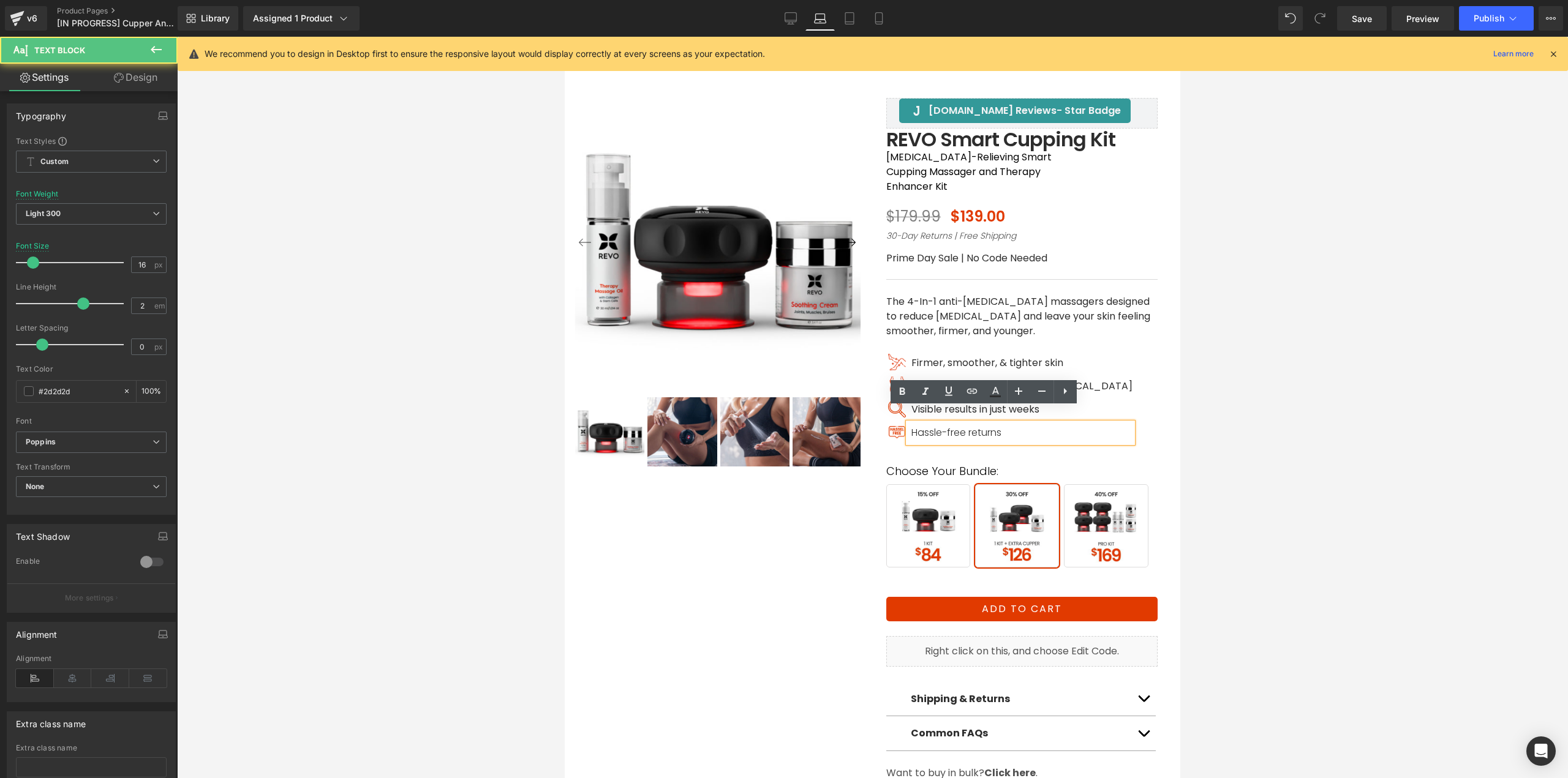
click at [923, 426] on span "Hassle-free returns" at bounding box center [956, 433] width 90 height 14
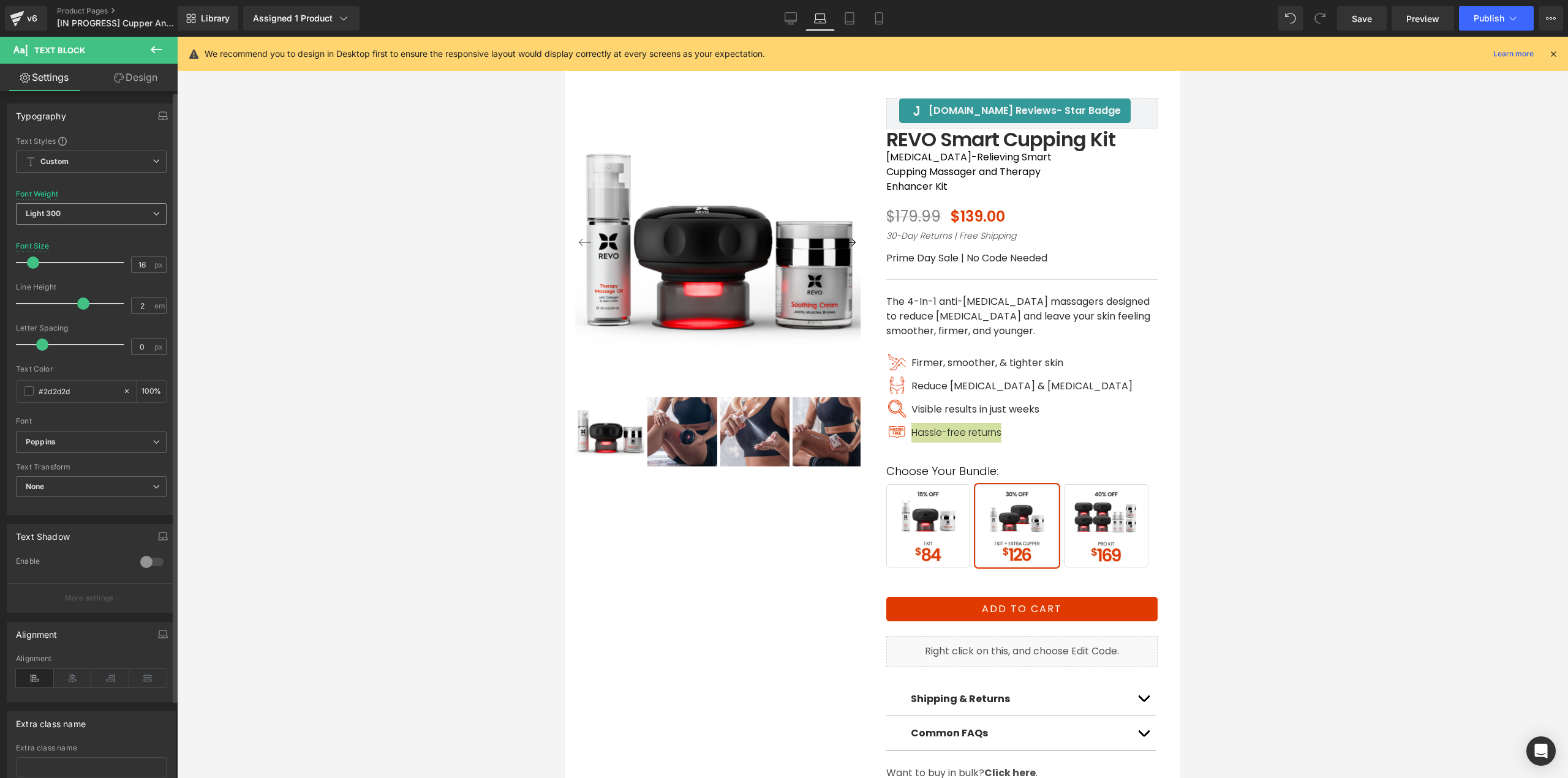
click at [105, 228] on div "Light 300 Thin 100 Semi Thin 200 Light 300 Regular 400 Medium 500 Semi Bold 600…" at bounding box center [91, 216] width 150 height 28
click at [105, 222] on span "Light 300" at bounding box center [91, 213] width 150 height 21
click at [68, 289] on div "Regular 400" at bounding box center [57, 290] width 45 height 9
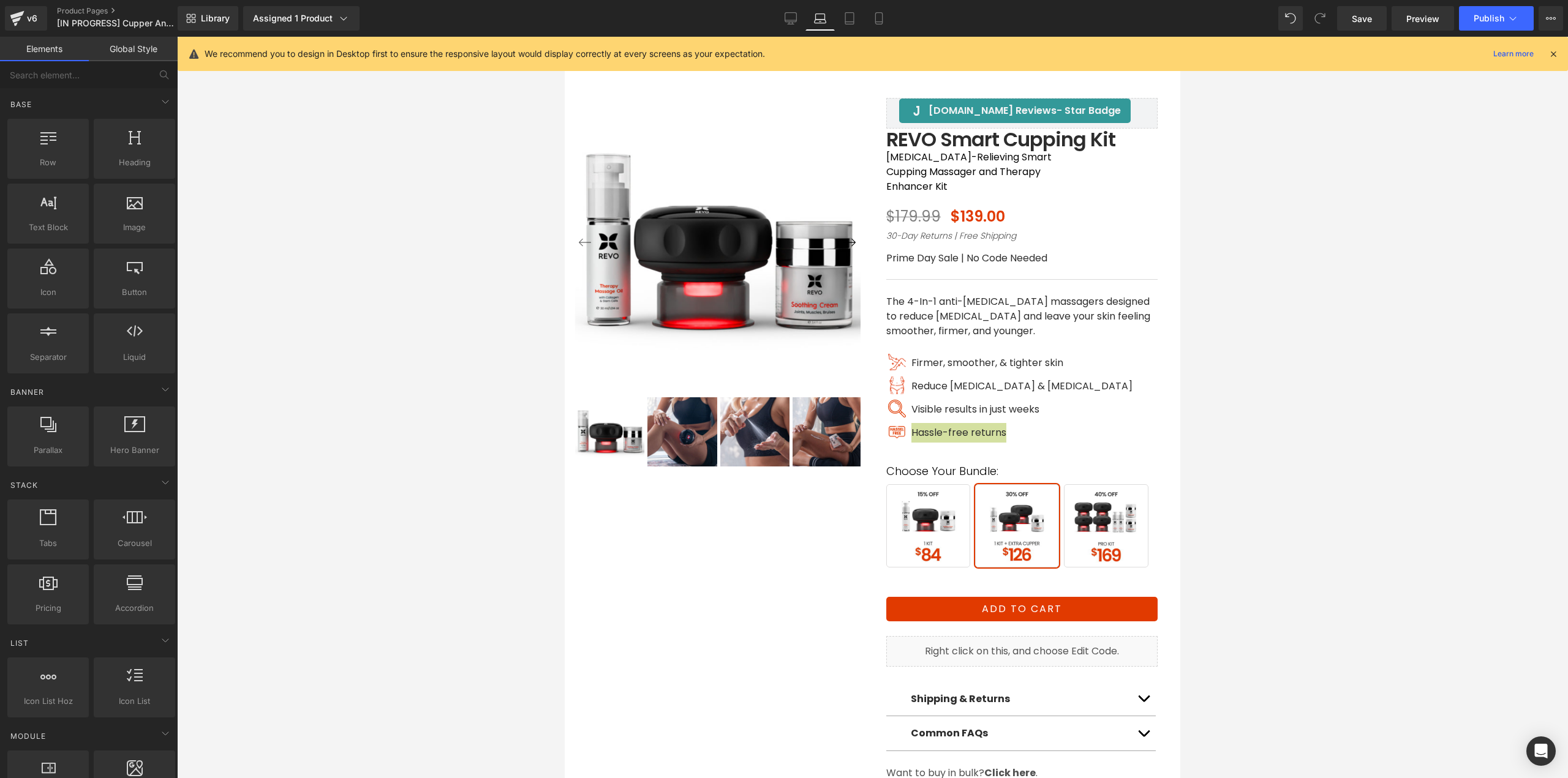
click at [1289, 288] on div at bounding box center [872, 407] width 1391 height 741
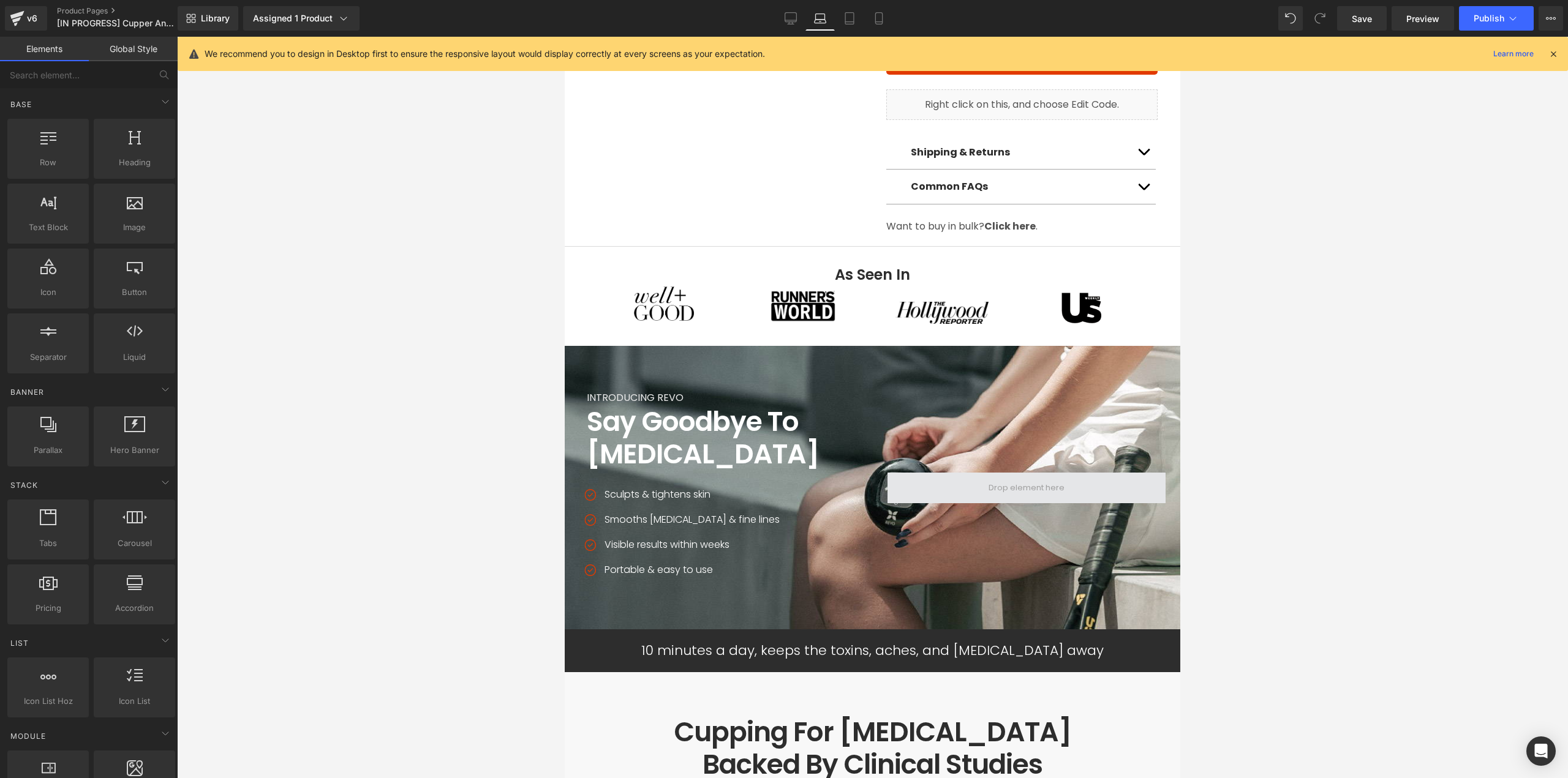
scroll to position [734, 0]
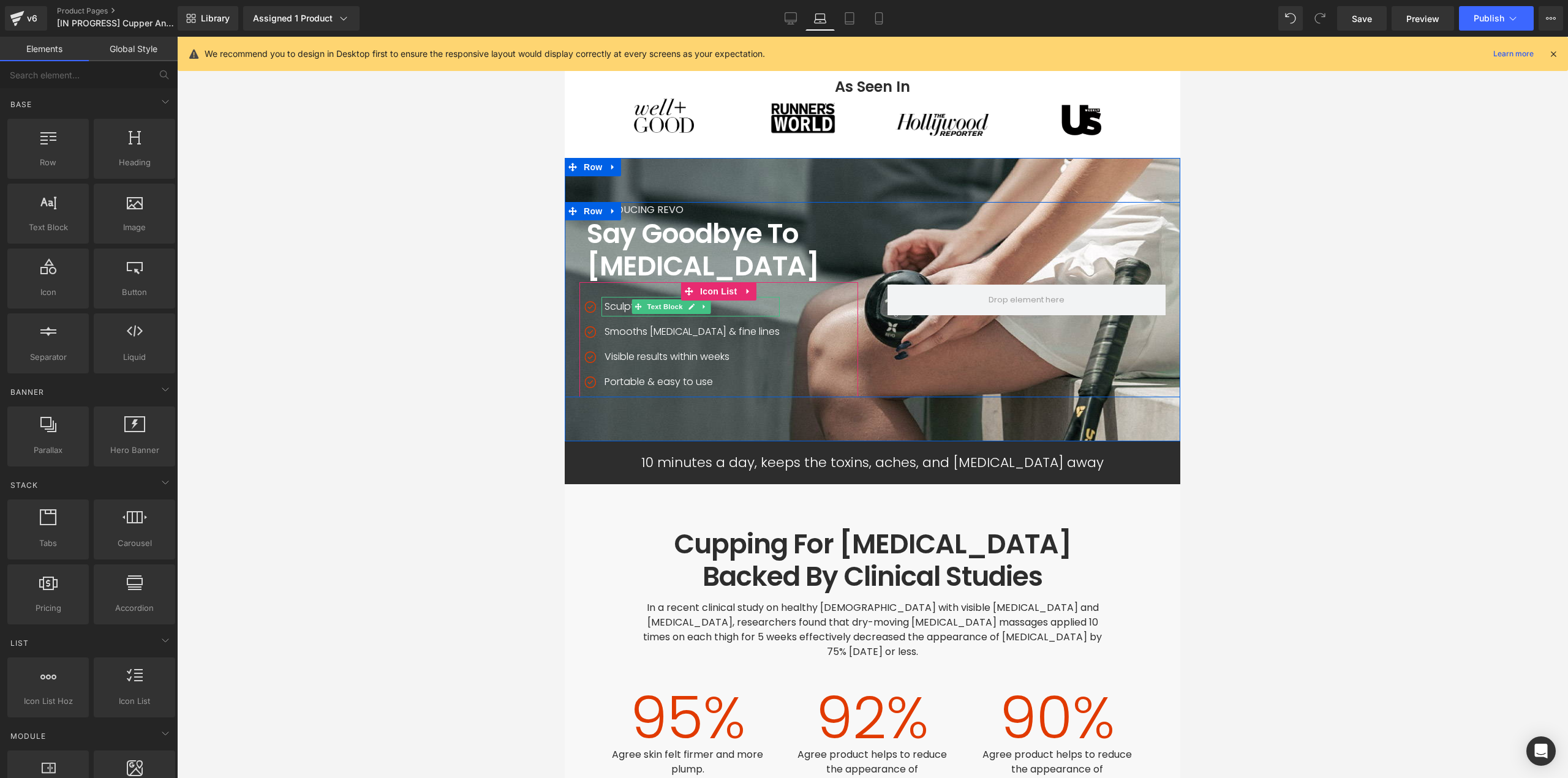
click at [607, 297] on p "Sculpts & tightens skin" at bounding box center [692, 306] width 175 height 20
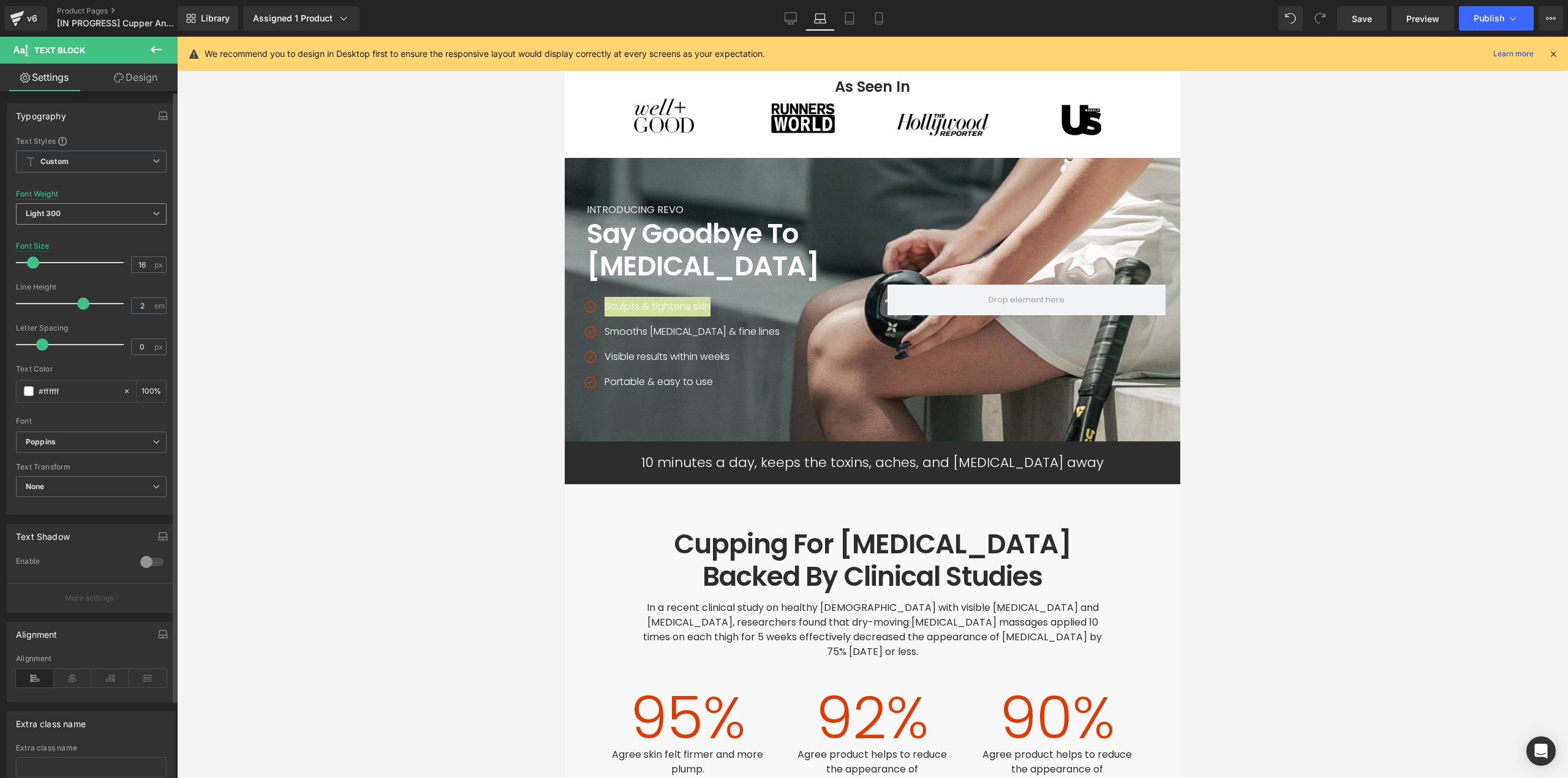
click at [68, 212] on span "Light 300" at bounding box center [91, 213] width 150 height 21
click at [70, 287] on div "Regular 400" at bounding box center [57, 290] width 45 height 9
click at [612, 322] on p "Smooths cellulite & fine lines" at bounding box center [692, 332] width 175 height 20
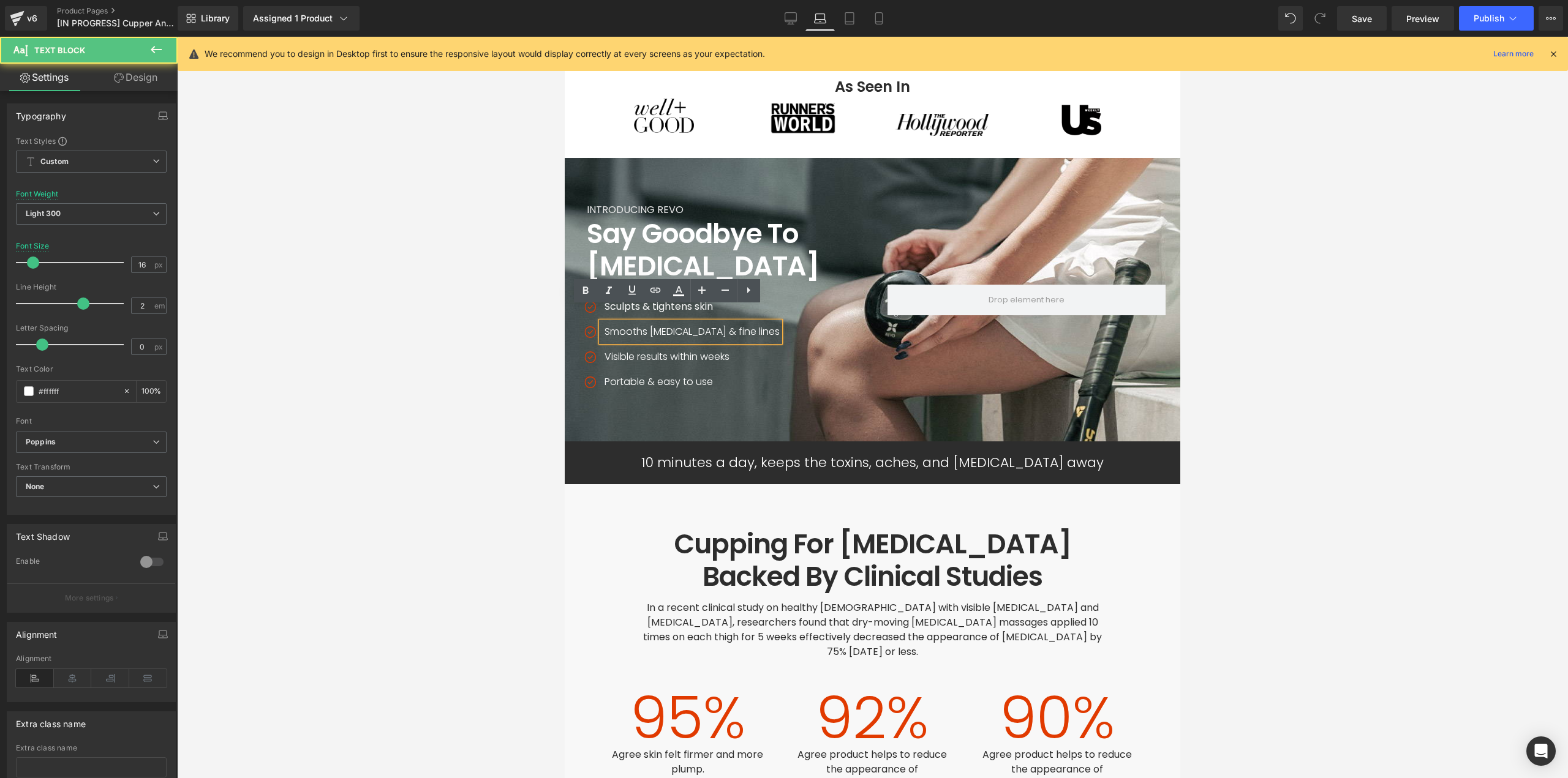
click at [609, 322] on p "Smooths cellulite & fine lines" at bounding box center [692, 332] width 175 height 20
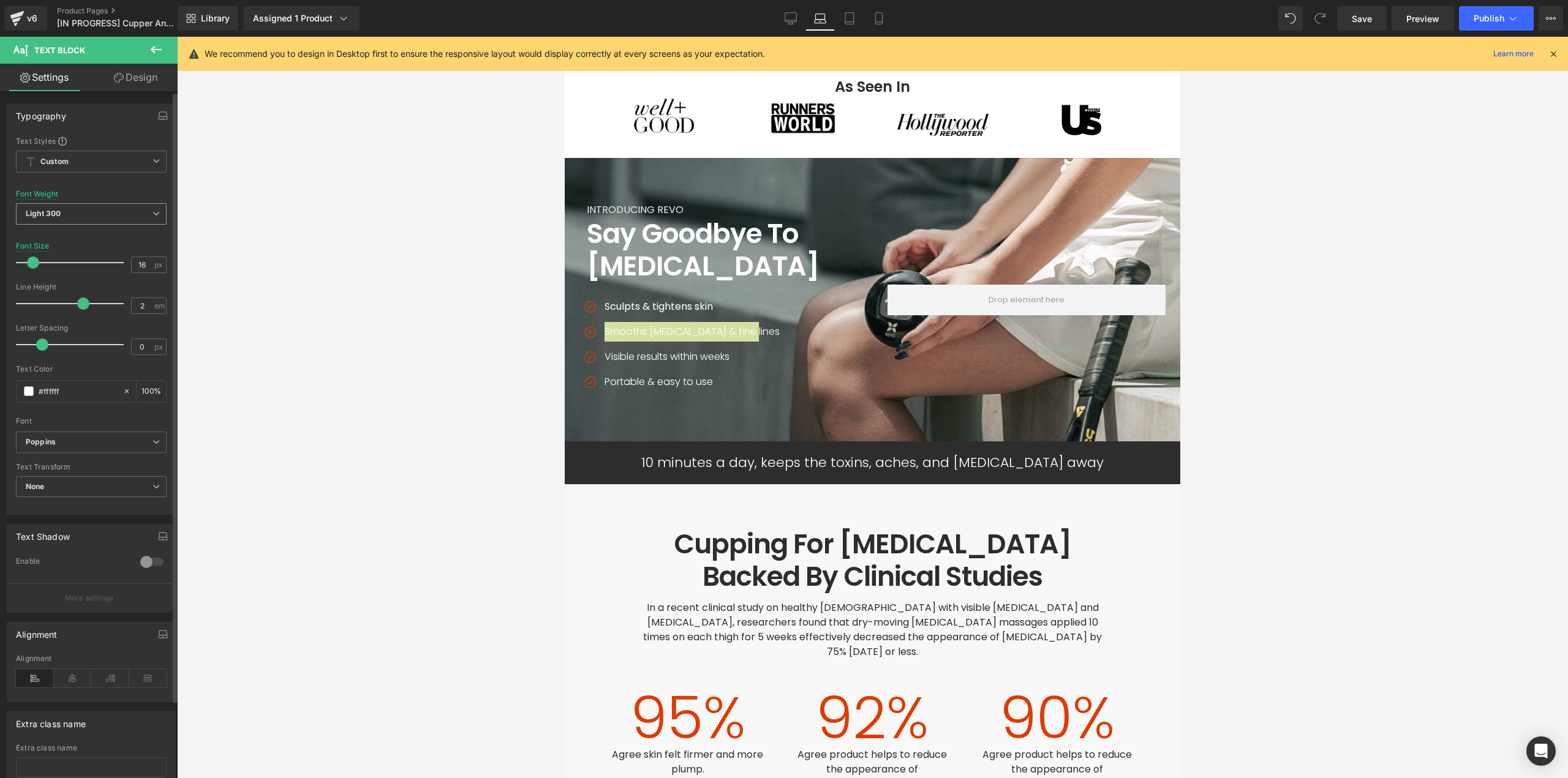
click at [65, 216] on span "Light 300" at bounding box center [91, 213] width 150 height 21
click at [57, 288] on div "Regular 400" at bounding box center [57, 290] width 45 height 9
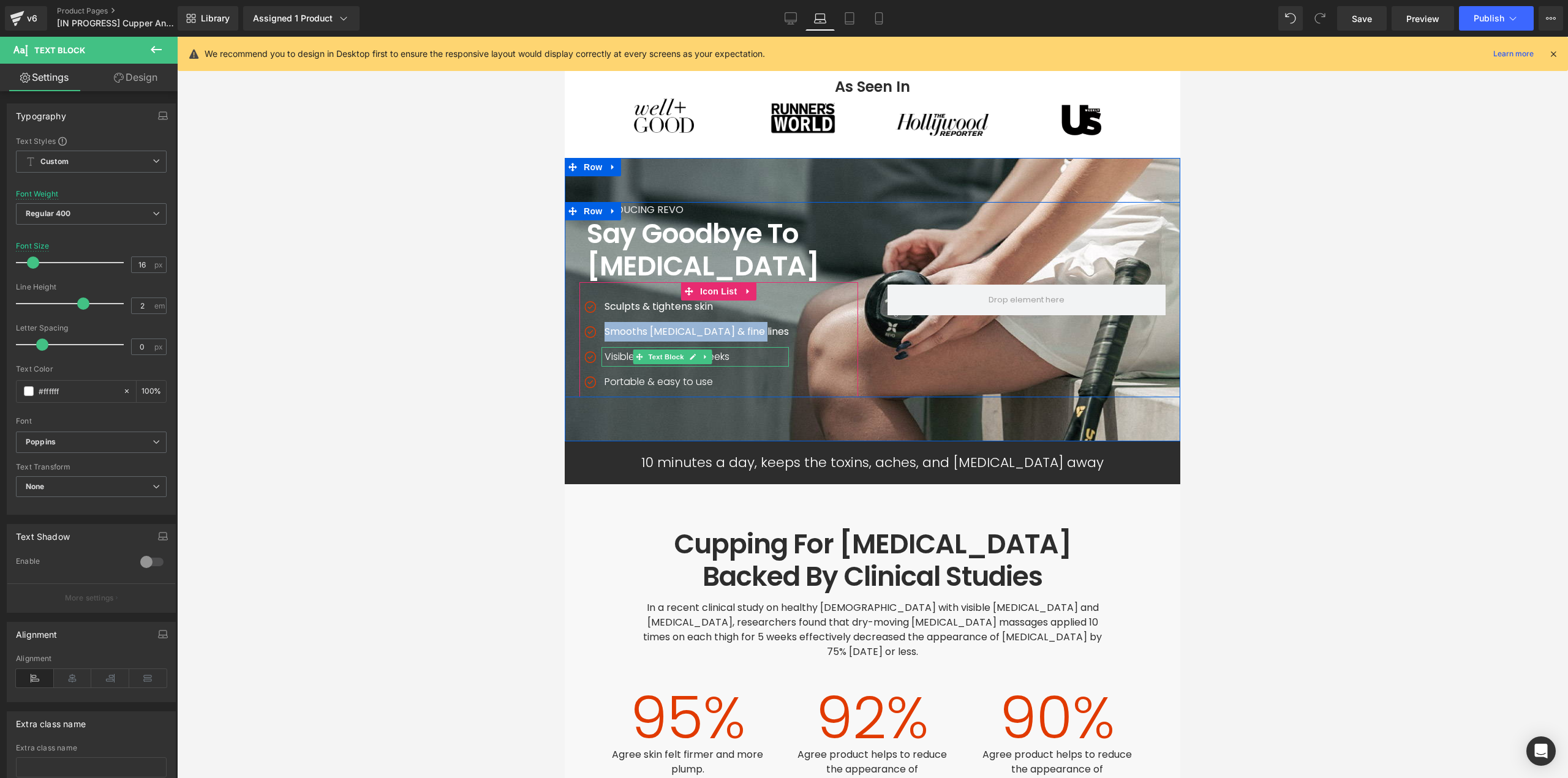
click at [610, 347] on p "Visible results within weeks" at bounding box center [696, 356] width 185 height 20
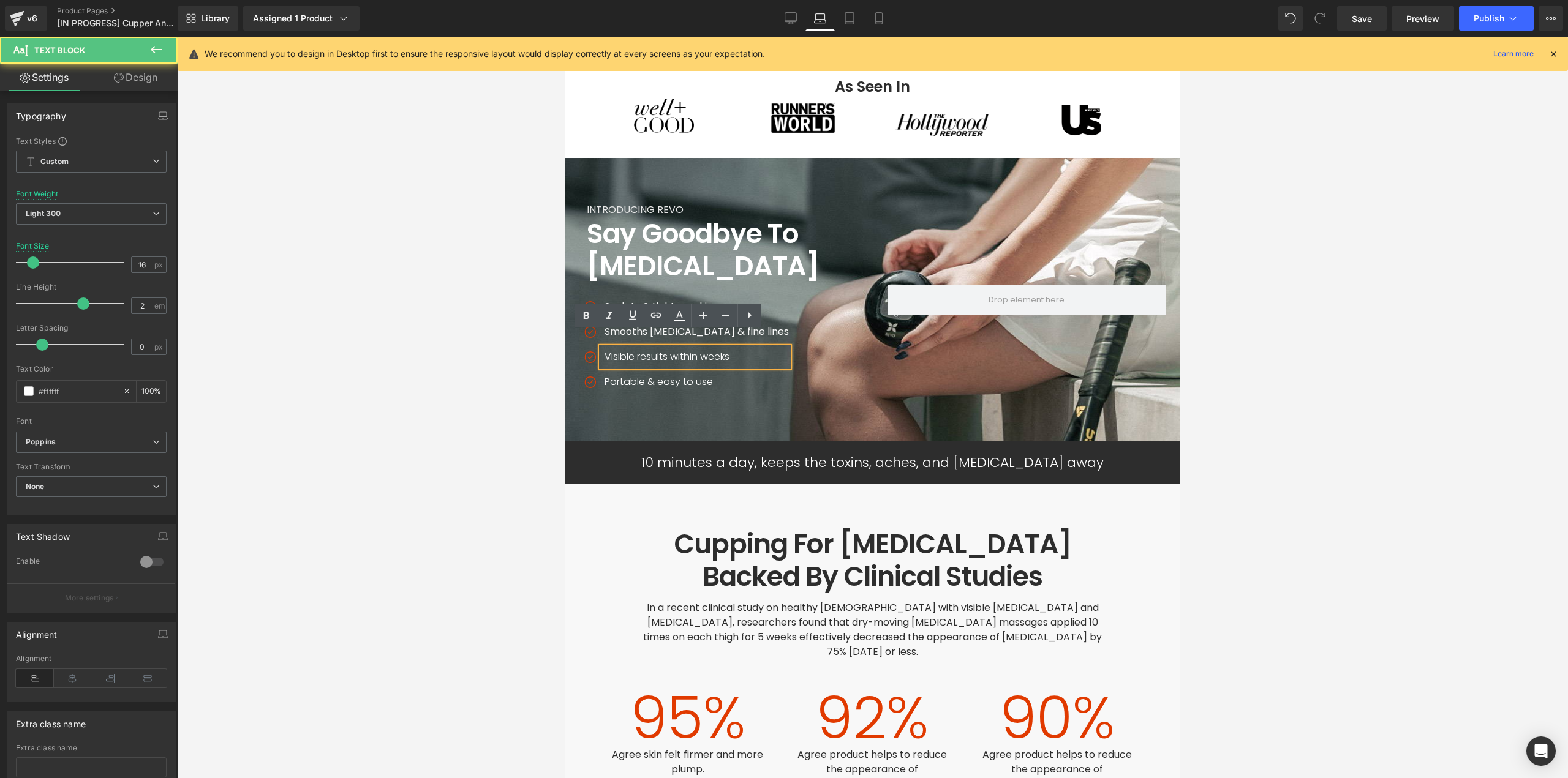
click at [613, 347] on p "Visible results within weeks" at bounding box center [696, 356] width 185 height 20
drag, startPoint x: 103, startPoint y: 210, endPoint x: 57, endPoint y: 229, distance: 49.8
click at [99, 211] on span "Light 300" at bounding box center [91, 213] width 150 height 21
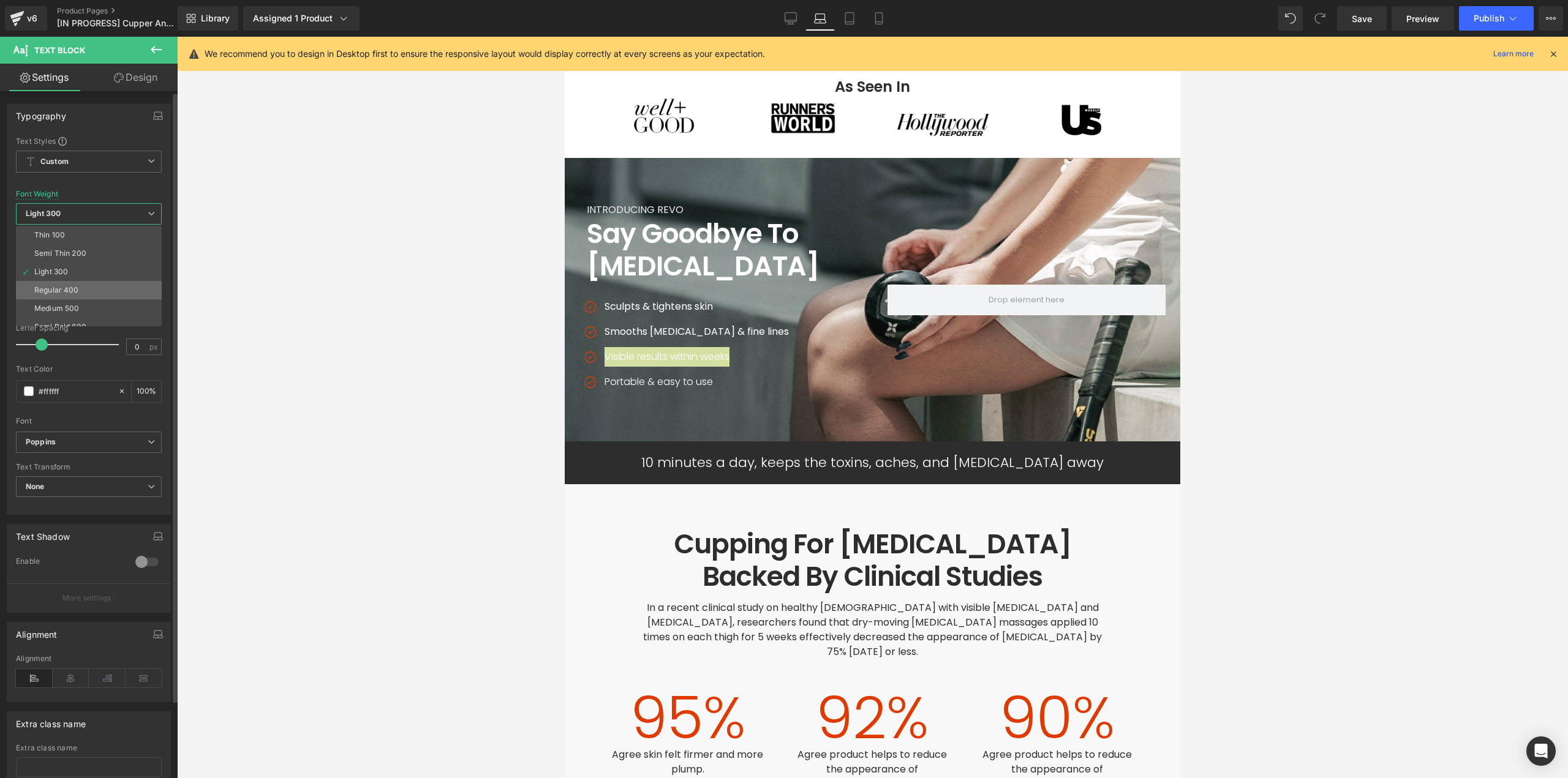
drag, startPoint x: 58, startPoint y: 290, endPoint x: 419, endPoint y: 360, distance: 367.7
click at [60, 290] on div "Regular 400" at bounding box center [57, 290] width 45 height 9
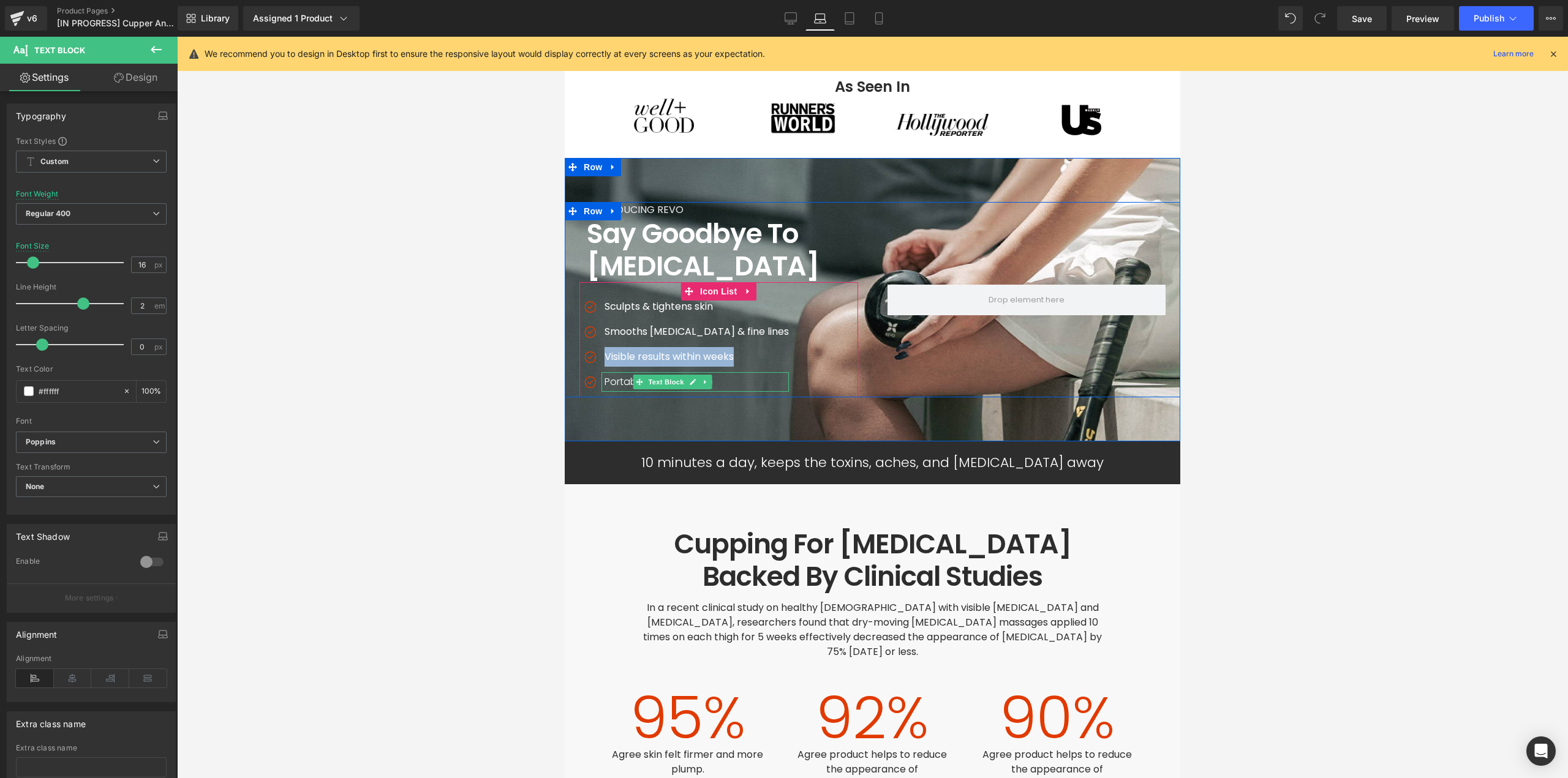
click at [605, 372] on p "Portable & easy to use" at bounding box center [696, 382] width 185 height 20
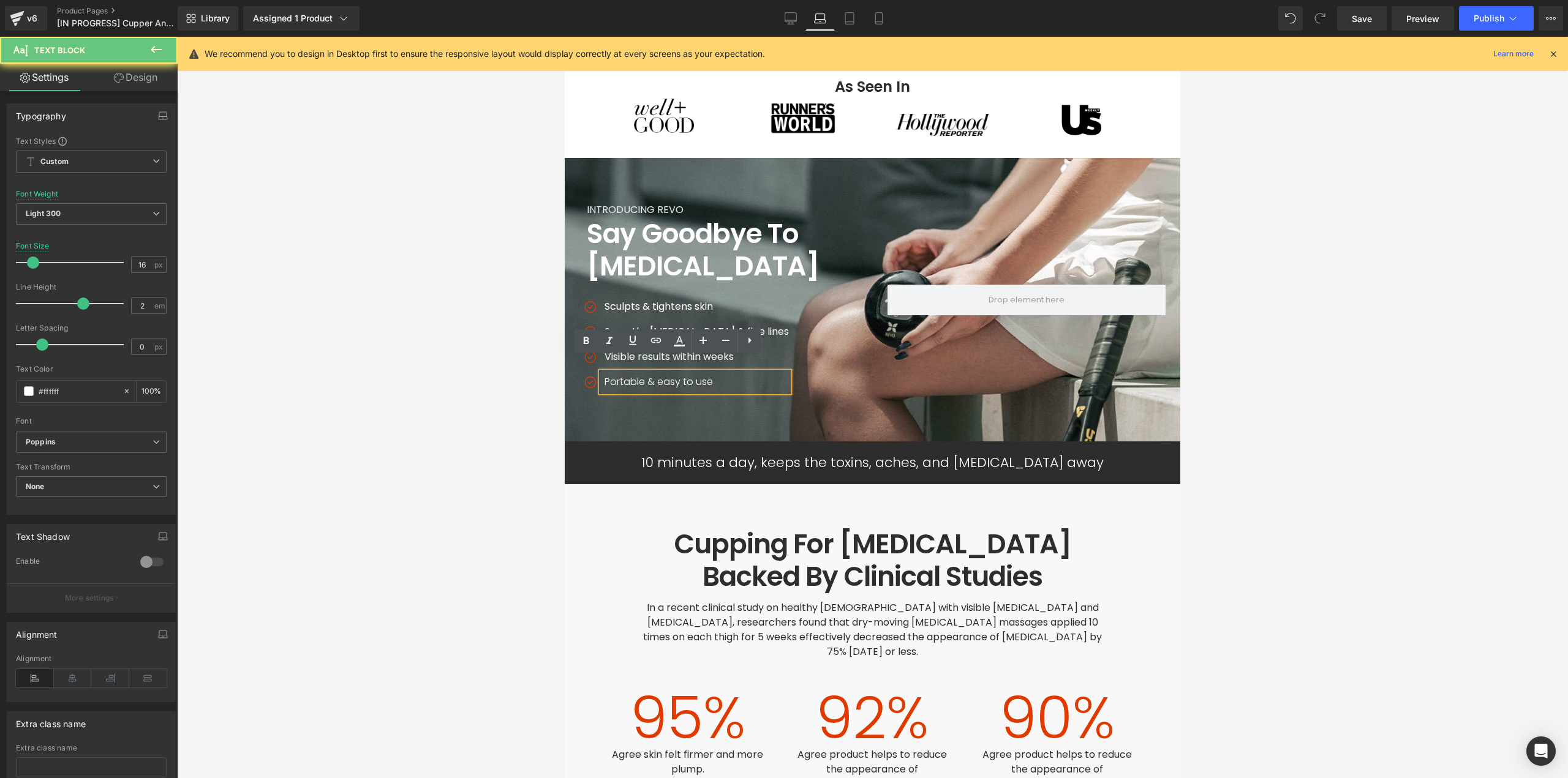
click at [609, 372] on p "Portable & easy to use" at bounding box center [696, 382] width 185 height 20
click at [87, 219] on span "Light 300" at bounding box center [91, 213] width 150 height 21
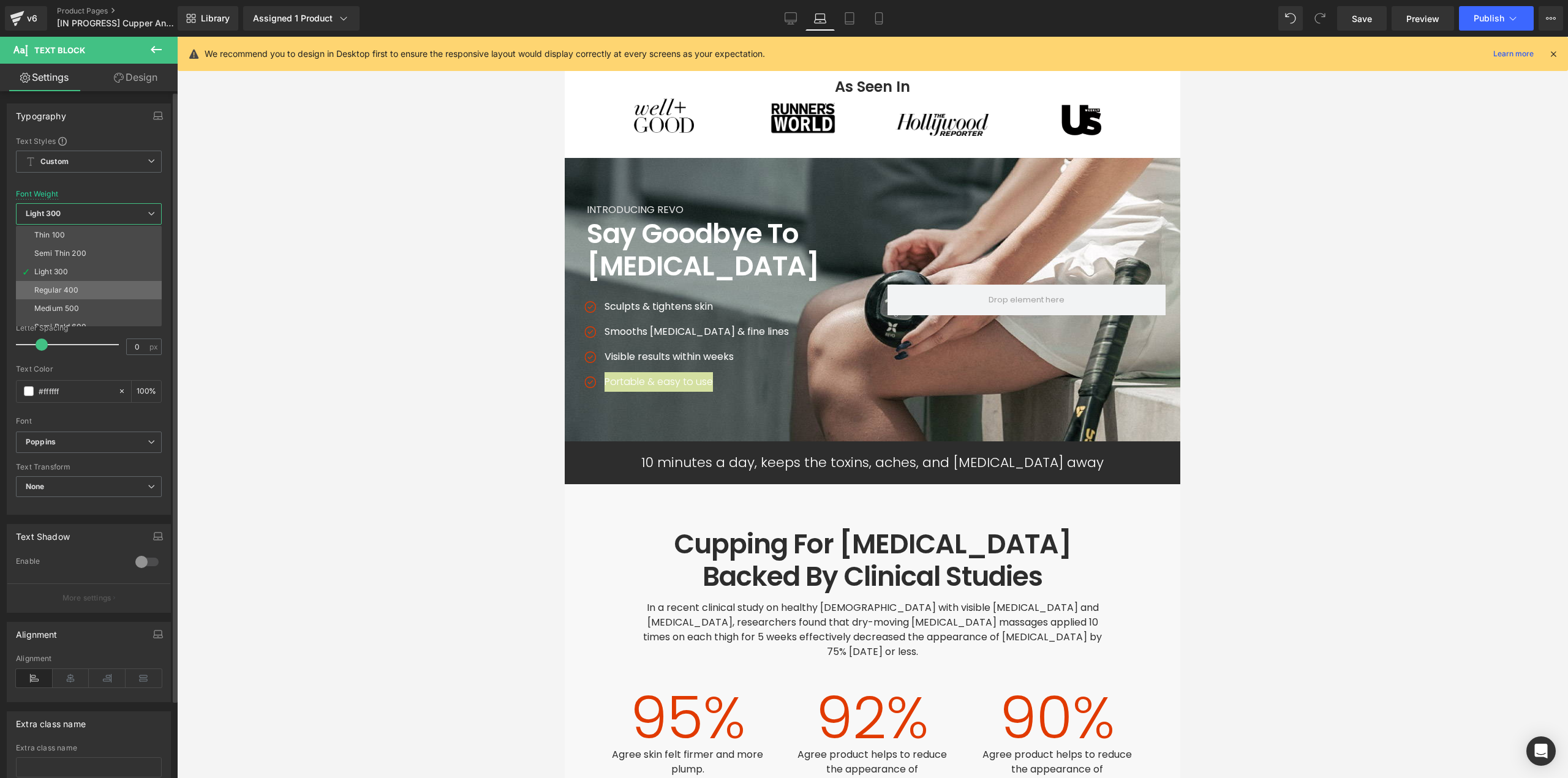
click at [70, 294] on div "Regular 400" at bounding box center [57, 290] width 45 height 9
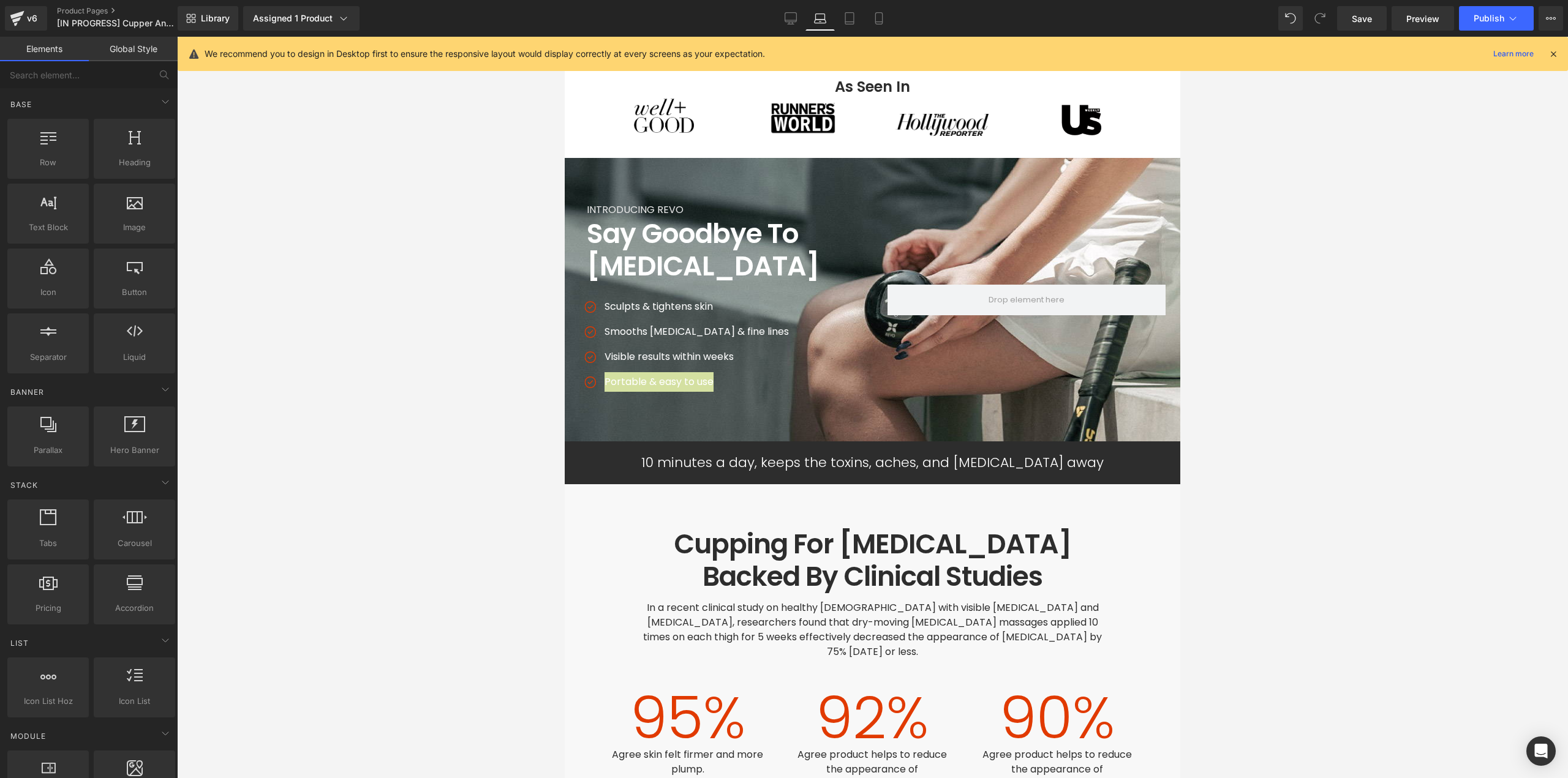
click at [1324, 327] on div at bounding box center [872, 407] width 1391 height 741
click at [1367, 19] on span "Save" at bounding box center [1361, 18] width 20 height 13
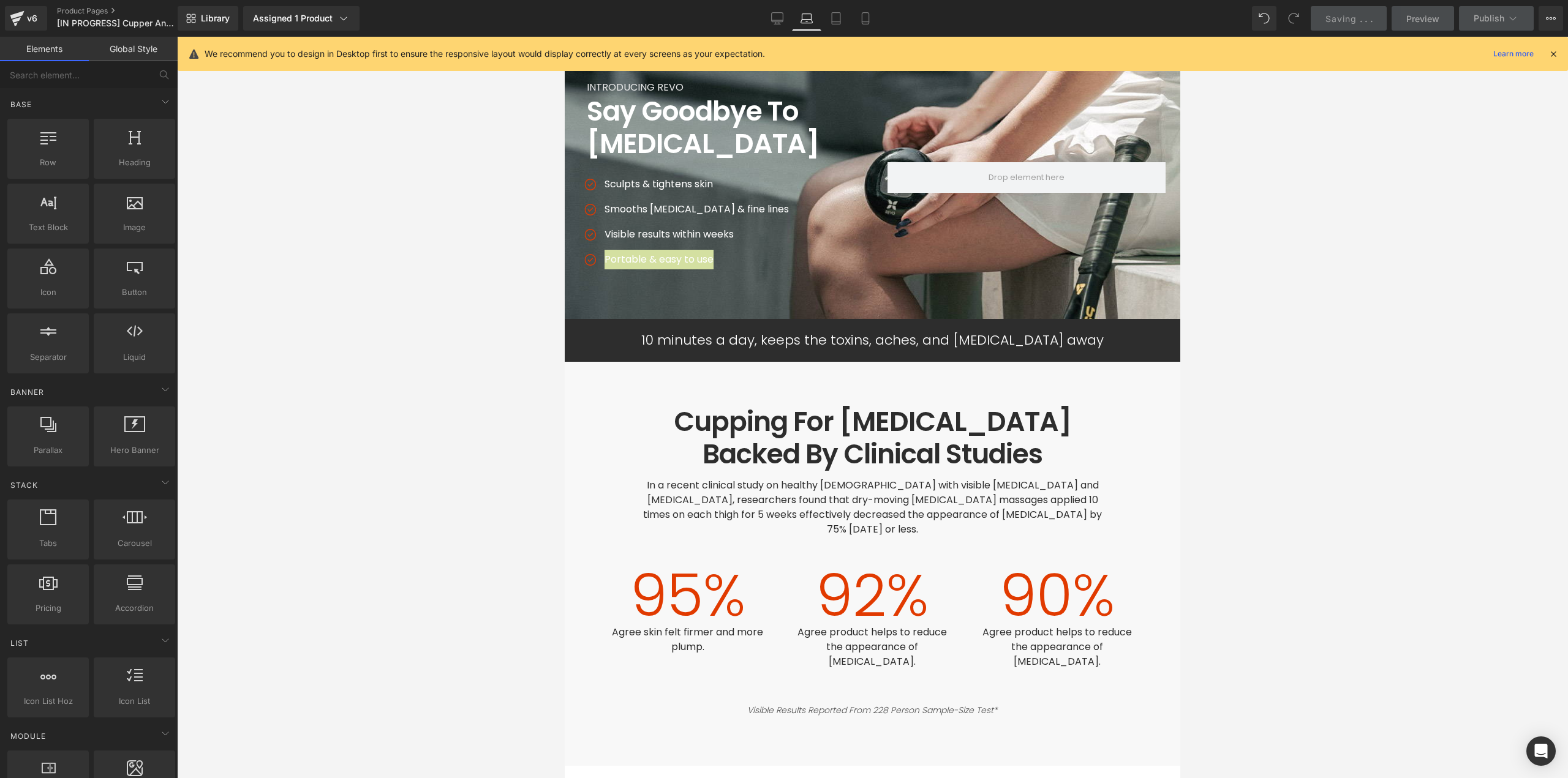
drag, startPoint x: 1262, startPoint y: 498, endPoint x: 1188, endPoint y: 493, distance: 74.2
click at [1258, 497] on div at bounding box center [872, 407] width 1391 height 741
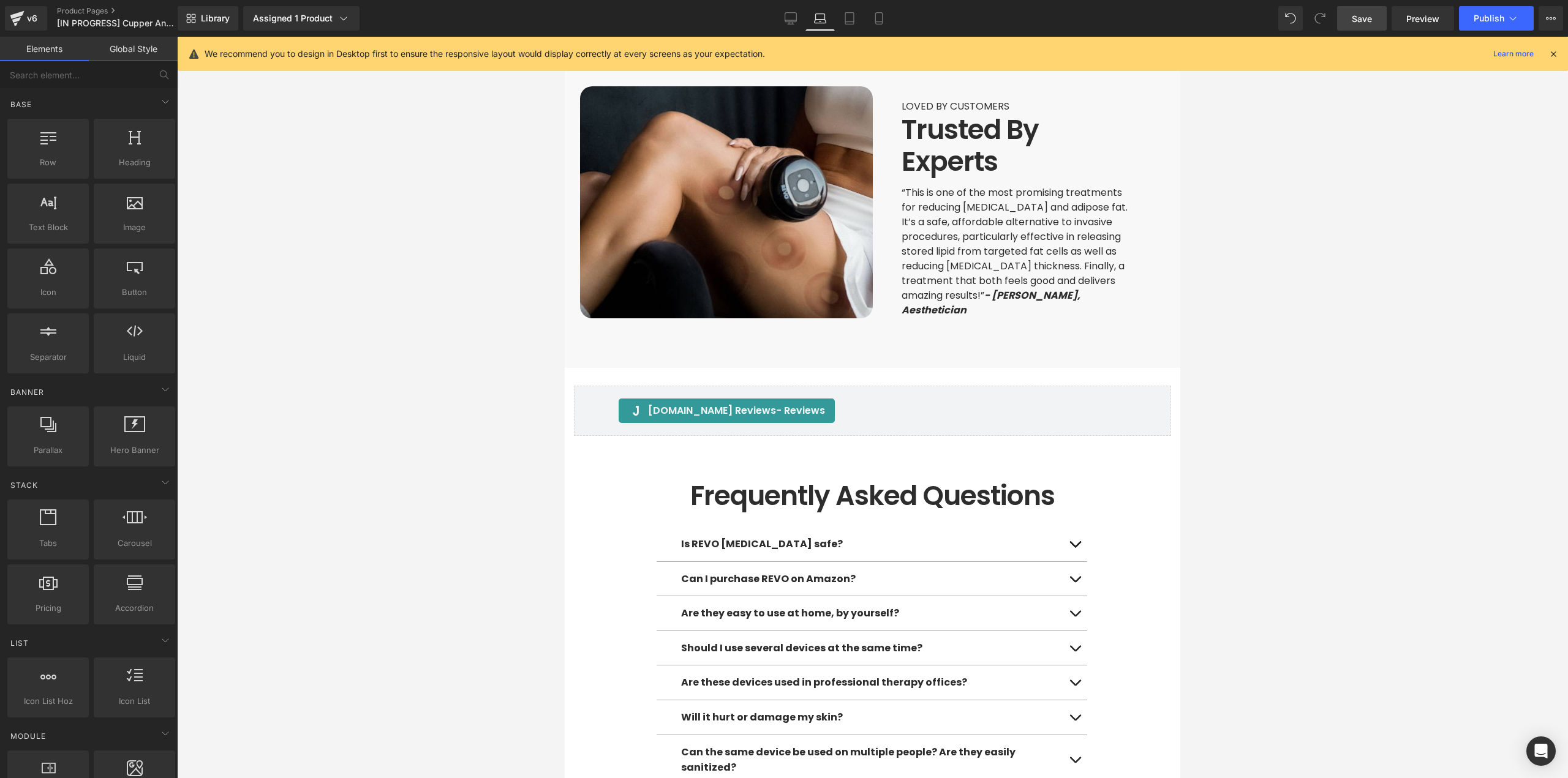
scroll to position [2999, 0]
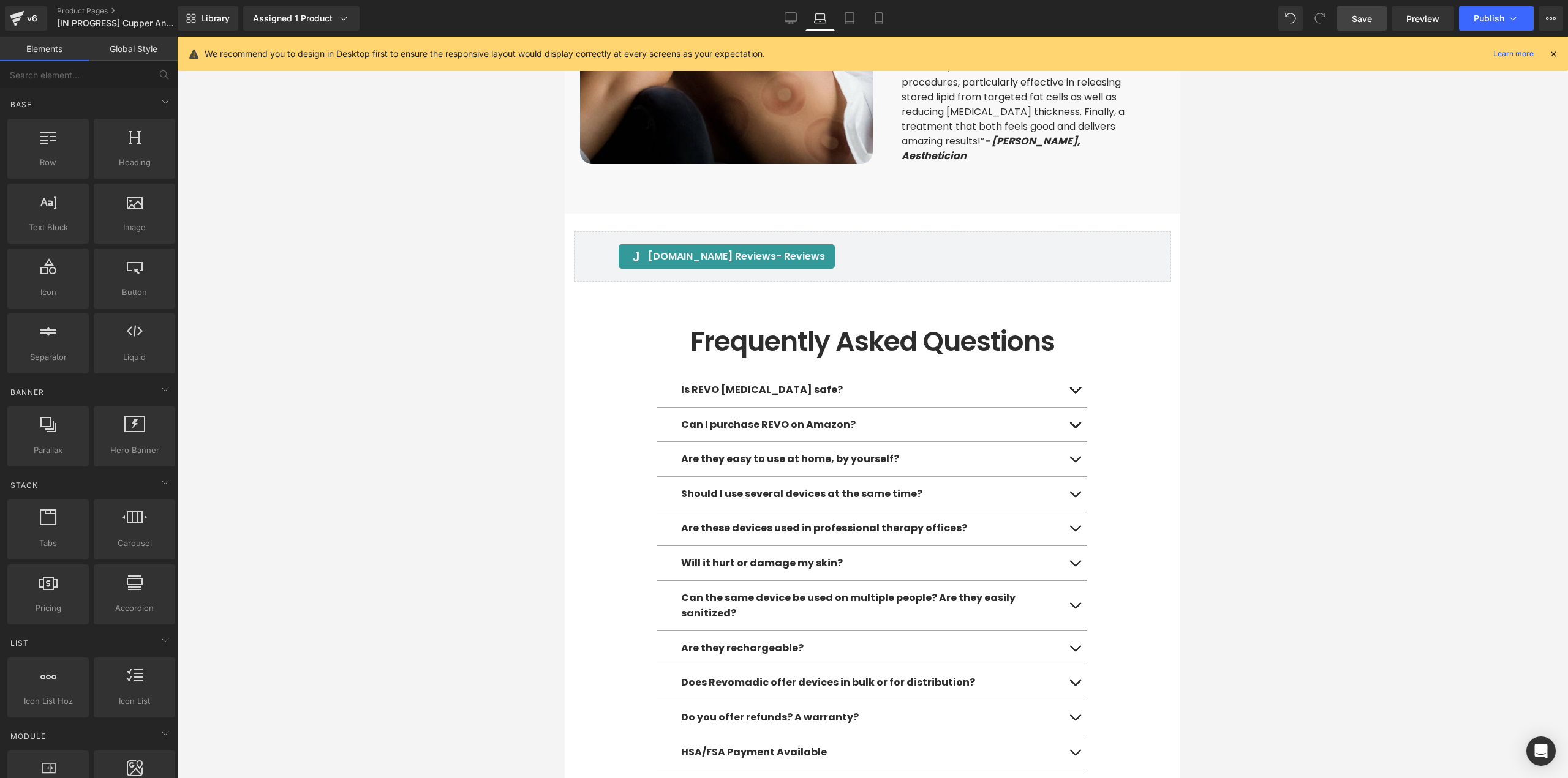
click at [1400, 434] on div at bounding box center [872, 407] width 1391 height 741
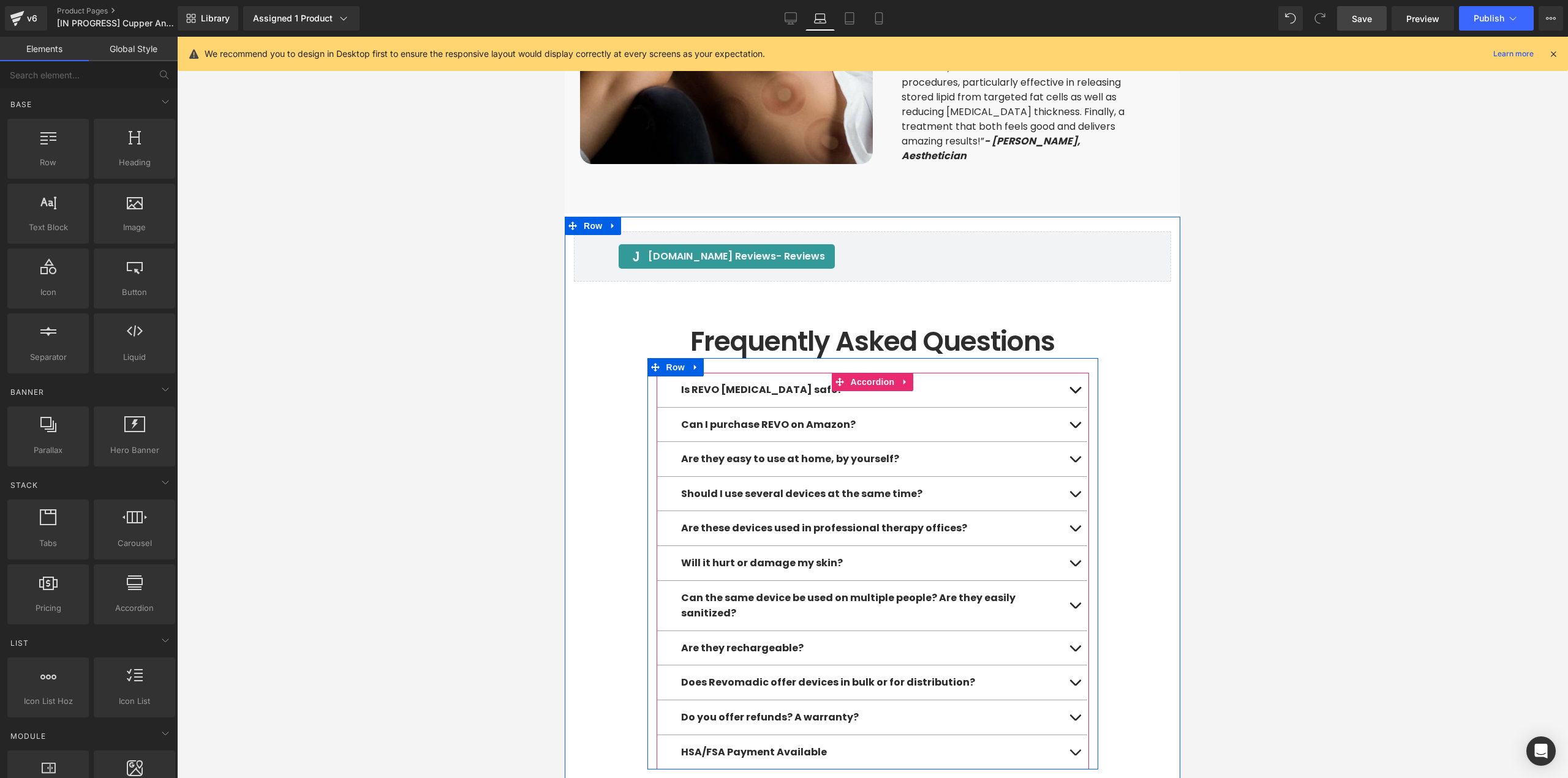
click at [1067, 373] on button "button" at bounding box center [1075, 390] width 25 height 34
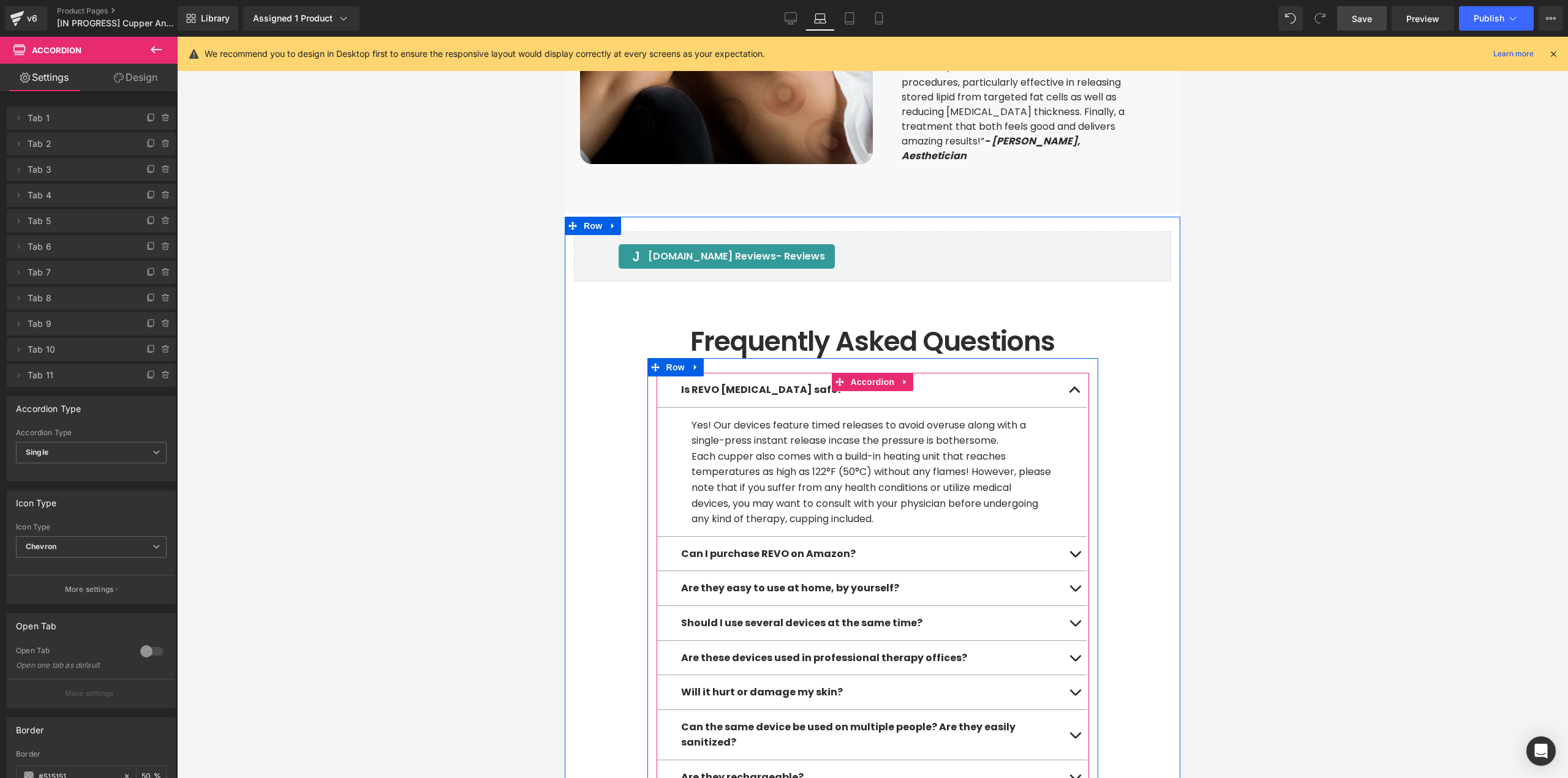
click at [1068, 373] on button "button" at bounding box center [1075, 390] width 25 height 34
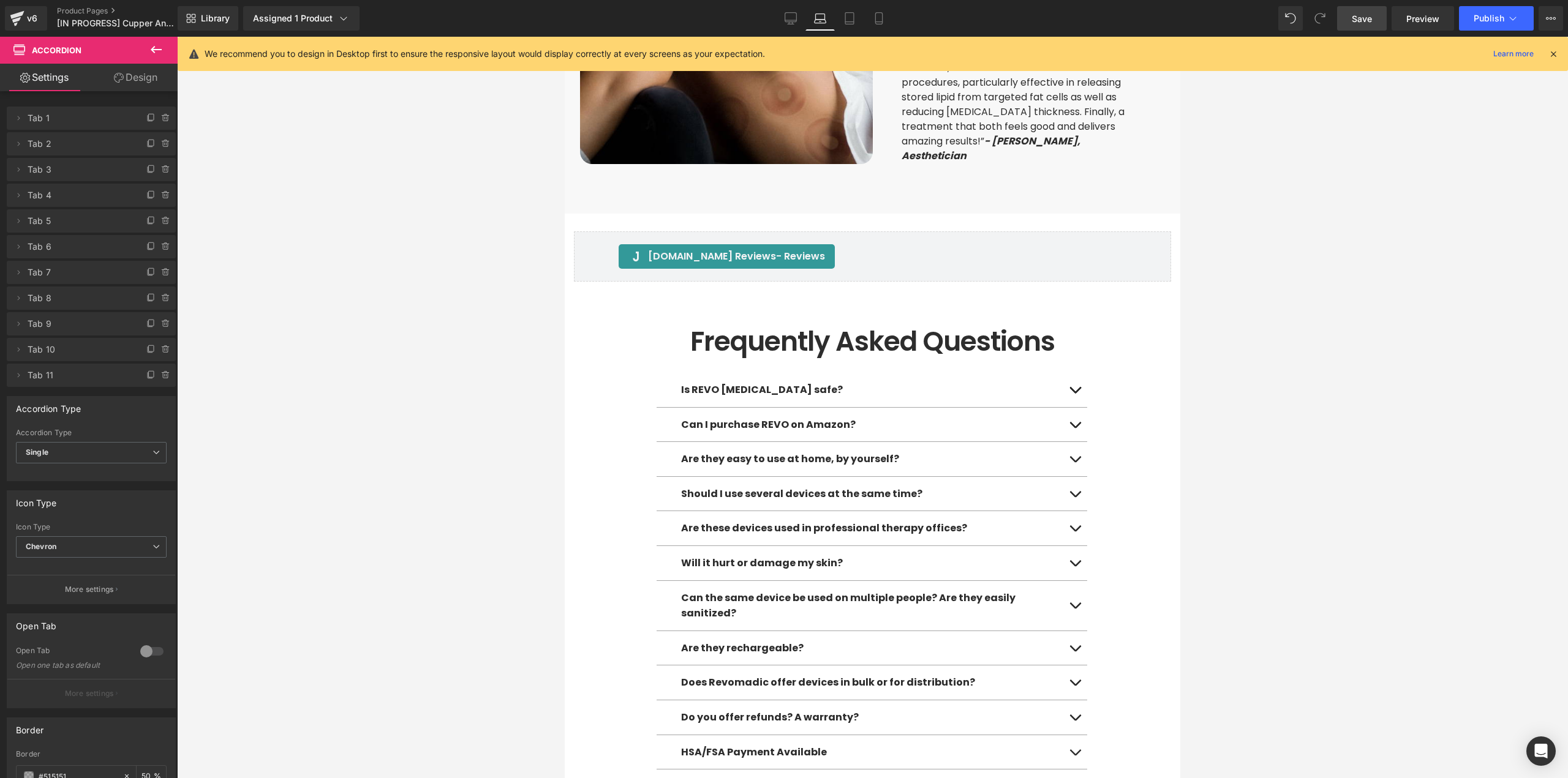
click at [1309, 463] on div at bounding box center [872, 407] width 1391 height 741
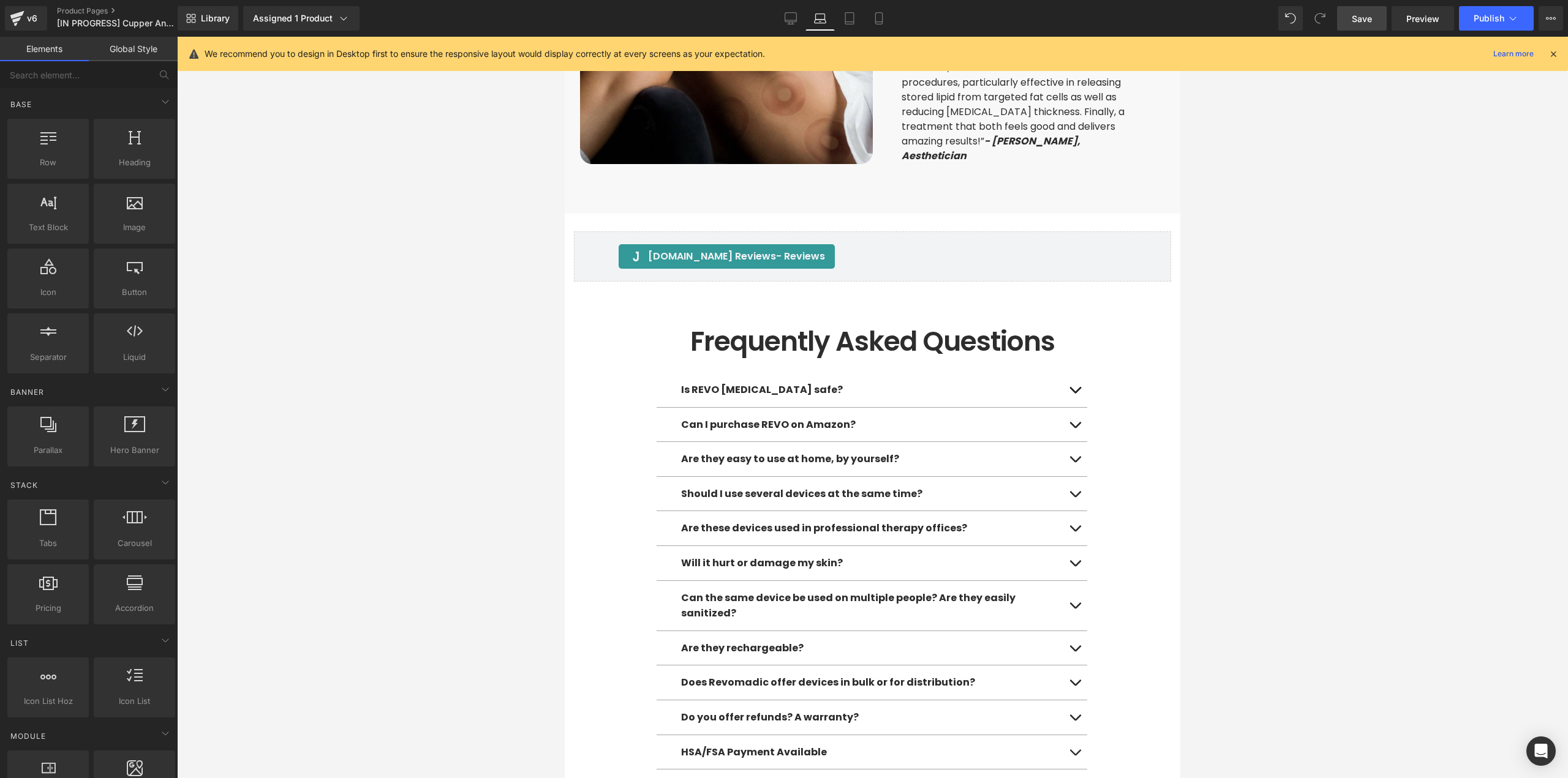
click at [1238, 469] on div at bounding box center [872, 407] width 1391 height 741
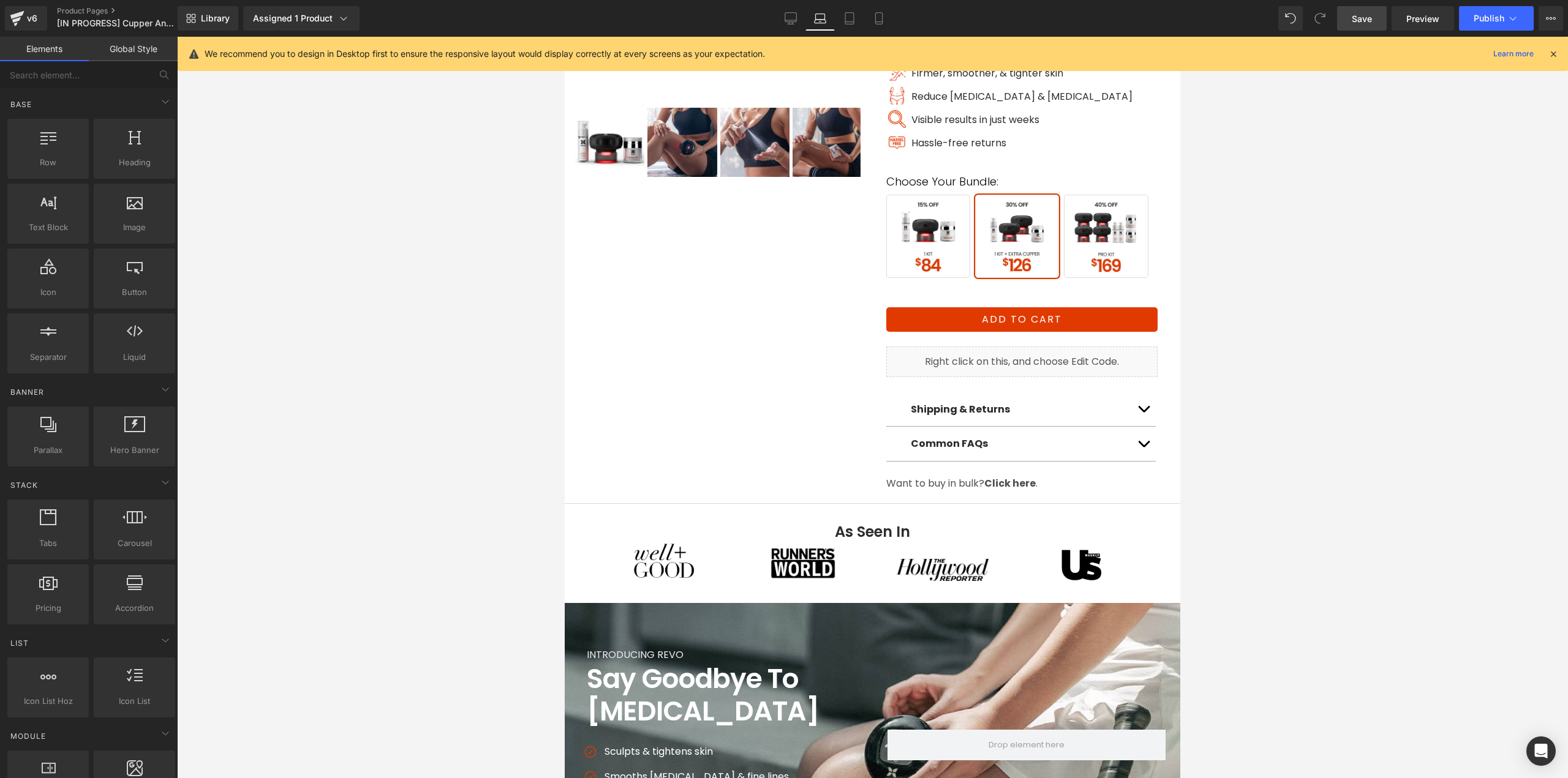
scroll to position [206, 0]
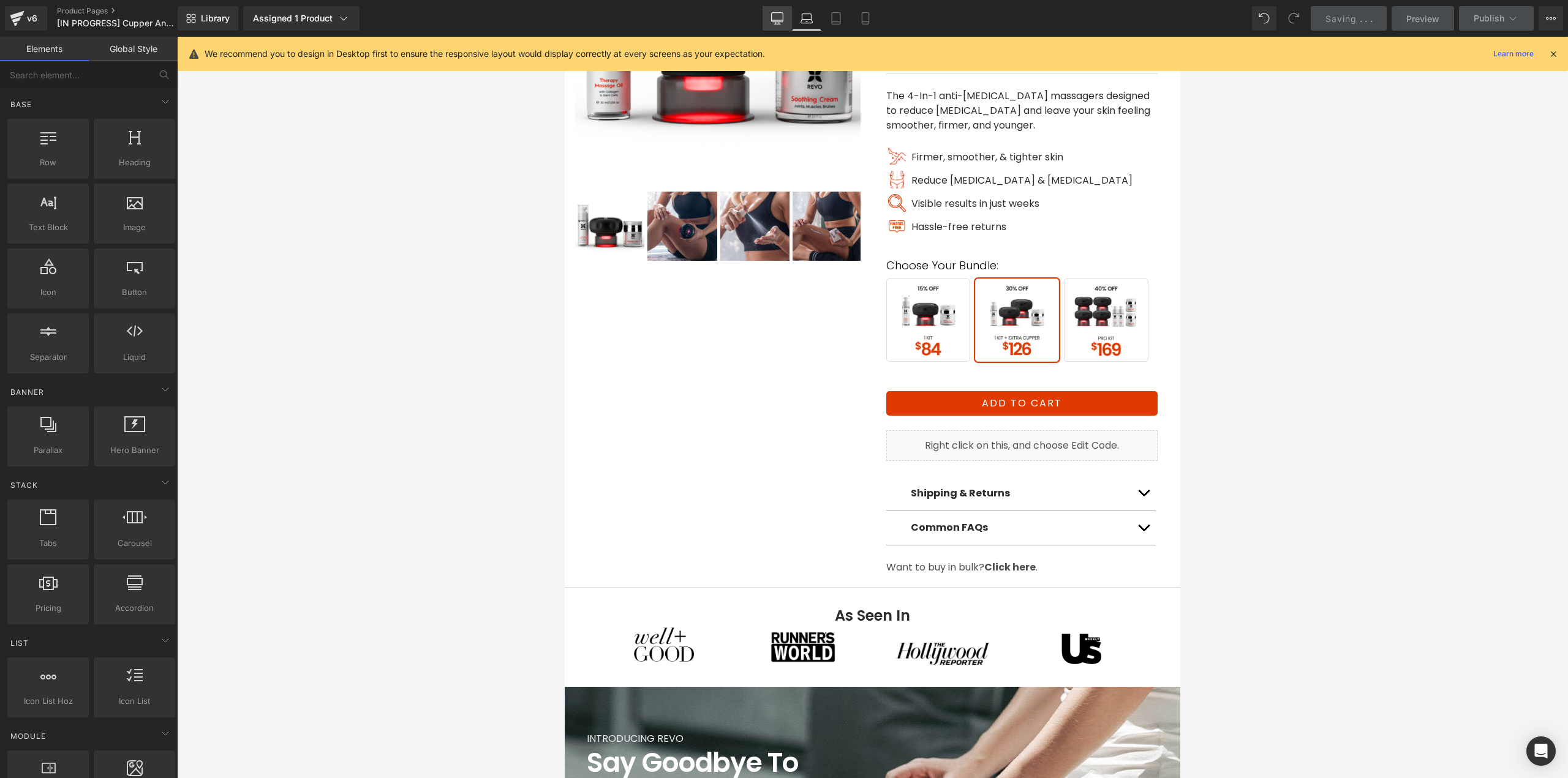
click at [776, 18] on icon at bounding box center [777, 18] width 12 height 12
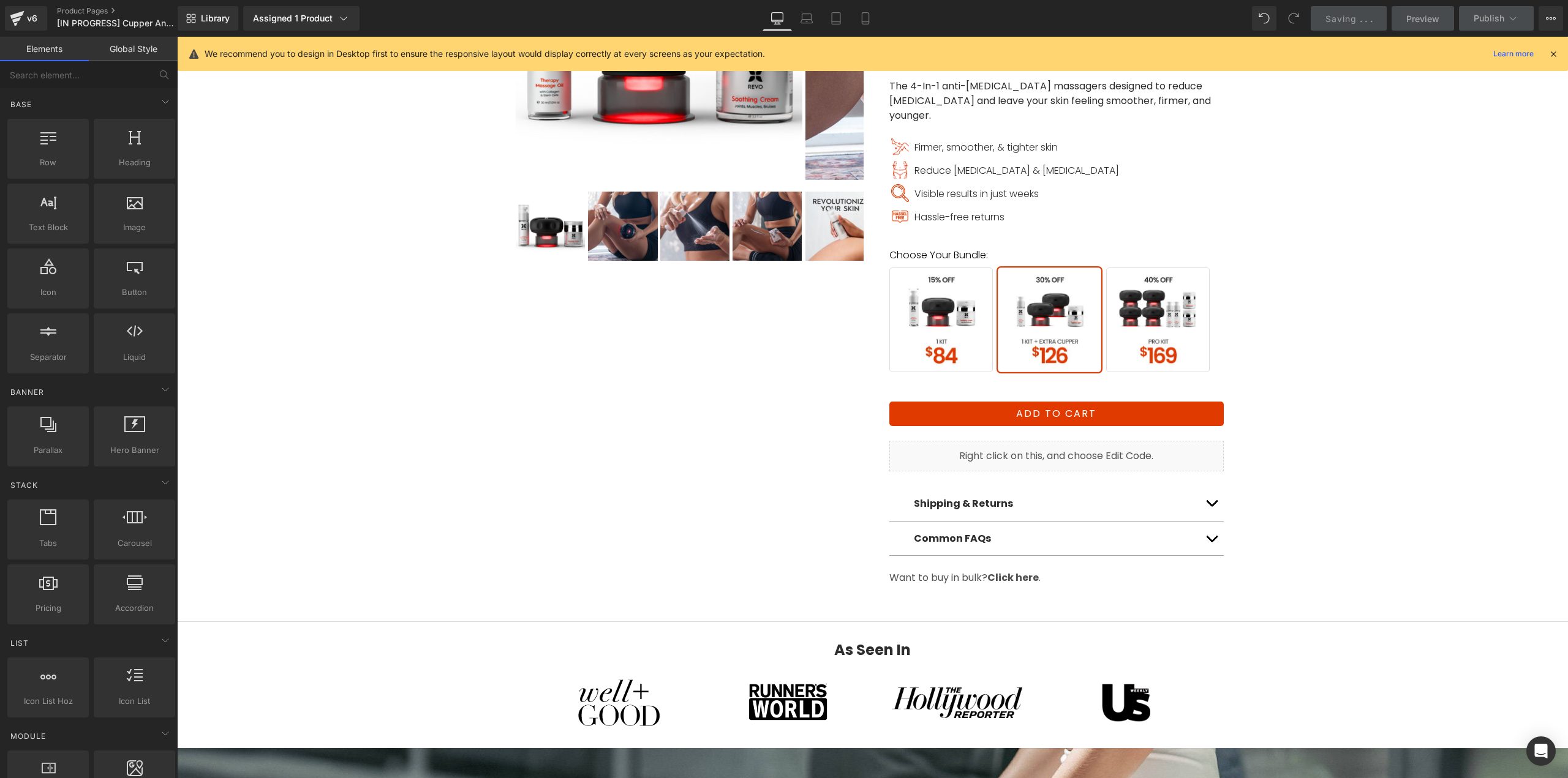
scroll to position [769, 0]
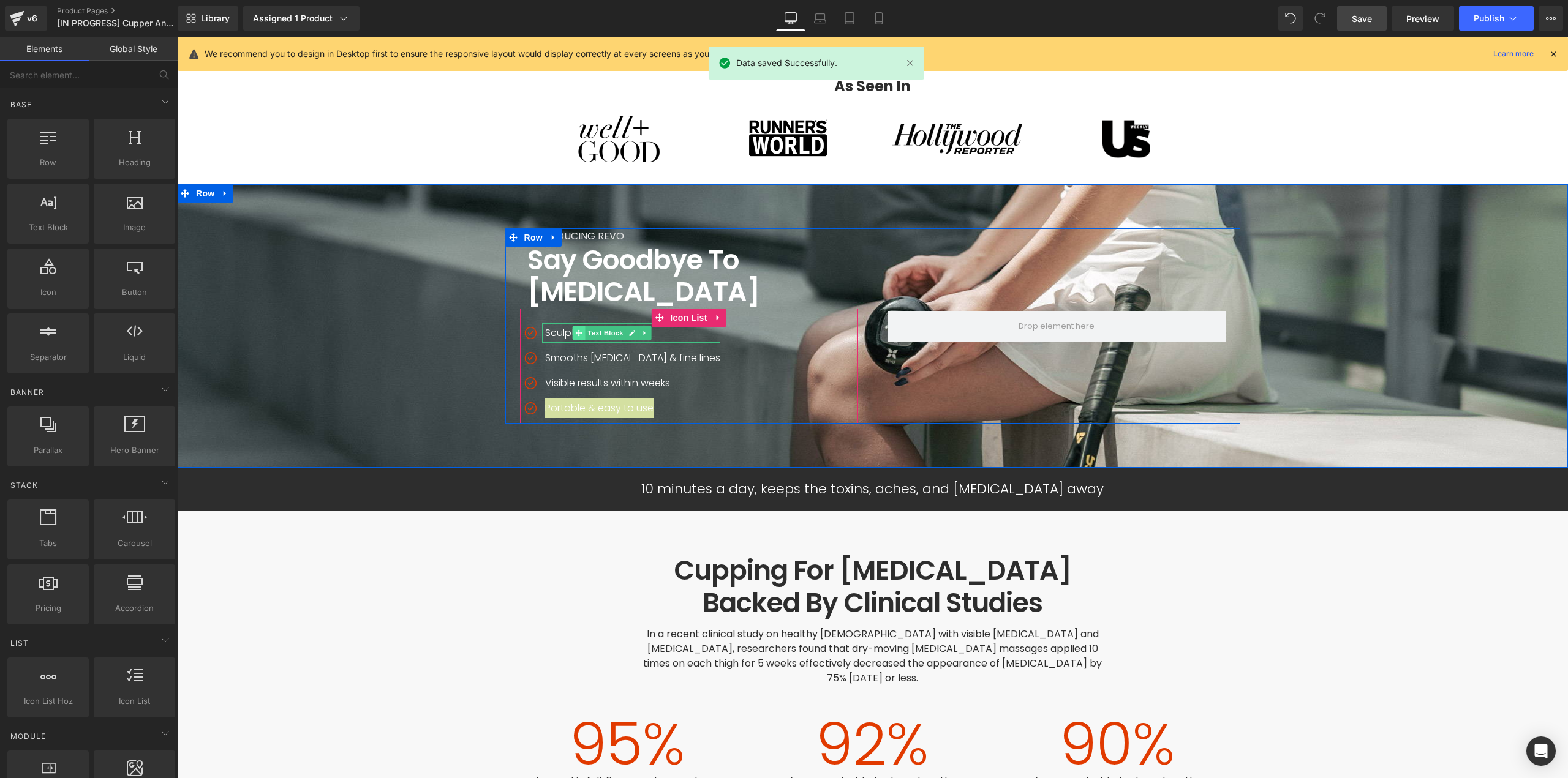
click at [572, 325] on span at bounding box center [579, 333] width 13 height 14
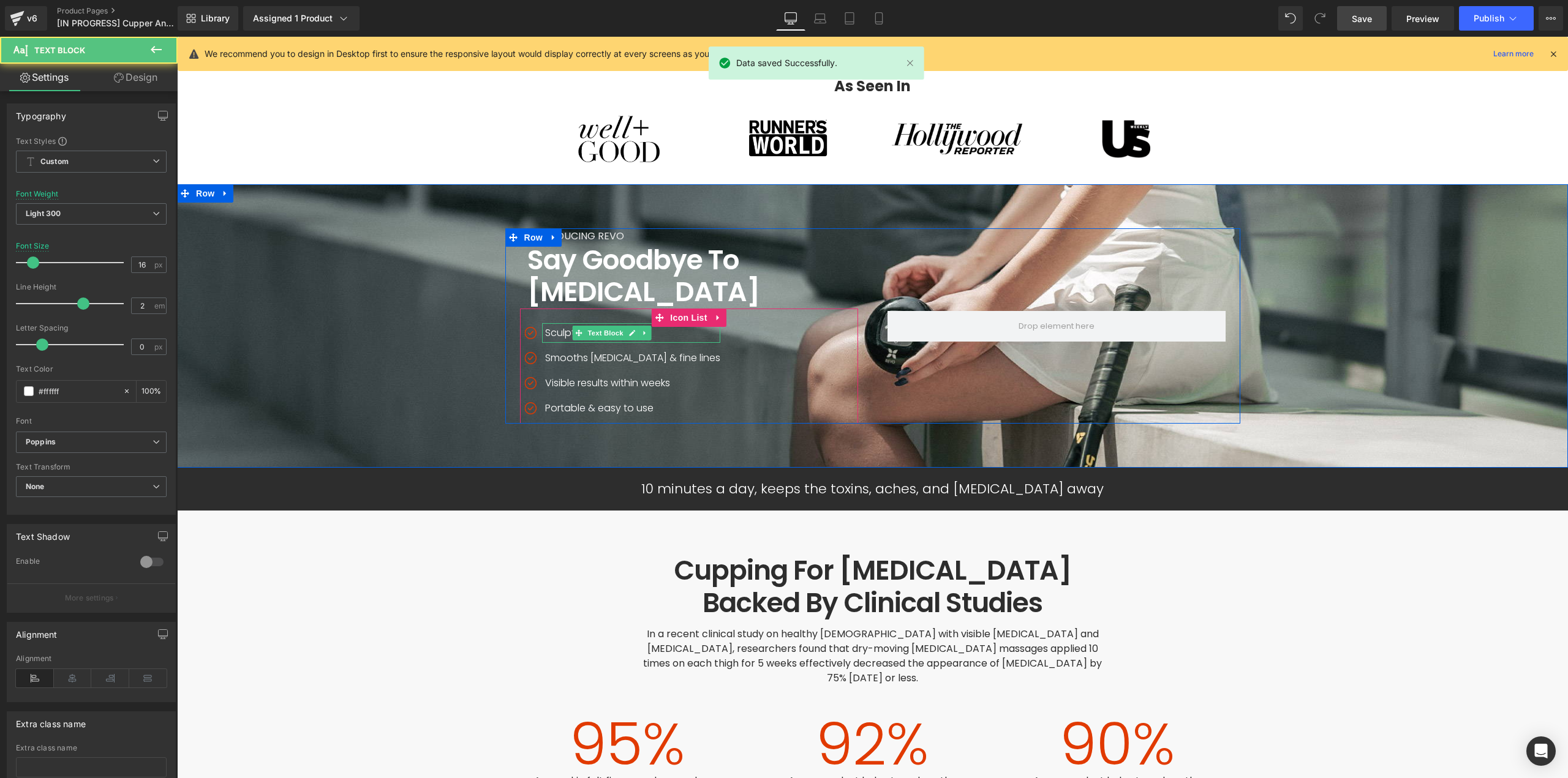
click at [557, 323] on p "Sculpts & tightens skin" at bounding box center [633, 333] width 175 height 20
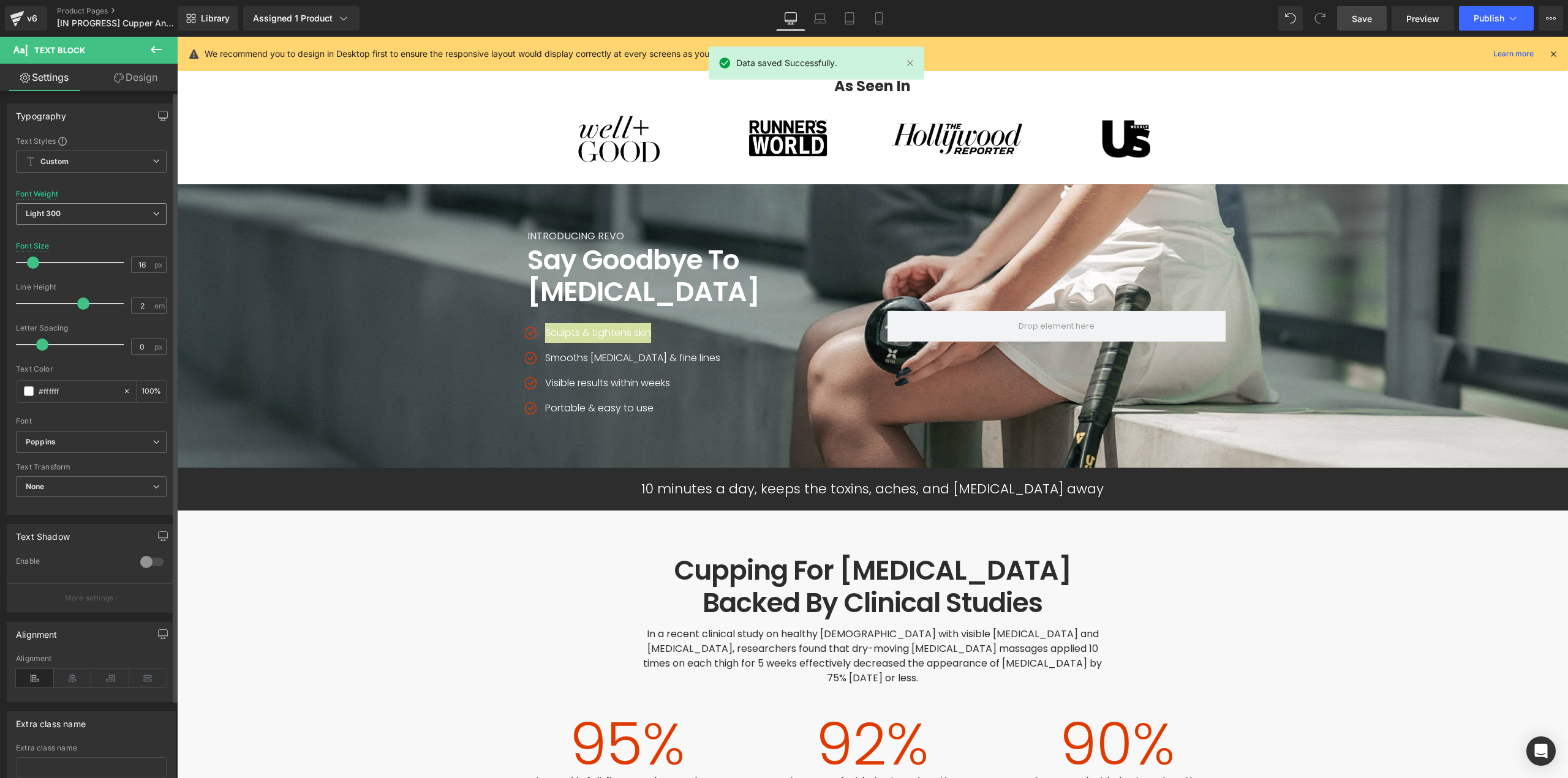
drag, startPoint x: 97, startPoint y: 208, endPoint x: 73, endPoint y: 240, distance: 40.0
click at [97, 209] on span "Light 300" at bounding box center [91, 213] width 150 height 21
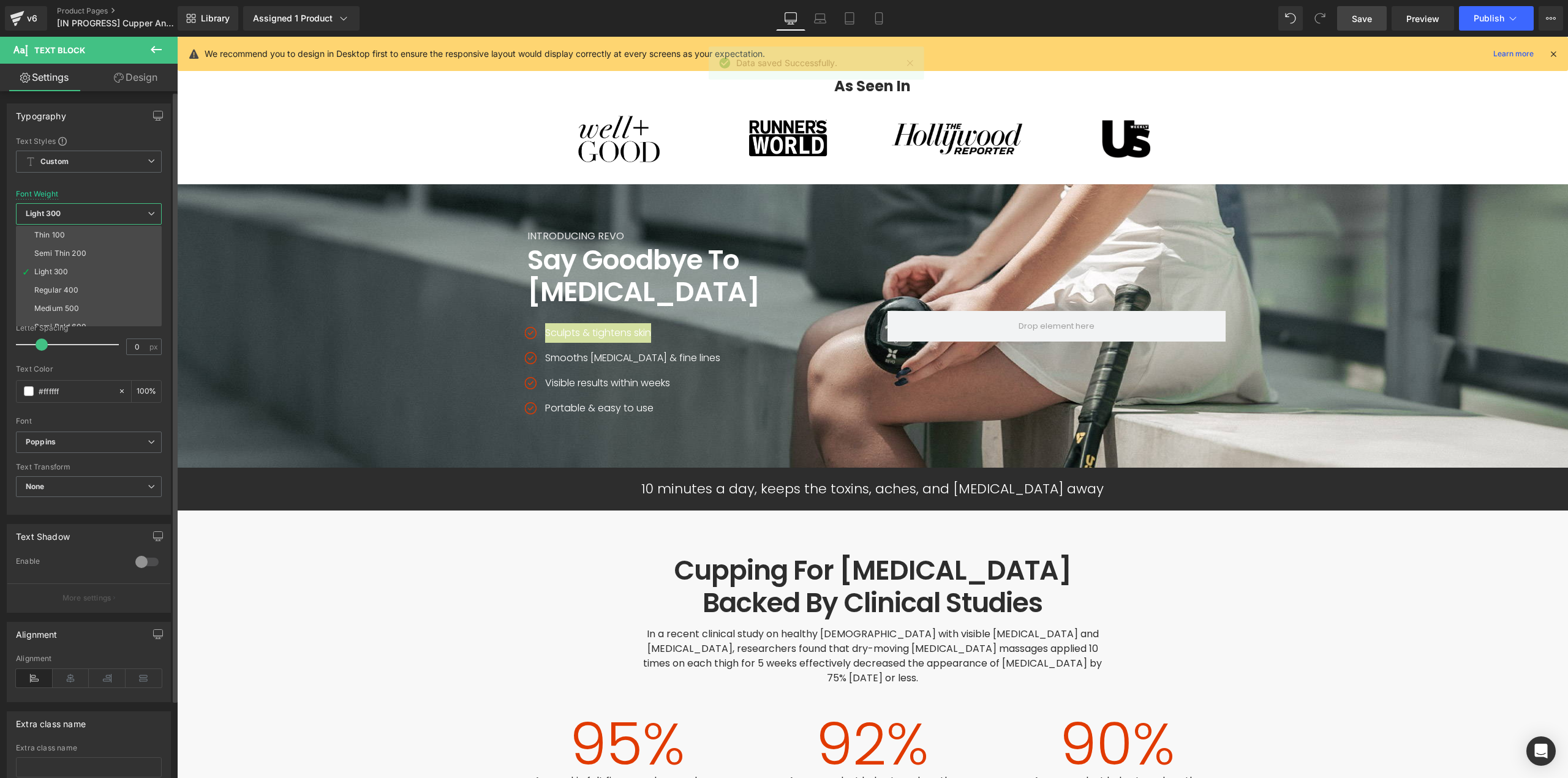
drag, startPoint x: 52, startPoint y: 288, endPoint x: 78, endPoint y: 294, distance: 26.7
click at [52, 288] on div "Regular 400" at bounding box center [57, 290] width 45 height 9
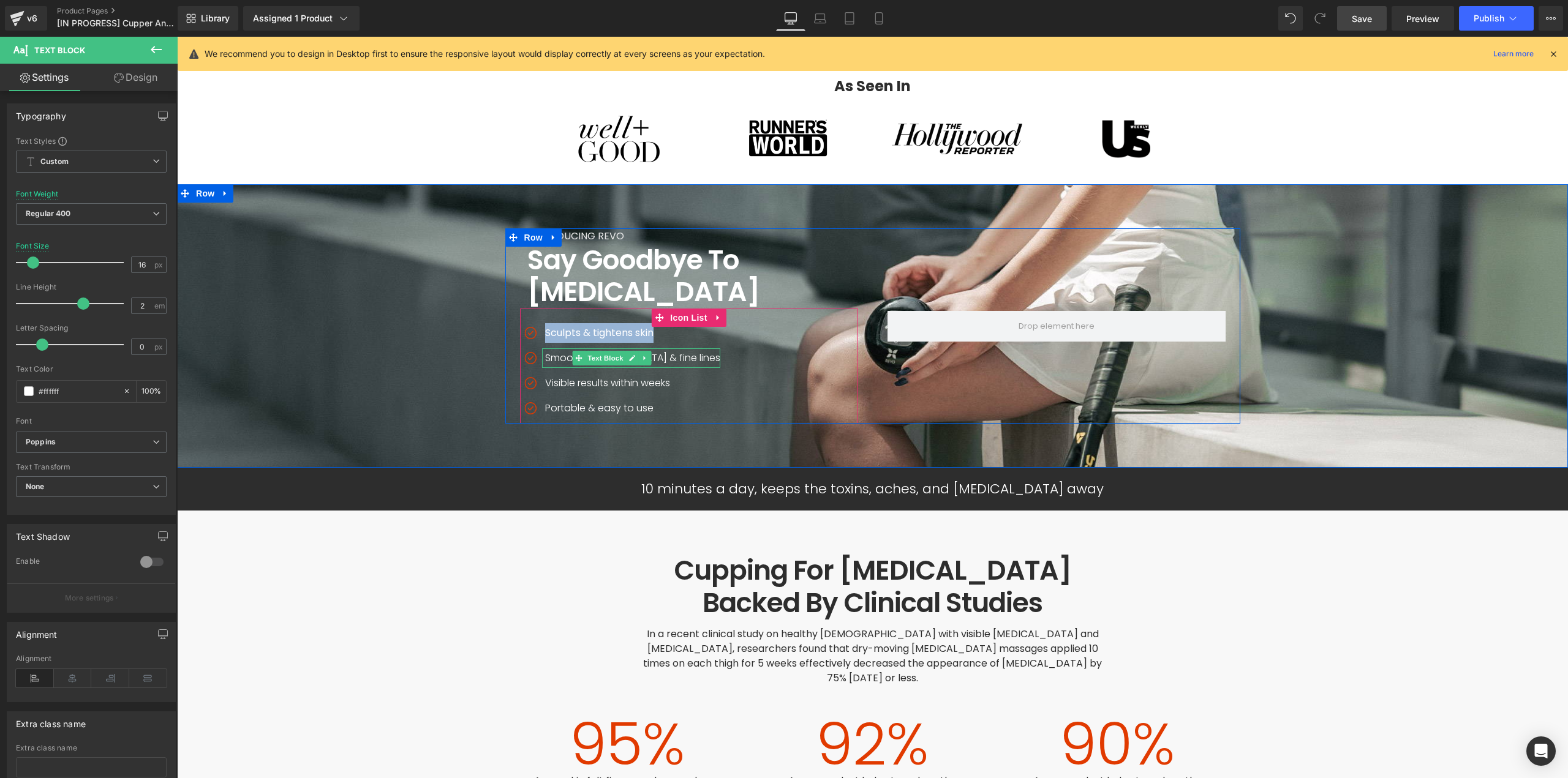
click at [556, 348] on p "Smooths cellulite & fine lines" at bounding box center [633, 358] width 175 height 20
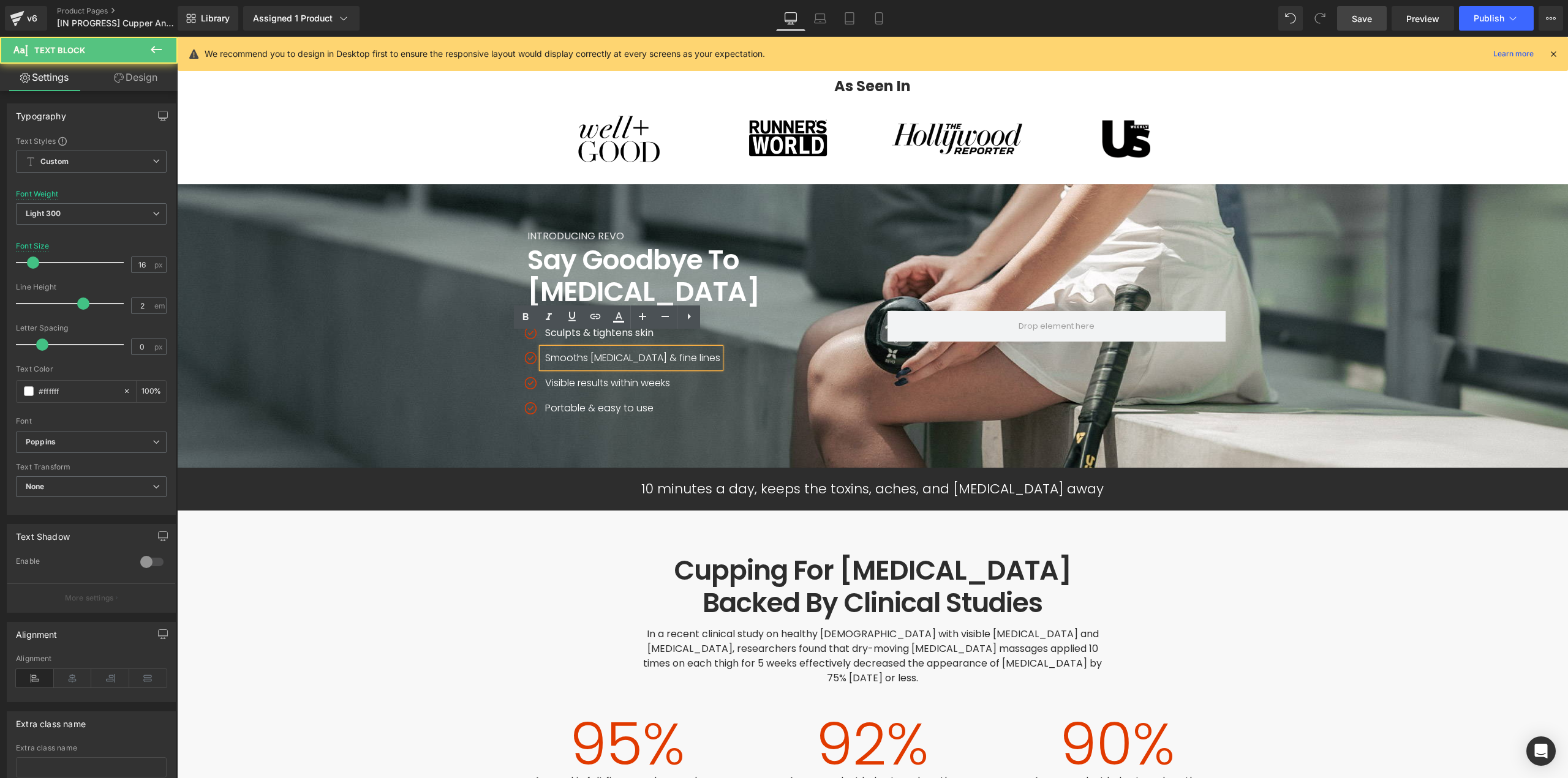
click at [562, 348] on p "Smooths cellulite & fine lines" at bounding box center [633, 358] width 175 height 20
click at [72, 211] on span "Light 300" at bounding box center [91, 213] width 150 height 21
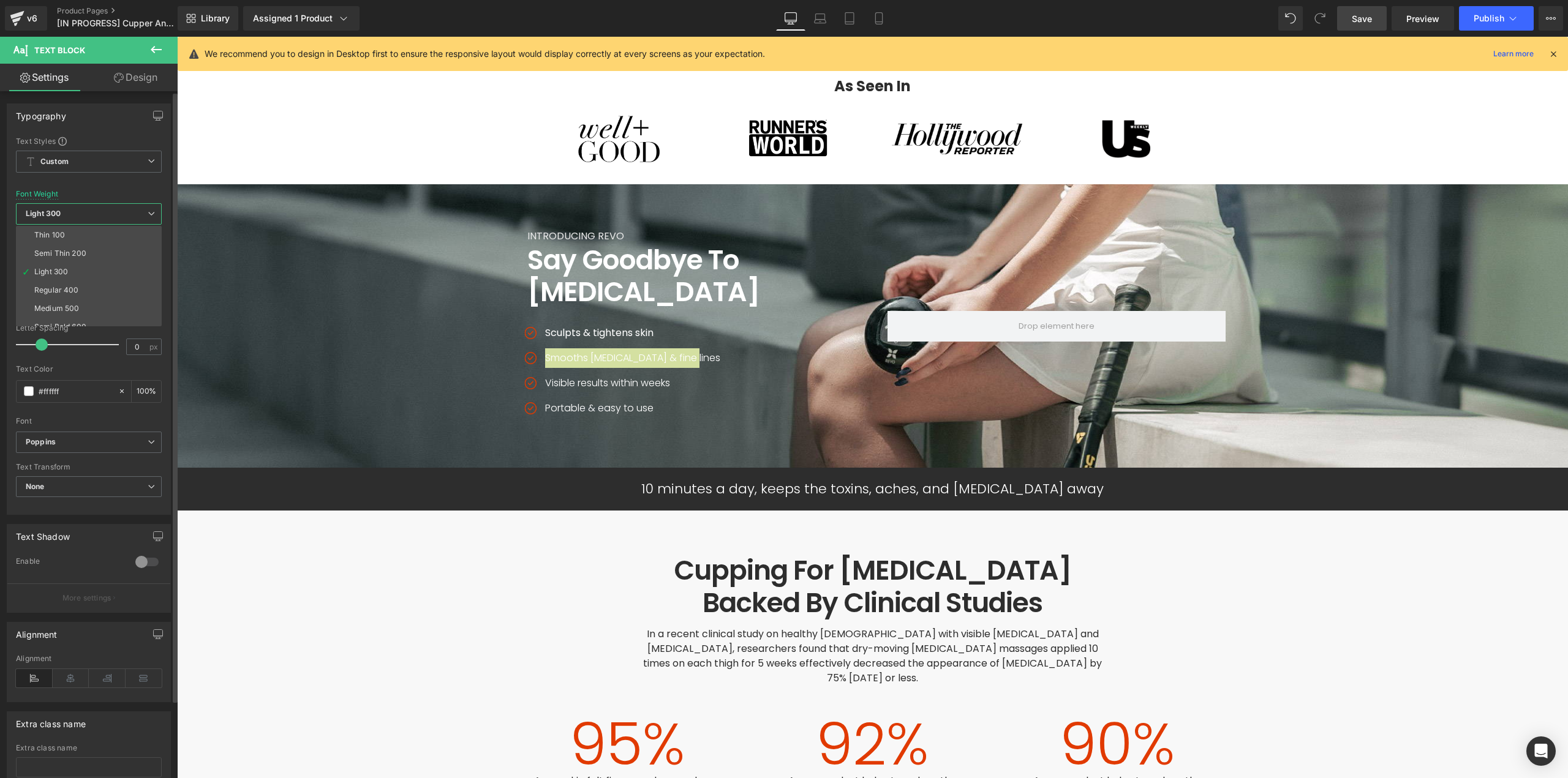
drag, startPoint x: 62, startPoint y: 288, endPoint x: 78, endPoint y: 290, distance: 16.1
click at [62, 288] on div "Regular 400" at bounding box center [57, 290] width 45 height 9
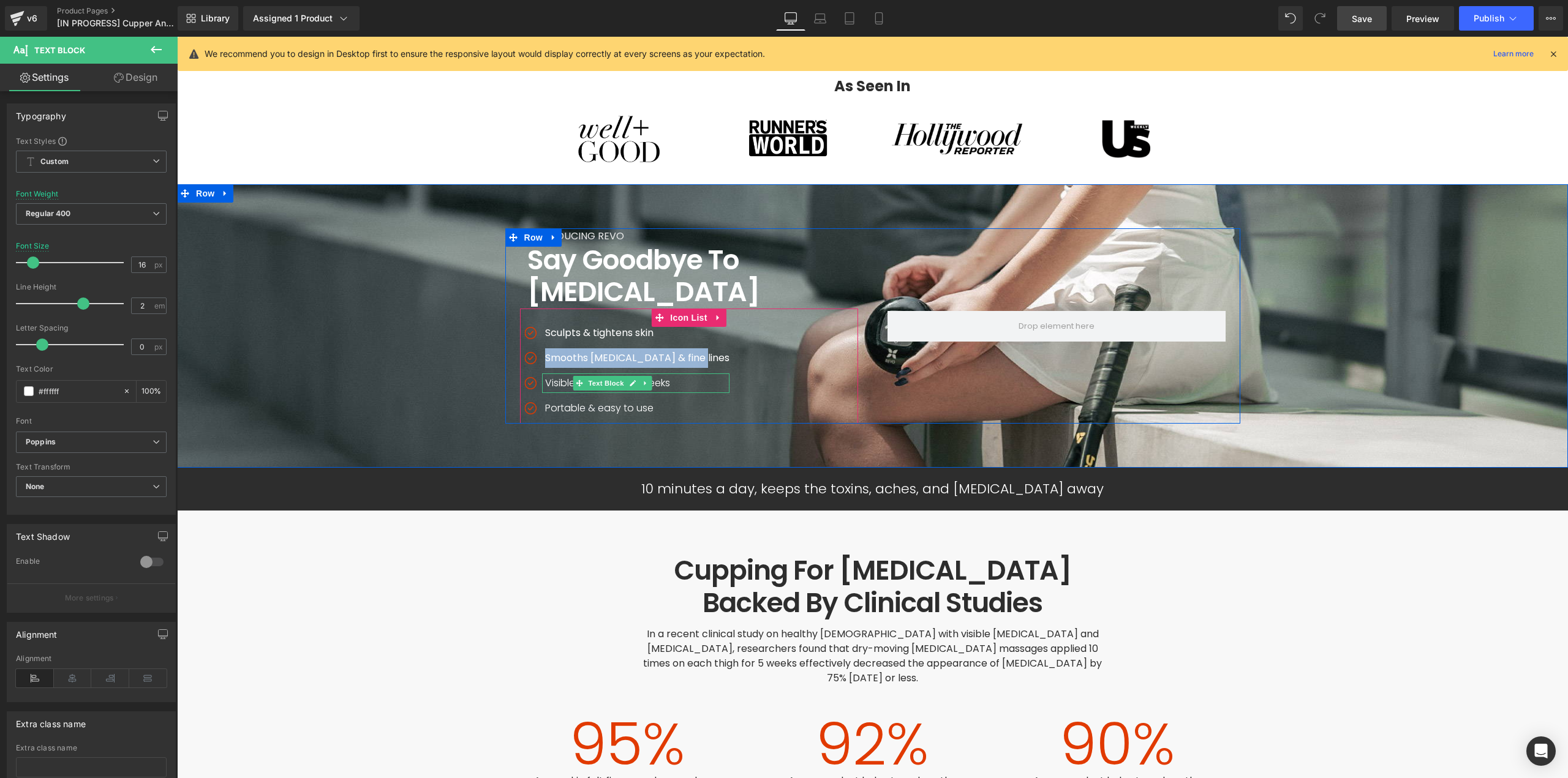
click at [548, 373] on p "Visible results within weeks" at bounding box center [638, 383] width 185 height 20
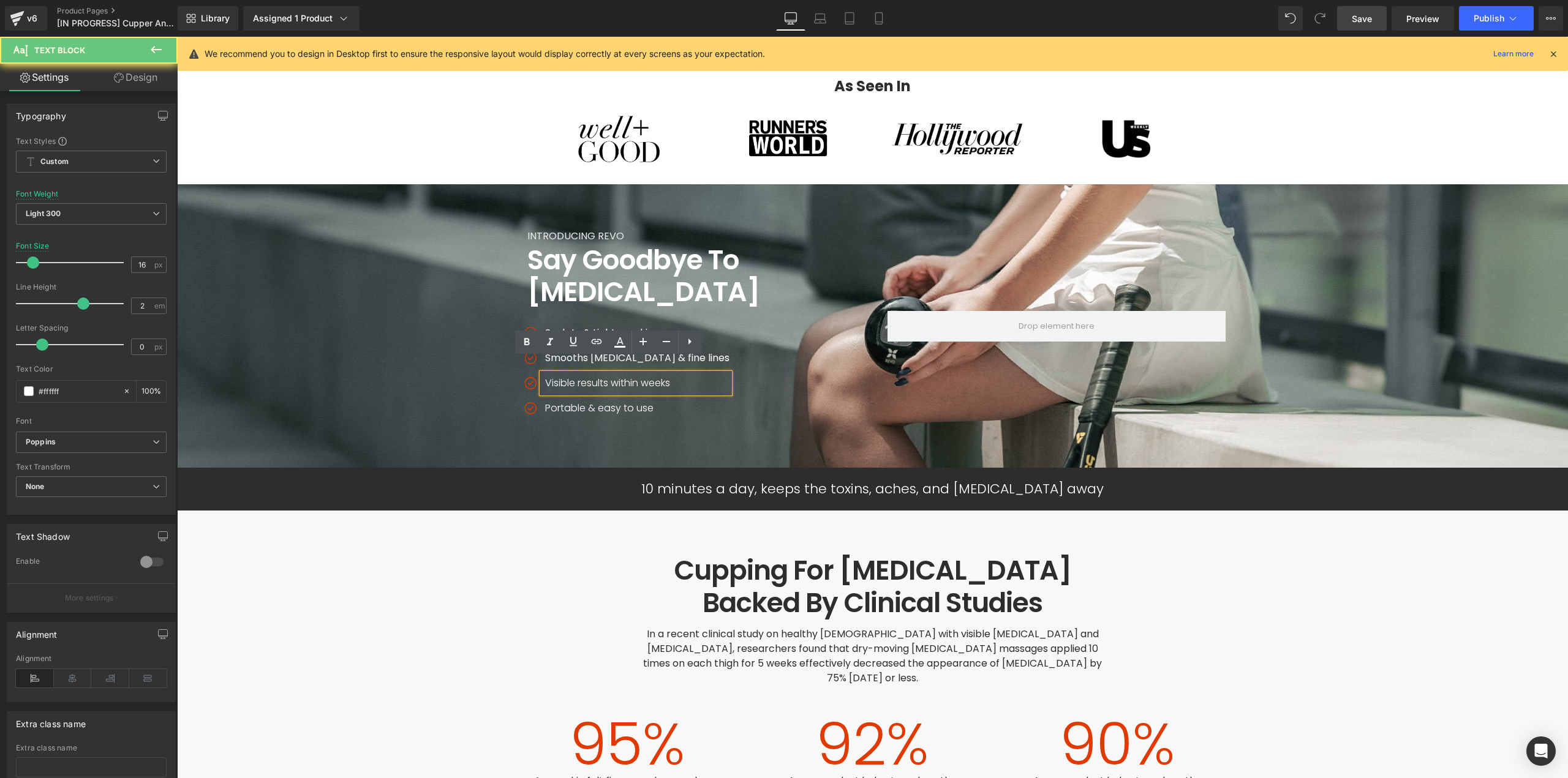
click at [554, 373] on p "Visible results within weeks" at bounding box center [638, 383] width 185 height 20
click at [85, 215] on span "Light 300" at bounding box center [91, 213] width 150 height 21
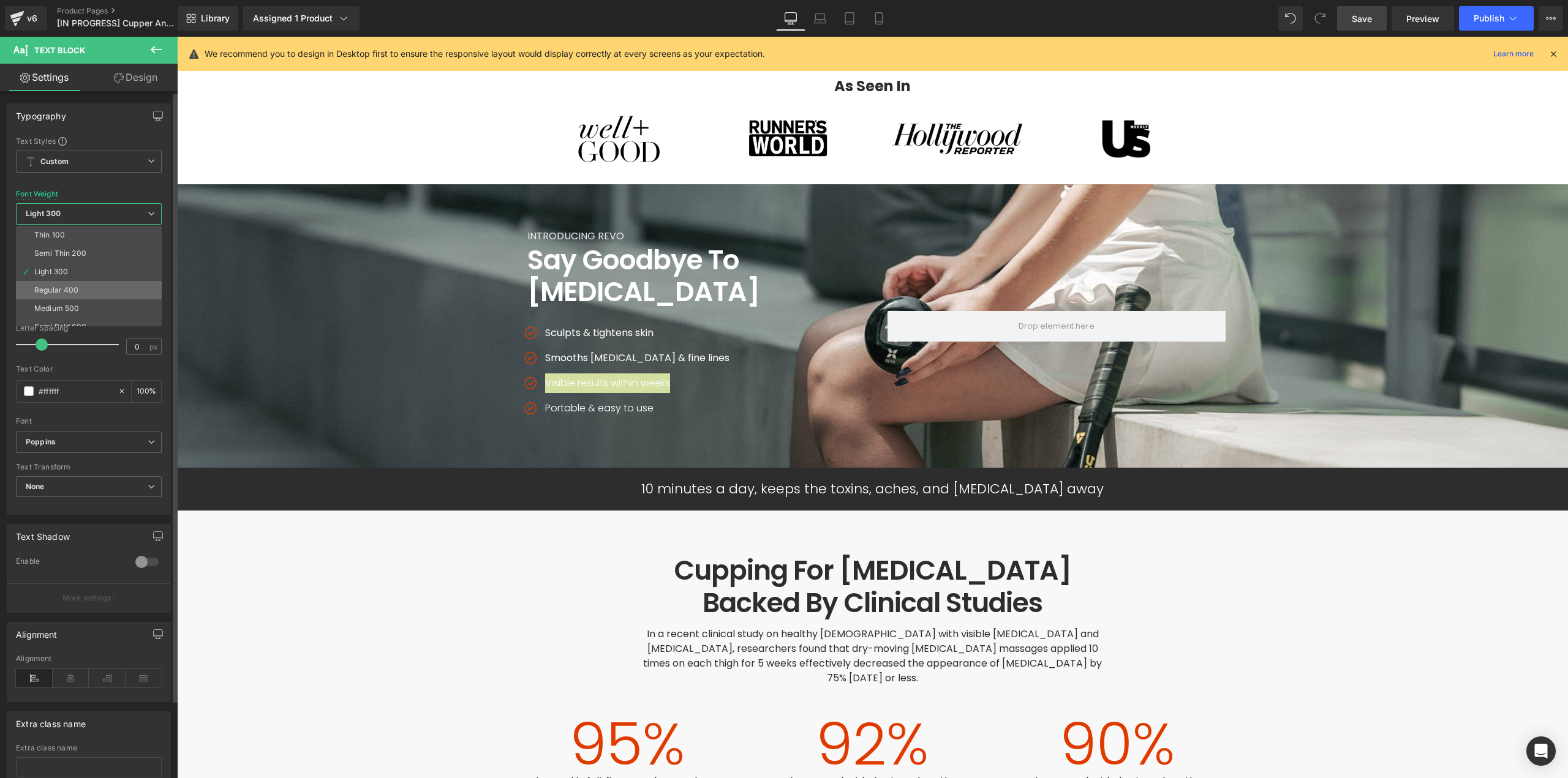
click at [67, 292] on div "Regular 400" at bounding box center [57, 290] width 45 height 9
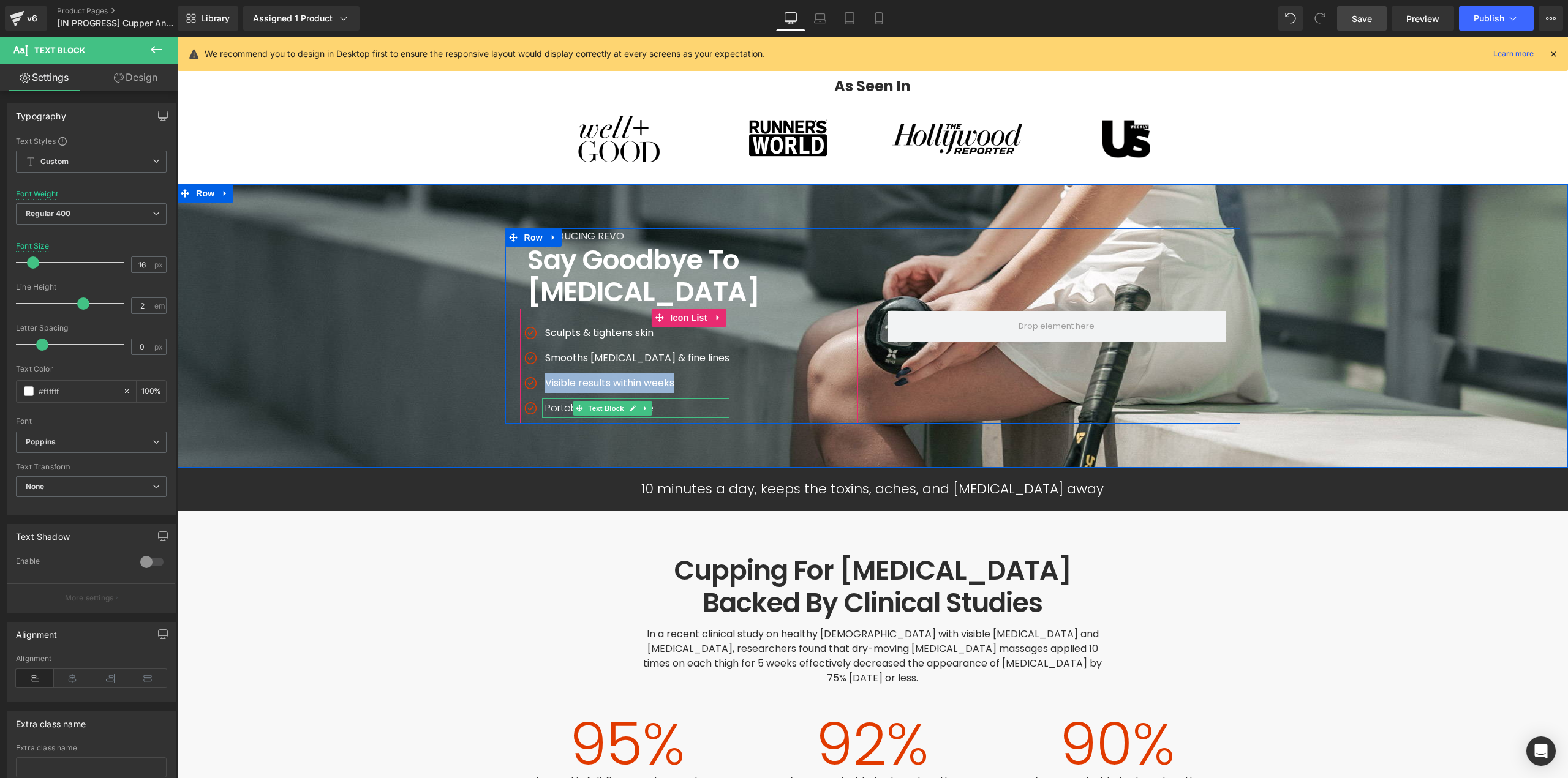
click at [548, 399] on p "Portable & easy to use" at bounding box center [638, 408] width 185 height 20
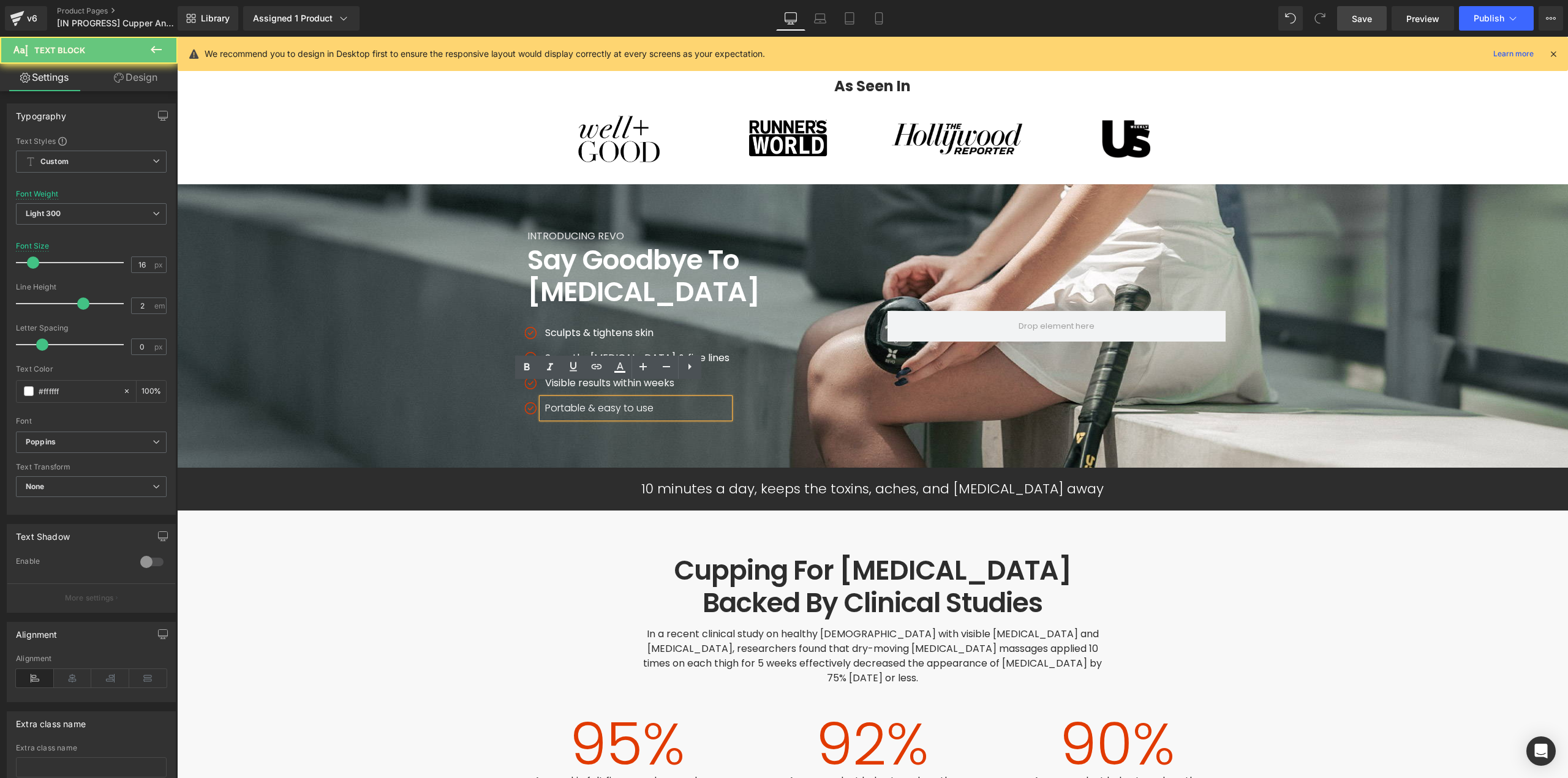
click at [553, 399] on p "Portable & easy to use" at bounding box center [638, 408] width 185 height 20
click at [89, 220] on span "Light 300" at bounding box center [91, 213] width 150 height 21
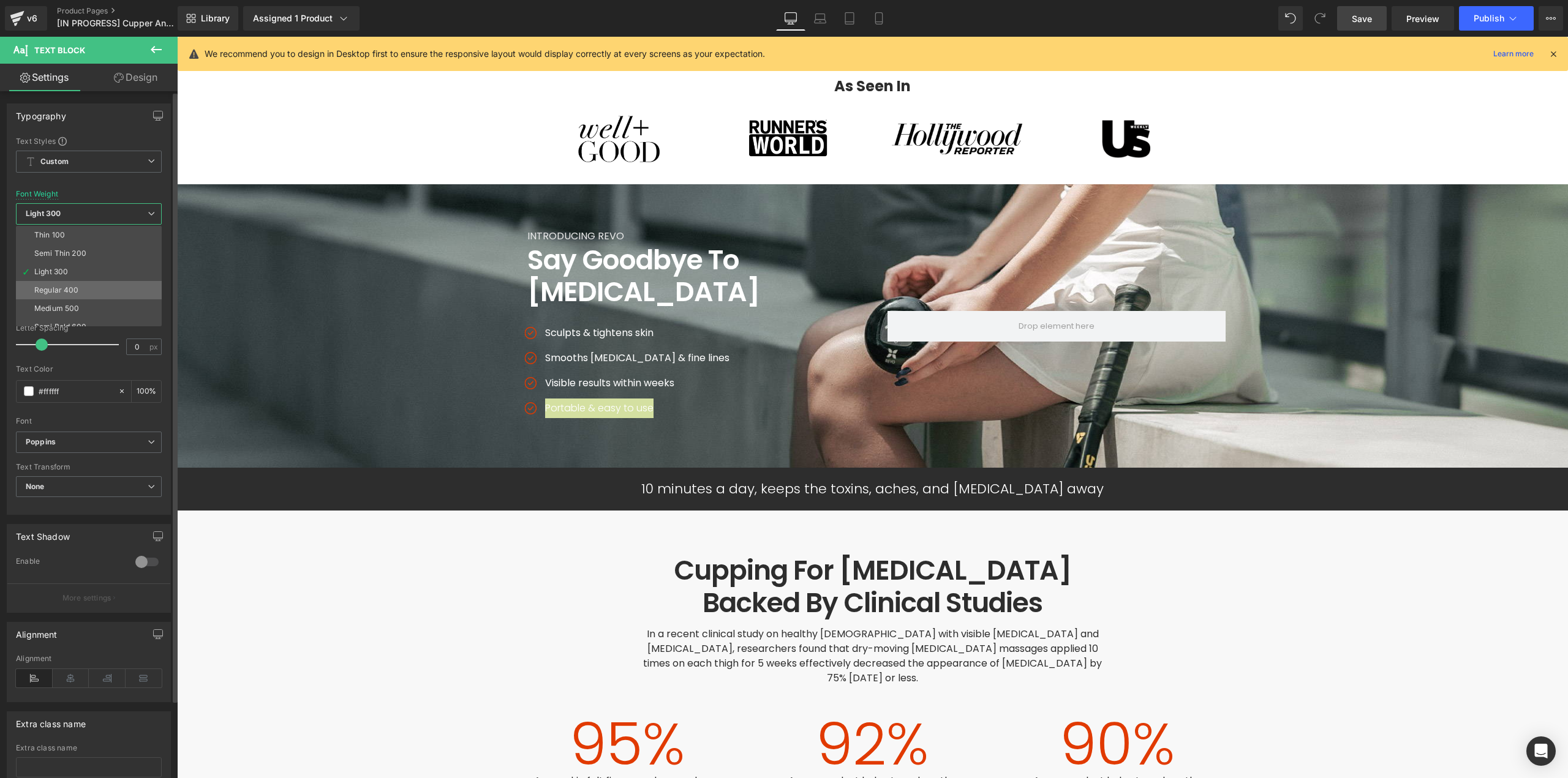
drag, startPoint x: 46, startPoint y: 287, endPoint x: 249, endPoint y: 278, distance: 203.2
click at [46, 287] on div "Regular 400" at bounding box center [57, 290] width 45 height 9
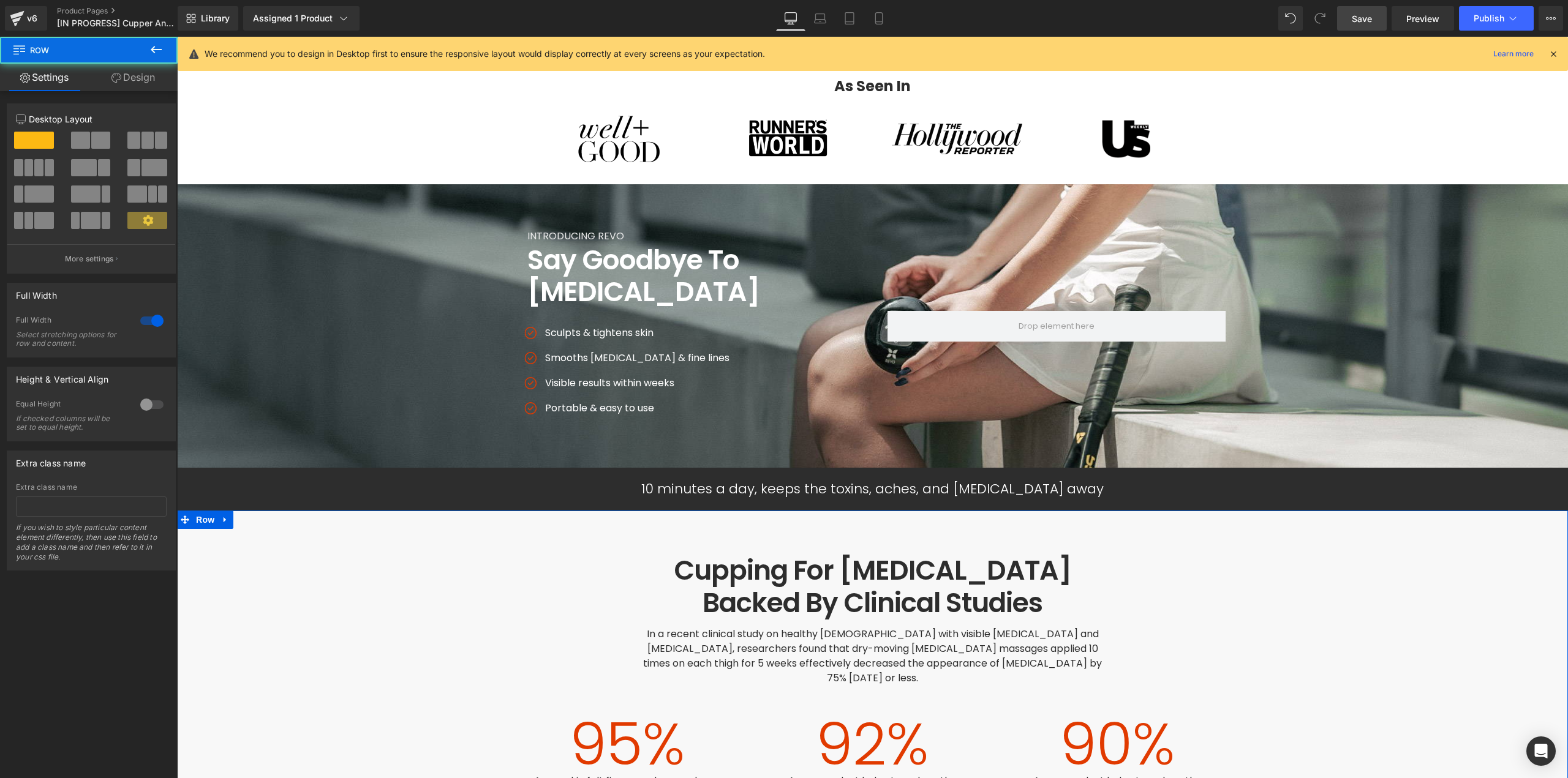
click at [1273, 565] on div "Cupping For Cellulite Backed By Clinical Studies Heading In a recent clinical s…" at bounding box center [872, 705] width 1391 height 301
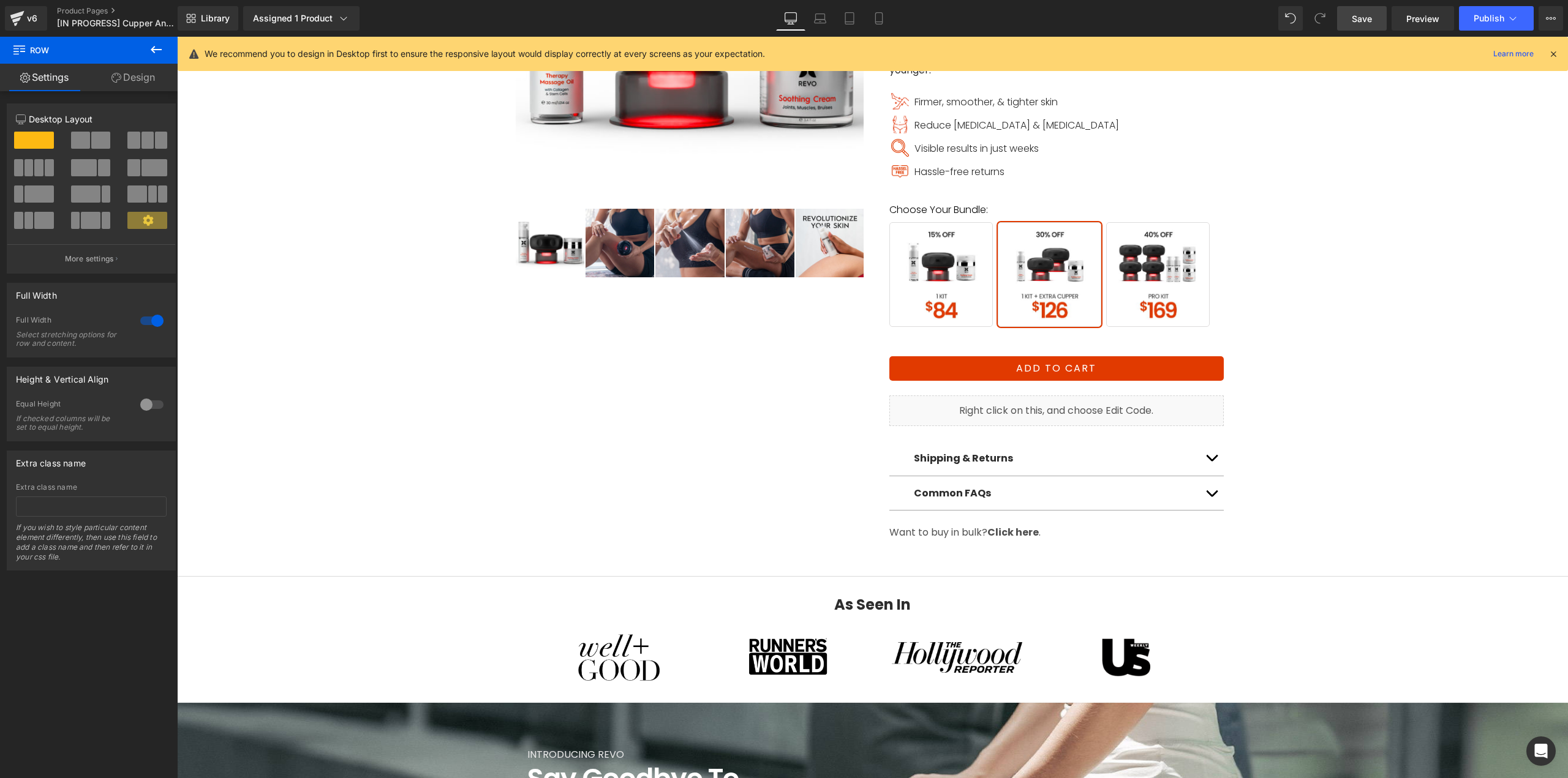
scroll to position [0, 0]
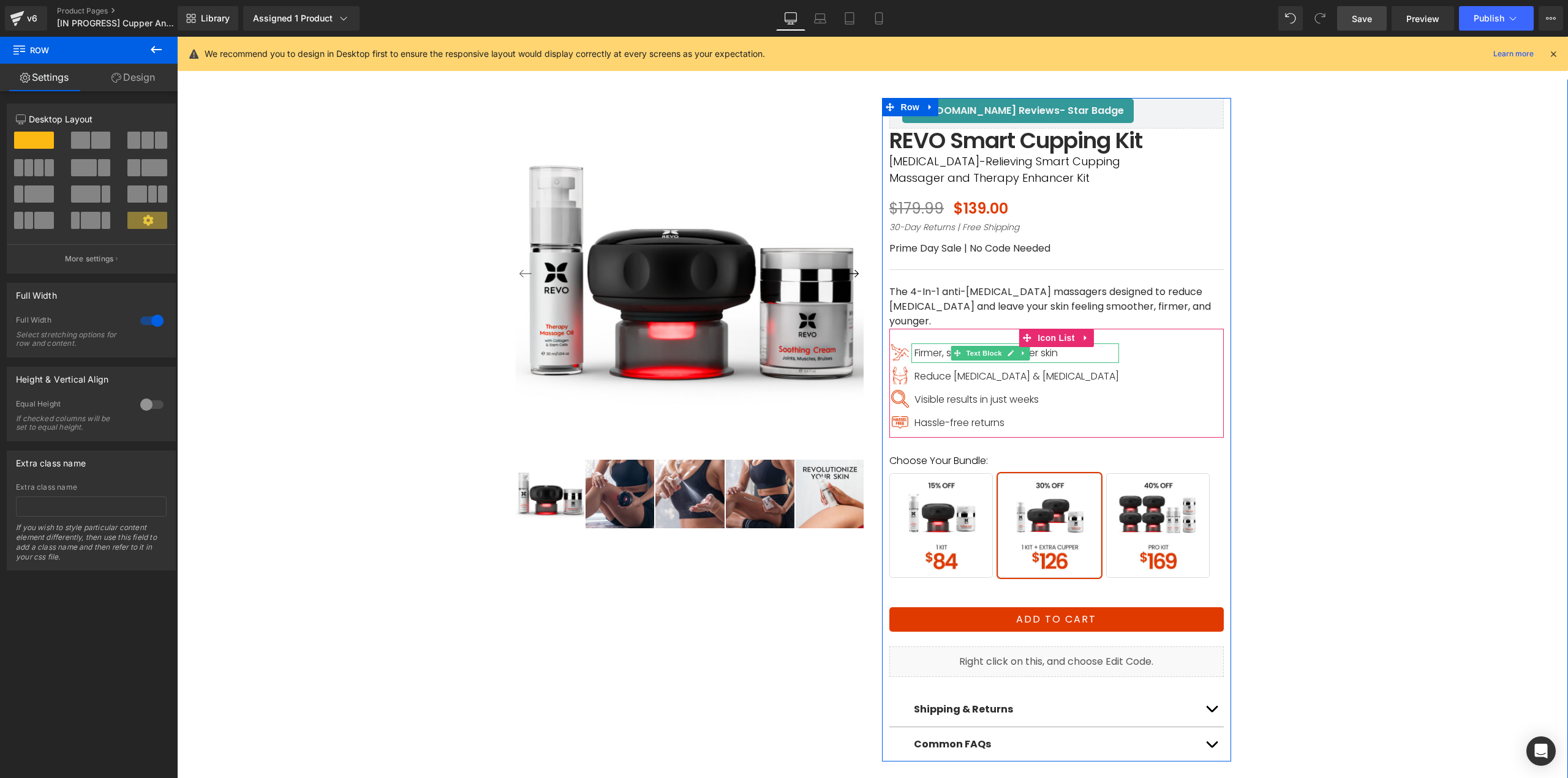
click at [930, 346] on span "Firmer, smoother, & tighter skin" at bounding box center [986, 353] width 143 height 14
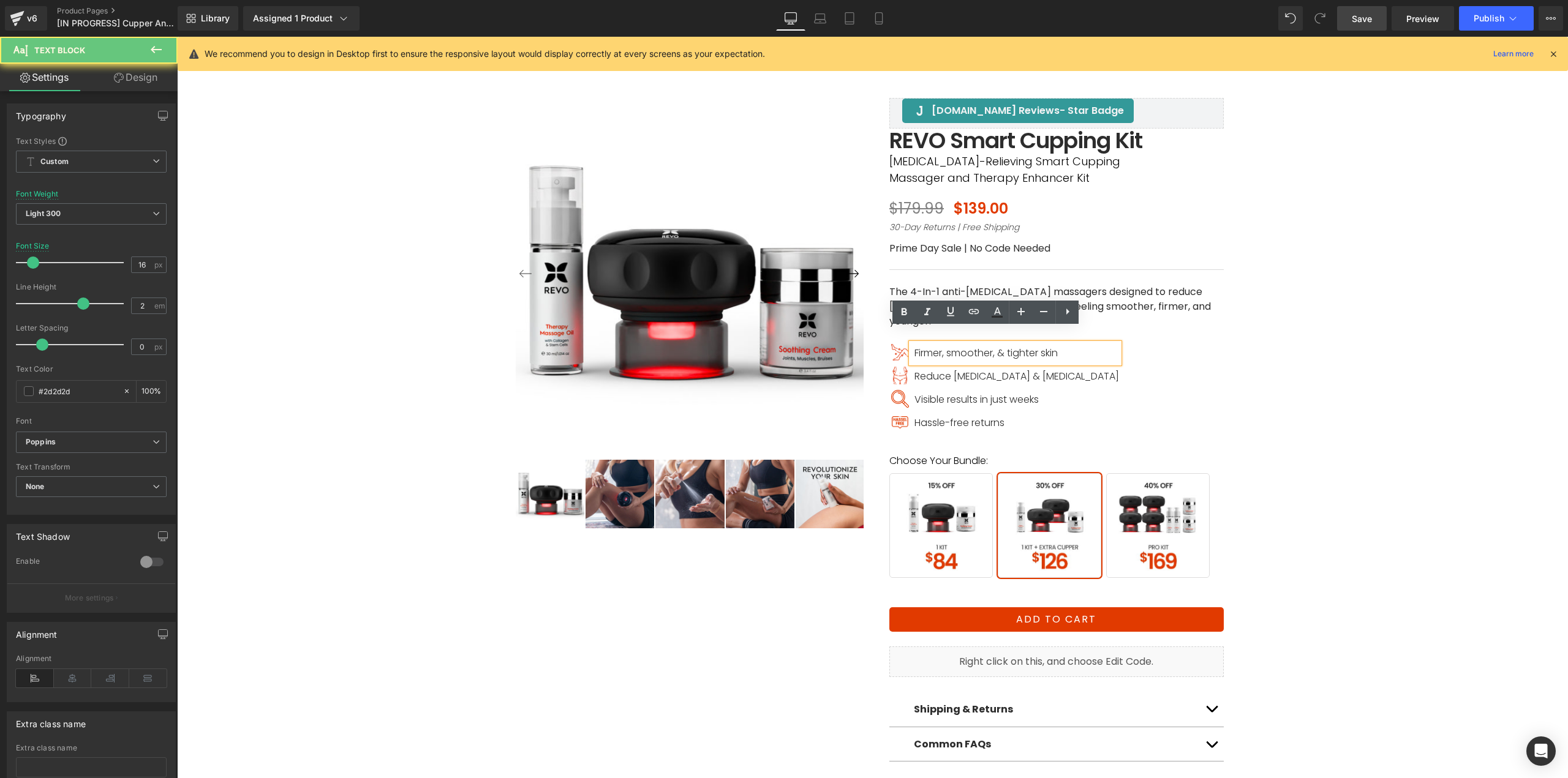
click at [934, 346] on span "Firmer, smoother, & tighter skin" at bounding box center [986, 353] width 143 height 14
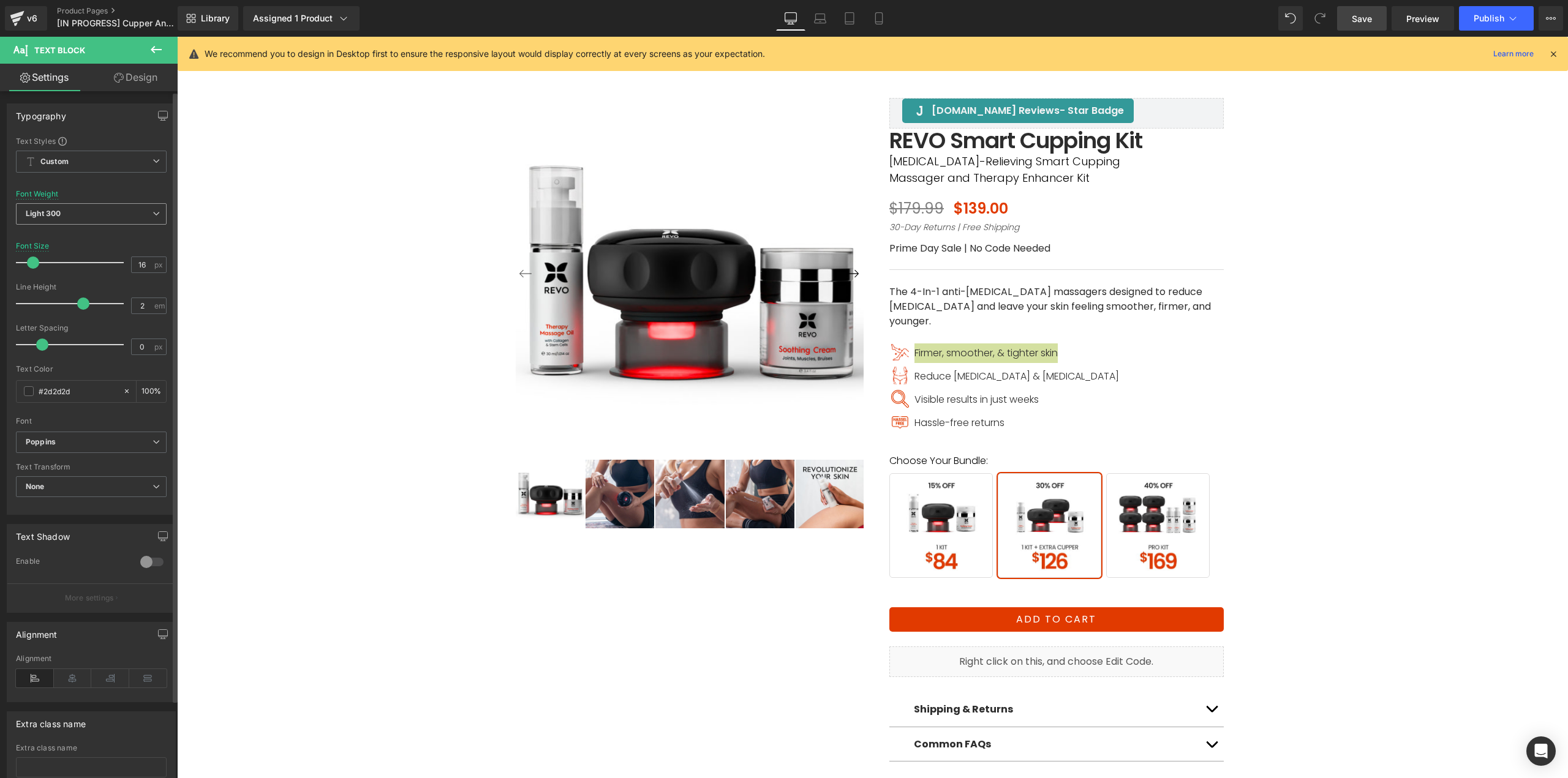
click at [41, 216] on b "Light 300" at bounding box center [43, 213] width 35 height 10
click at [64, 283] on li "Regular 400" at bounding box center [92, 290] width 151 height 18
click at [923, 369] on span "Reduce cellulite & stretch marks" at bounding box center [1016, 376] width 205 height 14
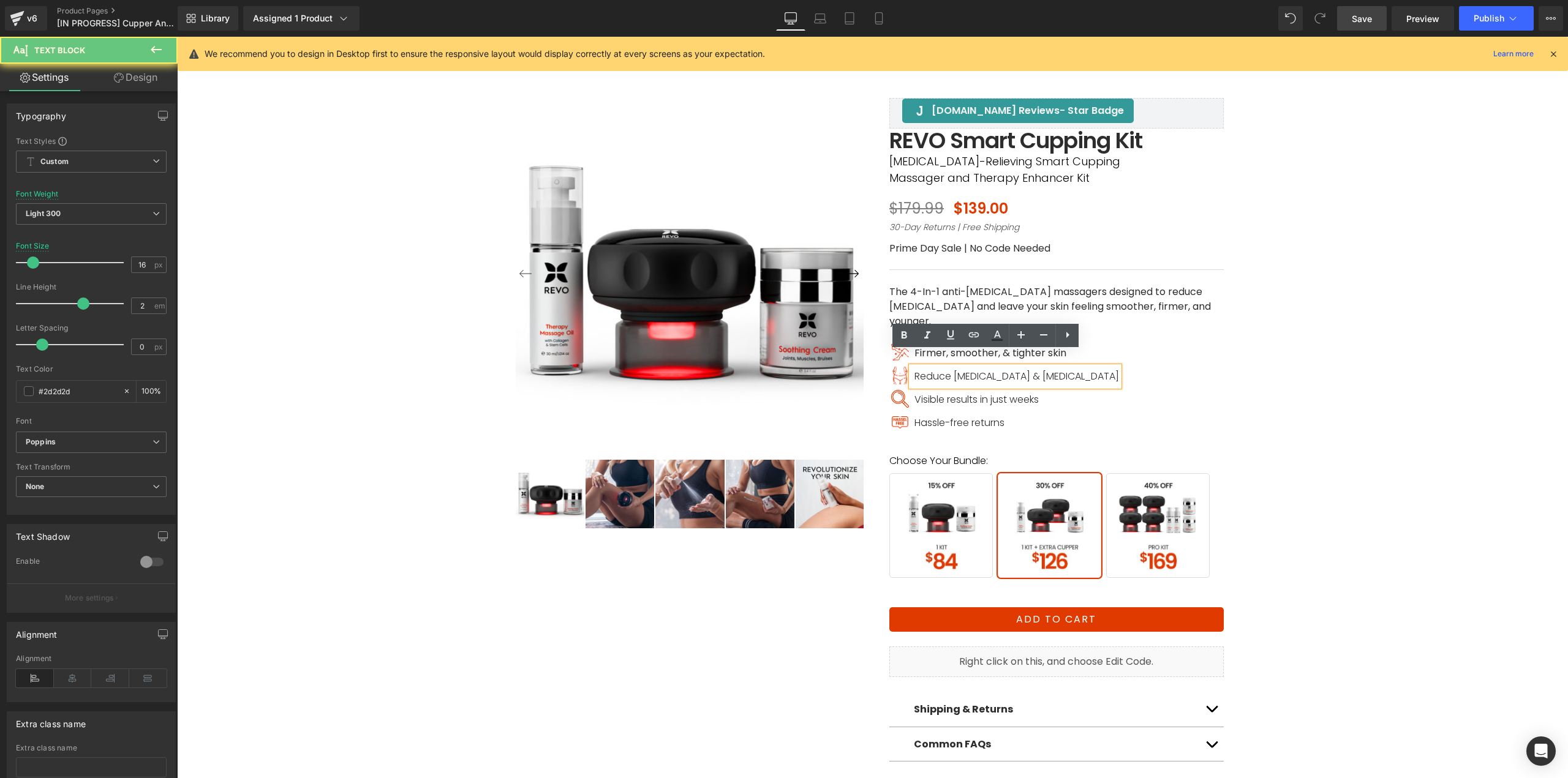
click at [929, 369] on span "Reduce cellulite & stretch marks" at bounding box center [1016, 376] width 205 height 14
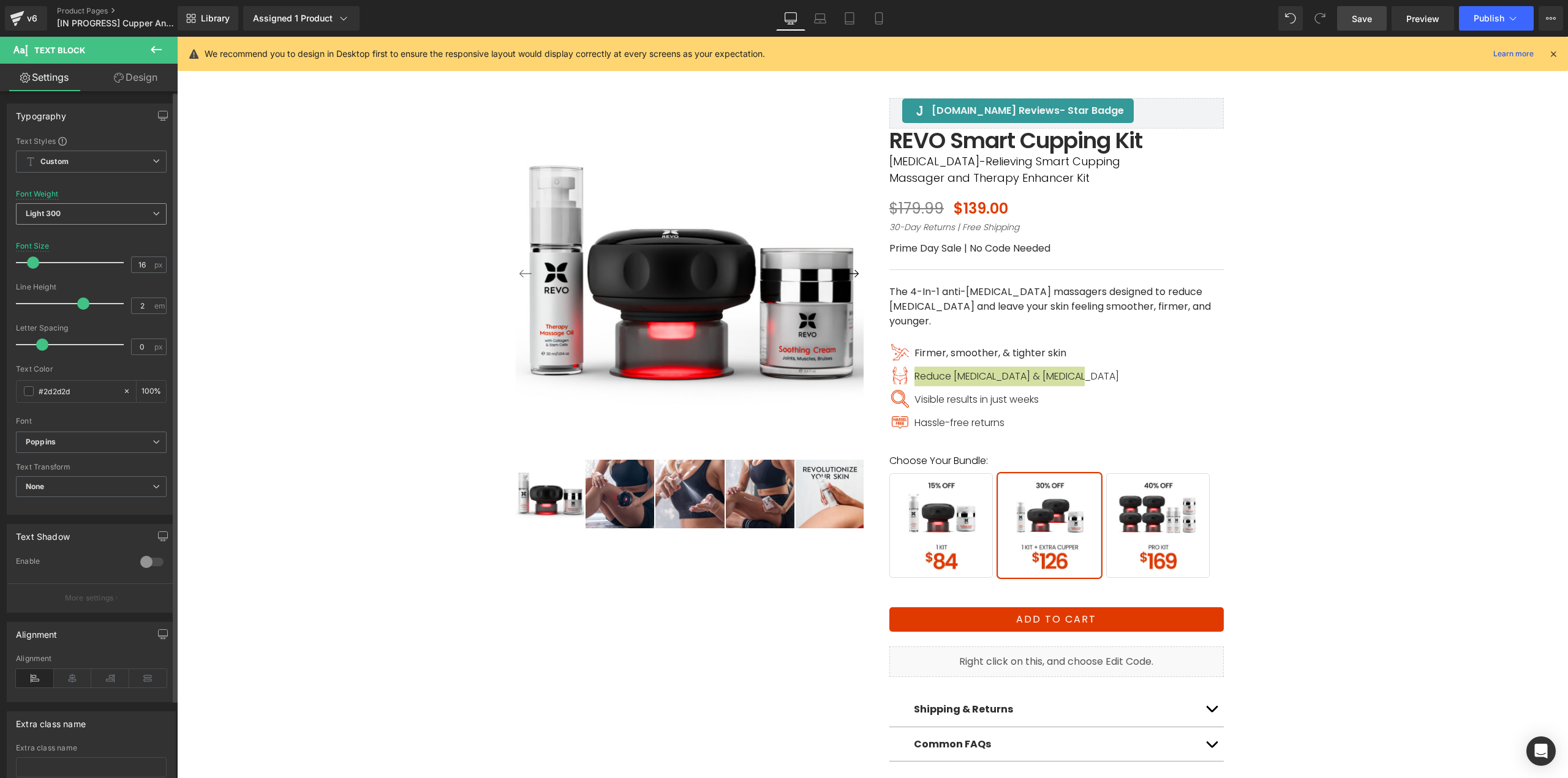
click at [92, 215] on span "Light 300" at bounding box center [91, 213] width 150 height 21
drag, startPoint x: 68, startPoint y: 282, endPoint x: 77, endPoint y: 286, distance: 9.8
click at [68, 282] on li "Regular 400" at bounding box center [92, 290] width 151 height 18
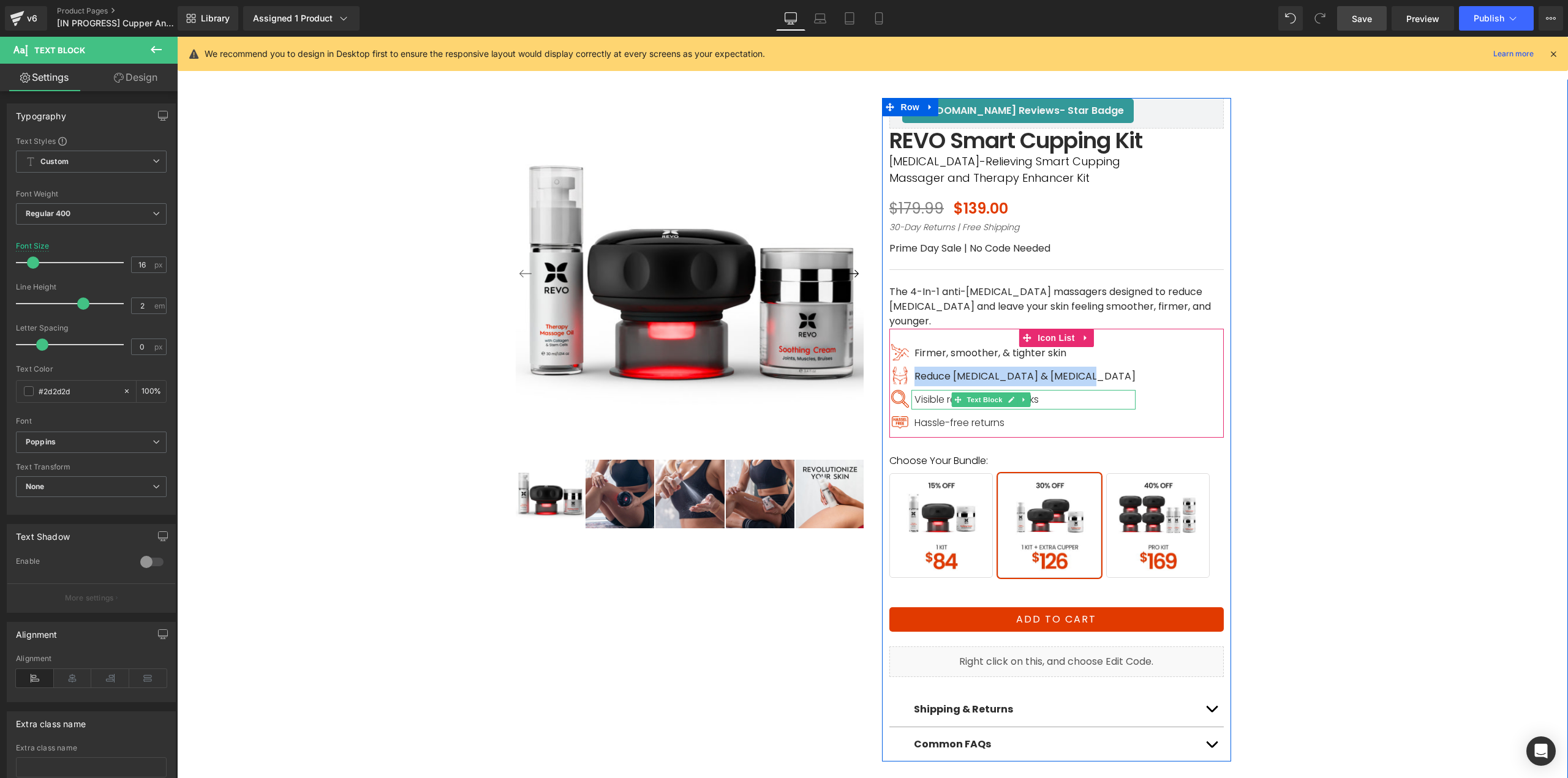
click at [920, 392] on span "Visible results in just weeks" at bounding box center [977, 399] width 124 height 14
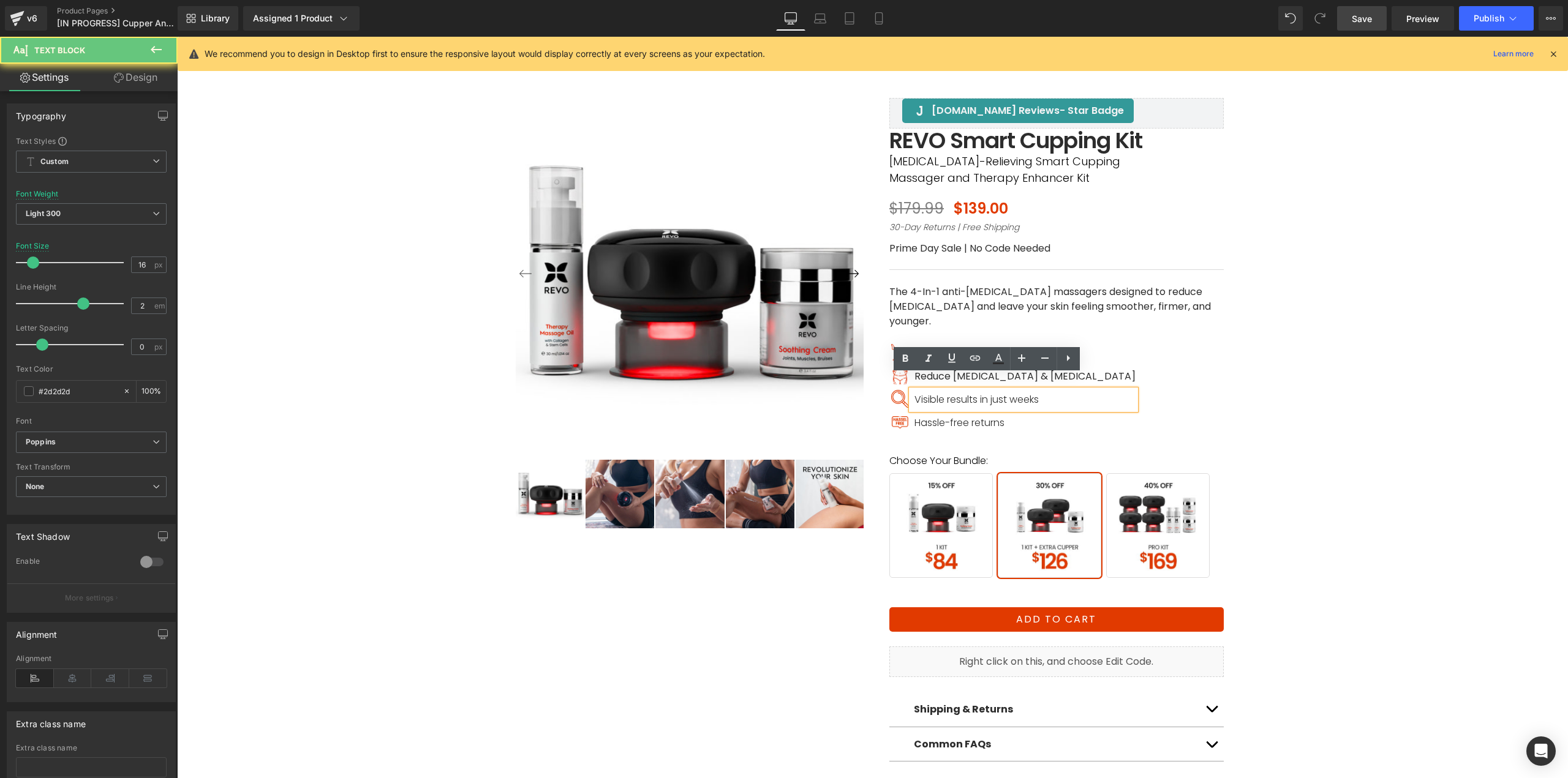
click at [930, 392] on span "Visible results in just weeks" at bounding box center [977, 399] width 124 height 14
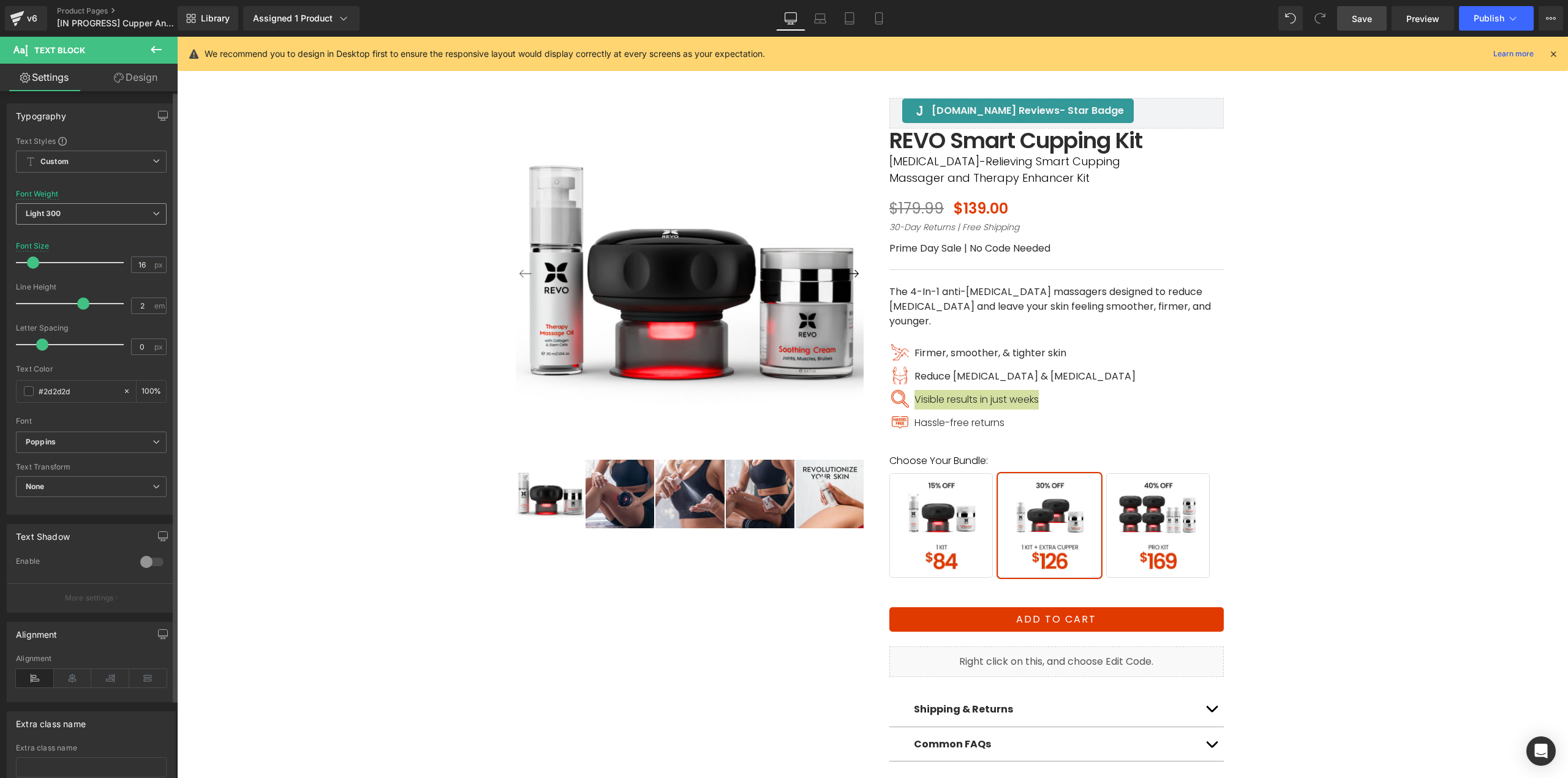
click at [74, 210] on span "Light 300" at bounding box center [91, 213] width 150 height 21
drag, startPoint x: 57, startPoint y: 288, endPoint x: 92, endPoint y: 294, distance: 35.5
click at [58, 288] on div "Regular 400" at bounding box center [57, 290] width 45 height 9
click at [911, 413] on div at bounding box center [913, 422] width 3 height 20
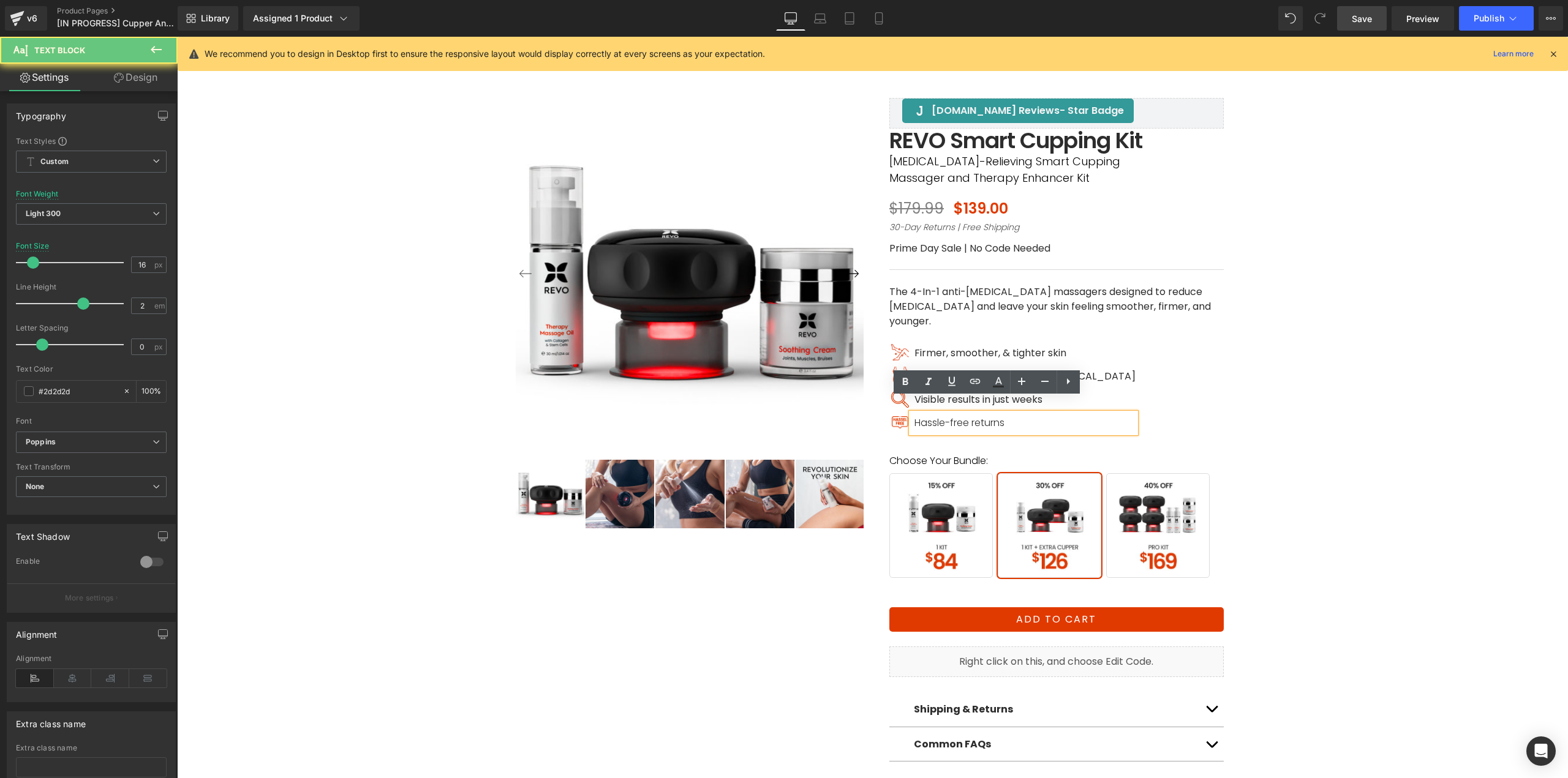
click at [922, 415] on span "Hassle-free returns" at bounding box center [959, 422] width 90 height 14
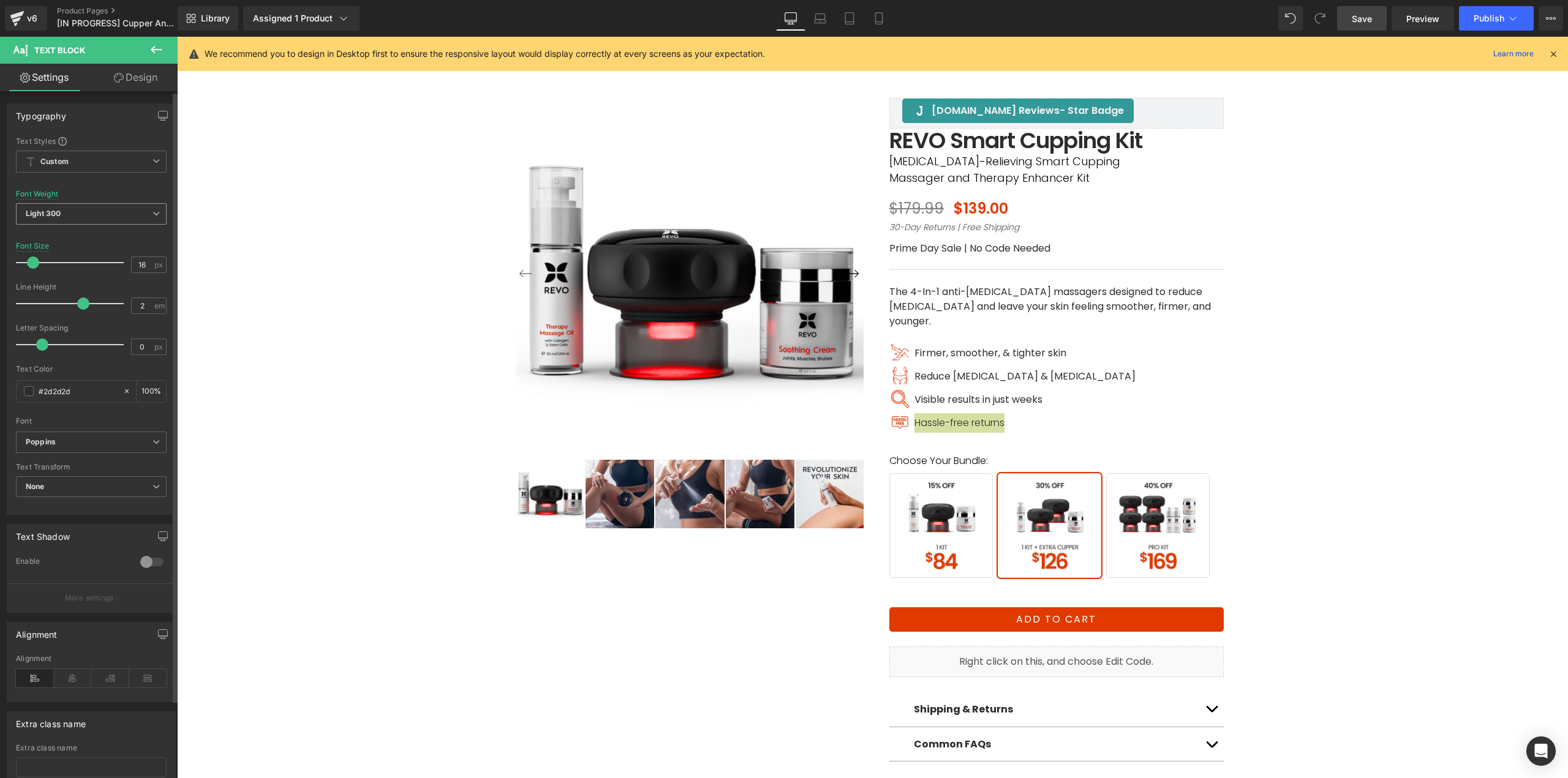
click at [80, 216] on span "Light 300" at bounding box center [91, 213] width 150 height 21
drag, startPoint x: 58, startPoint y: 286, endPoint x: 137, endPoint y: 292, distance: 79.2
click at [58, 286] on div "Regular 400" at bounding box center [57, 290] width 45 height 9
click at [1467, 457] on div "‹ ›" at bounding box center [872, 413] width 1379 height 755
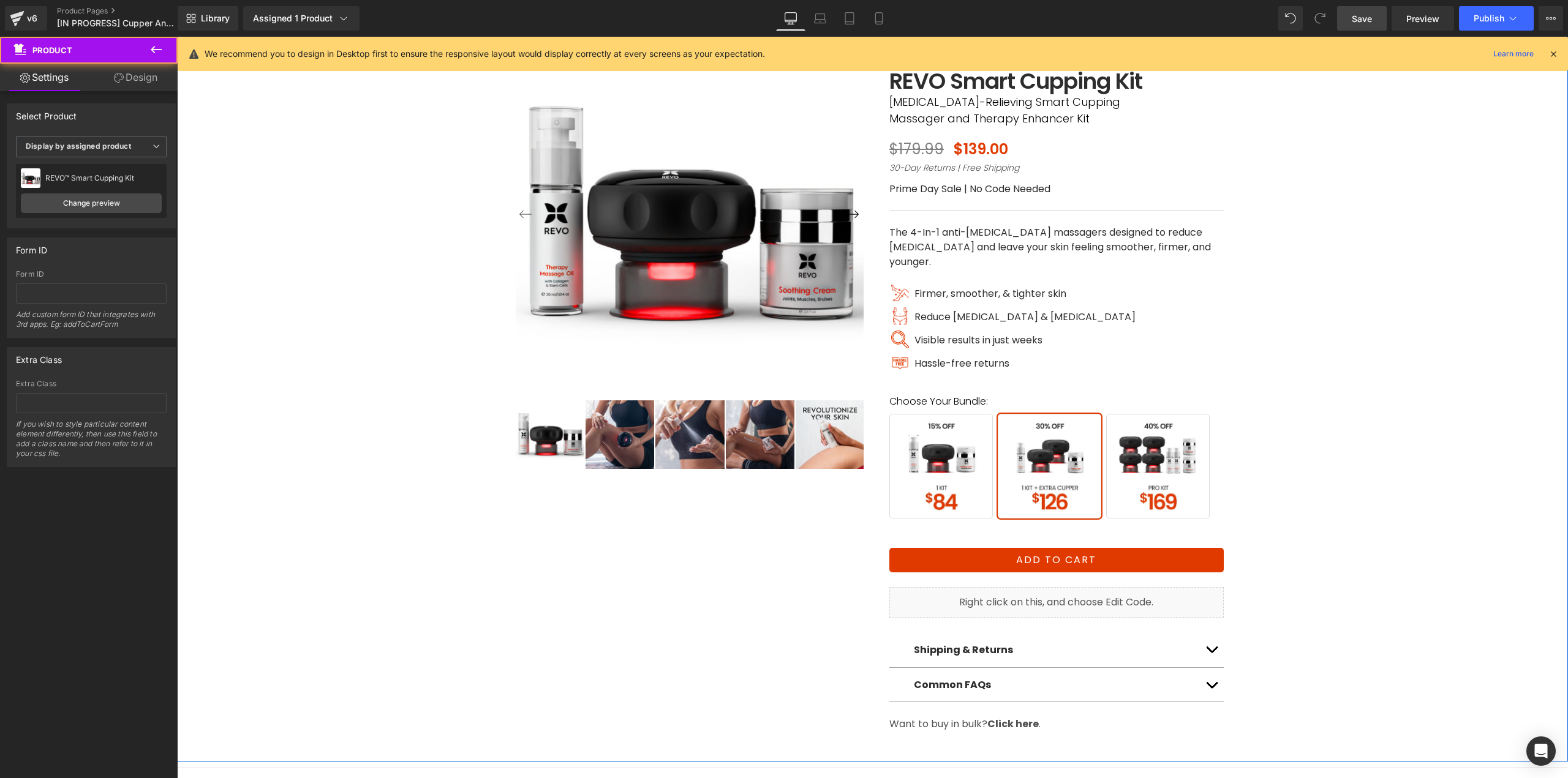
scroll to position [61, 0]
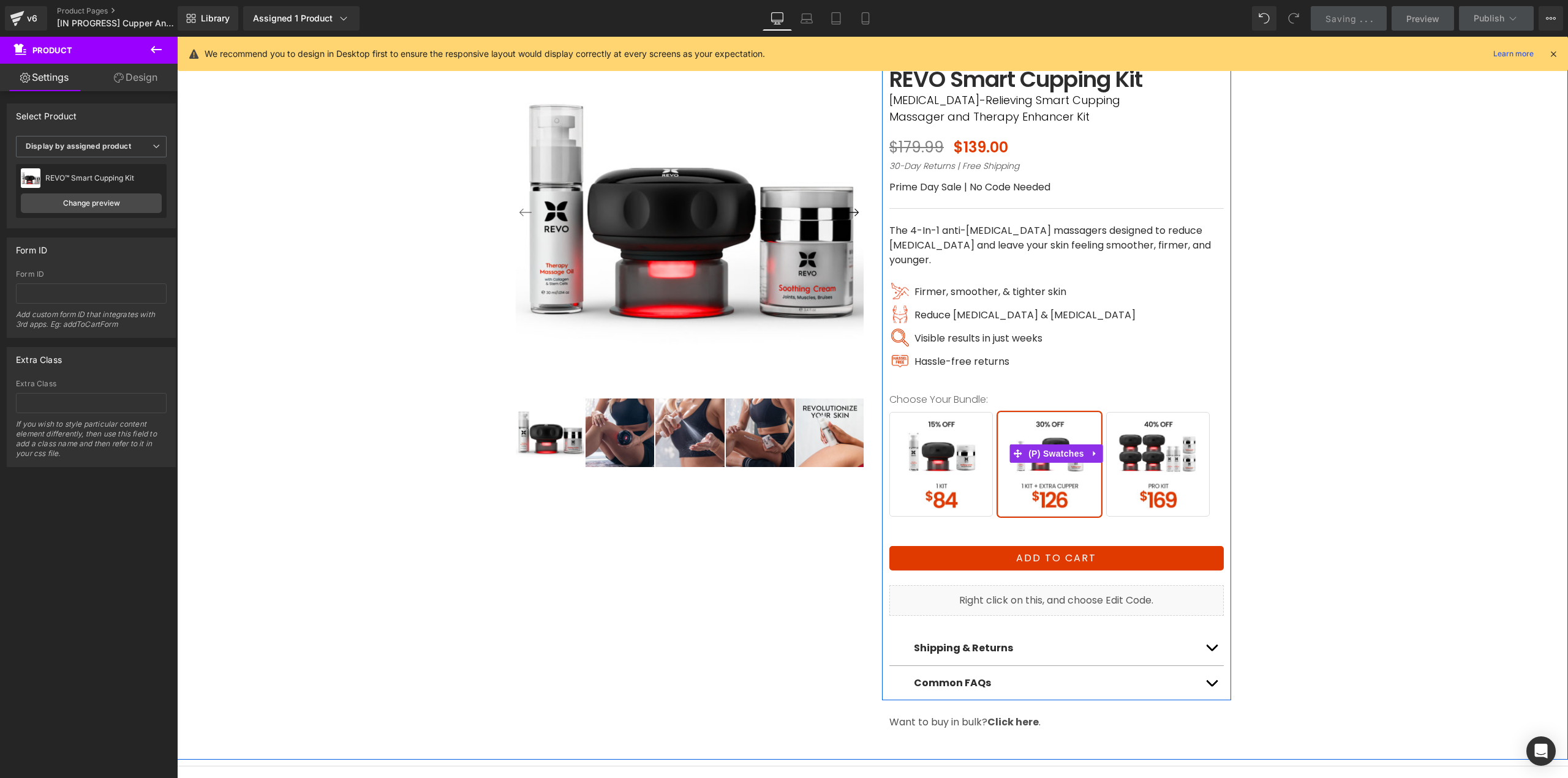
click at [900, 395] on label "Choose Your Bundle:" at bounding box center [1056, 403] width 334 height 18
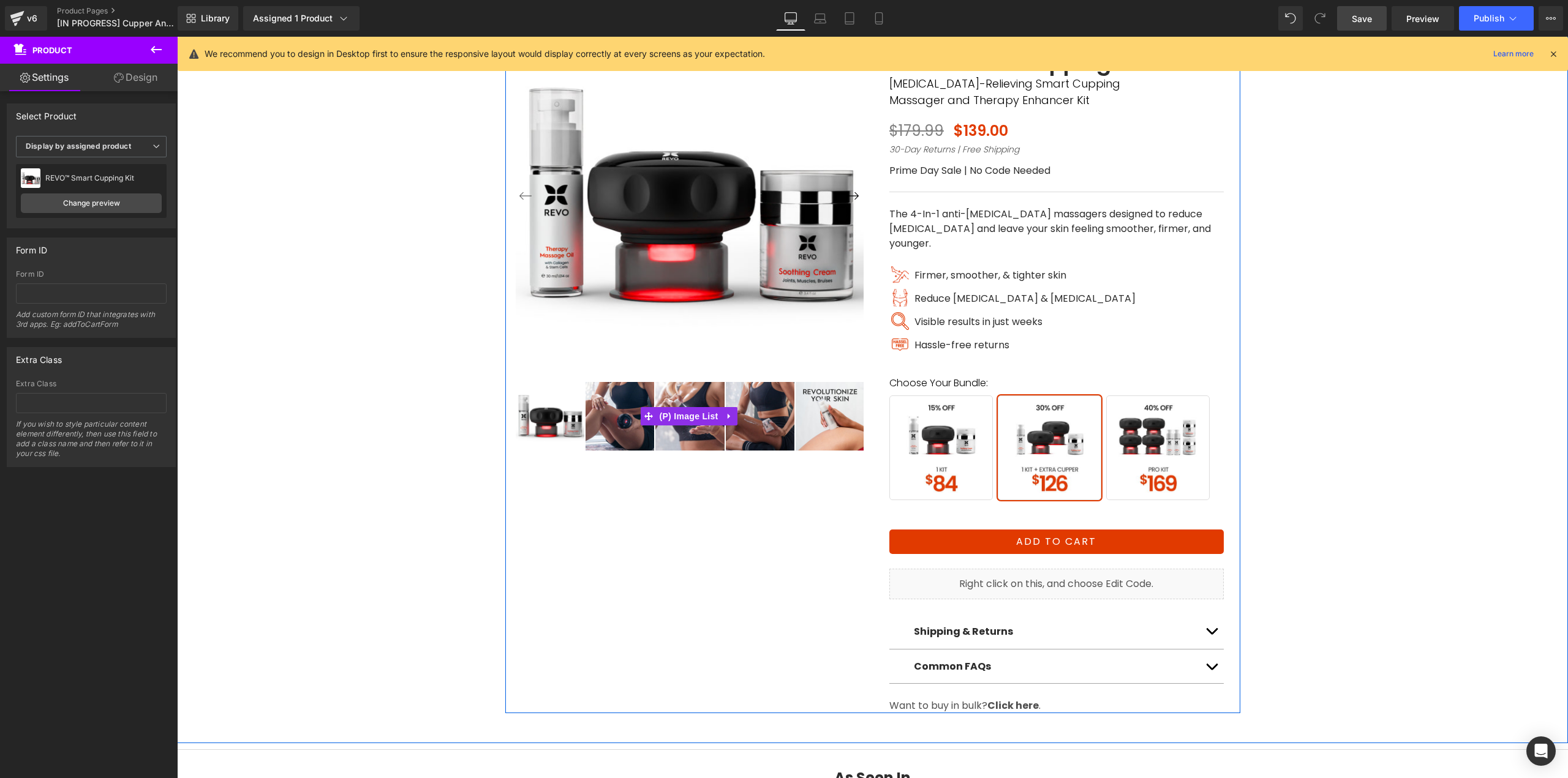
scroll to position [0, 0]
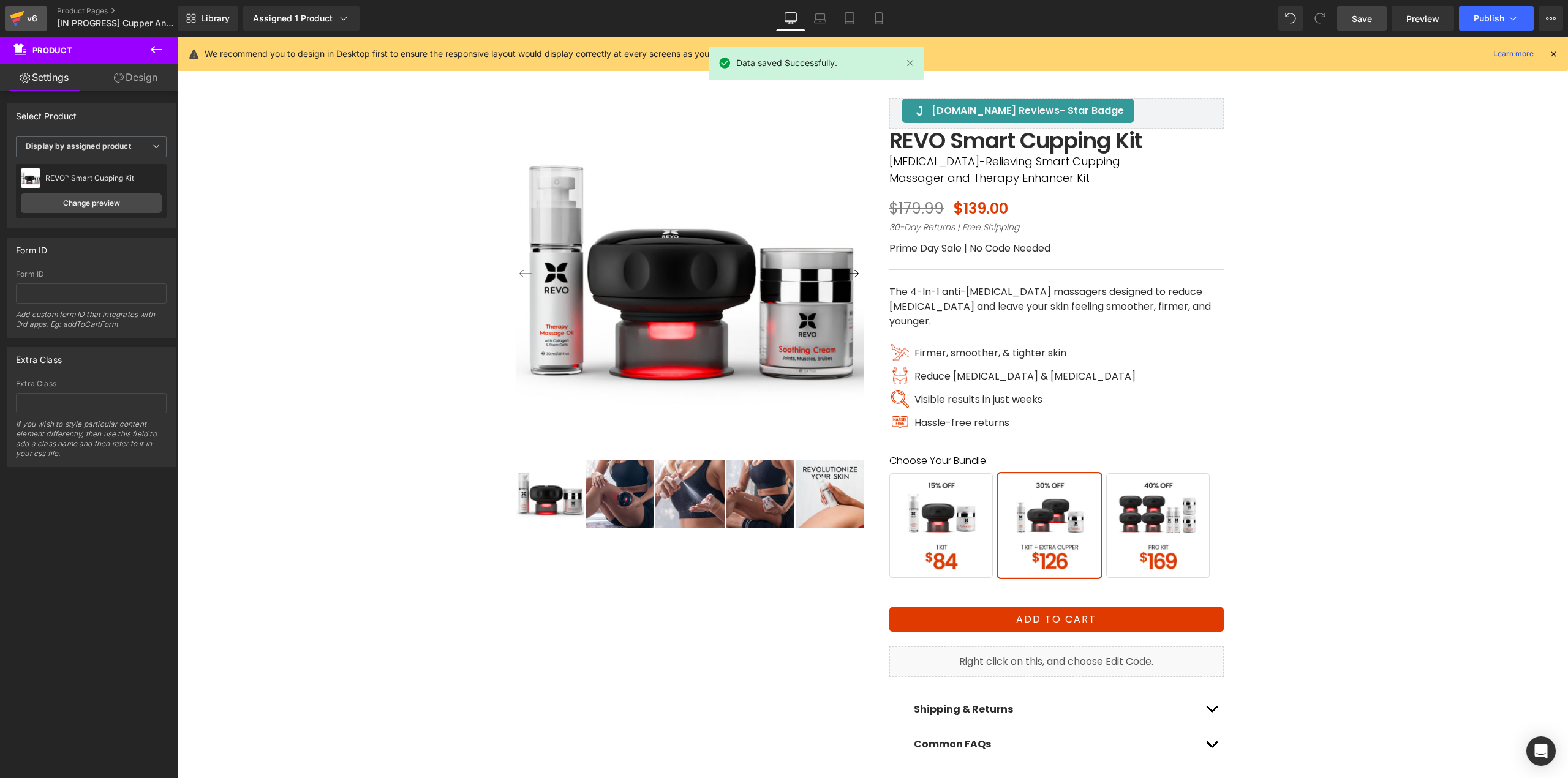
click at [21, 15] on icon at bounding box center [18, 15] width 14 height 8
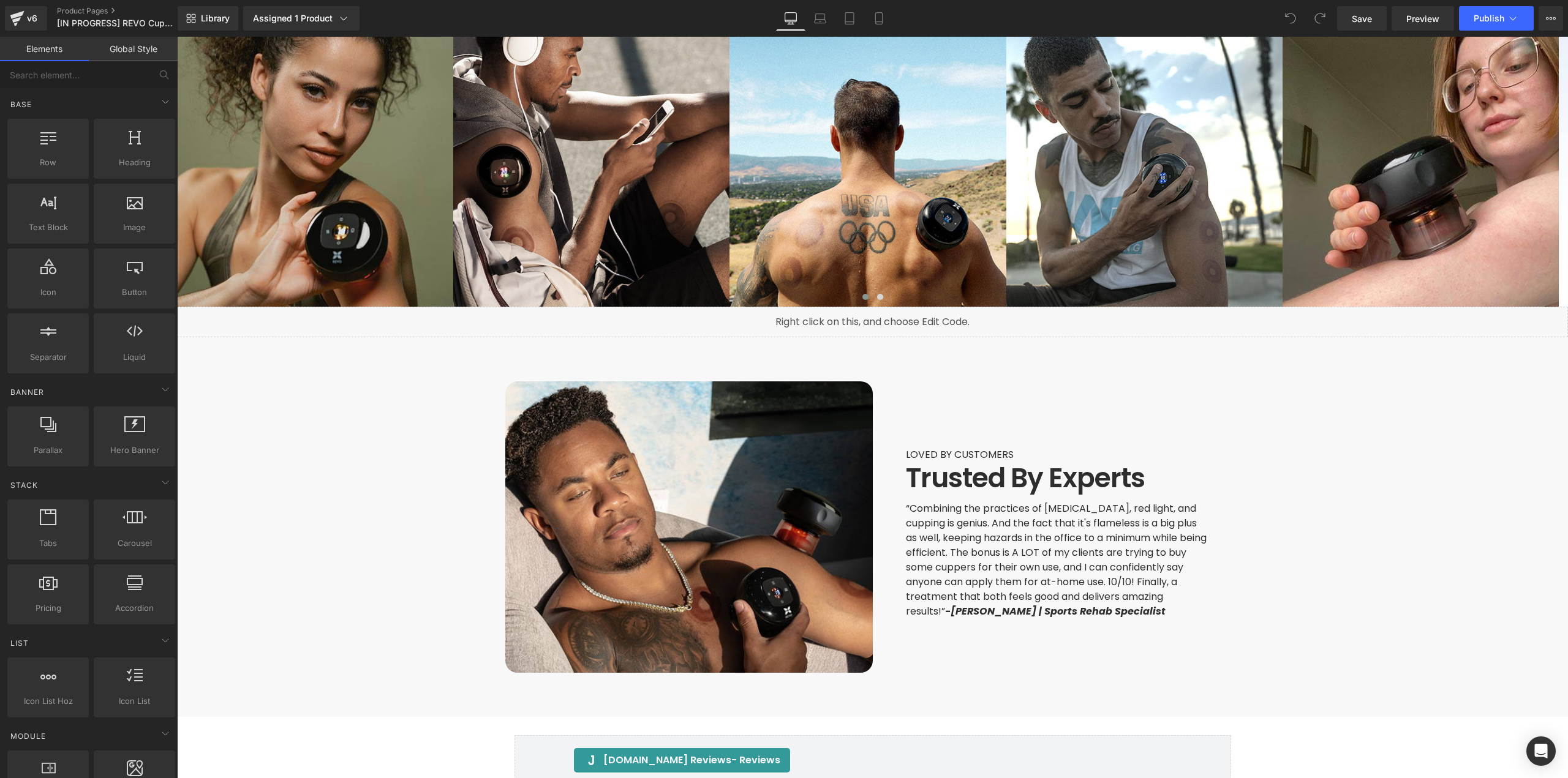
scroll to position [3488, 0]
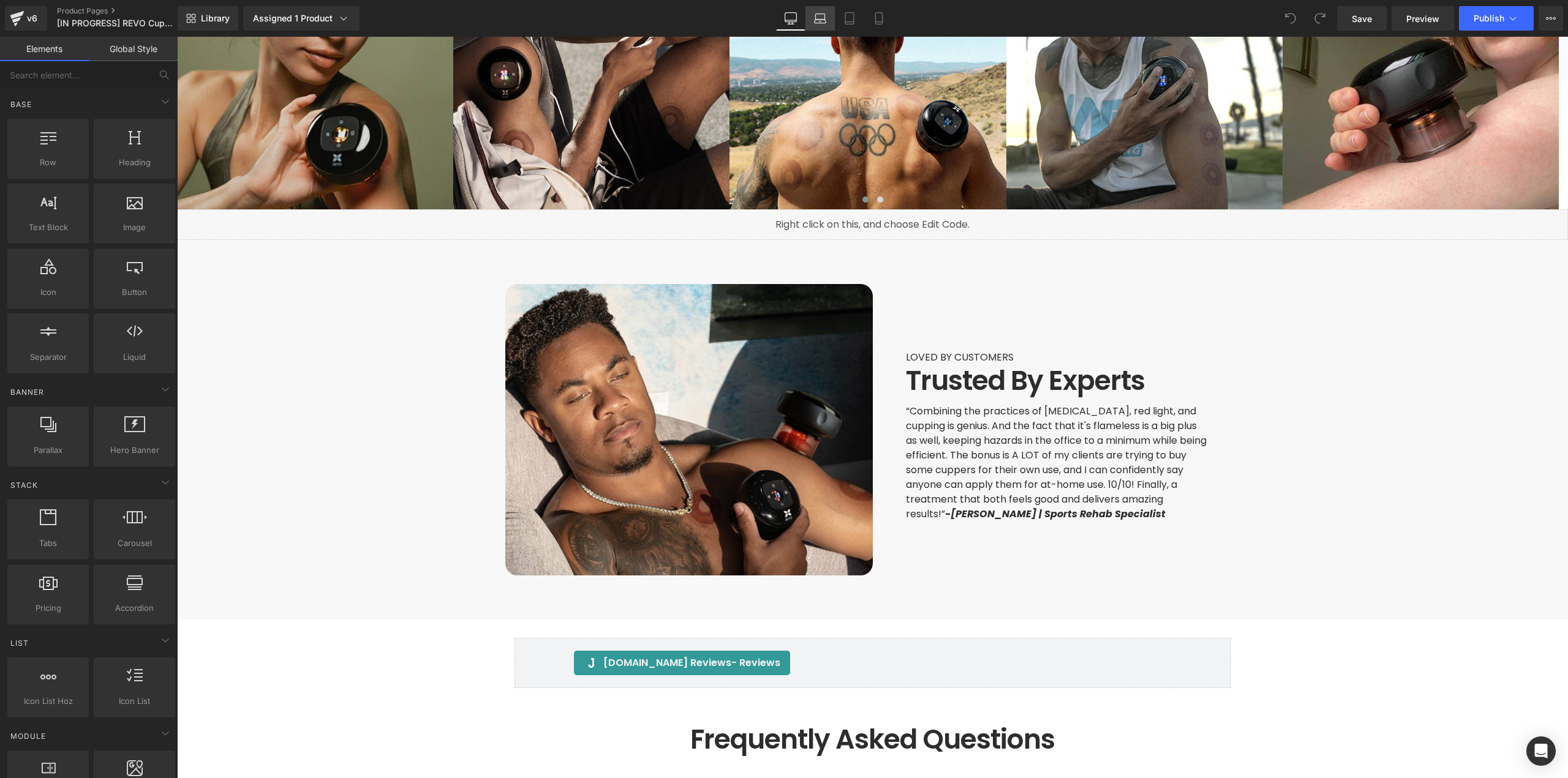
click at [814, 22] on icon at bounding box center [819, 18] width 12 height 12
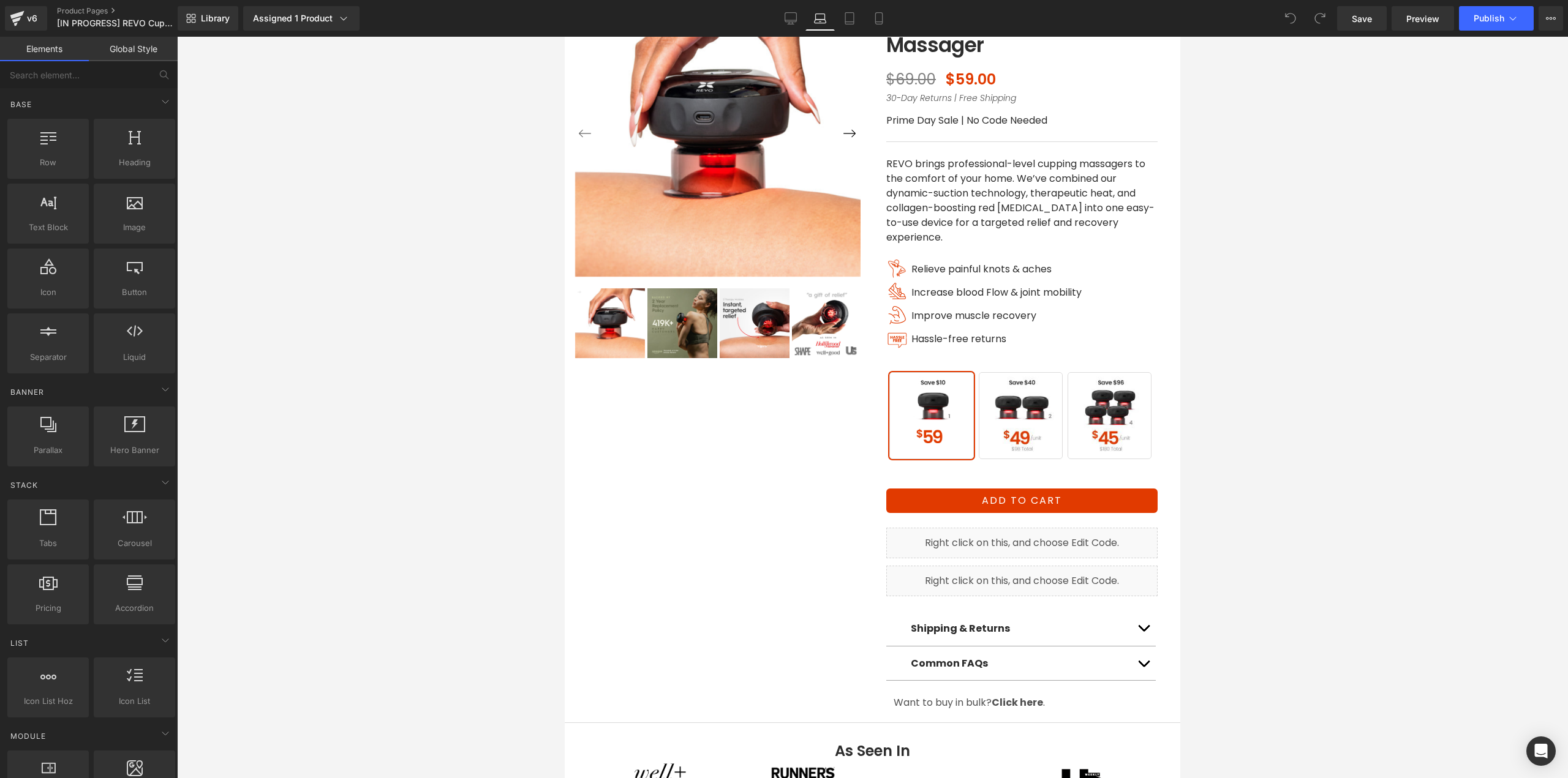
scroll to position [0, 0]
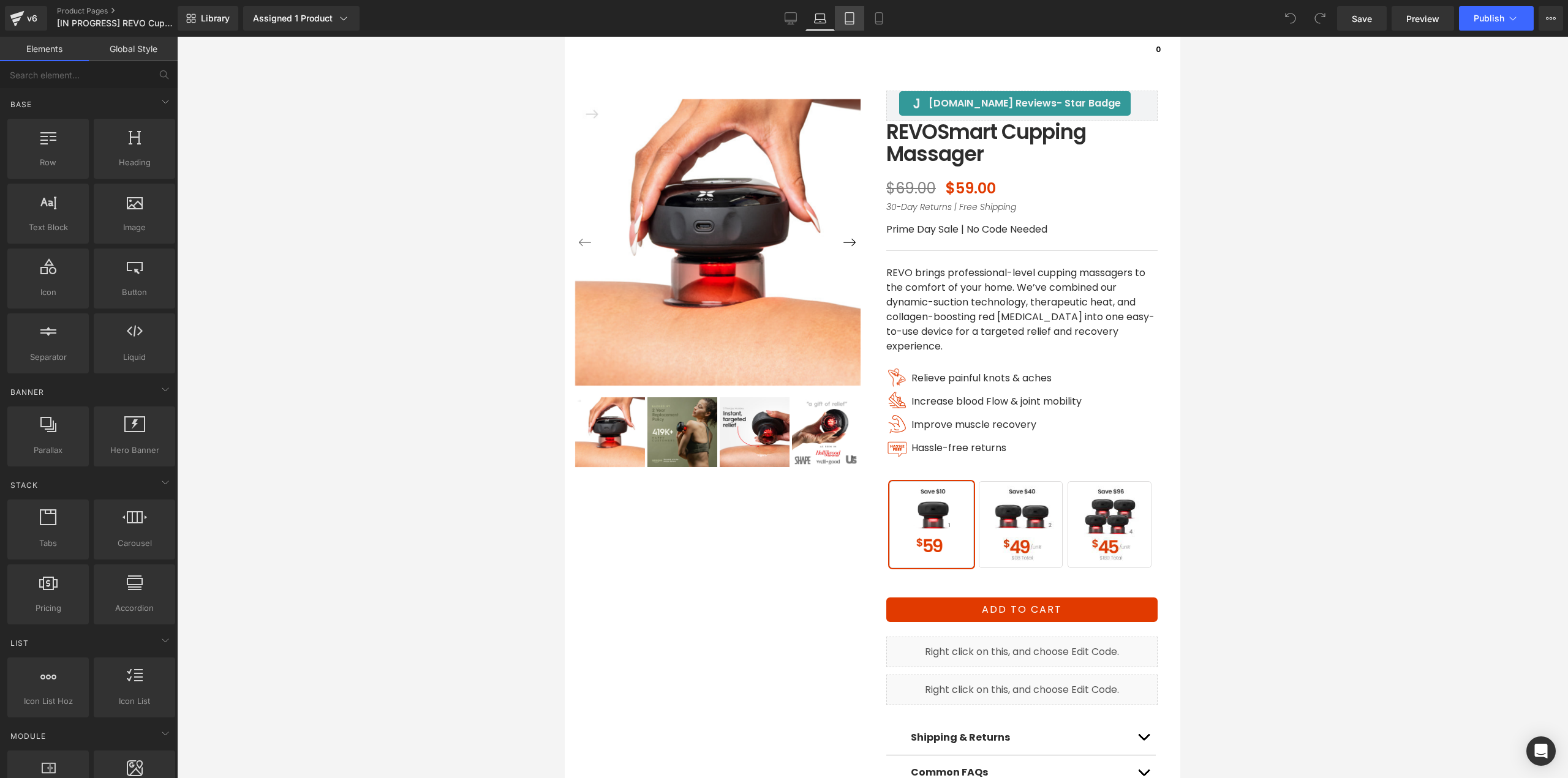
click at [850, 22] on icon at bounding box center [849, 22] width 9 height 0
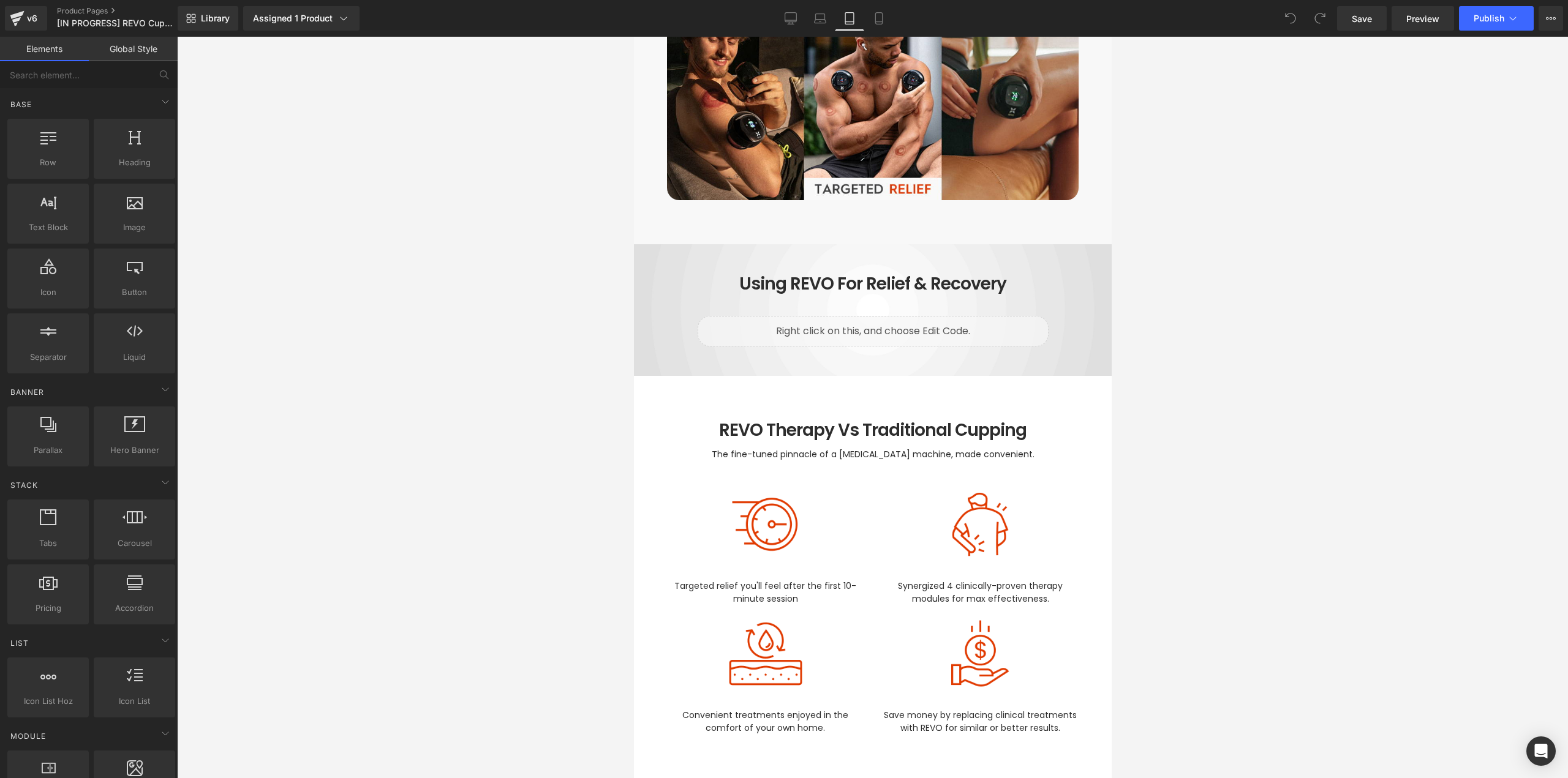
scroll to position [2958, 0]
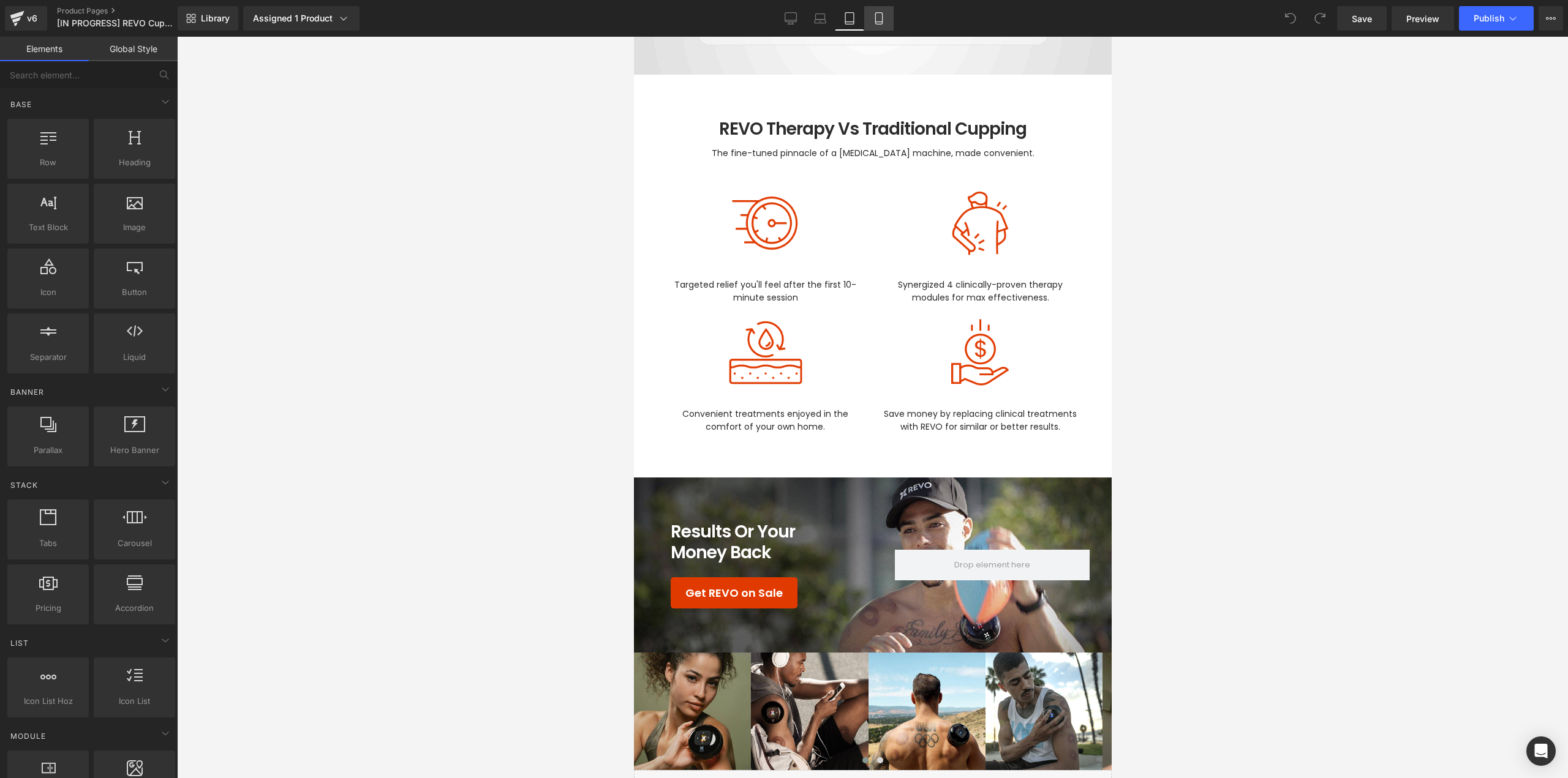
click at [877, 24] on icon at bounding box center [878, 18] width 6 height 12
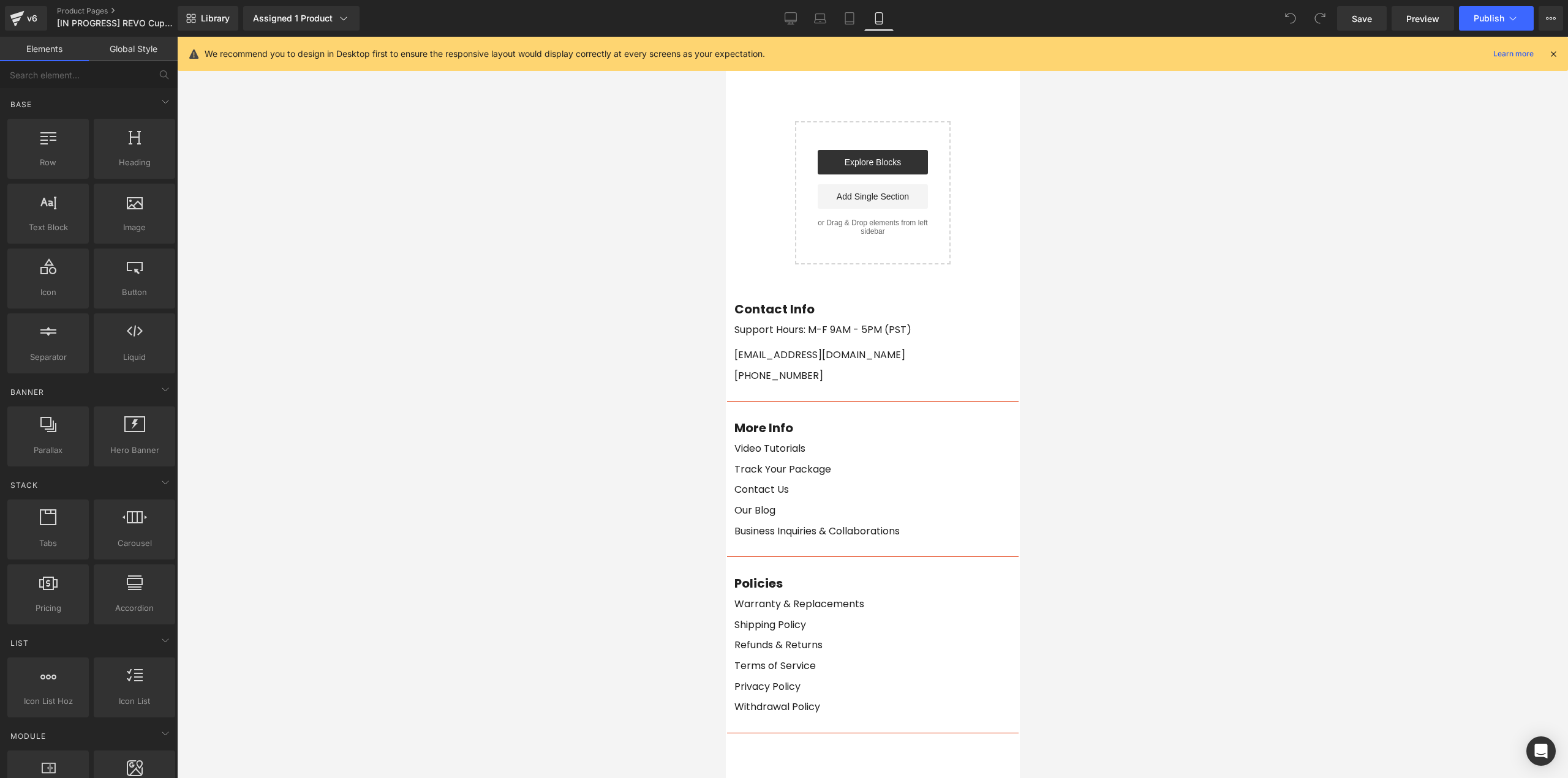
scroll to position [5471, 0]
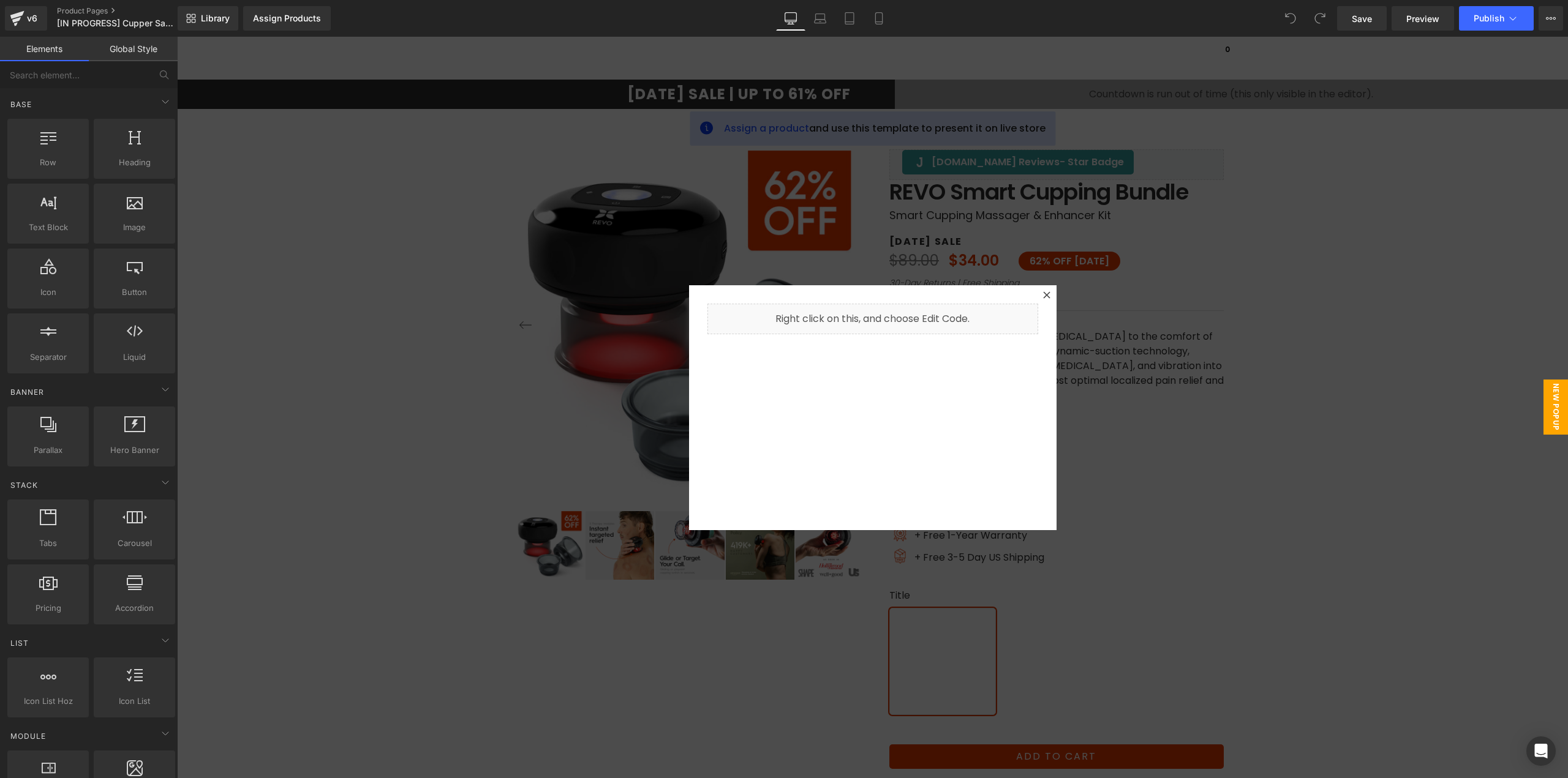
click at [1265, 329] on div at bounding box center [872, 407] width 1391 height 741
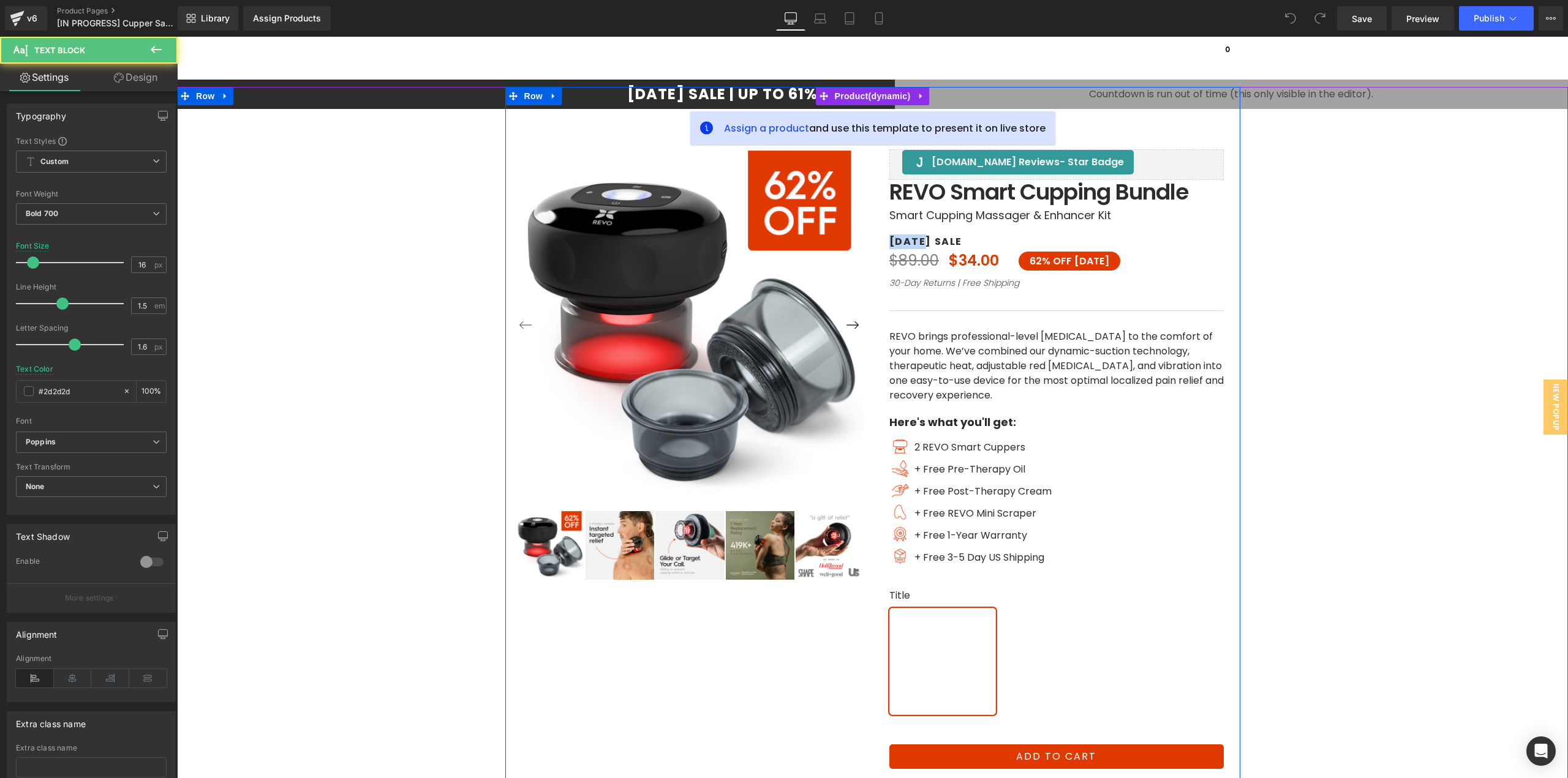
drag, startPoint x: 919, startPoint y: 240, endPoint x: 868, endPoint y: 240, distance: 51.0
click at [872, 240] on div "[DOMAIN_NAME] Reviews - Star Badge [DOMAIN_NAME] Reviews [DOMAIN_NAME] Reviews …" at bounding box center [1056, 492] width 368 height 811
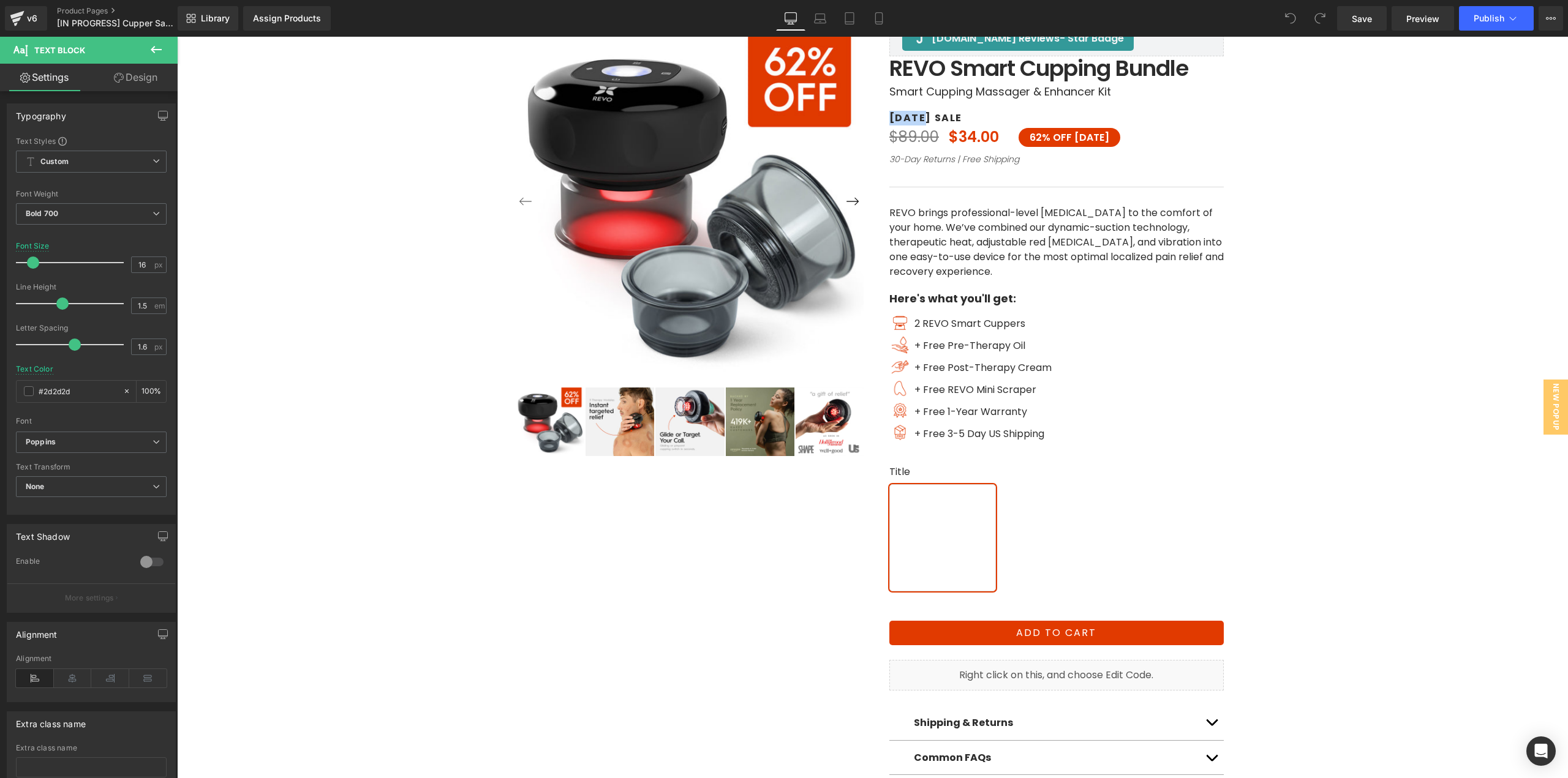
scroll to position [97, 0]
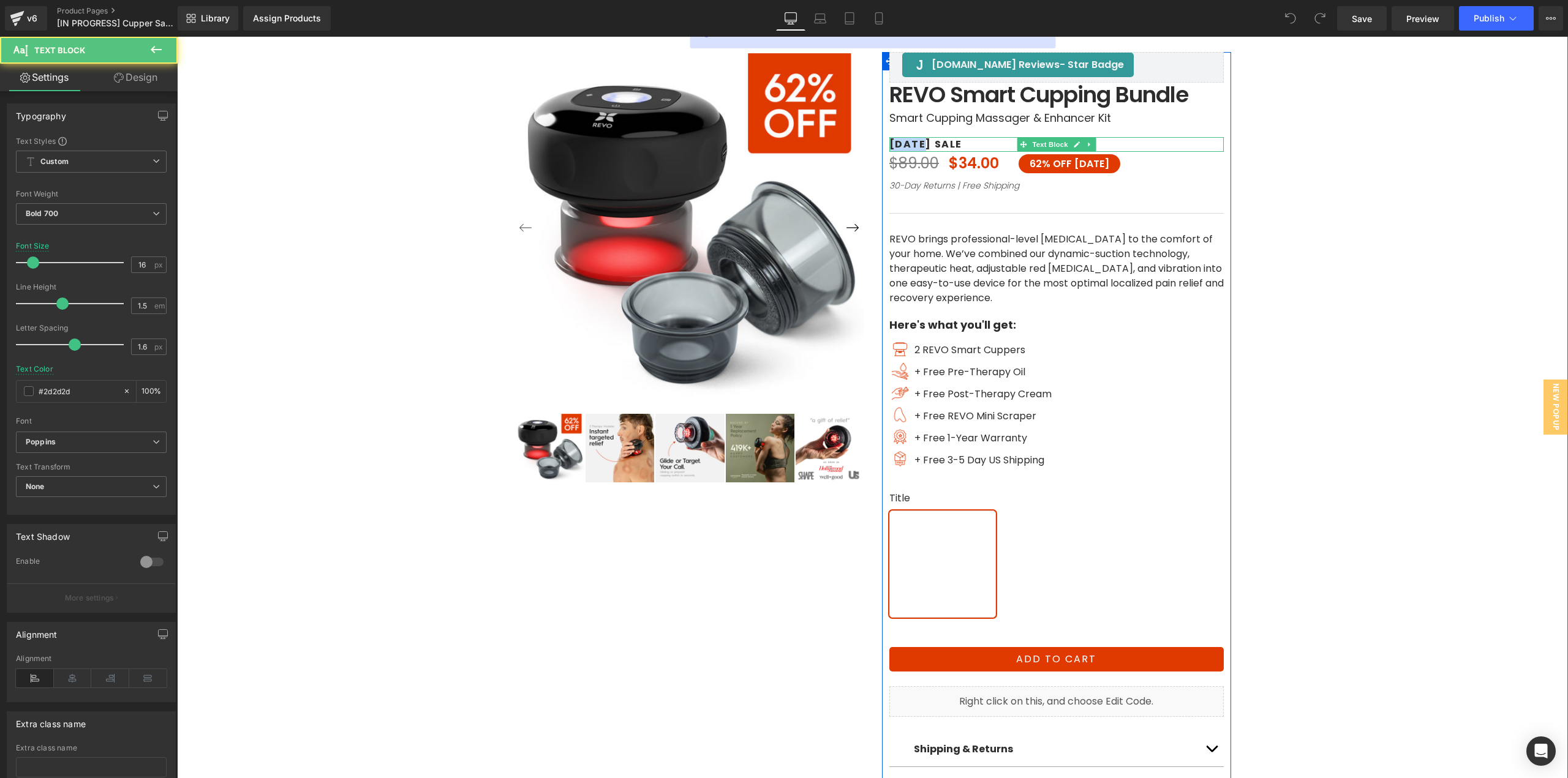
click at [915, 141] on p "[DATE] SALE" at bounding box center [1056, 144] width 334 height 14
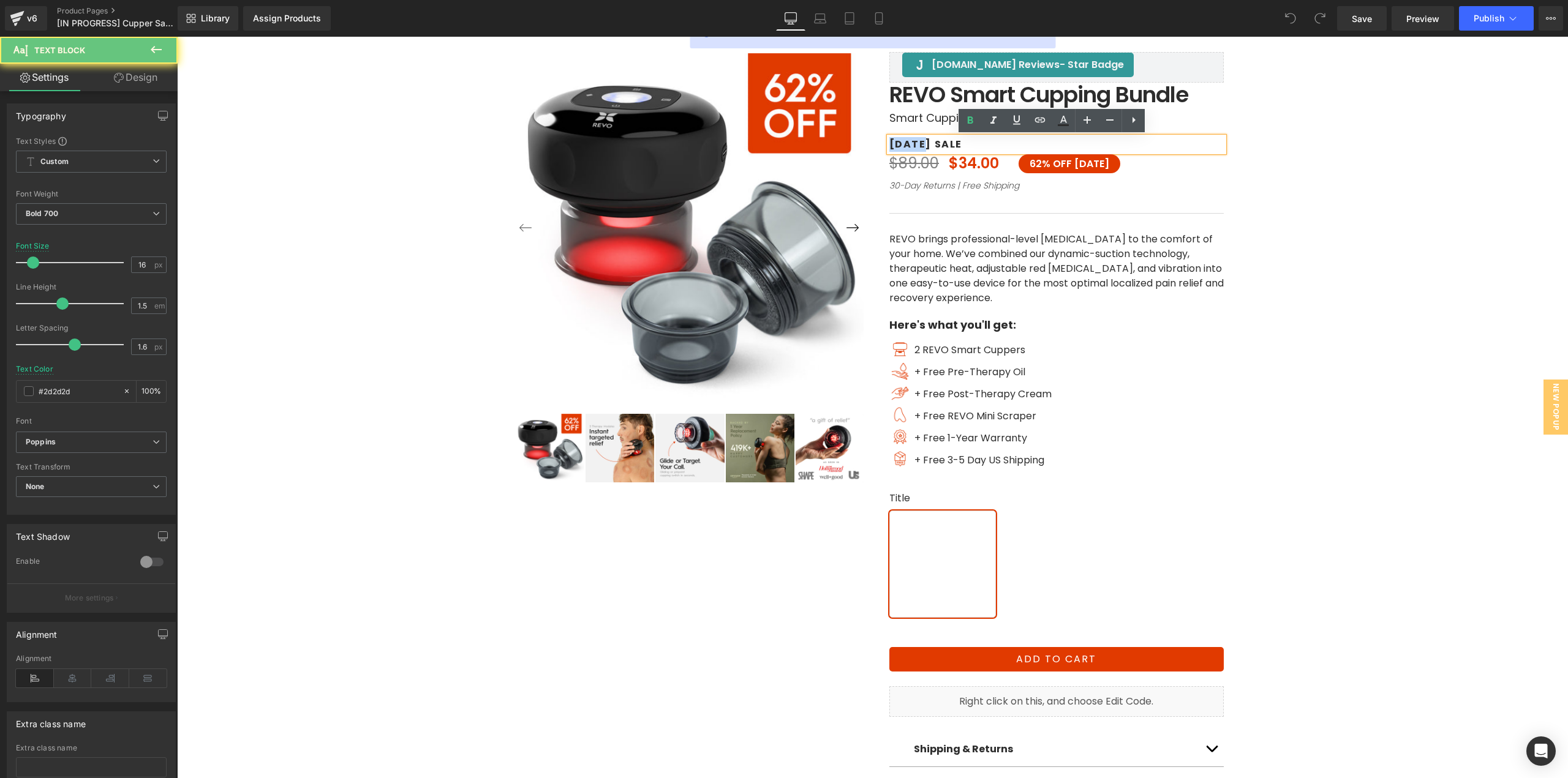
drag, startPoint x: 920, startPoint y: 141, endPoint x: 861, endPoint y: 150, distance: 59.7
click at [860, 146] on div at bounding box center [872, 395] width 735 height 811
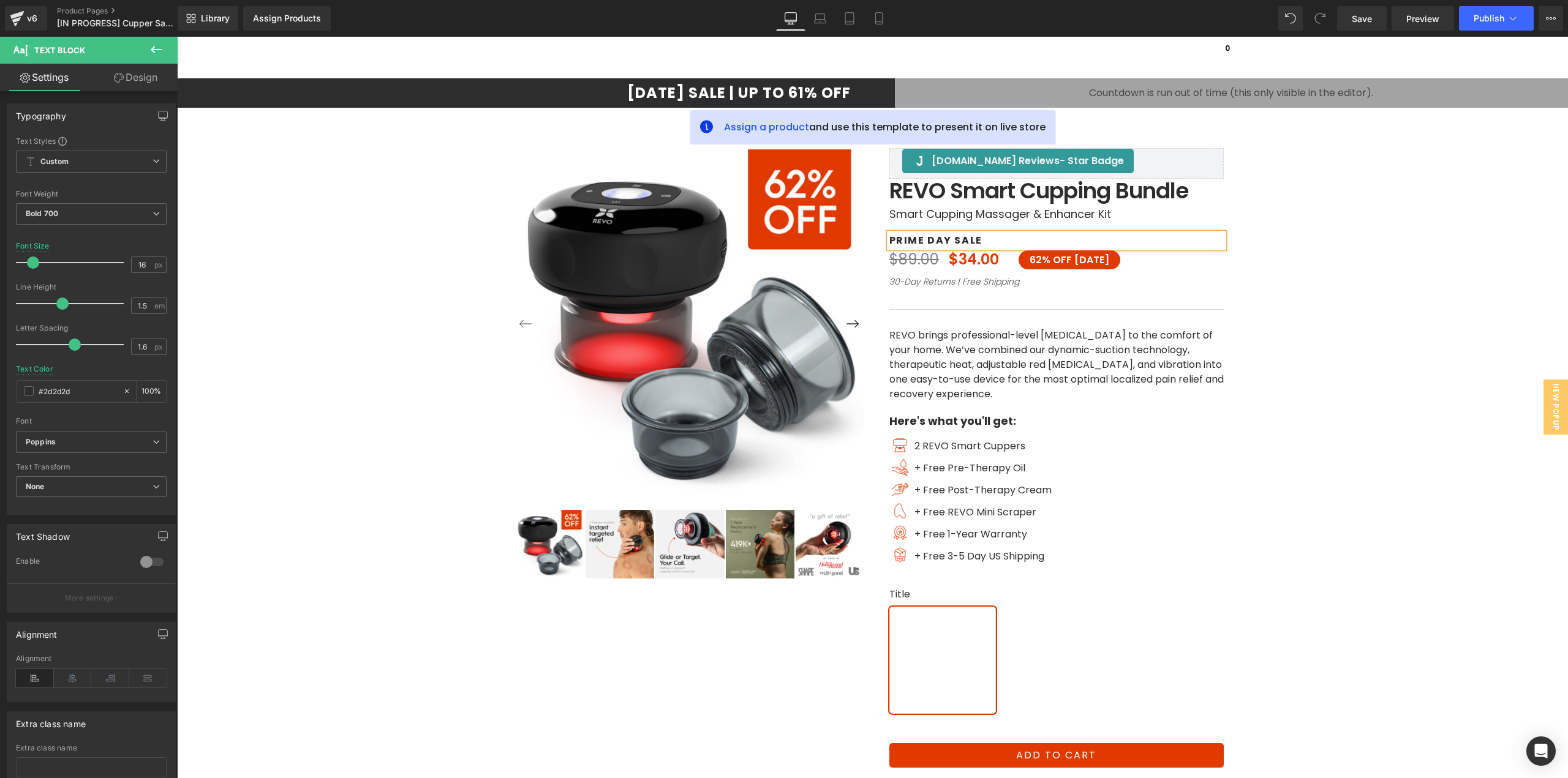
scroll to position [0, 0]
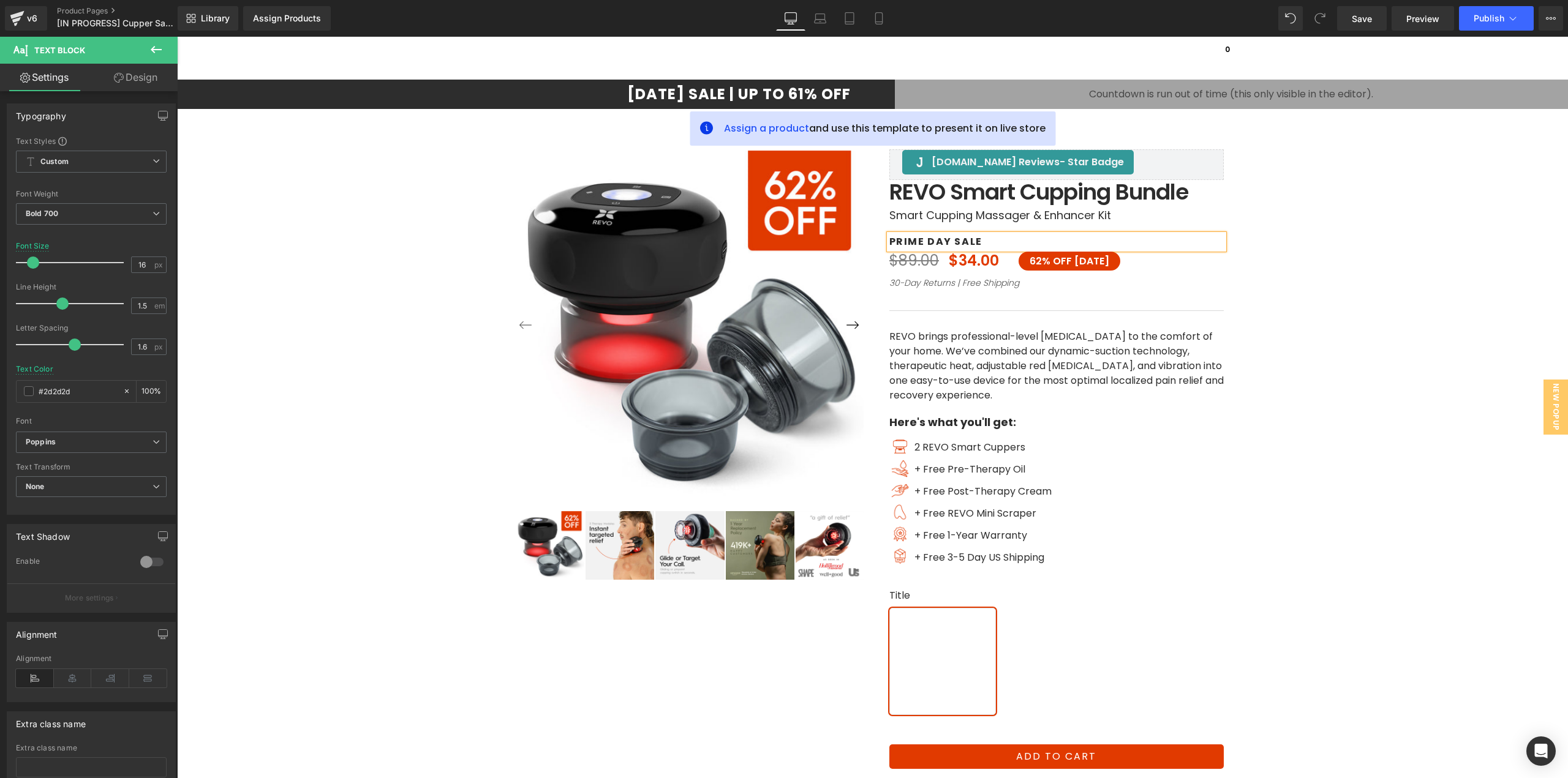
click at [673, 93] on div at bounding box center [872, 492] width 735 height 811
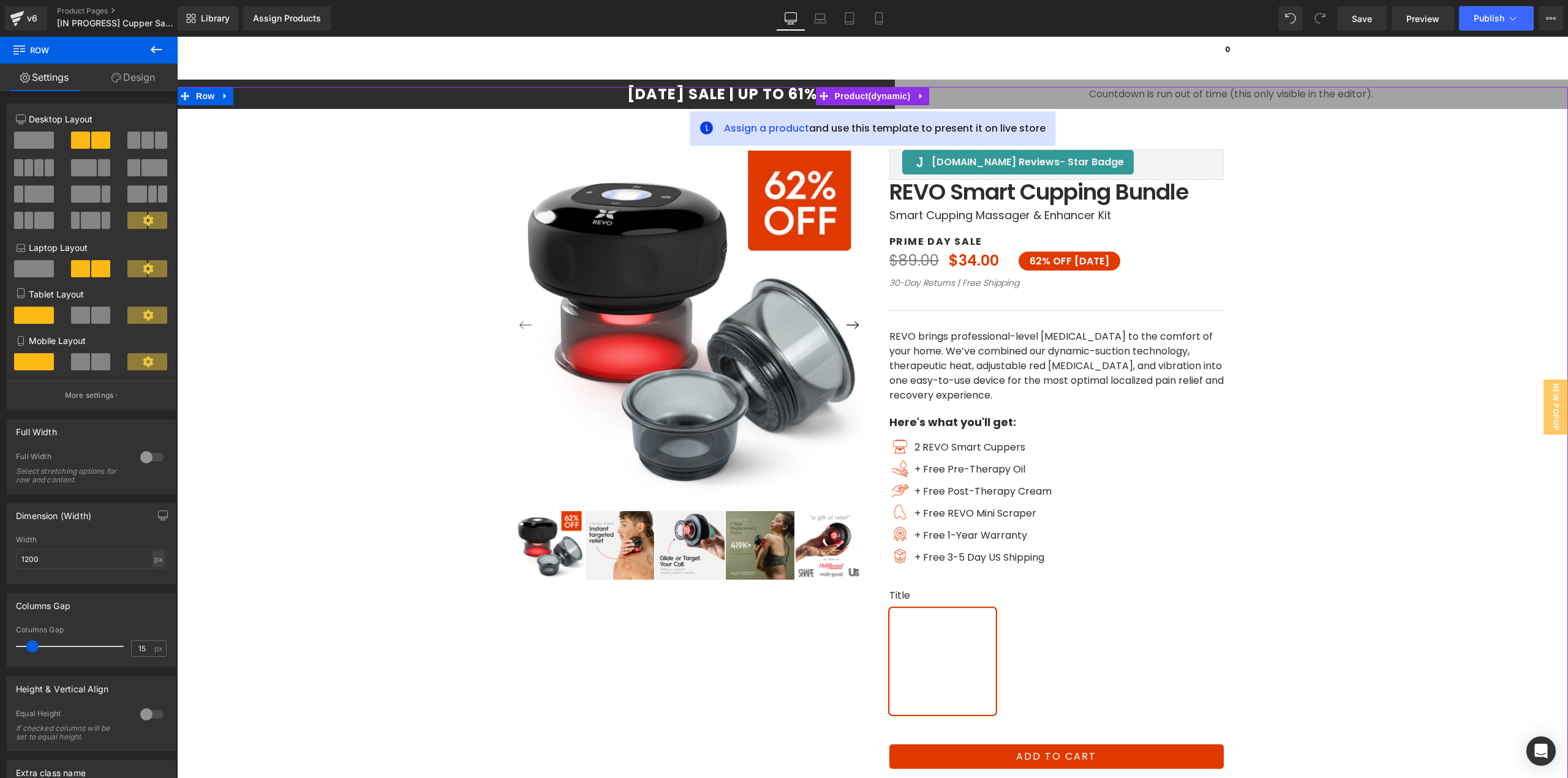
click at [1291, 294] on div at bounding box center [872, 492] width 1379 height 811
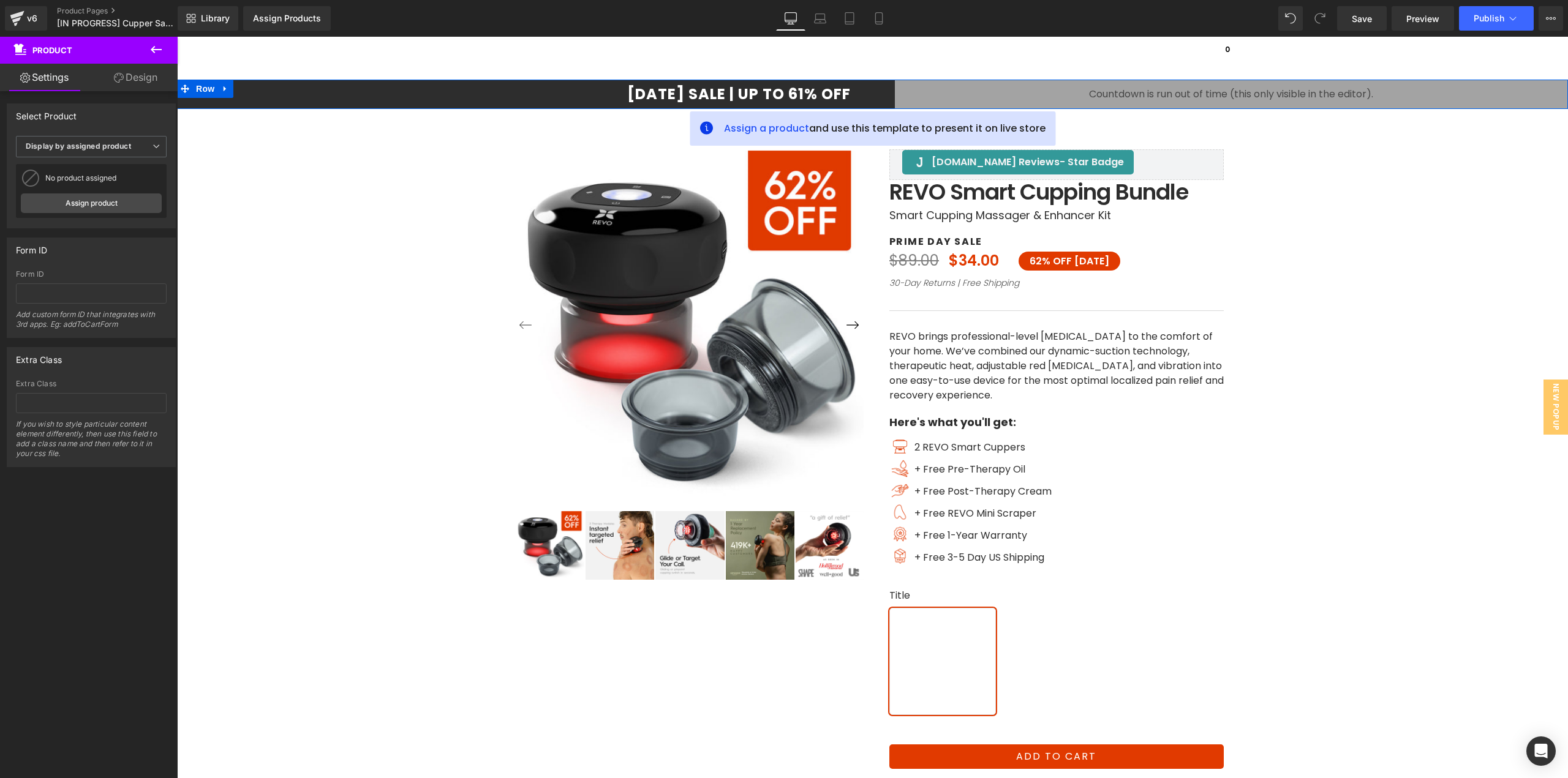
click at [801, 83] on div "[DATE] SALE | UP TO 61% OFF Heading" at bounding box center [525, 94] width 696 height 29
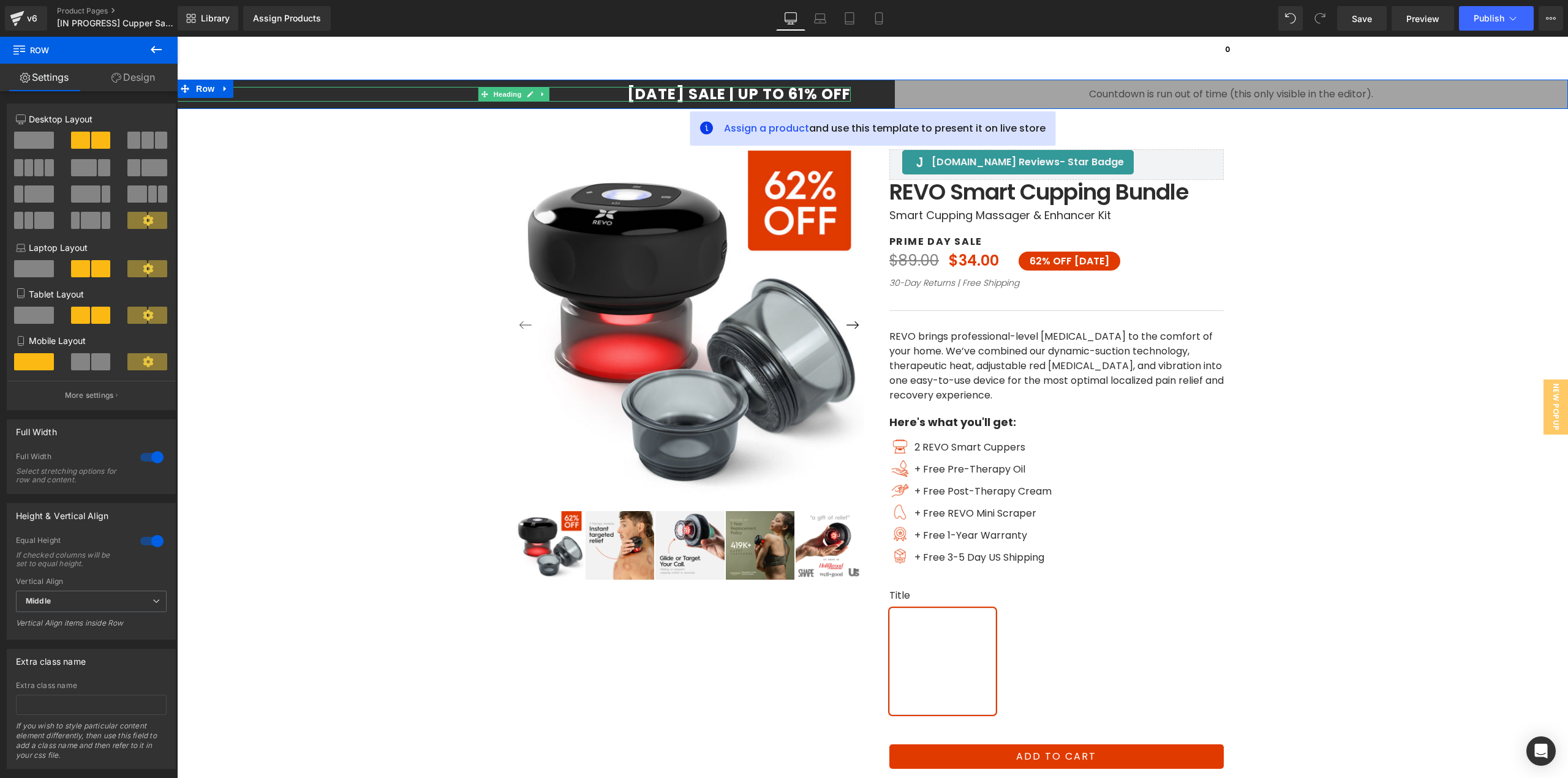
click at [626, 87] on h1 "[DATE] SALE | UP TO 61% OFF" at bounding box center [513, 94] width 673 height 14
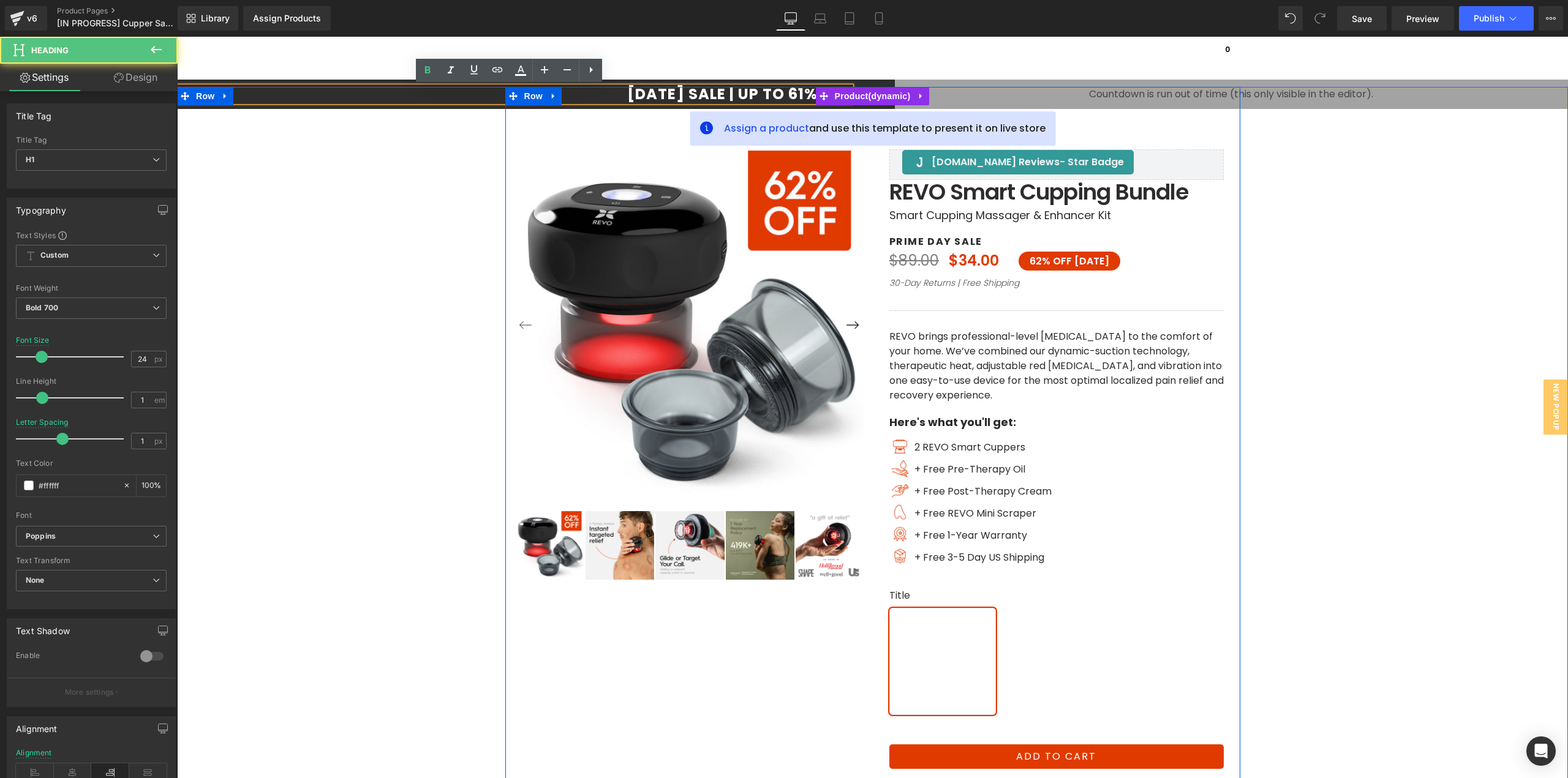
click at [638, 92] on div at bounding box center [872, 492] width 735 height 811
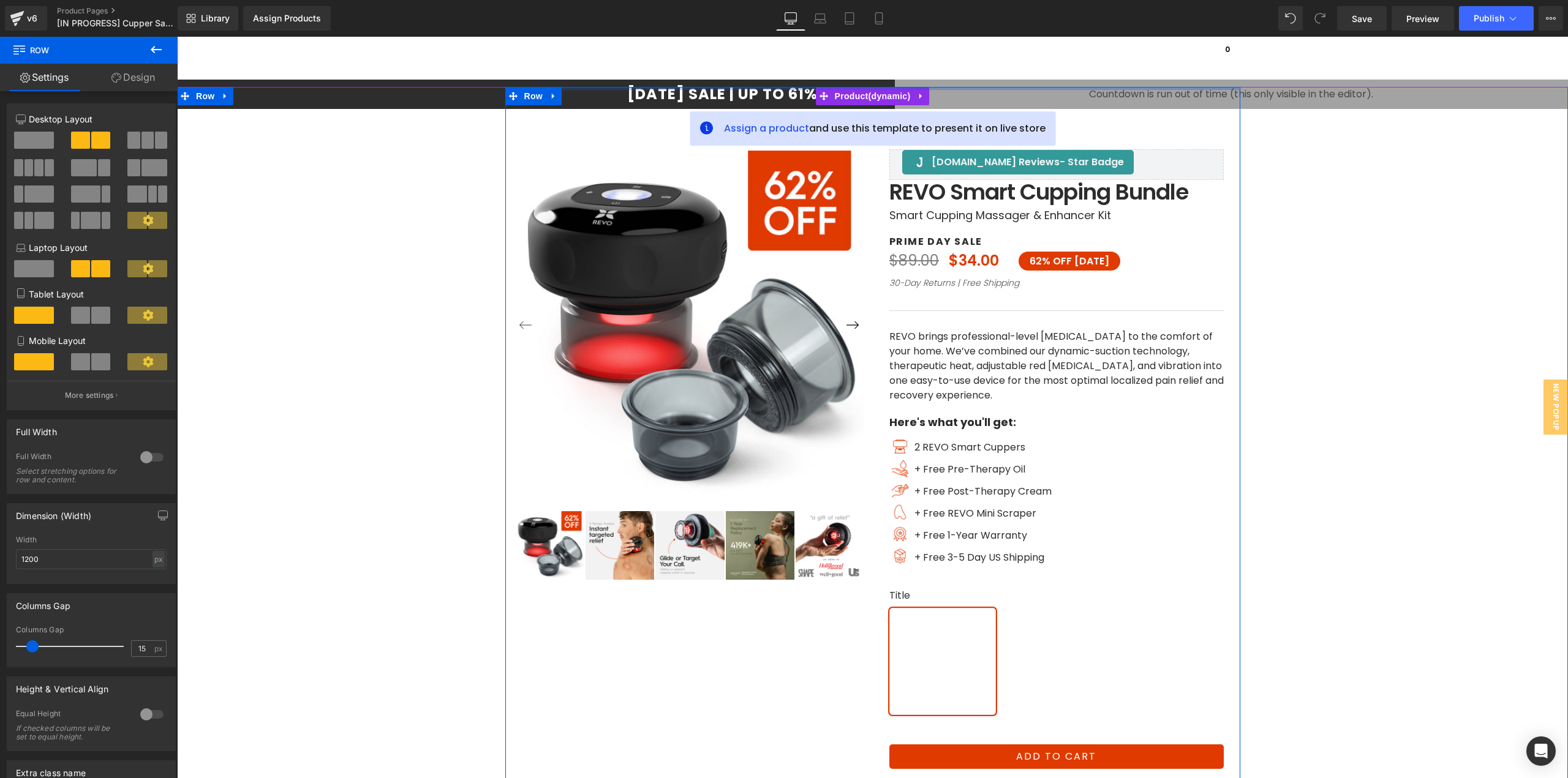
click at [609, 88] on div at bounding box center [872, 88] width 735 height 3
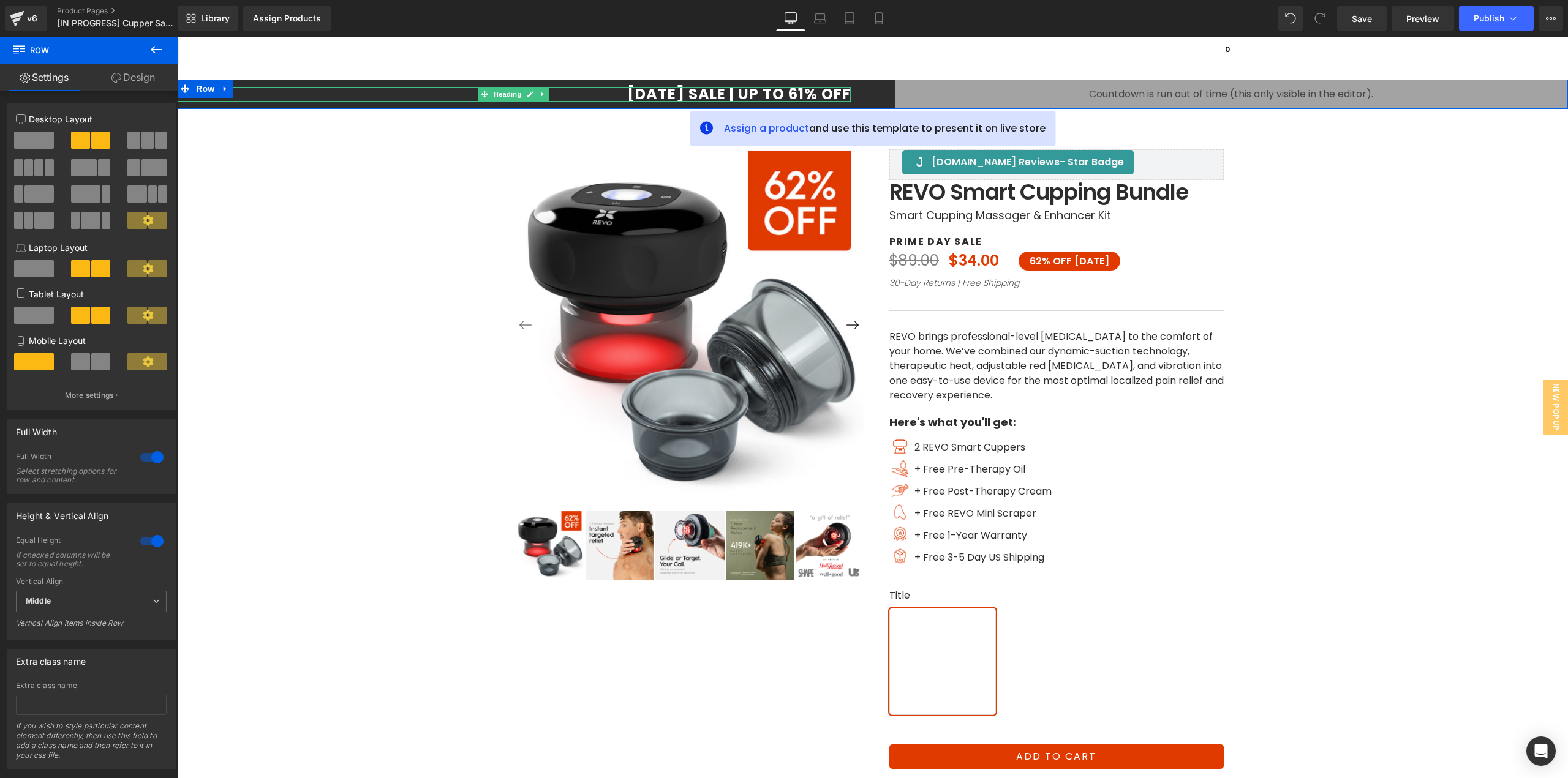
click at [607, 87] on h1 "[DATE] SALE | UP TO 61% OFF" at bounding box center [513, 94] width 673 height 14
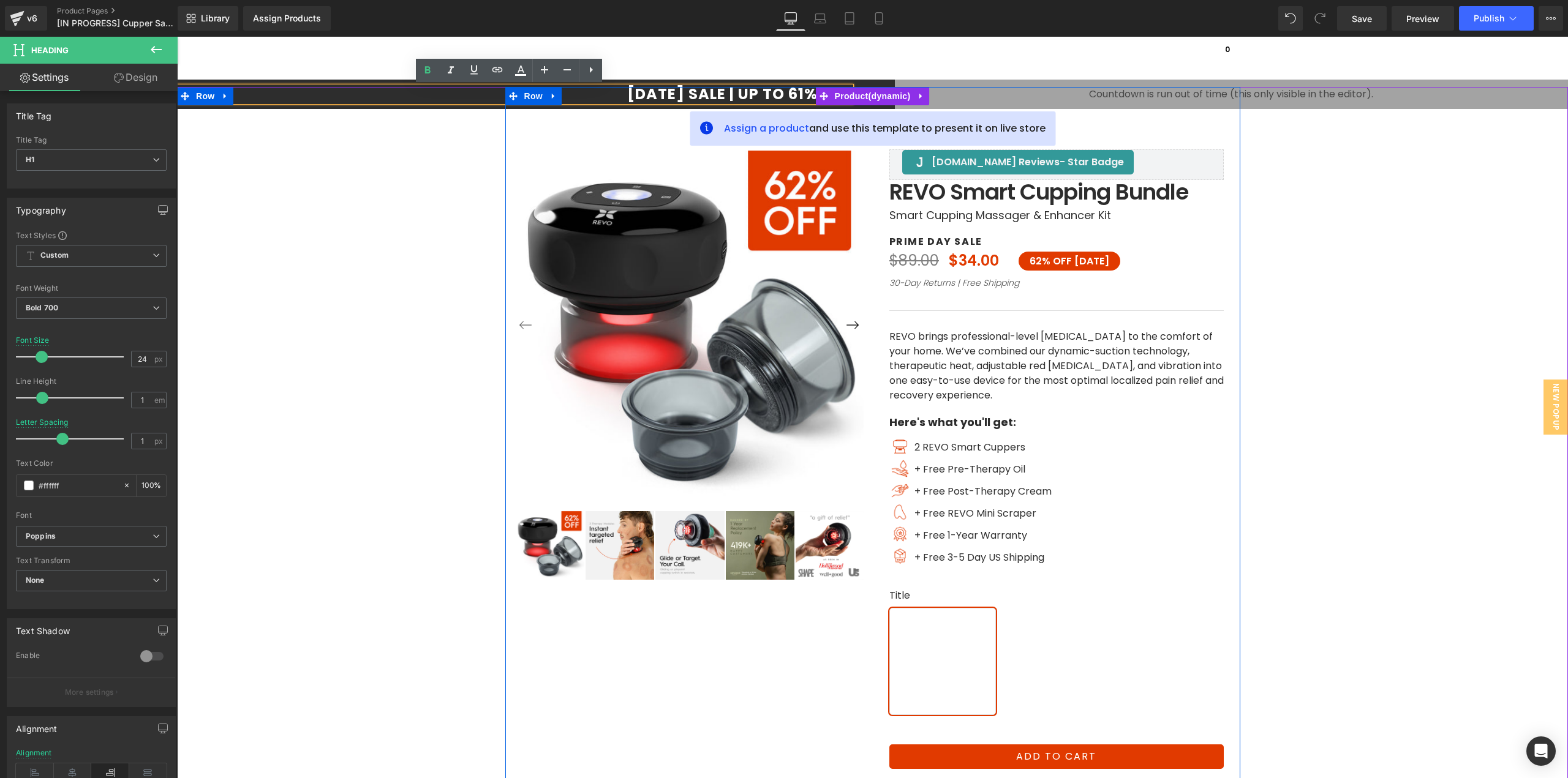
click at [639, 94] on div at bounding box center [872, 492] width 735 height 811
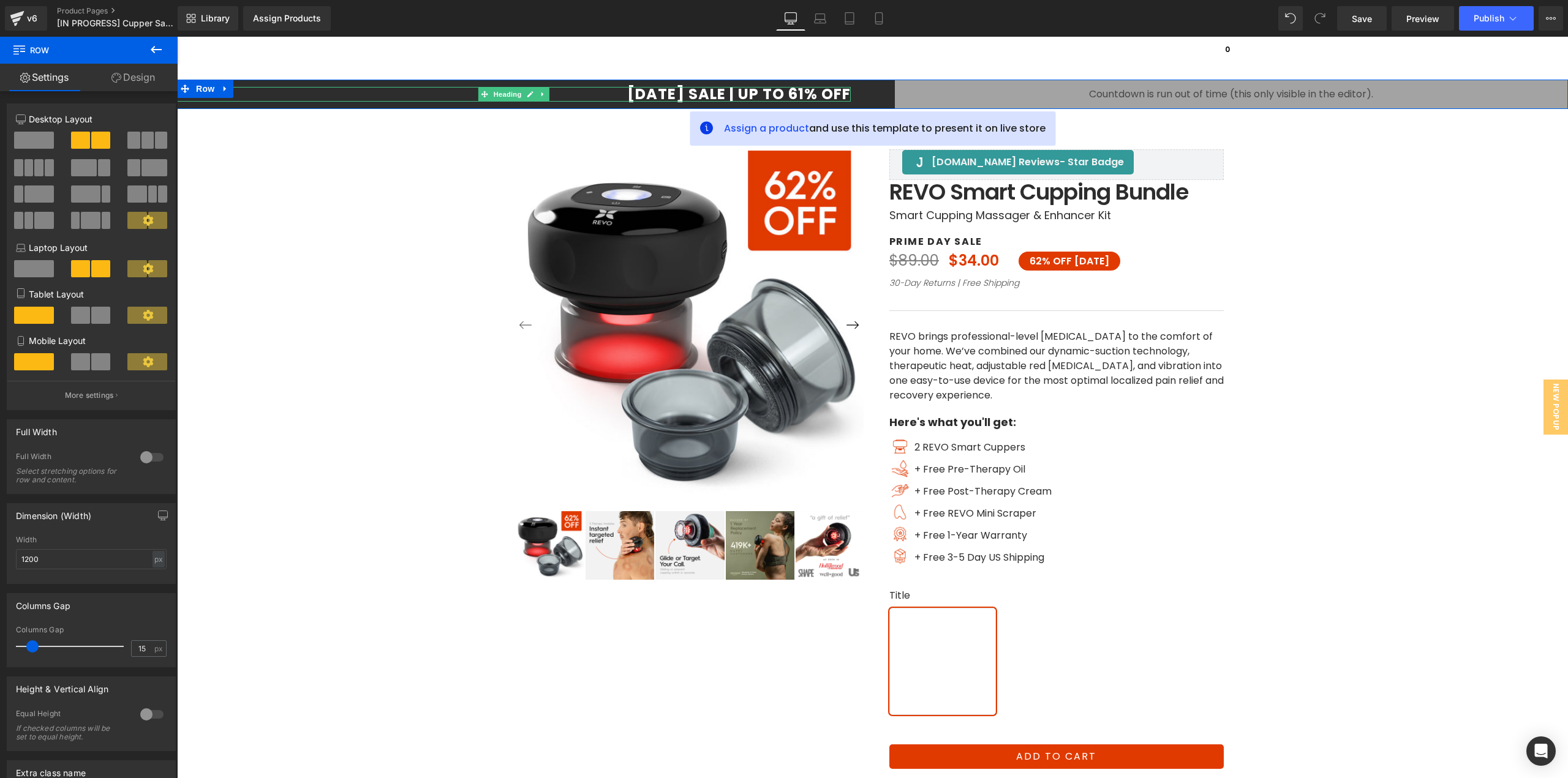
click at [596, 87] on h1 "[DATE] SALE | UP TO 61% OFF" at bounding box center [513, 94] width 673 height 14
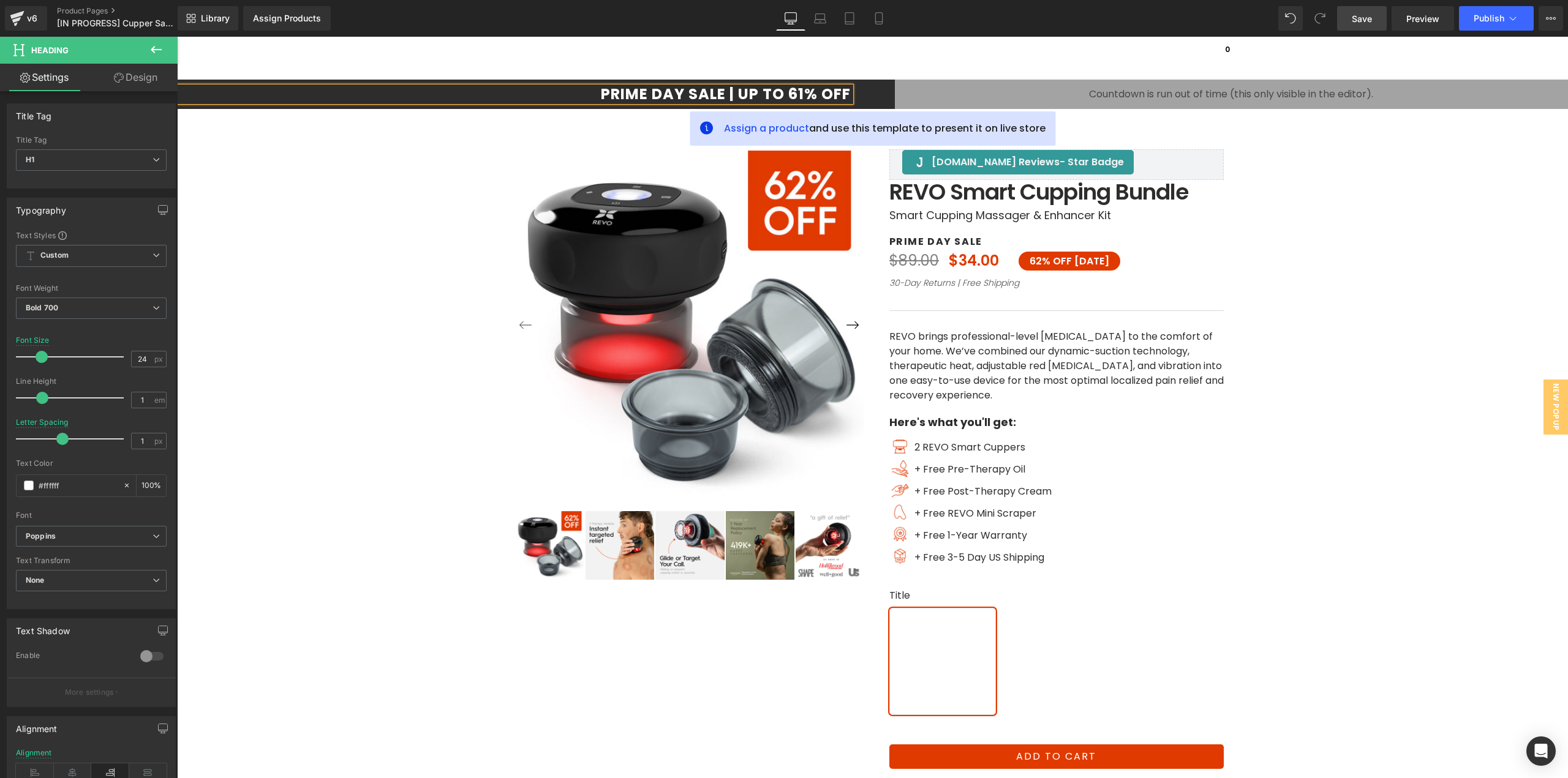
drag, startPoint x: 1367, startPoint y: 18, endPoint x: 289, endPoint y: 29, distance: 1078.1
click at [1367, 18] on span "Save" at bounding box center [1361, 18] width 20 height 13
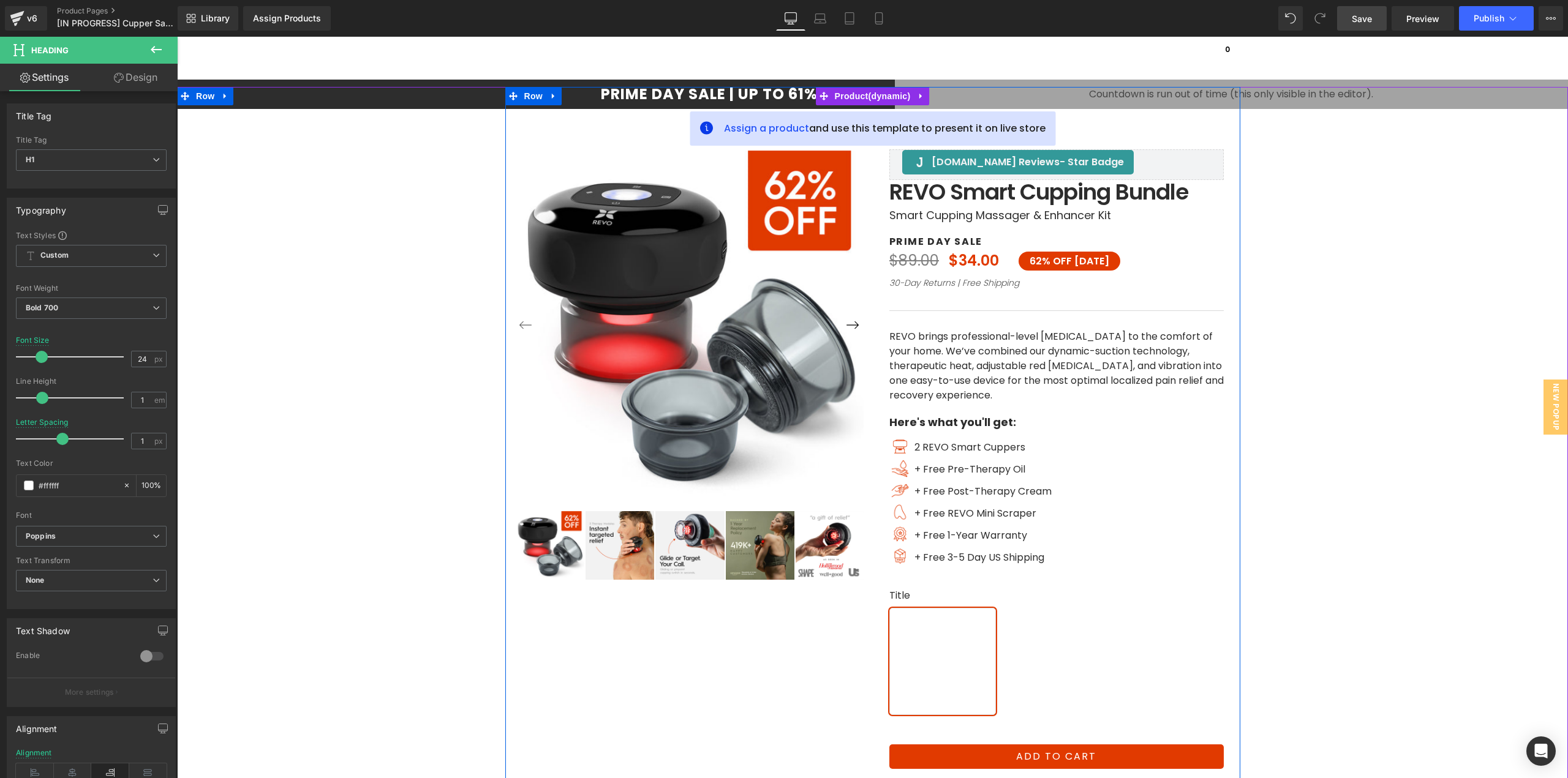
click at [774, 126] on div at bounding box center [872, 492] width 735 height 811
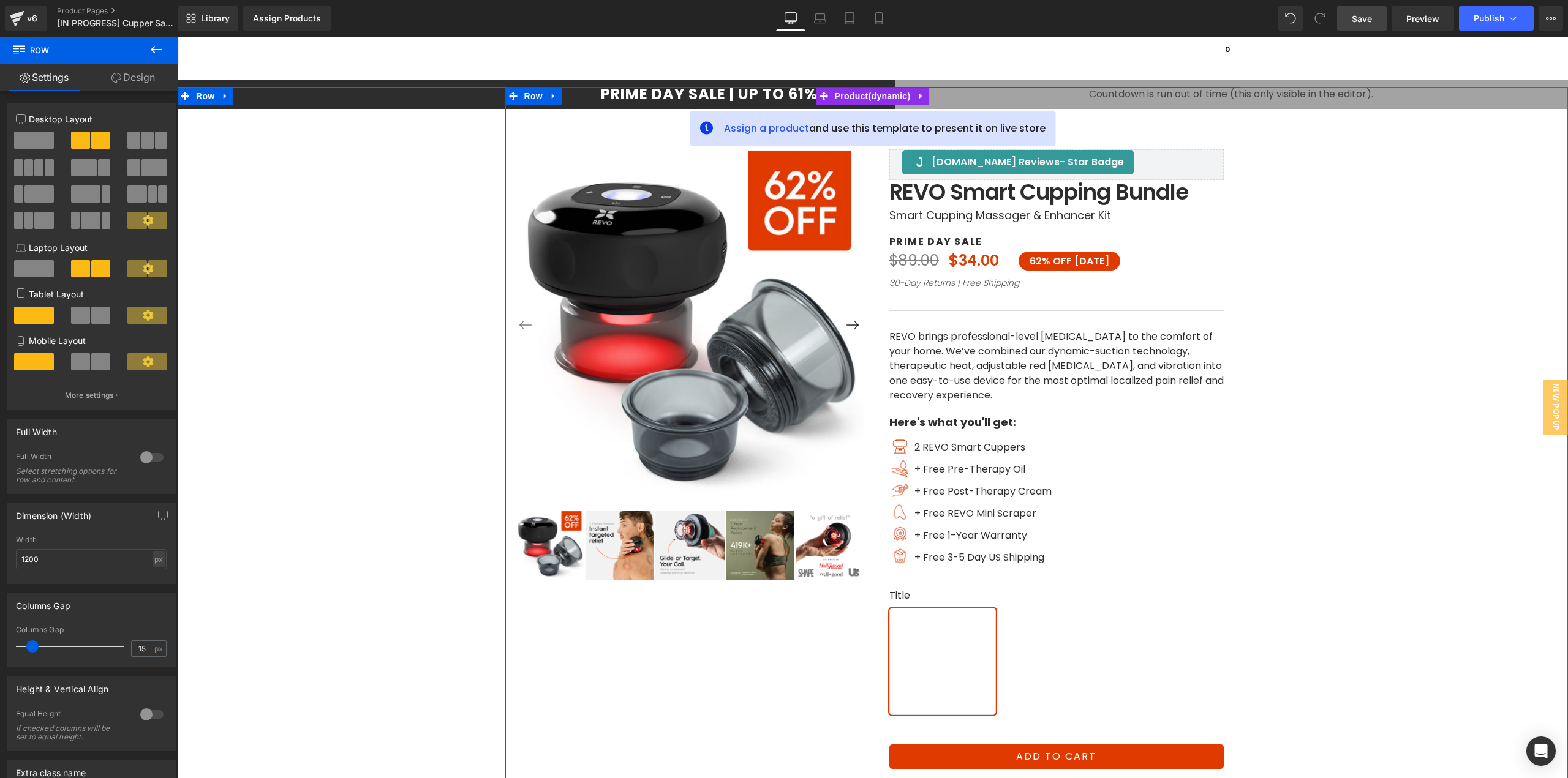
click at [853, 91] on div at bounding box center [872, 492] width 735 height 811
click at [221, 10] on link "Library" at bounding box center [208, 18] width 60 height 25
click at [283, 22] on div "Assign Products" at bounding box center [287, 18] width 68 height 10
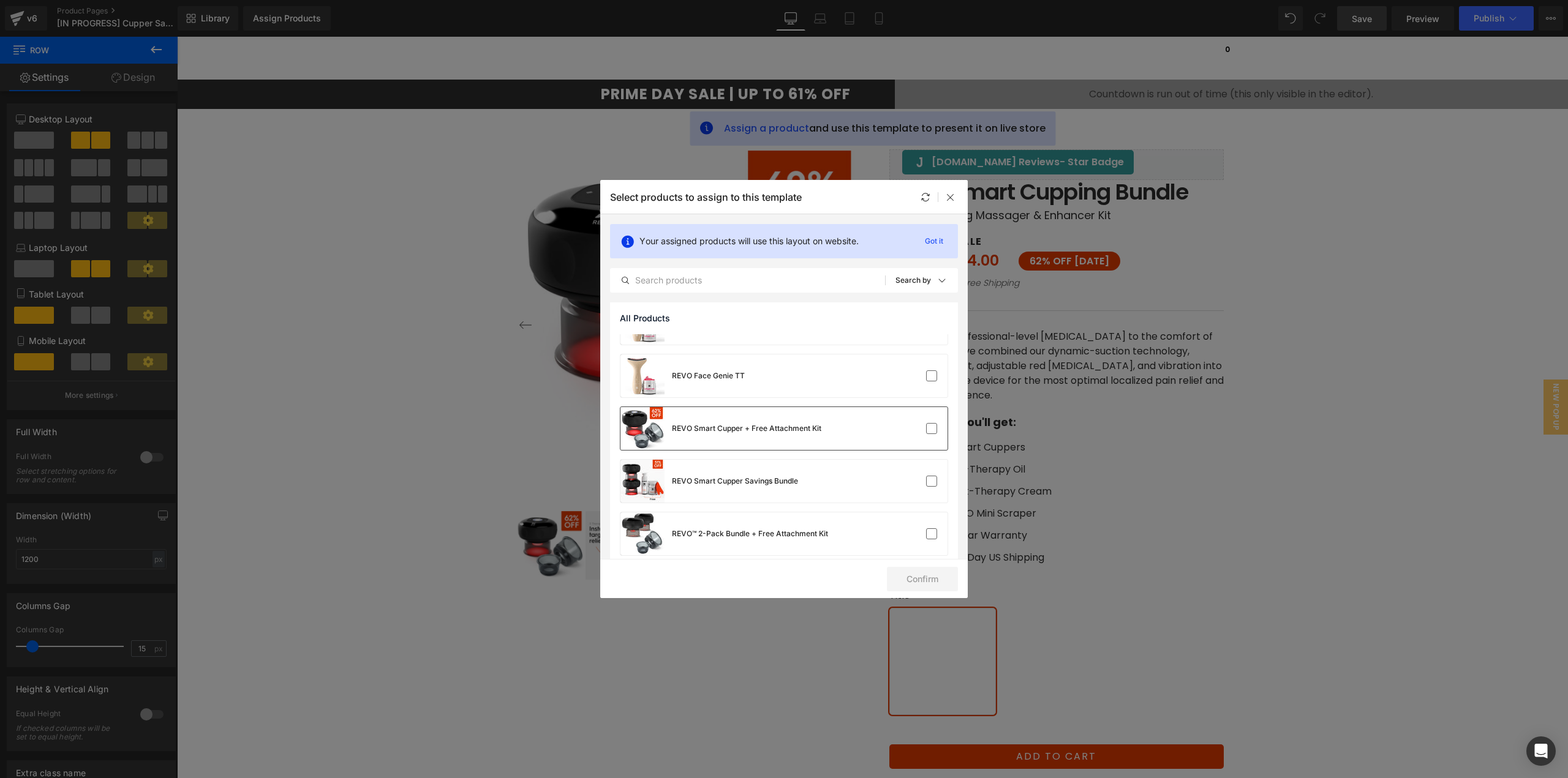
scroll to position [429, 0]
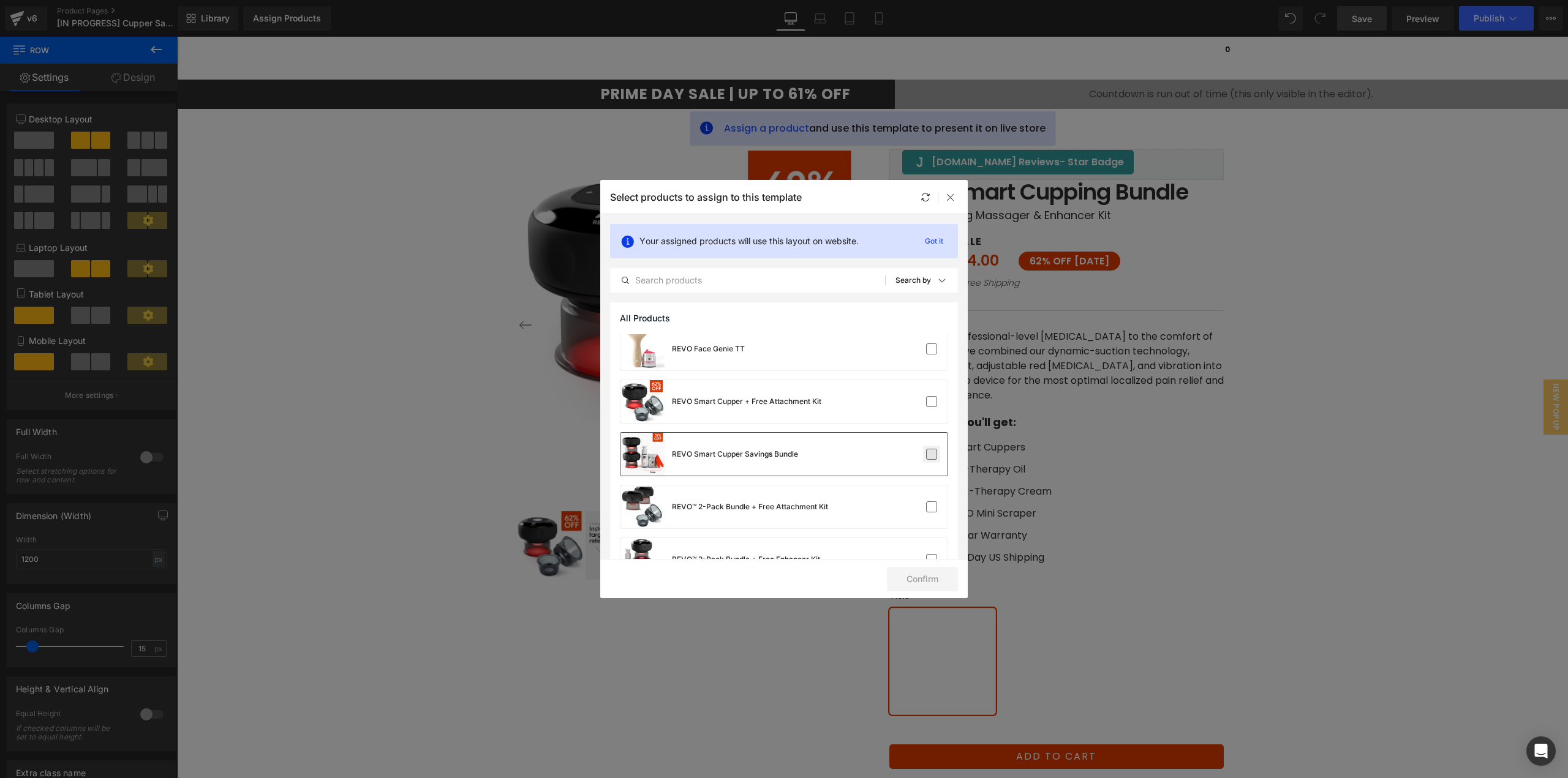
click at [930, 453] on label at bounding box center [931, 454] width 11 height 11
click at [931, 454] on input "checkbox" at bounding box center [931, 454] width 0 height 0
click at [946, 584] on button "Confirm" at bounding box center [922, 578] width 71 height 25
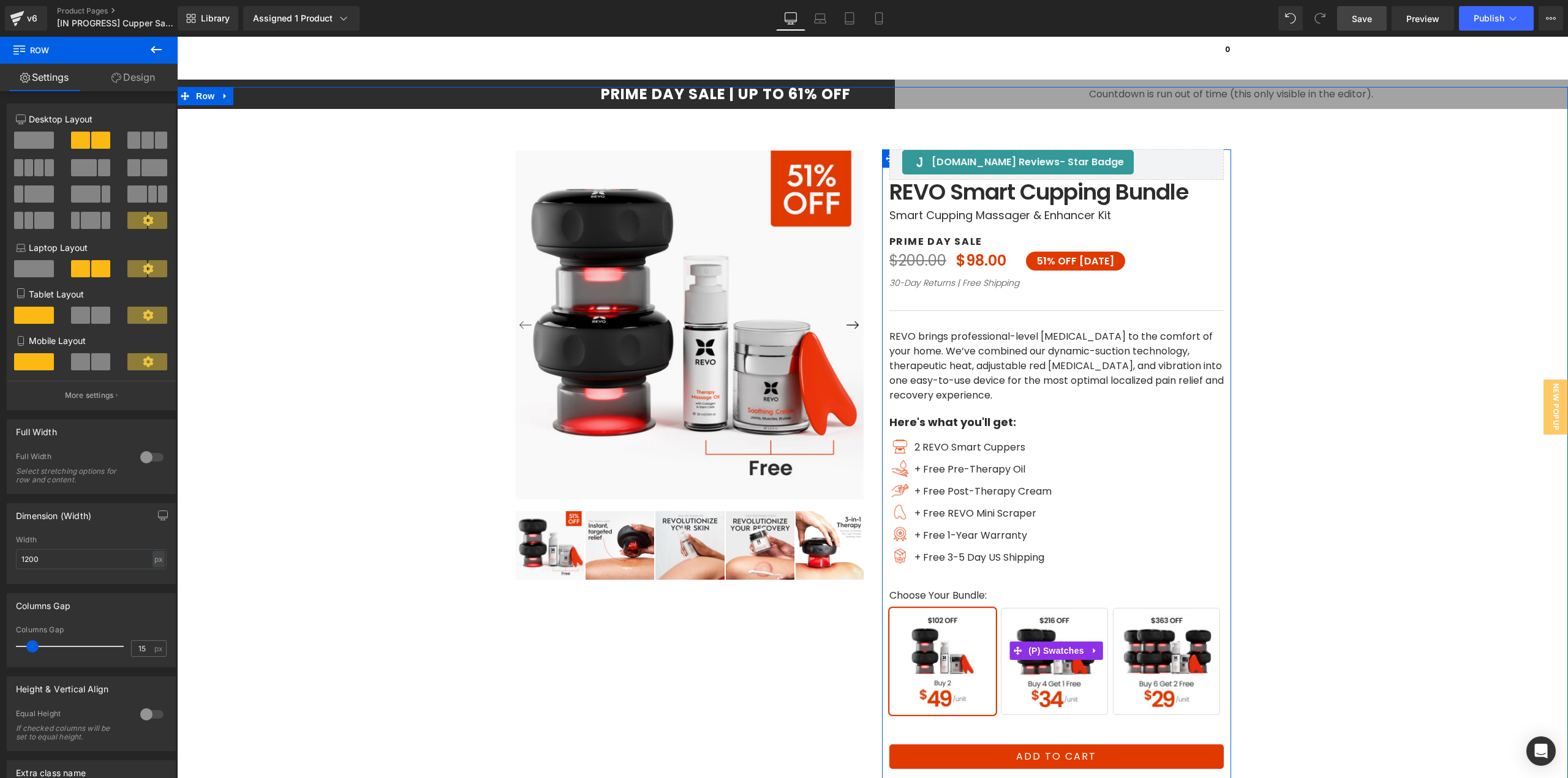
click at [1173, 673] on span "Buy 6 Get 2 Free" at bounding box center [1166, 661] width 107 height 107
click at [1075, 683] on span "Buy 4 Get 1 Free" at bounding box center [1054, 661] width 107 height 107
click at [963, 686] on span "Buy 2" at bounding box center [942, 661] width 107 height 107
click at [1013, 649] on icon at bounding box center [1017, 651] width 9 height 10
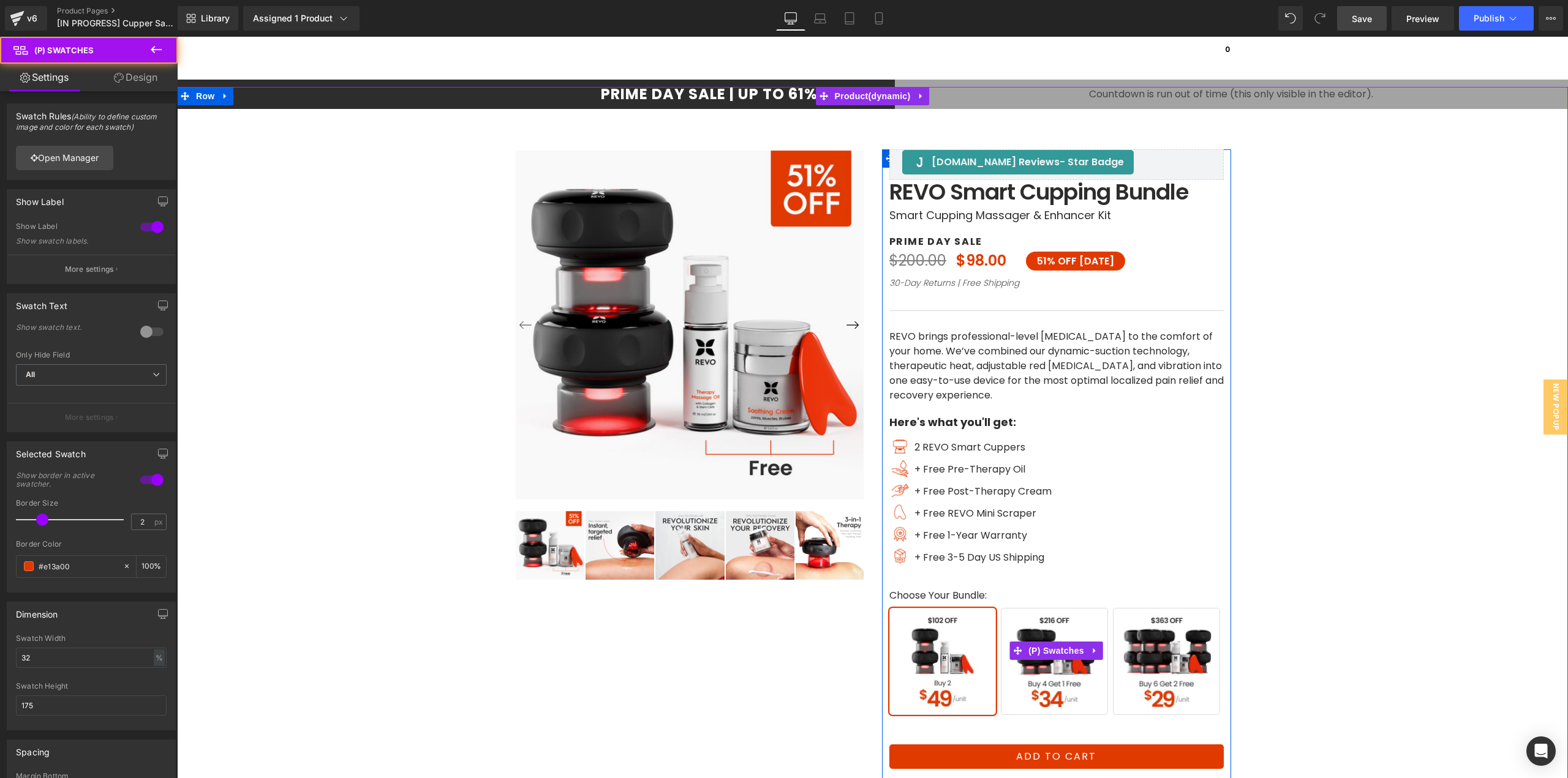
click at [1046, 624] on span "Buy 4 Get 1 Free" at bounding box center [1054, 661] width 107 height 107
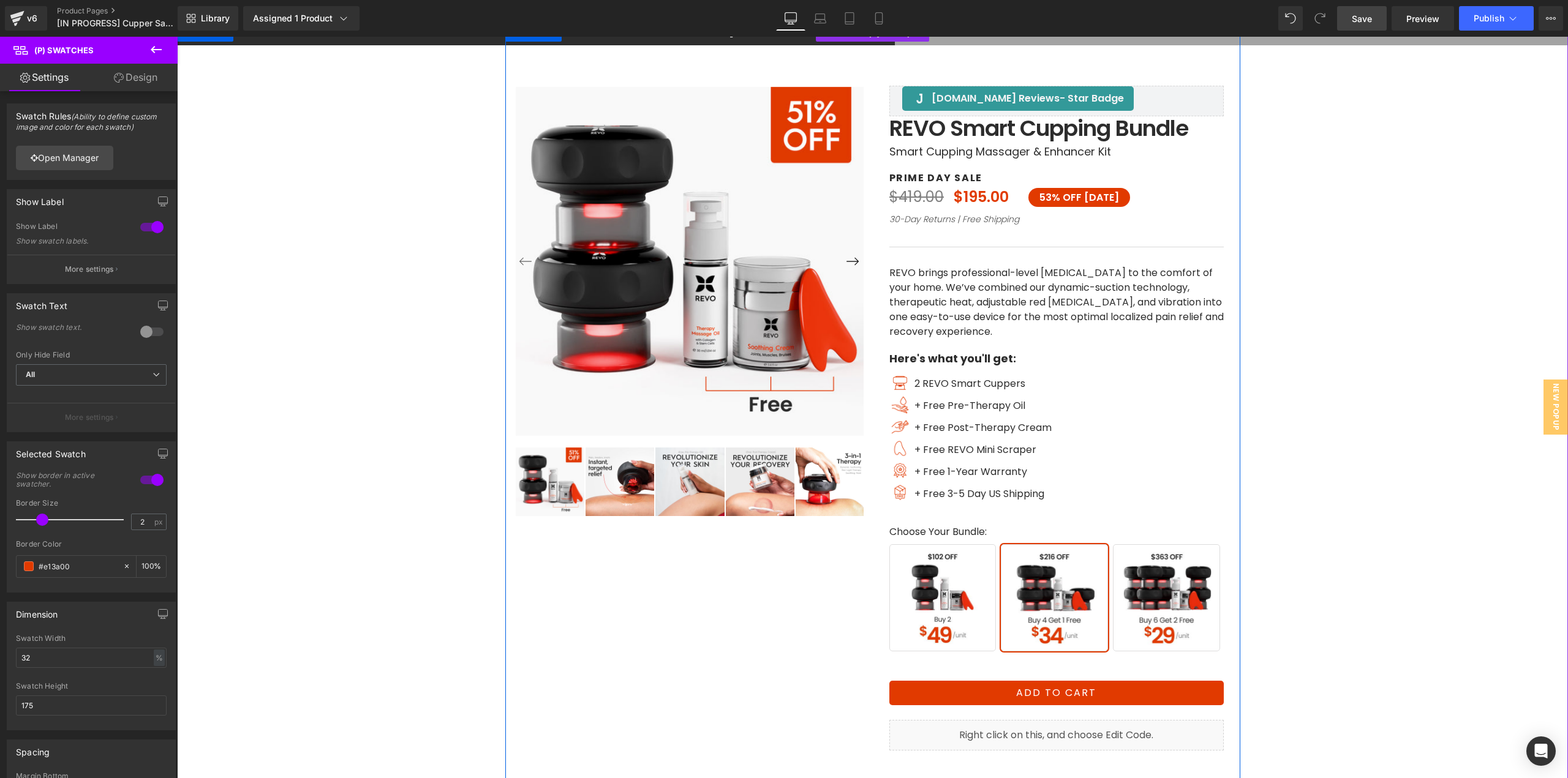
scroll to position [61, 0]
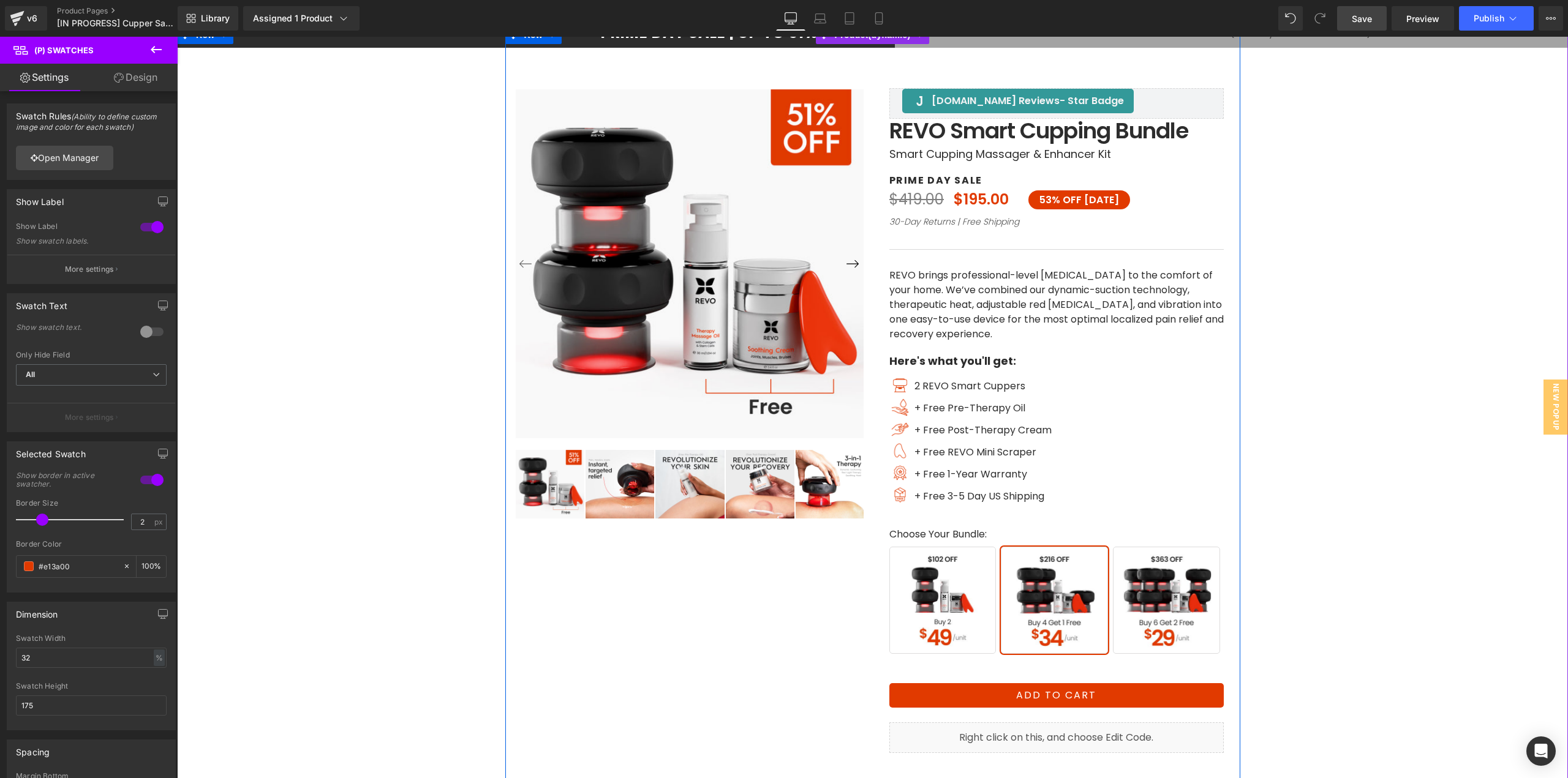
click at [812, 494] on img at bounding box center [829, 484] width 68 height 68
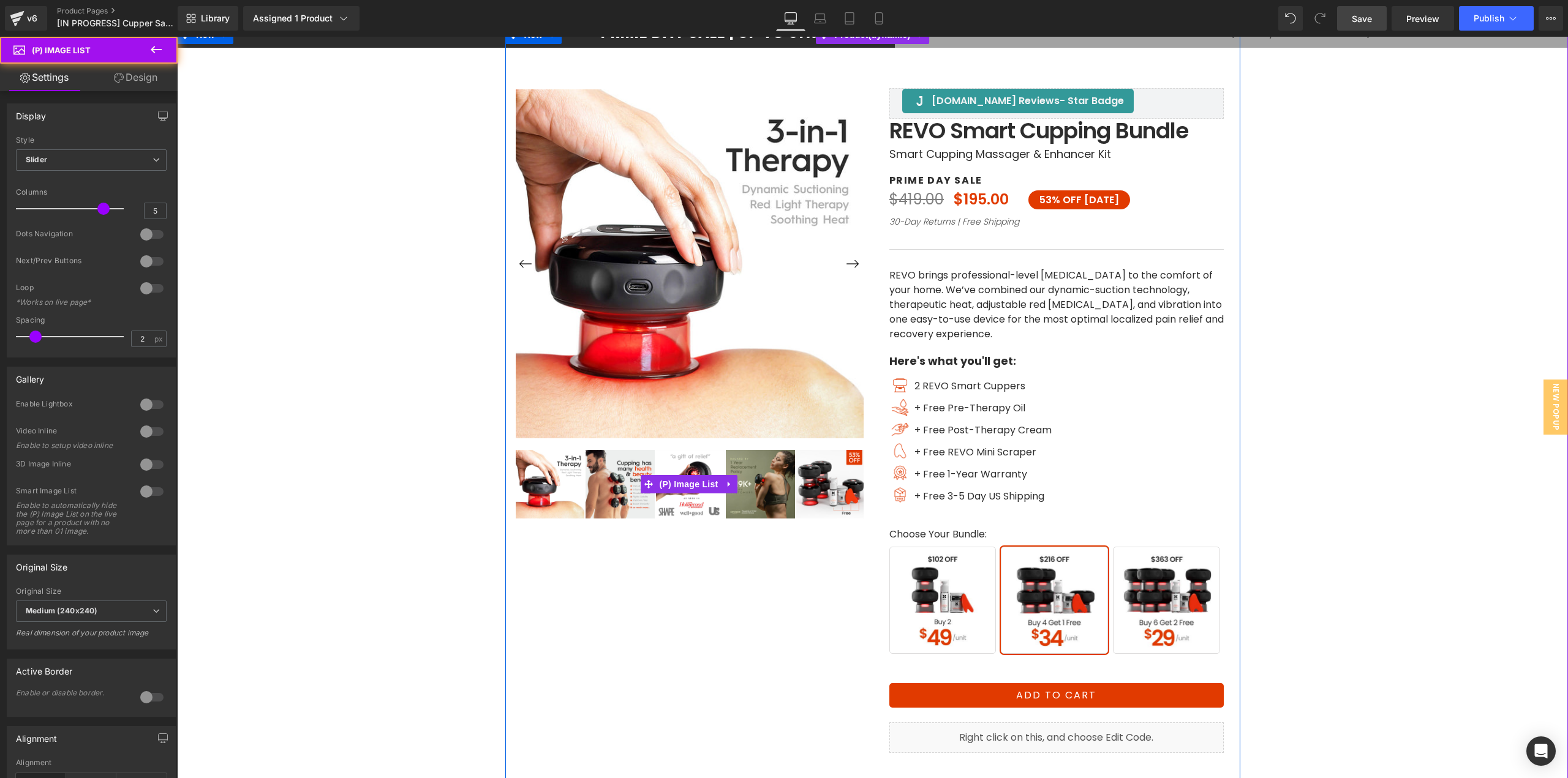
click at [816, 479] on img at bounding box center [830, 484] width 68 height 68
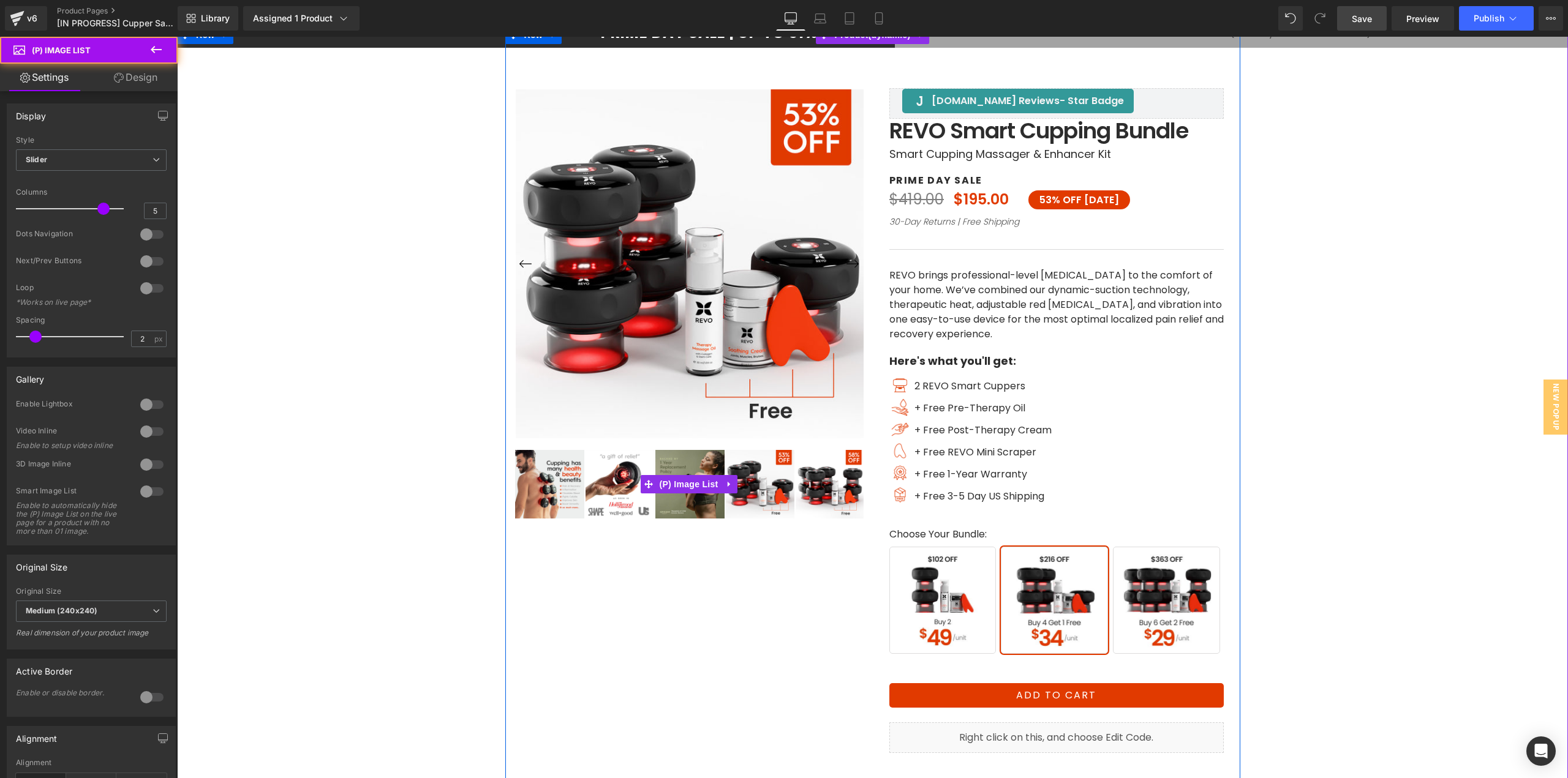
click at [759, 486] on img at bounding box center [760, 484] width 68 height 68
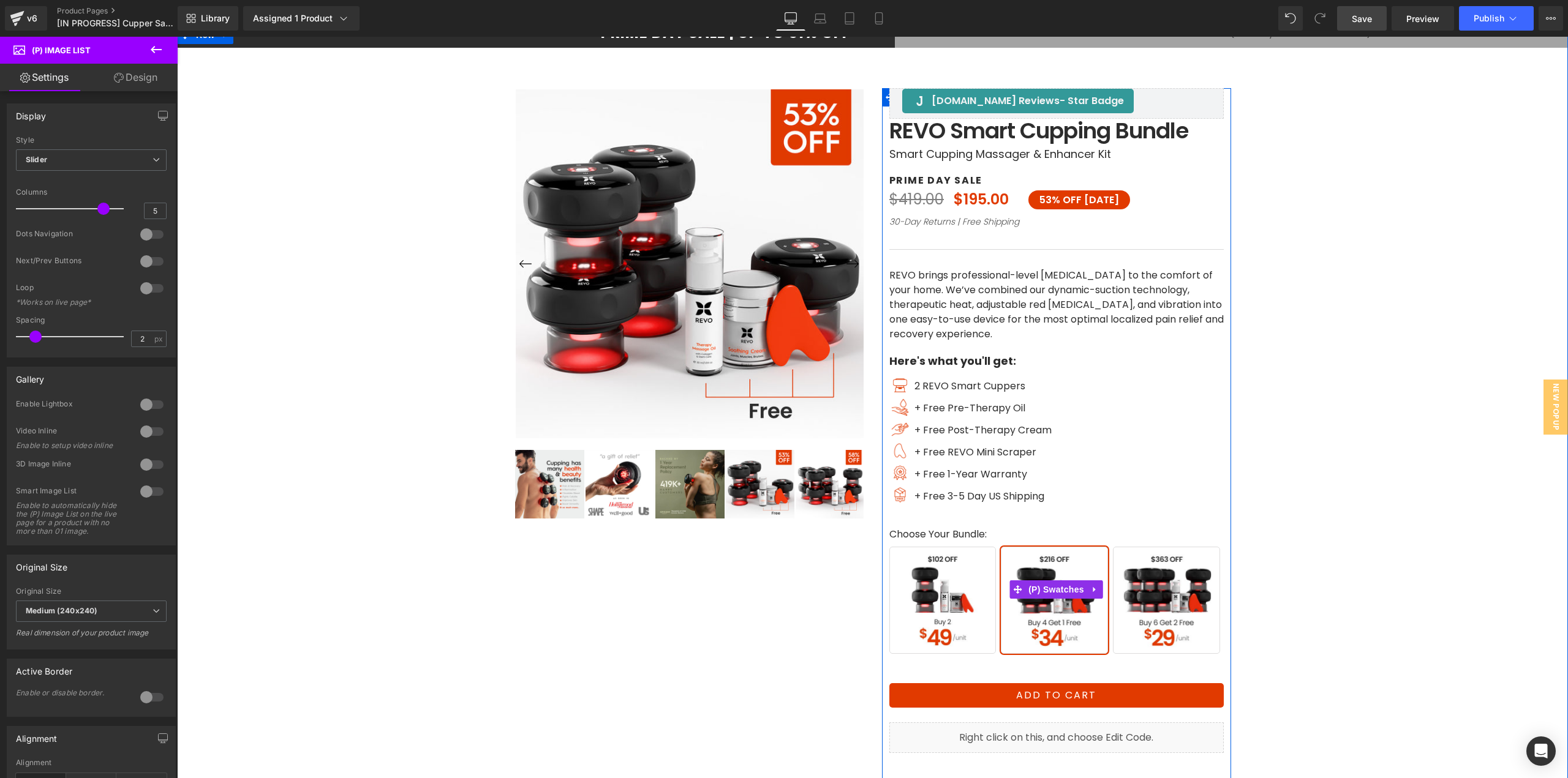
click at [1161, 614] on span "Buy 6 Get 2 Free" at bounding box center [1166, 600] width 107 height 107
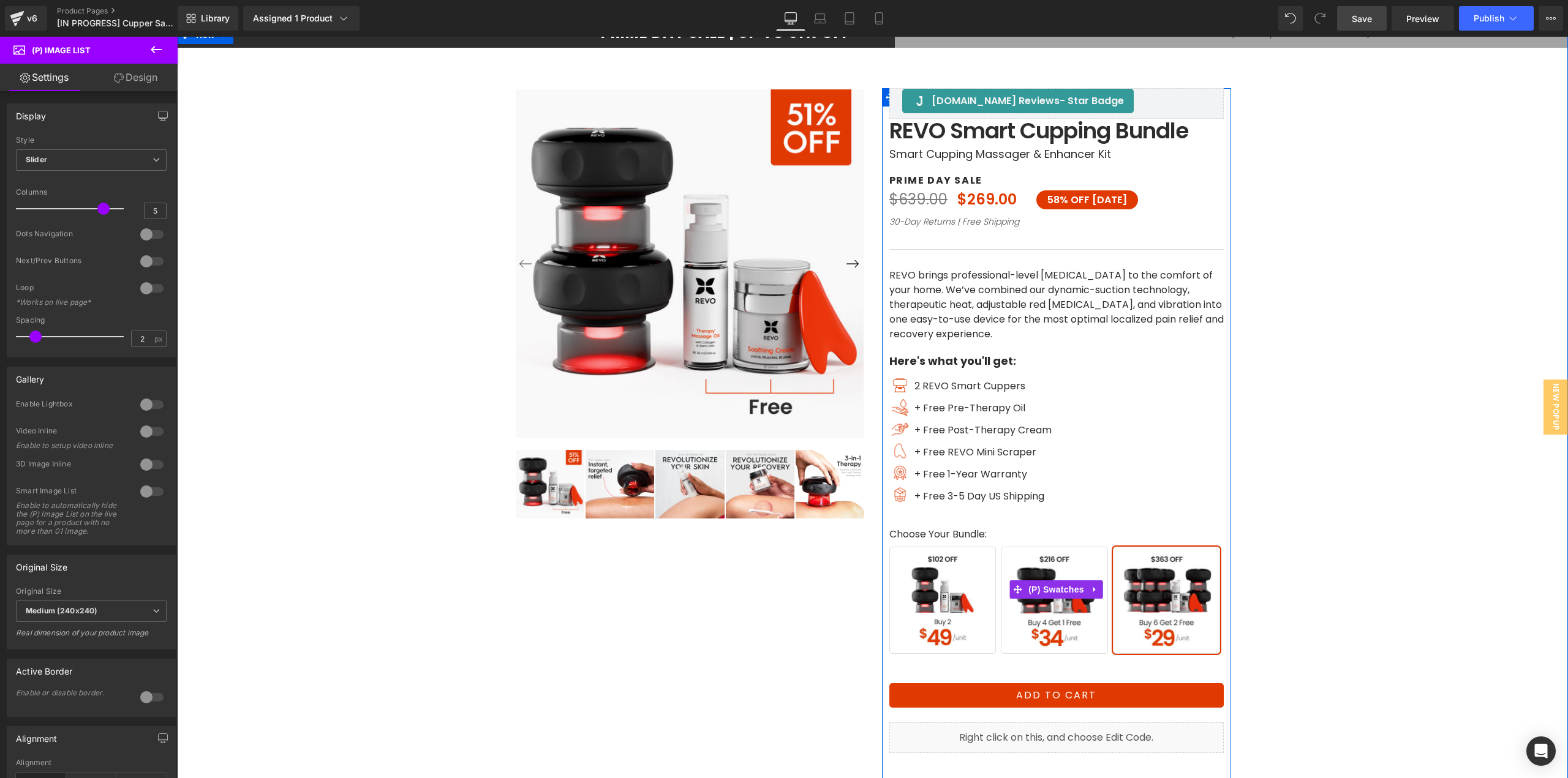
click at [945, 607] on span "Buy 2" at bounding box center [942, 600] width 107 height 107
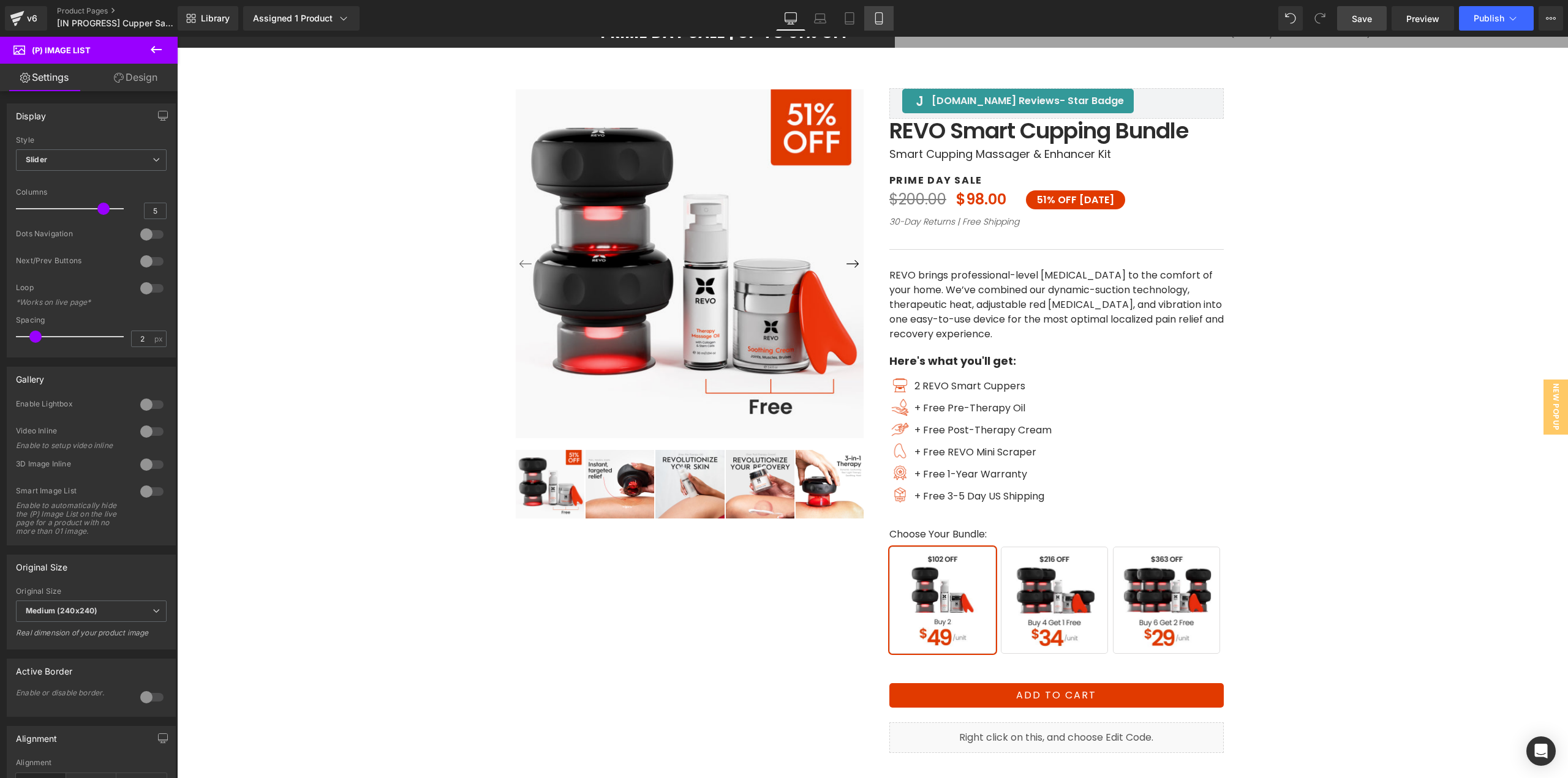
click at [879, 22] on icon at bounding box center [878, 18] width 12 height 12
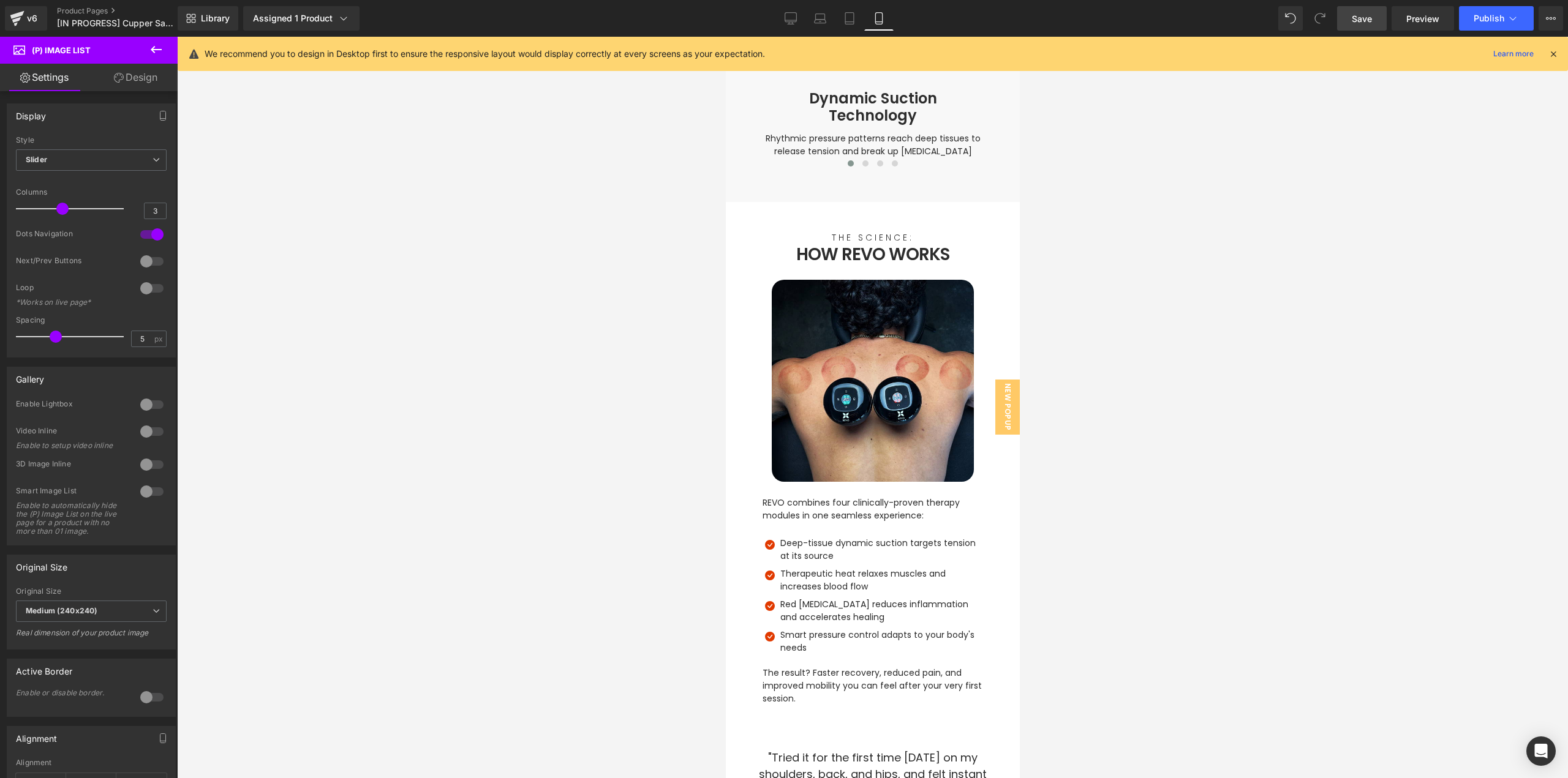
scroll to position [2815, 0]
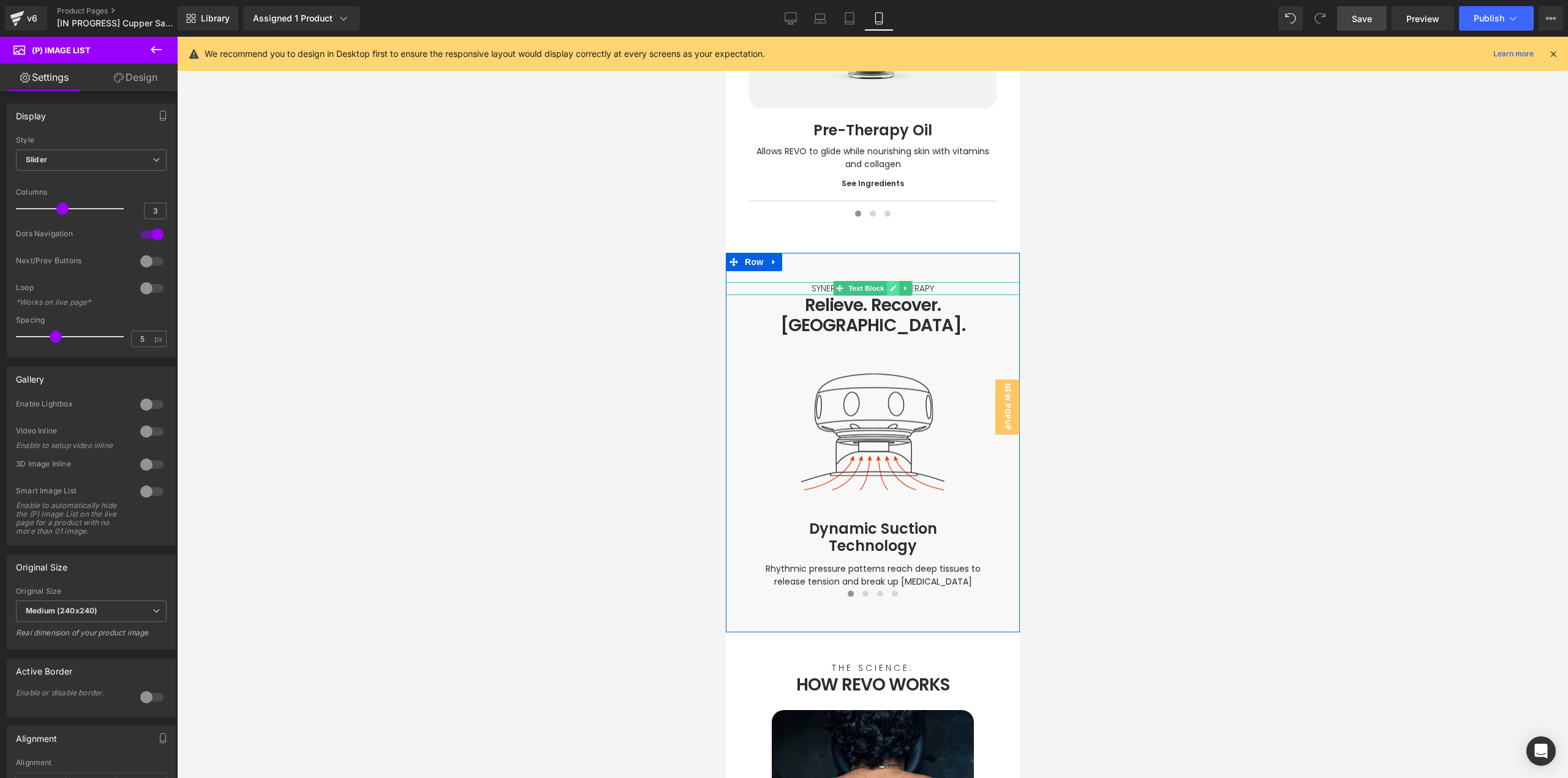
click at [889, 286] on icon at bounding box center [892, 289] width 6 height 6
click at [886, 282] on p "SYNERGIZED MODERN THERAPY" at bounding box center [872, 289] width 294 height 13
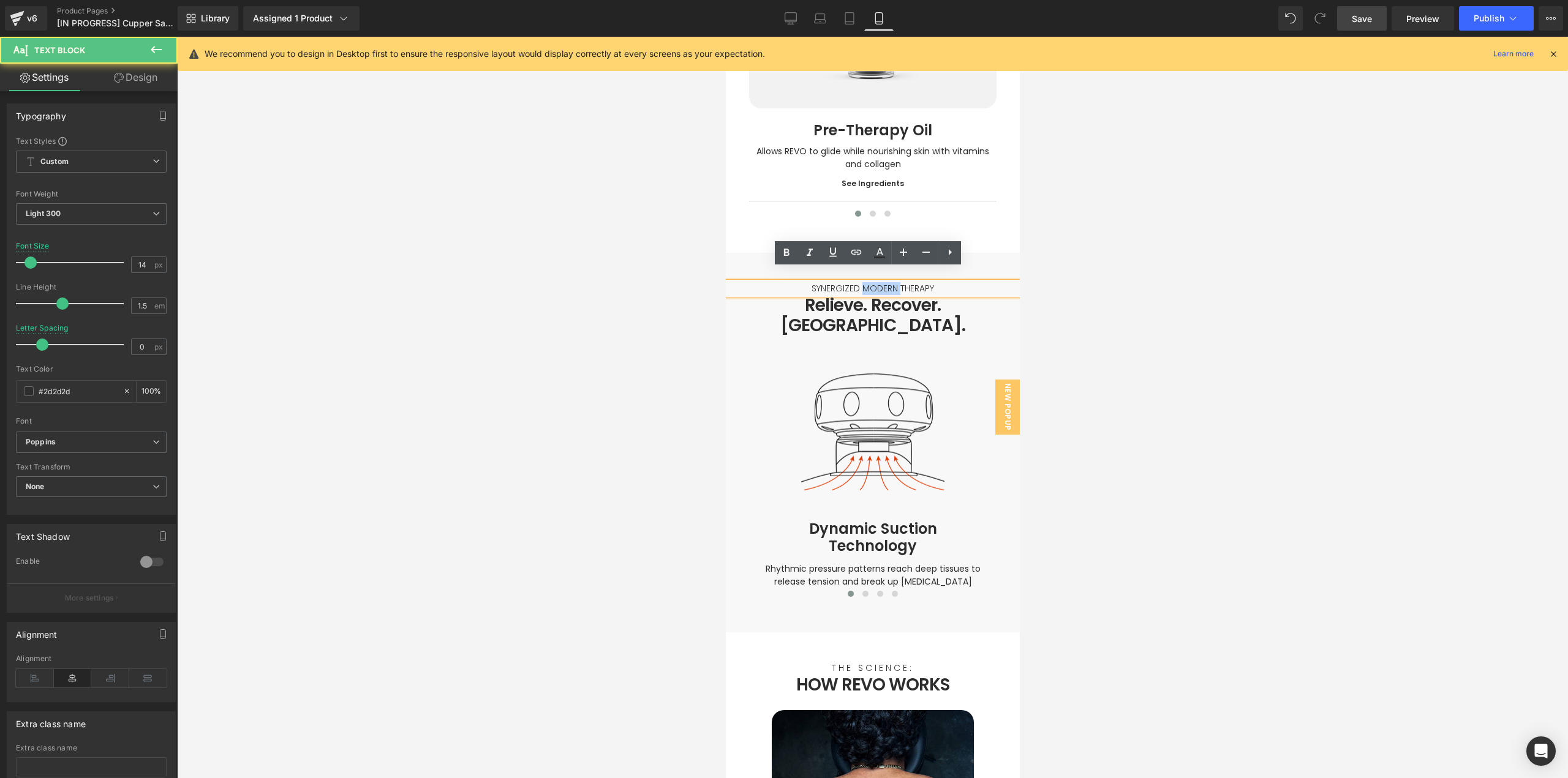
click at [887, 282] on p "SYNERGIZED MODERN THERAPY" at bounding box center [872, 289] width 294 height 13
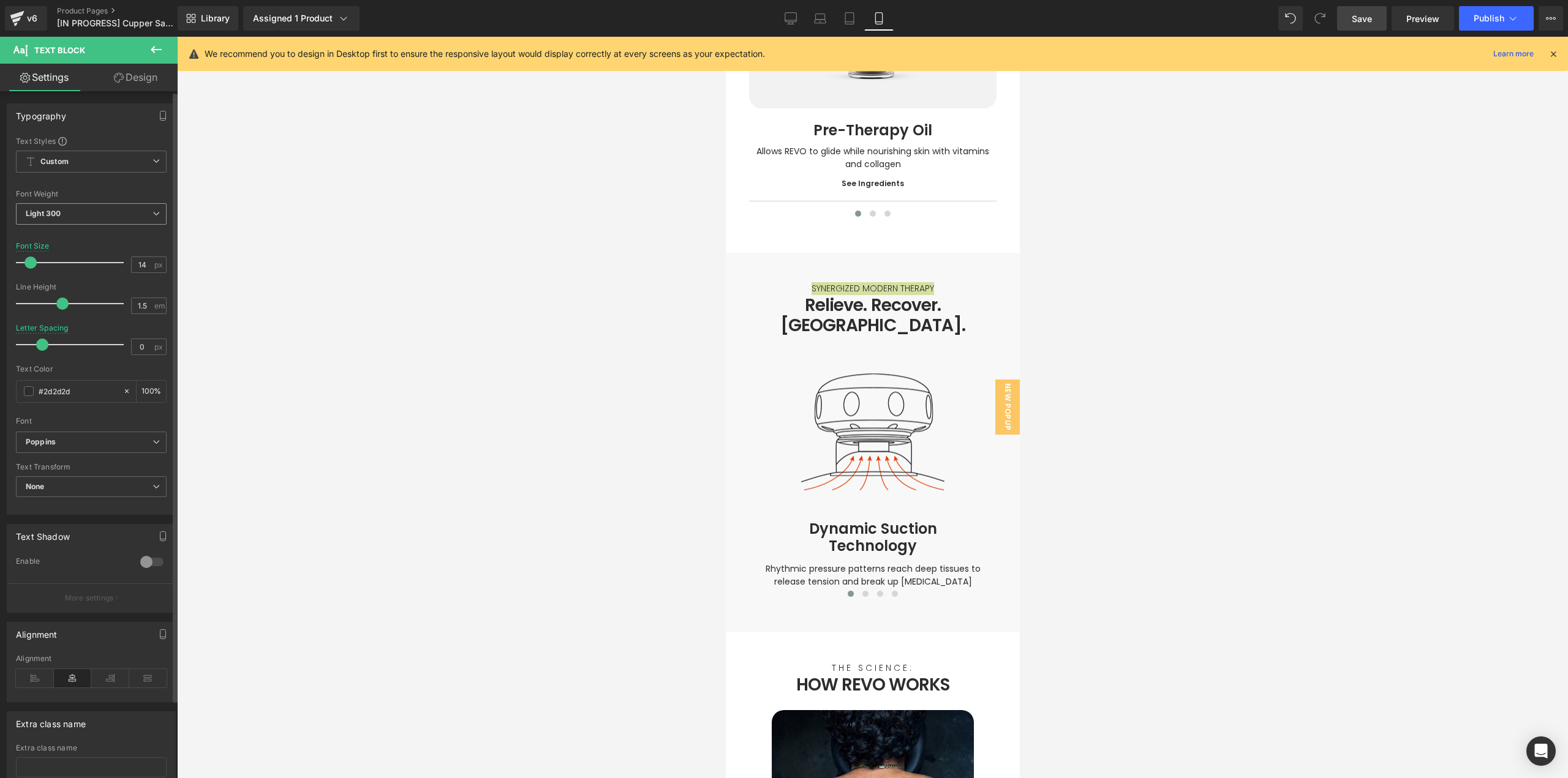
click at [97, 217] on span "Light 300" at bounding box center [91, 213] width 150 height 21
click at [61, 290] on div "Regular 400" at bounding box center [57, 290] width 45 height 9
click at [1143, 345] on div at bounding box center [872, 407] width 1391 height 741
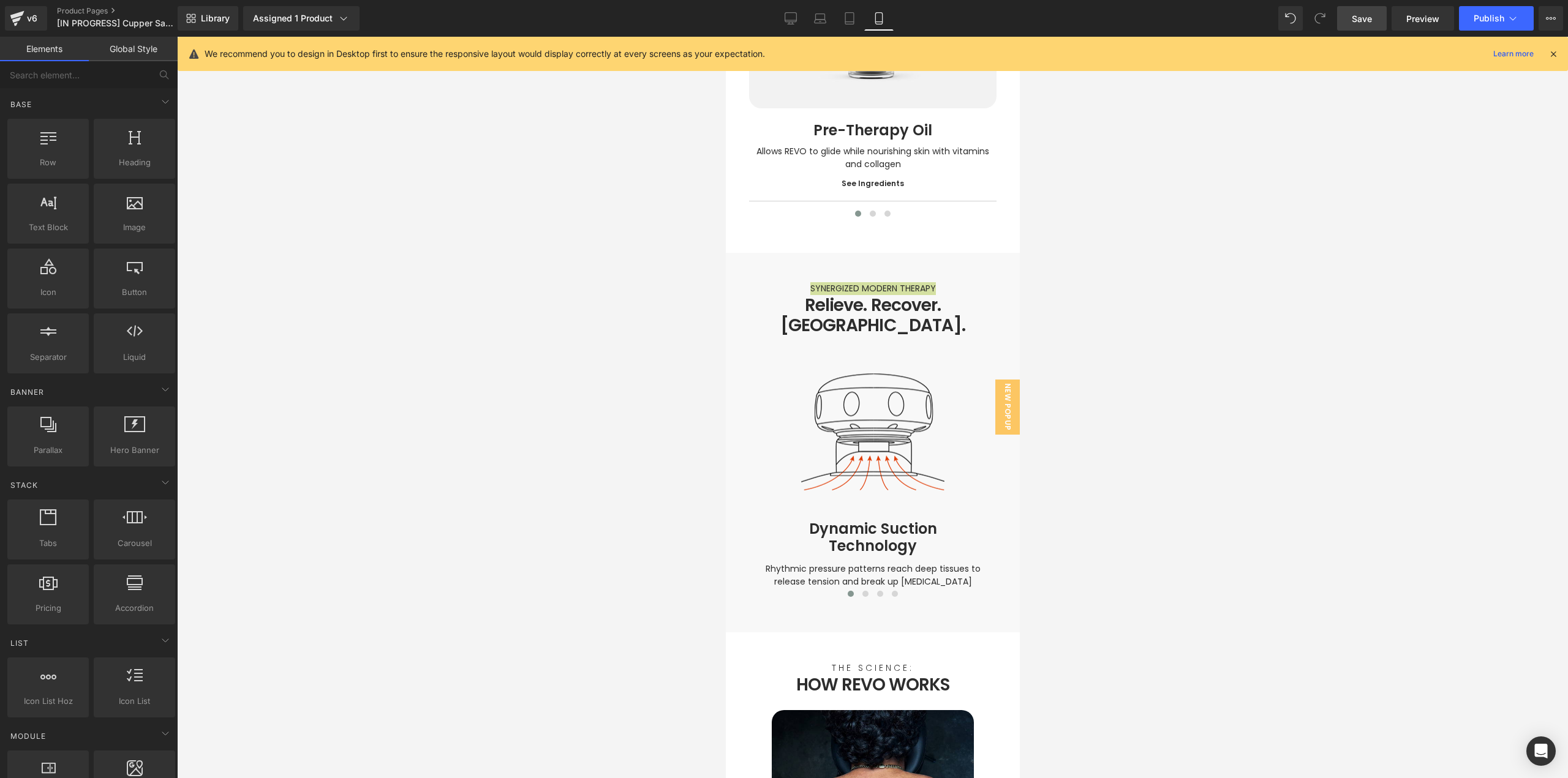
click at [1143, 344] on div at bounding box center [872, 407] width 1391 height 741
click at [1359, 18] on span "Save" at bounding box center [1361, 18] width 20 height 13
click at [1041, 405] on div at bounding box center [872, 407] width 1391 height 741
click at [919, 282] on p "SYNERGIZED MODERN THERAPY" at bounding box center [872, 289] width 294 height 13
click at [1129, 290] on div at bounding box center [872, 407] width 1391 height 741
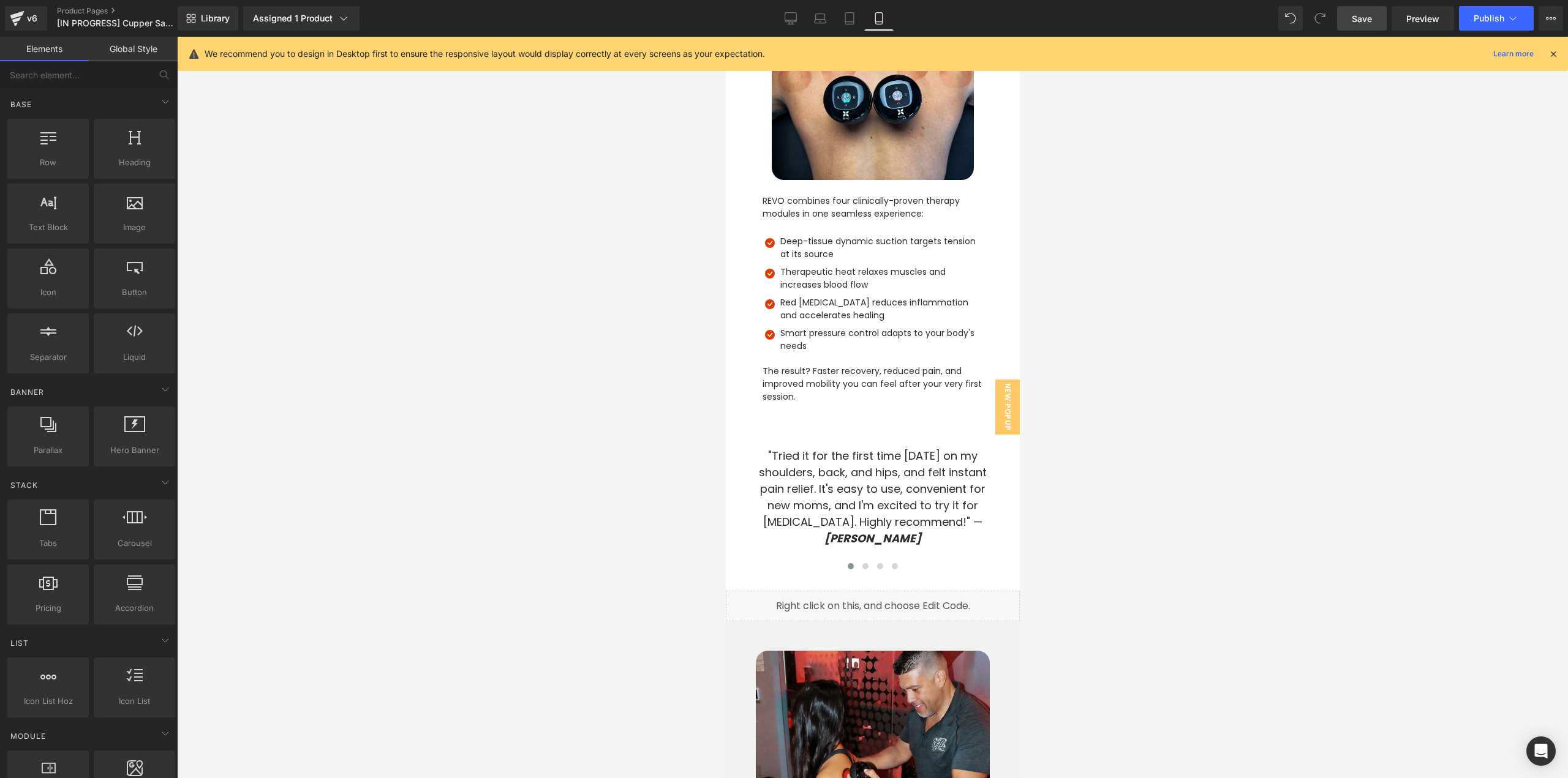
scroll to position [3550, 0]
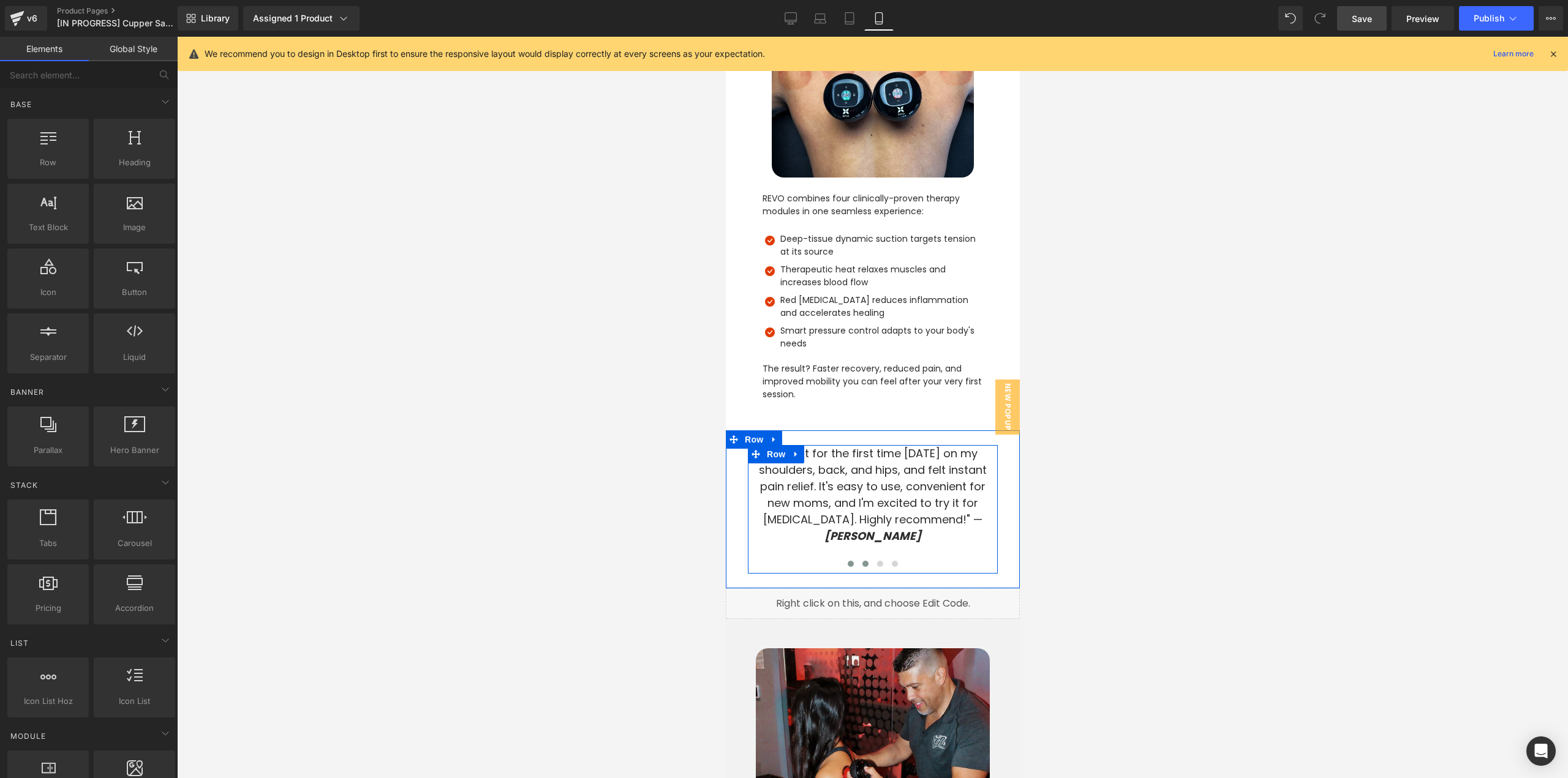
click at [861, 561] on span at bounding box center [864, 564] width 6 height 6
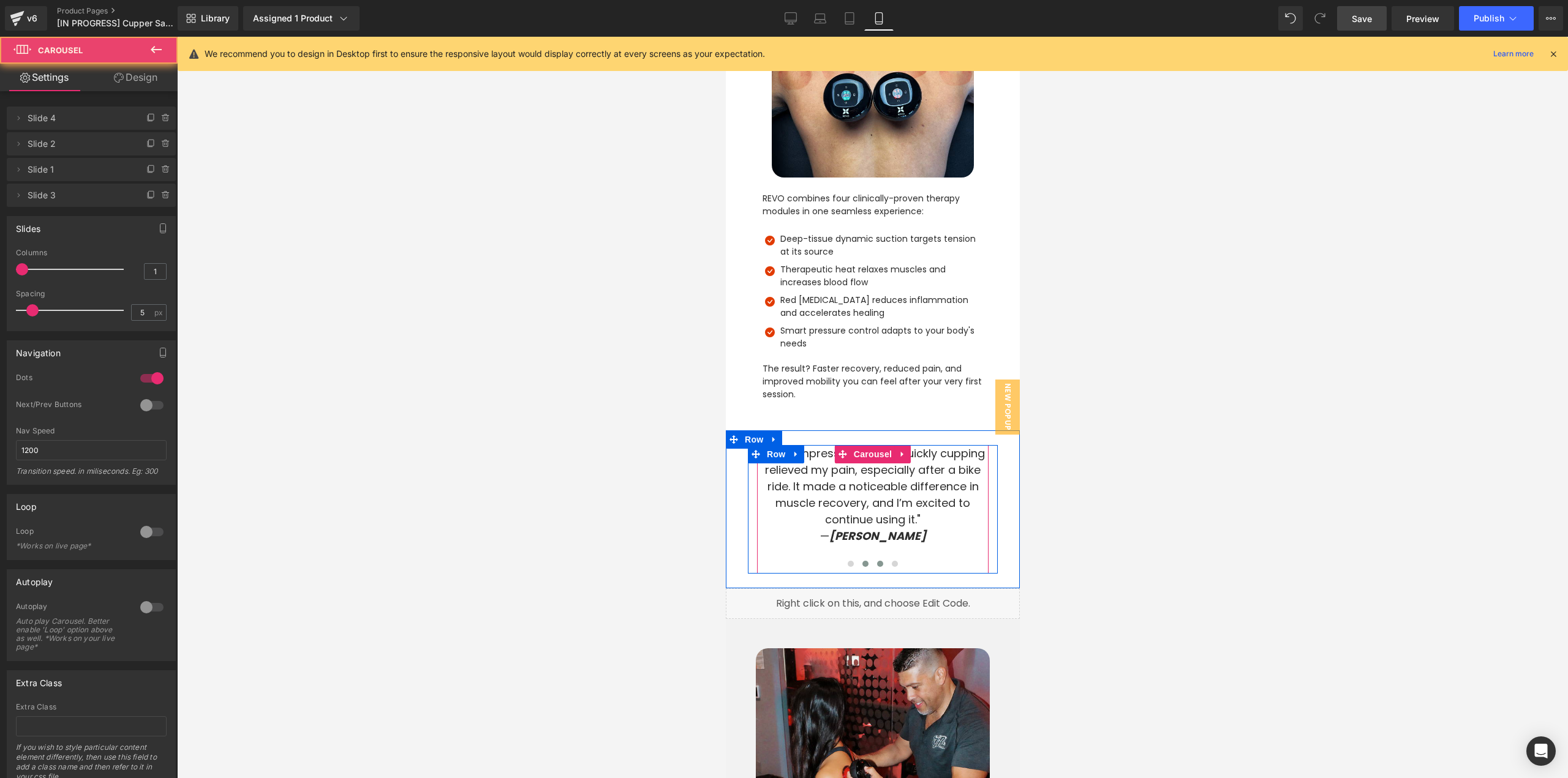
click at [876, 561] on span at bounding box center [880, 564] width 6 height 6
click at [891, 561] on span at bounding box center [894, 564] width 6 height 6
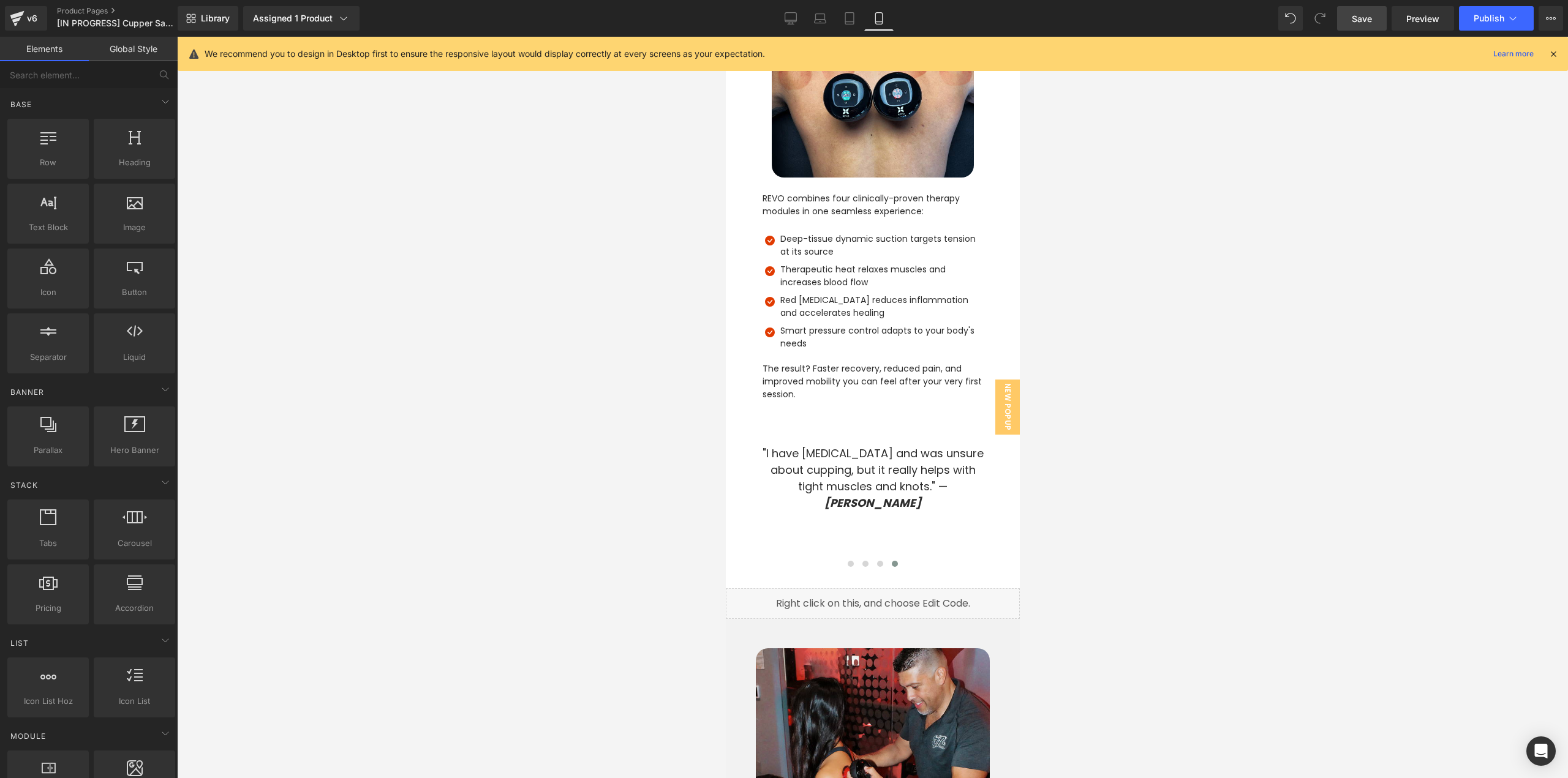
click at [1129, 512] on div at bounding box center [872, 407] width 1391 height 741
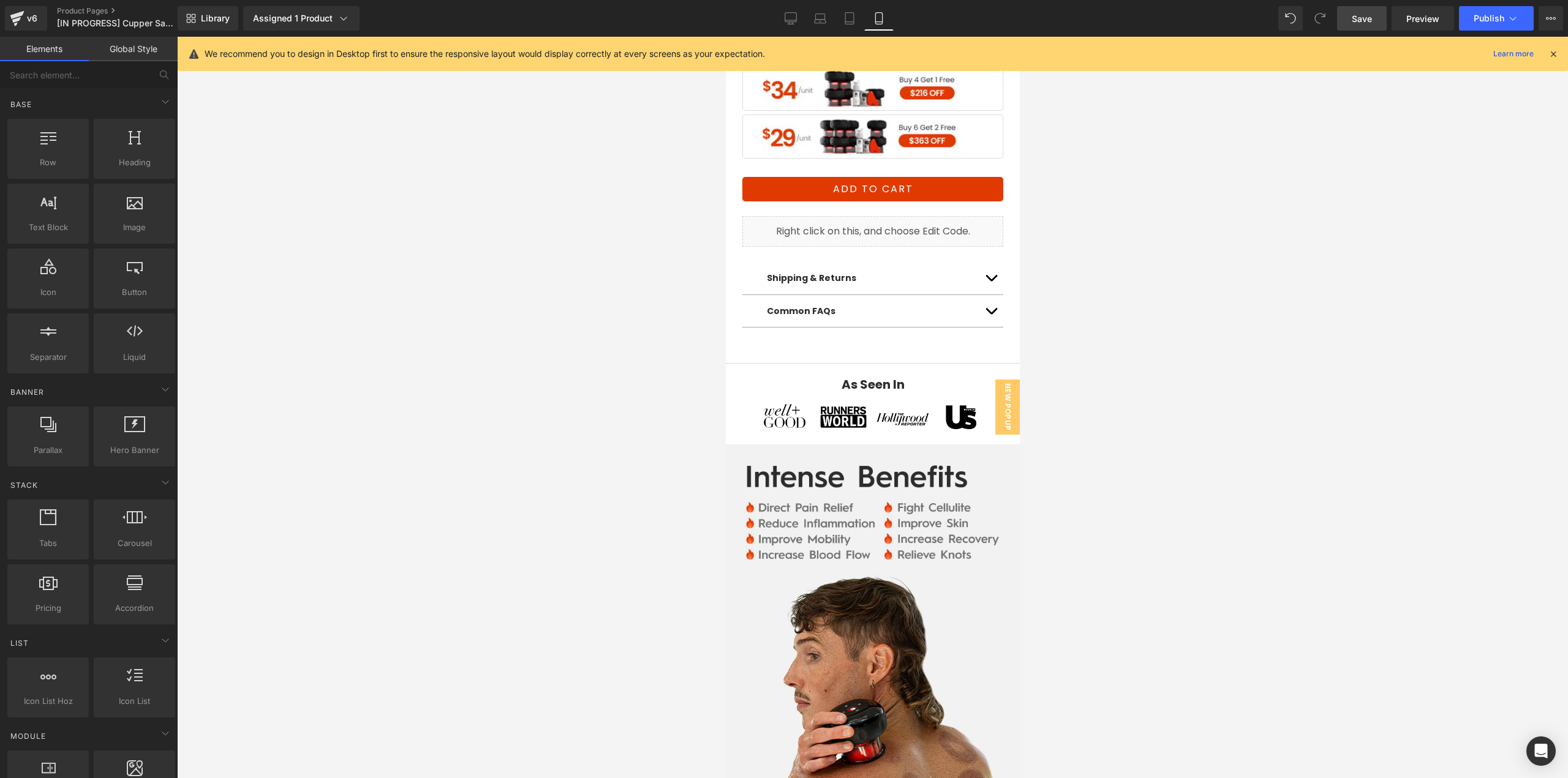
scroll to position [0, 0]
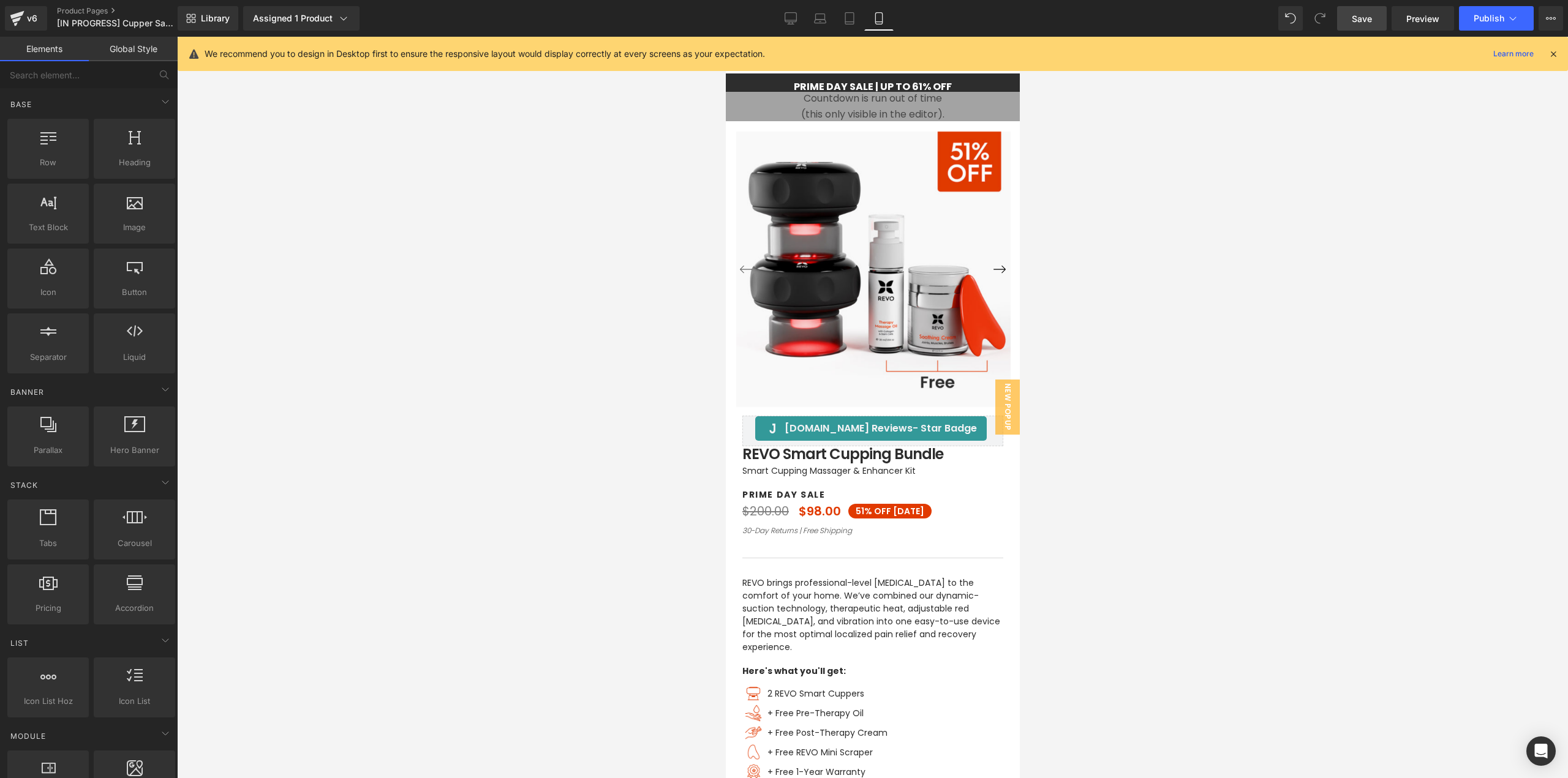
click at [1363, 20] on span "Save" at bounding box center [1361, 18] width 20 height 13
click at [1417, 23] on span "Preview" at bounding box center [1422, 18] width 33 height 13
